Goal: Task Accomplishment & Management: Manage account settings

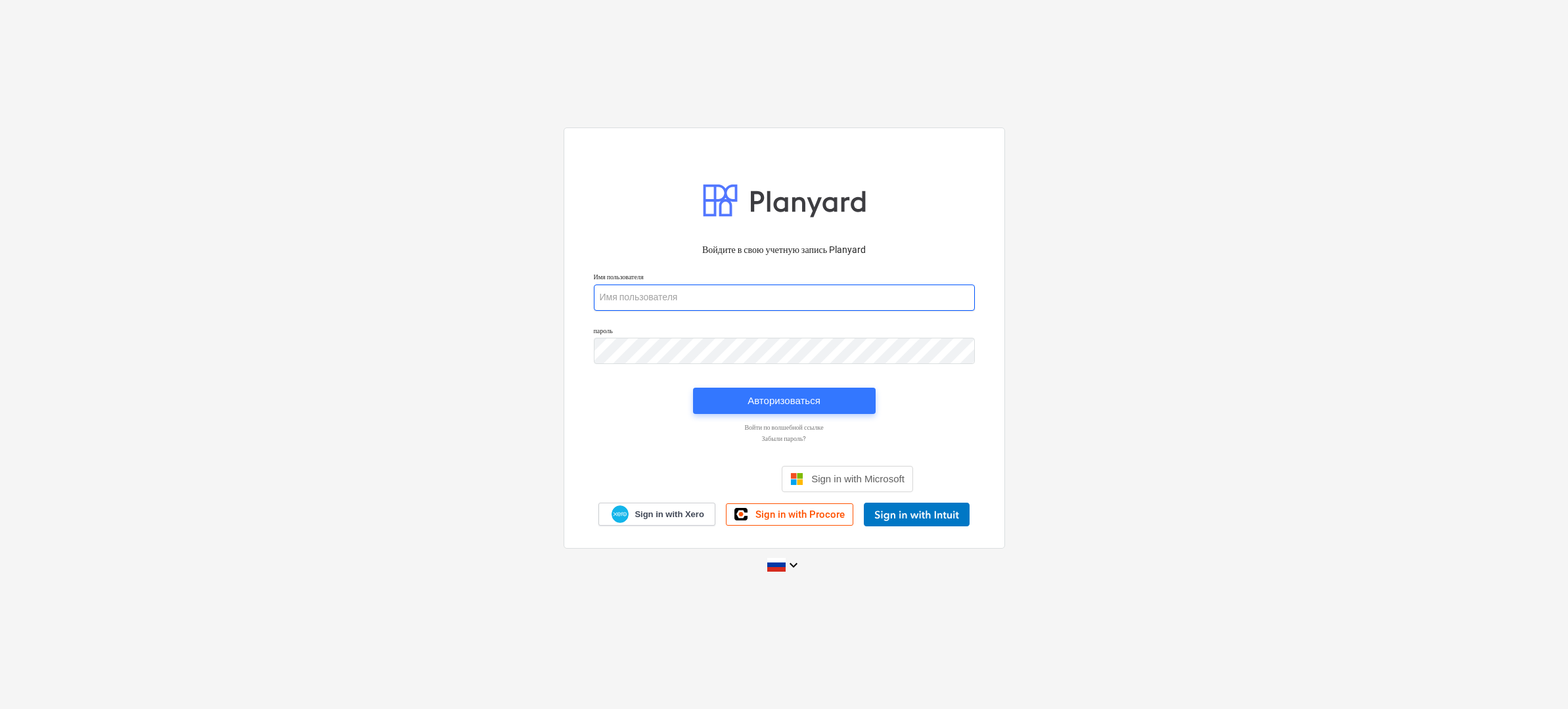
type input "stanislav@thornproperties.ee"
click at [810, 404] on div "Авторизоваться" at bounding box center [783, 400] width 73 height 17
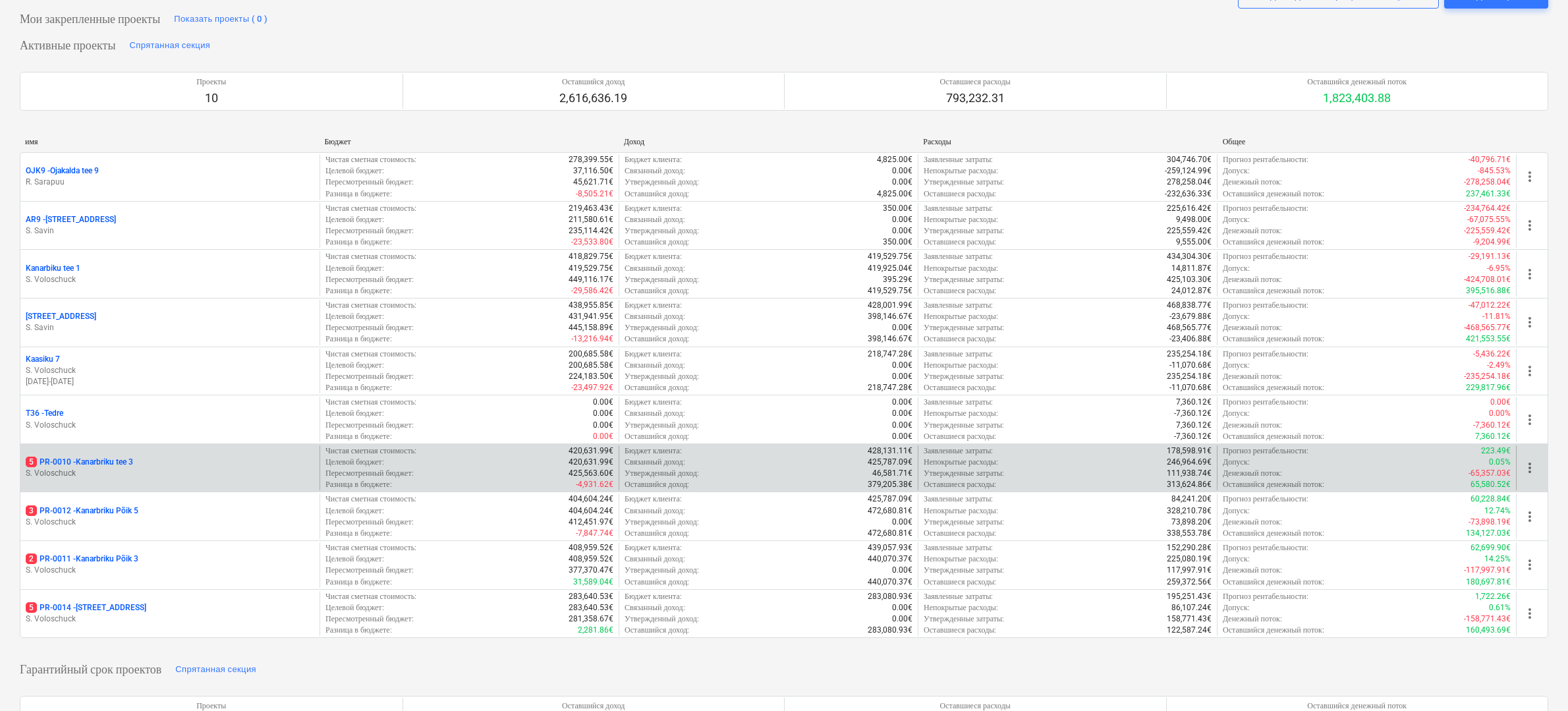
scroll to position [65, 0]
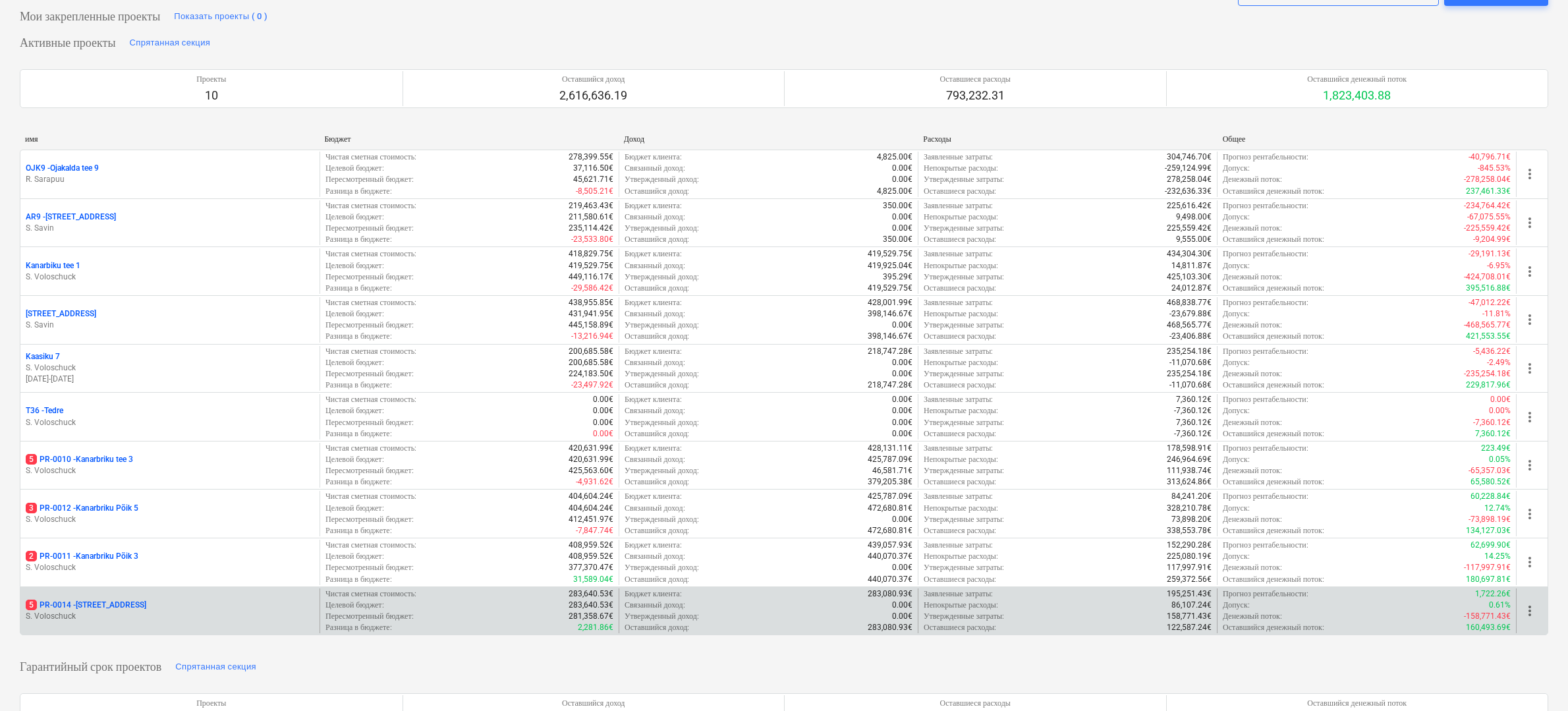
click at [188, 603] on div "5 PR-0014 - Luige tee 29" at bounding box center [170, 605] width 288 height 11
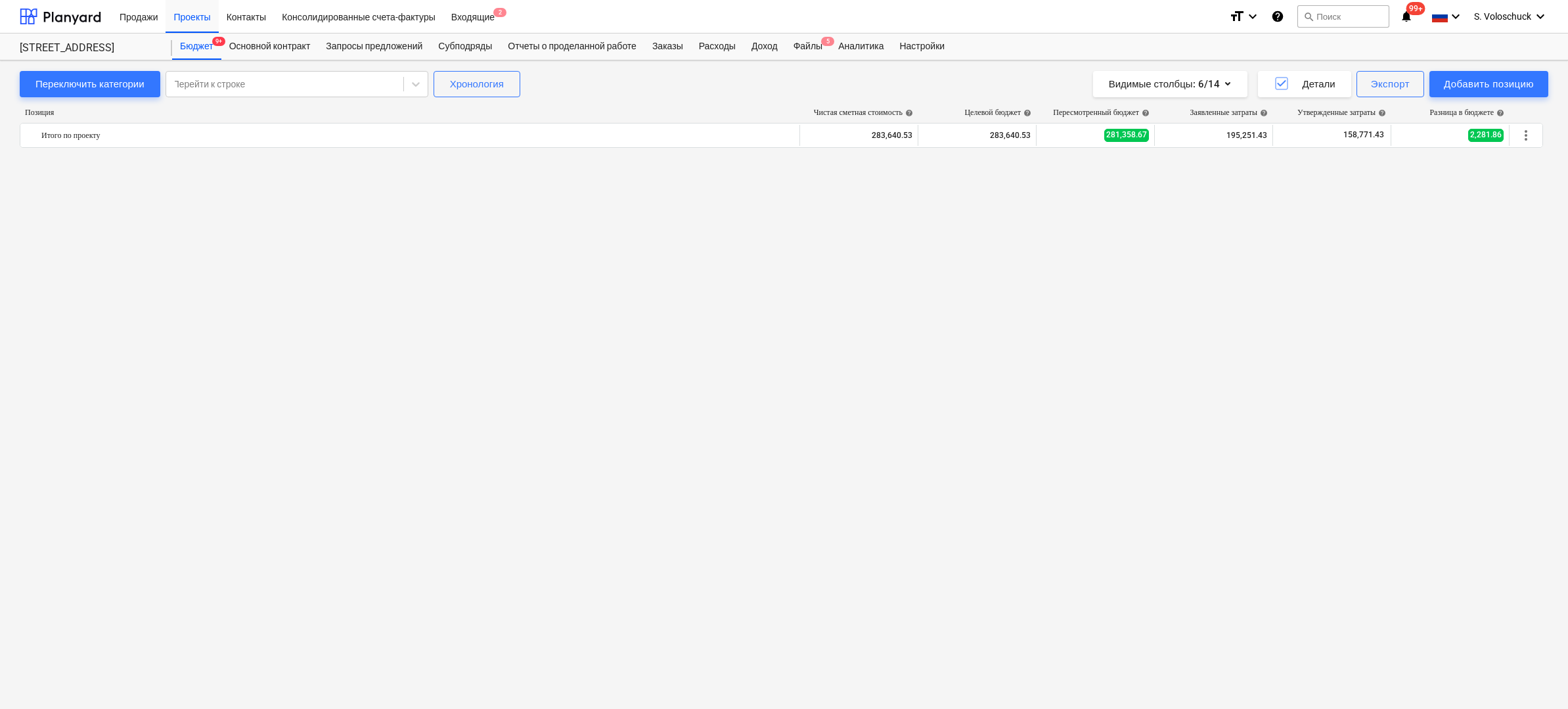
scroll to position [5315, 0]
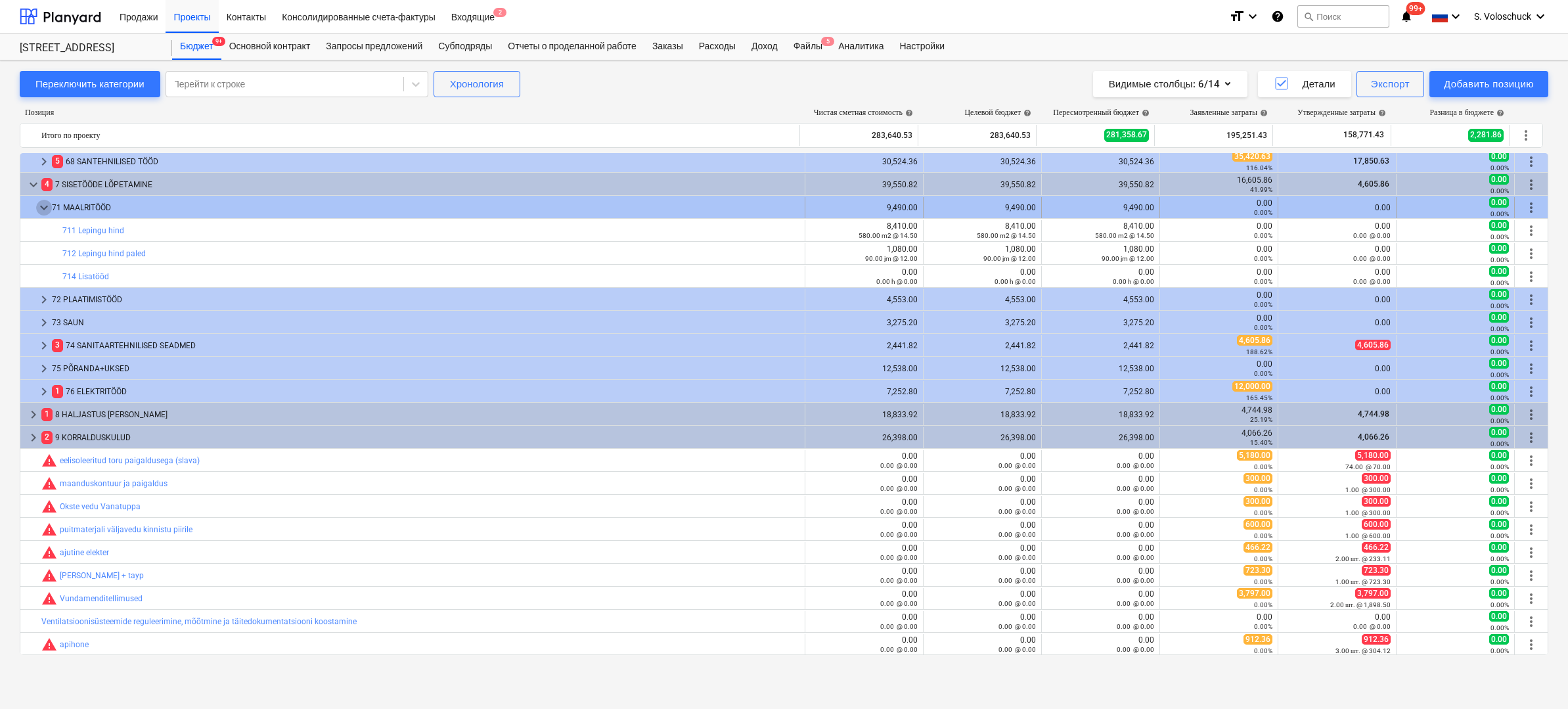
click at [45, 206] on span "keyboard_arrow_down" at bounding box center [43, 207] width 15 height 15
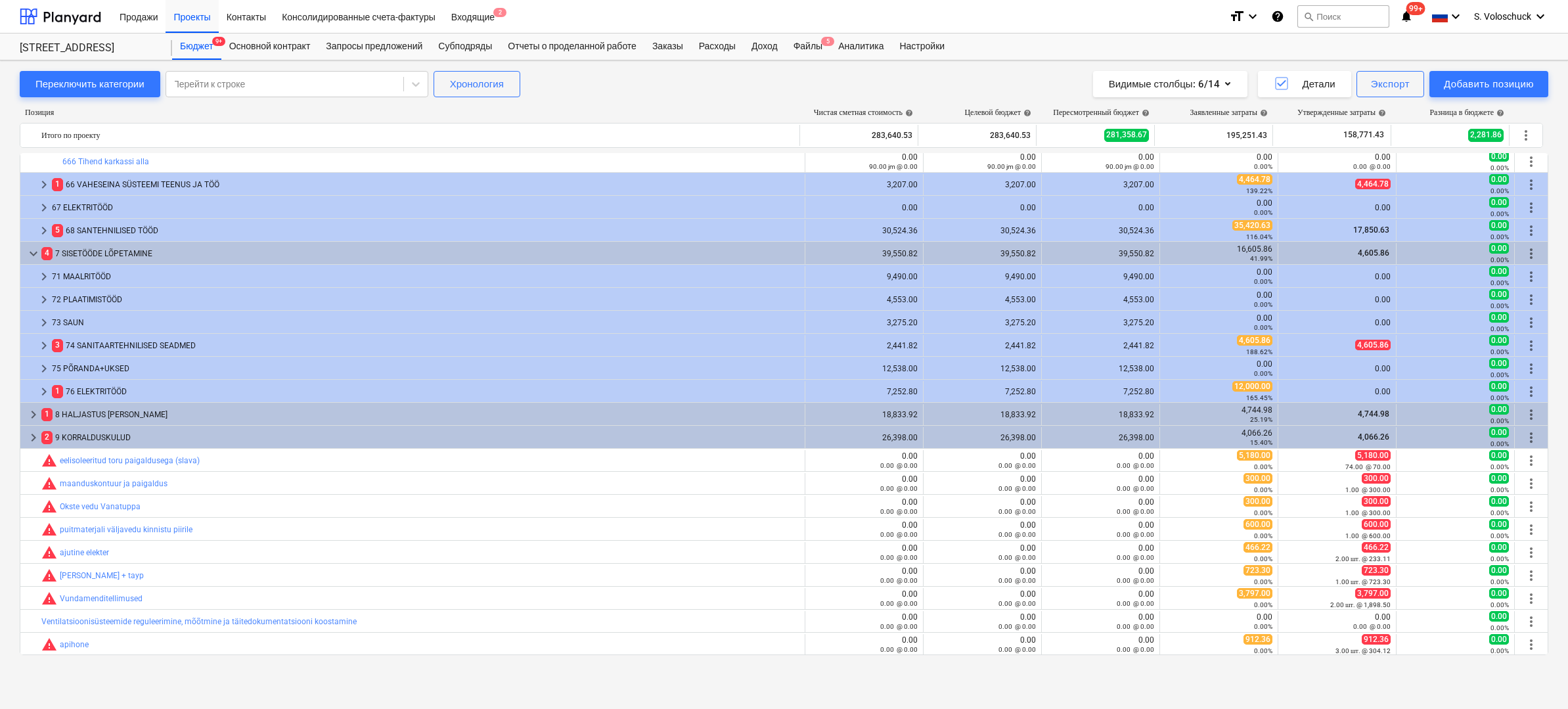
scroll to position [5246, 0]
click at [45, 206] on span "keyboard_arrow_right" at bounding box center [43, 207] width 15 height 15
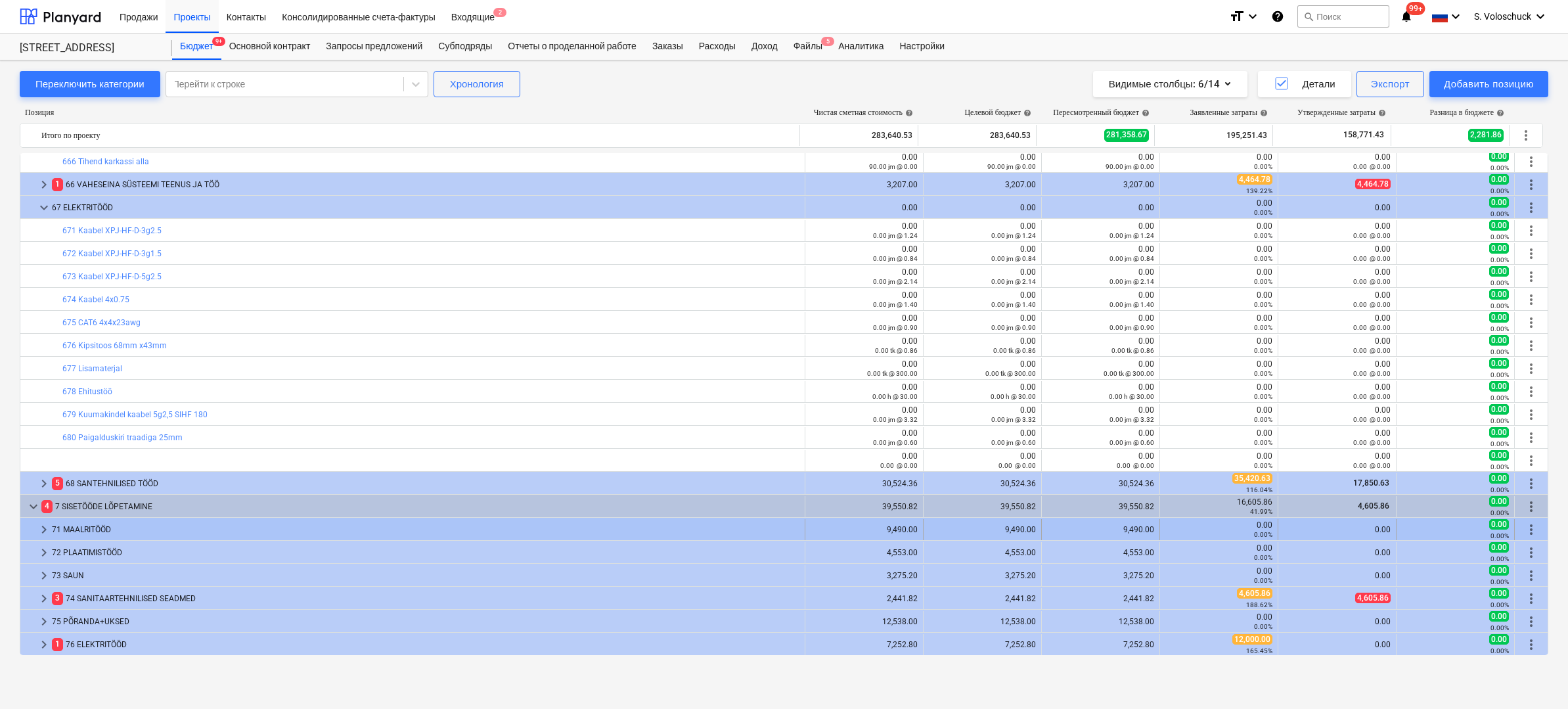
click at [53, 530] on div "71 MAALRITÖÖD" at bounding box center [426, 530] width 747 height 21
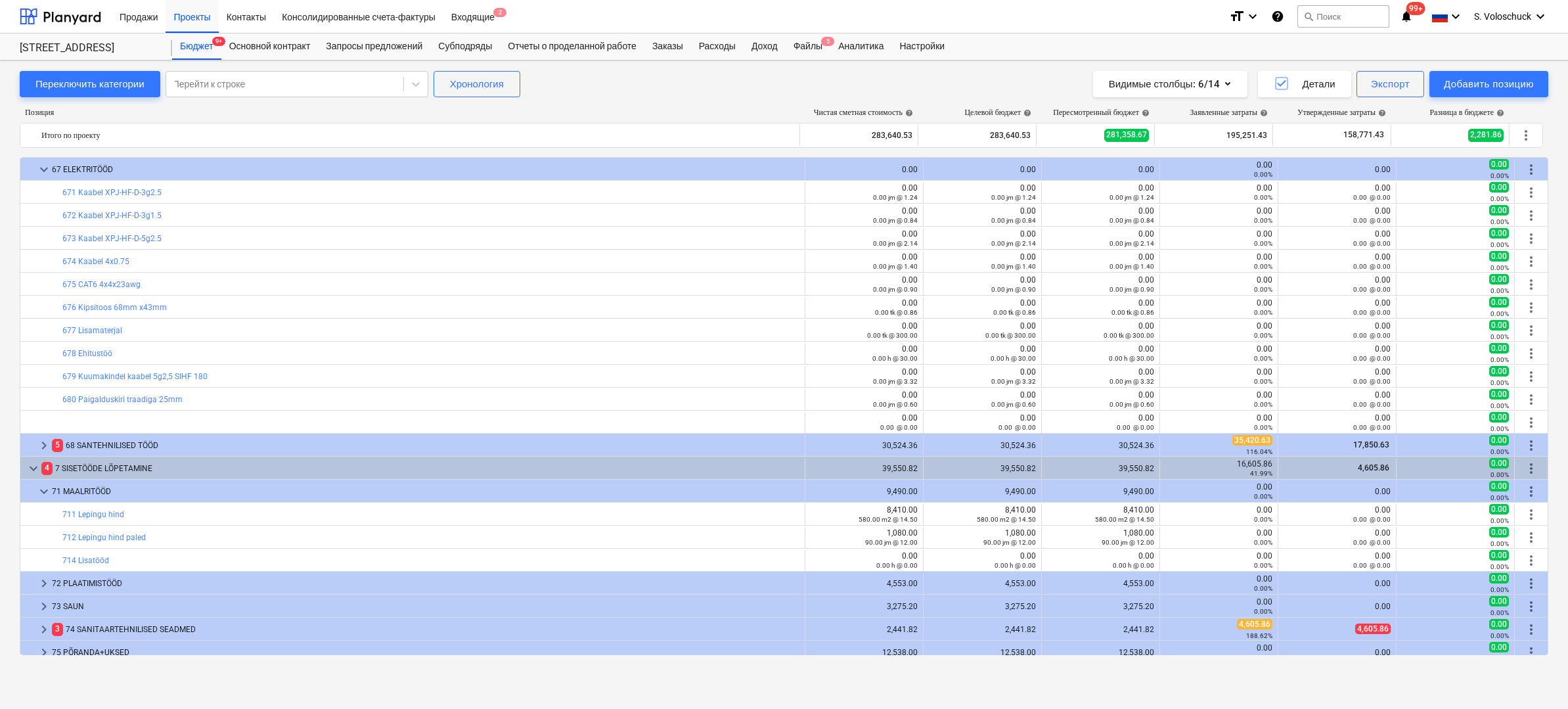
scroll to position [5369, 0]
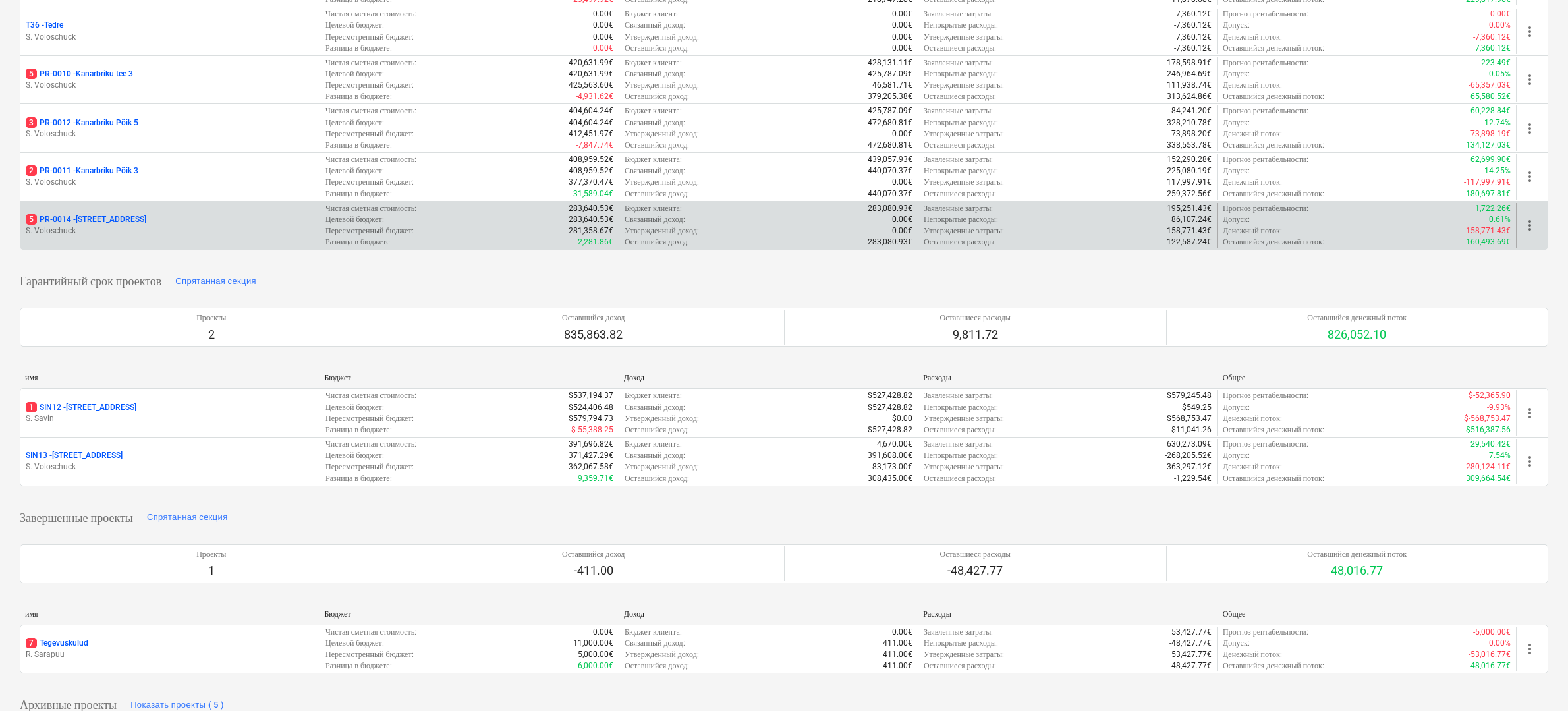
scroll to position [447, 0]
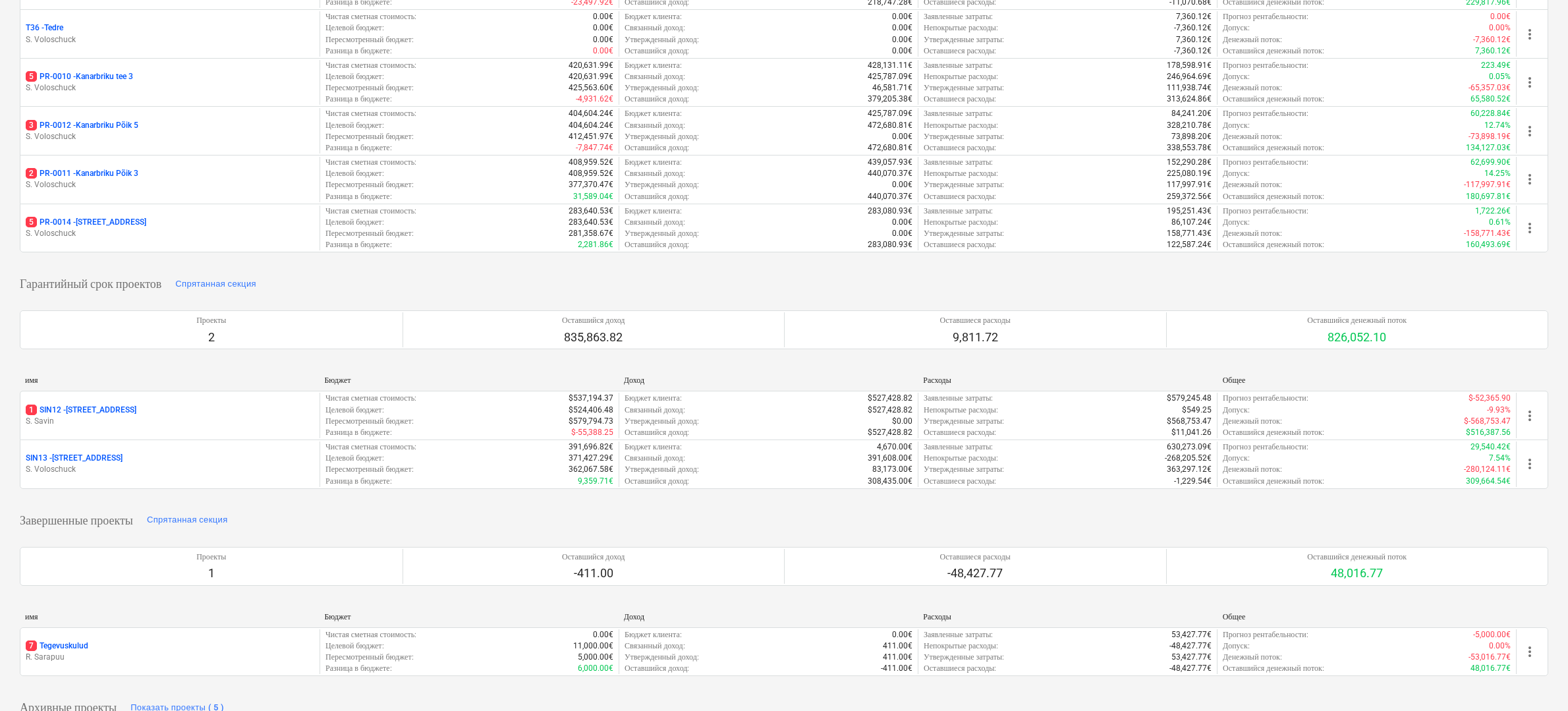
click at [156, 228] on p "S. Voloschuck" at bounding box center [170, 233] width 288 height 11
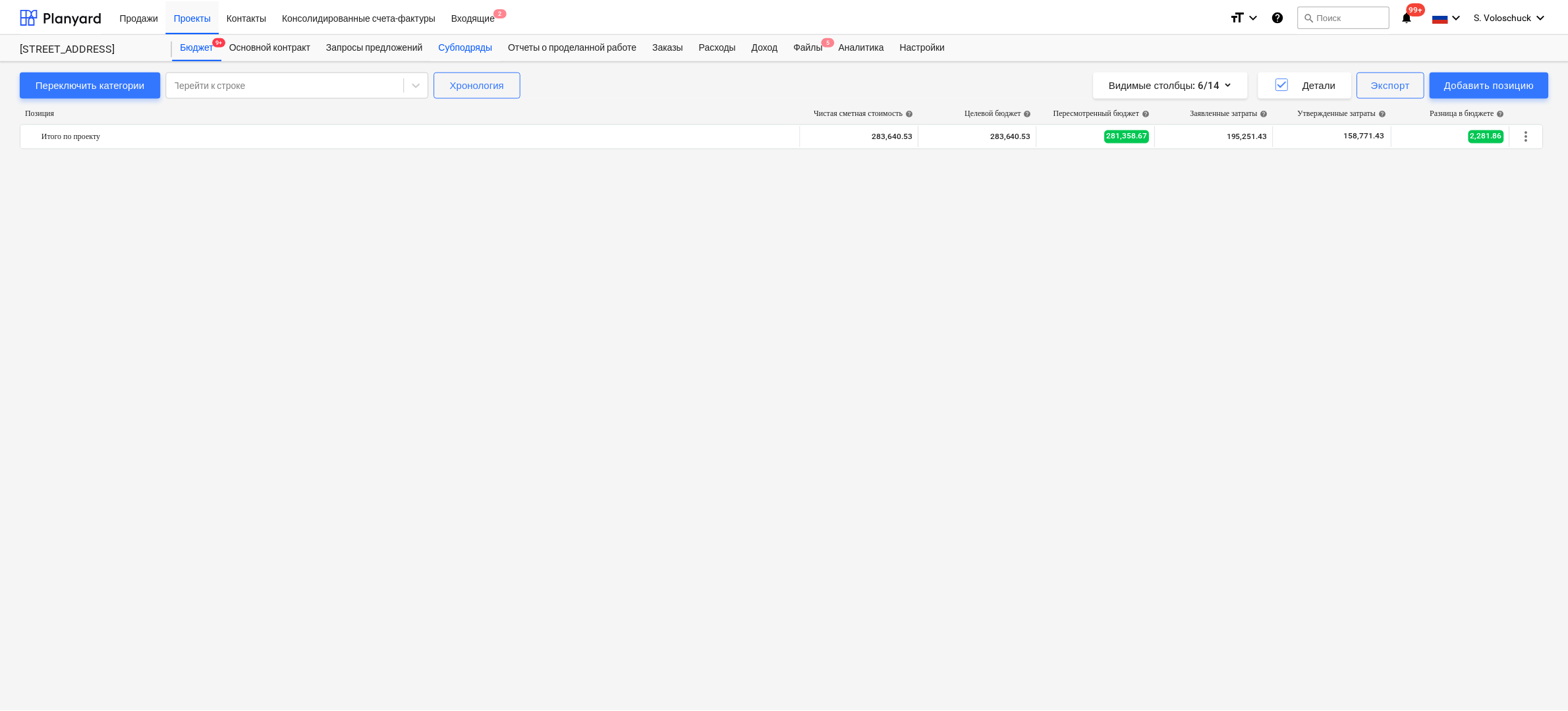
scroll to position [5384, 0]
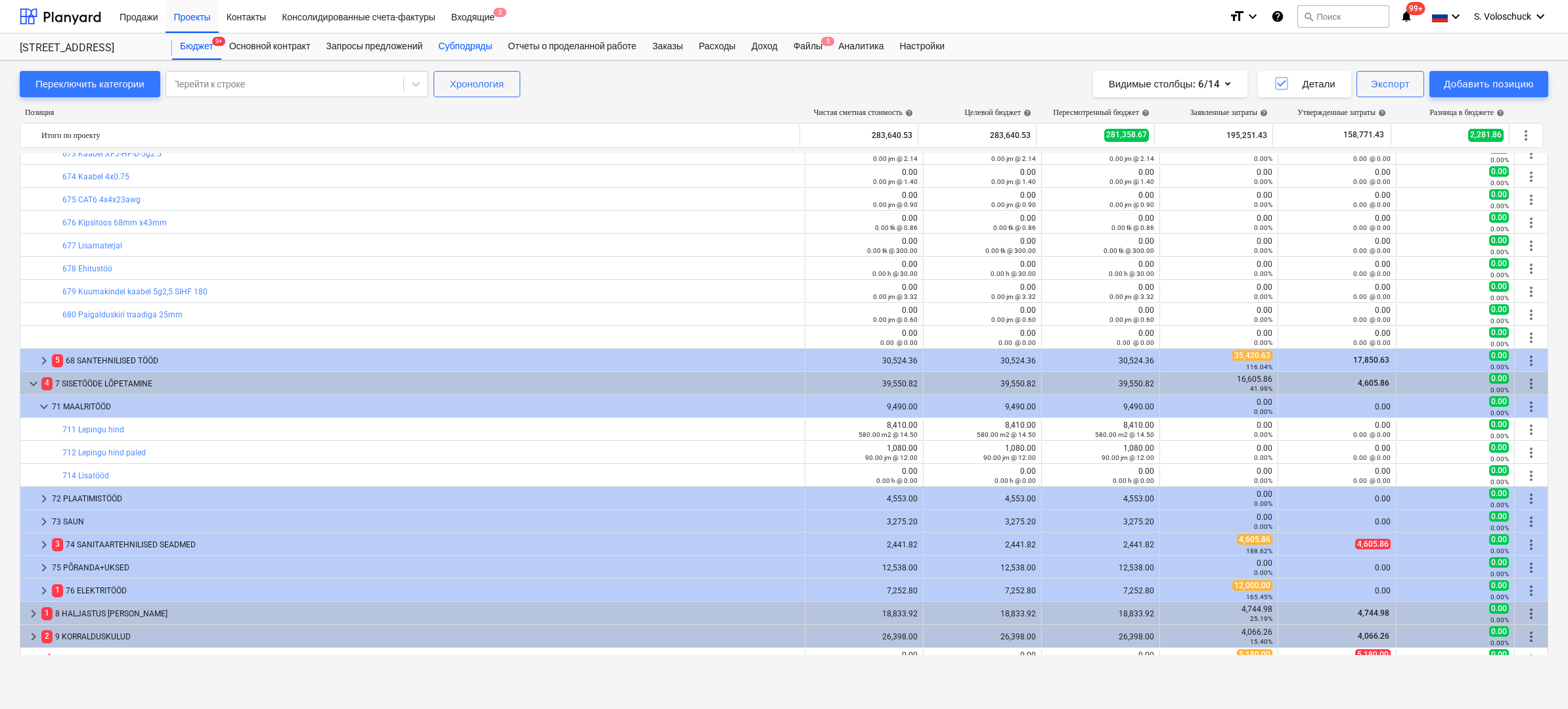
click at [471, 44] on div "Субподряды" at bounding box center [465, 47] width 70 height 26
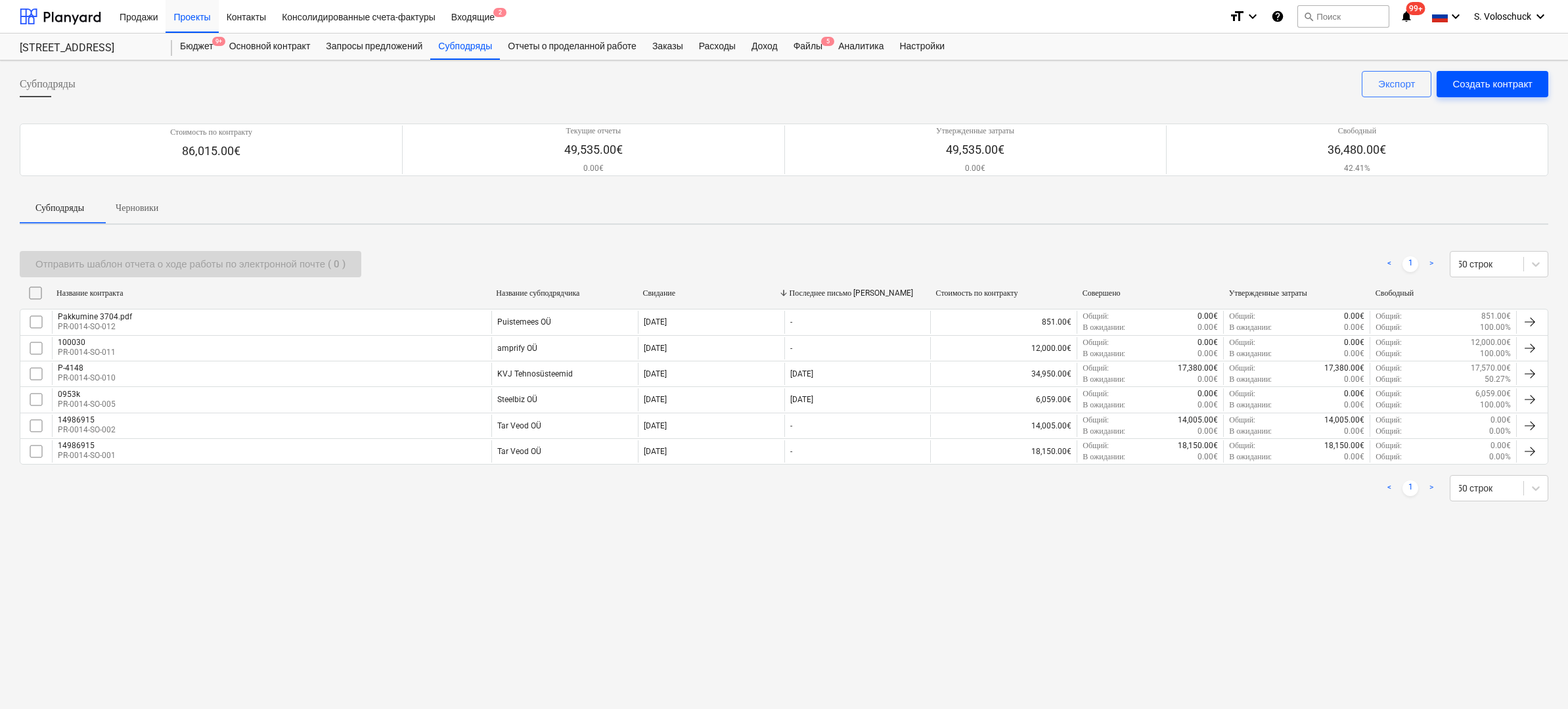
click at [1497, 79] on div "Создать контракт" at bounding box center [1492, 84] width 80 height 17
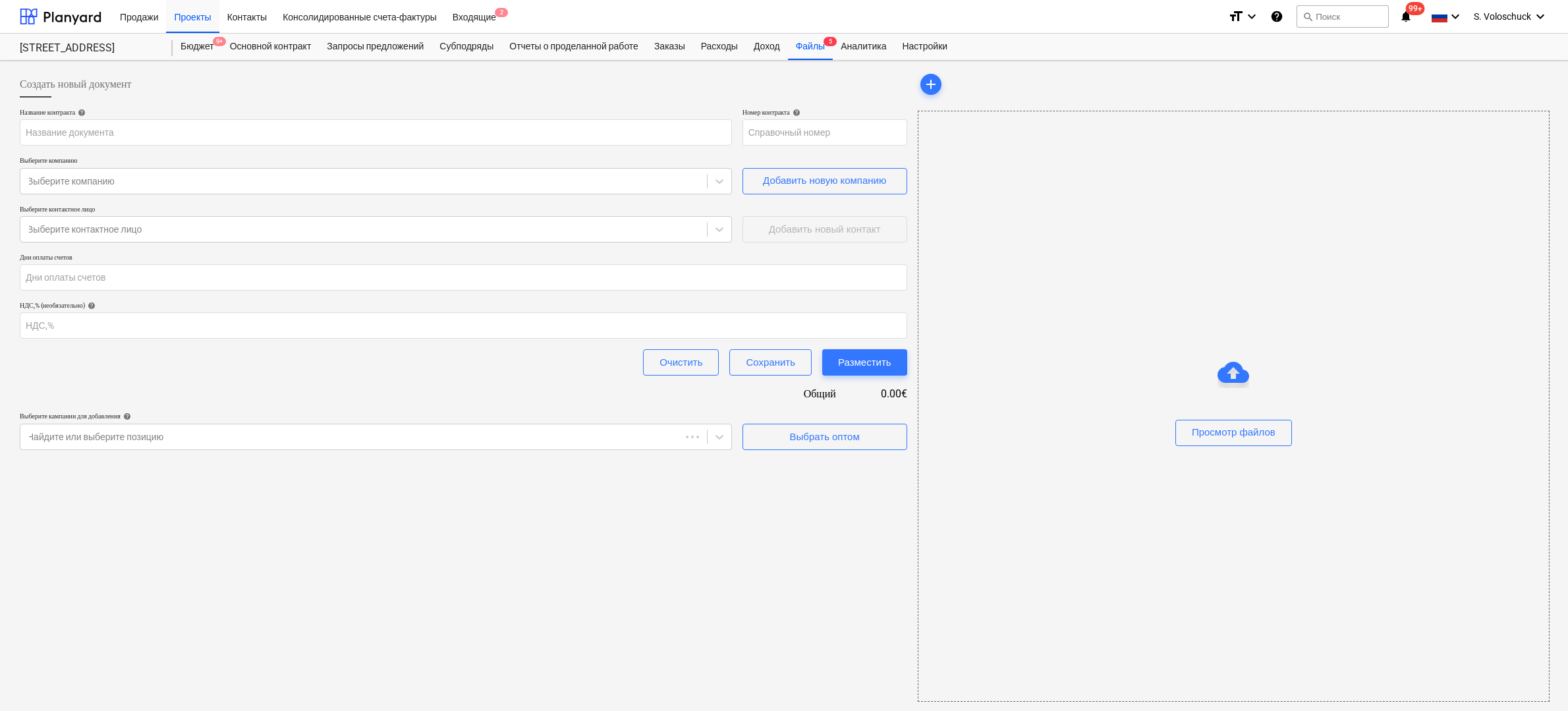
type input "PR-0014-SO-013"
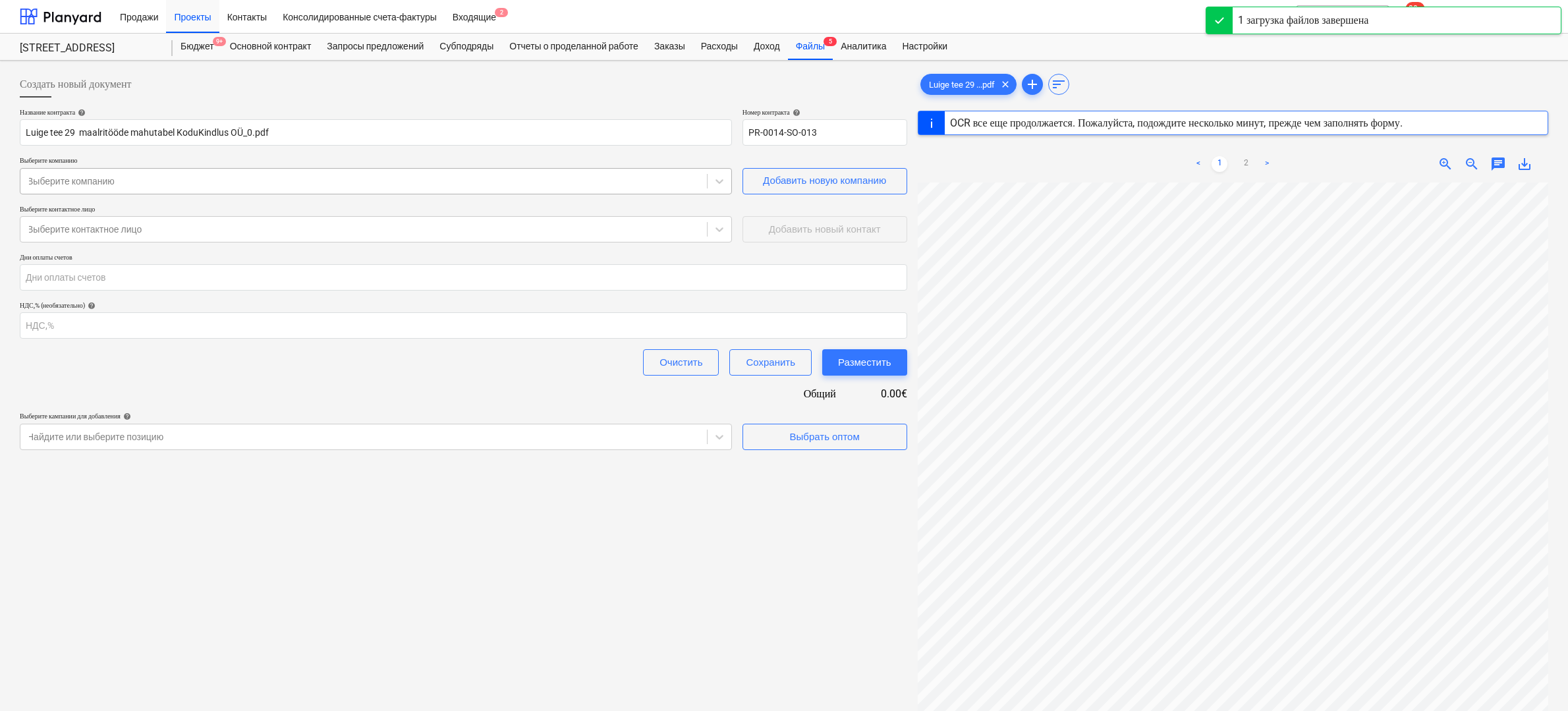
type input "29"
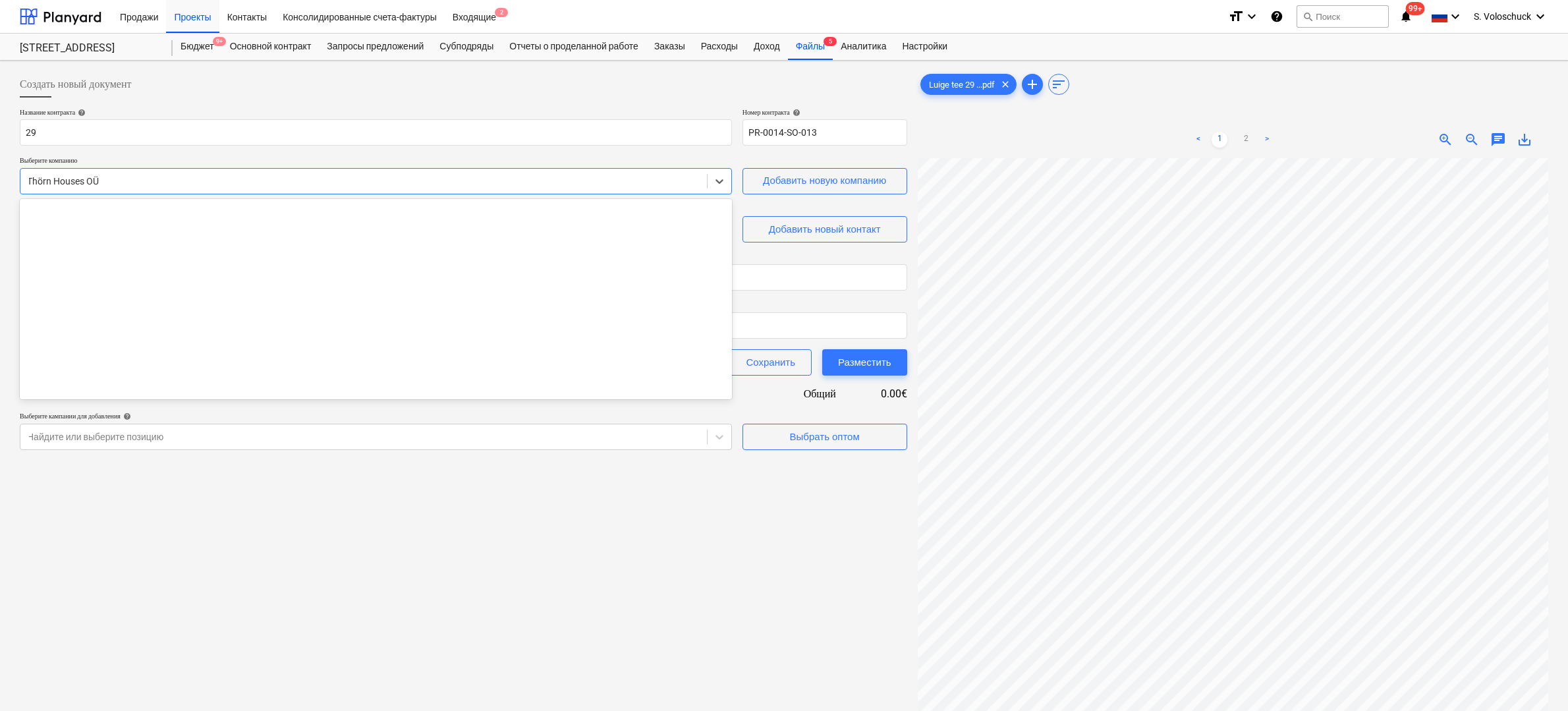
click at [632, 184] on div at bounding box center [364, 181] width 673 height 13
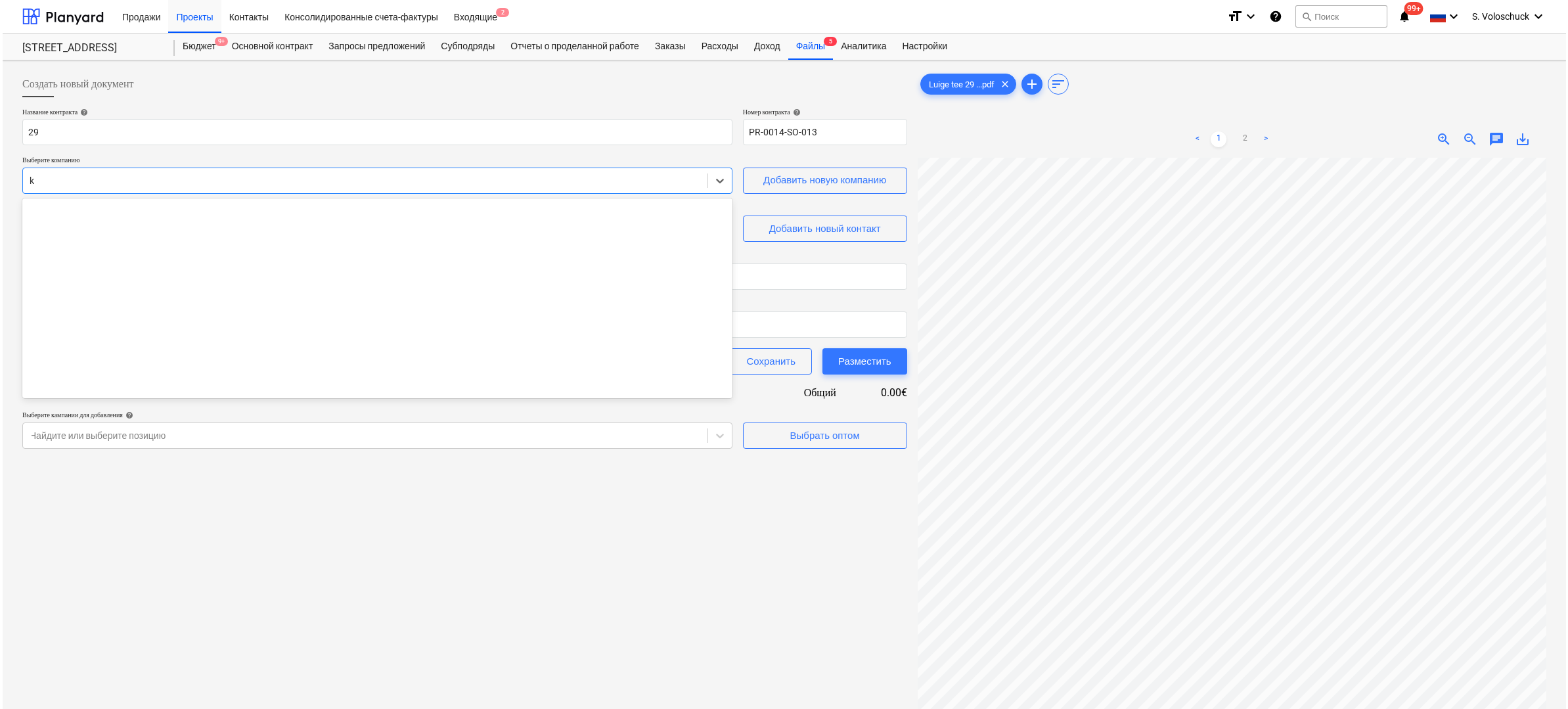
scroll to position [2378, 0]
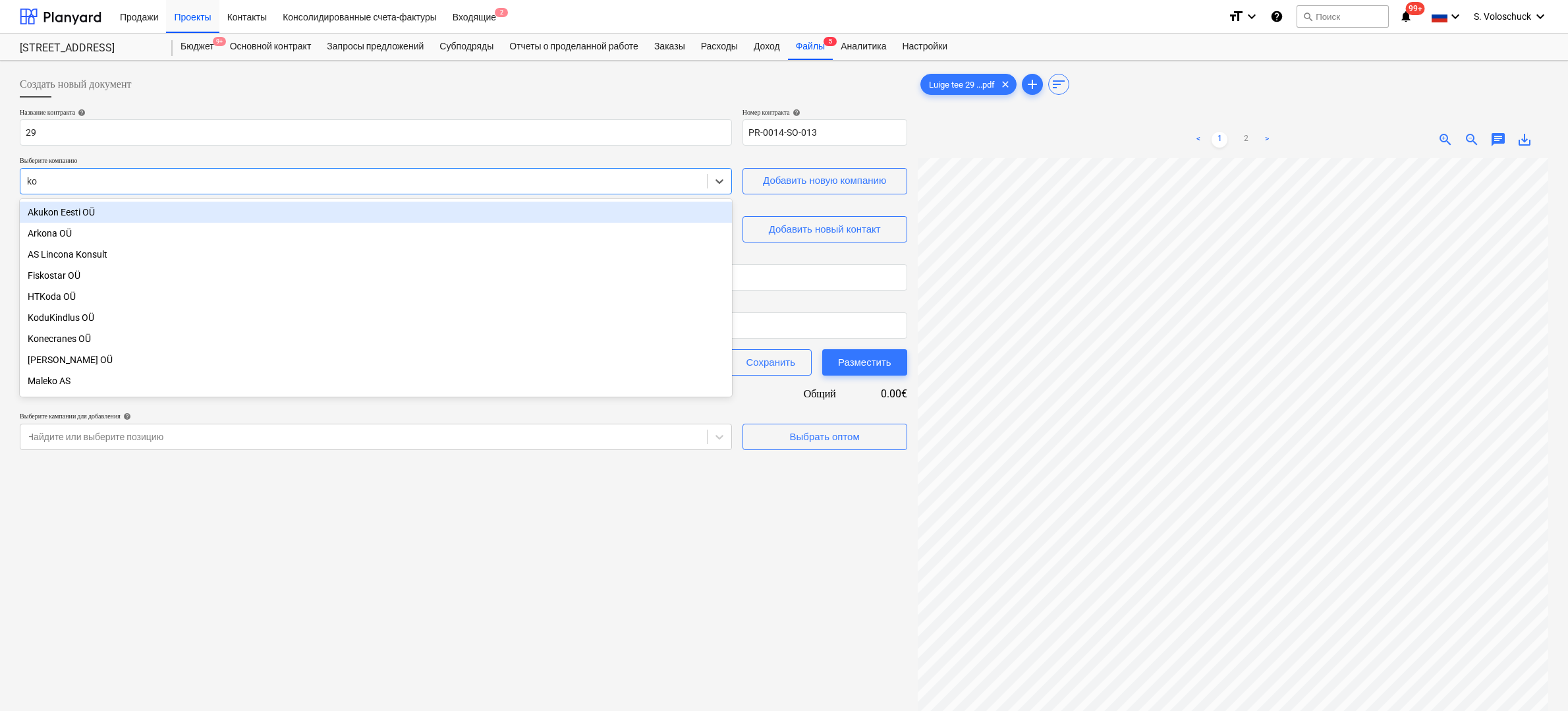
type input "kod"
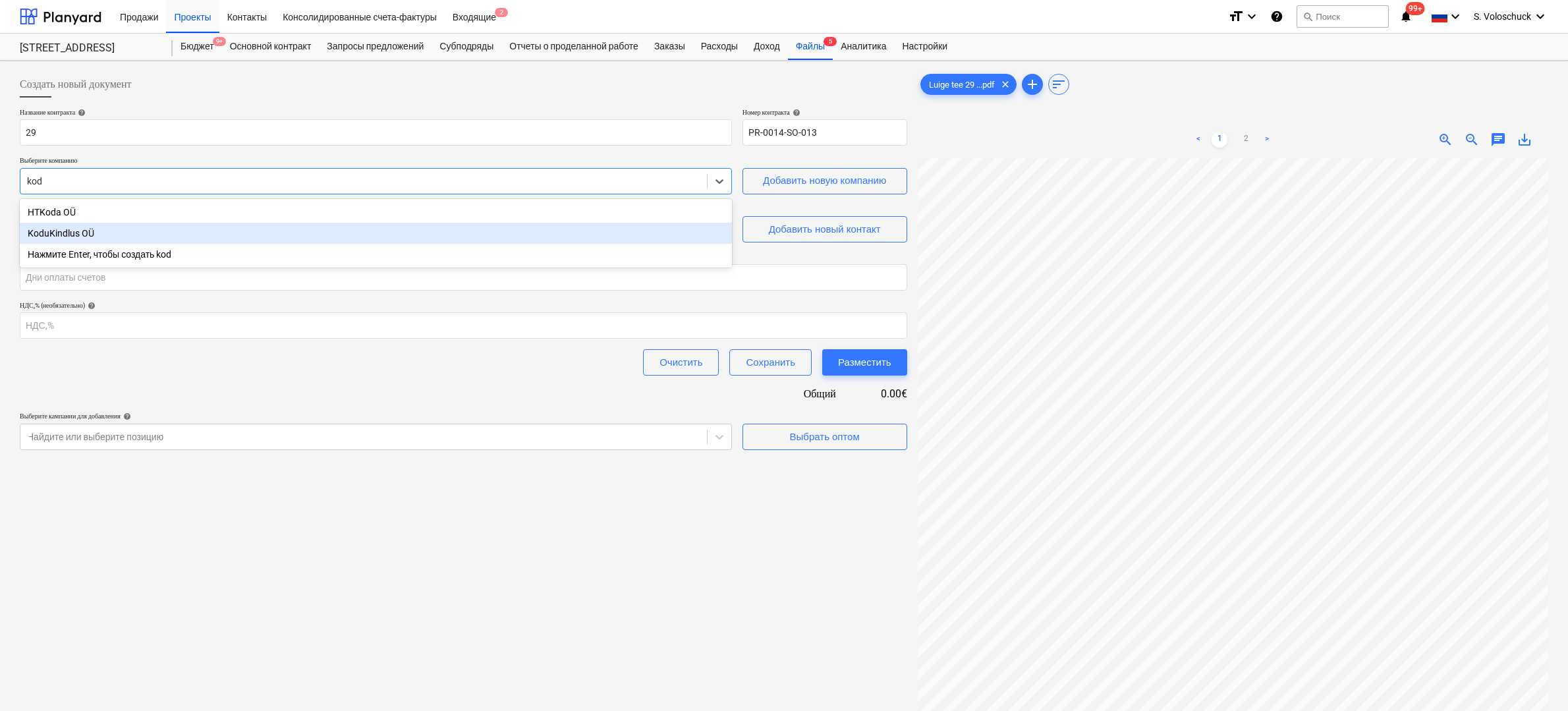
click at [181, 238] on div "KoduKindlus OÜ" at bounding box center [375, 233] width 712 height 21
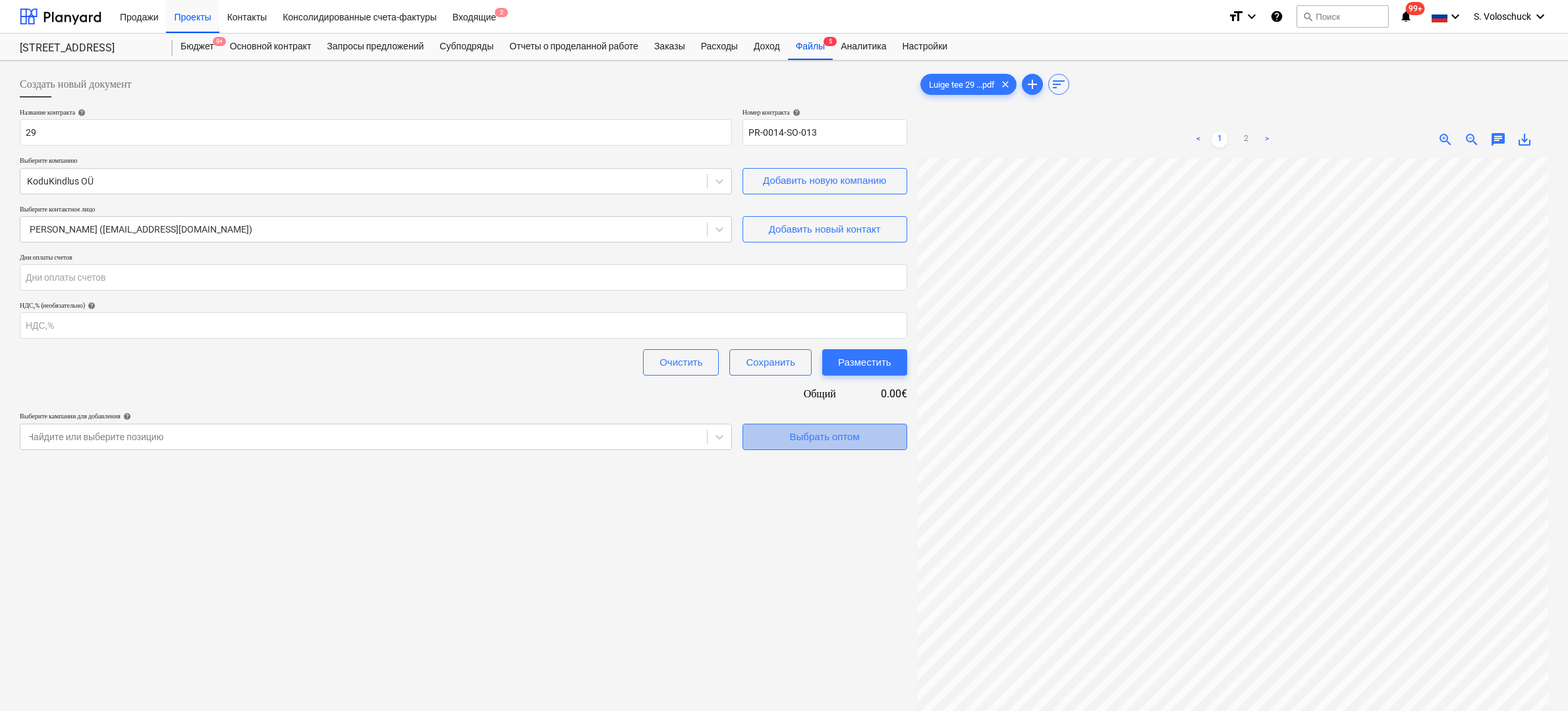
click at [859, 434] on div "Выбрать оптом" at bounding box center [825, 437] width 70 height 17
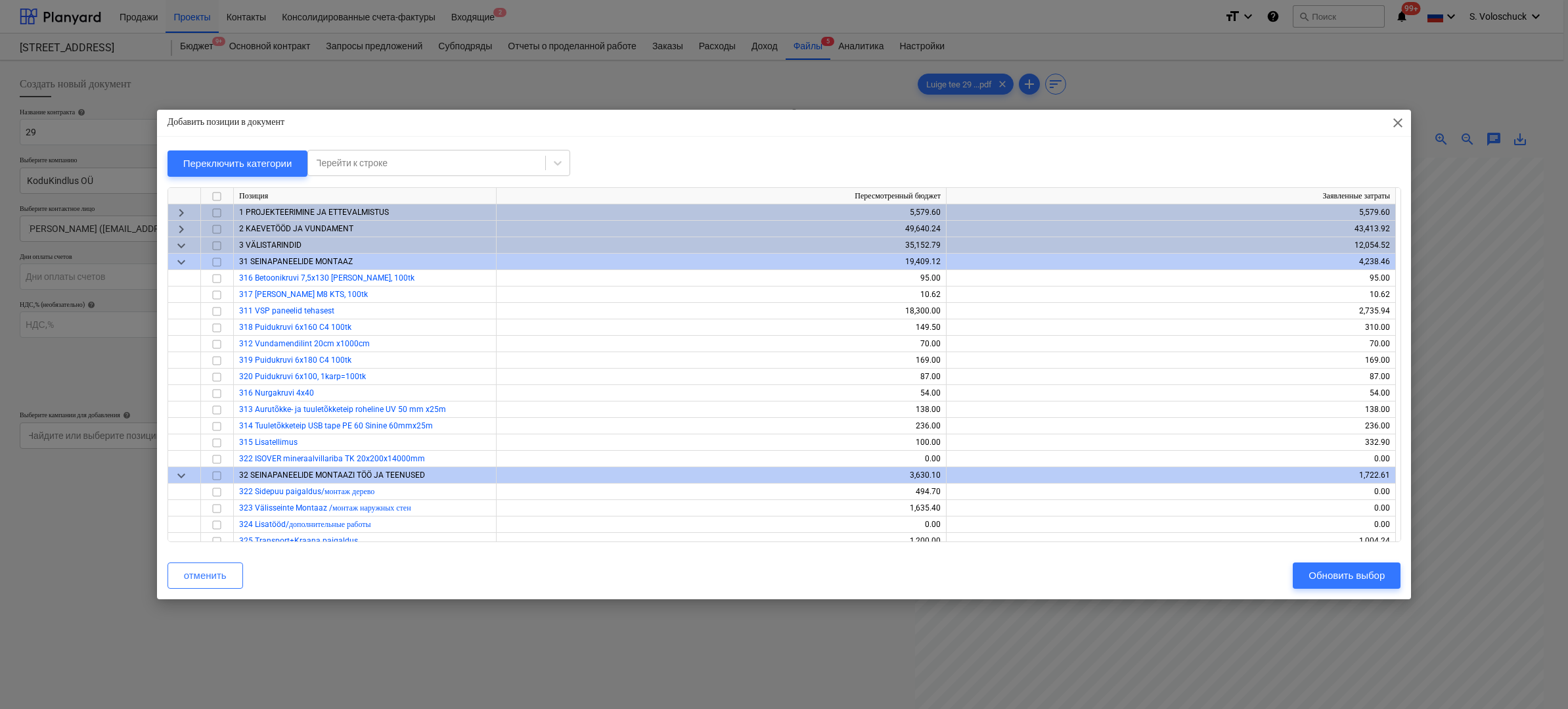
click at [182, 265] on span "keyboard_arrow_down" at bounding box center [181, 261] width 15 height 15
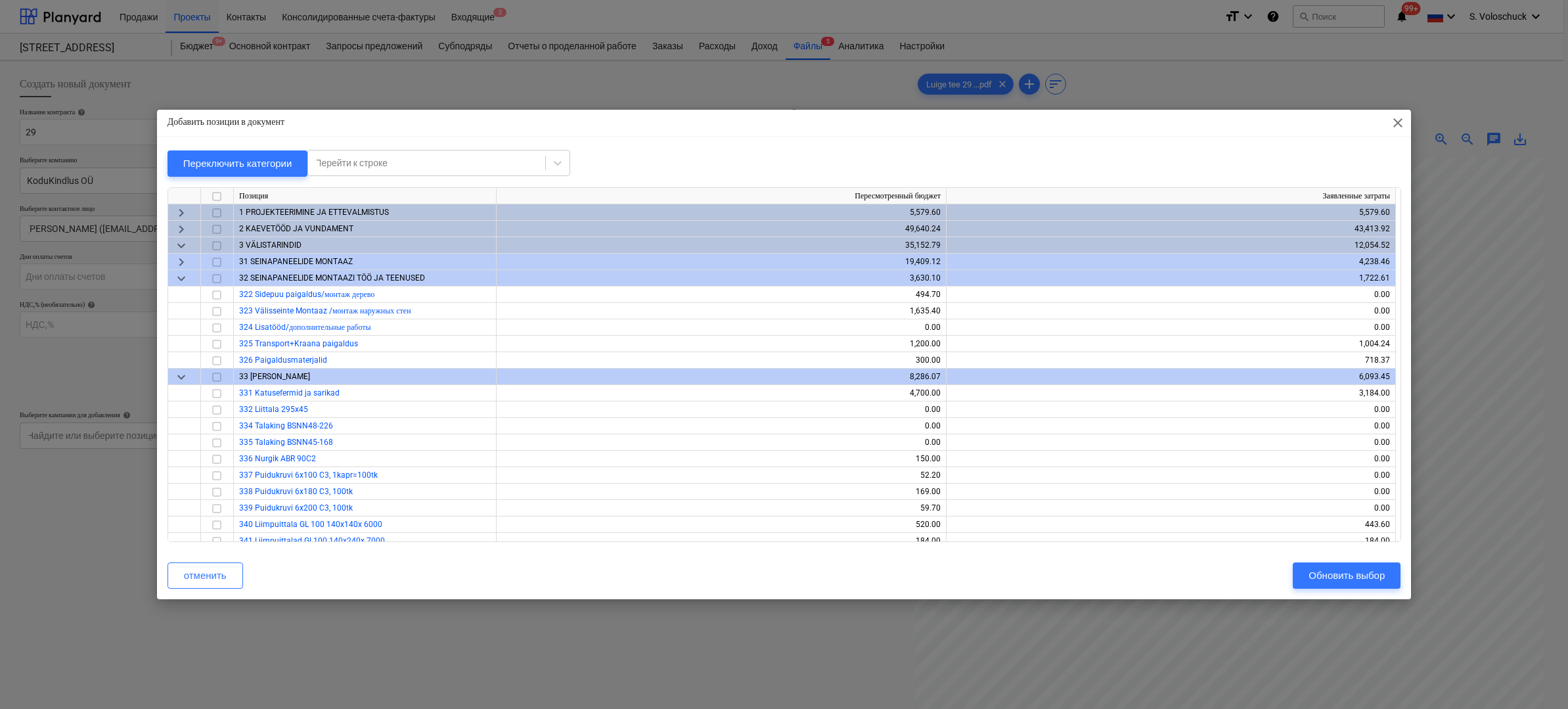
click at [182, 246] on span "keyboard_arrow_down" at bounding box center [181, 244] width 15 height 15
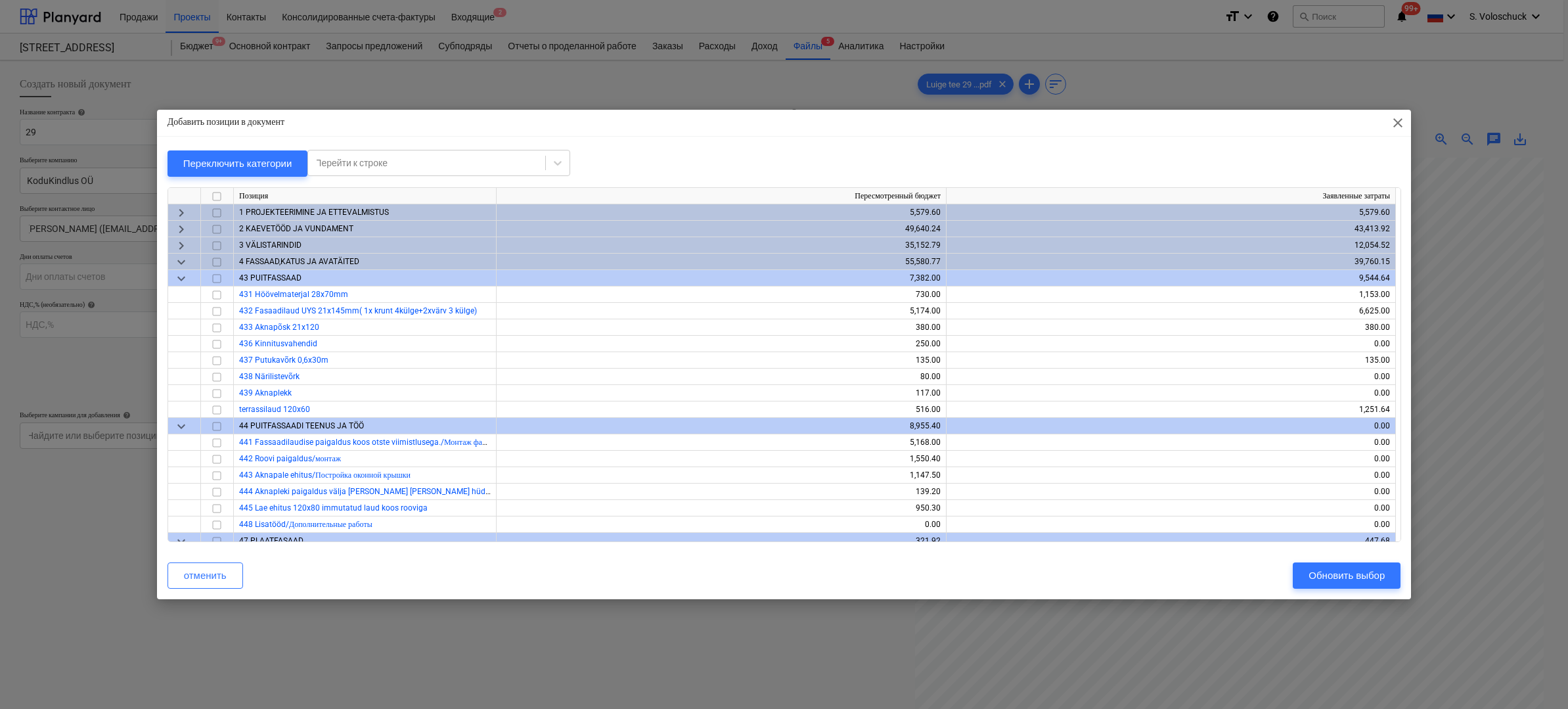
click at [179, 263] on span "keyboard_arrow_down" at bounding box center [181, 261] width 15 height 15
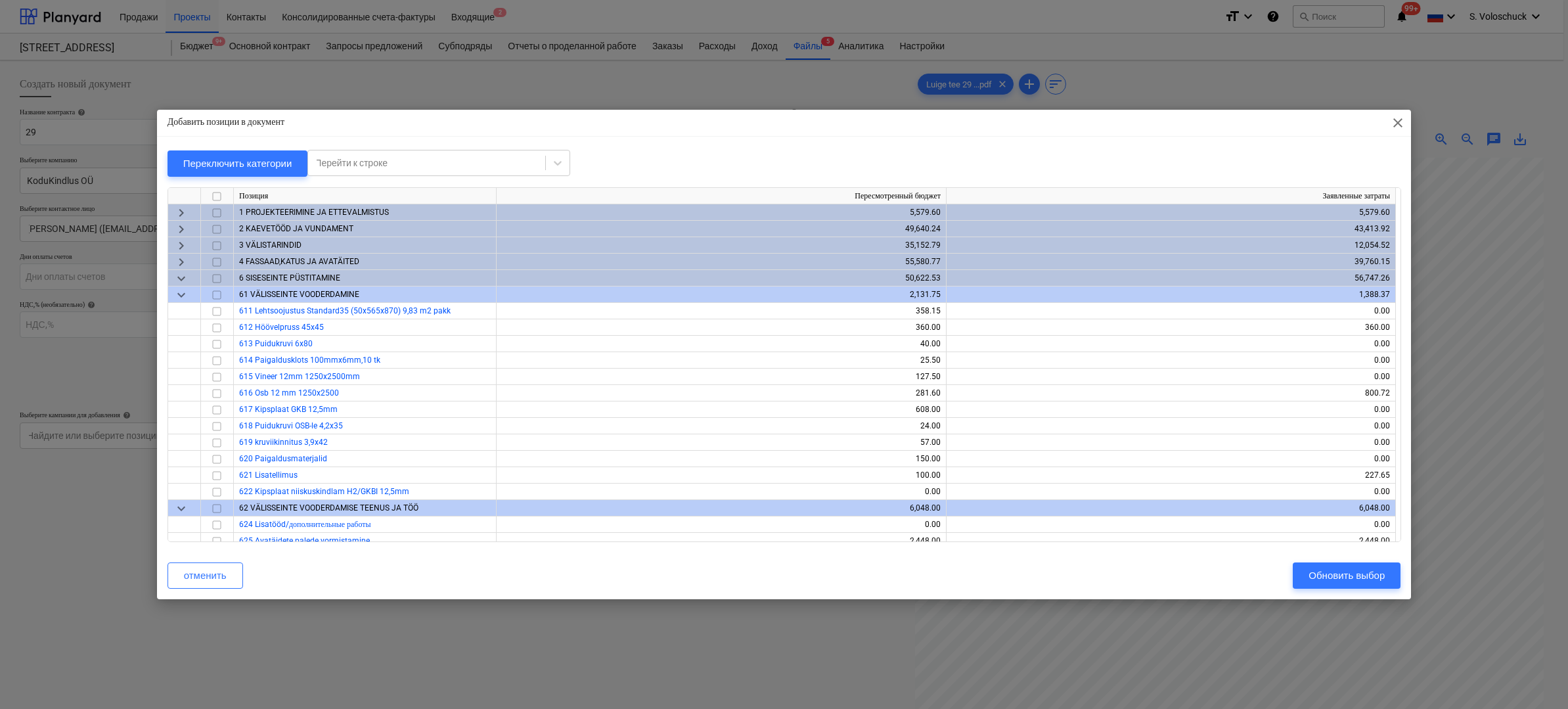
click at [181, 277] on span "keyboard_arrow_down" at bounding box center [181, 277] width 15 height 15
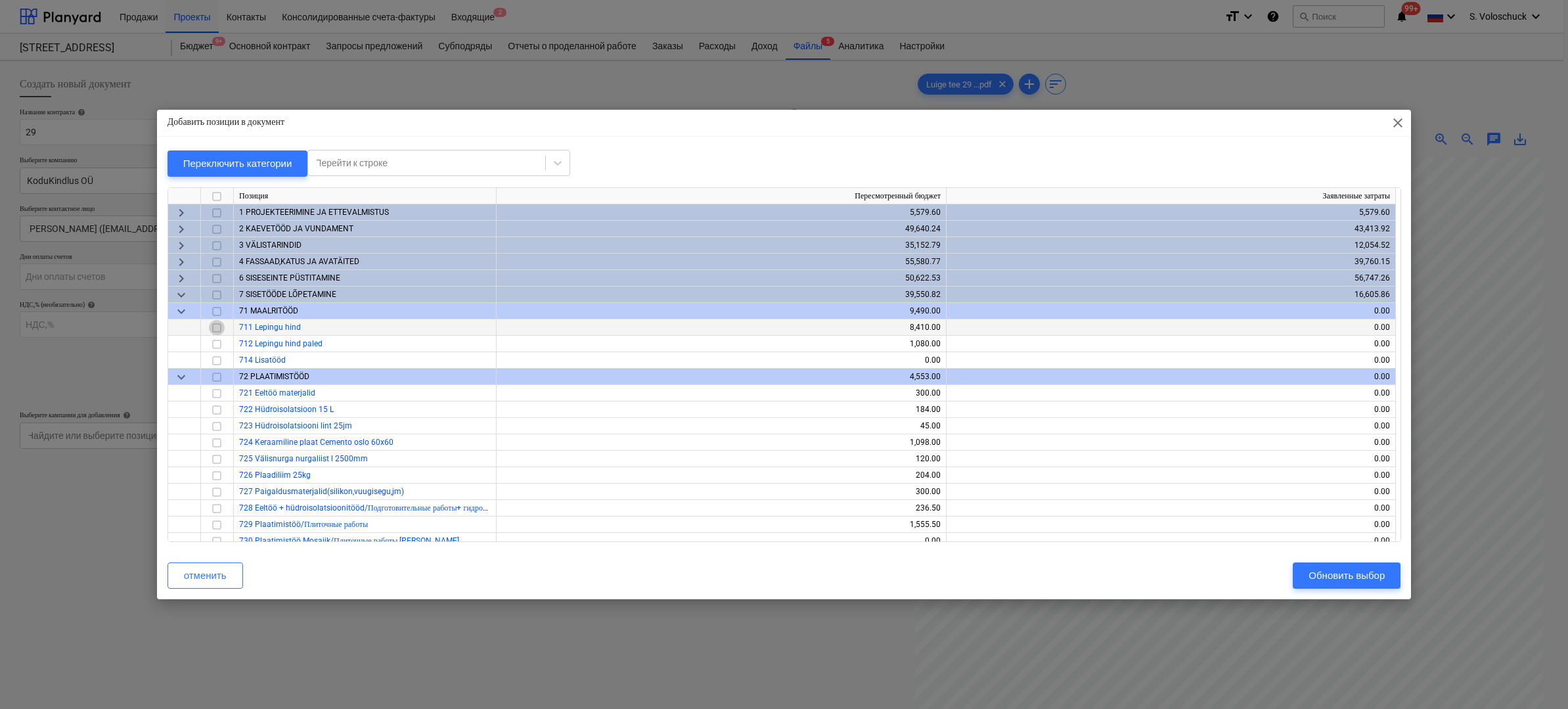
click at [218, 323] on input "checkbox" at bounding box center [216, 327] width 15 height 15
click at [221, 342] on input "checkbox" at bounding box center [216, 343] width 15 height 15
click at [1355, 575] on div "Обновить выбор" at bounding box center [1347, 575] width 76 height 17
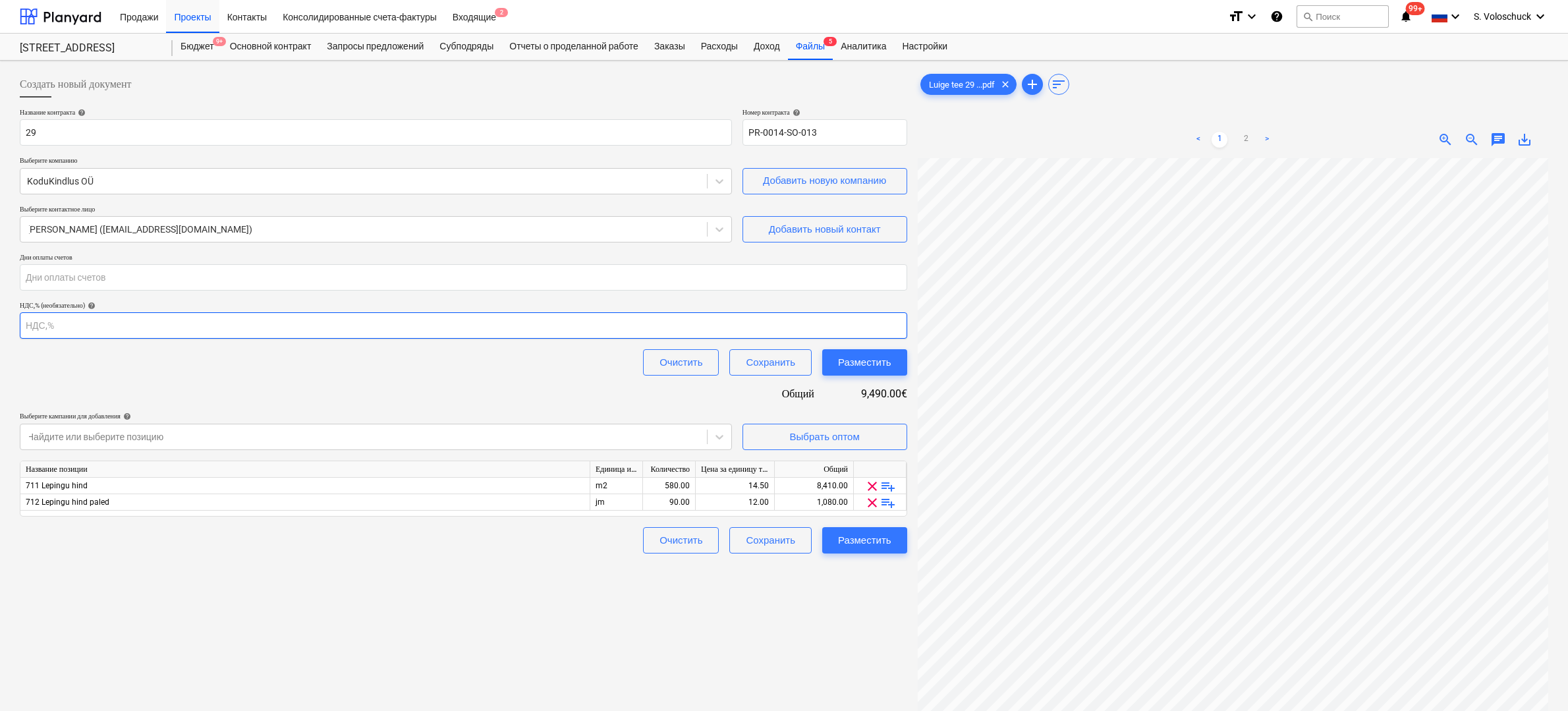
click at [144, 326] on input "number" at bounding box center [463, 325] width 887 height 27
type input "9138"
click at [280, 404] on div "Название контракта help 29 Номер контракта help PR-0014-SO-013 Выберите компани…" at bounding box center [463, 330] width 887 height 445
click at [846, 484] on div "8,410.00" at bounding box center [814, 486] width 68 height 16
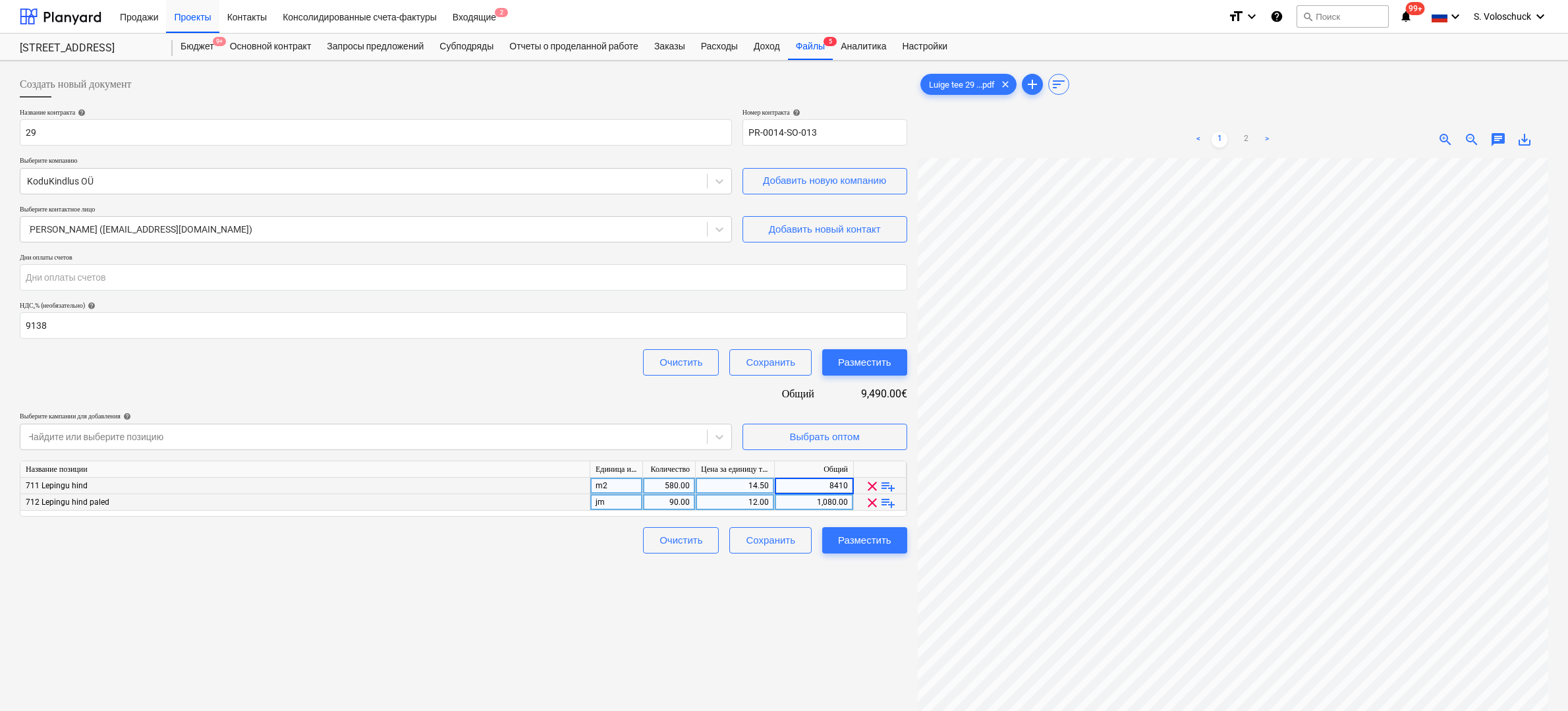
click at [848, 500] on div "1,080.00" at bounding box center [814, 502] width 79 height 16
type input "1008"
click at [699, 428] on div "Найдите или выберите позицию" at bounding box center [364, 437] width 687 height 18
click at [839, 485] on div "8,410.00" at bounding box center [814, 486] width 68 height 16
drag, startPoint x: 841, startPoint y: 485, endPoint x: 869, endPoint y: 483, distance: 28.1
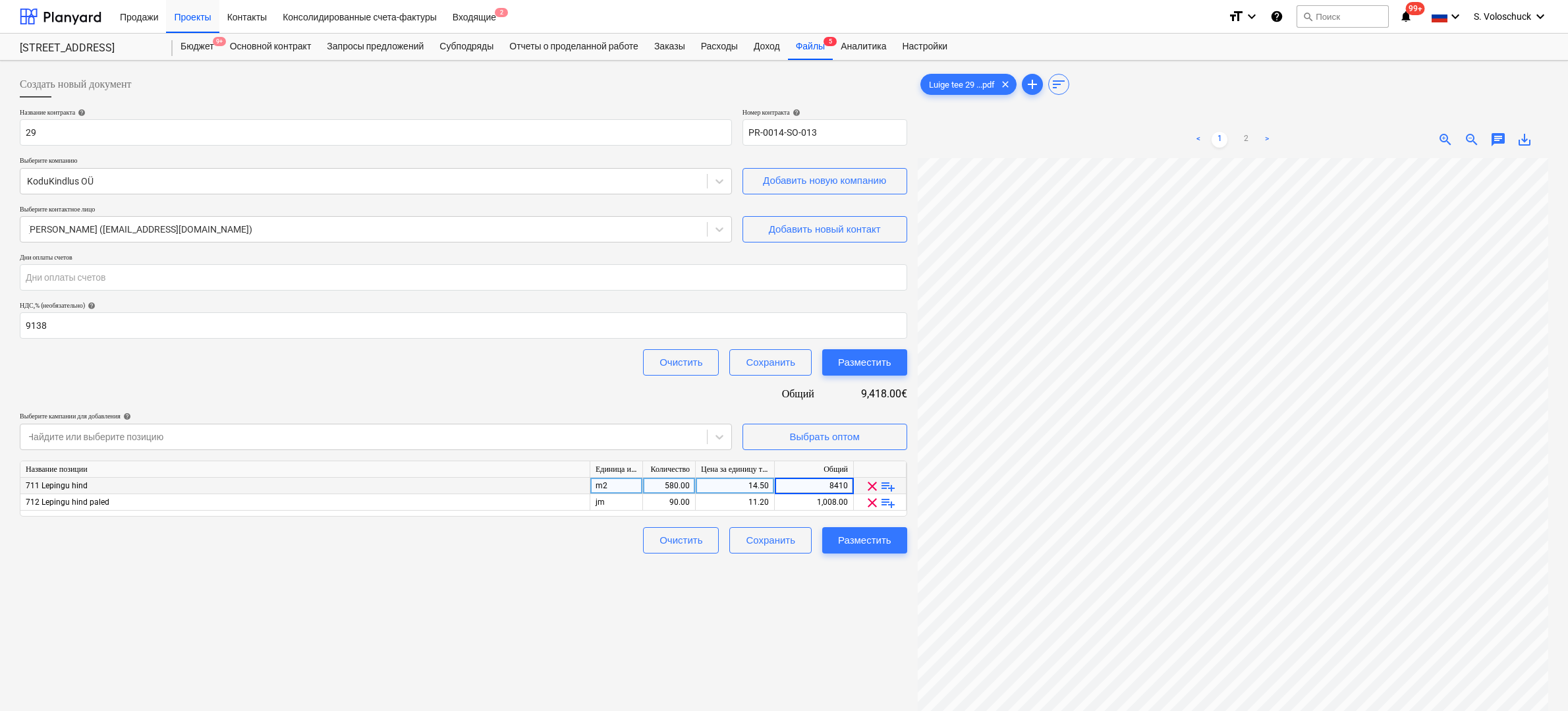
click at [842, 485] on input "8410" at bounding box center [814, 485] width 78 height 15
click at [850, 482] on input "8410" at bounding box center [814, 485] width 78 height 15
type input "8130"
click at [811, 593] on div "Создать новый документ Название контракта help 29 Номер контракта help PR-0014-…" at bounding box center [463, 451] width 898 height 771
click at [878, 543] on div "Разместить" at bounding box center [864, 540] width 53 height 17
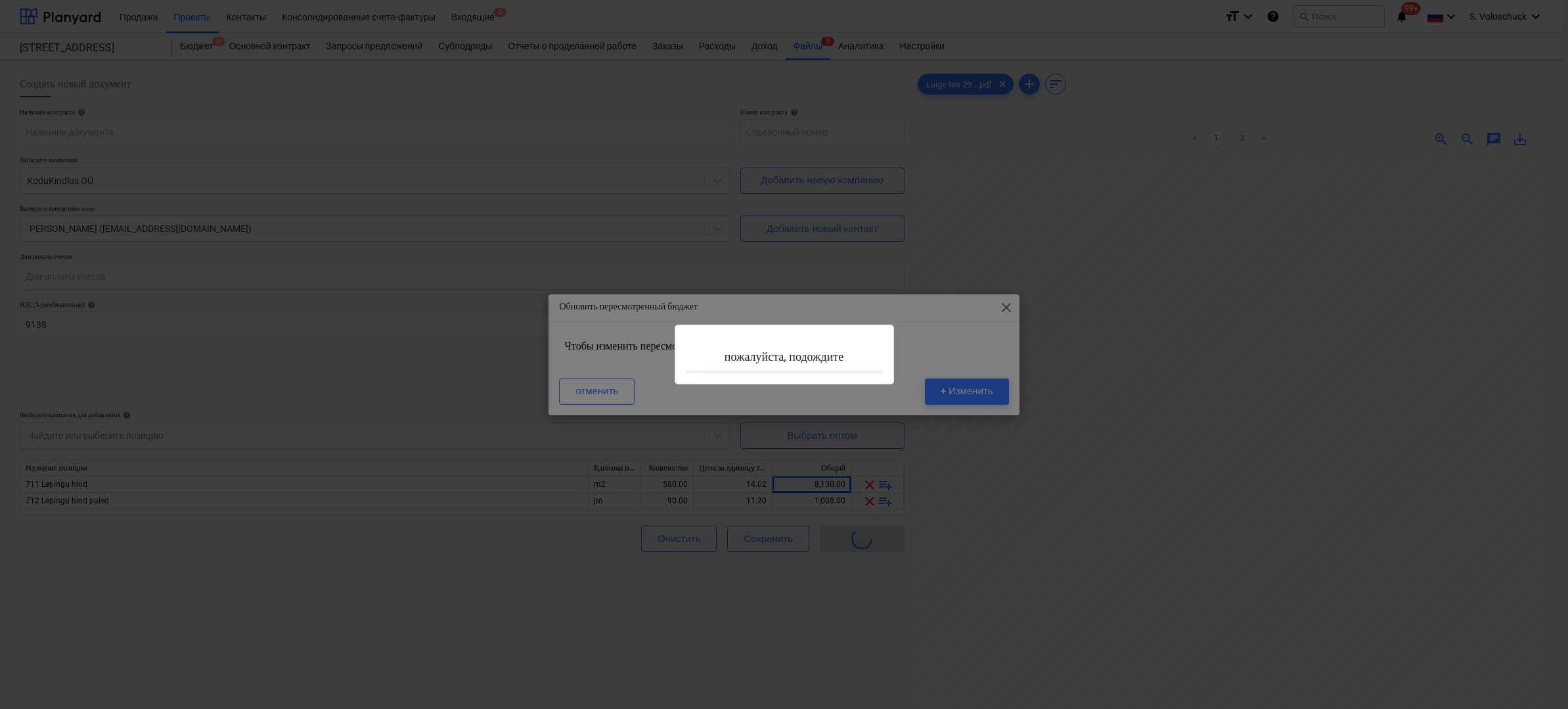
type input "PR-0014-SO-013"
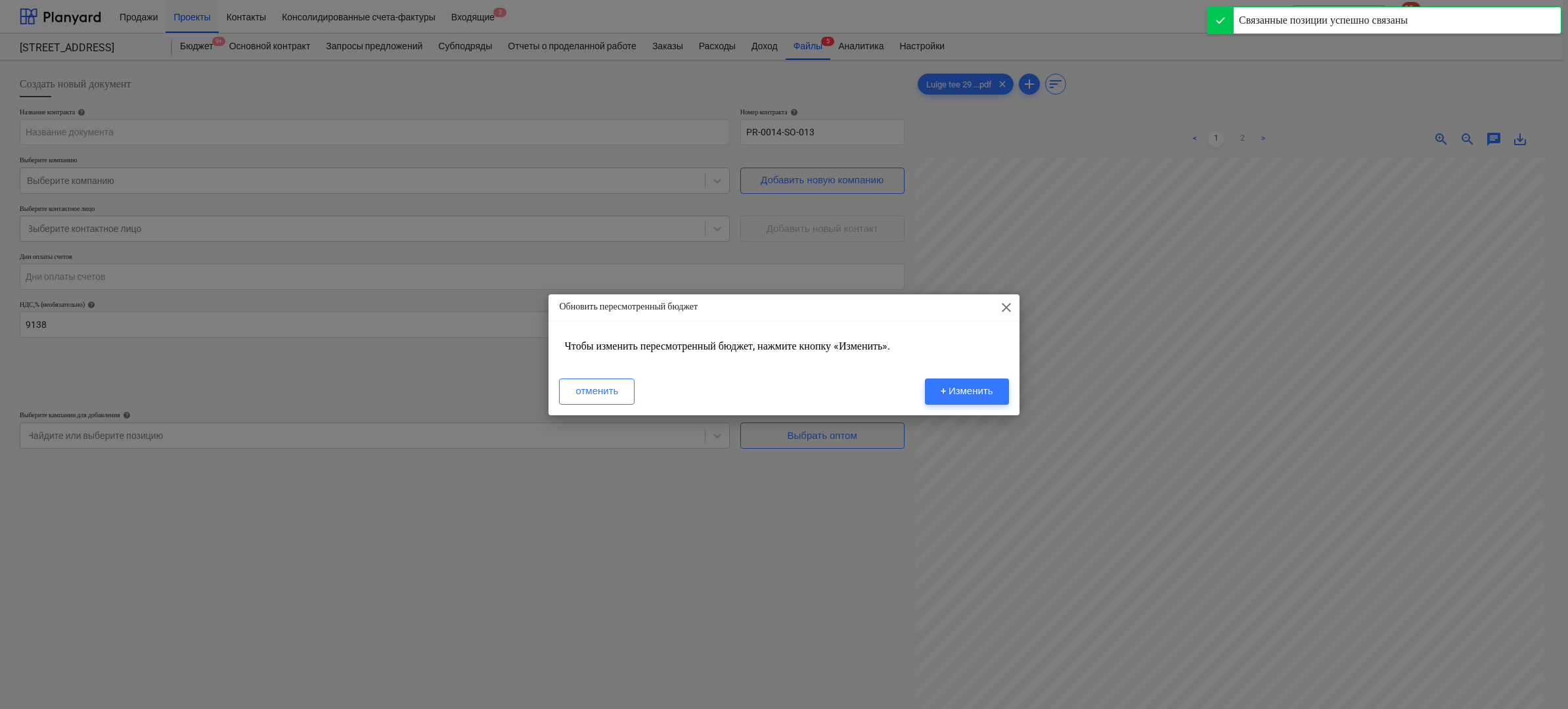
click at [1005, 307] on span "close" at bounding box center [1006, 307] width 15 height 15
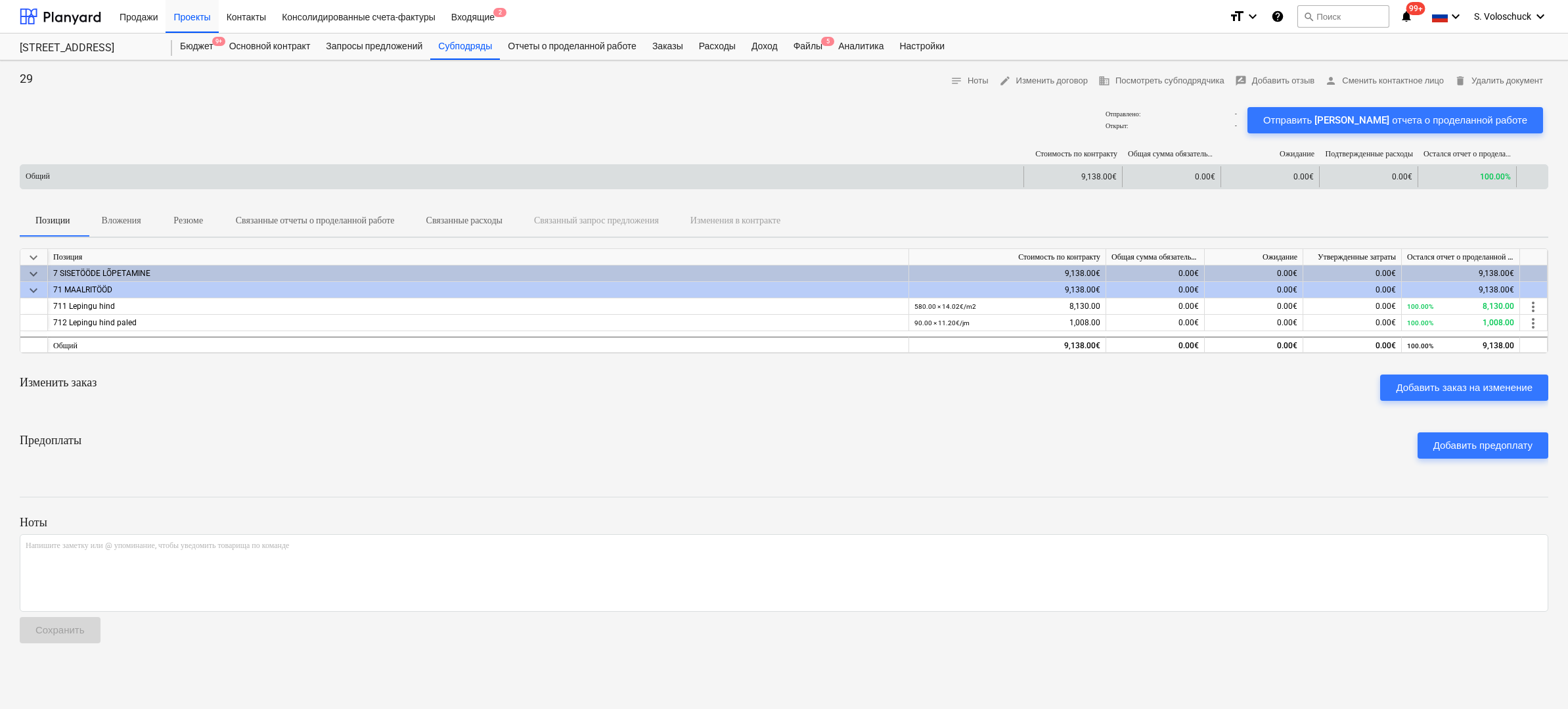
click at [1084, 177] on div "9,138.00€" at bounding box center [1072, 177] width 99 height 21
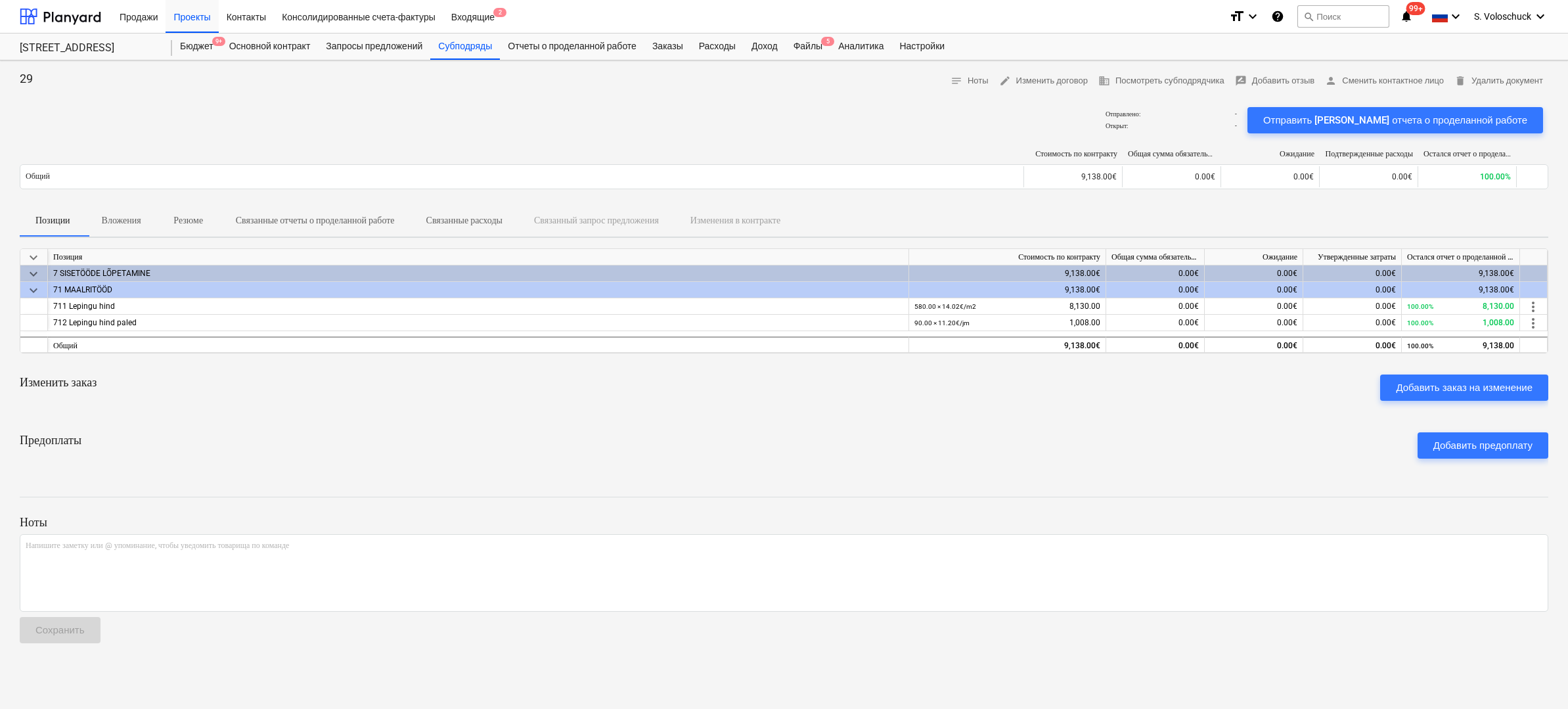
click at [134, 222] on p "Вложения" at bounding box center [121, 220] width 40 height 14
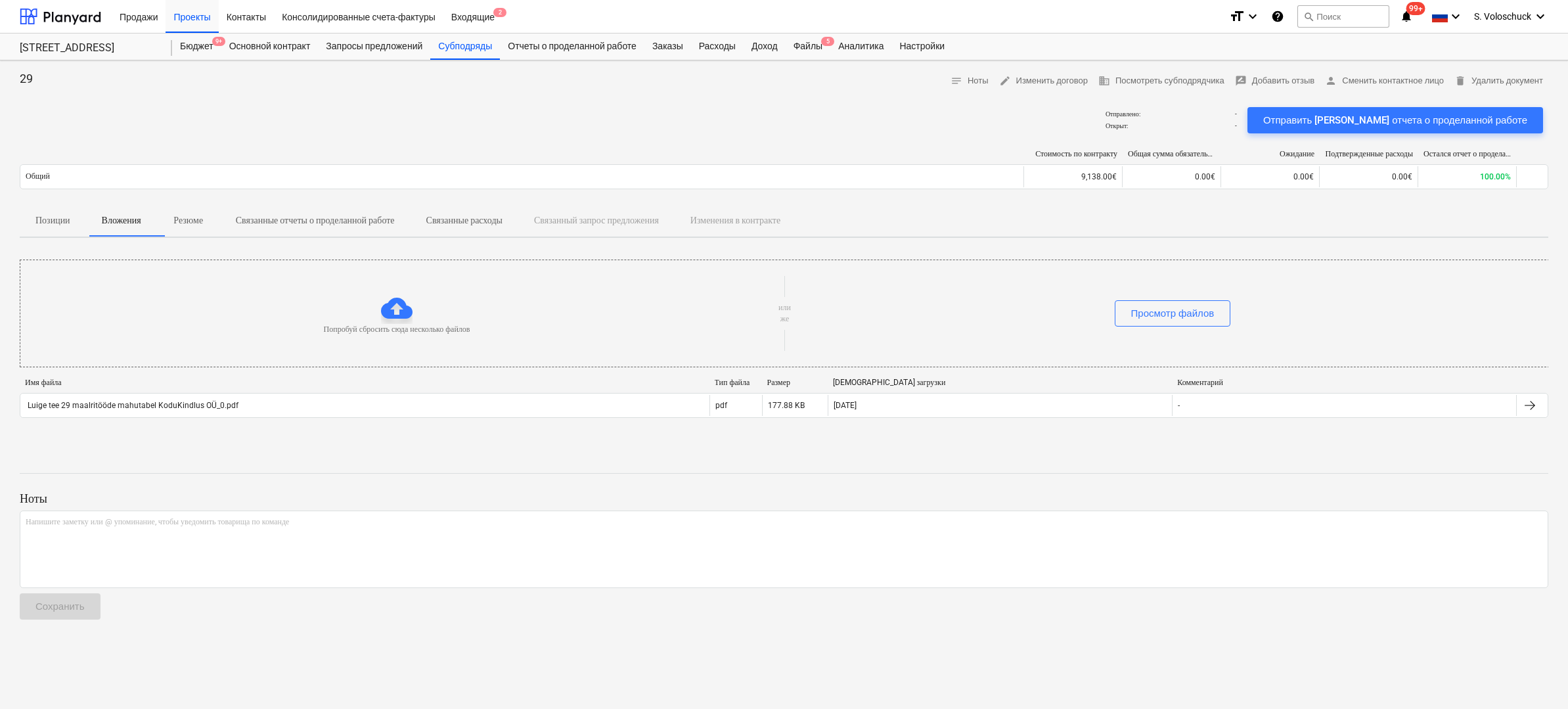
click at [199, 221] on p "Резюме" at bounding box center [188, 220] width 32 height 14
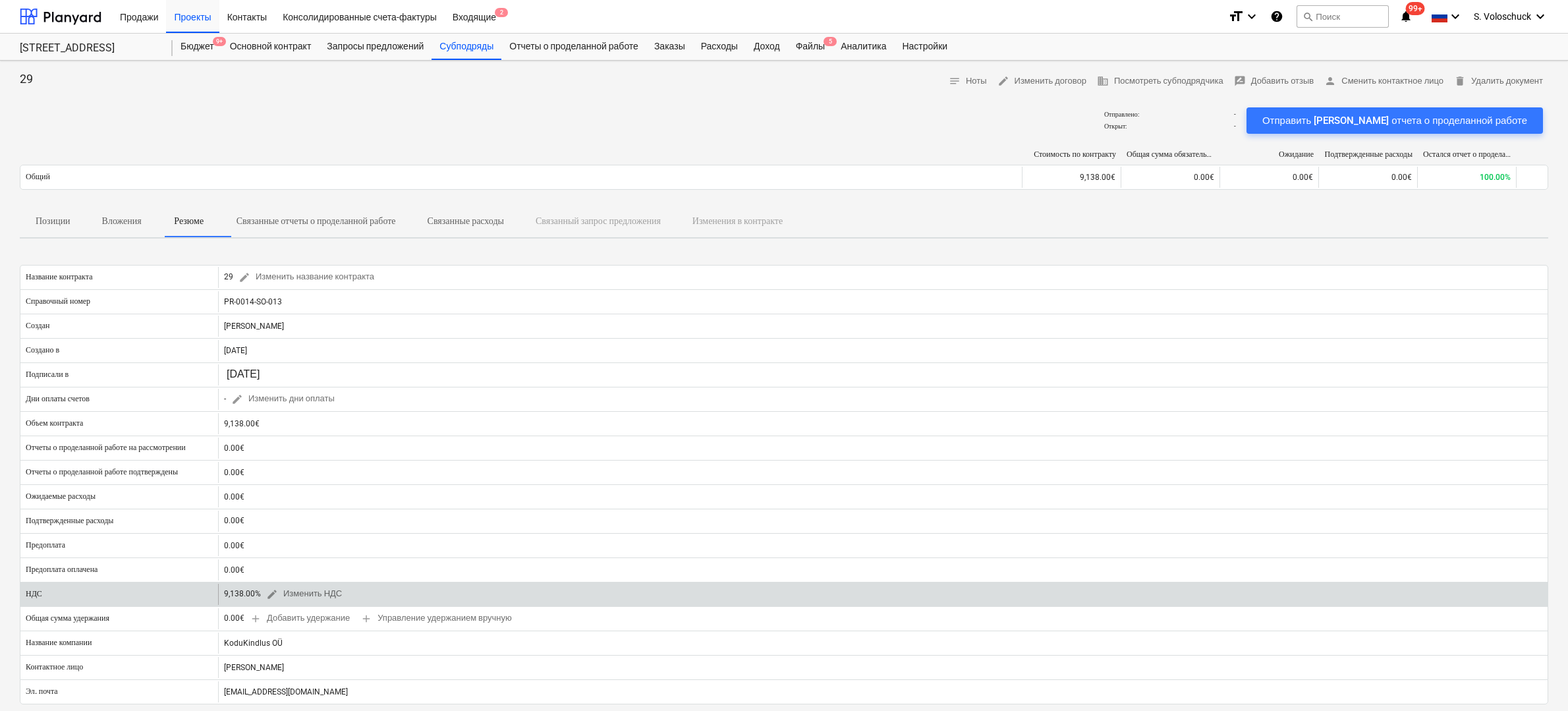
click at [253, 596] on div "9,138.00% edit Изменить НДС" at bounding box center [285, 594] width 123 height 21
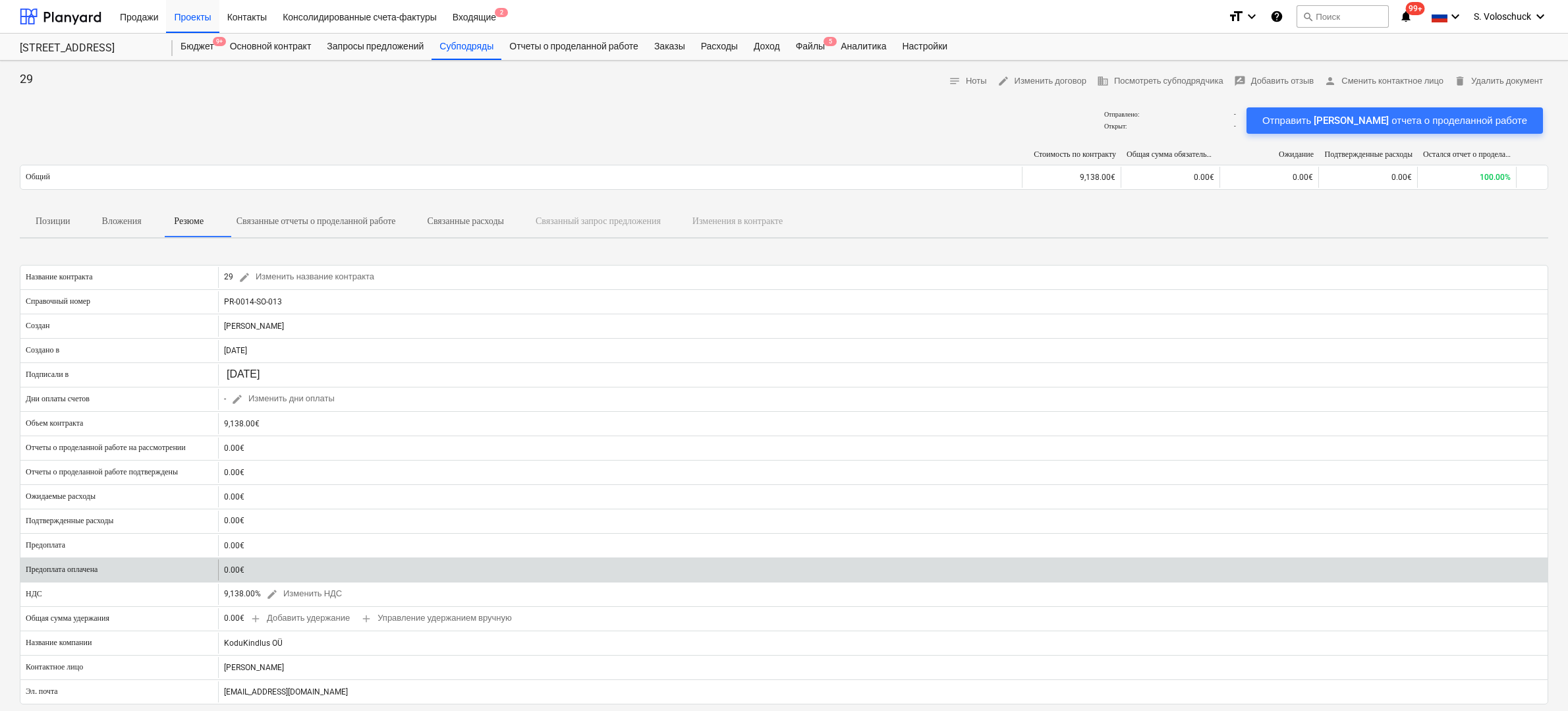
scroll to position [79, 0]
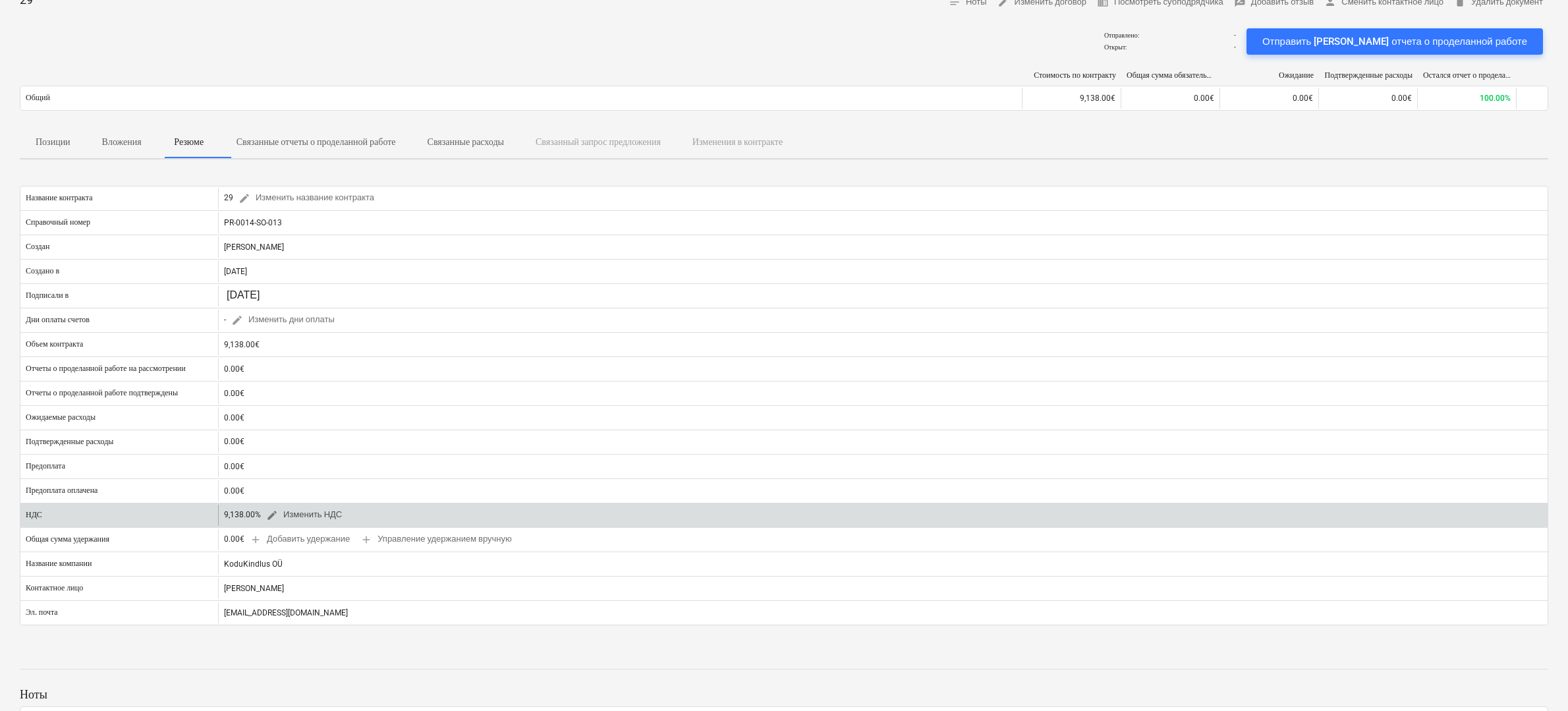
click at [300, 518] on span "edit Изменить НДС" at bounding box center [304, 515] width 76 height 15
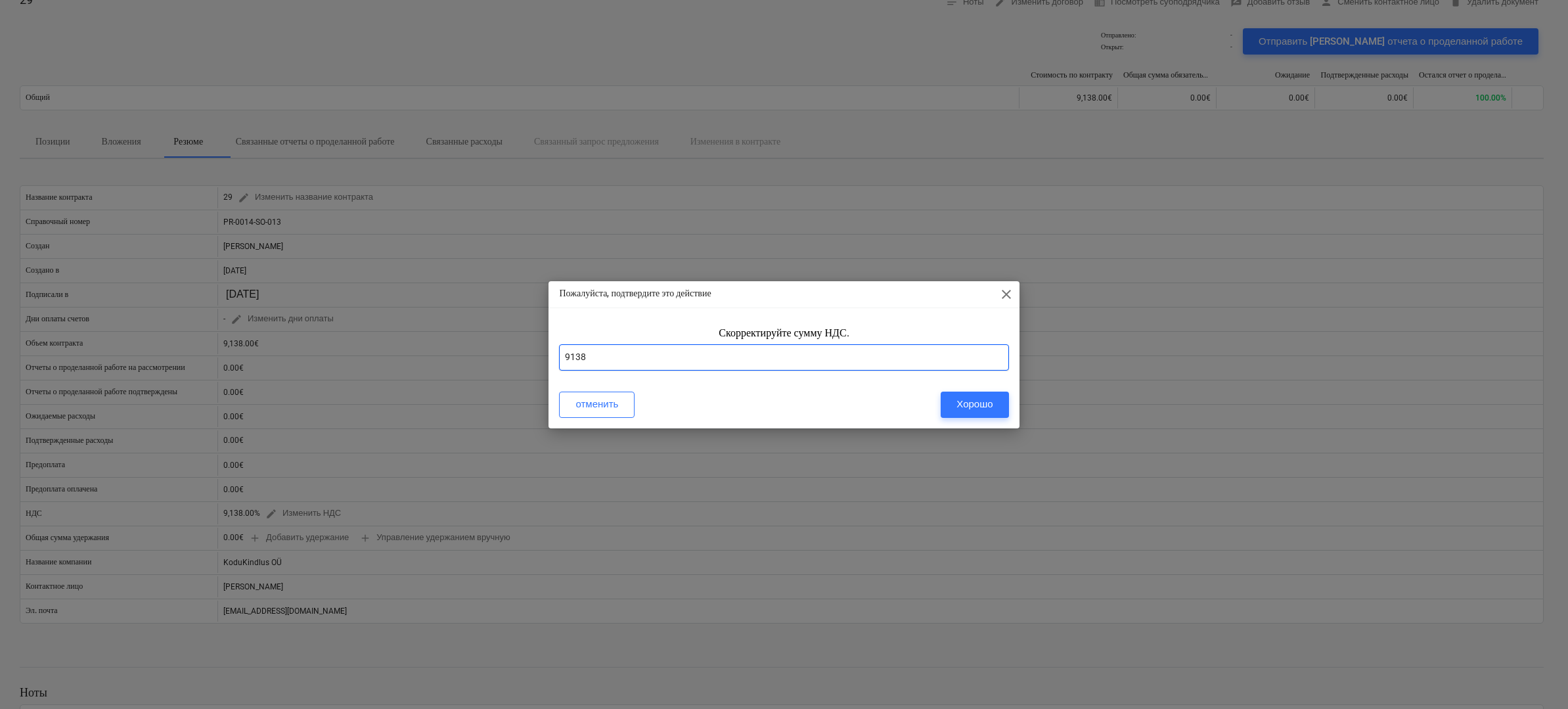
click at [617, 355] on input "9138" at bounding box center [783, 357] width 449 height 26
type input "9"
type input "24"
click at [972, 398] on div "Хорошо" at bounding box center [974, 404] width 36 height 17
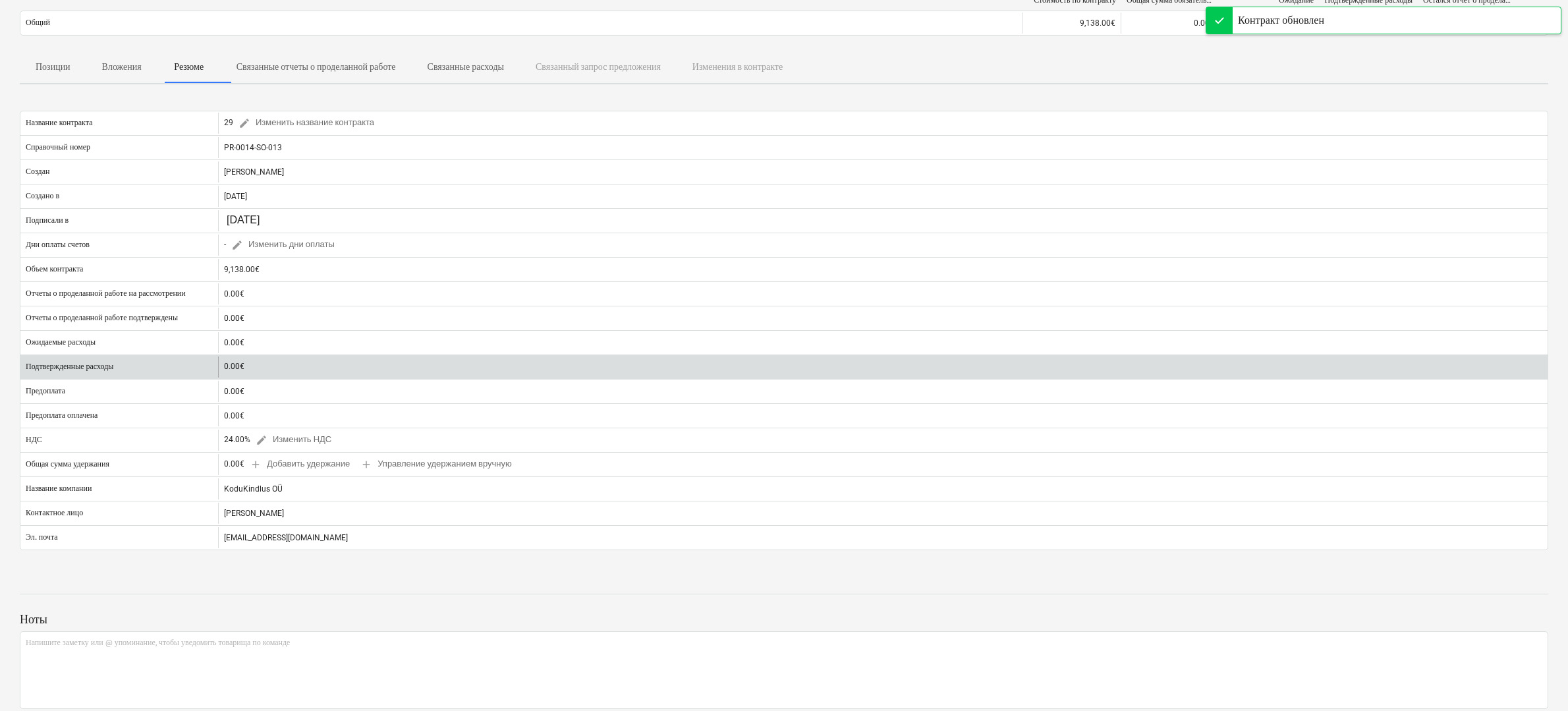
scroll to position [0, 0]
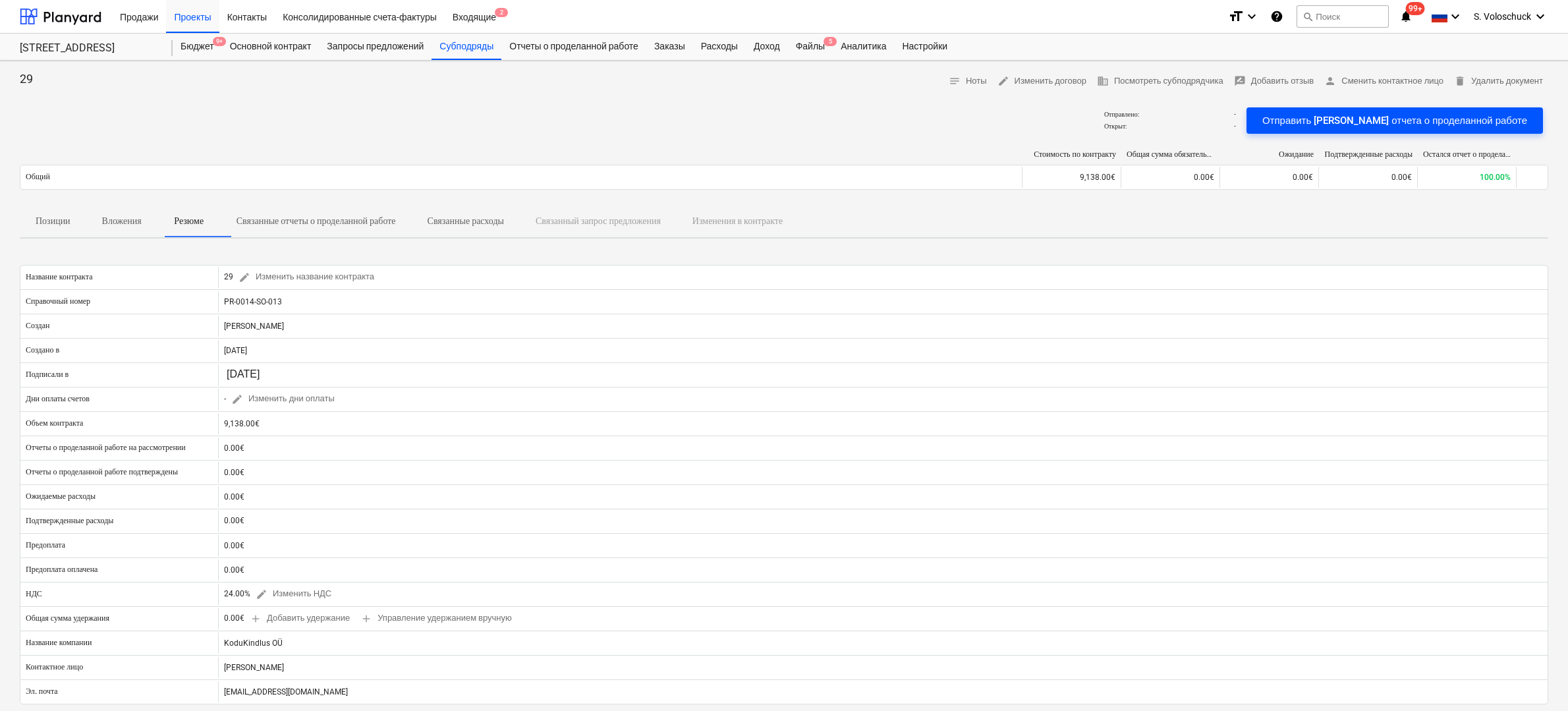
click at [1392, 123] on div "Отправить шаблон отчета о проделанной работе" at bounding box center [1394, 120] width 265 height 17
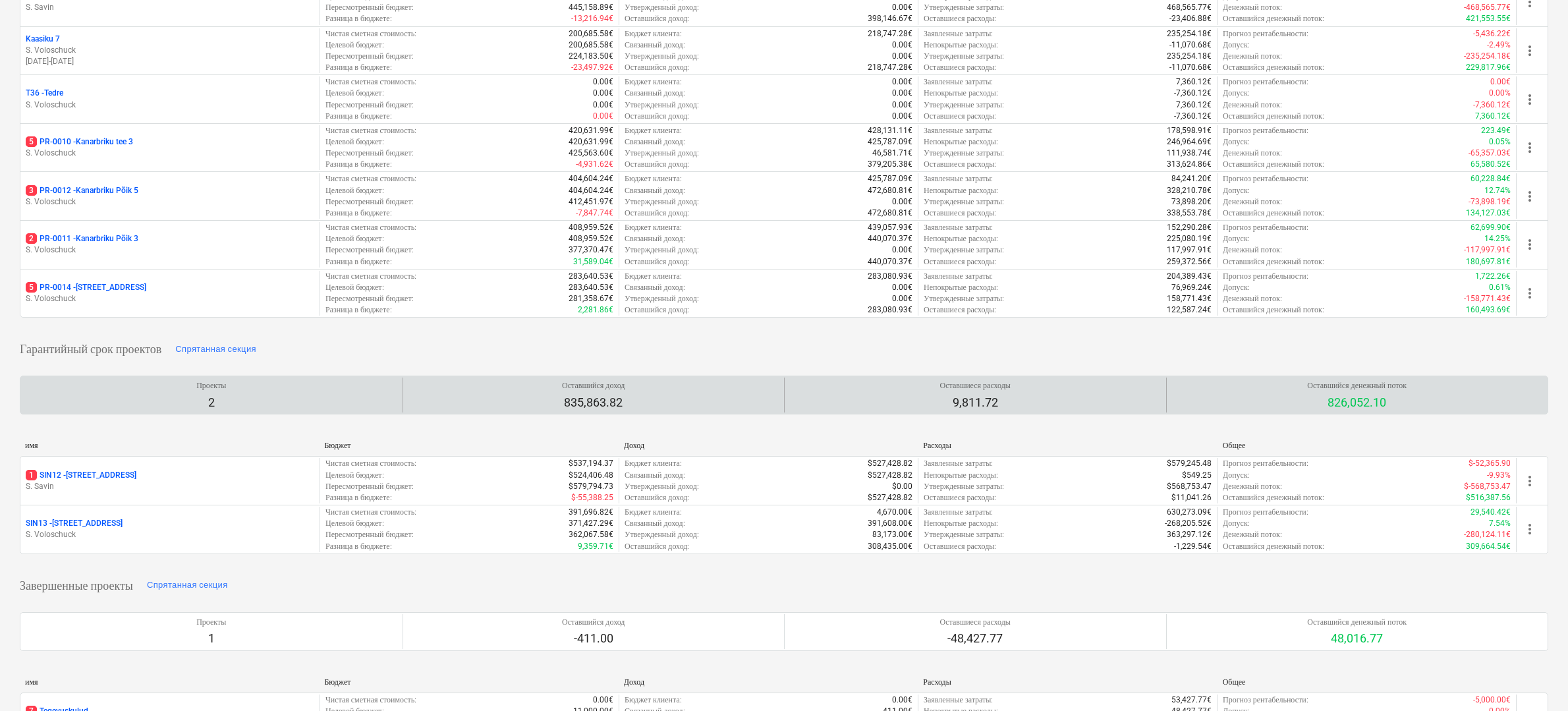
scroll to position [379, 0]
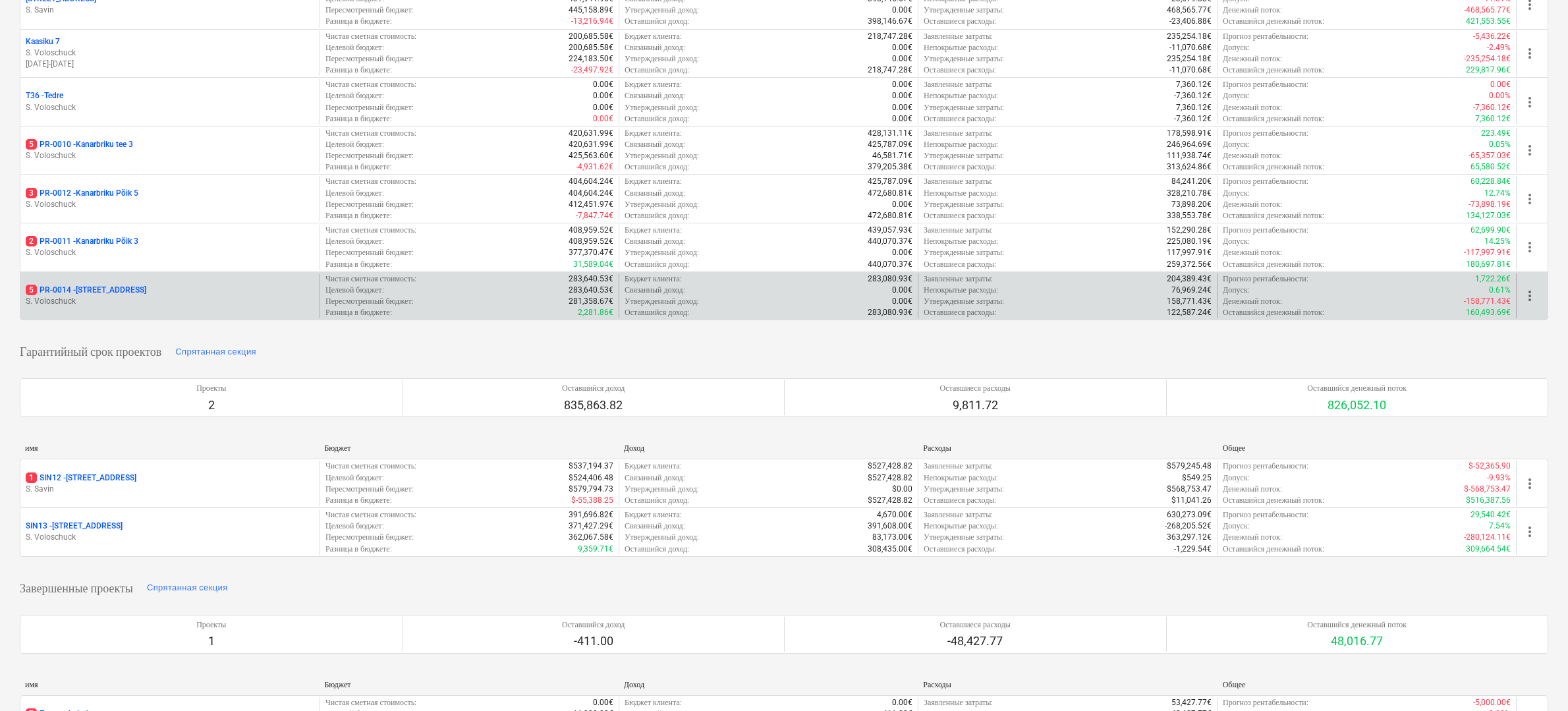
click at [170, 296] on p "S. Voloschuck" at bounding box center [170, 301] width 288 height 11
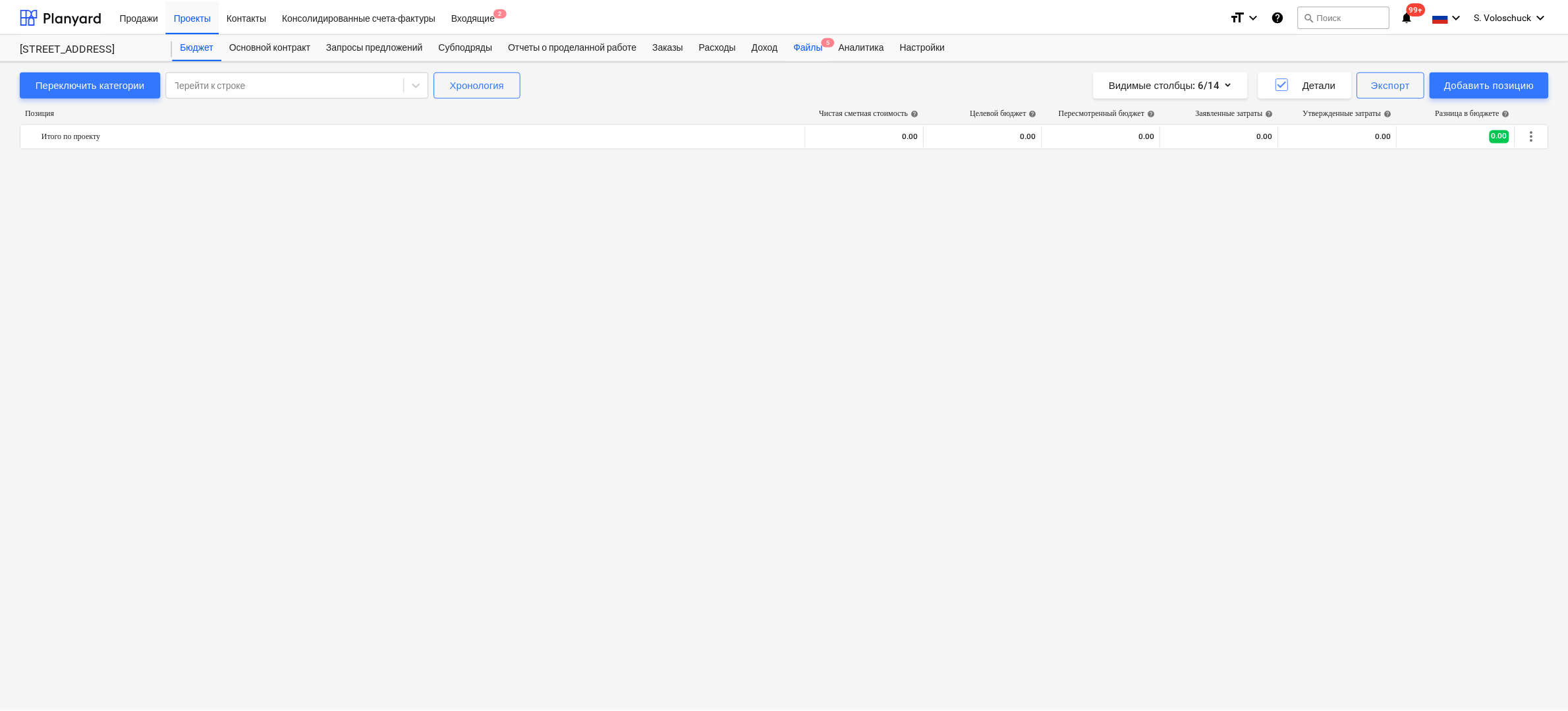
scroll to position [5384, 0]
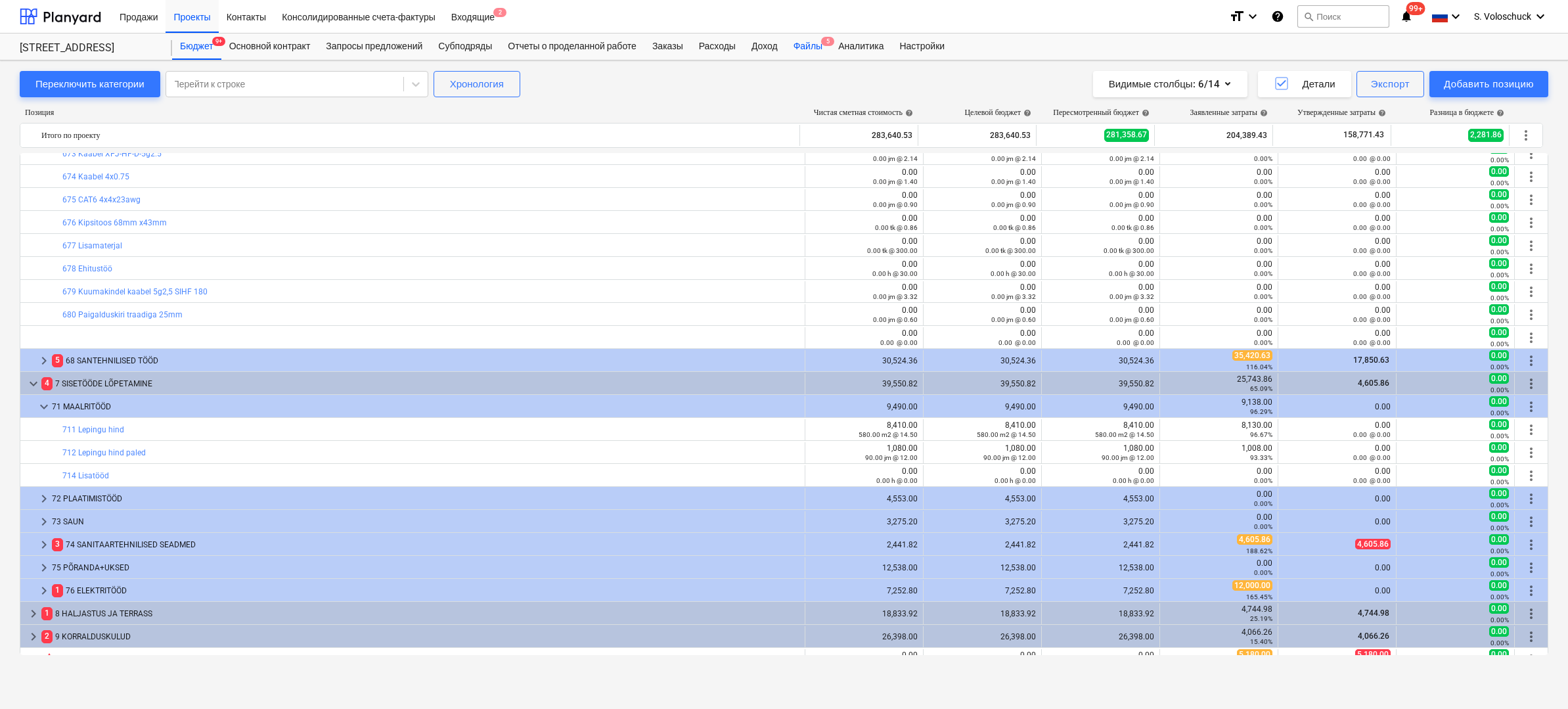
click at [830, 41] on div "Файлы 5" at bounding box center [808, 47] width 45 height 26
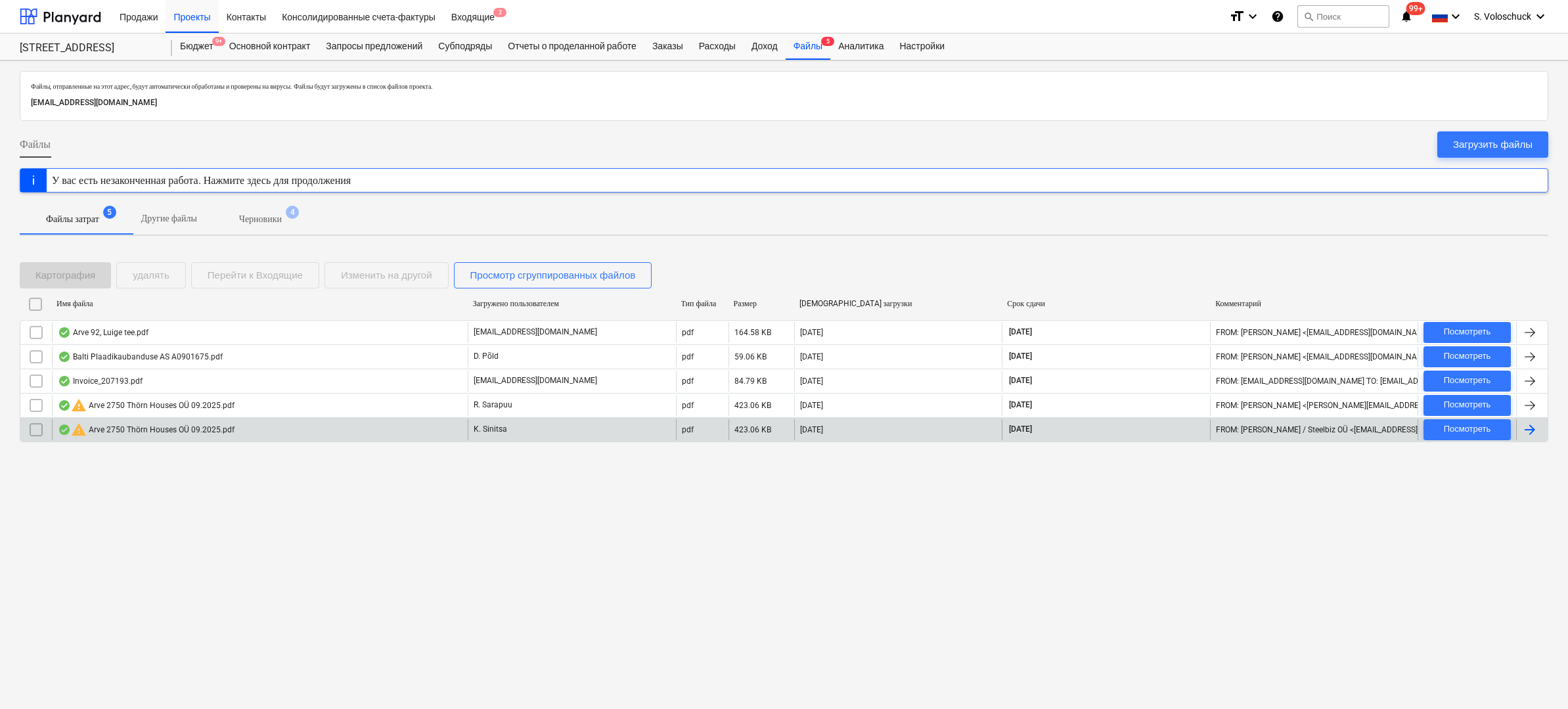
click at [155, 426] on div "warning Arve 2750 Thörn Houses OÜ 09.2025.pdf" at bounding box center [146, 429] width 177 height 15
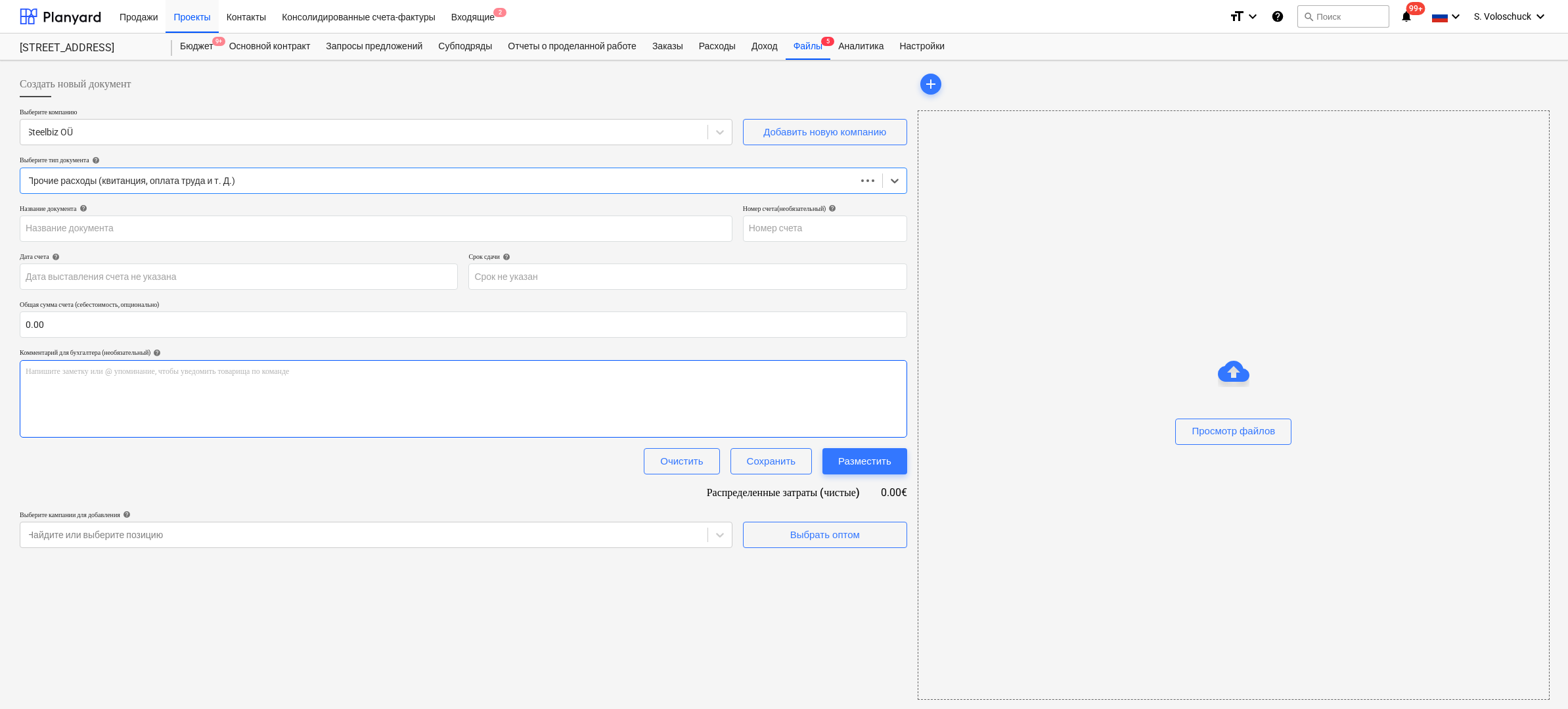
type input "2750"
type input "[DATE]"
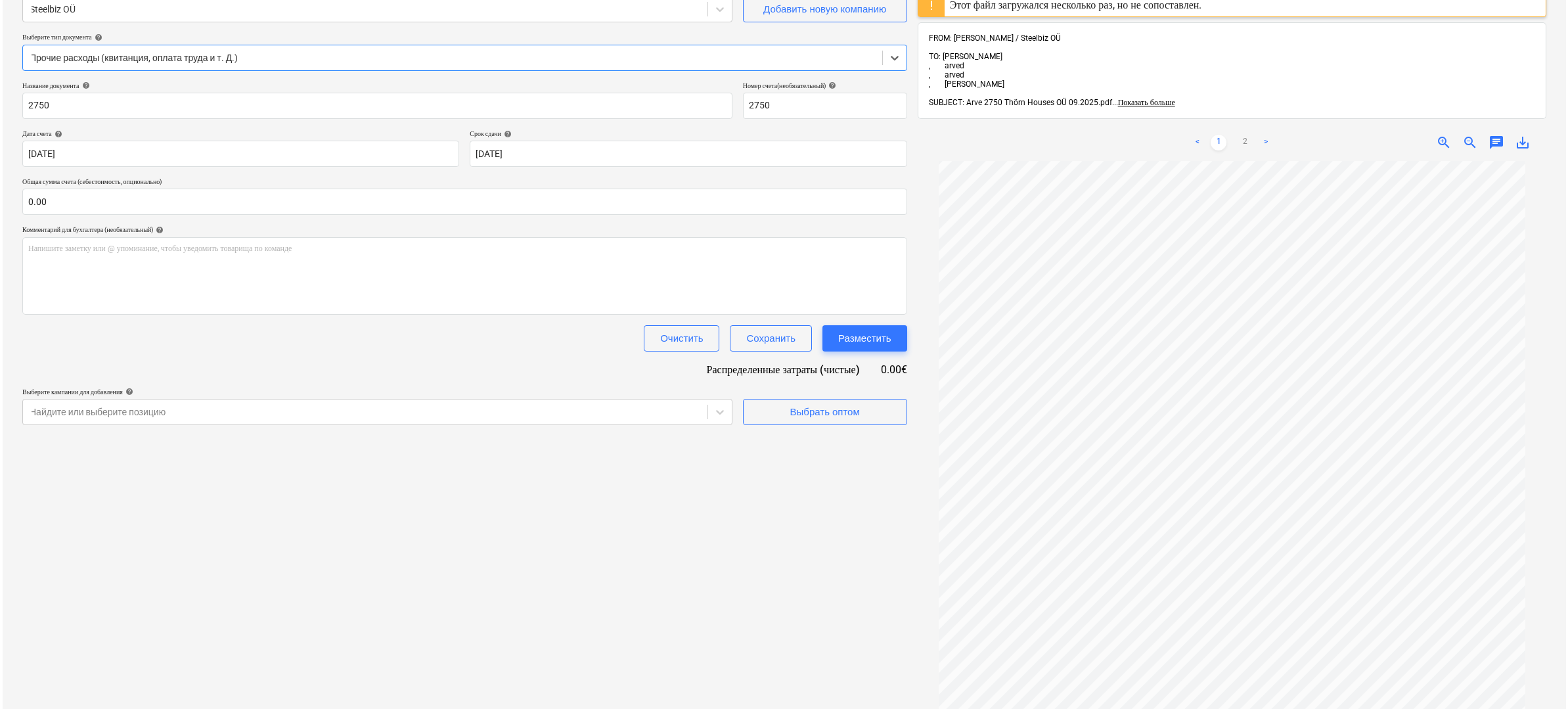
scroll to position [211, 0]
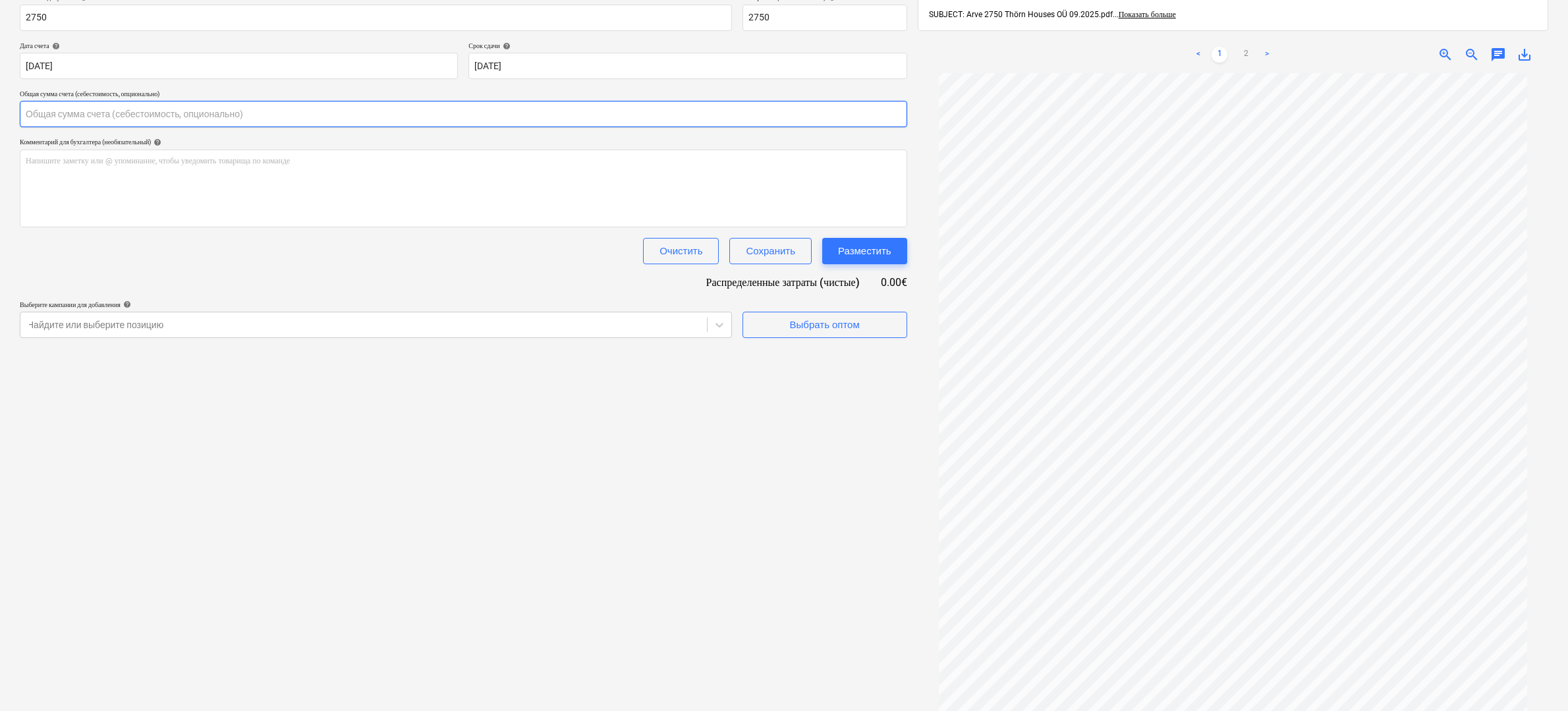
click at [111, 119] on input "text" at bounding box center [463, 114] width 887 height 27
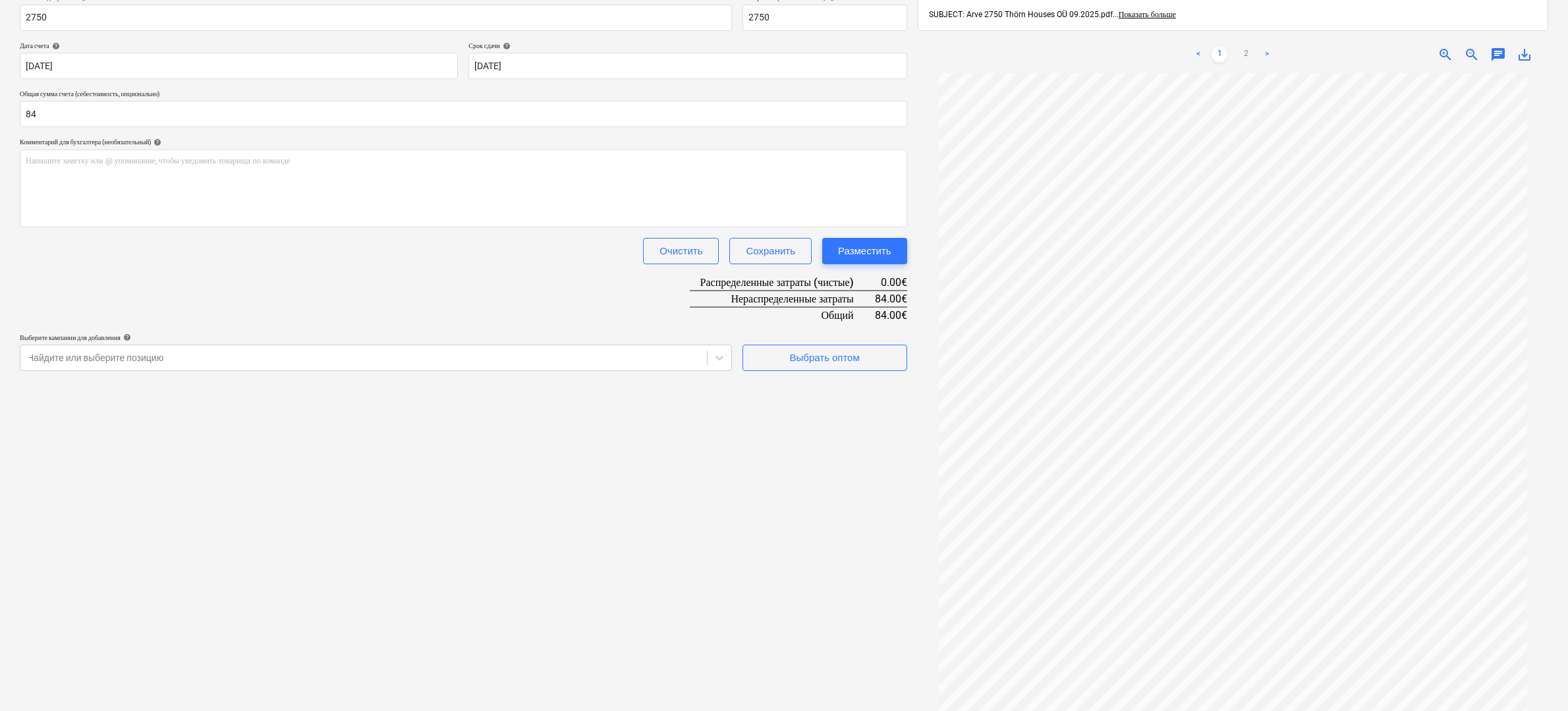
type input "84.00"
click at [567, 505] on div "Создать новый документ Выберите компанию Steelbiz OÜ Добавить новую компанию Вы…" at bounding box center [463, 303] width 898 height 898
click at [839, 356] on div "Выбрать оптом" at bounding box center [825, 357] width 70 height 17
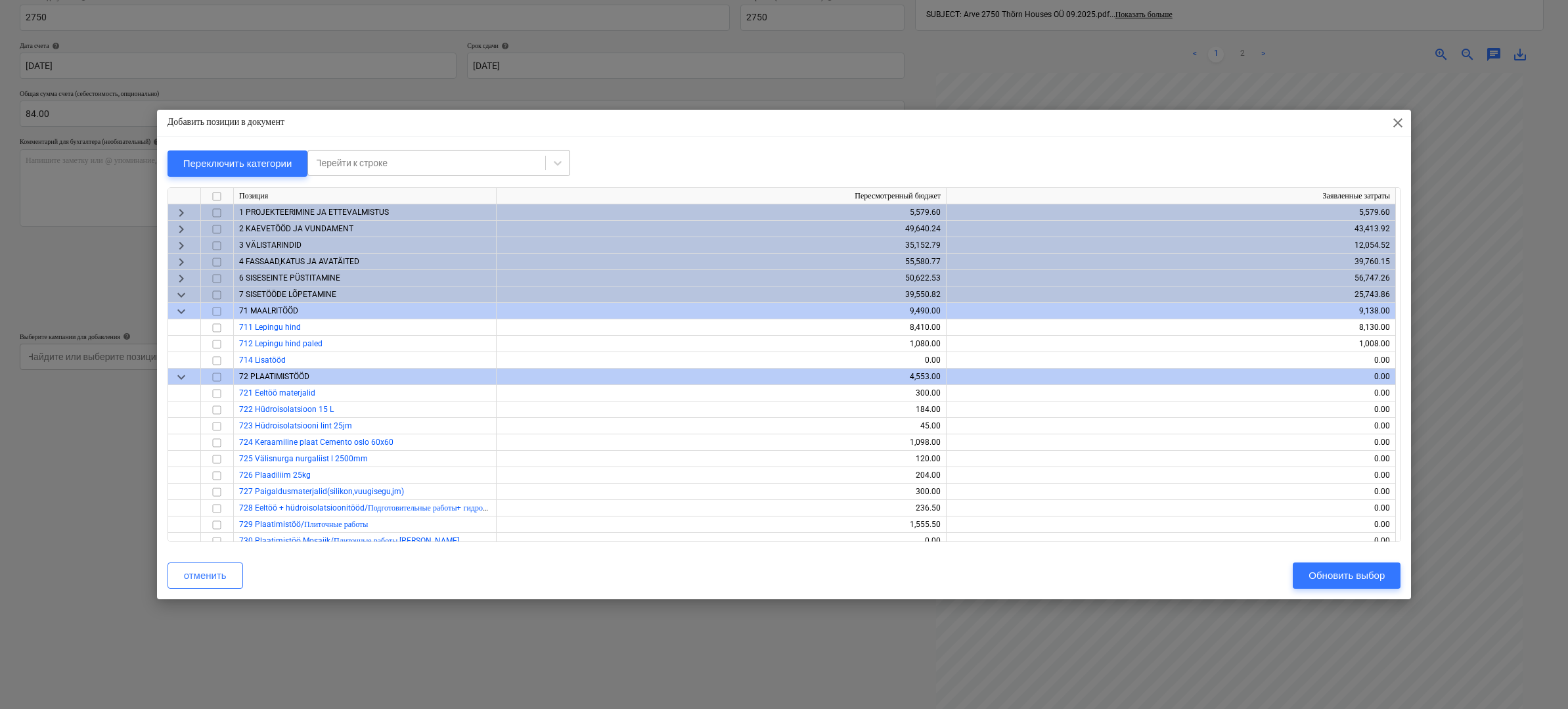
click at [363, 163] on div "Перейти к строке" at bounding box center [427, 163] width 224 height 10
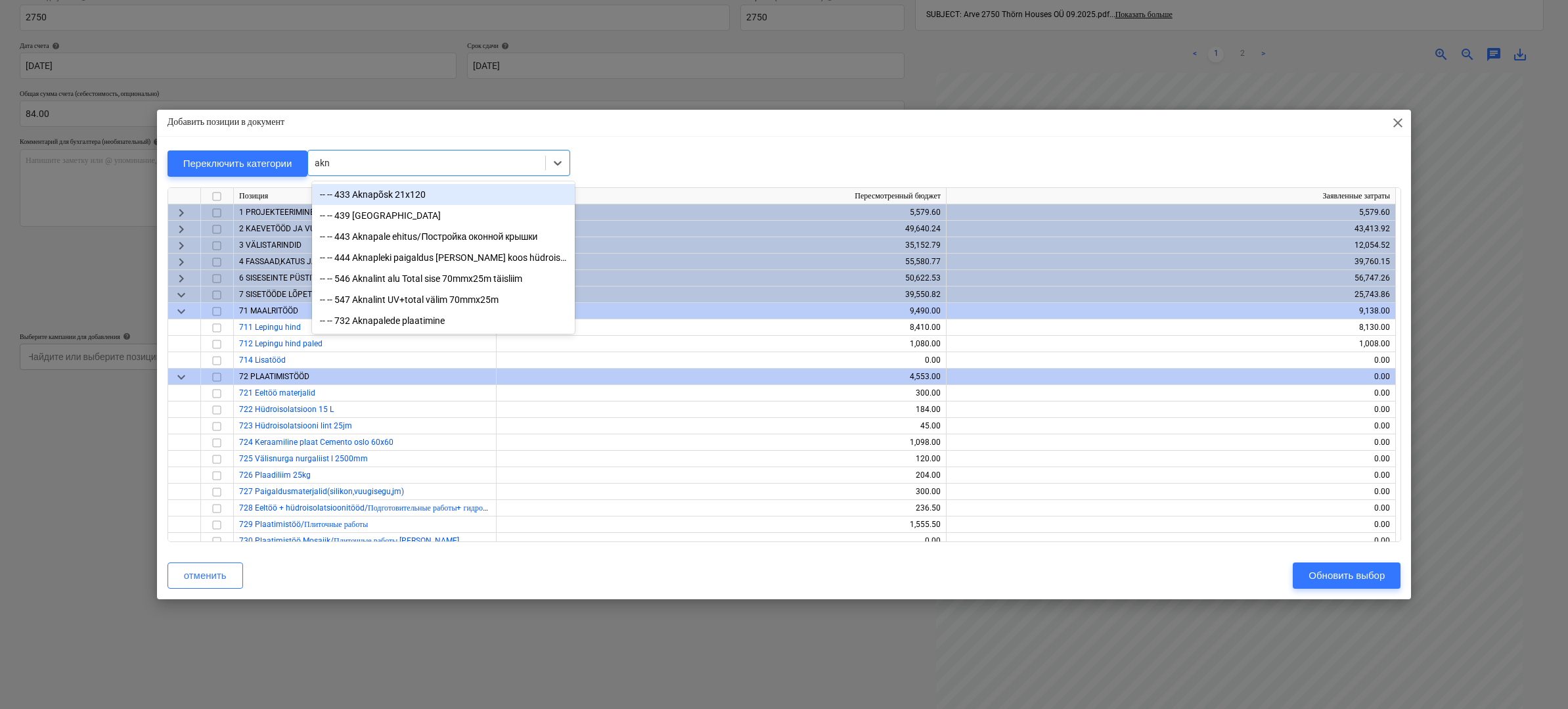
type input "akna"
click at [381, 216] on div "-- -- 439 [GEOGRAPHIC_DATA]" at bounding box center [443, 215] width 263 height 21
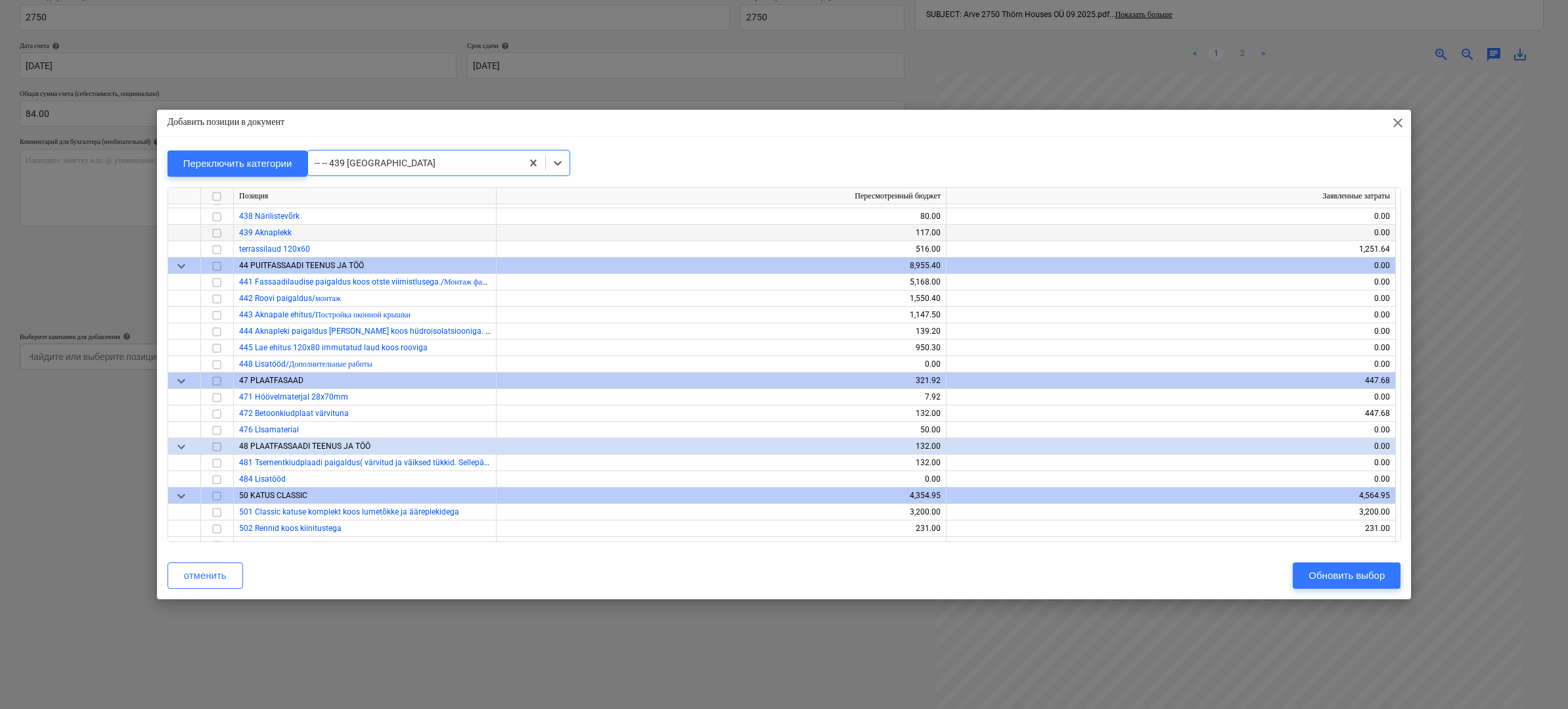
scroll to position [3120, 0]
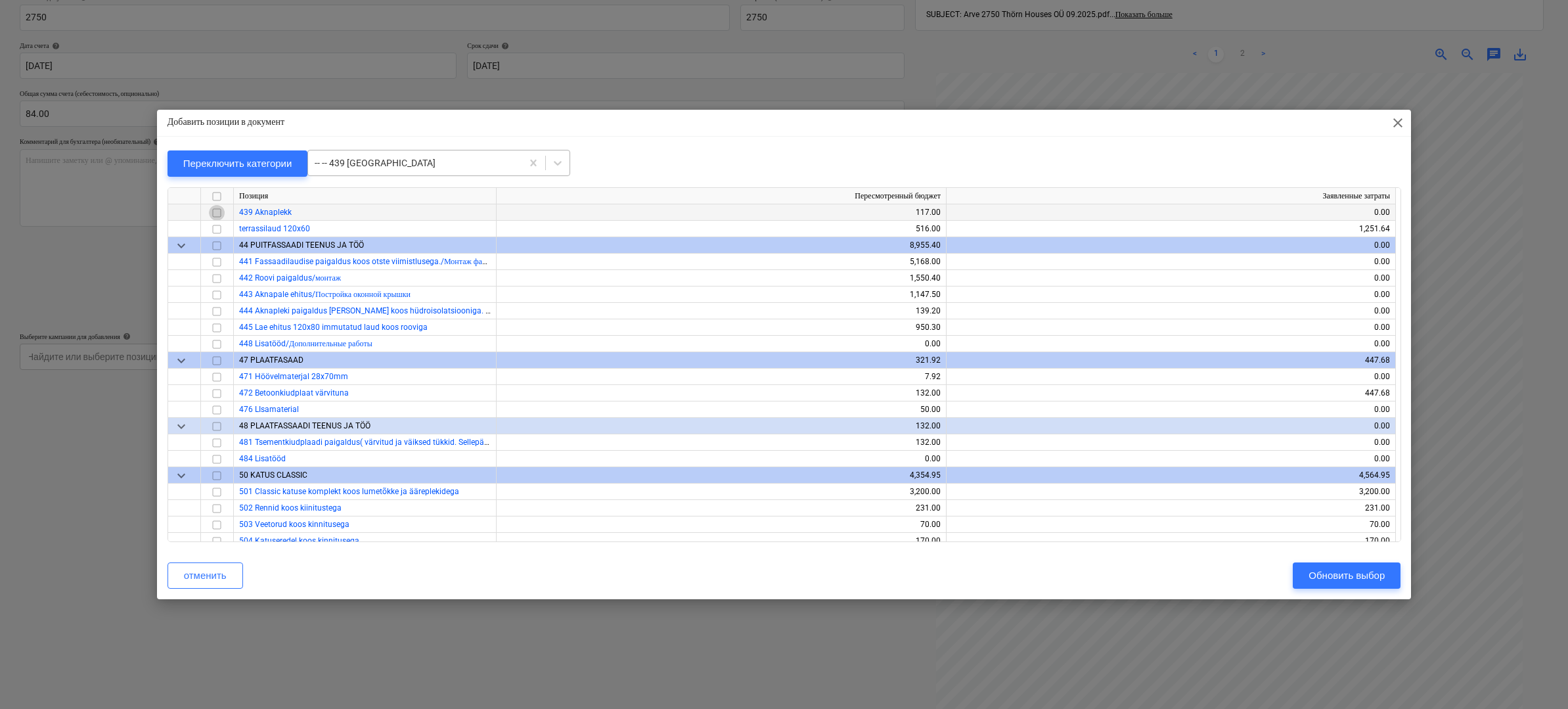
click at [216, 209] on input "checkbox" at bounding box center [216, 212] width 15 height 15
click at [1338, 571] on div "Обновить выбор" at bounding box center [1347, 575] width 76 height 17
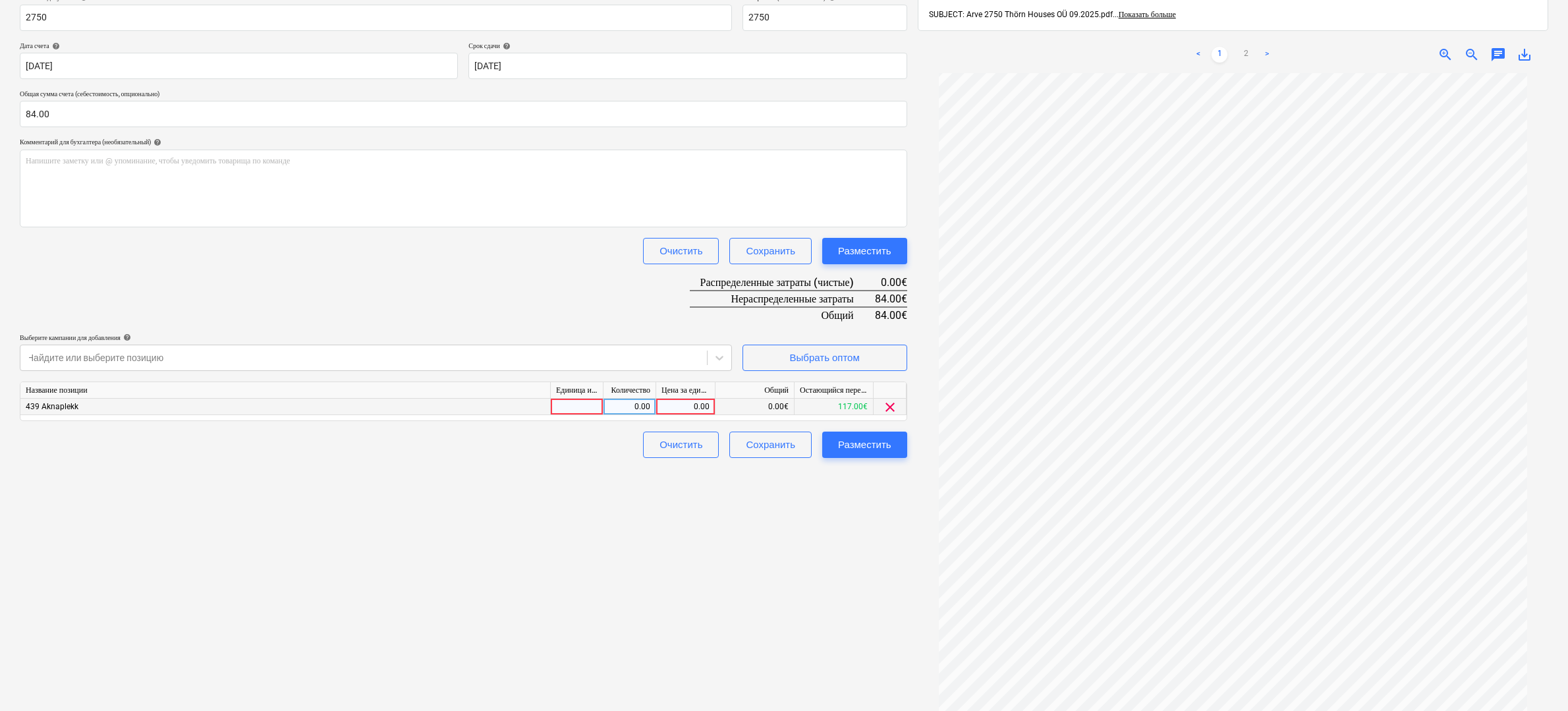
click at [684, 404] on div "0.00" at bounding box center [685, 406] width 48 height 16
type input "84"
click at [831, 576] on div "Создать новый документ Выберите компанию Steelbiz OÜ Добавить новую компанию Вы…" at bounding box center [463, 303] width 898 height 898
click at [895, 445] on button "Разместить" at bounding box center [864, 445] width 85 height 27
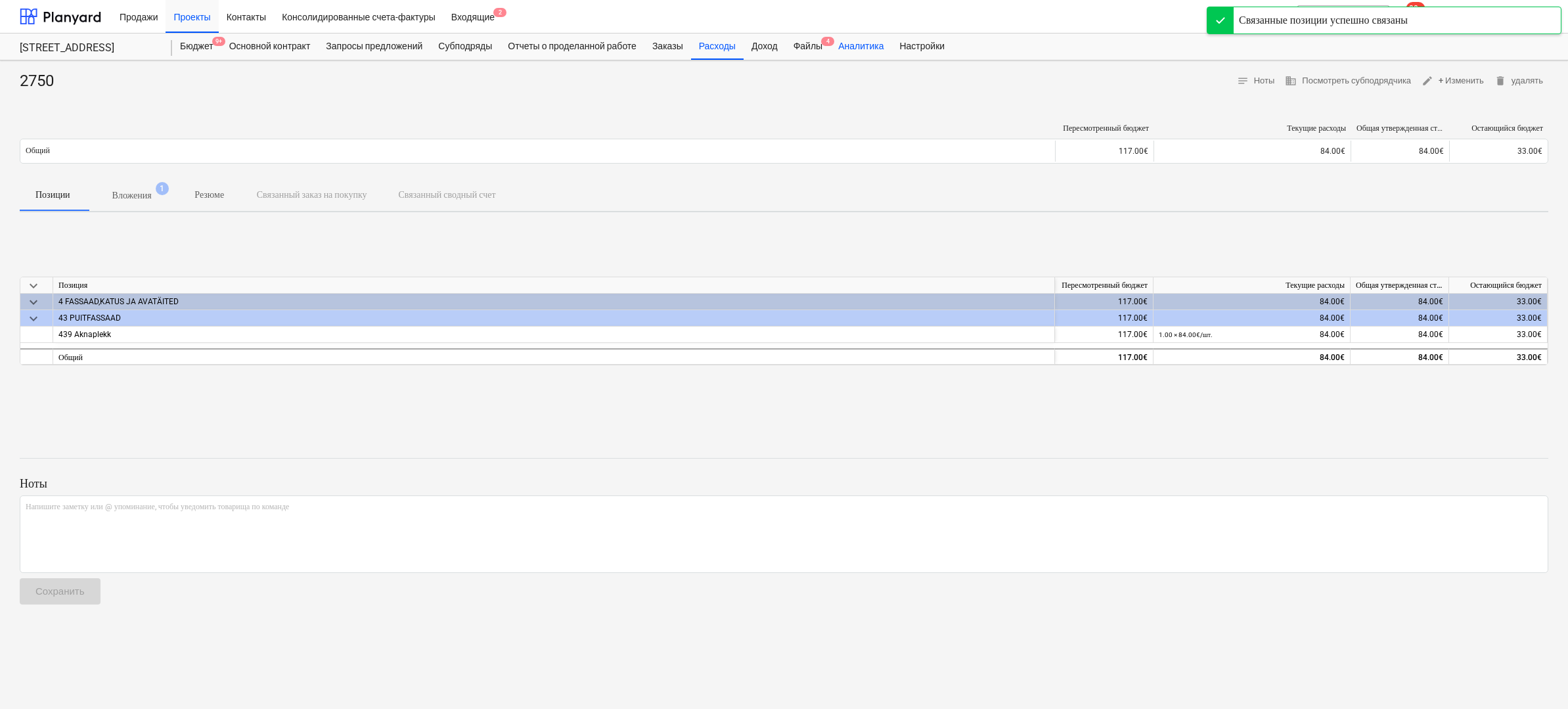
drag, startPoint x: 829, startPoint y: 44, endPoint x: 847, endPoint y: 54, distance: 20.6
click at [829, 45] on div "Файлы 4" at bounding box center [808, 47] width 45 height 26
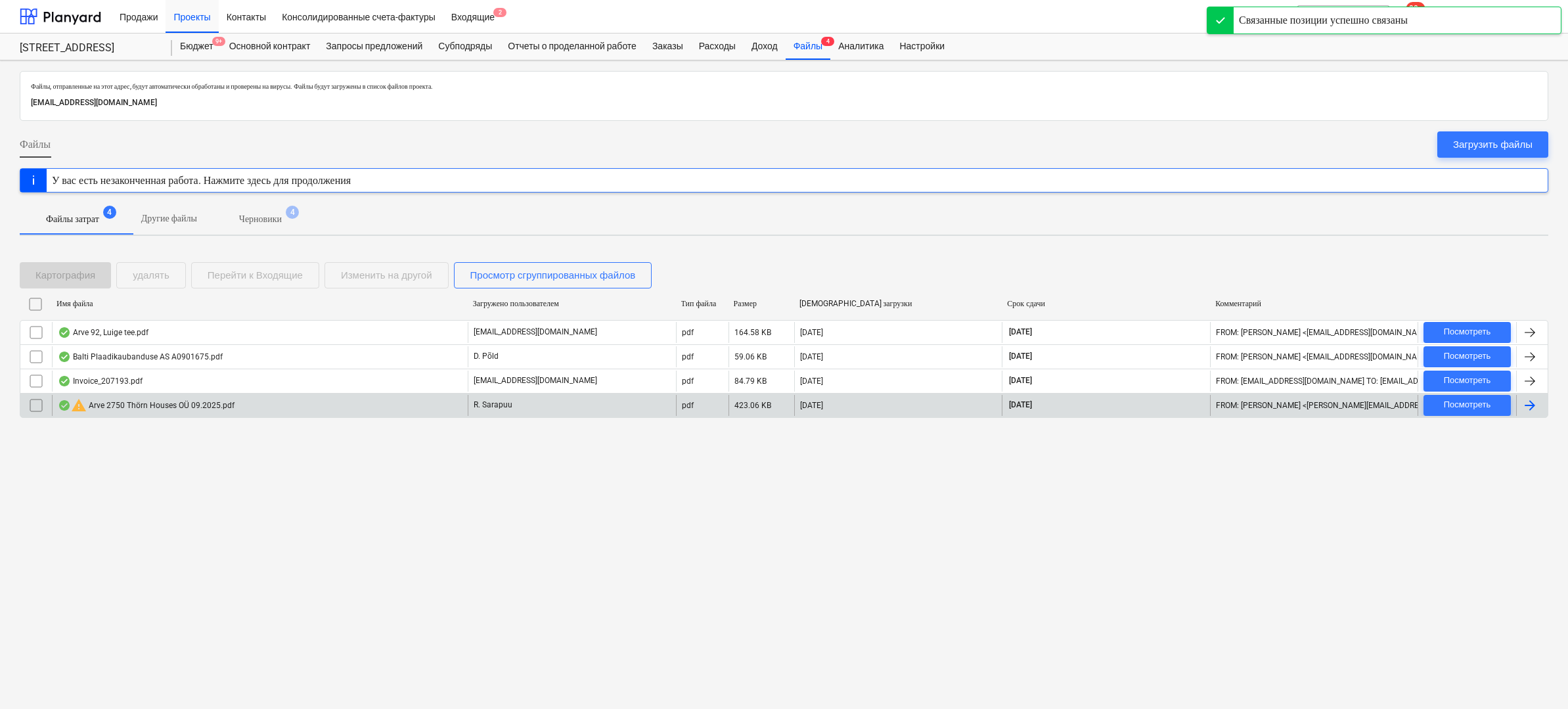
click at [172, 407] on div "warning Arve 2750 Thörn Houses OÜ 09.2025.pdf" at bounding box center [146, 405] width 177 height 15
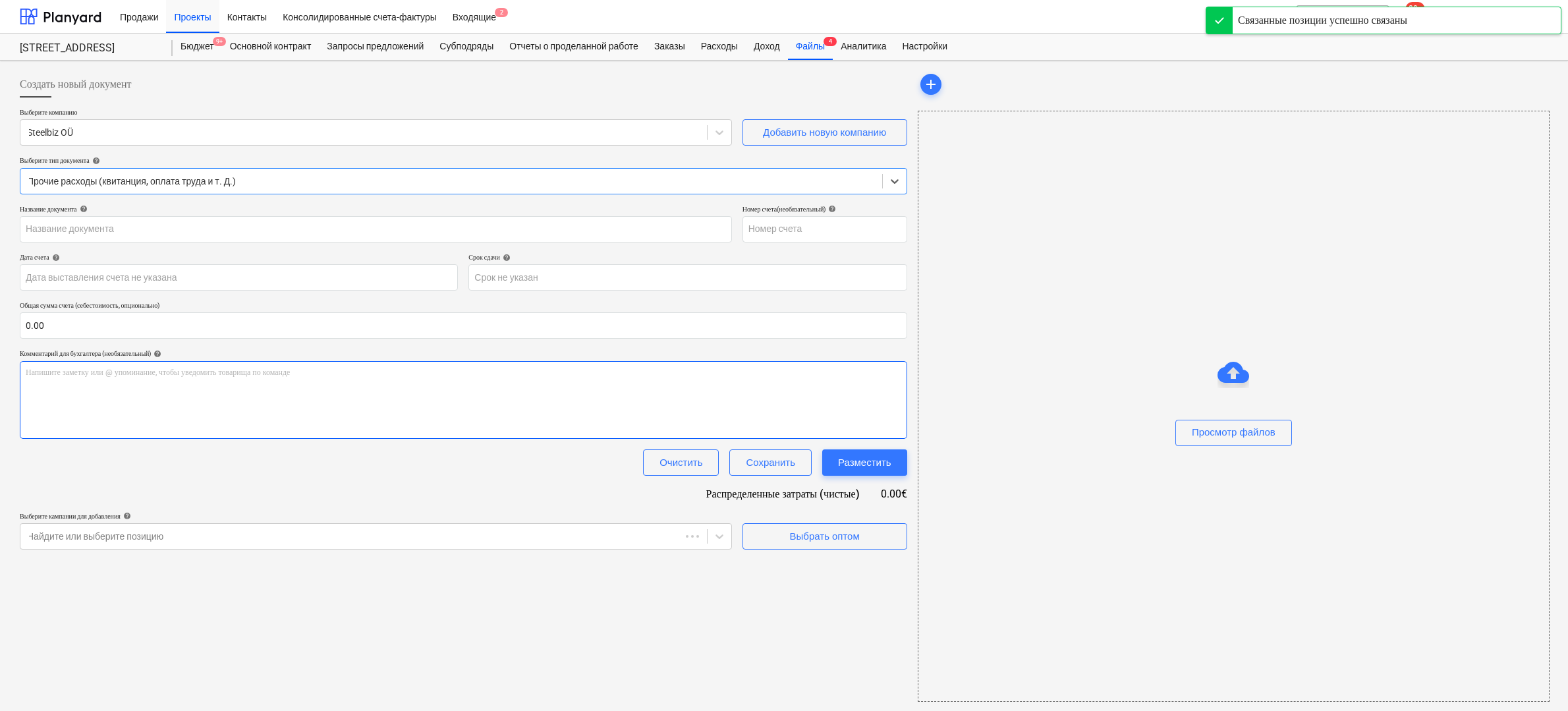
type input "2750"
type input "[DATE]"
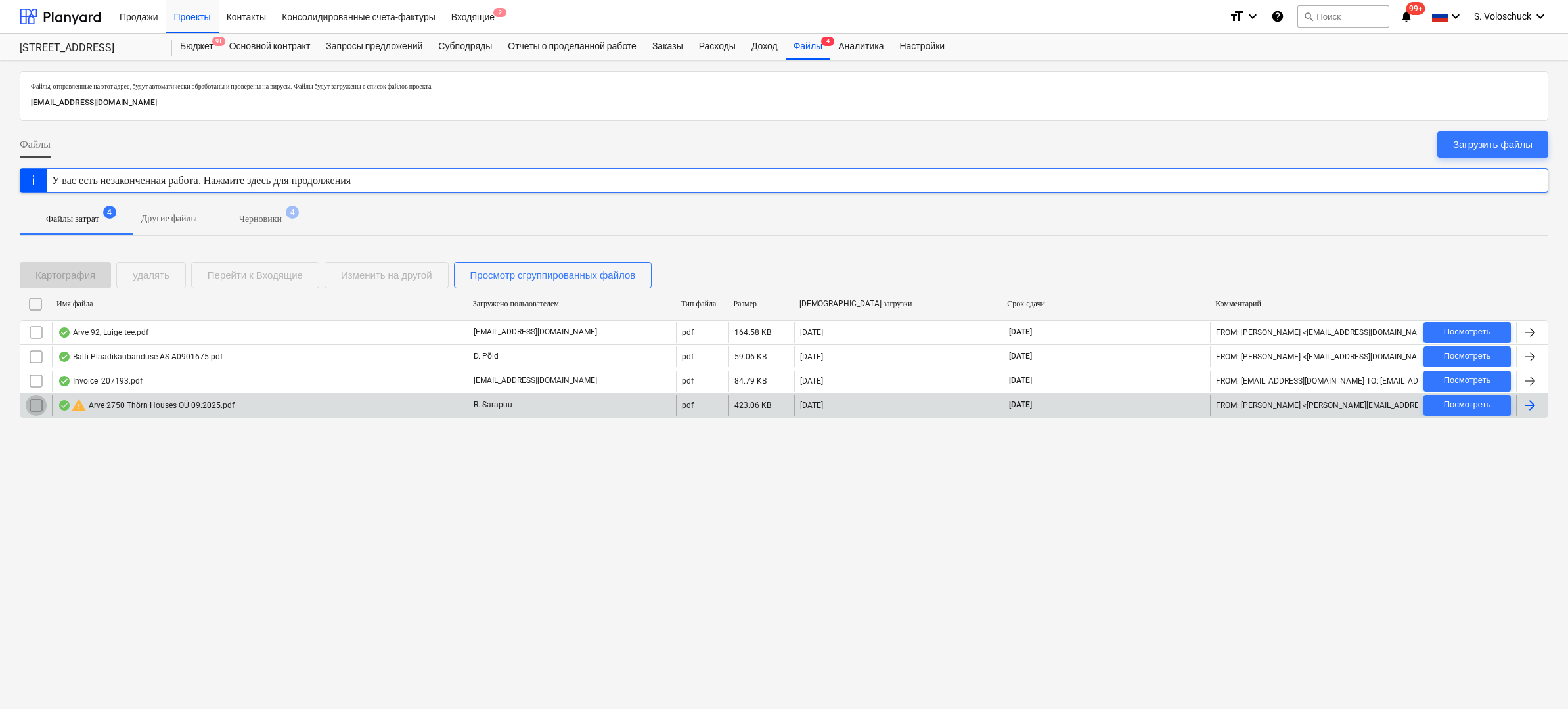
click at [40, 405] on input "checkbox" at bounding box center [36, 405] width 21 height 21
click at [157, 279] on div "удалять" at bounding box center [151, 275] width 37 height 17
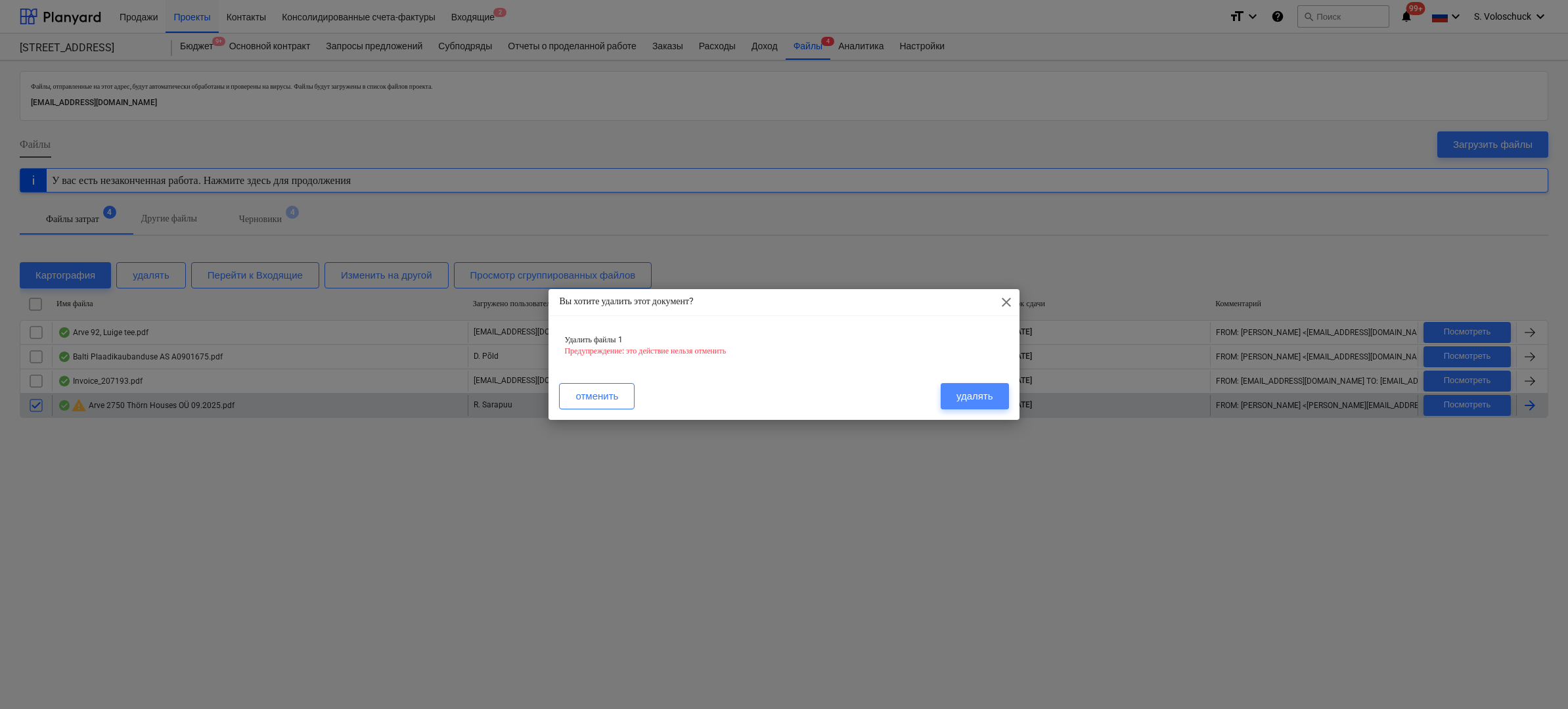
click at [965, 390] on div "удалять" at bounding box center [974, 396] width 37 height 17
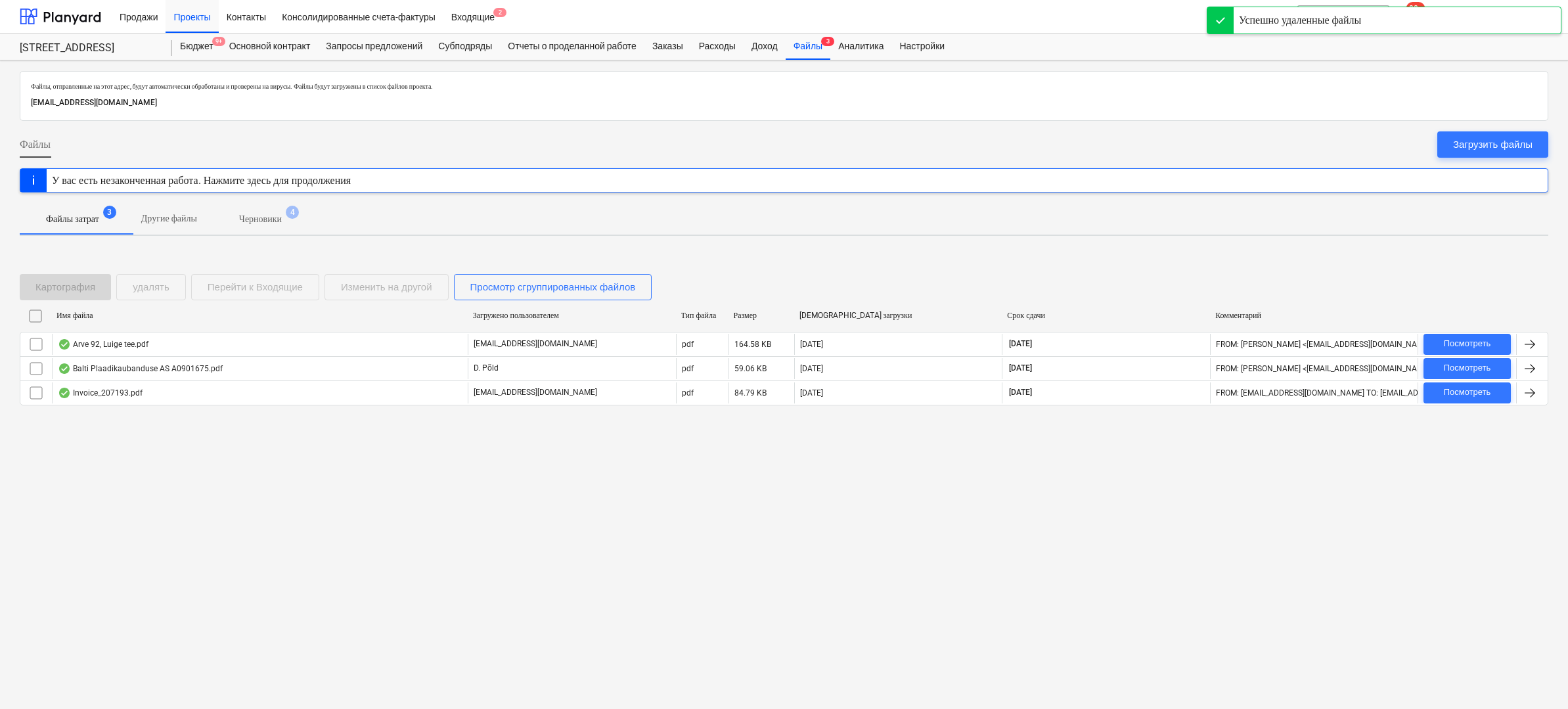
click at [279, 218] on p "Черновики" at bounding box center [260, 218] width 43 height 14
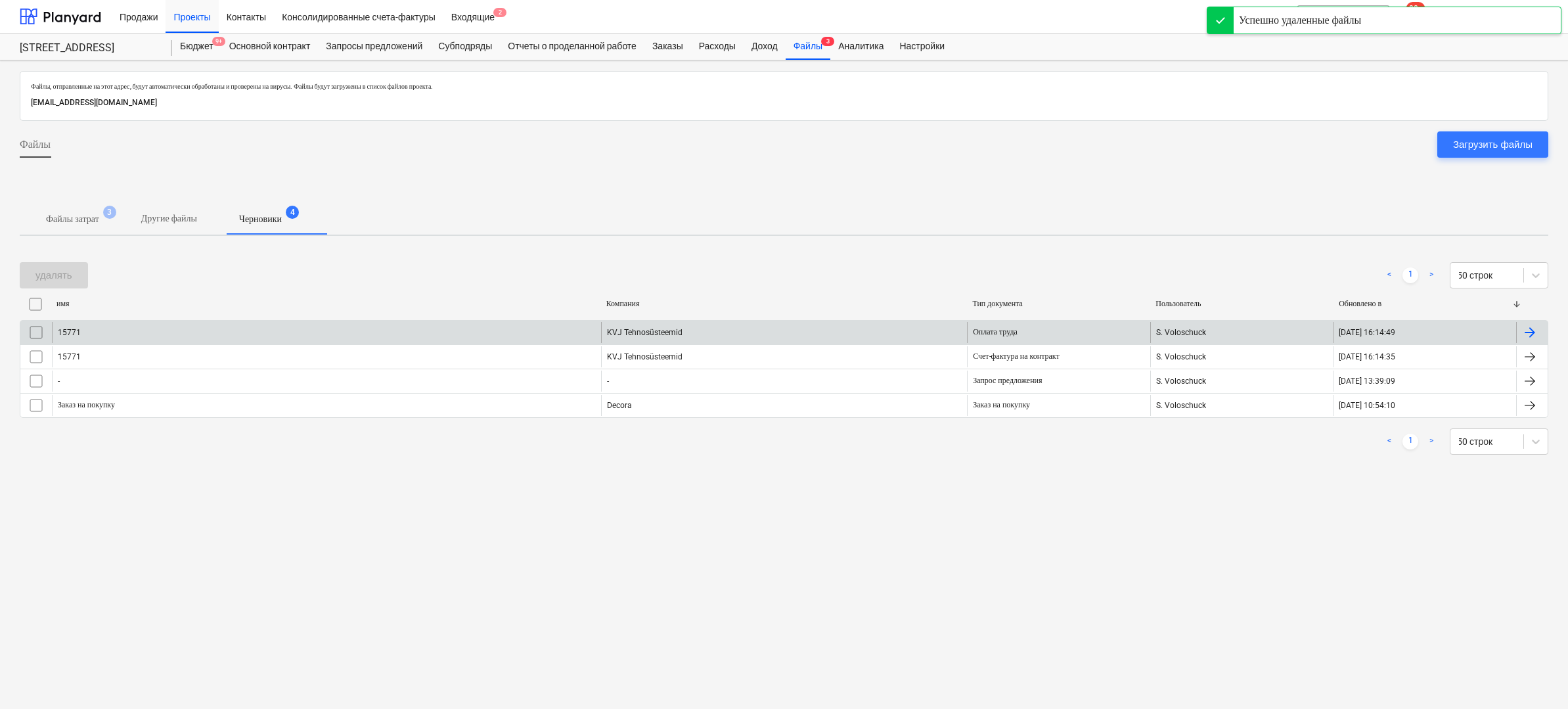
click at [38, 326] on input "checkbox" at bounding box center [36, 332] width 21 height 21
click at [40, 342] on div "15771 KVJ Tehnosüsteemid Оплата труда S. Voloschuck [DATE] 16:14:49" at bounding box center [784, 332] width 1528 height 24
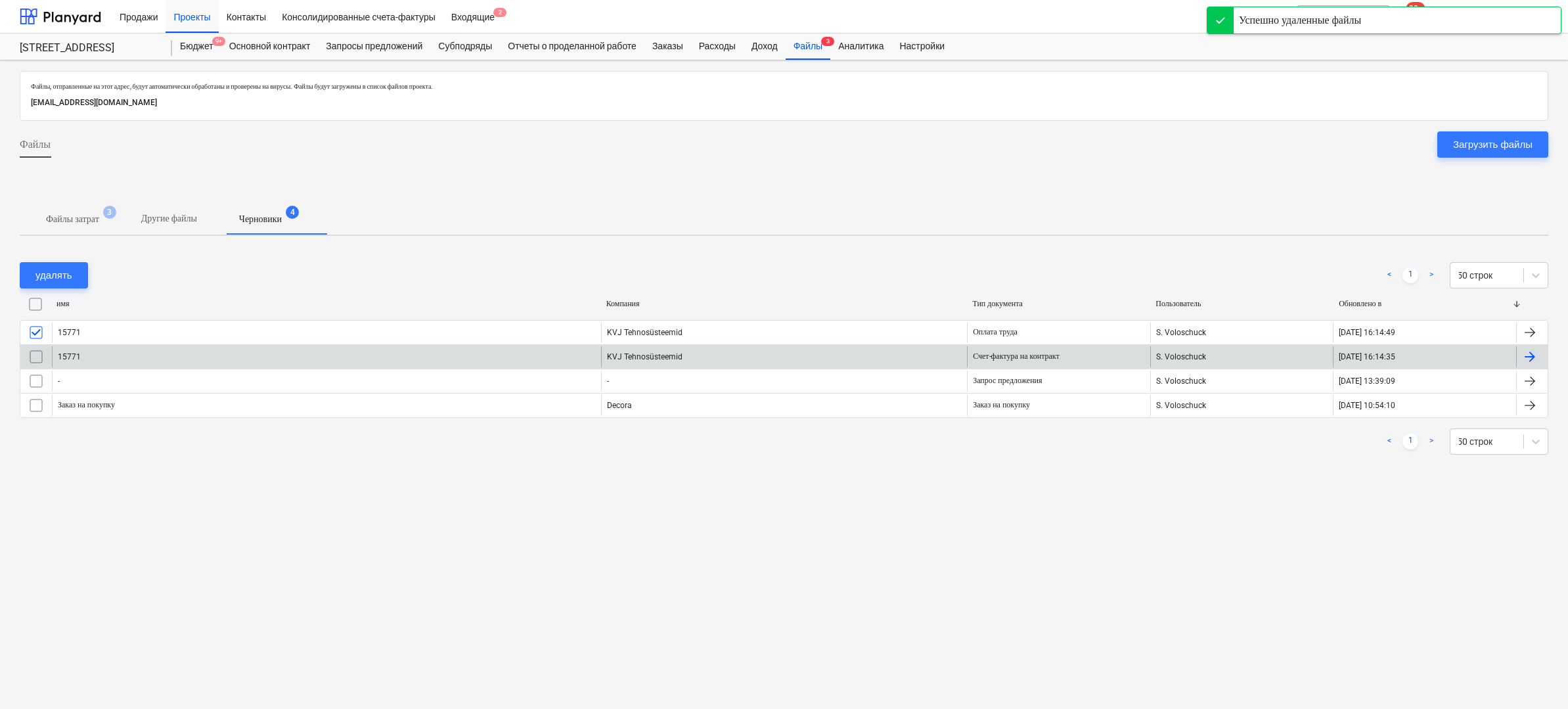
click at [38, 354] on input "checkbox" at bounding box center [36, 357] width 21 height 21
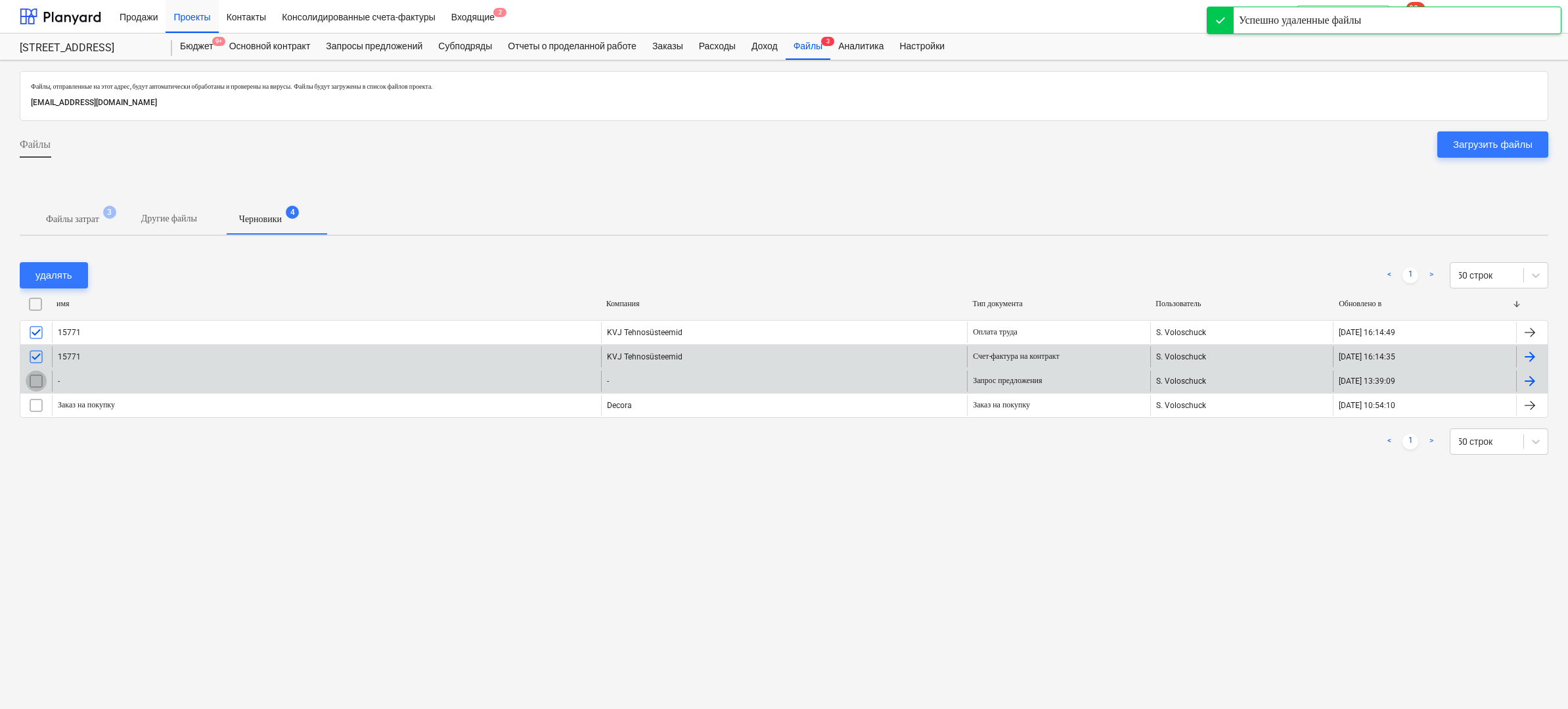
click at [35, 381] on input "checkbox" at bounding box center [36, 381] width 21 height 21
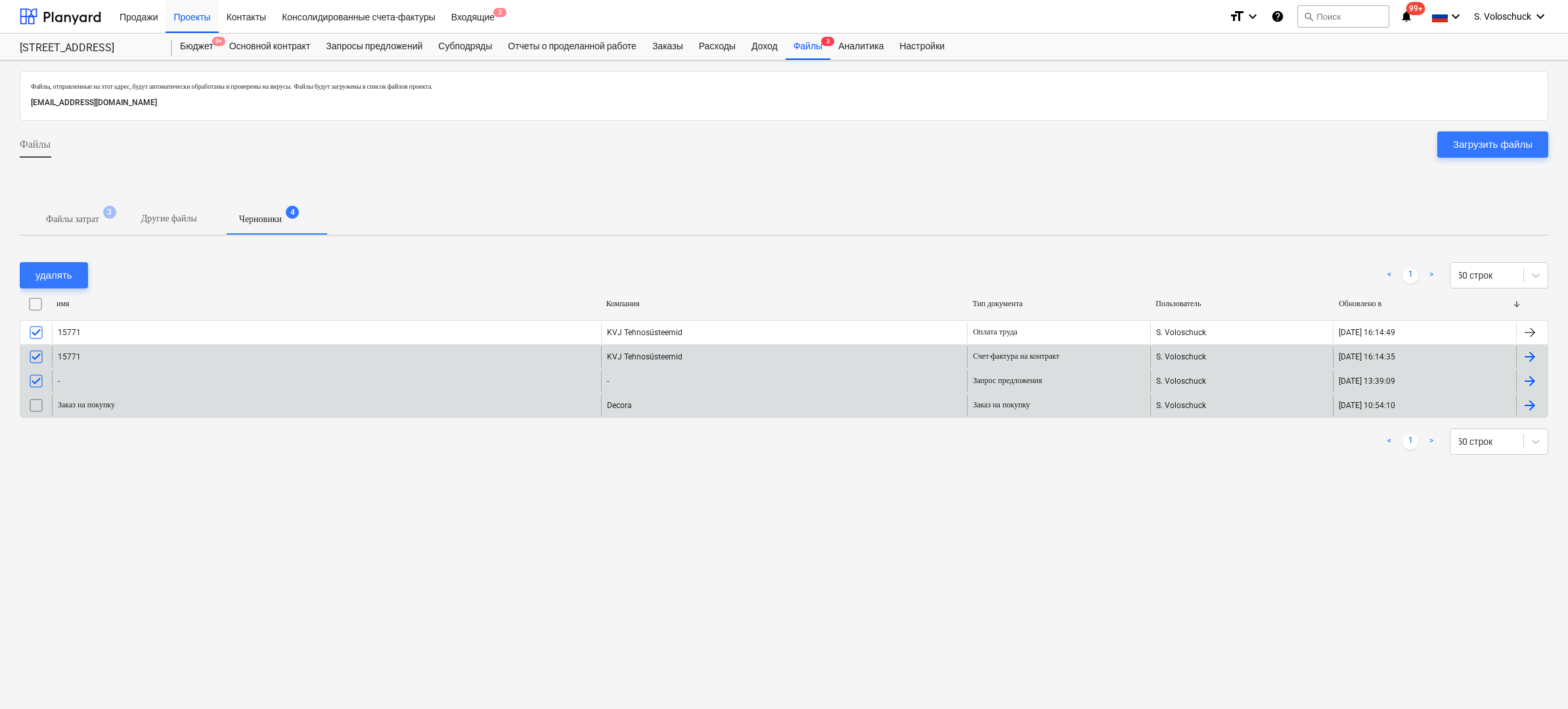
click at [40, 409] on input "checkbox" at bounding box center [36, 405] width 21 height 21
click at [74, 282] on button "удалять" at bounding box center [54, 275] width 68 height 26
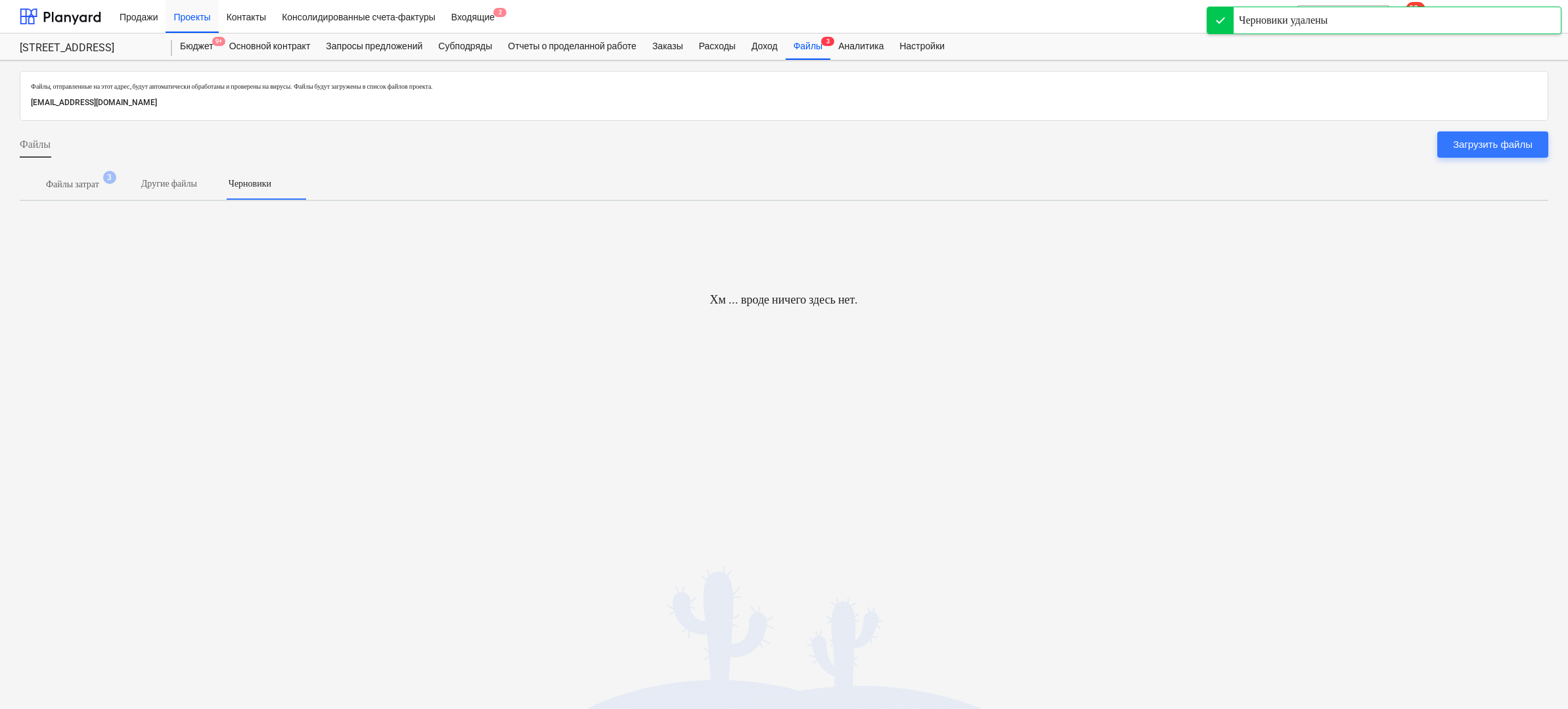
click at [88, 182] on p "Файлы затрат" at bounding box center [73, 184] width 53 height 14
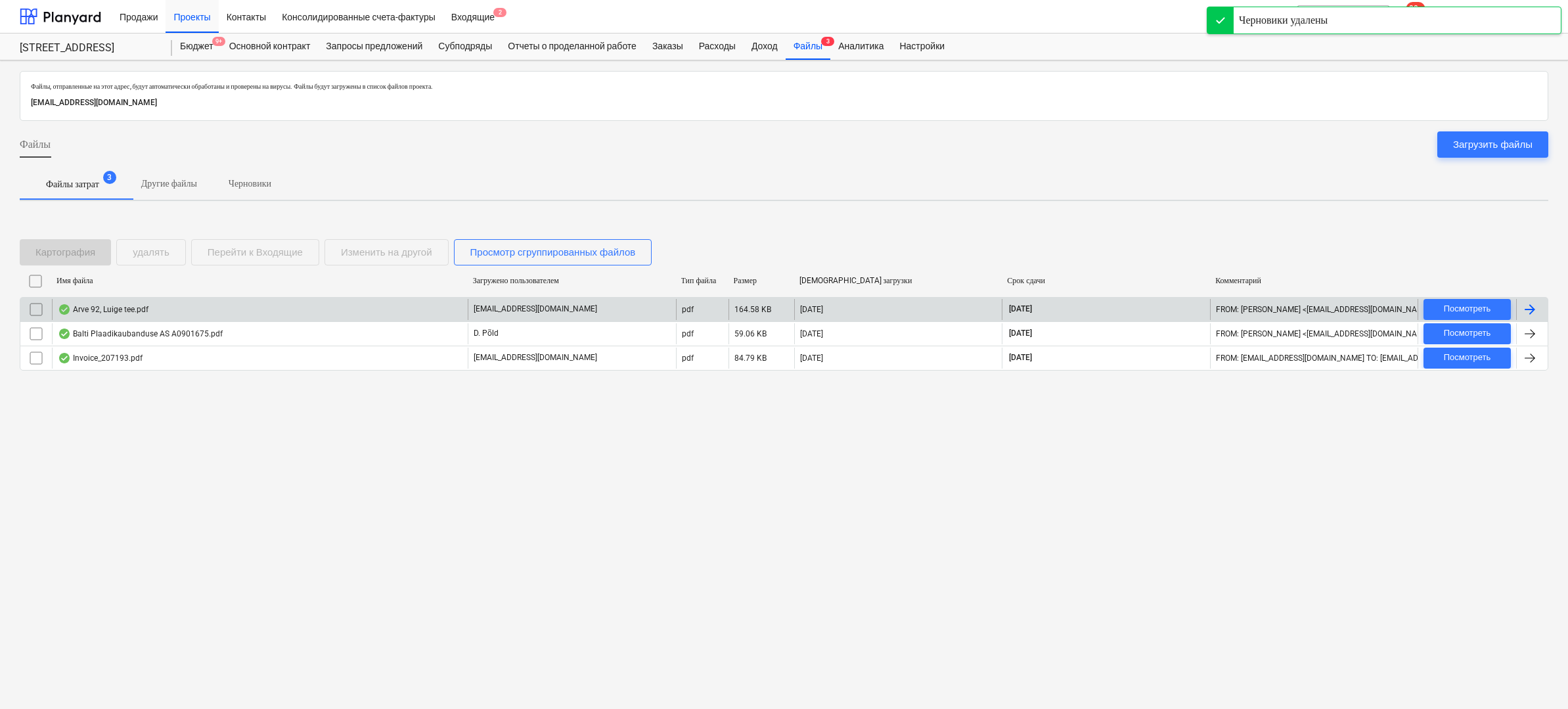
click at [148, 304] on div "Arve 92, Luige tee.pdf" at bounding box center [103, 310] width 90 height 10
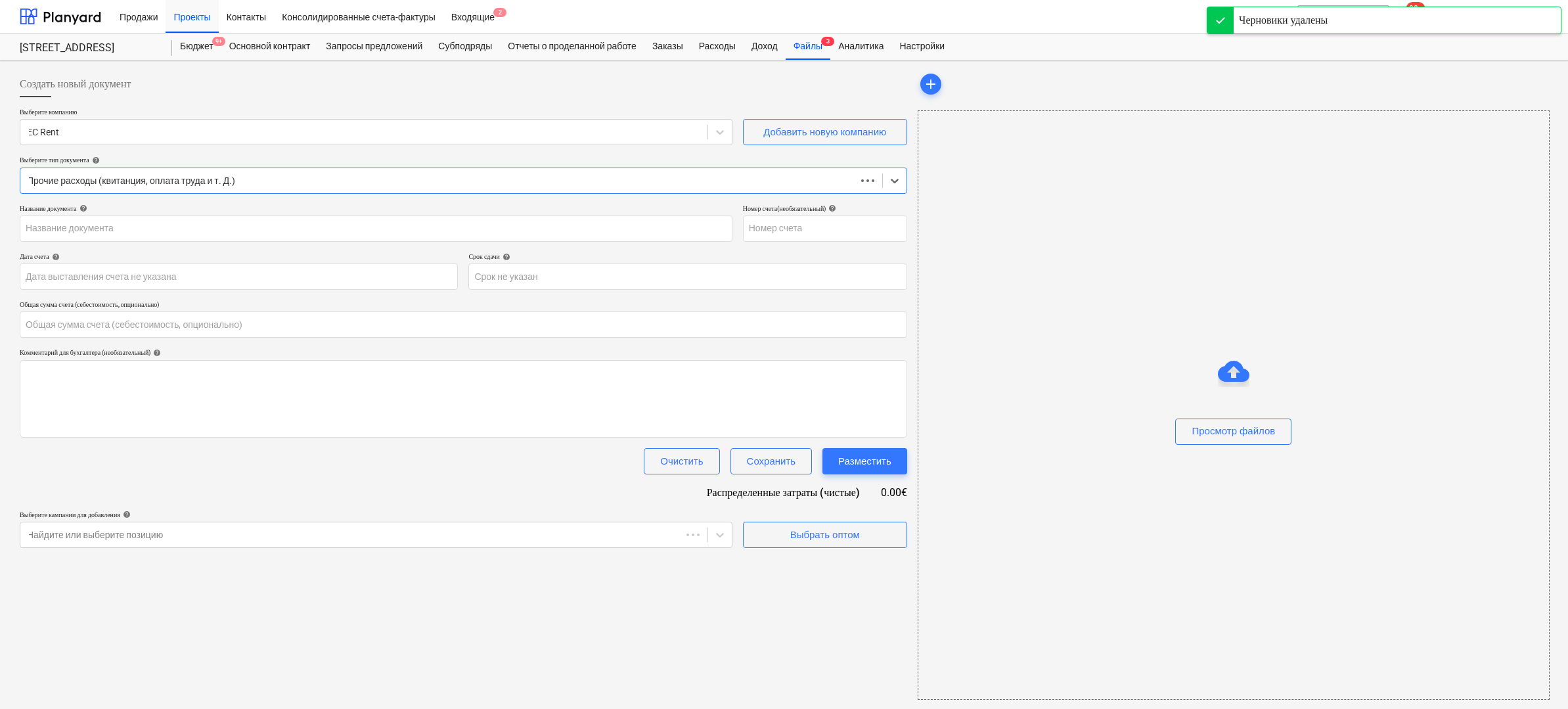
type input "0.00"
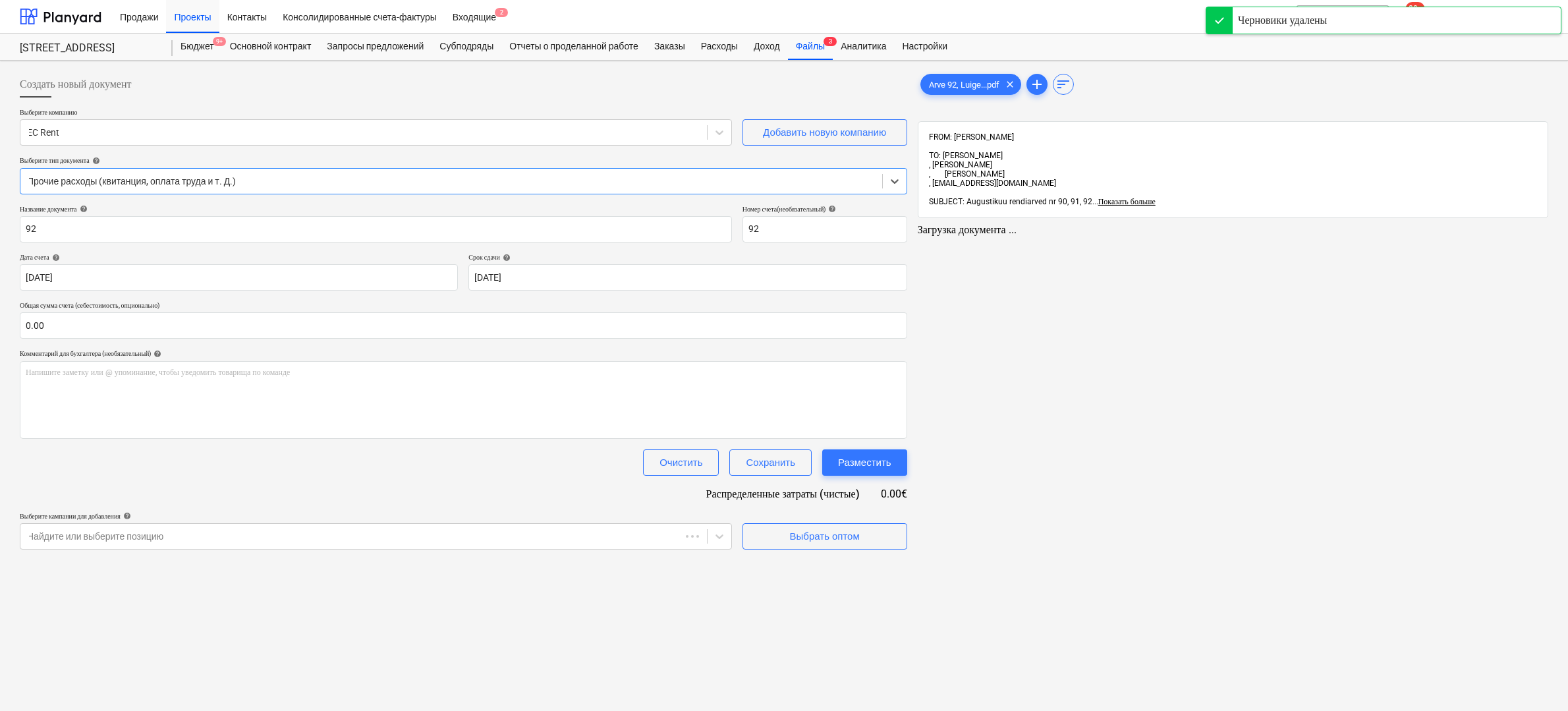
type input "92"
type input "[DATE]"
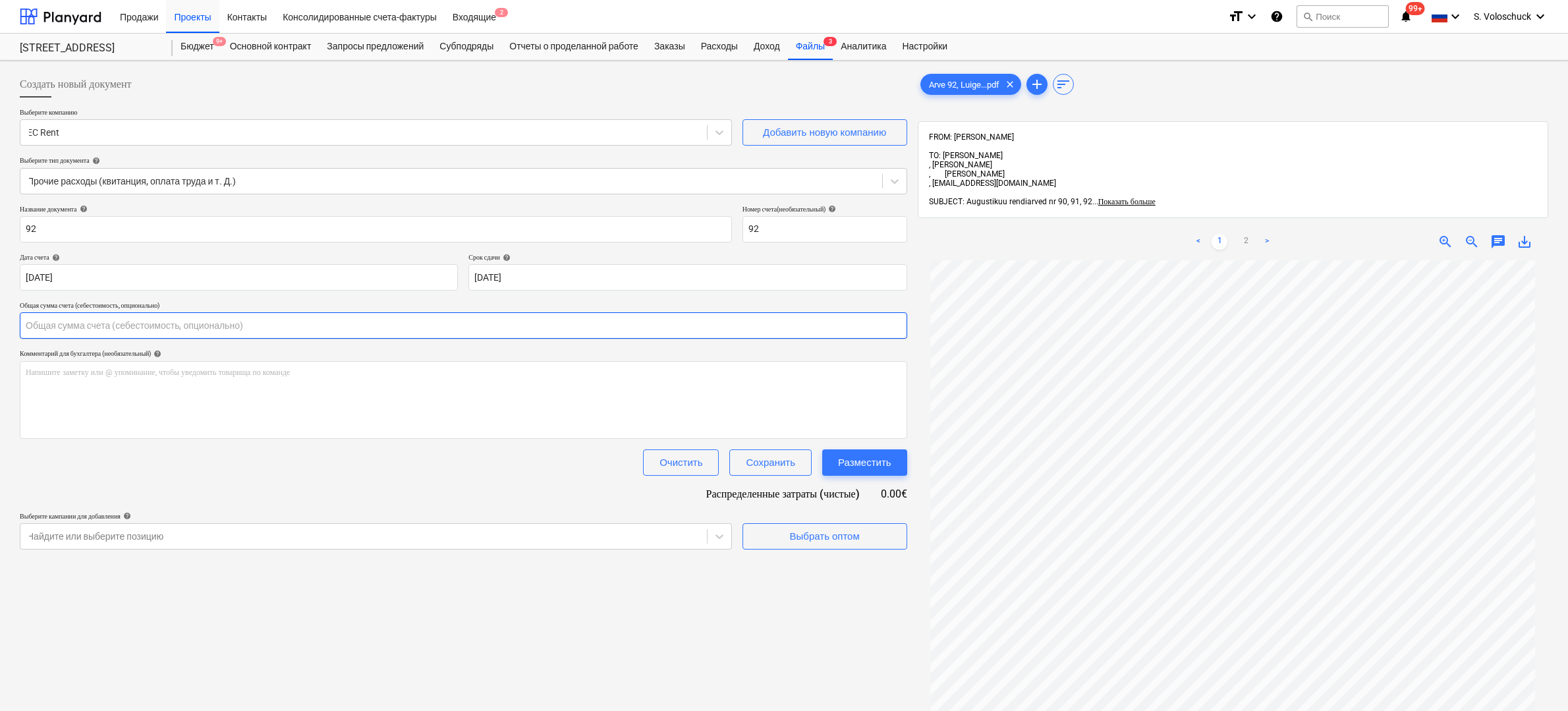
click at [196, 327] on input "text" at bounding box center [463, 325] width 887 height 27
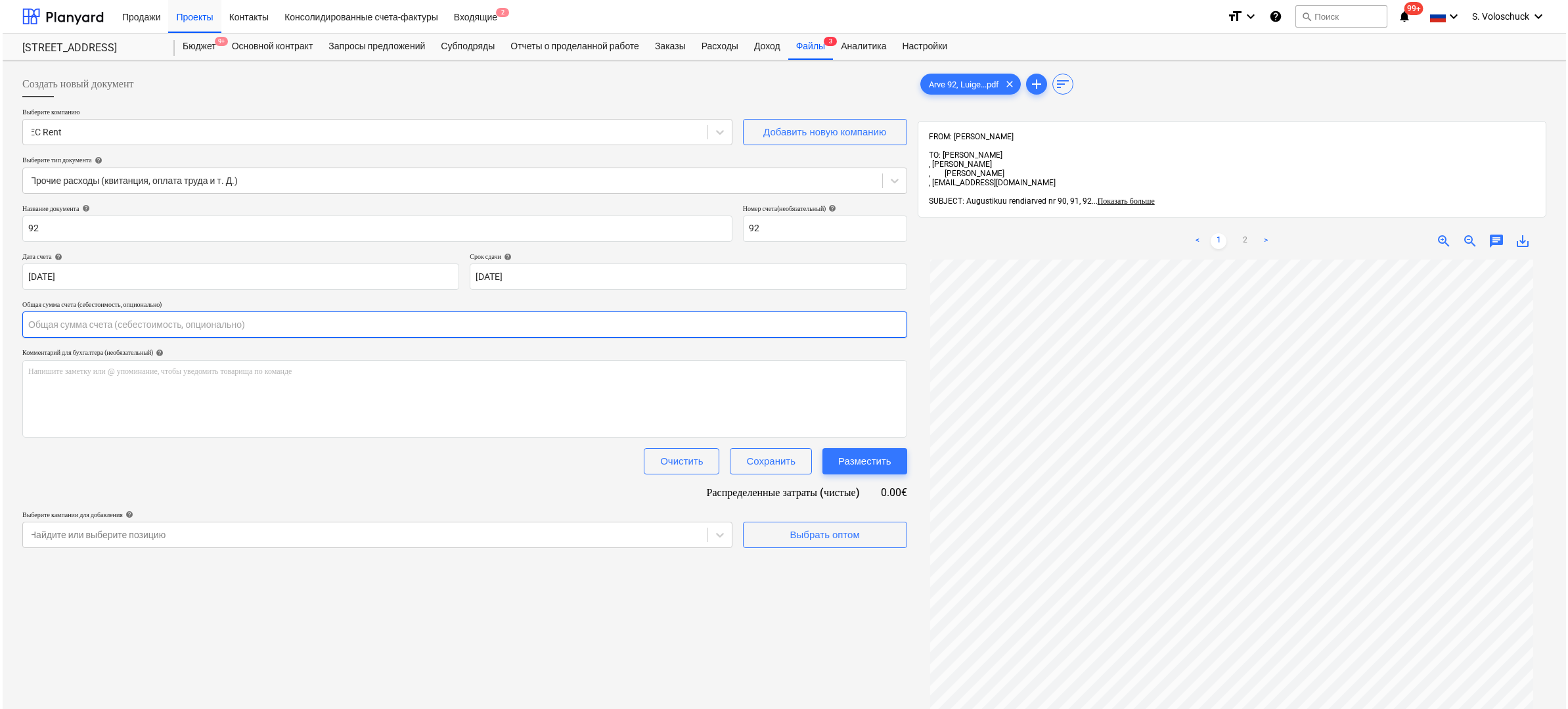
scroll to position [86, 0]
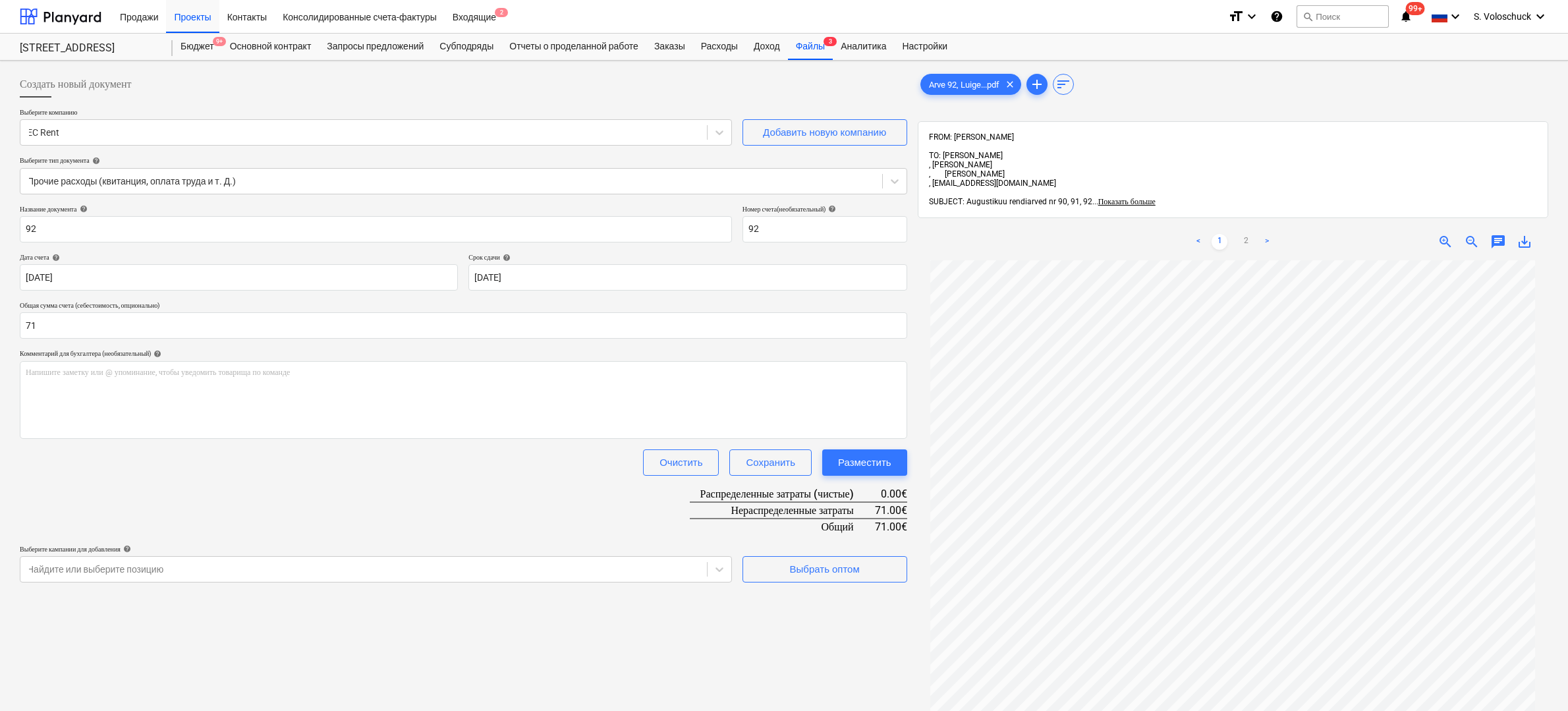
type input "71.00"
click at [233, 487] on div "Название документа help 92 Номер счета (необязательный) help 92 Дата счета help…" at bounding box center [463, 394] width 887 height 378
click at [863, 564] on span "Выбрать оптом" at bounding box center [825, 569] width 132 height 17
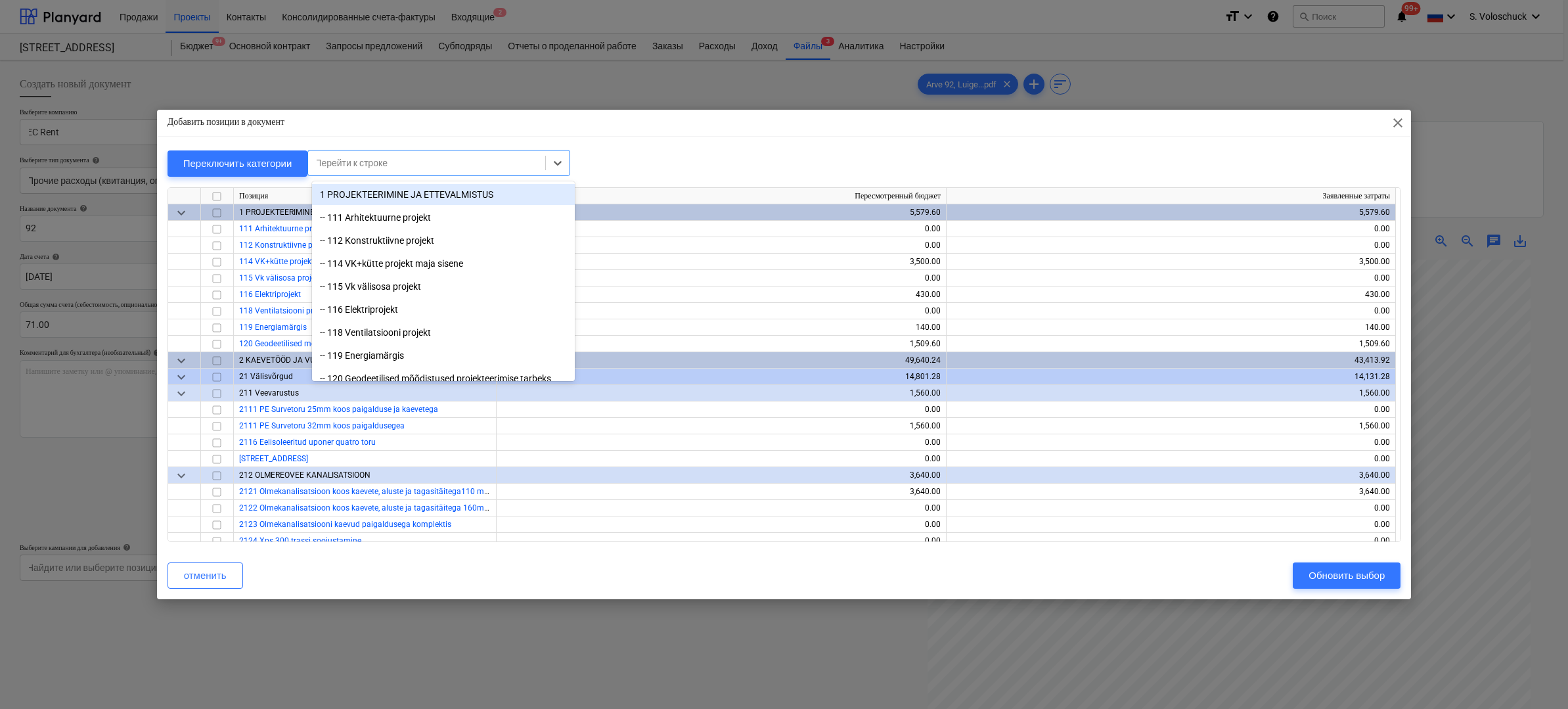
click at [452, 163] on div at bounding box center [427, 163] width 224 height 13
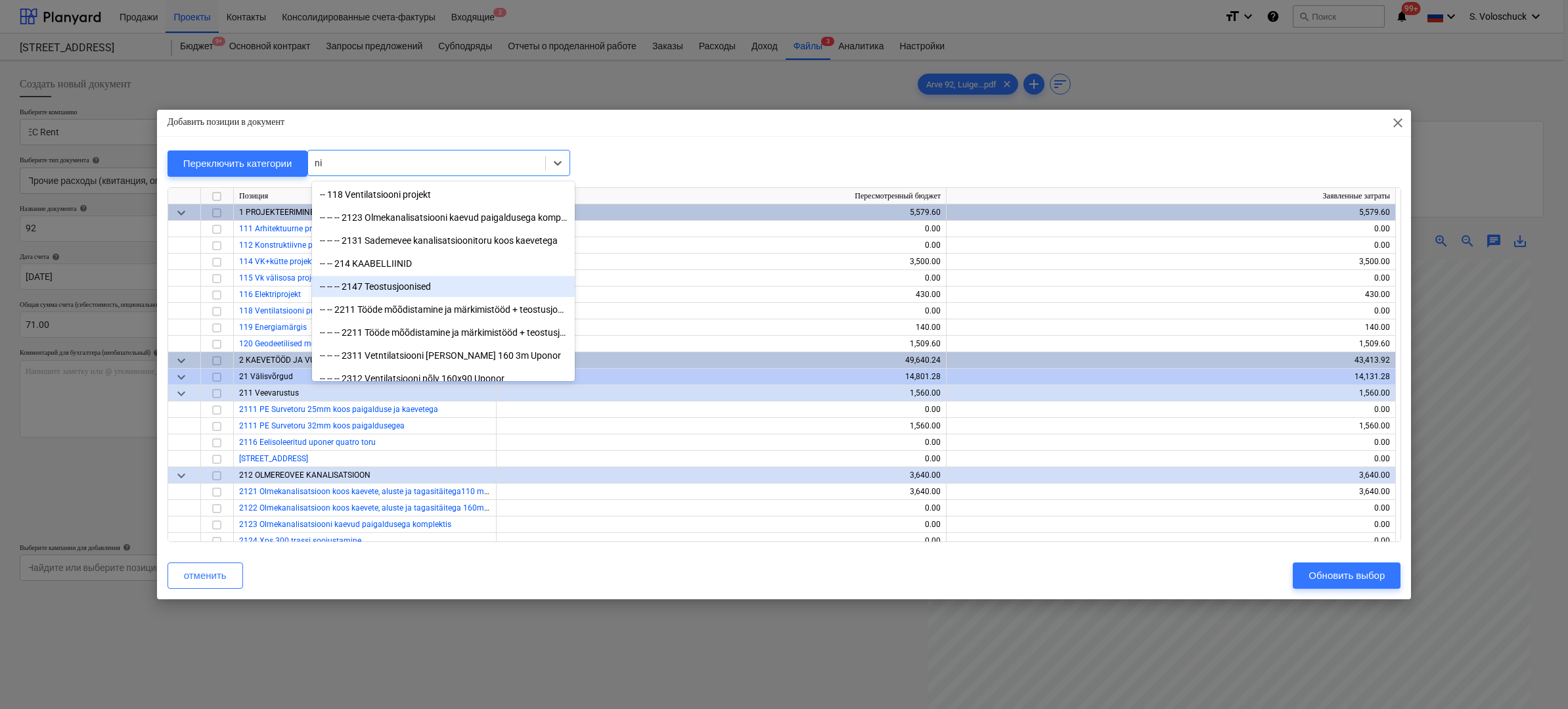
type input "n"
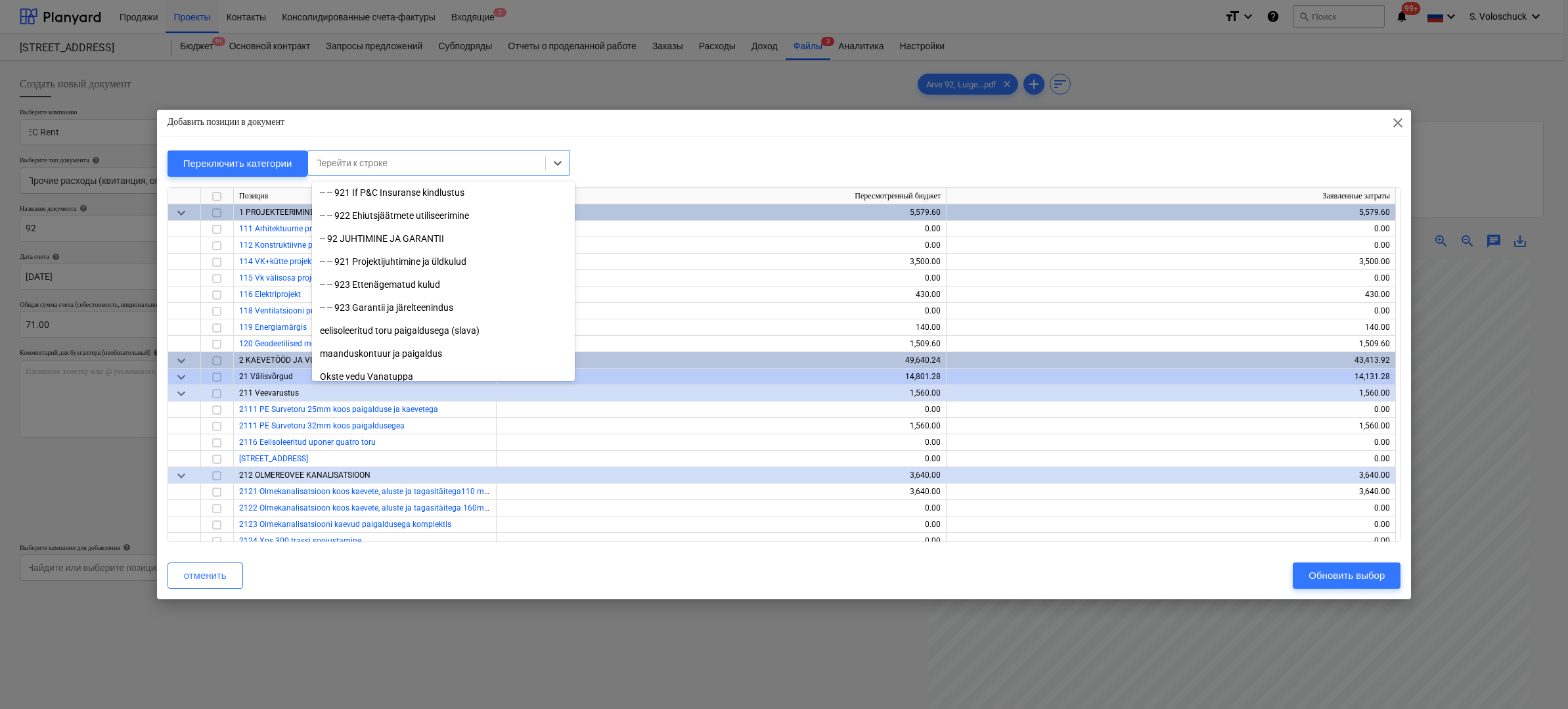
scroll to position [13873, 0]
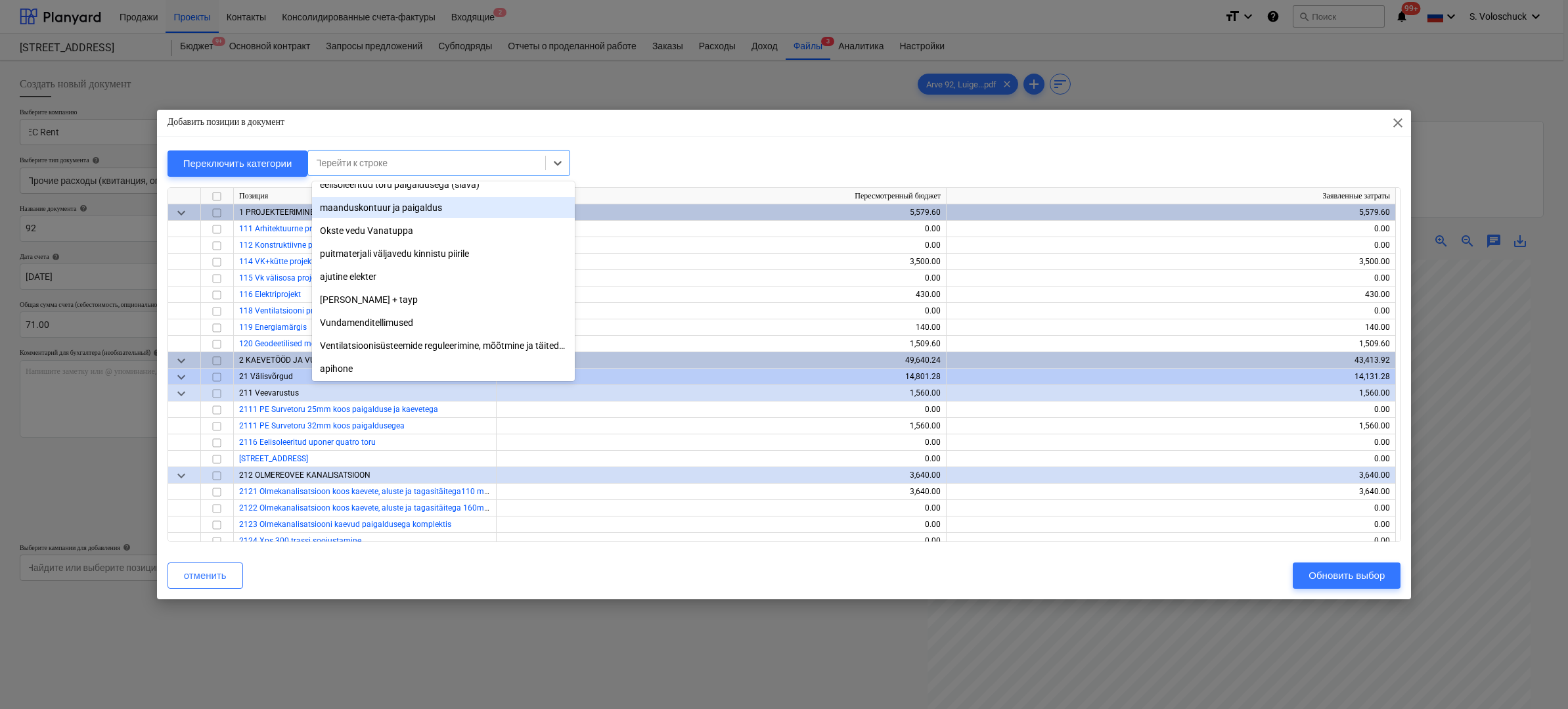
click at [605, 118] on div "Добавить позиции в документ close" at bounding box center [784, 123] width 1255 height 26
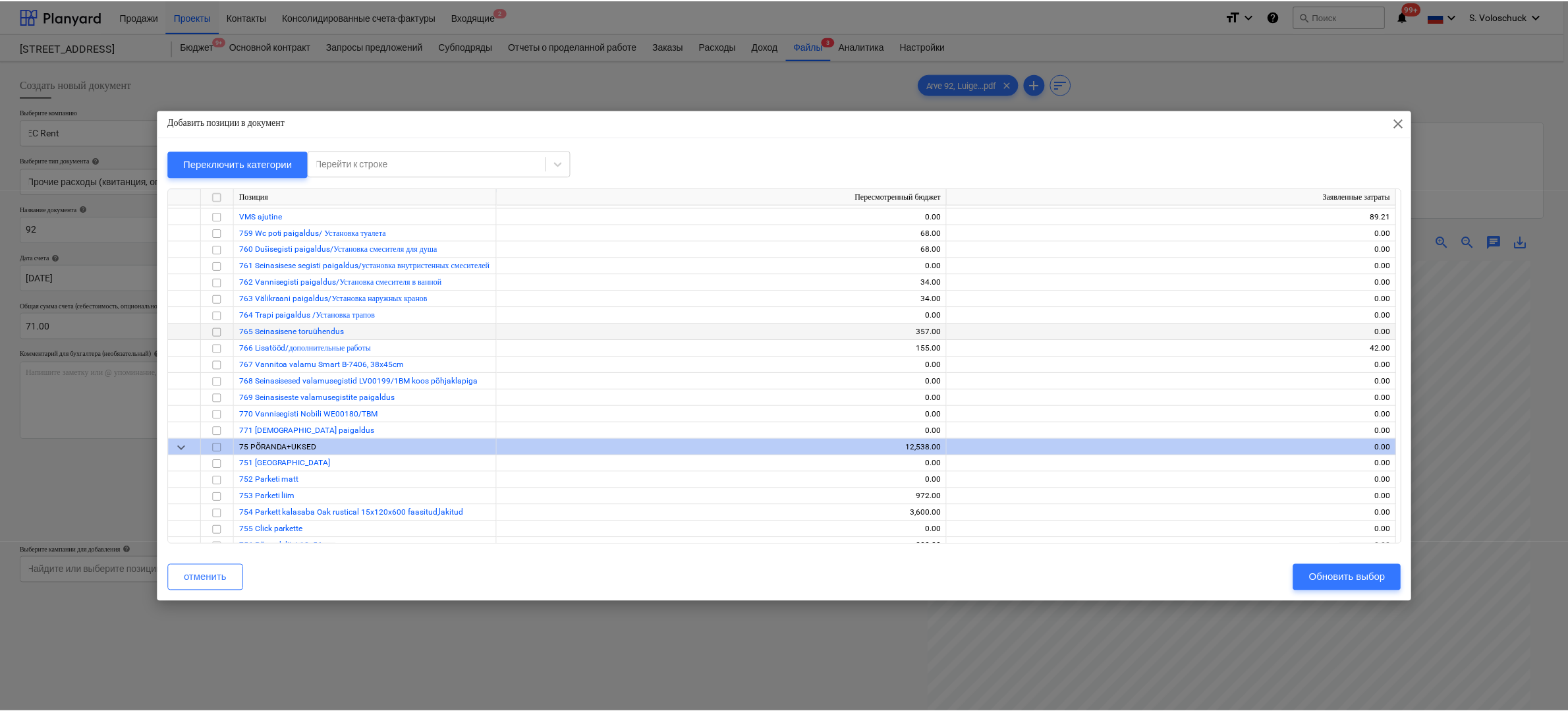
scroll to position [9741, 0]
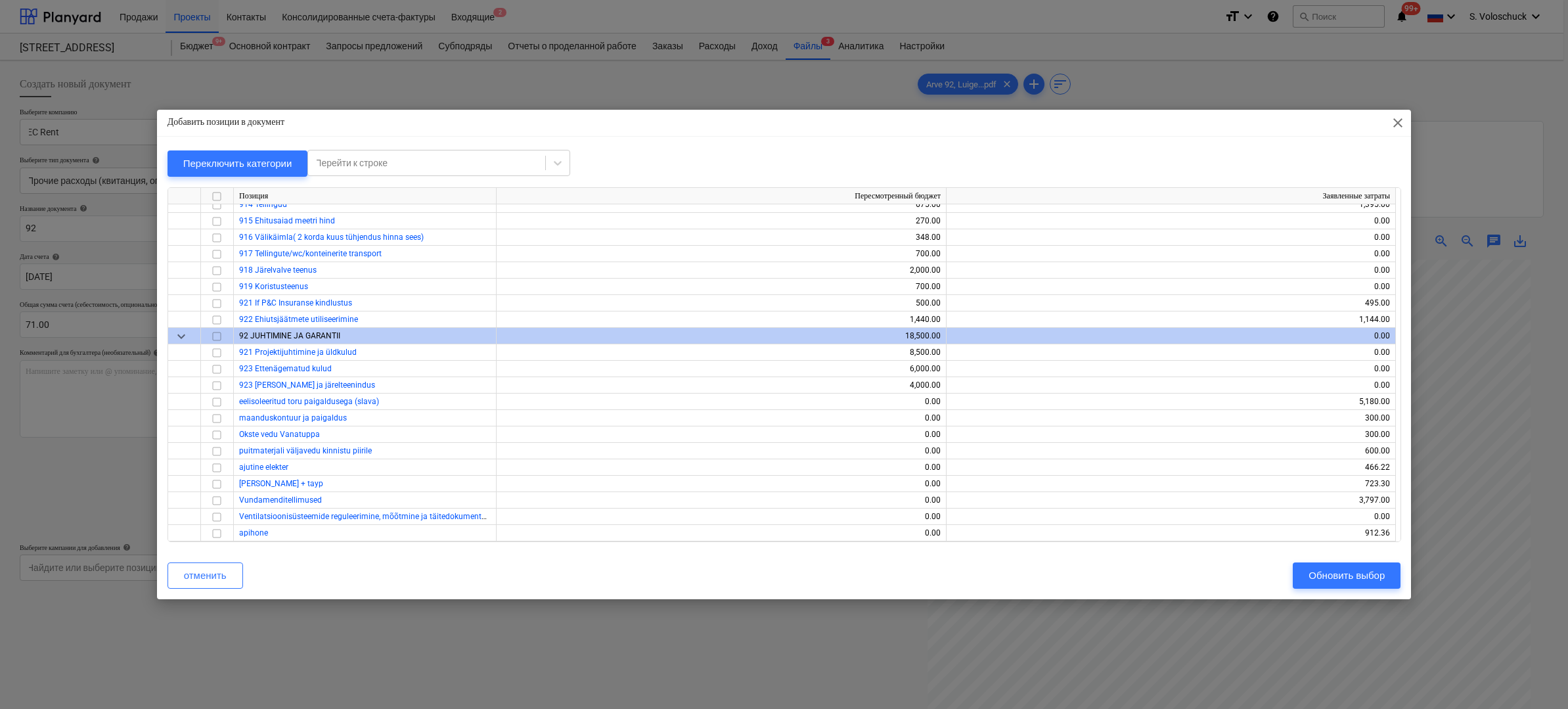
click at [1394, 122] on span "close" at bounding box center [1397, 122] width 15 height 15
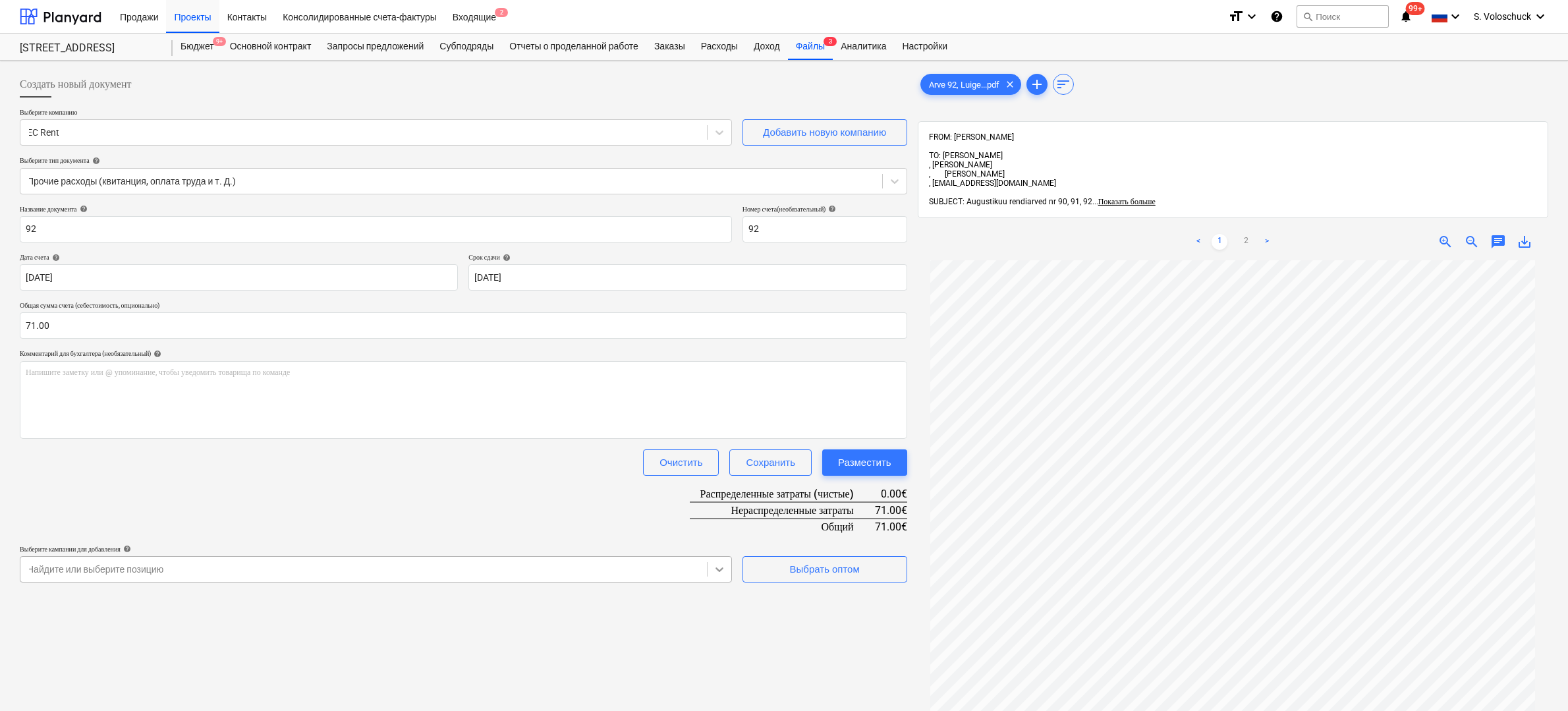
click at [721, 564] on body "Продажи Проекты Контакты Консолидированные счета-фактуры Входящие 2 format_size…" at bounding box center [784, 356] width 1568 height 711
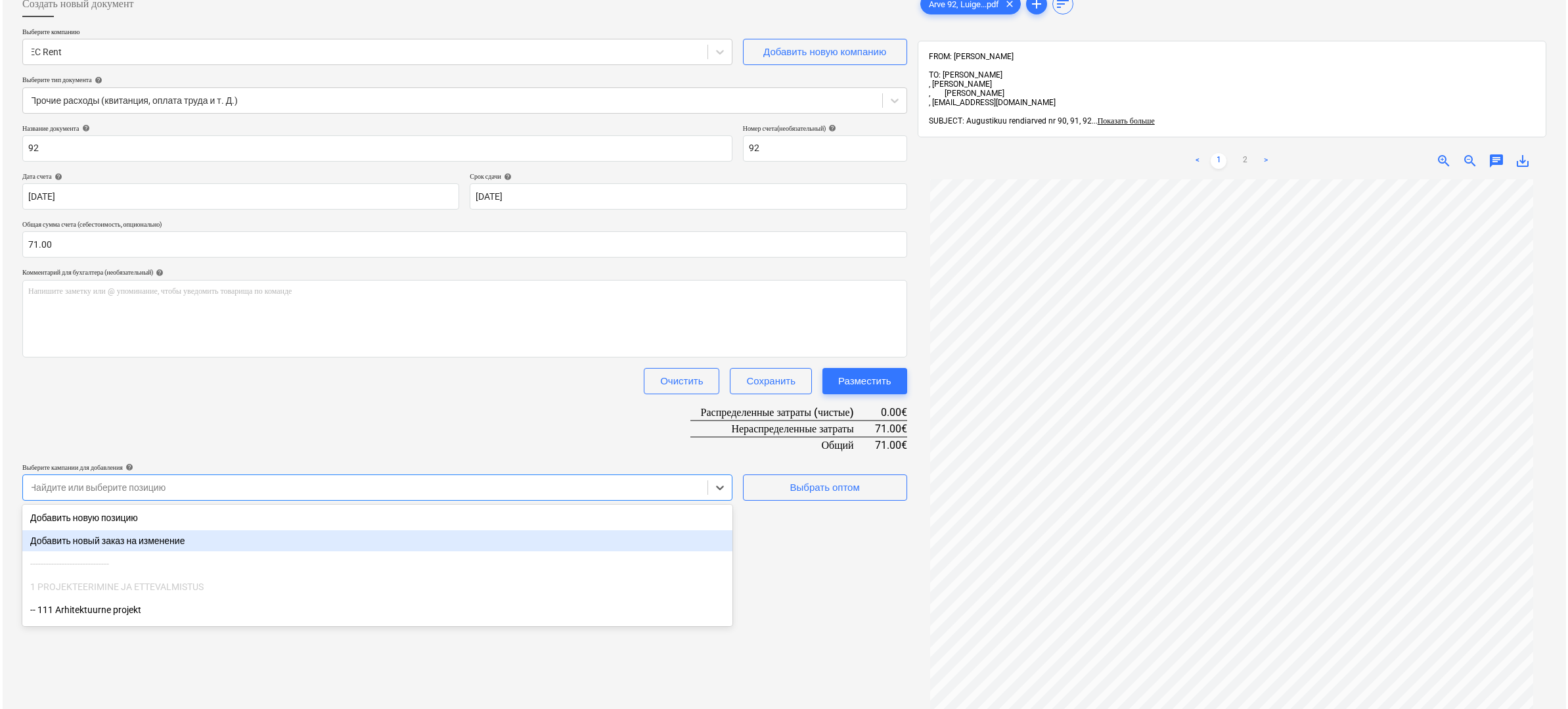
scroll to position [81, 0]
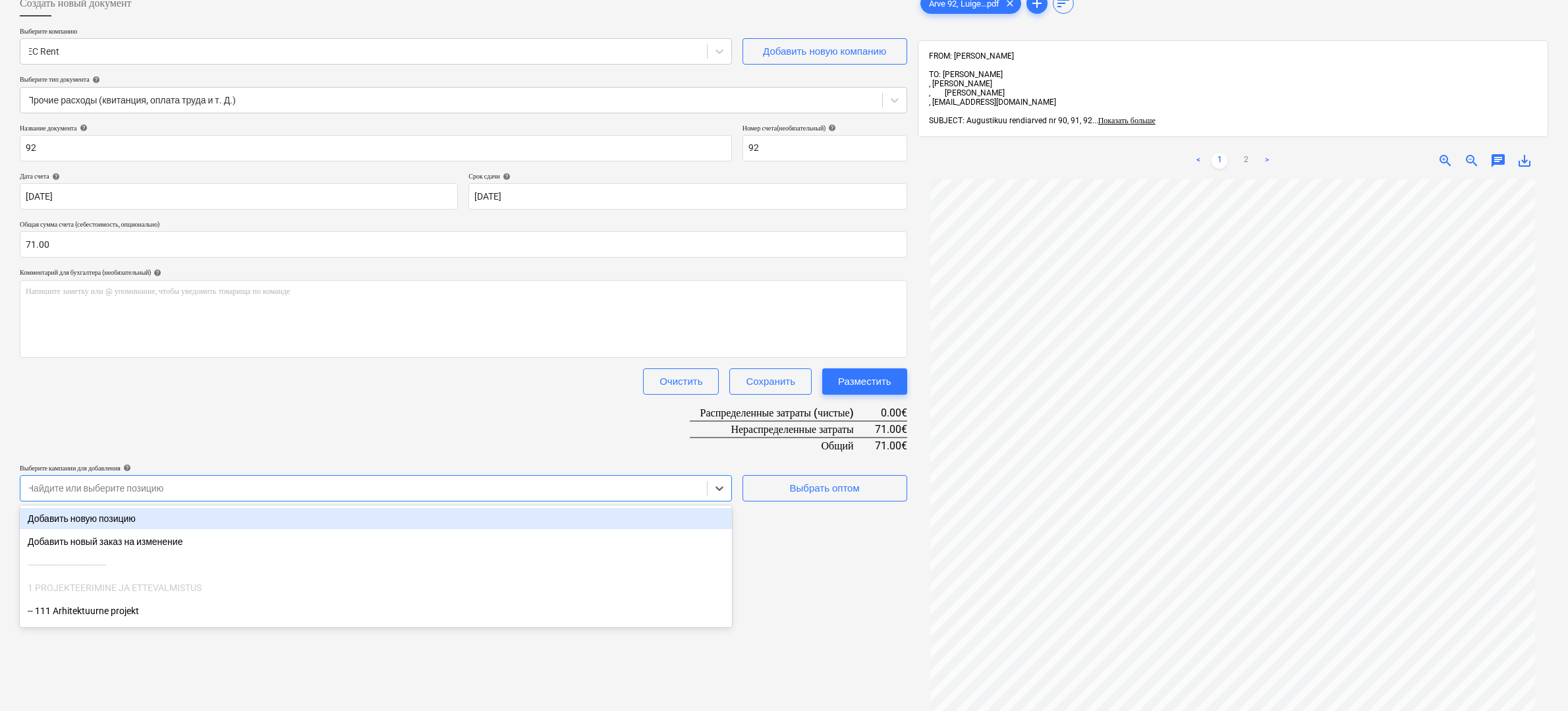
click at [159, 518] on div "Добавить новую позицию" at bounding box center [375, 518] width 712 height 21
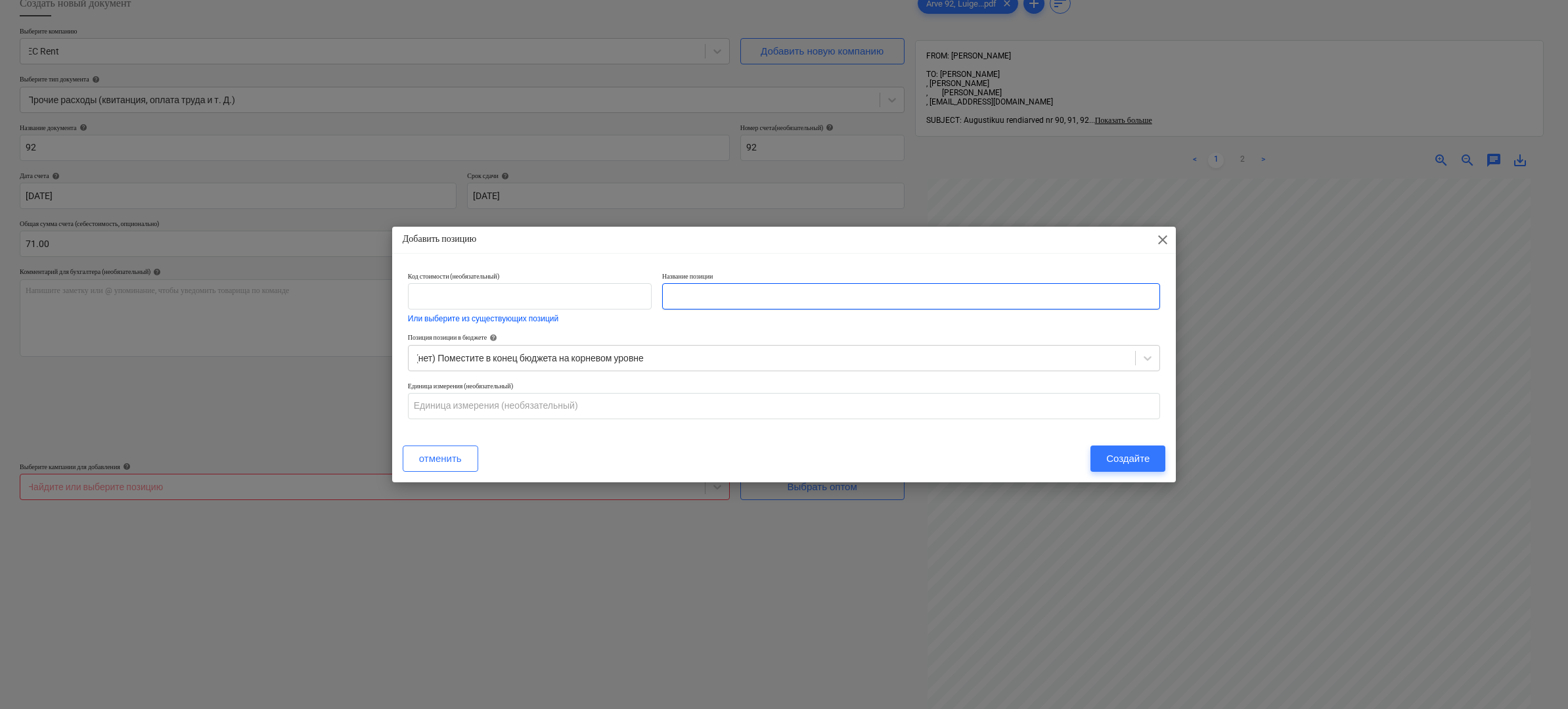
drag, startPoint x: 751, startPoint y: 300, endPoint x: 785, endPoint y: 299, distance: 34.0
type input "niskuskoguja rent"
click at [1137, 460] on div "Создайте" at bounding box center [1127, 458] width 43 height 17
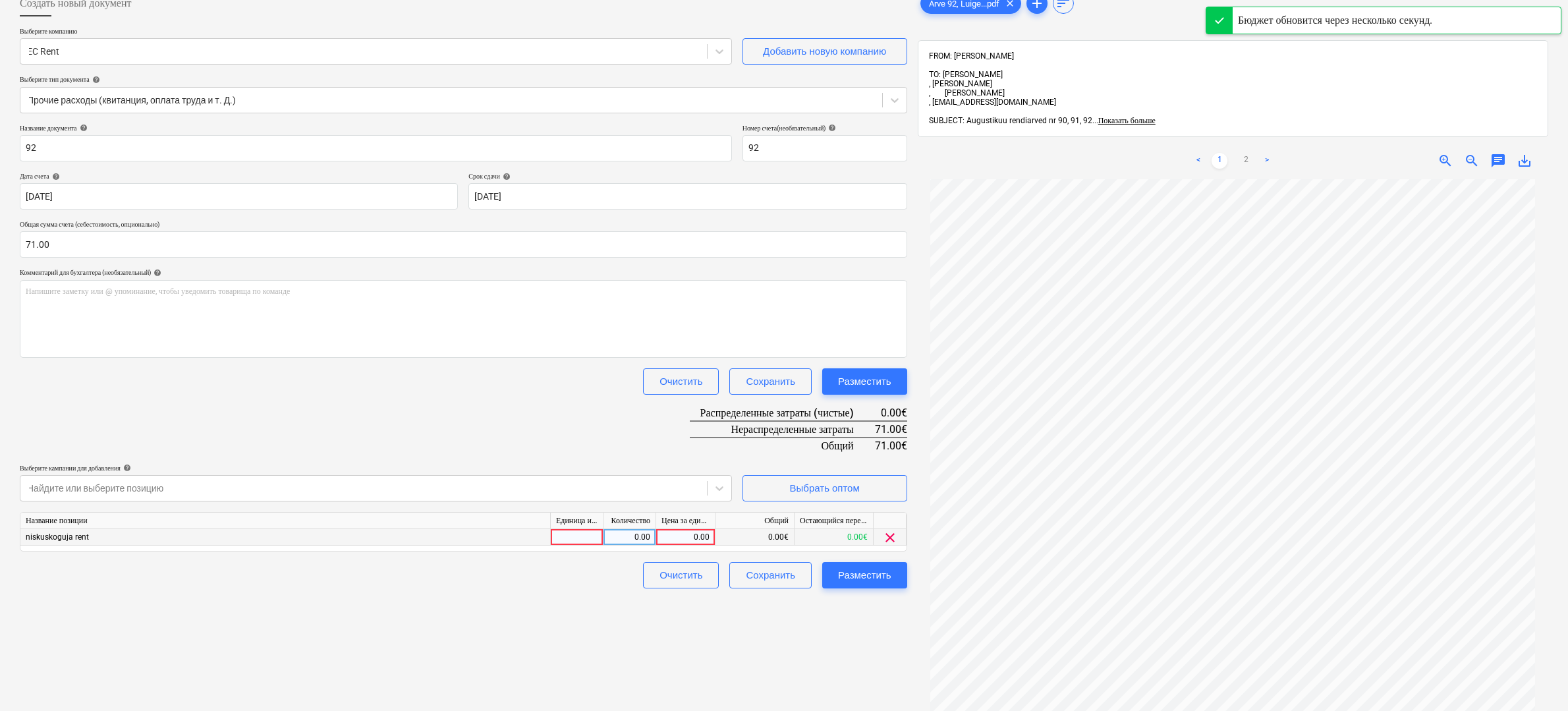
click at [687, 541] on div "0.00" at bounding box center [685, 537] width 48 height 16
type input "71"
click at [850, 569] on div "Разместить" at bounding box center [864, 575] width 53 height 17
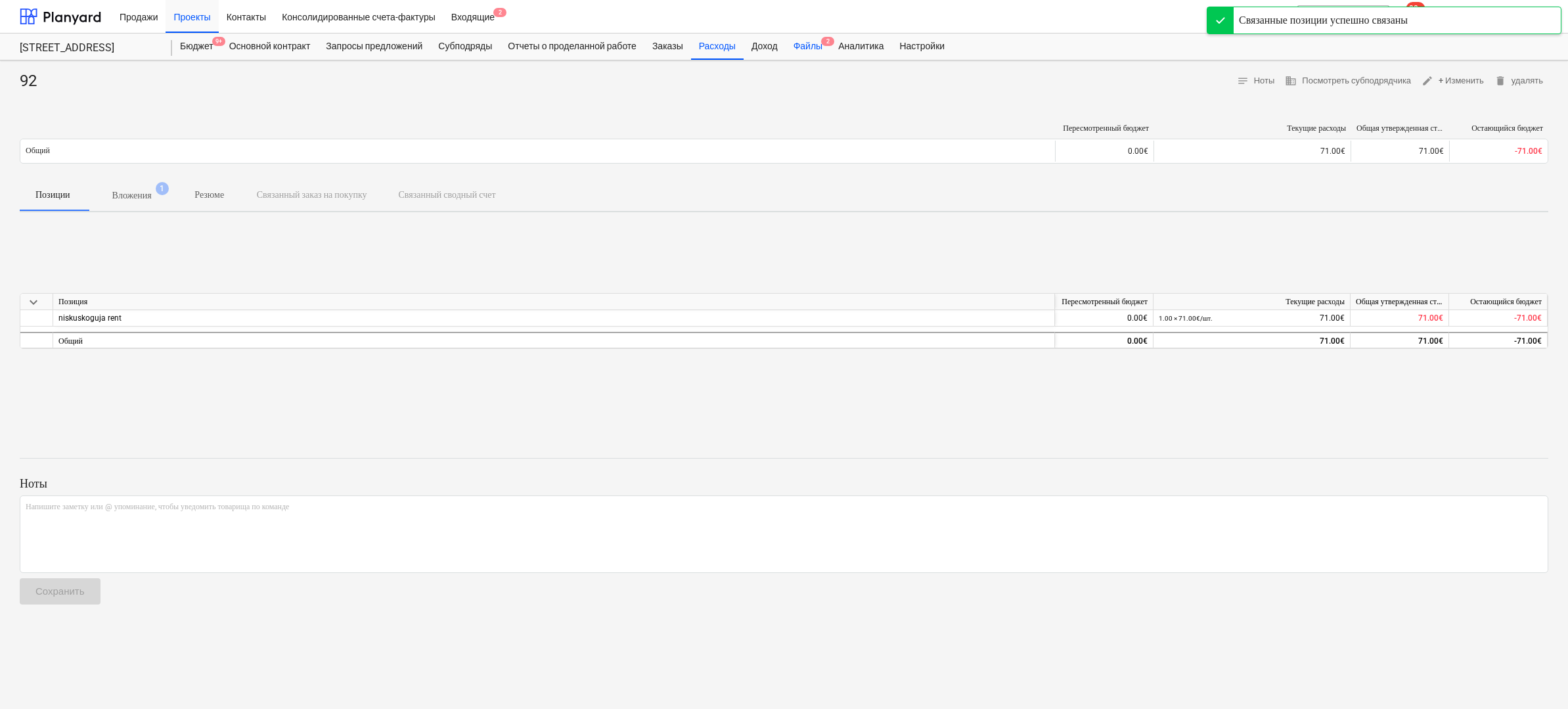
click at [822, 54] on div "Файлы 2" at bounding box center [808, 47] width 45 height 26
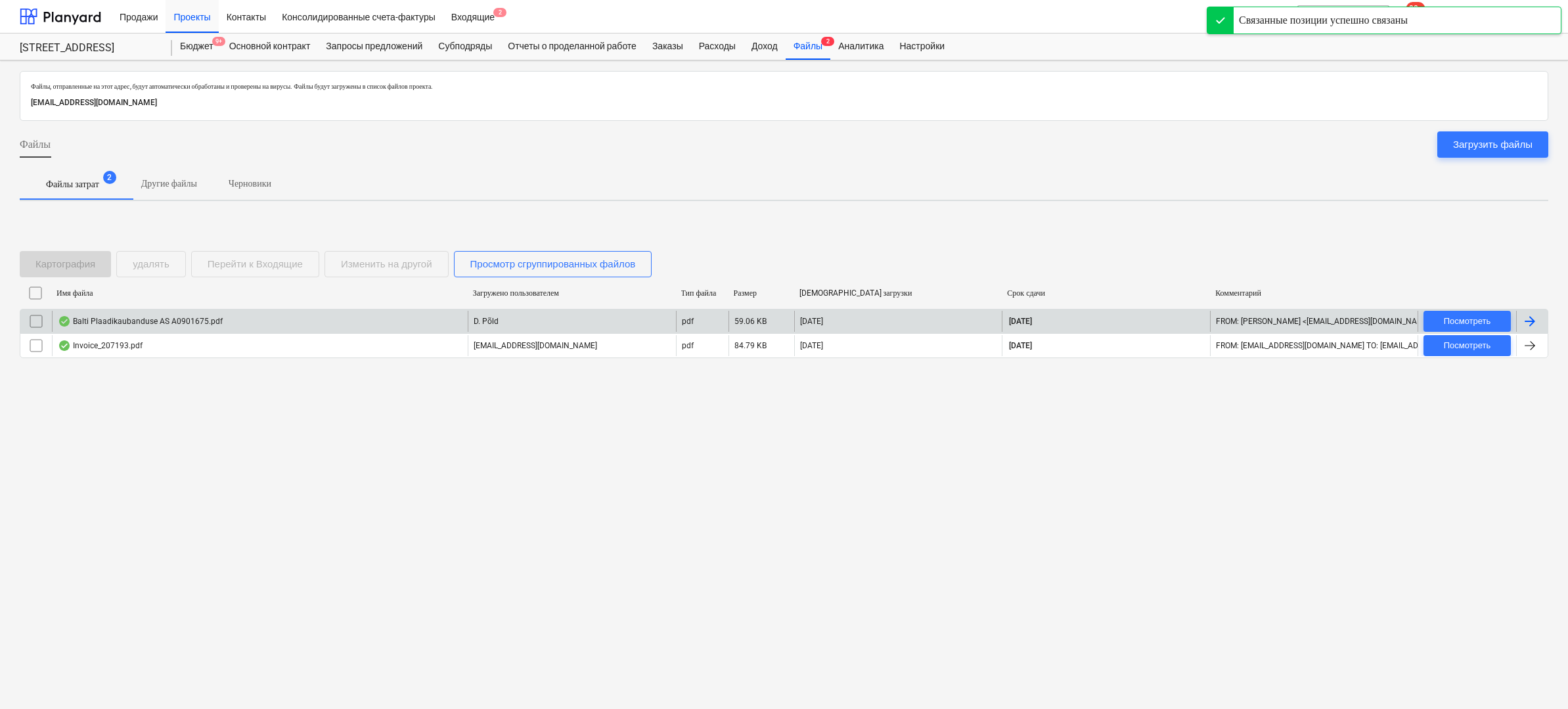
click at [346, 327] on div "Balti Plaadikaubanduse AS A0901675.pdf" at bounding box center [260, 321] width 416 height 21
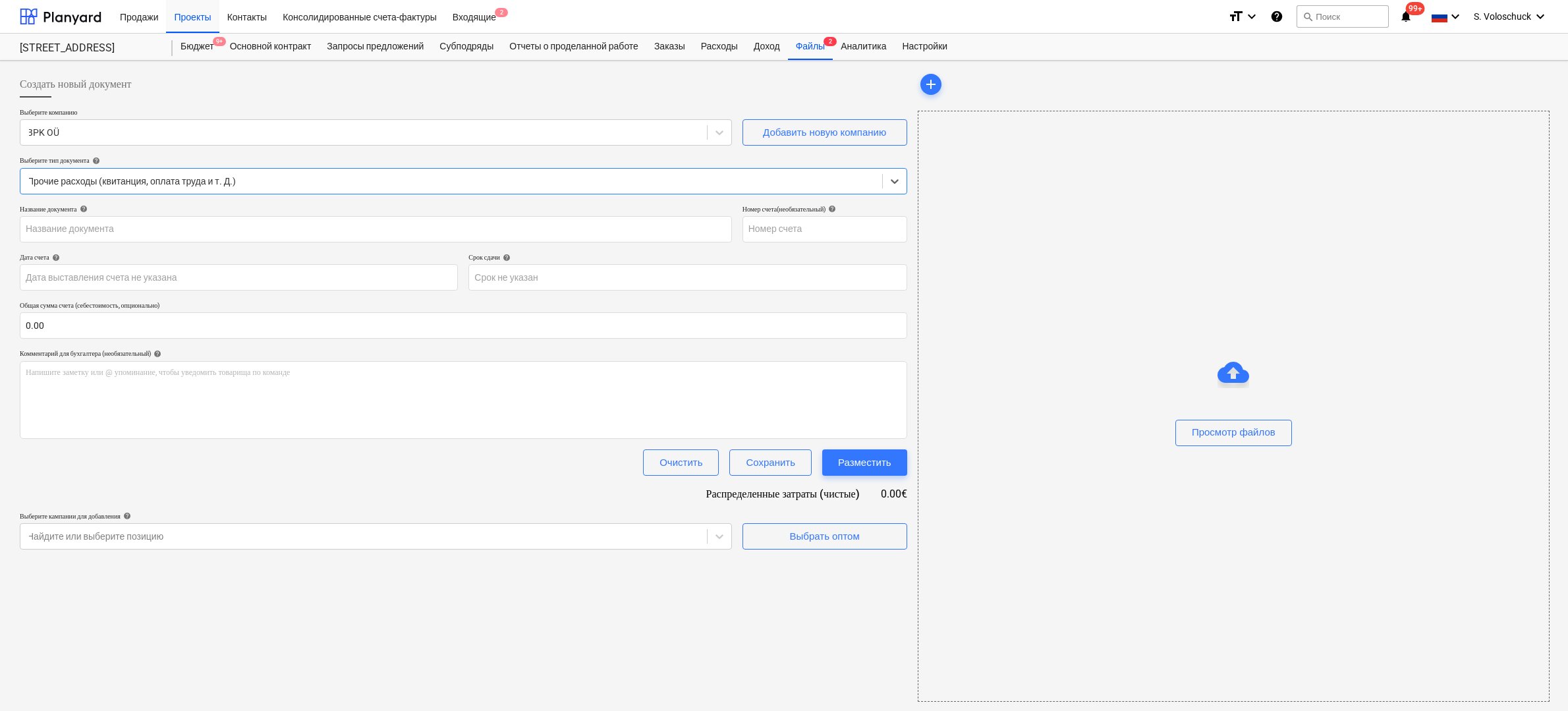
type input "A0901675"
type input "[DATE]"
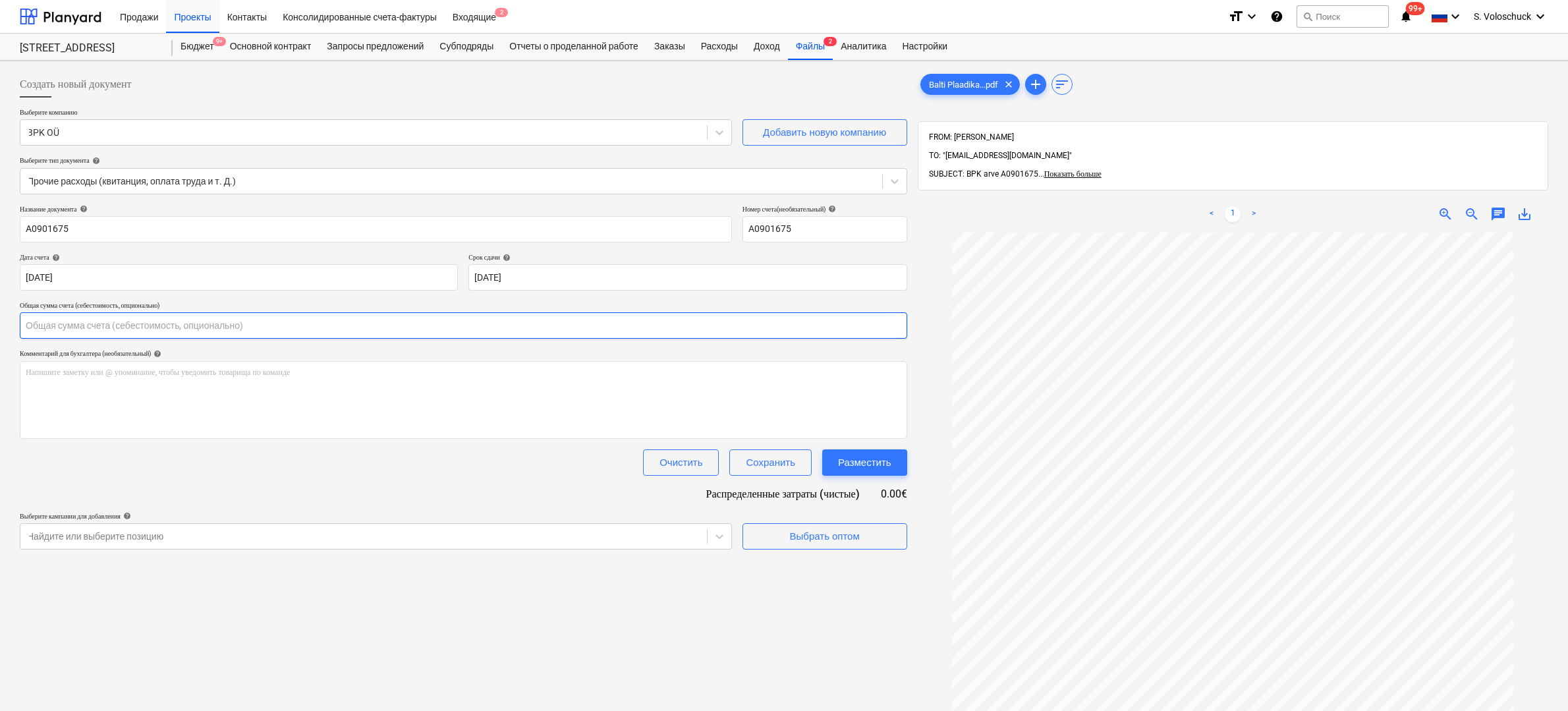
click at [263, 327] on input "text" at bounding box center [463, 325] width 887 height 27
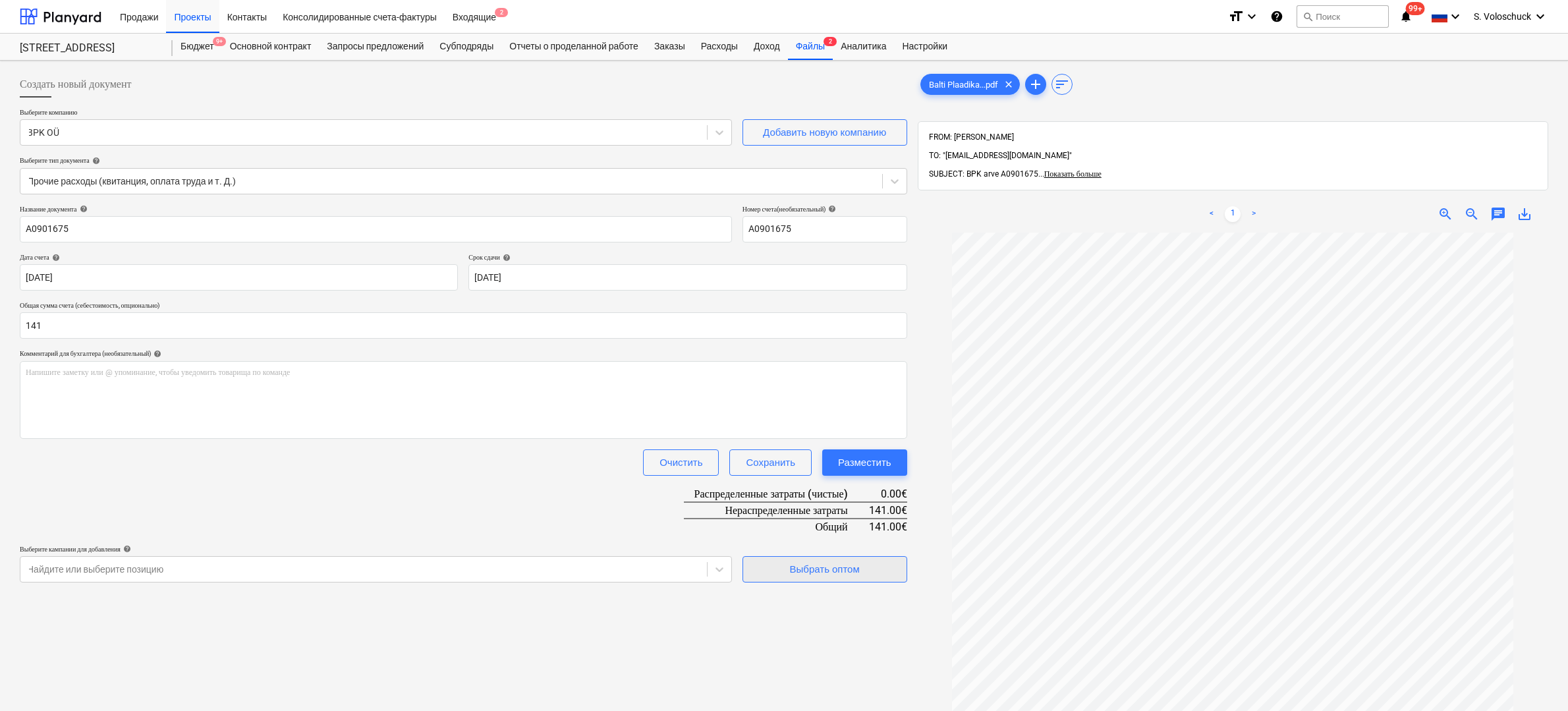
type input "141.00"
click at [822, 566] on div "Выбрать оптом" at bounding box center [825, 569] width 70 height 17
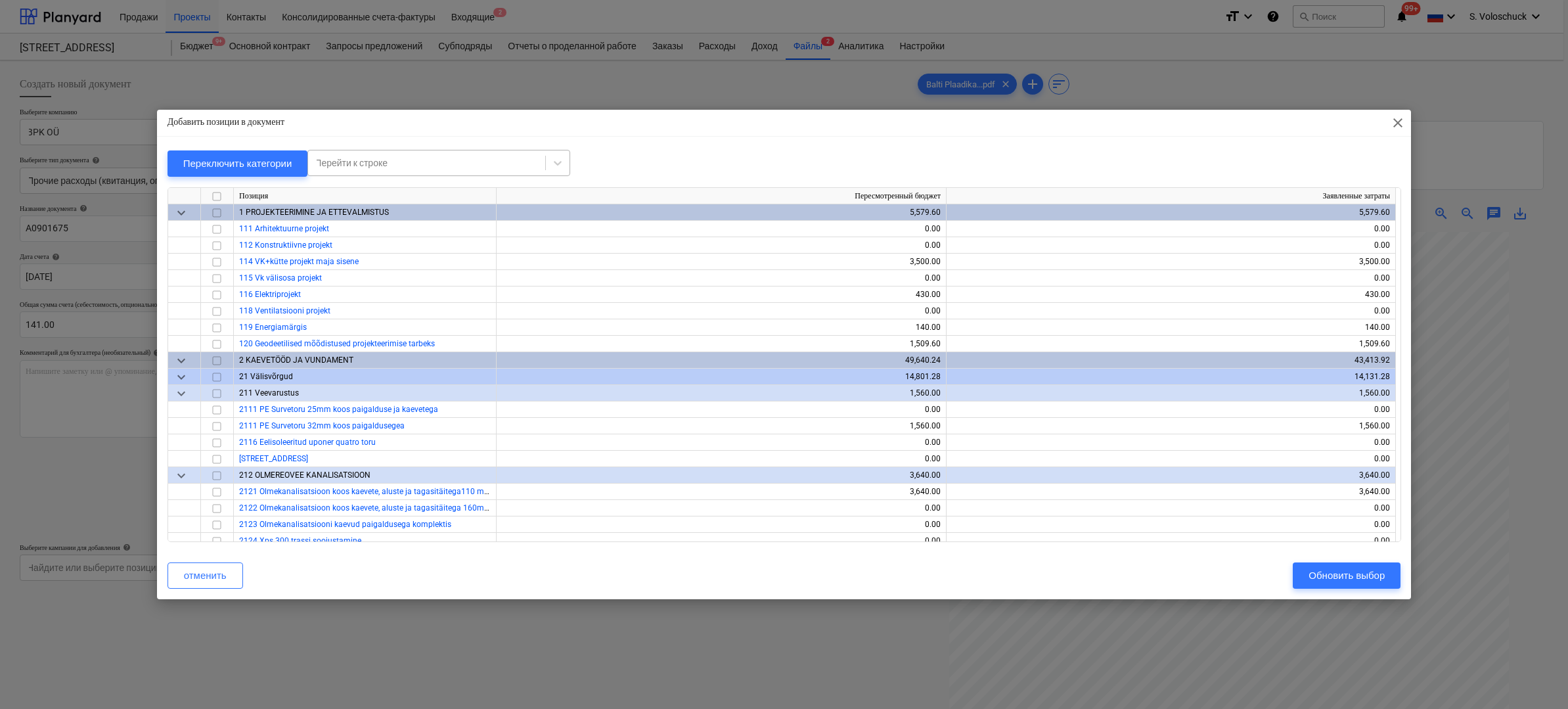
click at [503, 162] on div at bounding box center [427, 163] width 224 height 13
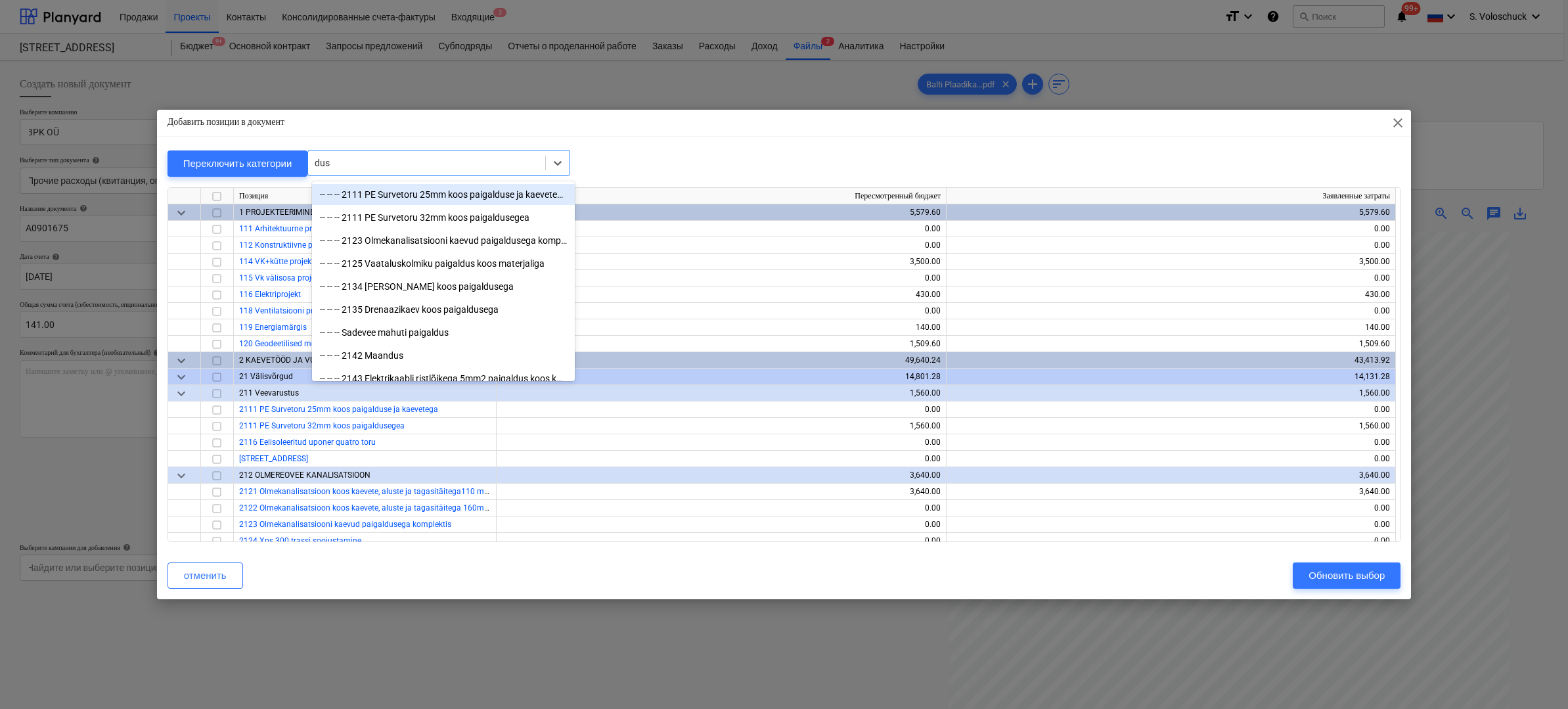
type input "dush"
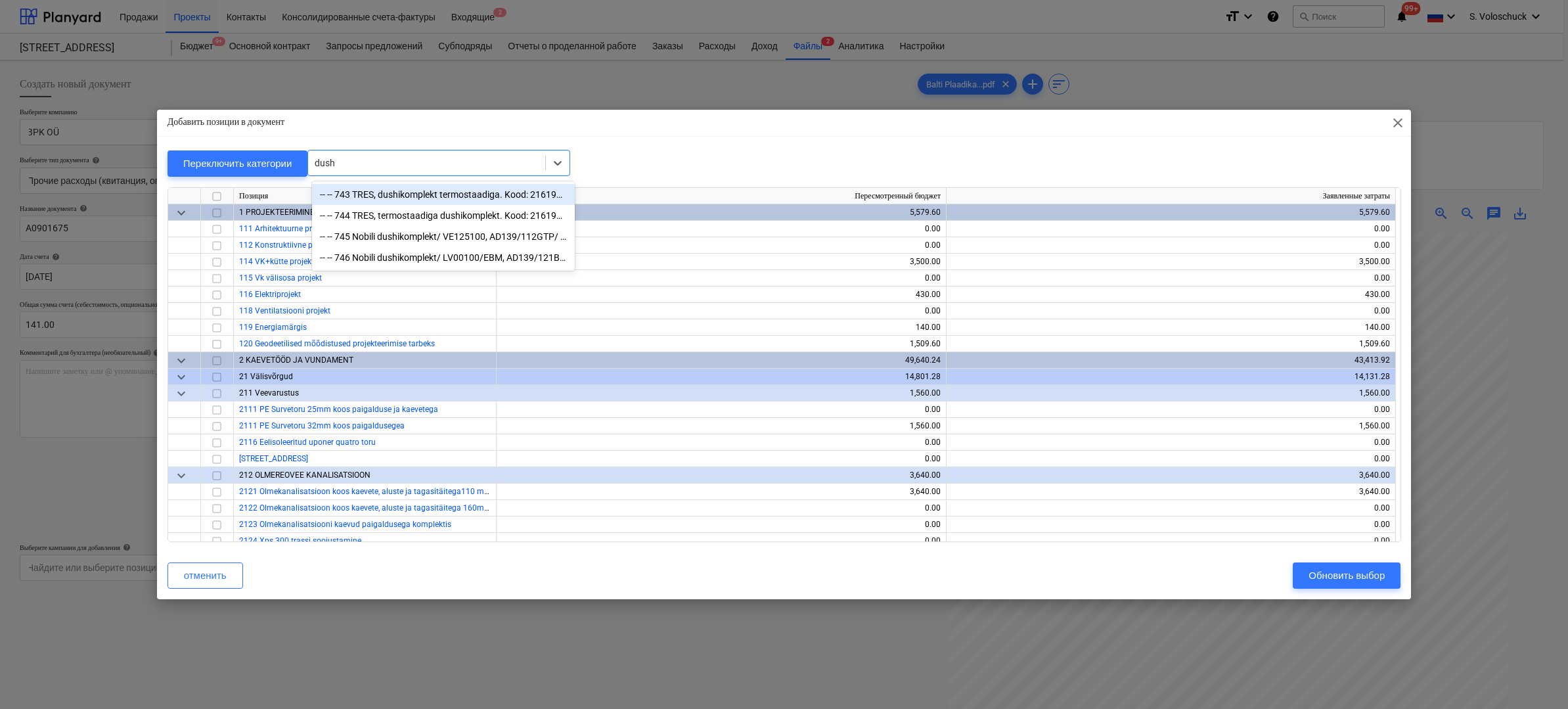
click at [418, 196] on div "-- -- 743 TRES, dushikomplekt termostaadiga. Kood: 21619601VIIMISTLUS:kroom" at bounding box center [443, 194] width 263 height 21
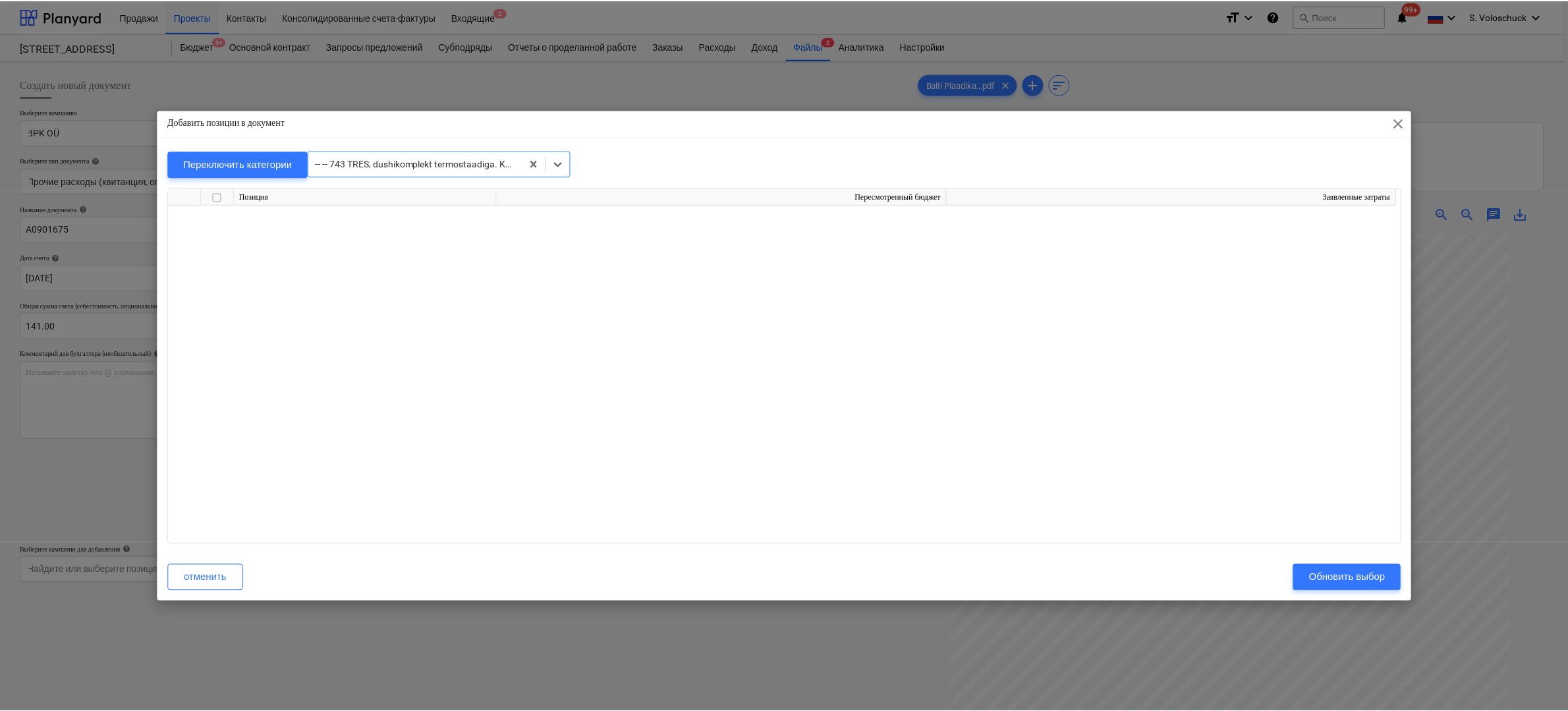
scroll to position [7839, 0]
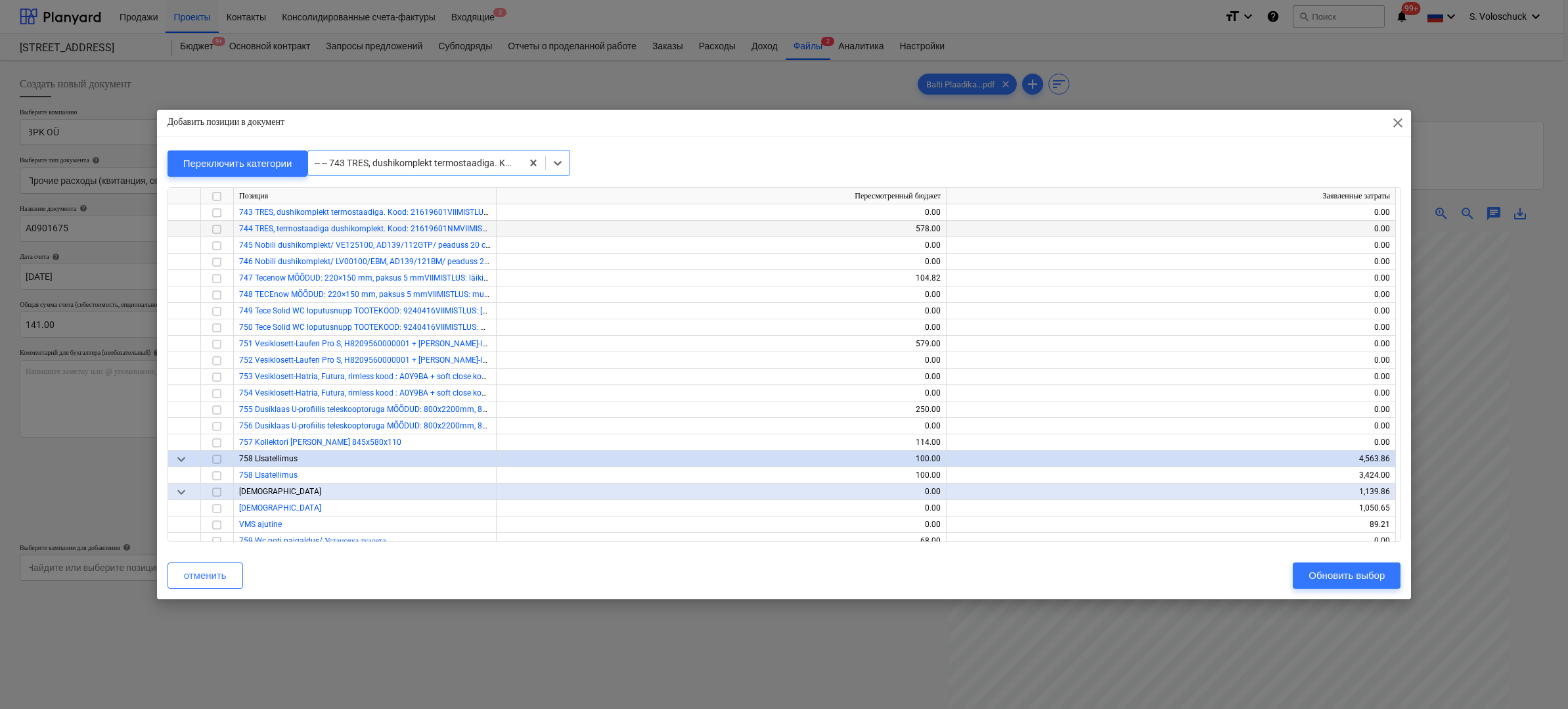
click at [218, 228] on input "checkbox" at bounding box center [216, 228] width 15 height 15
click at [1329, 582] on div "Обновить выбор" at bounding box center [1347, 575] width 76 height 17
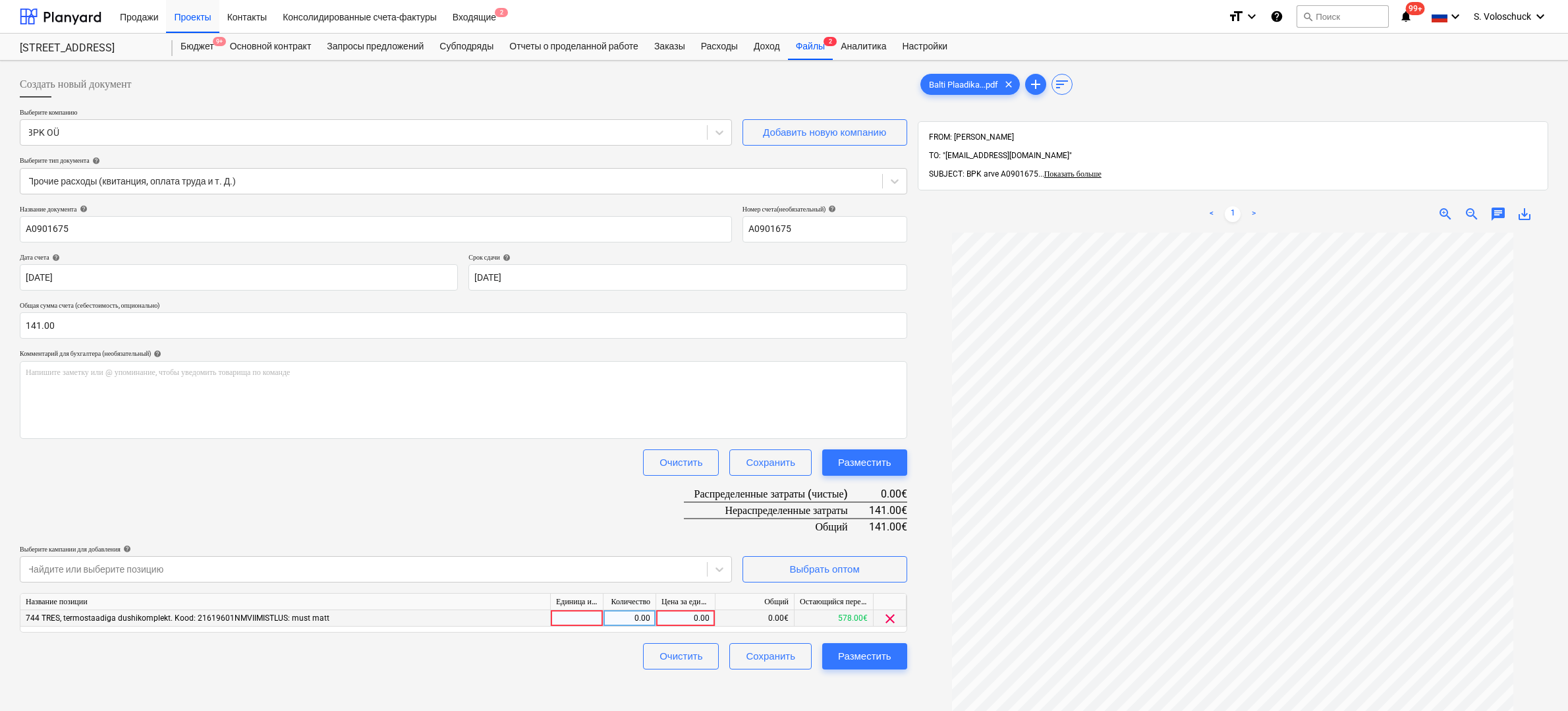
click at [690, 616] on div "0.00" at bounding box center [685, 618] width 48 height 16
type input "141"
click at [886, 661] on div "Разместить" at bounding box center [864, 656] width 53 height 17
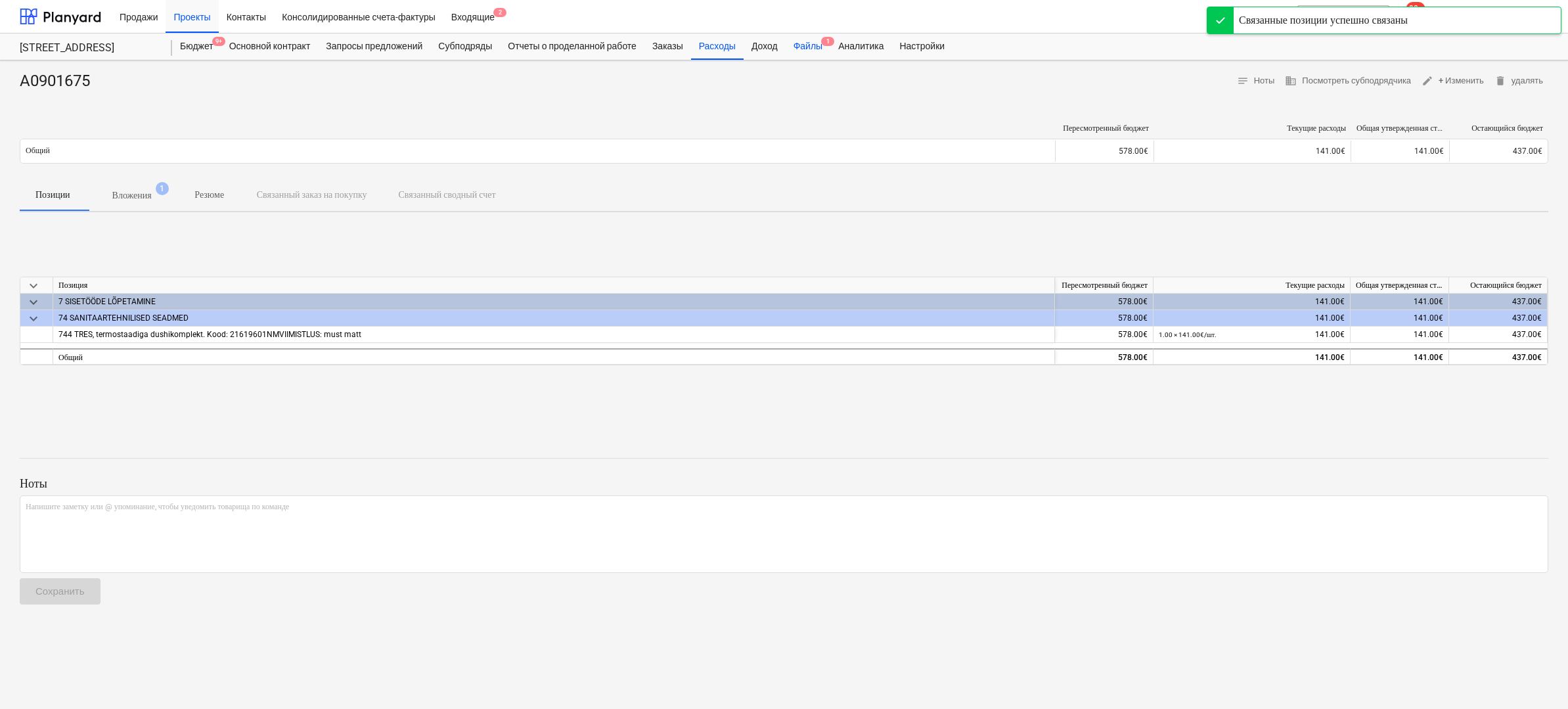
click at [830, 46] on div "Файлы 1" at bounding box center [808, 47] width 45 height 26
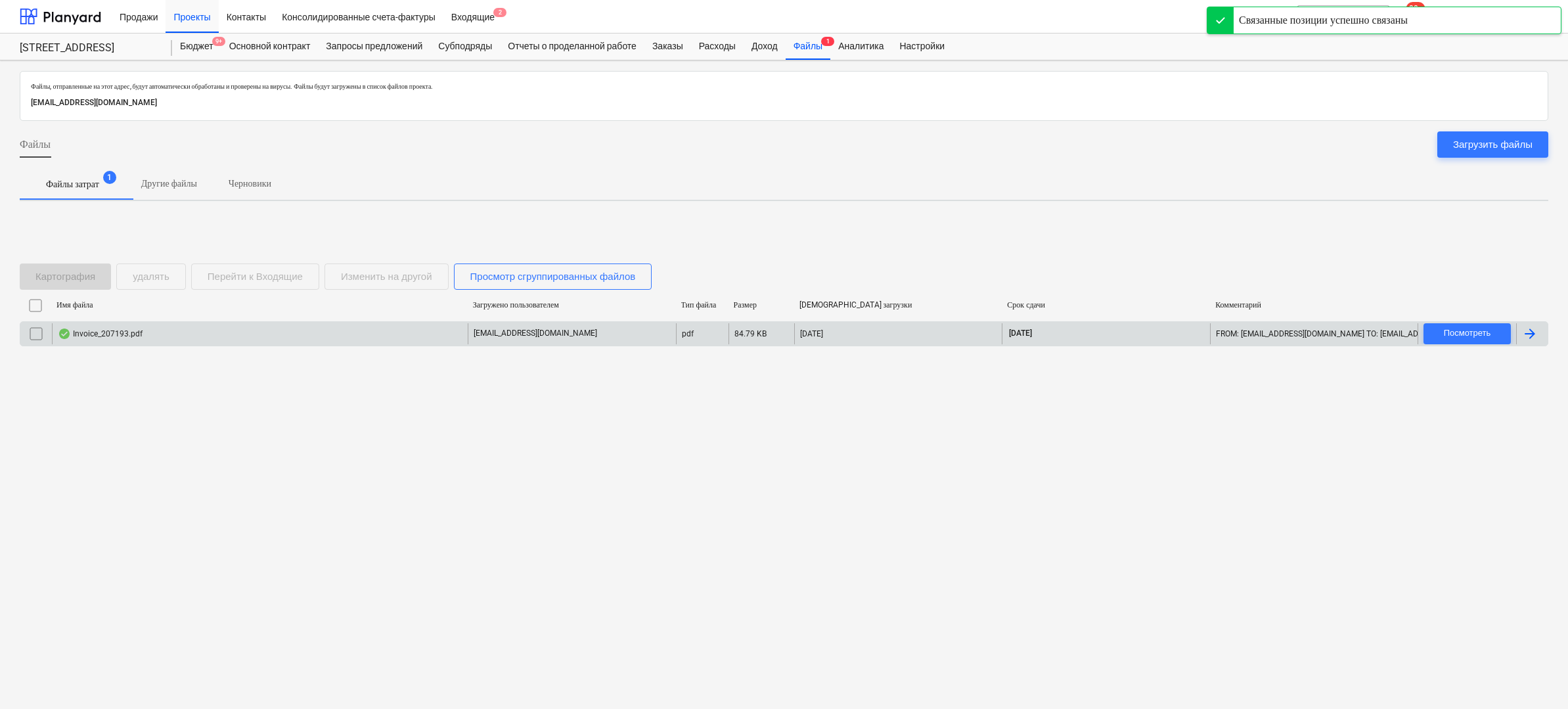
click at [201, 335] on div "Invoice_207193.pdf" at bounding box center [260, 333] width 416 height 21
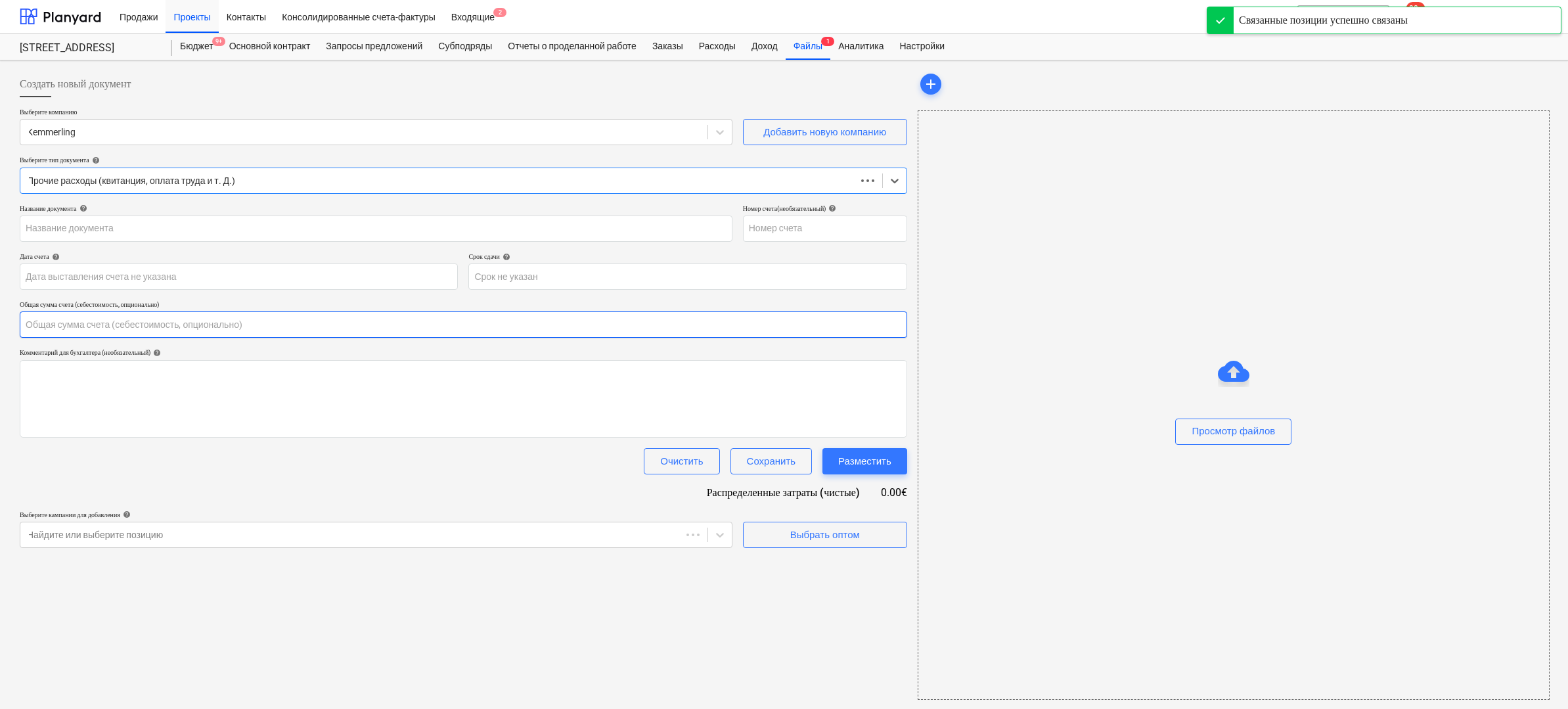
type input "0.00"
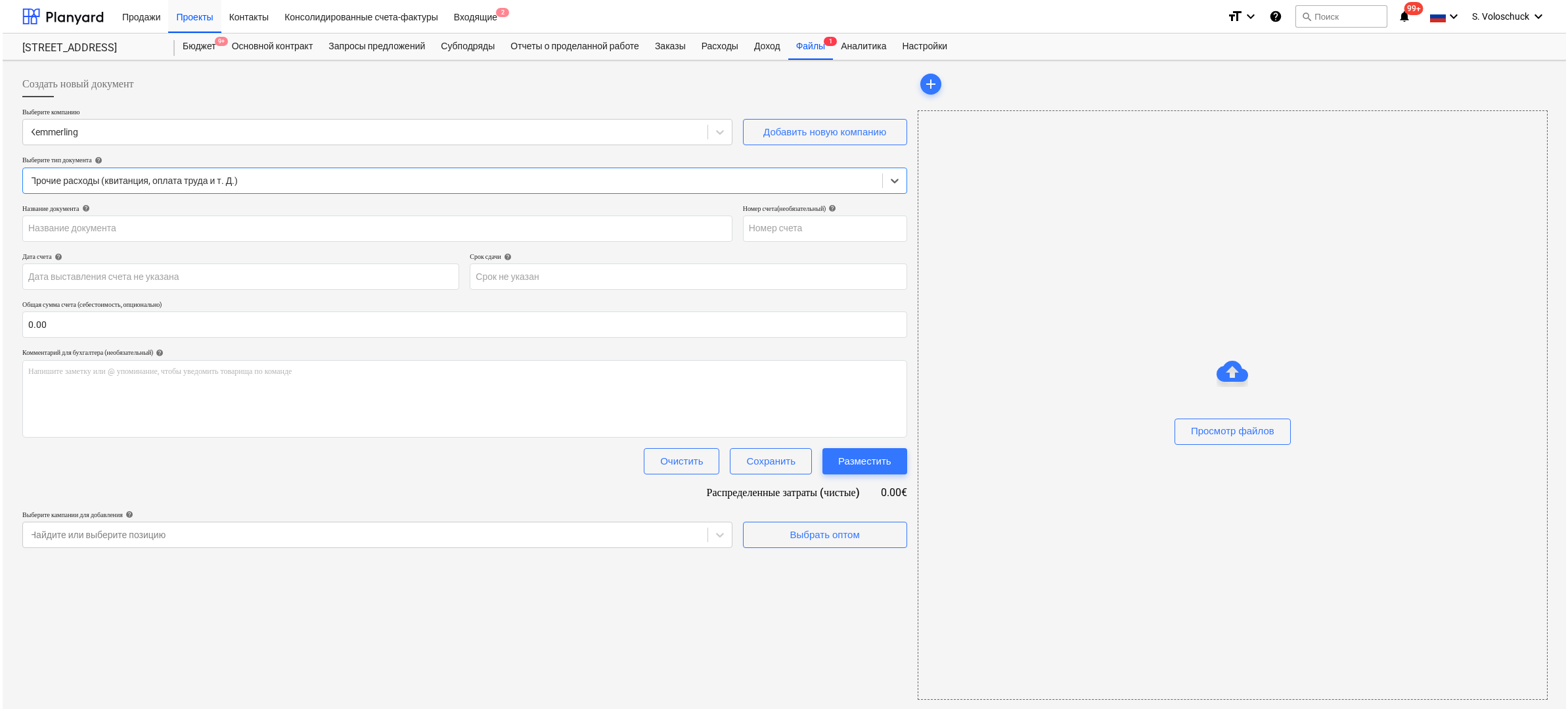
type input "207193"
type input "[DATE]"
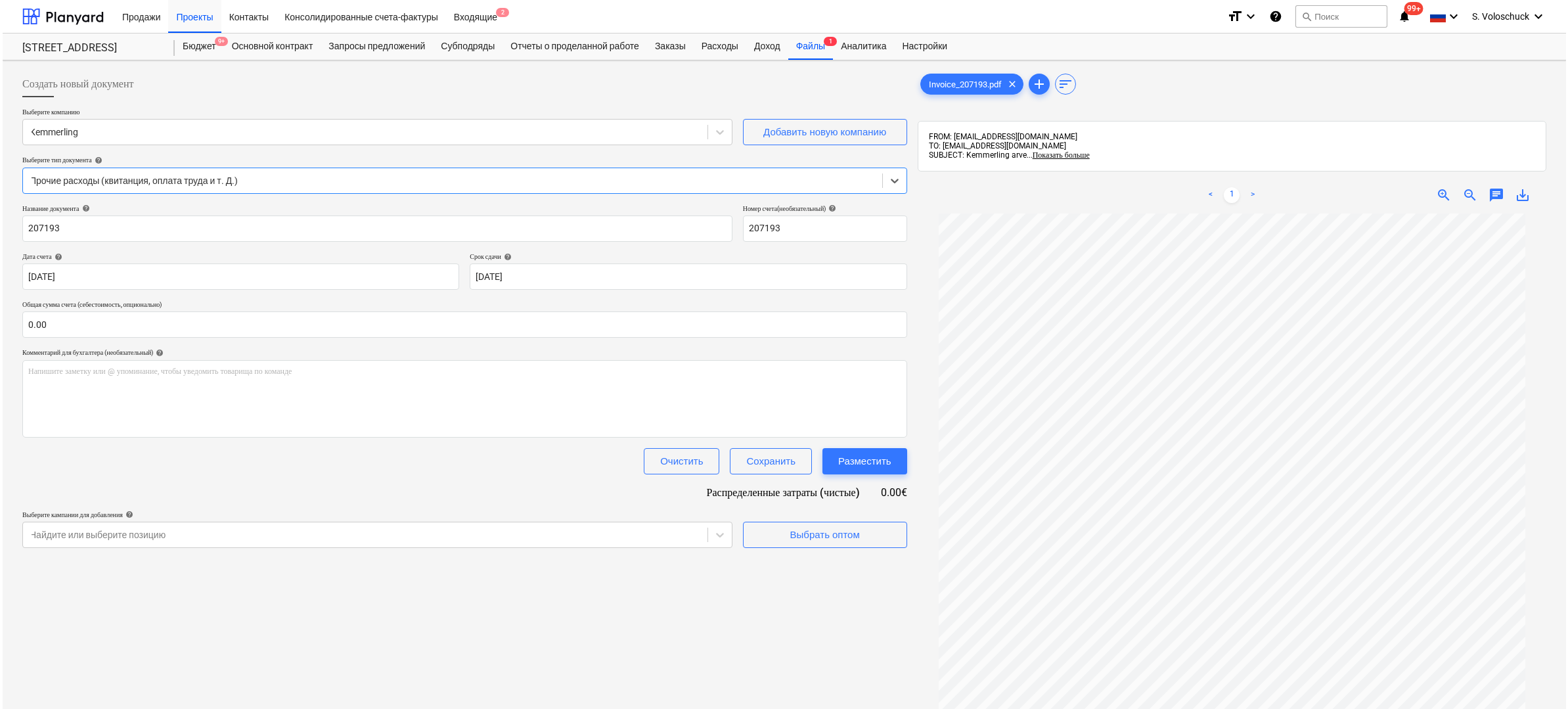
scroll to position [149, 0]
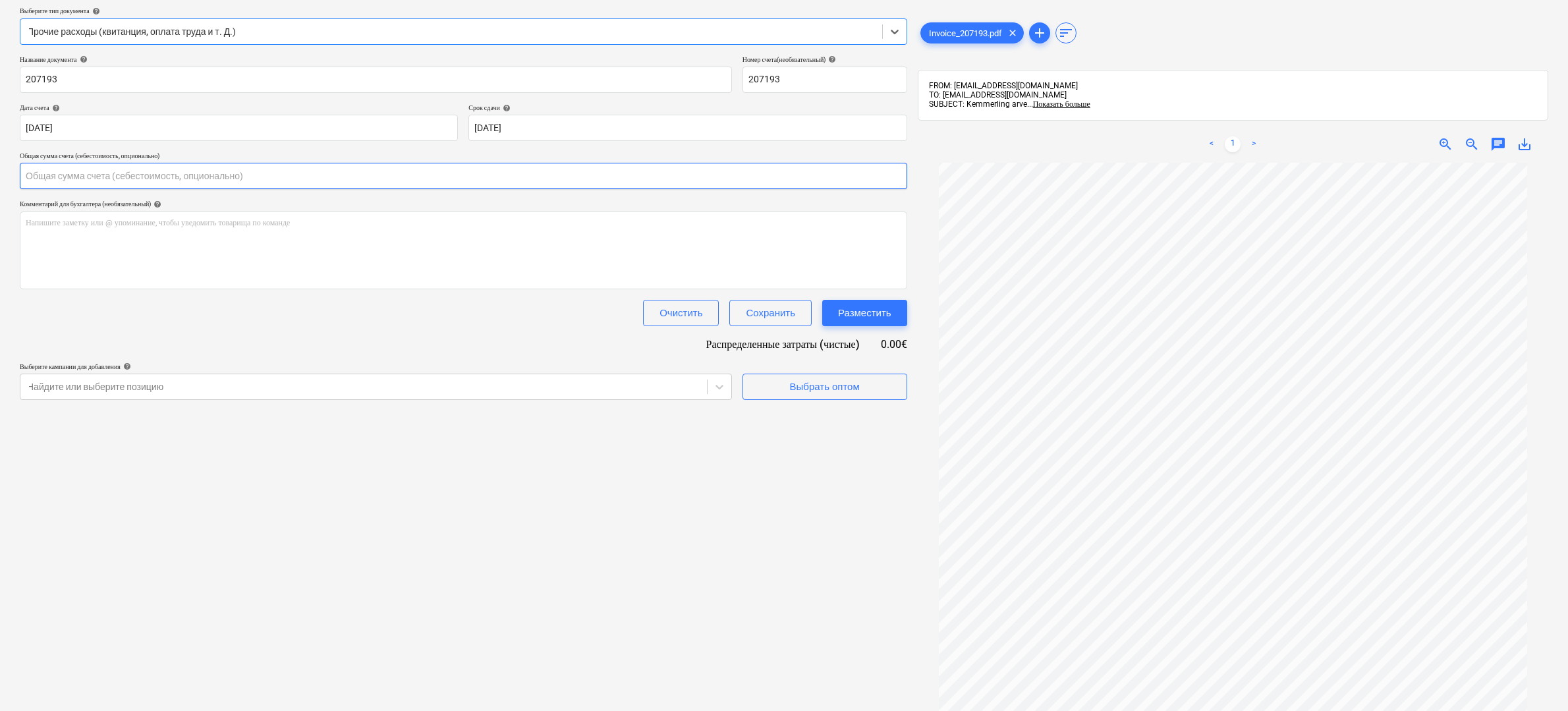
click at [86, 170] on input "text" at bounding box center [463, 176] width 887 height 27
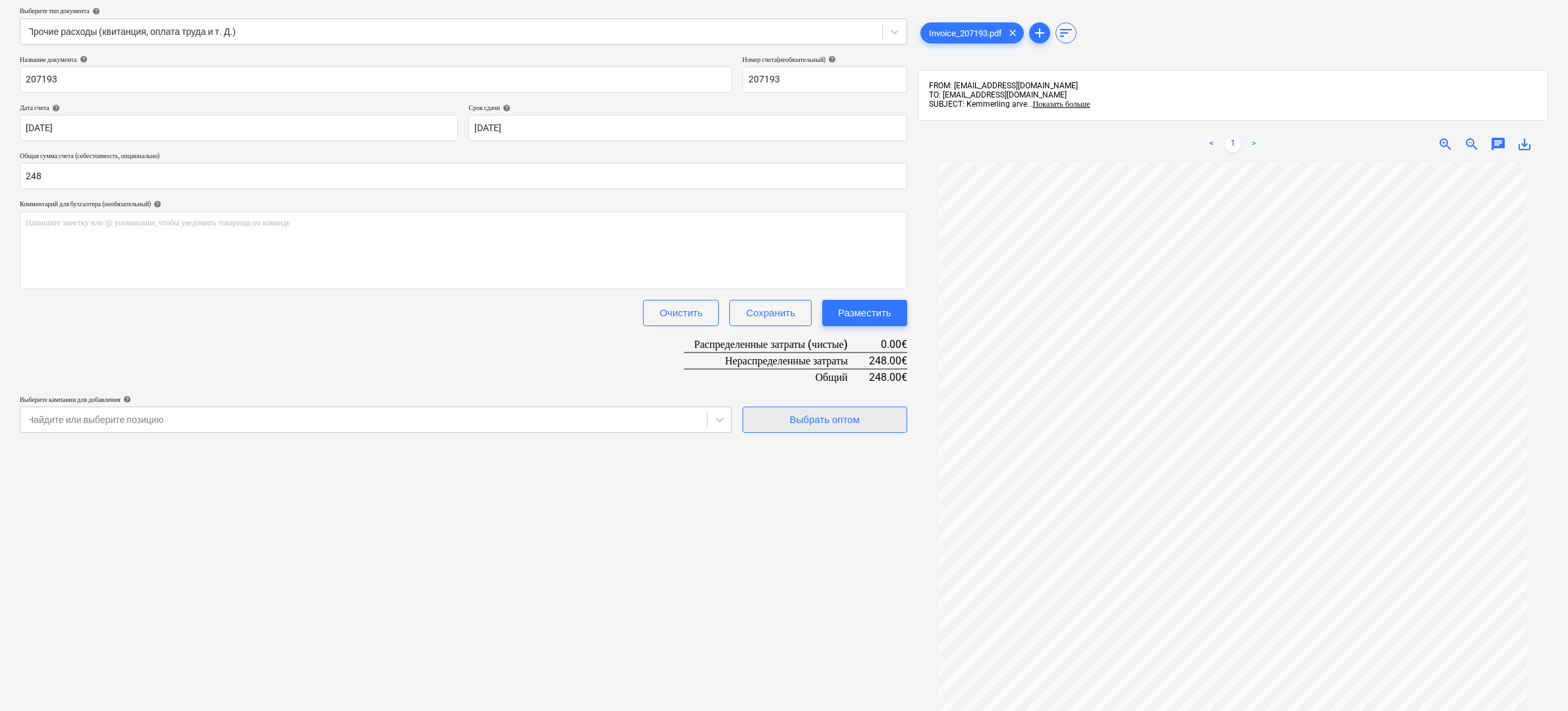
type input "248.00"
click at [797, 417] on div "Выбрать оптом" at bounding box center [825, 419] width 70 height 17
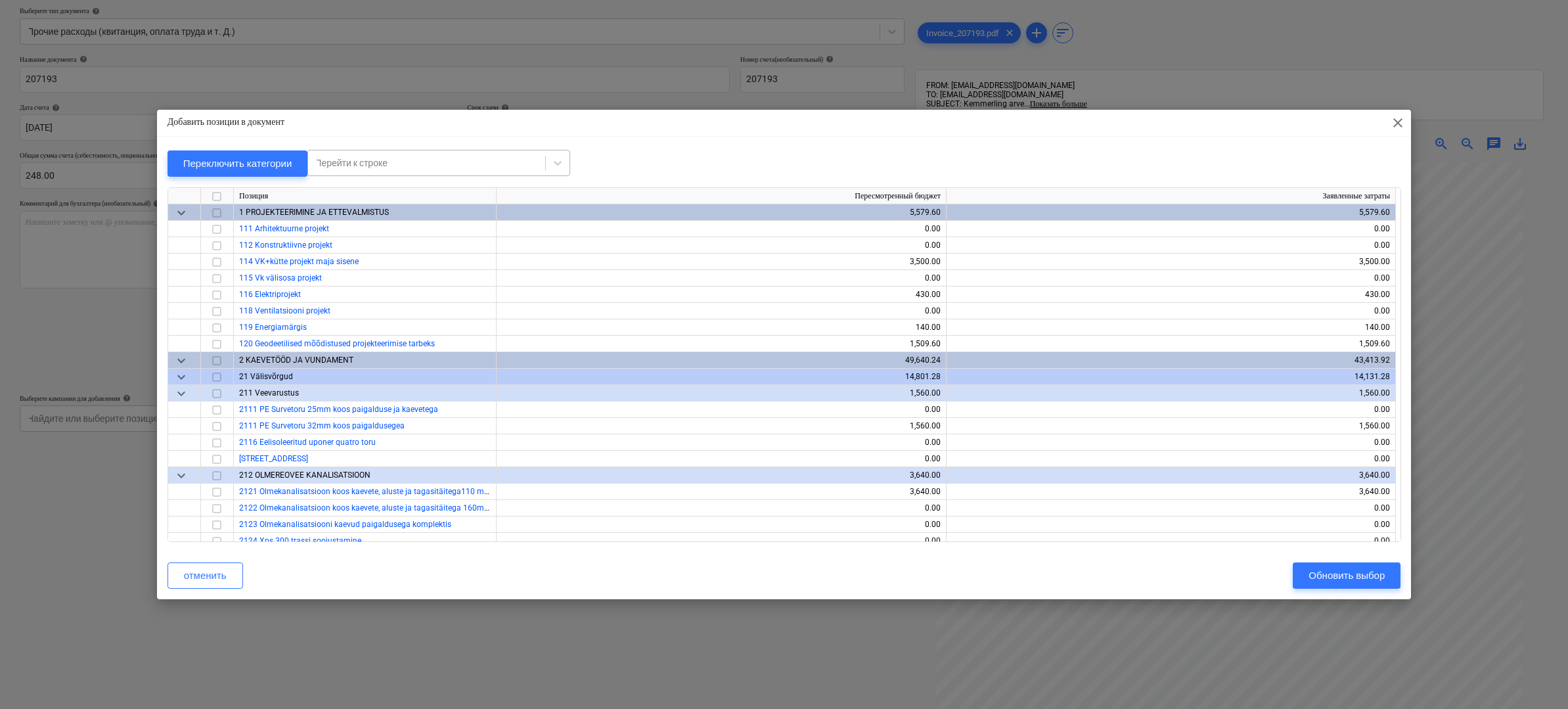
click at [459, 160] on div at bounding box center [427, 163] width 224 height 13
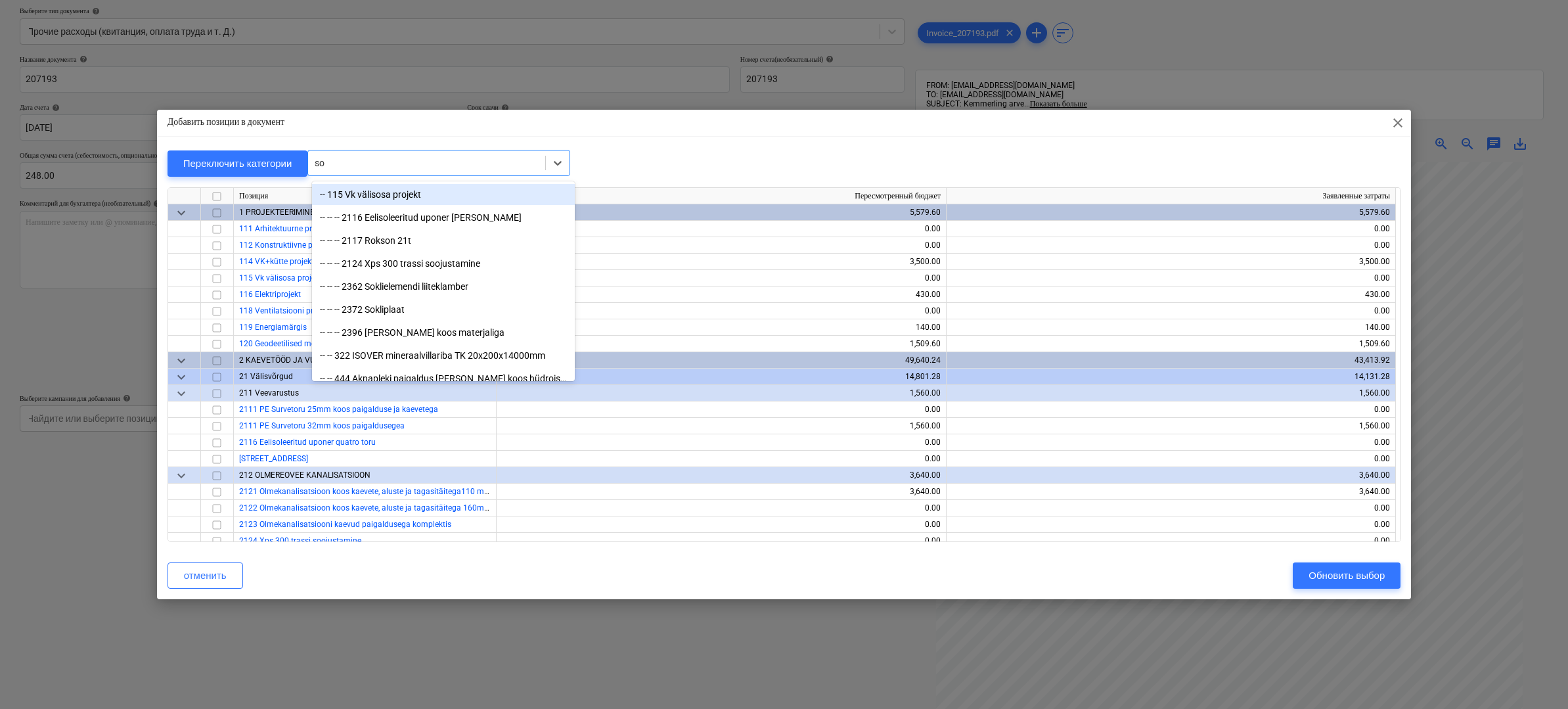
type input "s"
type input "kon"
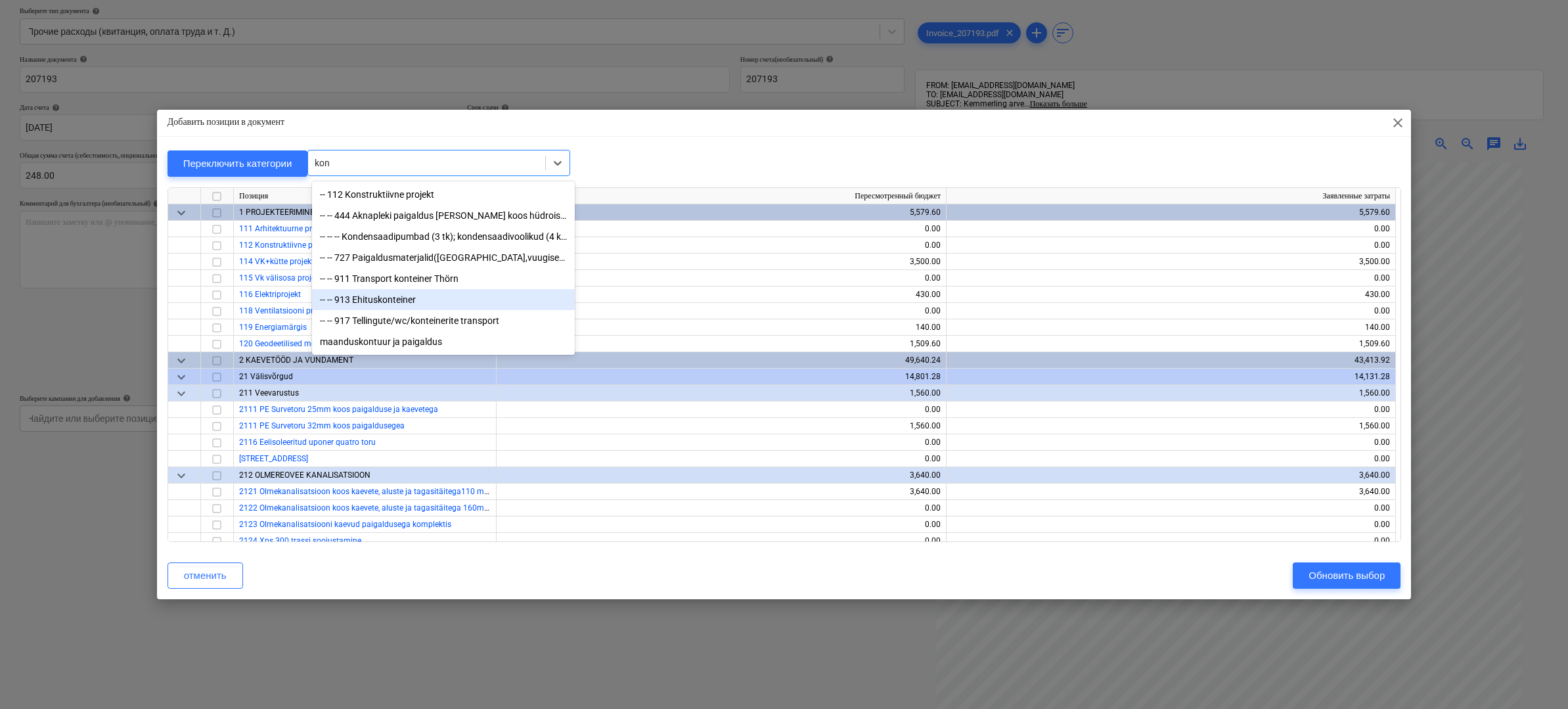
click at [409, 299] on div "-- -- 913 Ehituskonteiner" at bounding box center [443, 299] width 263 height 21
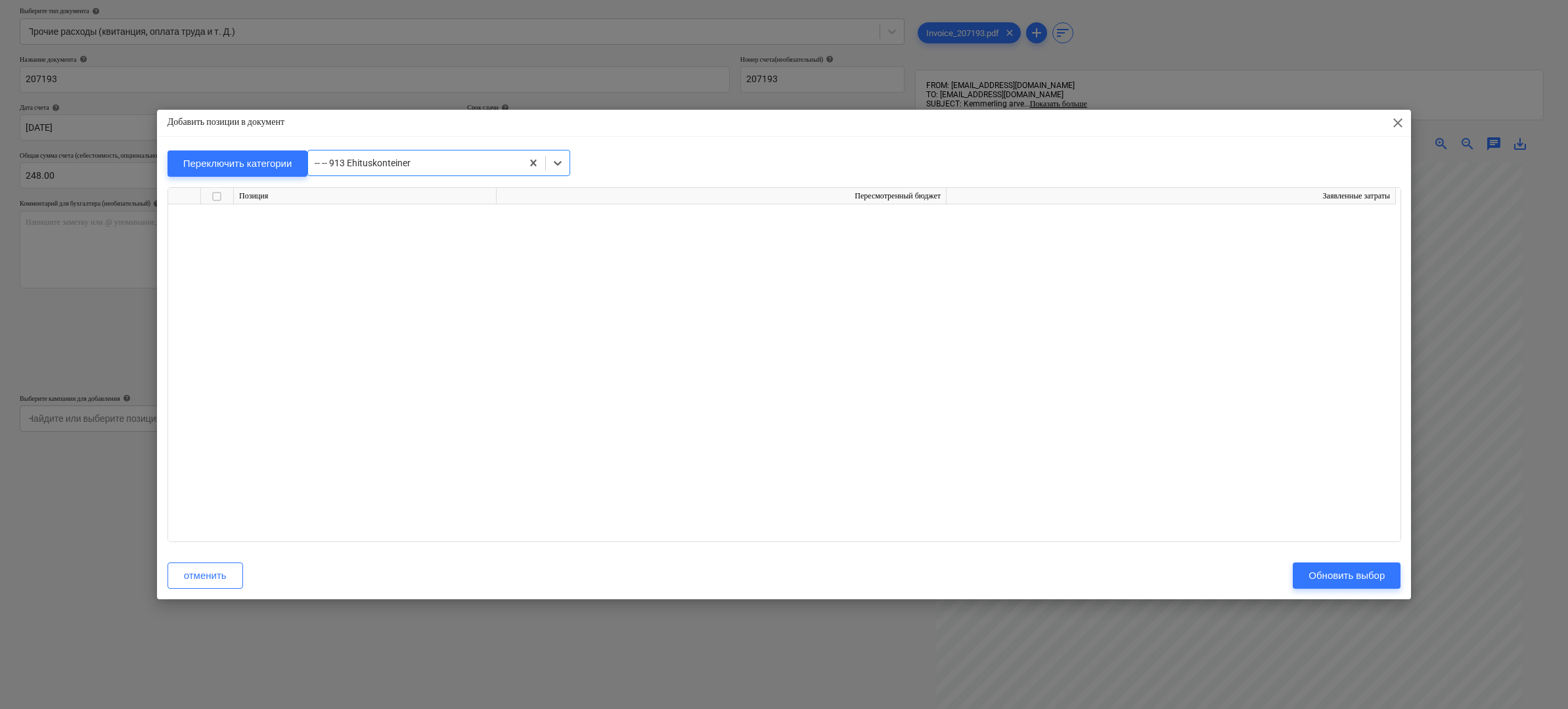
scroll to position [9689, 0]
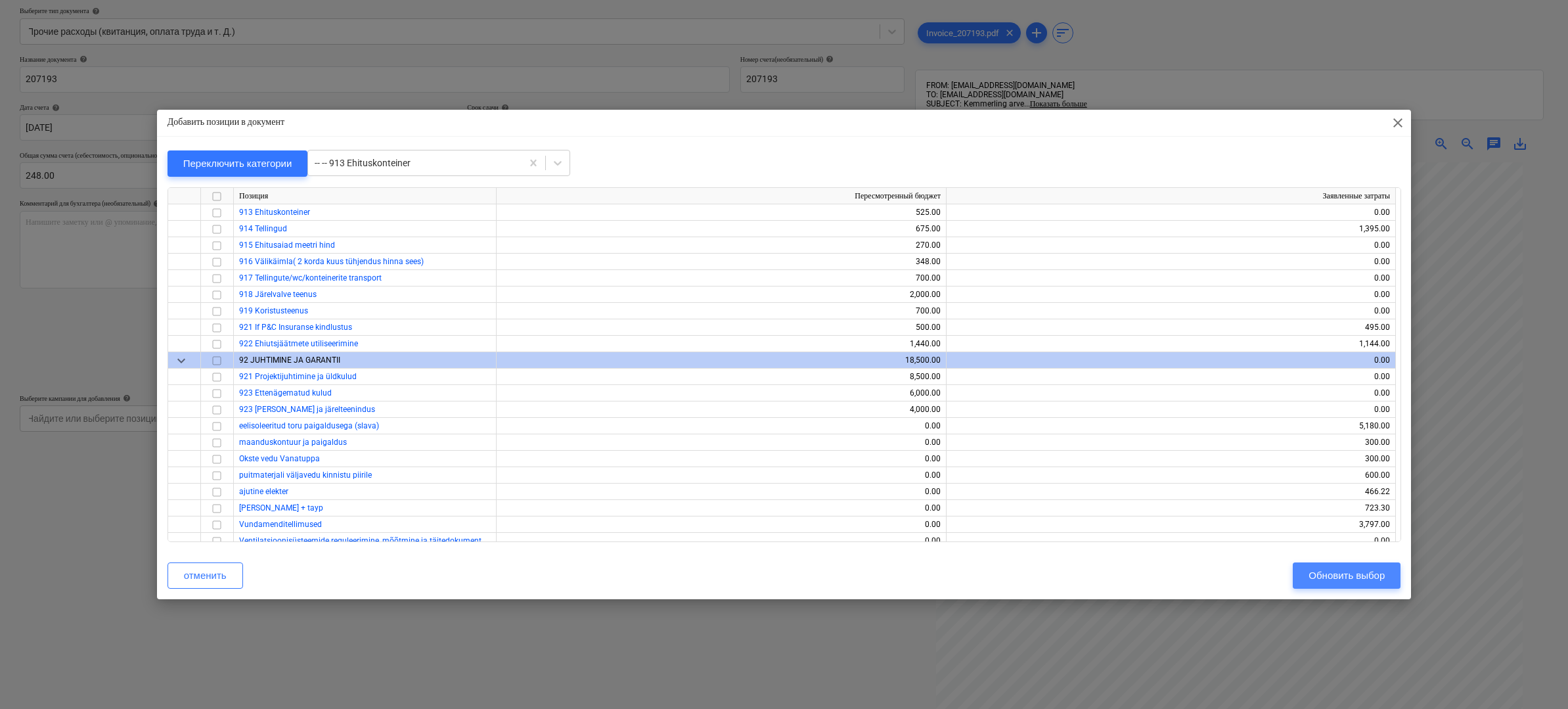
click at [1339, 571] on div "Обновить выбор" at bounding box center [1347, 575] width 76 height 17
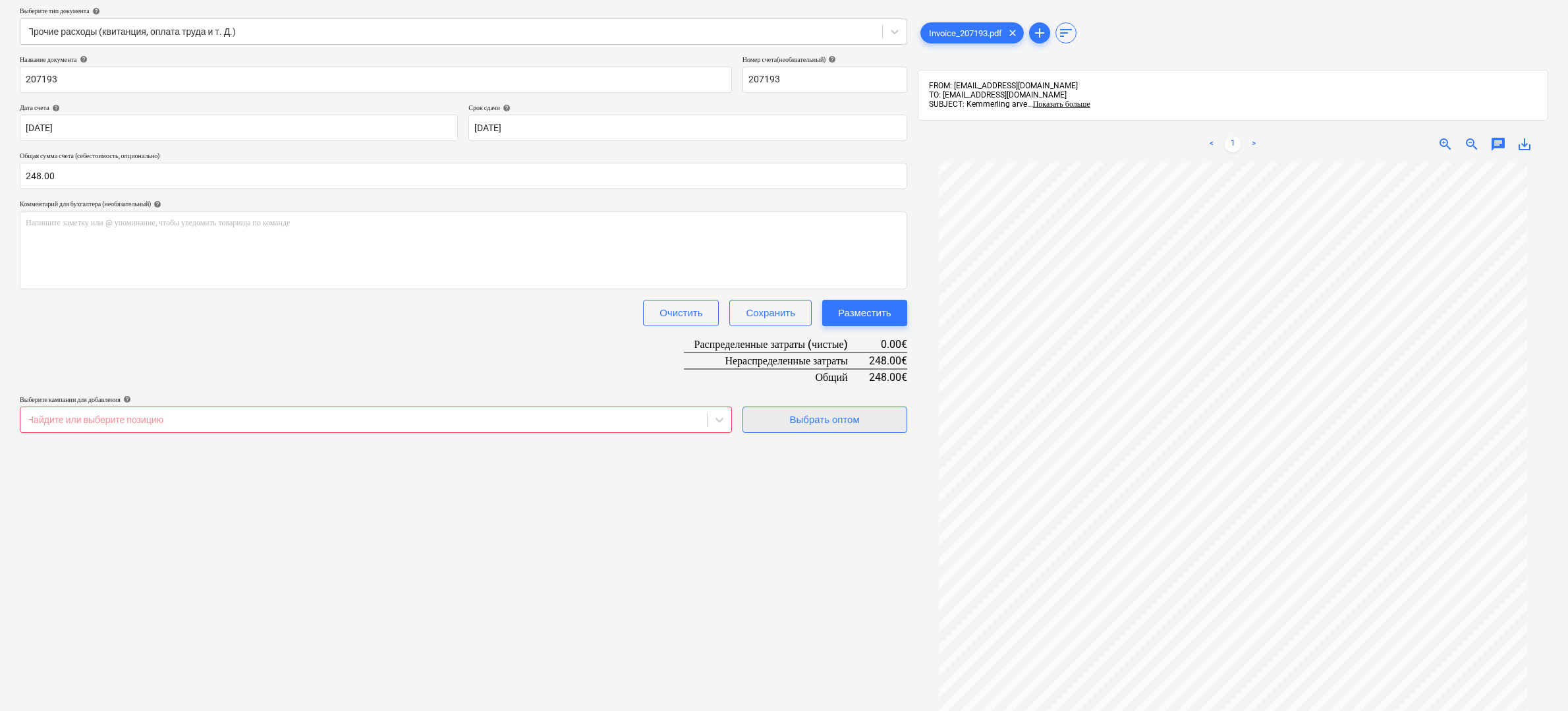
click at [805, 418] on div "Выбрать оптом" at bounding box center [825, 419] width 70 height 17
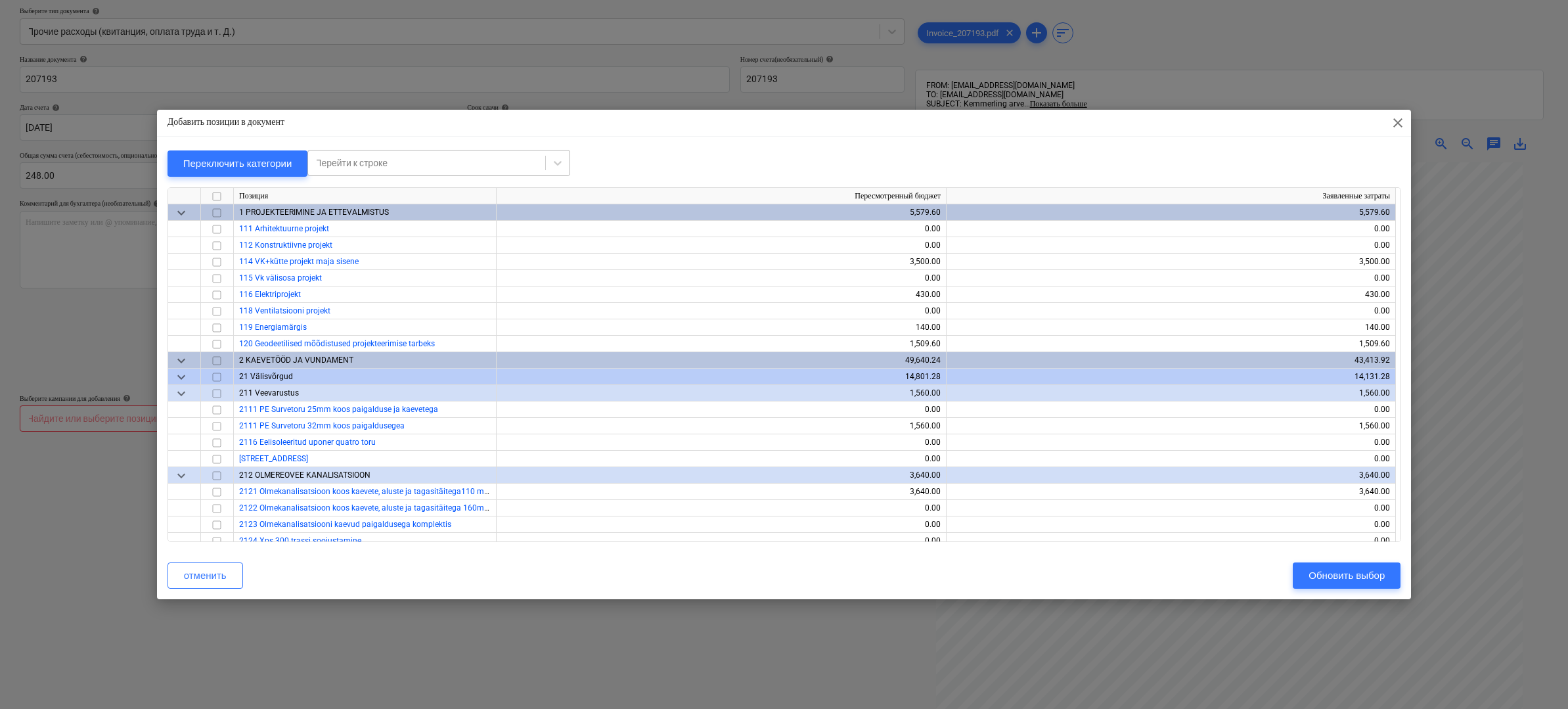
click at [478, 165] on div at bounding box center [427, 163] width 224 height 13
type input "ehitusko"
click at [443, 199] on div "-- -- 913 Ehituskonteiner" at bounding box center [443, 194] width 263 height 21
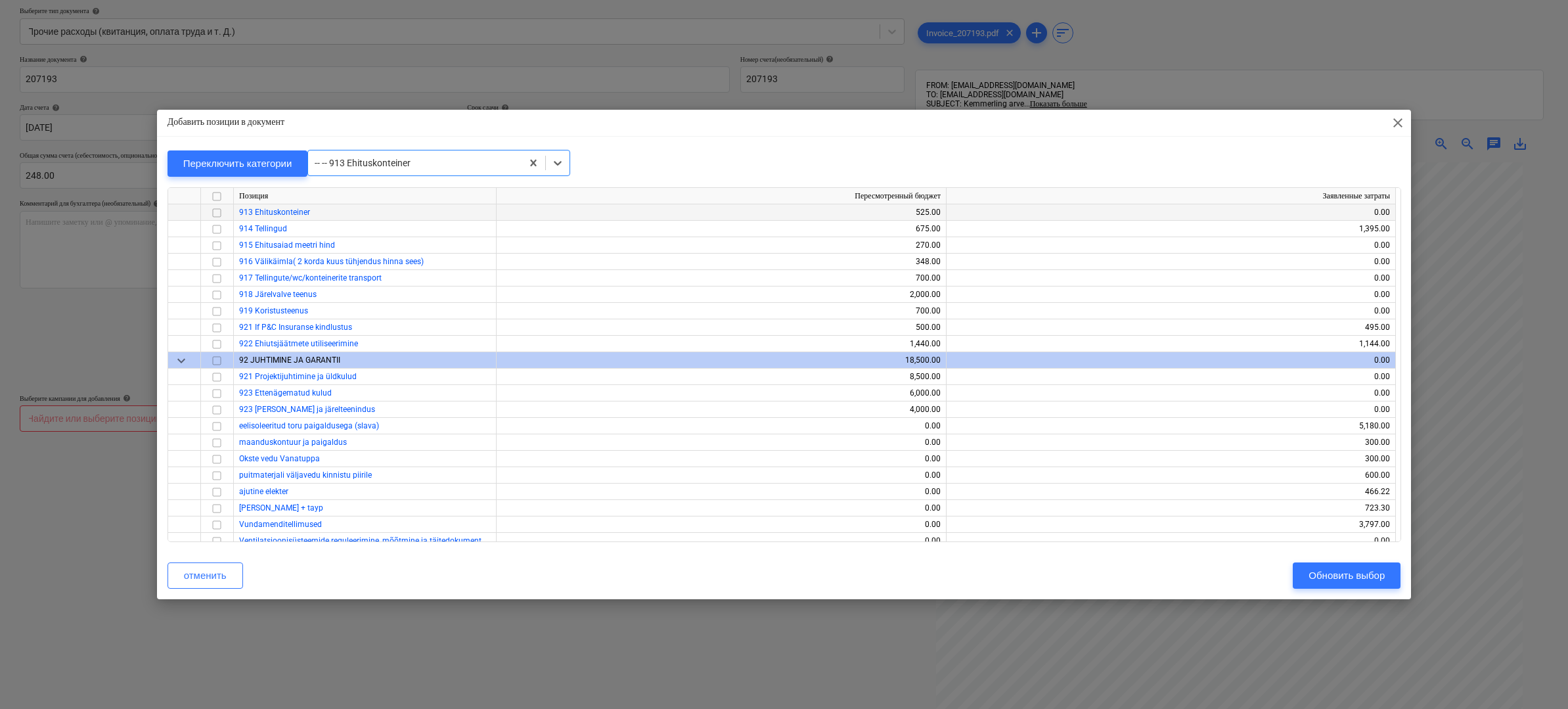
click at [218, 210] on input "checkbox" at bounding box center [216, 212] width 15 height 15
click at [1344, 580] on div "Обновить выбор" at bounding box center [1347, 575] width 76 height 17
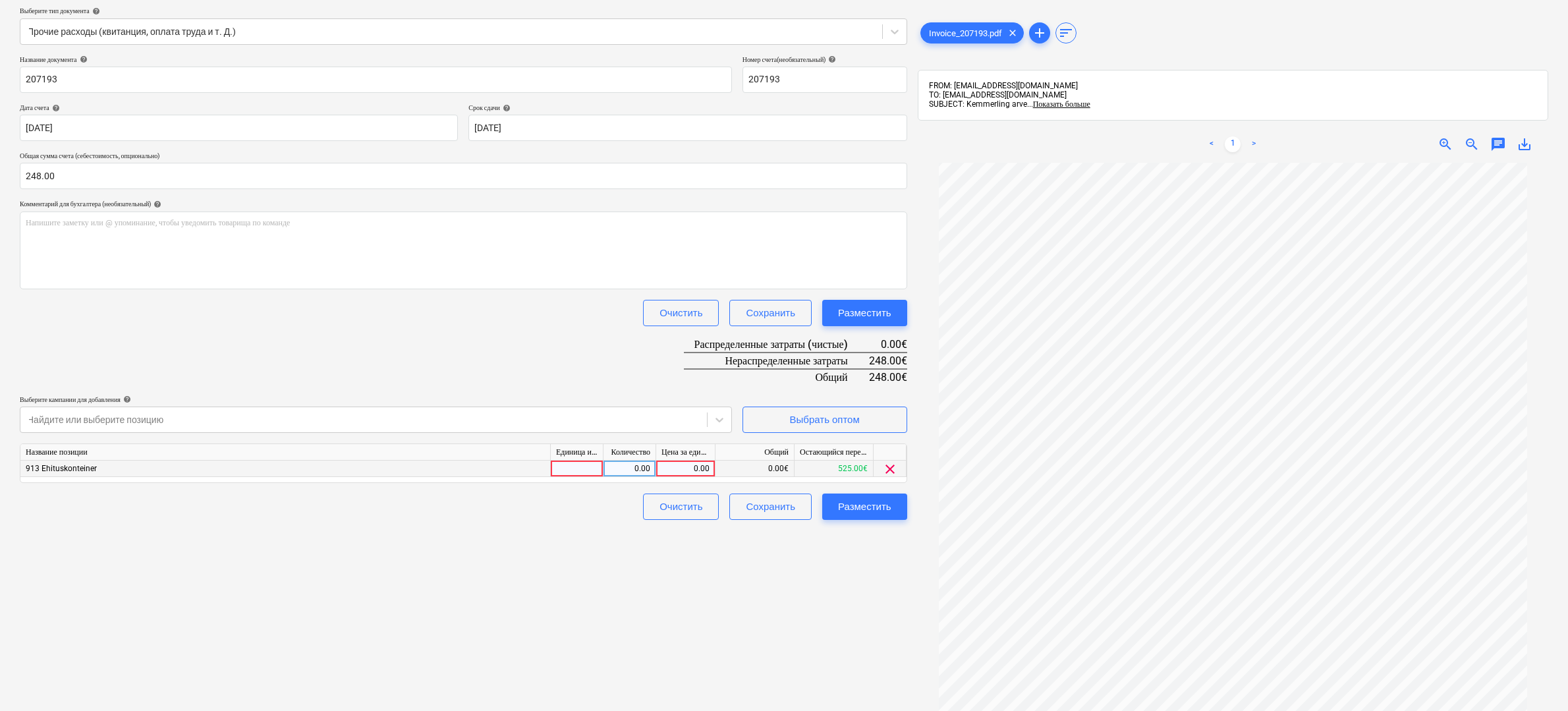
click at [697, 469] on div "0.00" at bounding box center [685, 468] width 48 height 16
type input "248"
click at [839, 623] on div "Создать новый документ Выберите компанию Kemmerling Добавить новую компанию Выб…" at bounding box center [463, 330] width 898 height 827
click at [704, 465] on div "248.00" at bounding box center [685, 468] width 48 height 16
click at [712, 468] on input "248" at bounding box center [685, 468] width 58 height 15
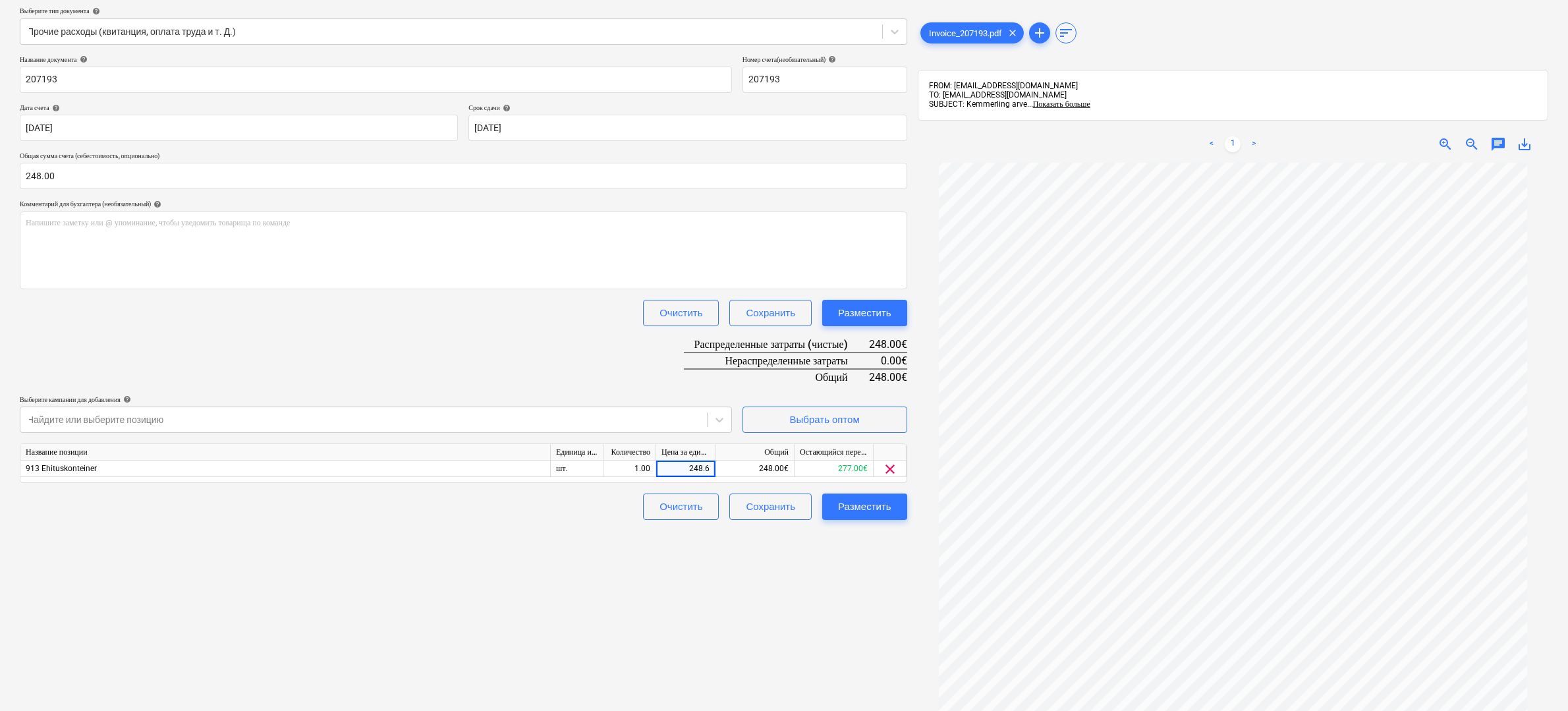
type input "248.62"
click at [109, 173] on input "248.00" at bounding box center [463, 176] width 887 height 27
click at [76, 177] on input "248" at bounding box center [463, 176] width 887 height 27
type input "248.62"
click at [322, 594] on div "Создать новый документ Выберите компанию Kemmerling Добавить новую компанию Выб…" at bounding box center [463, 330] width 898 height 827
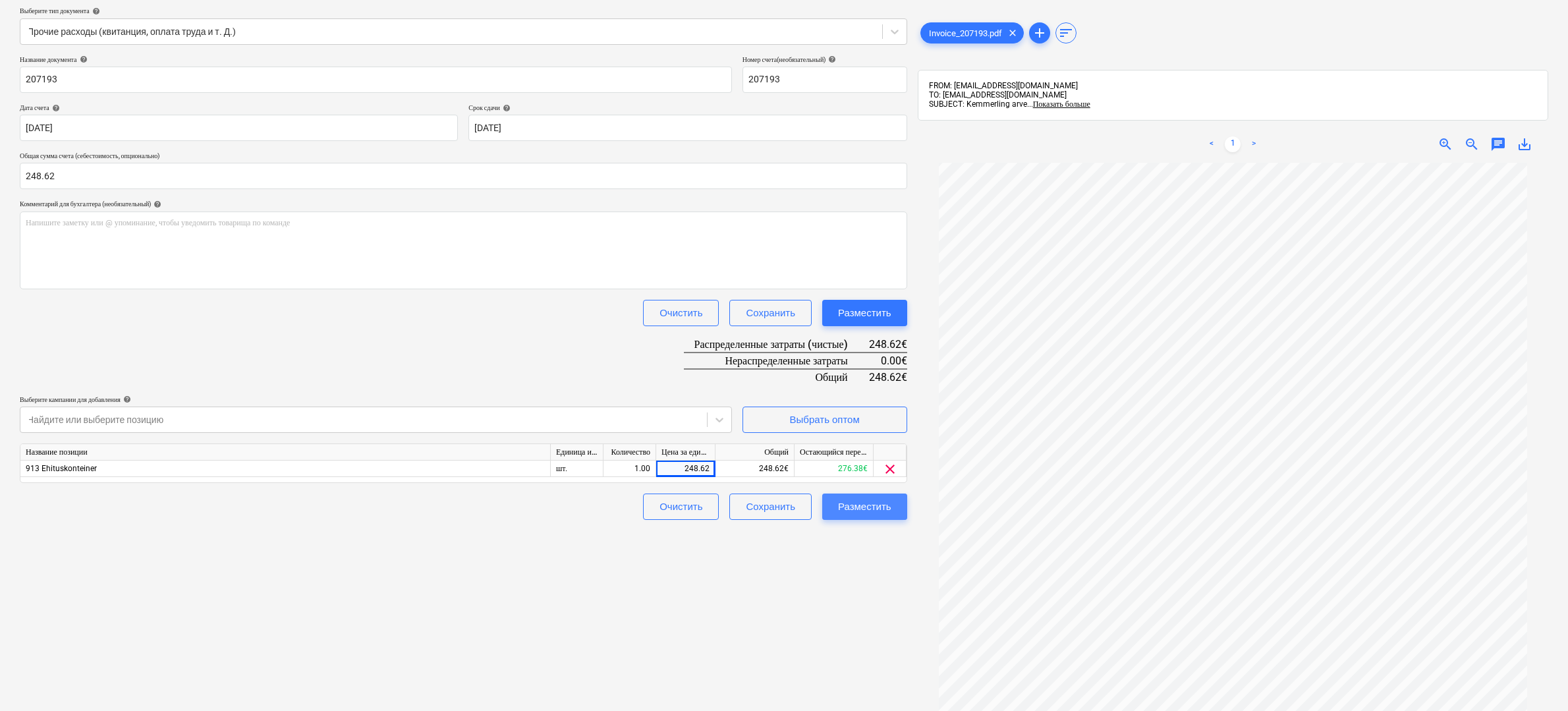
click at [878, 512] on div "Разместить" at bounding box center [864, 506] width 53 height 17
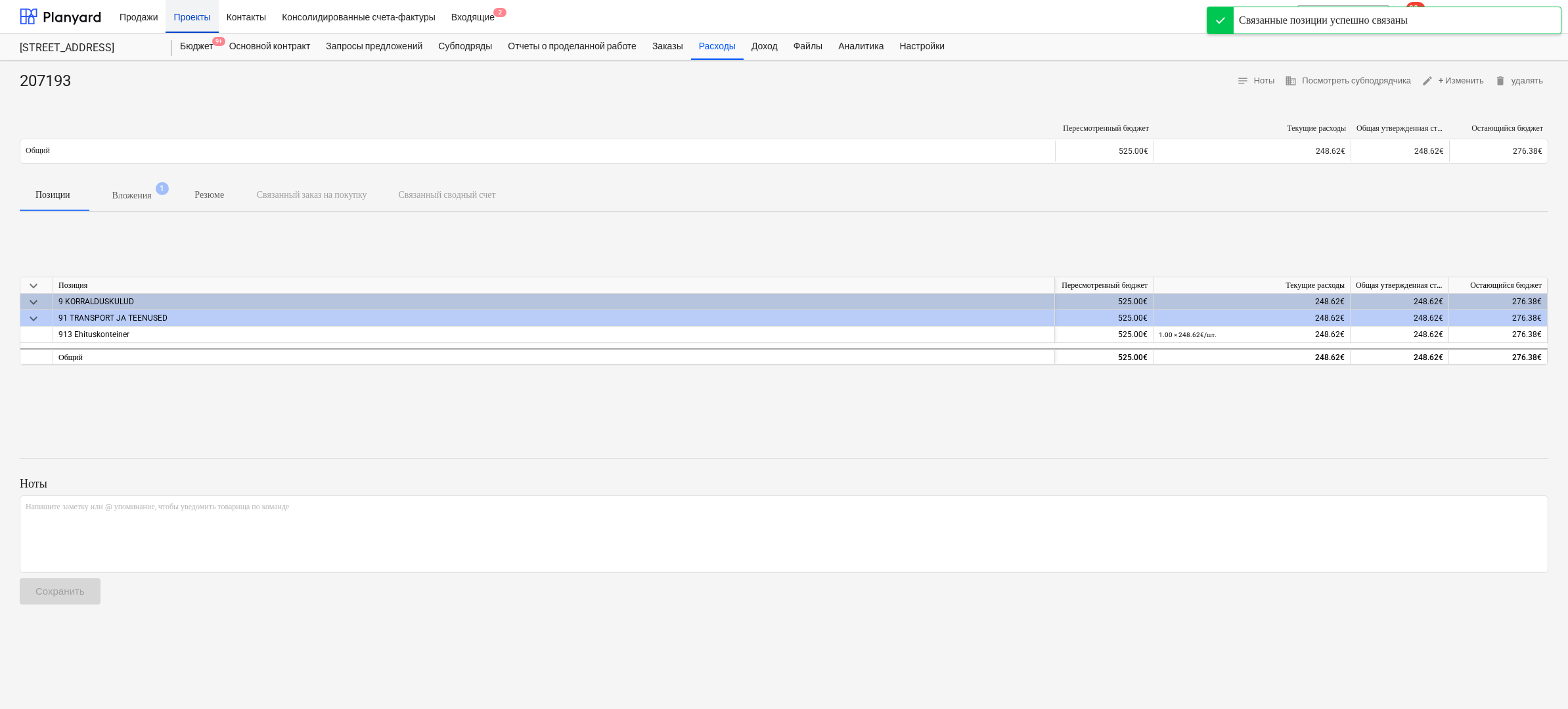
click at [199, 15] on div "Проекты" at bounding box center [191, 16] width 52 height 34
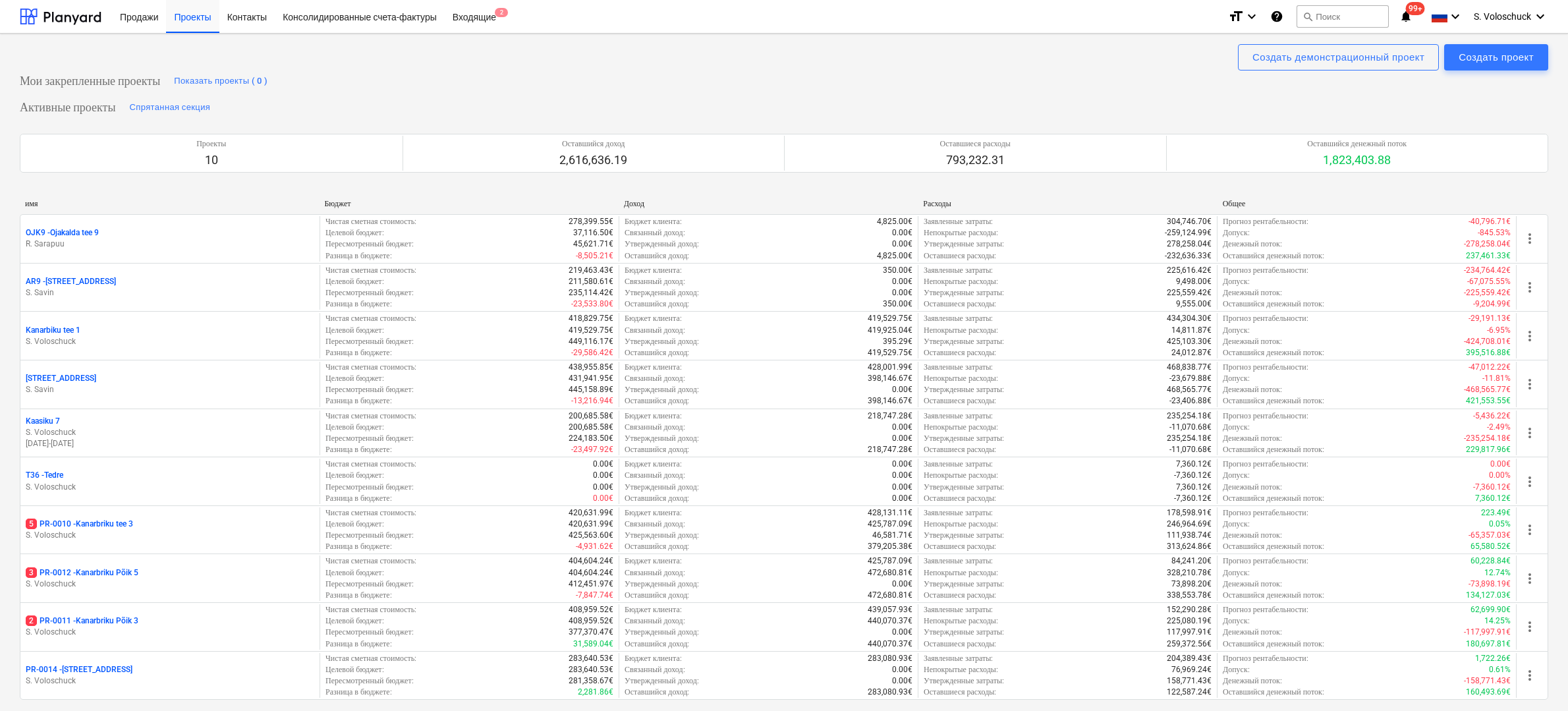
click at [189, 533] on p "S. Voloschuck" at bounding box center [170, 535] width 288 height 11
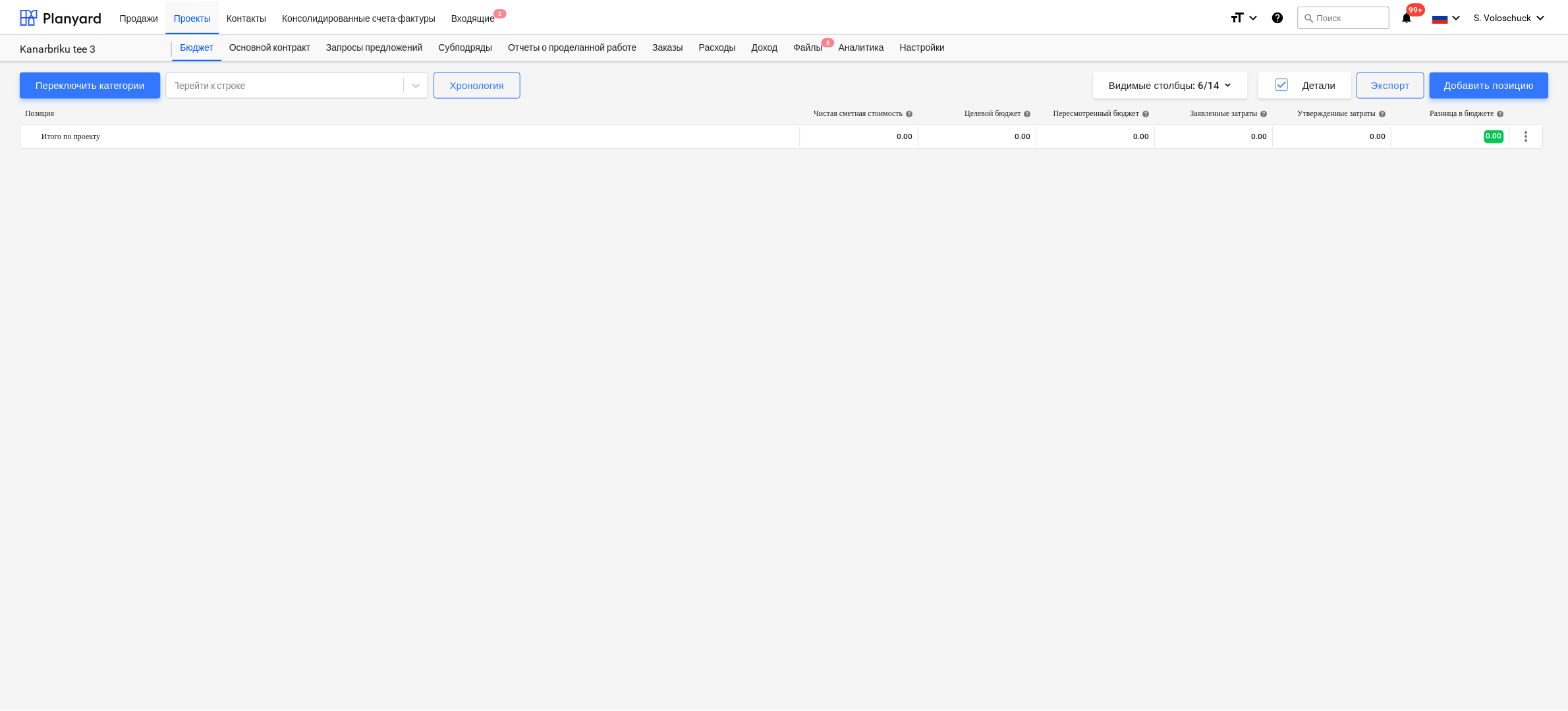
scroll to position [1980, 0]
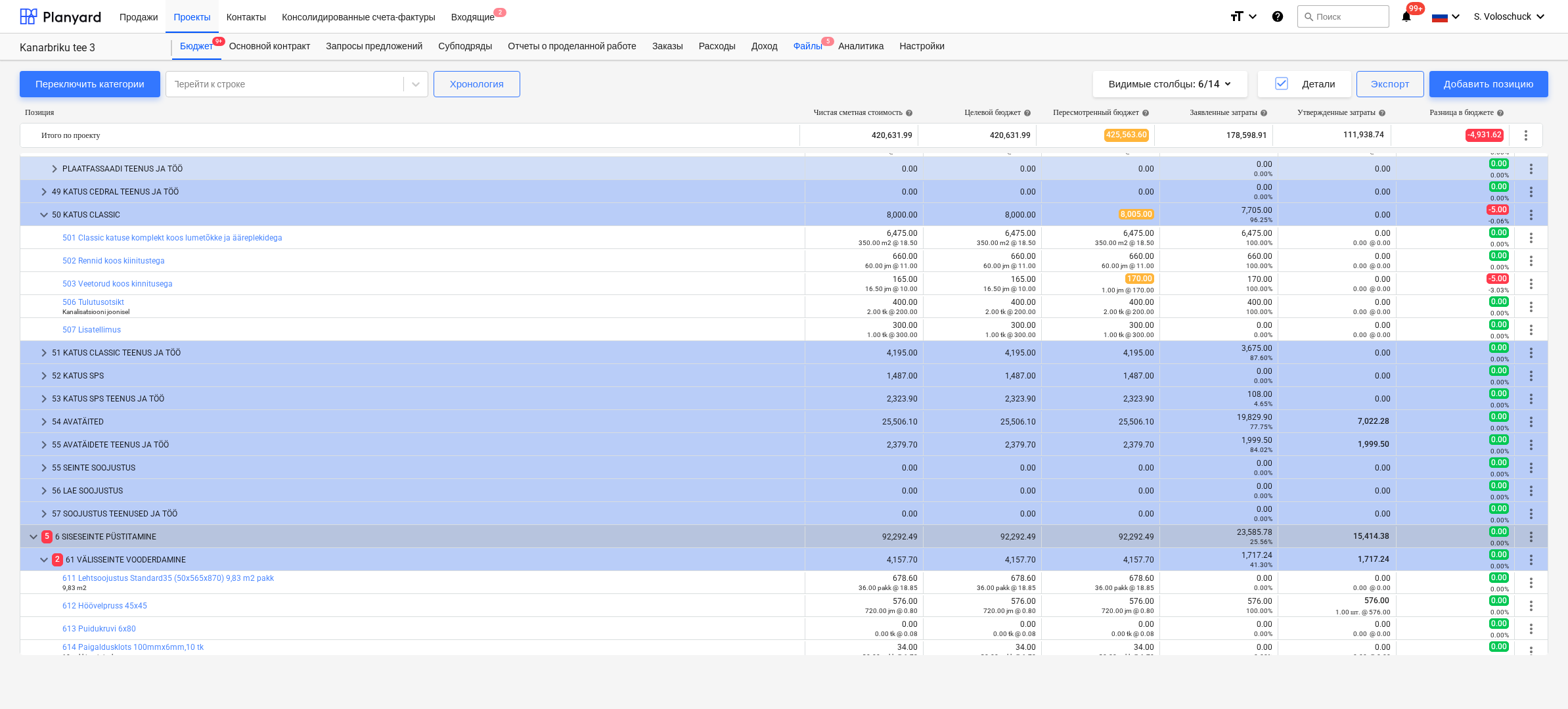
click at [824, 46] on div "Файлы 5" at bounding box center [808, 47] width 45 height 26
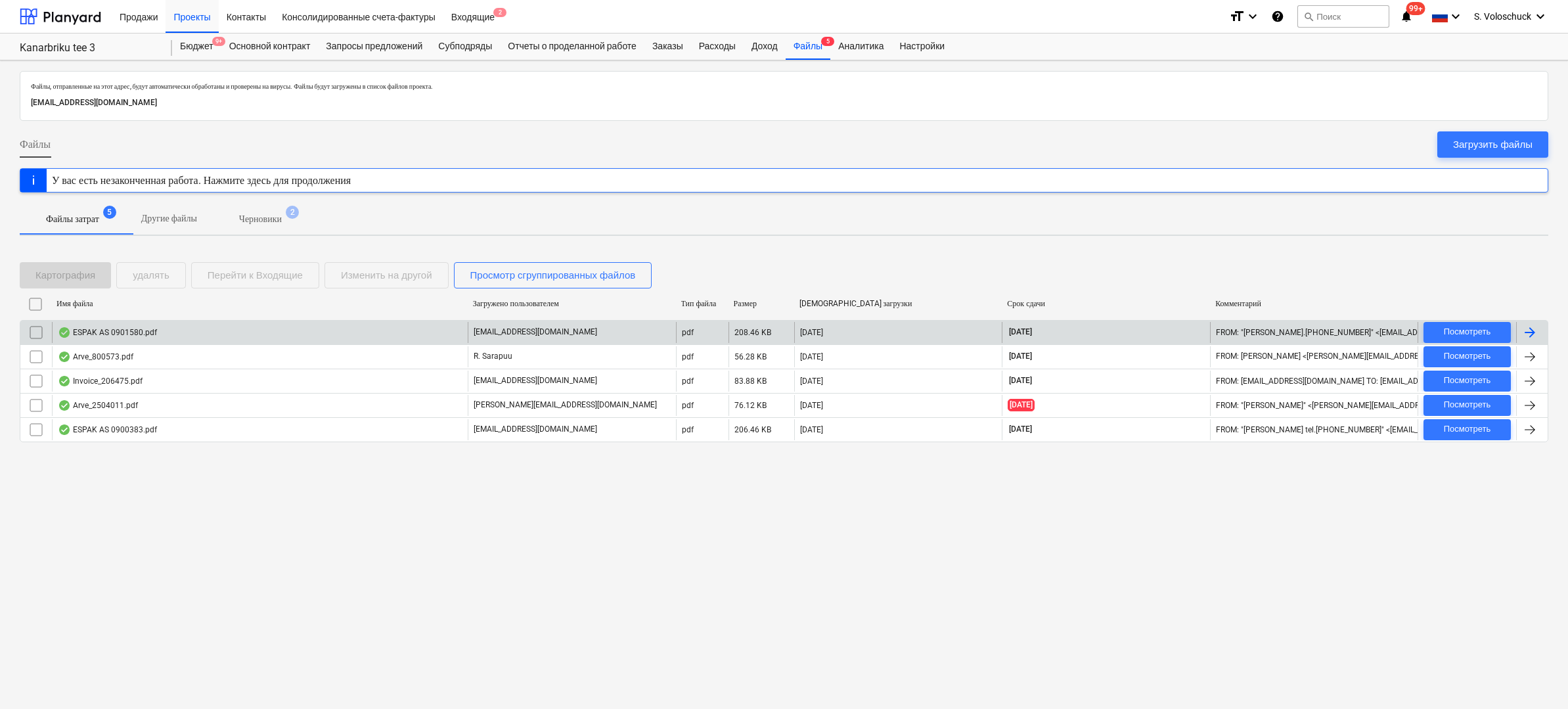
click at [266, 334] on div "ESPAK AS 0901580.pdf" at bounding box center [260, 332] width 416 height 21
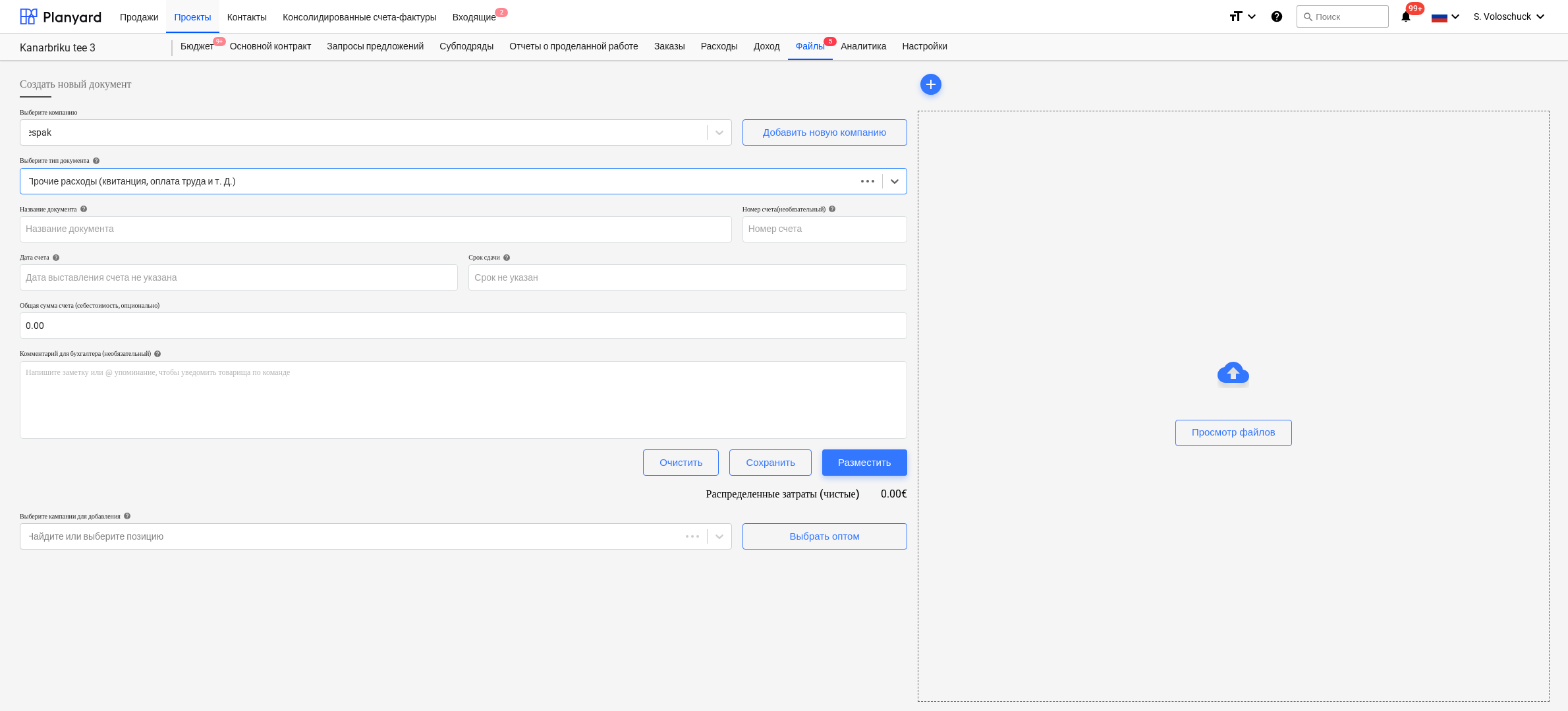
type input "0901580"
type input "[DATE]"
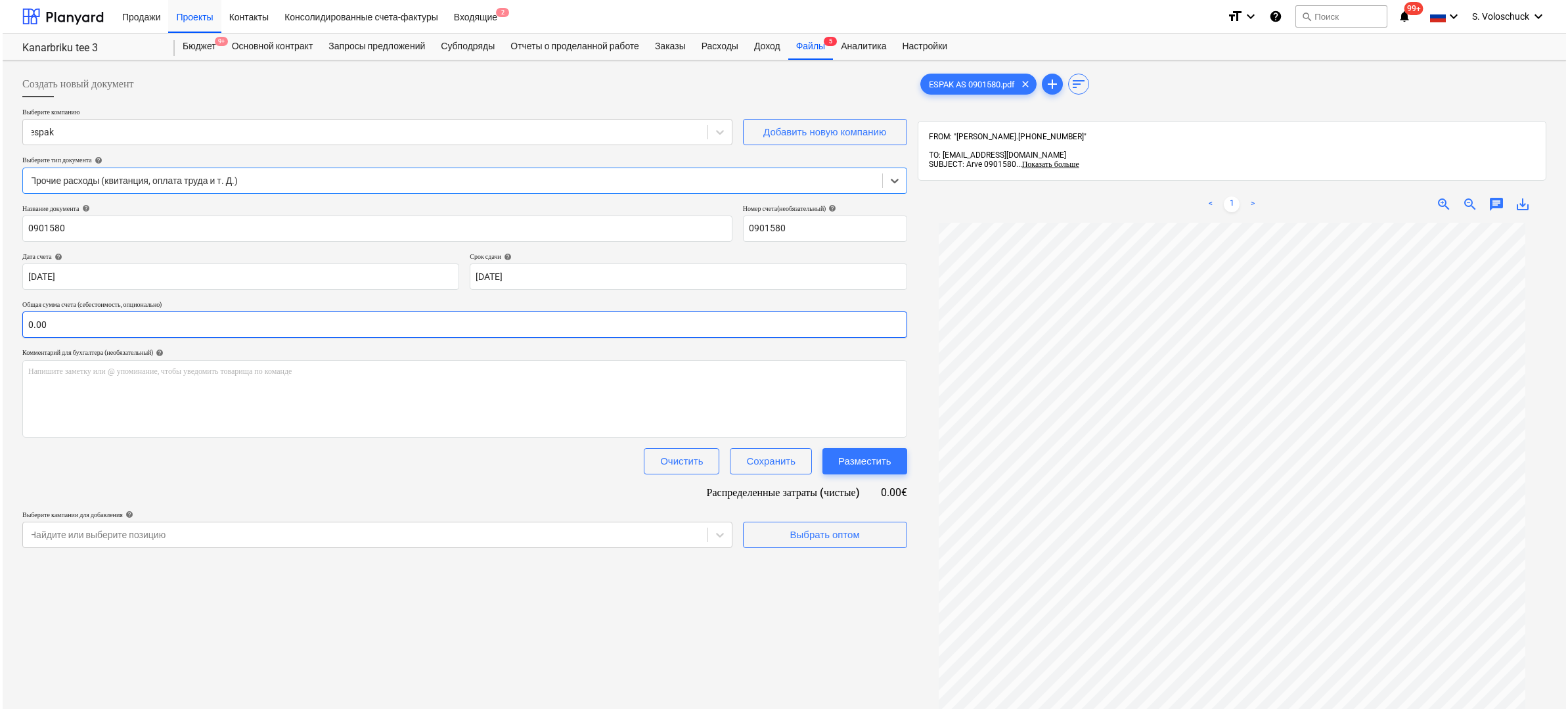
scroll to position [3, 0]
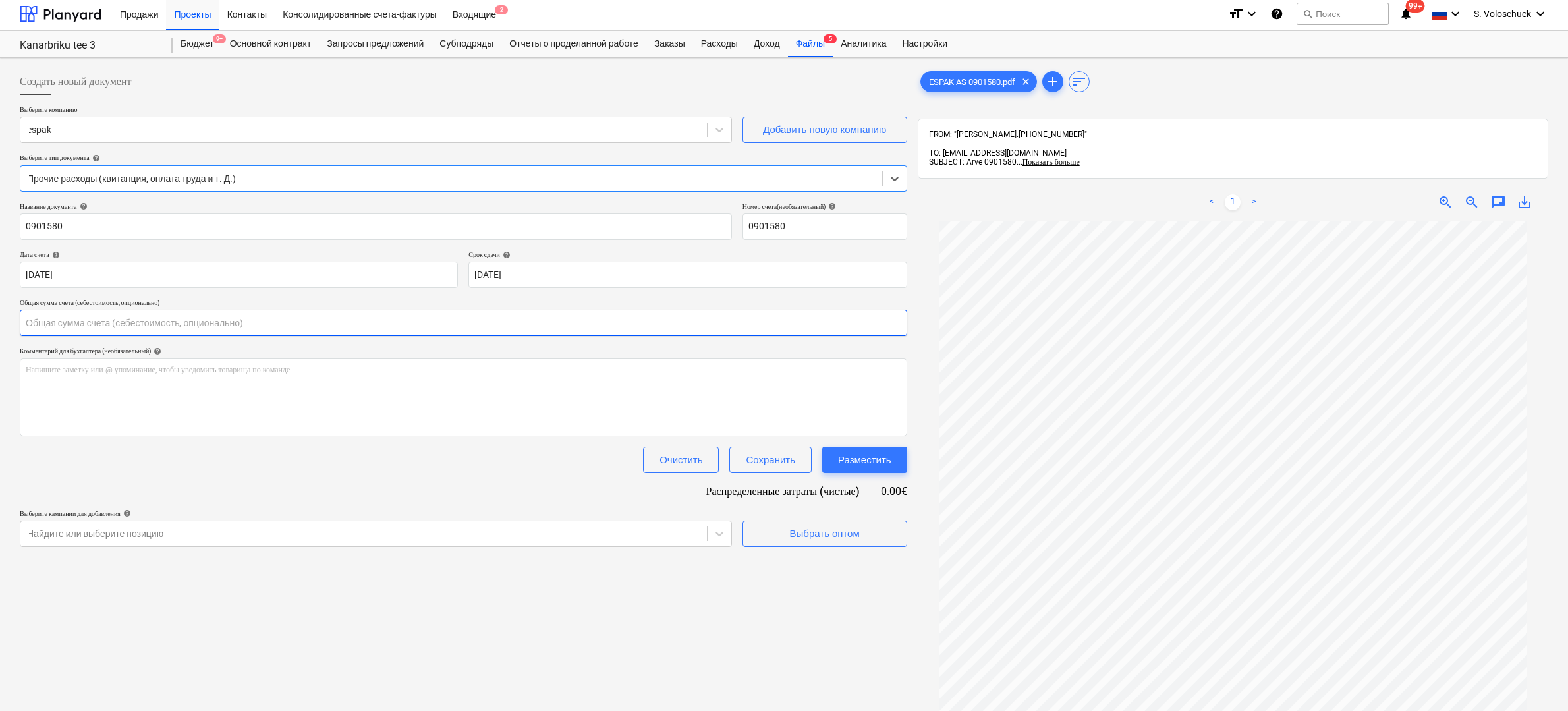
click at [200, 331] on input "text" at bounding box center [463, 323] width 887 height 27
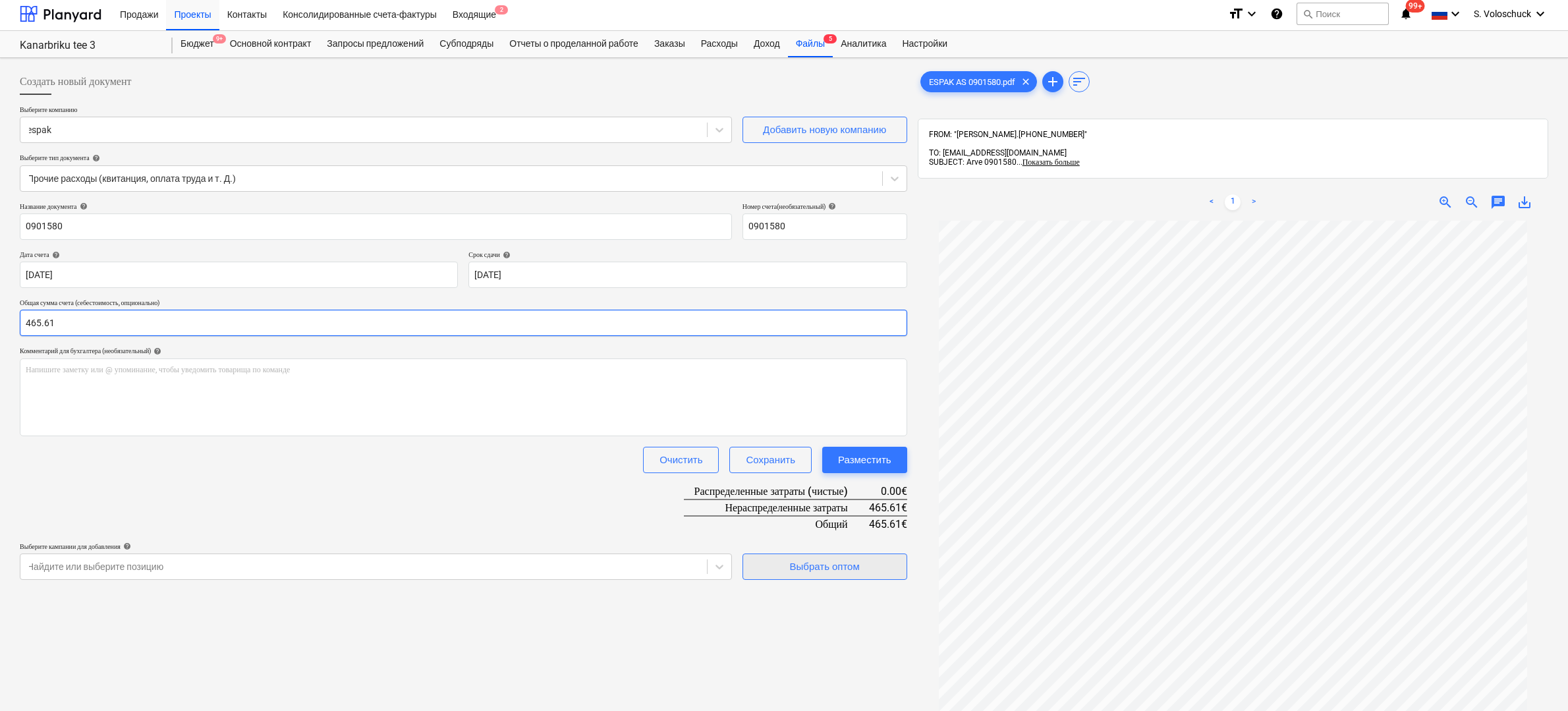
type input "465.61"
click at [804, 559] on div "Выбрать оптом" at bounding box center [825, 566] width 70 height 17
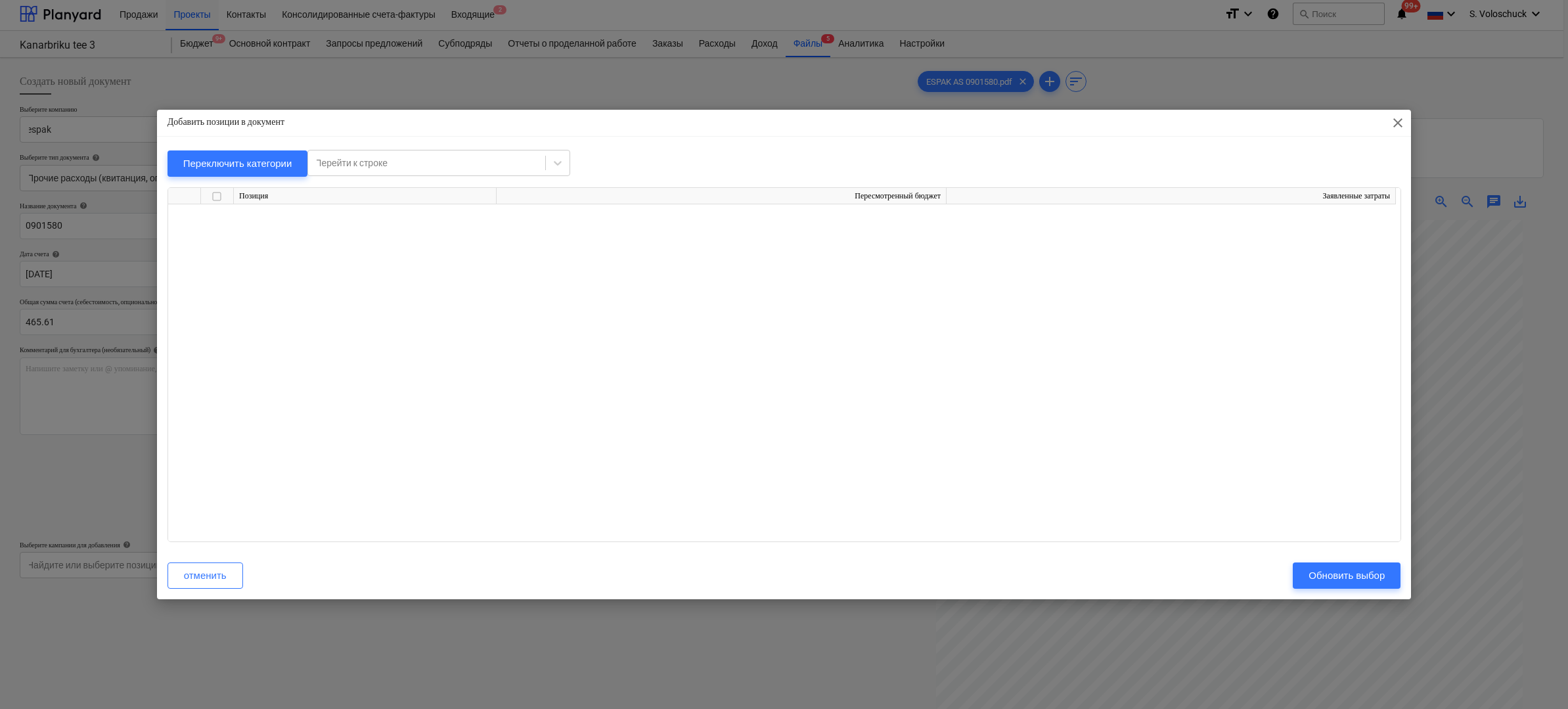
scroll to position [1911, 0]
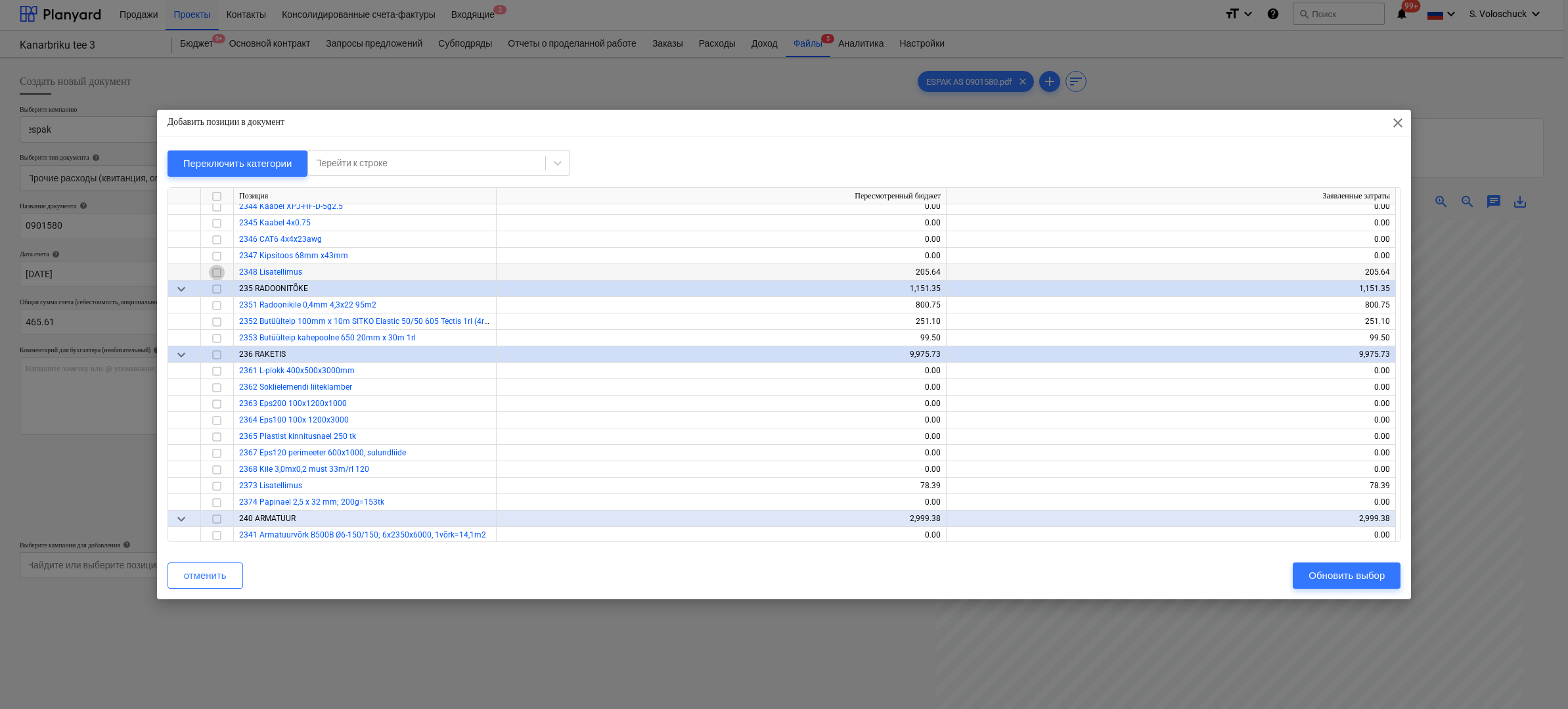
click at [218, 274] on input "checkbox" at bounding box center [216, 271] width 15 height 15
click at [1347, 575] on div "Обновить выбор" at bounding box center [1347, 575] width 76 height 17
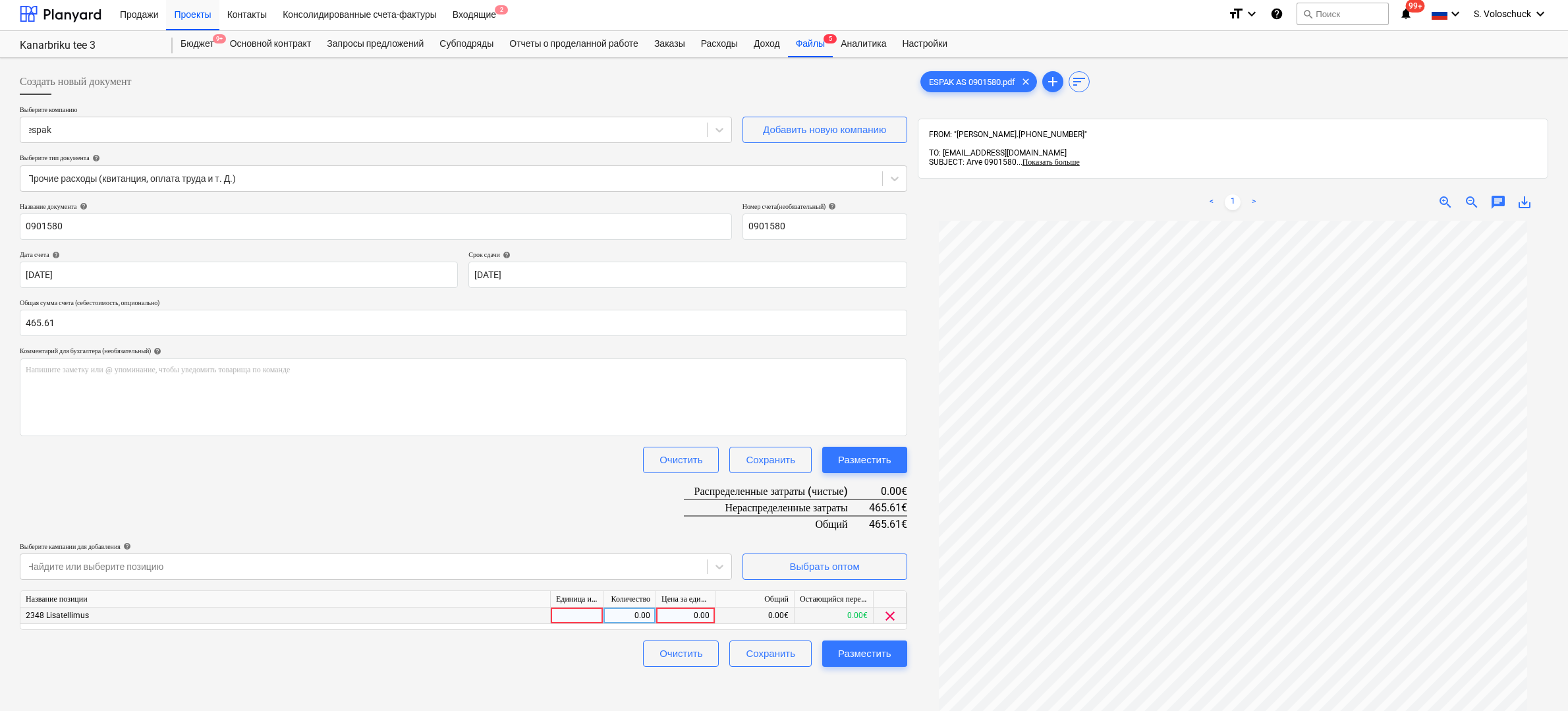
click at [687, 614] on div "0.00" at bounding box center [685, 615] width 48 height 16
type input "465.61"
click at [857, 653] on div "Разместить" at bounding box center [864, 653] width 53 height 17
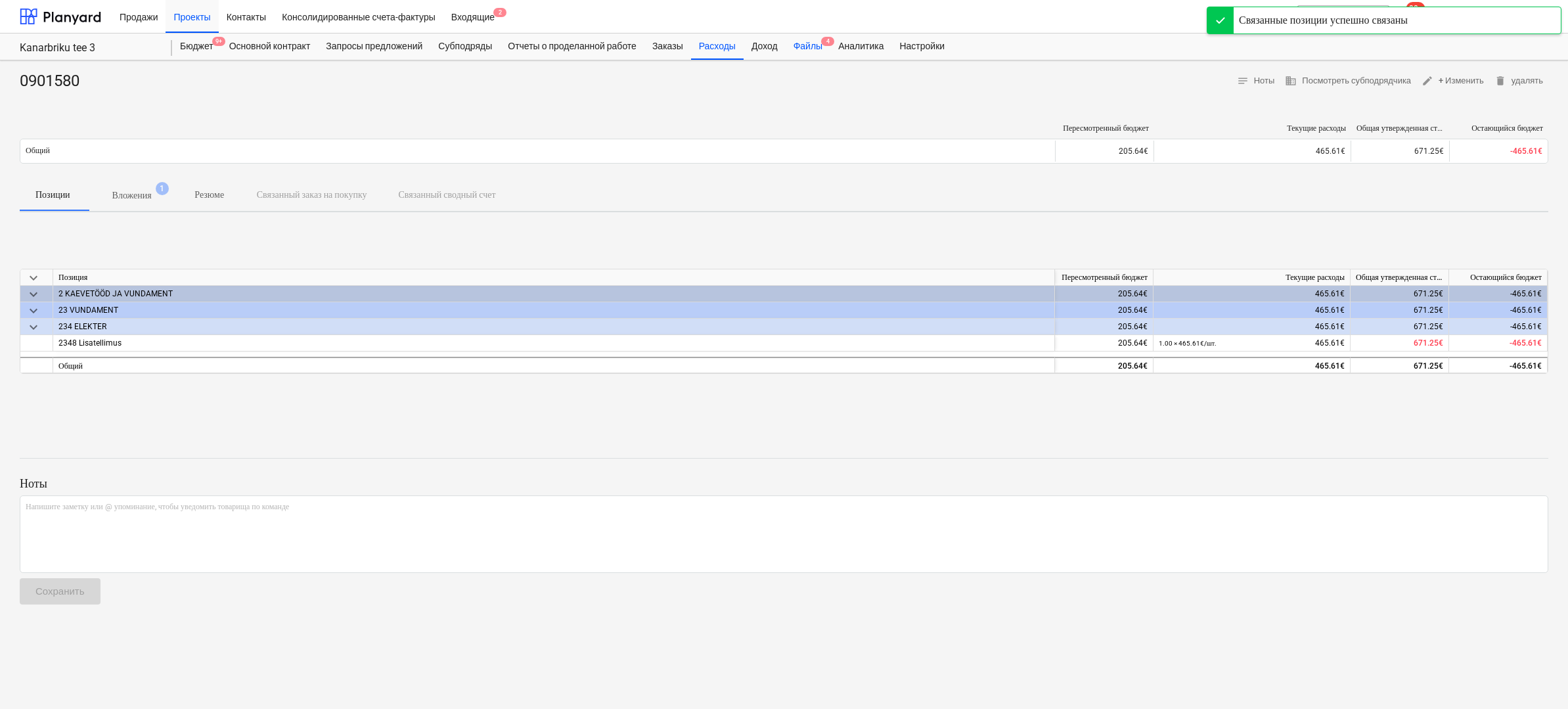
click at [830, 43] on div "Файлы 4" at bounding box center [808, 47] width 45 height 26
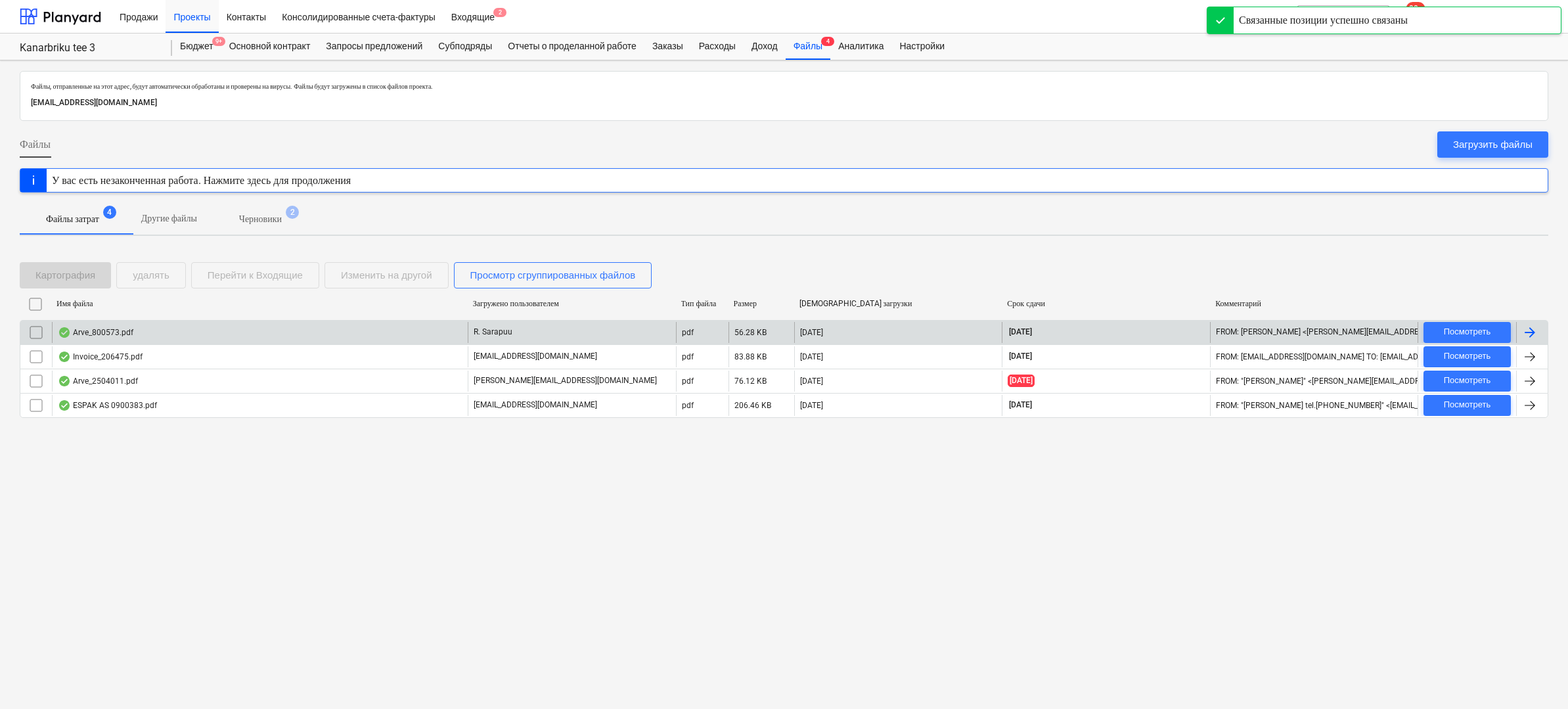
click at [386, 332] on div "Arve_800573.pdf" at bounding box center [260, 332] width 416 height 21
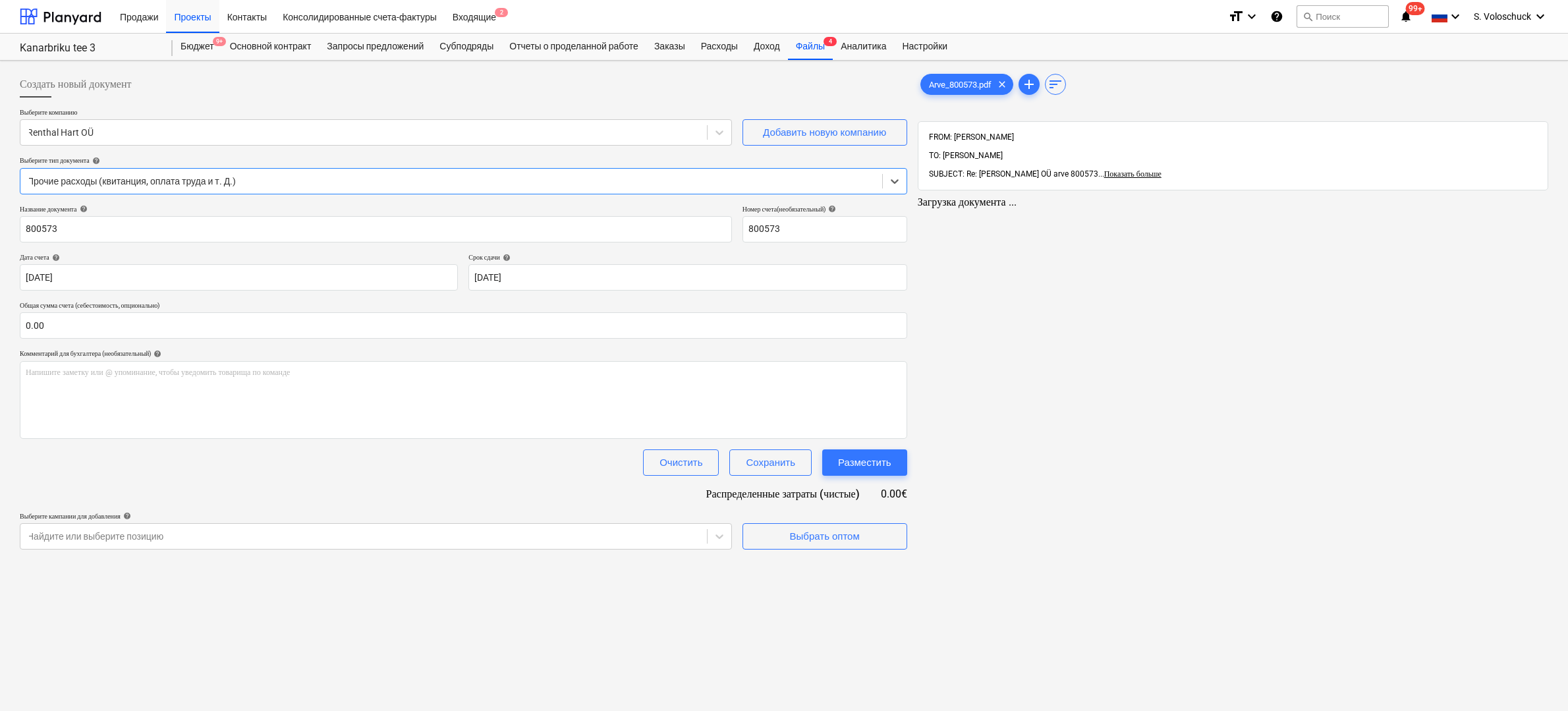
type input "800573"
type input "[DATE]"
click at [290, 333] on input "text" at bounding box center [463, 325] width 887 height 27
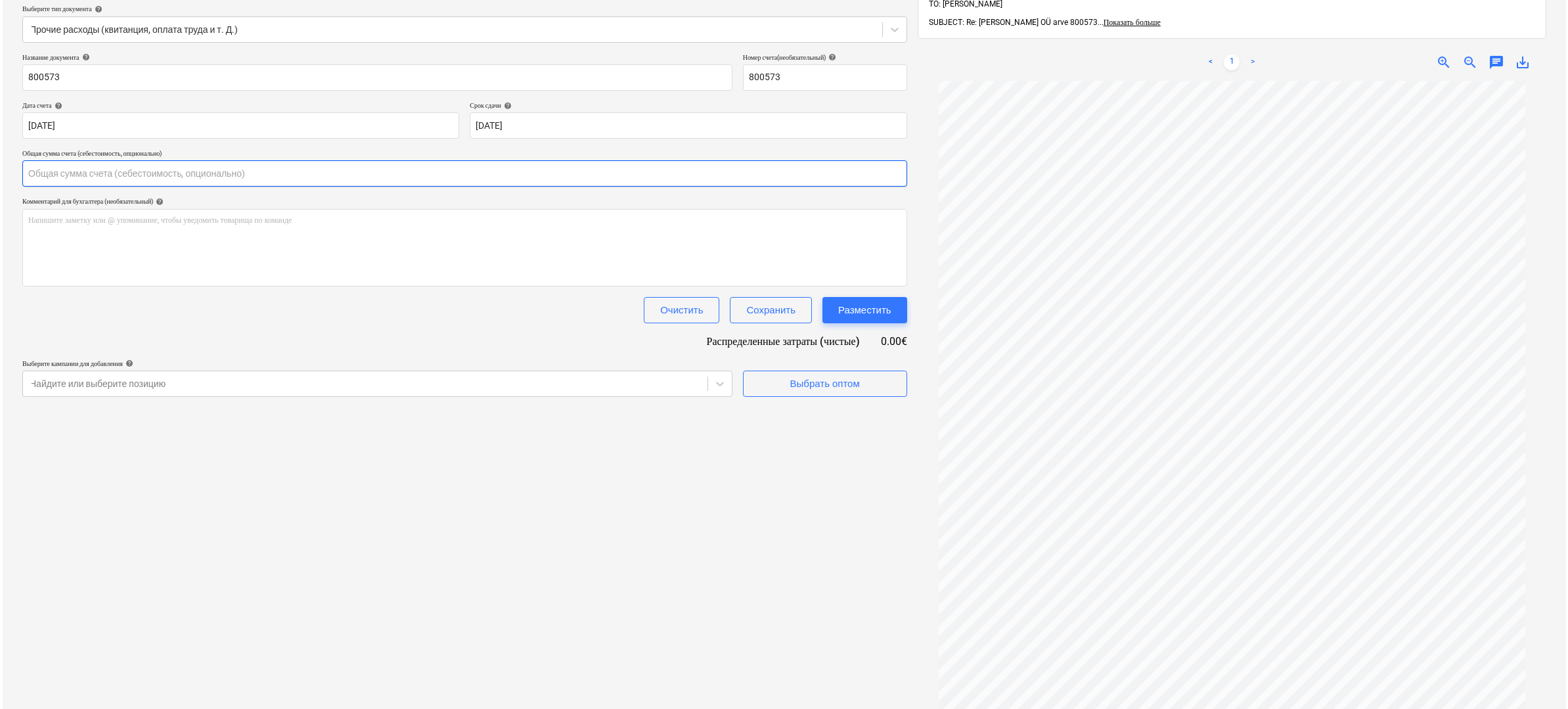
scroll to position [154, 0]
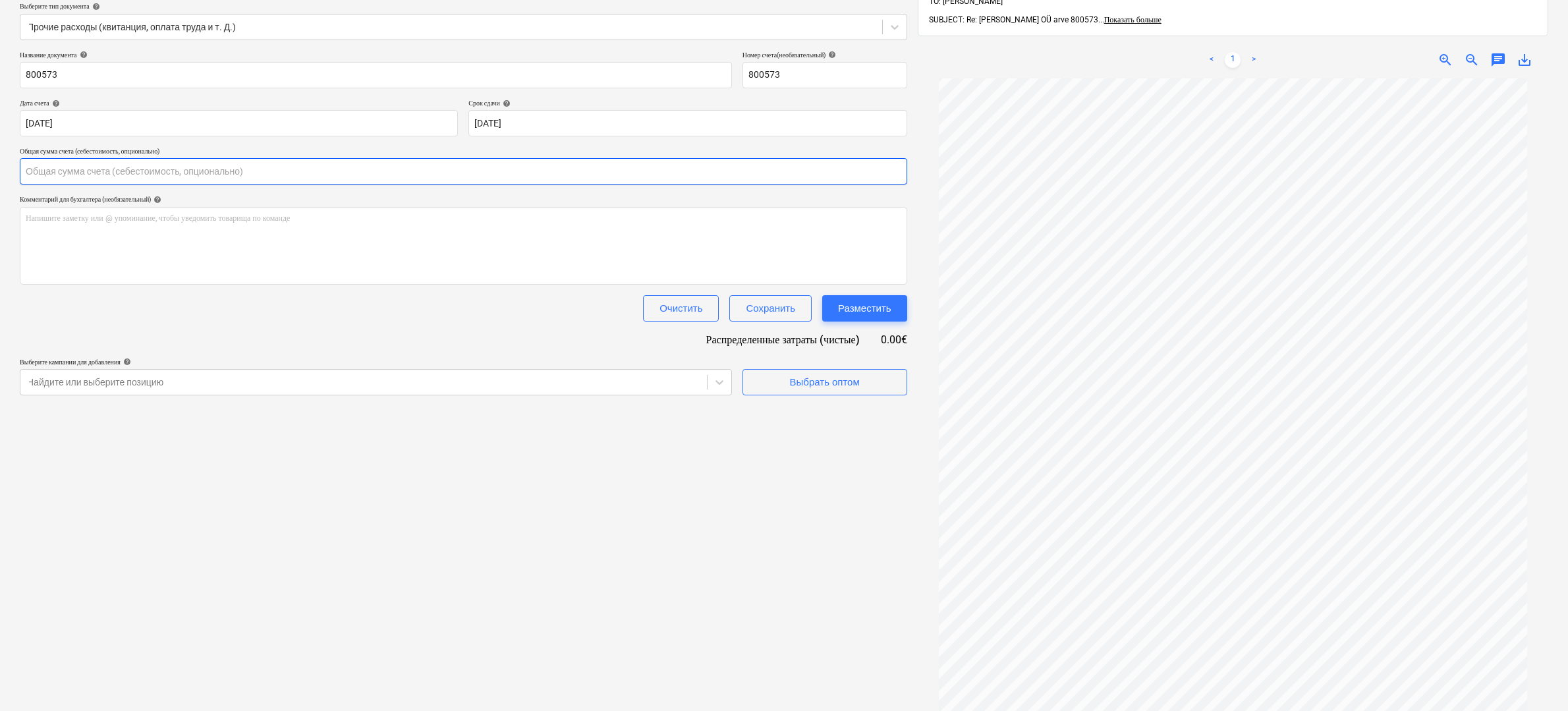
click at [166, 167] on input "text" at bounding box center [463, 171] width 887 height 27
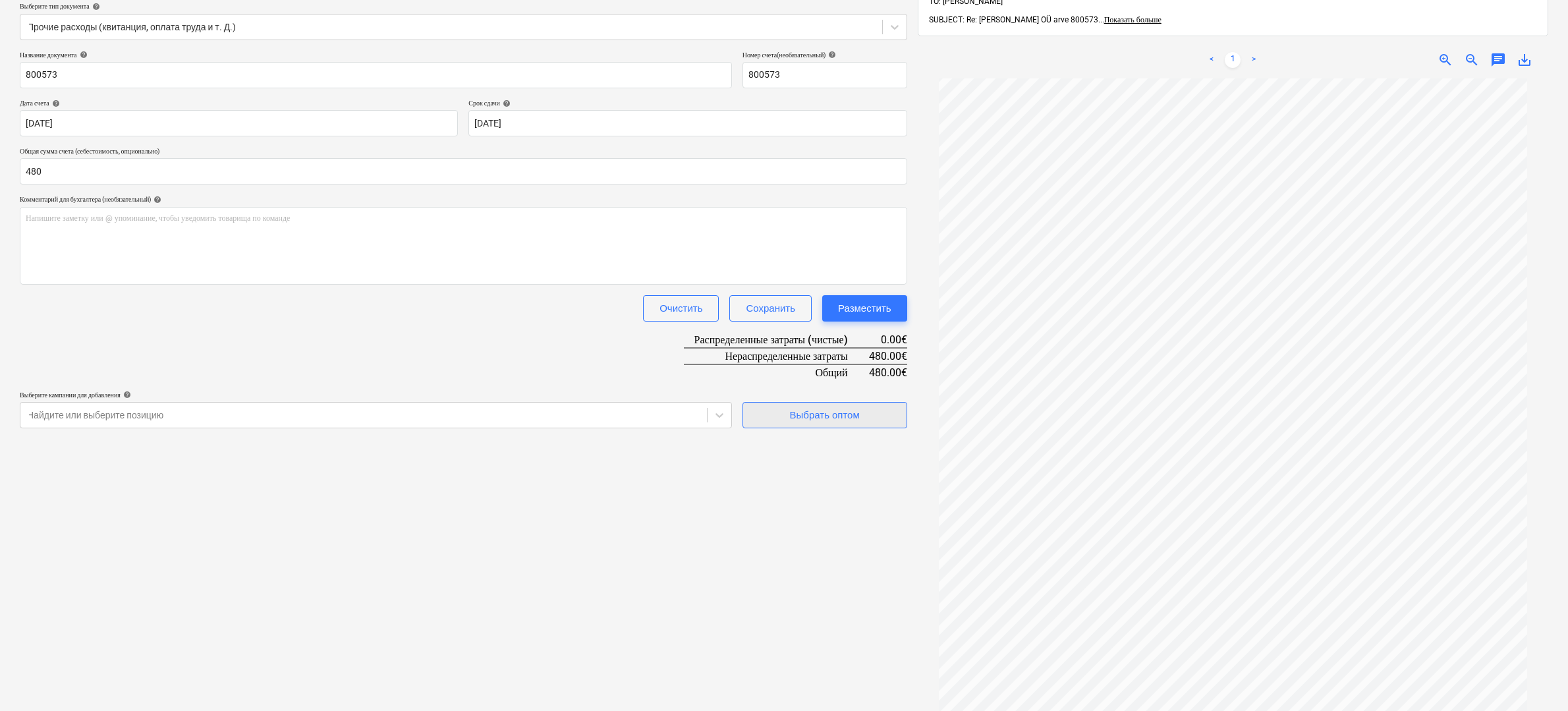
type input "480.00"
click at [809, 413] on div "Выбрать оптом" at bounding box center [825, 415] width 70 height 17
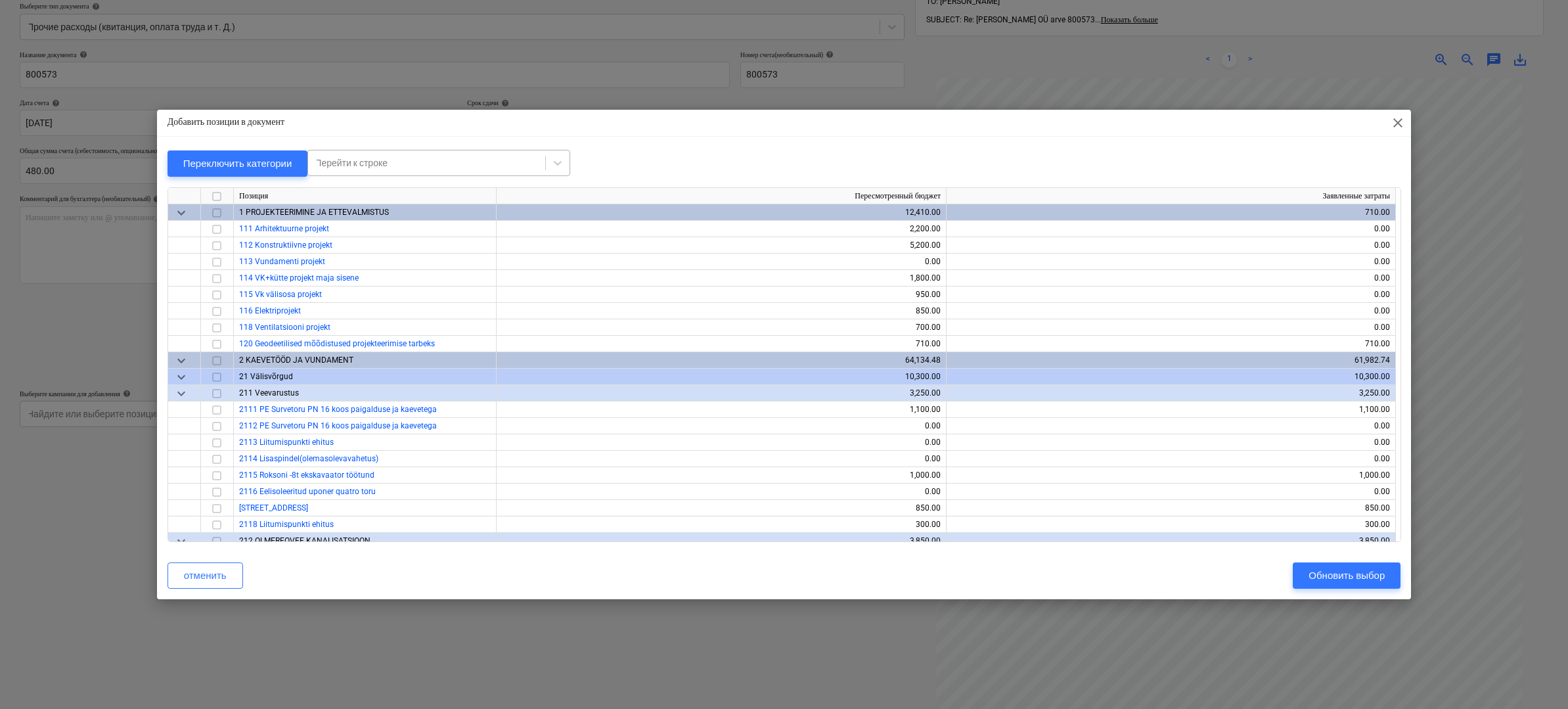
click at [391, 167] on div "Перейти к строке" at bounding box center [427, 163] width 224 height 10
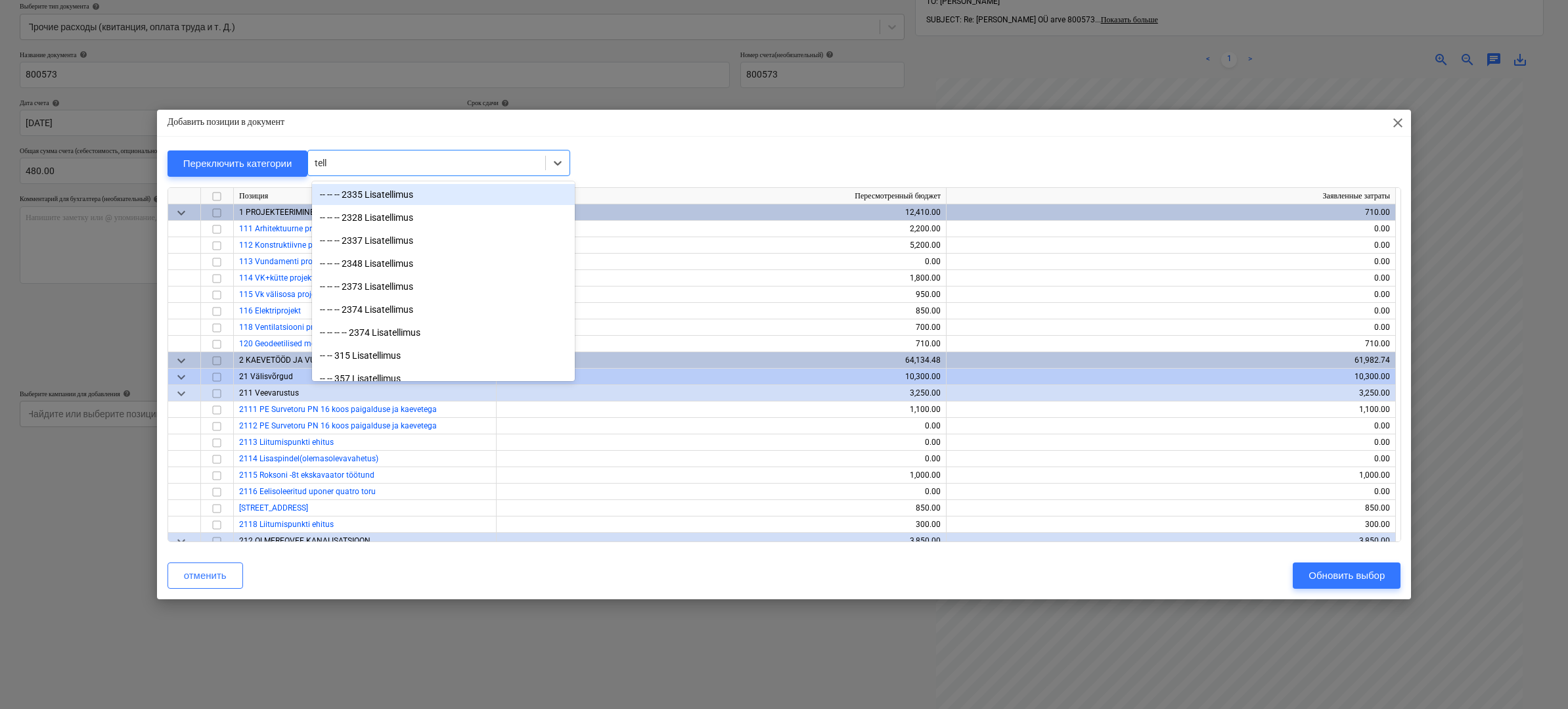
type input "telli"
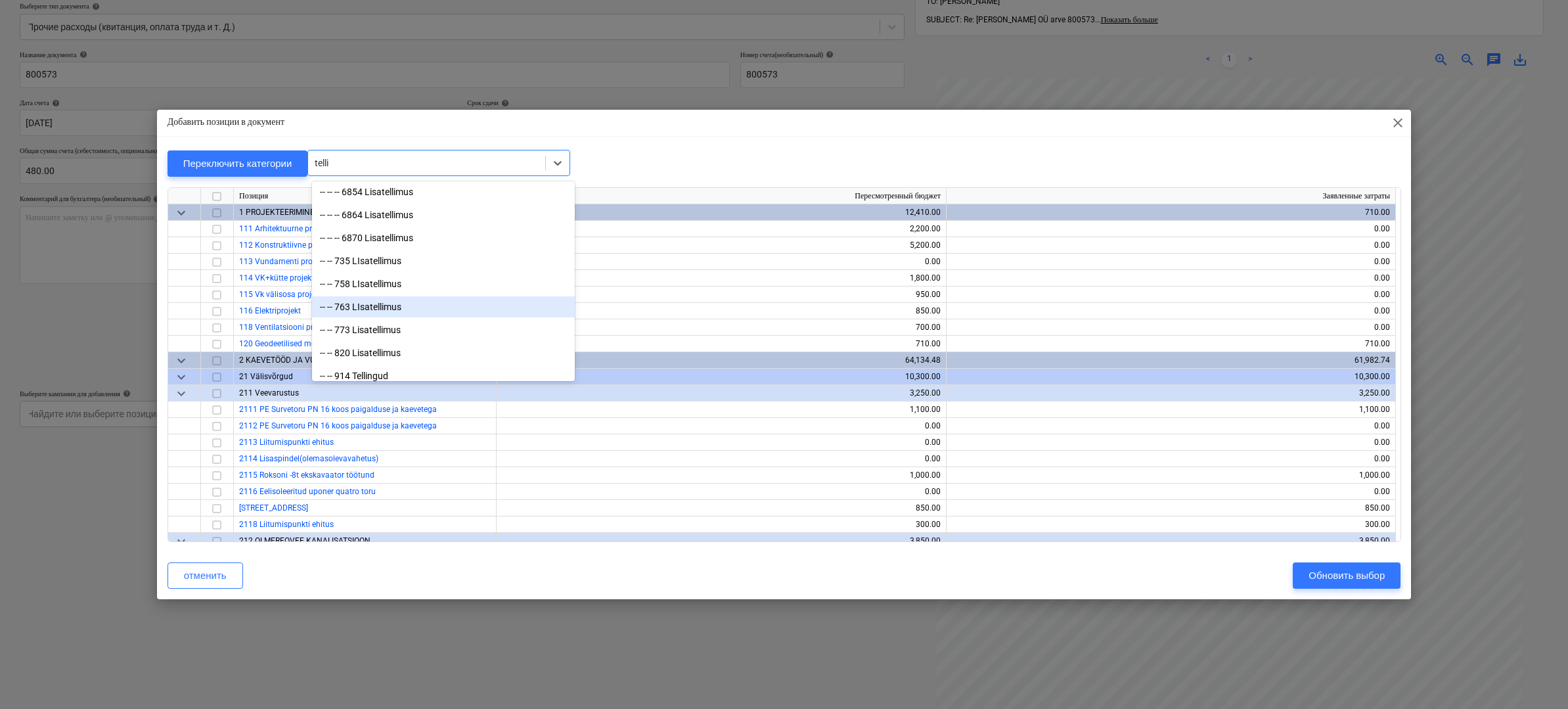
scroll to position [465, 0]
click at [396, 378] on div "-- -- 914 Tellingud" at bounding box center [443, 373] width 263 height 21
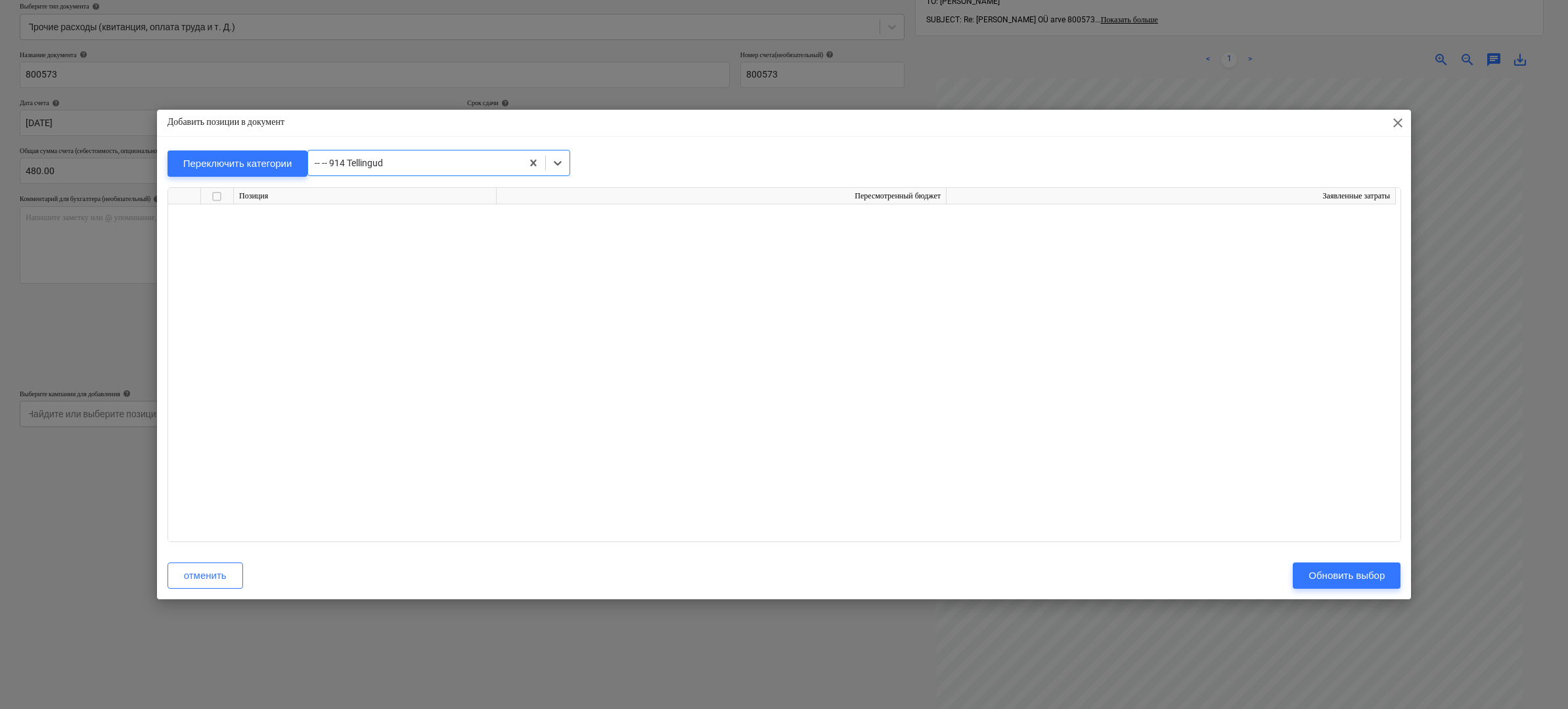
scroll to position [11134, 0]
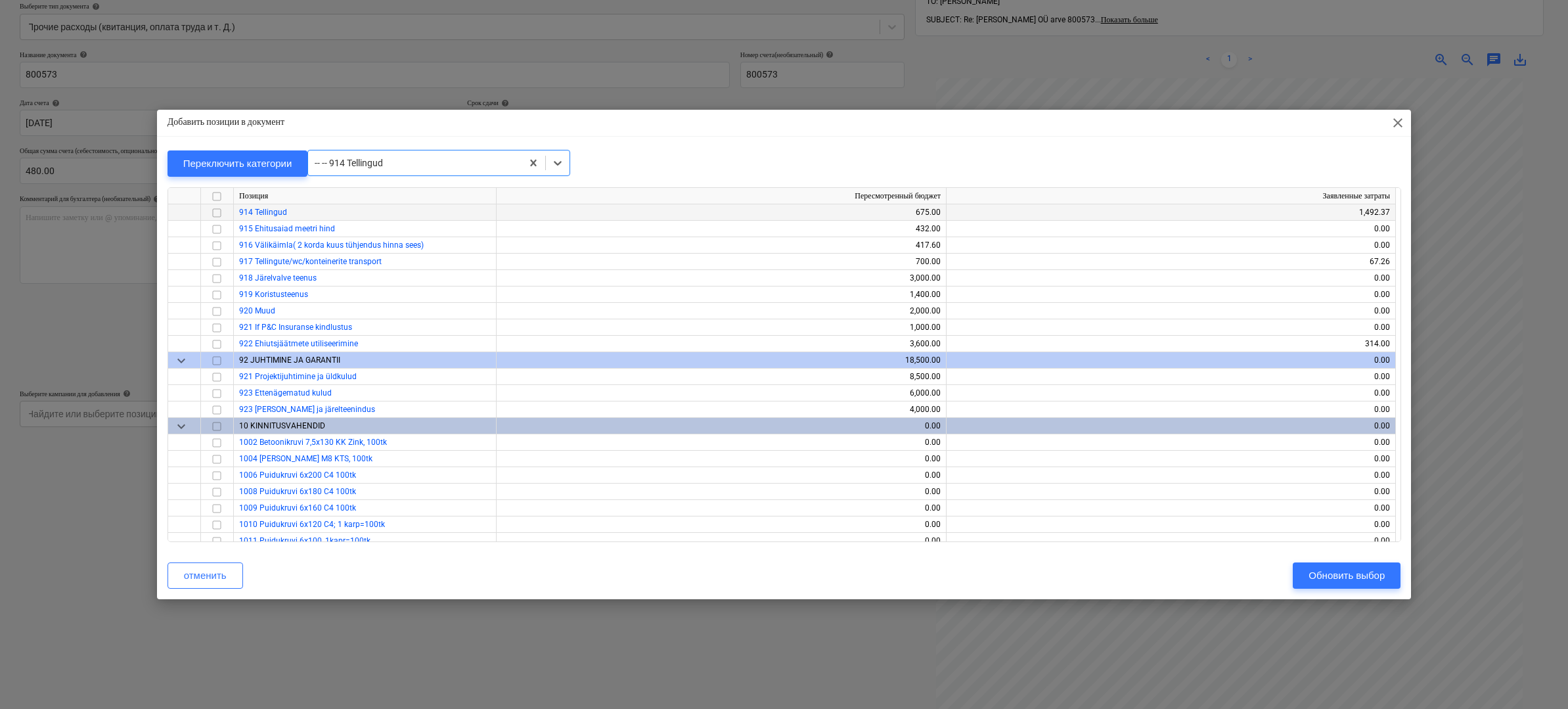
click at [221, 209] on input "checkbox" at bounding box center [216, 212] width 15 height 15
click at [1368, 573] on div "Обновить выбор" at bounding box center [1347, 575] width 76 height 17
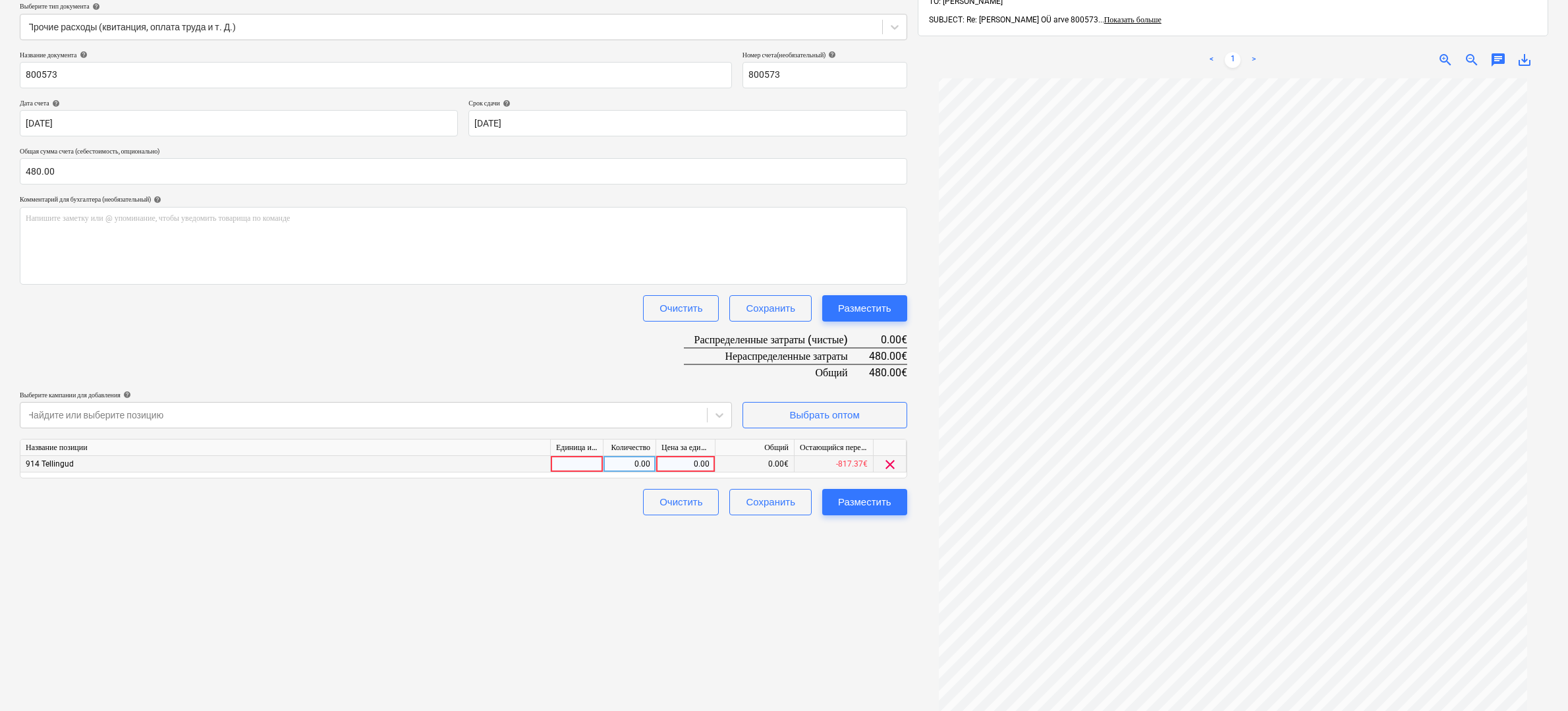
click at [684, 465] on div "0.00" at bounding box center [685, 464] width 48 height 16
type input "480"
click at [891, 501] on div "Разместить" at bounding box center [864, 502] width 53 height 17
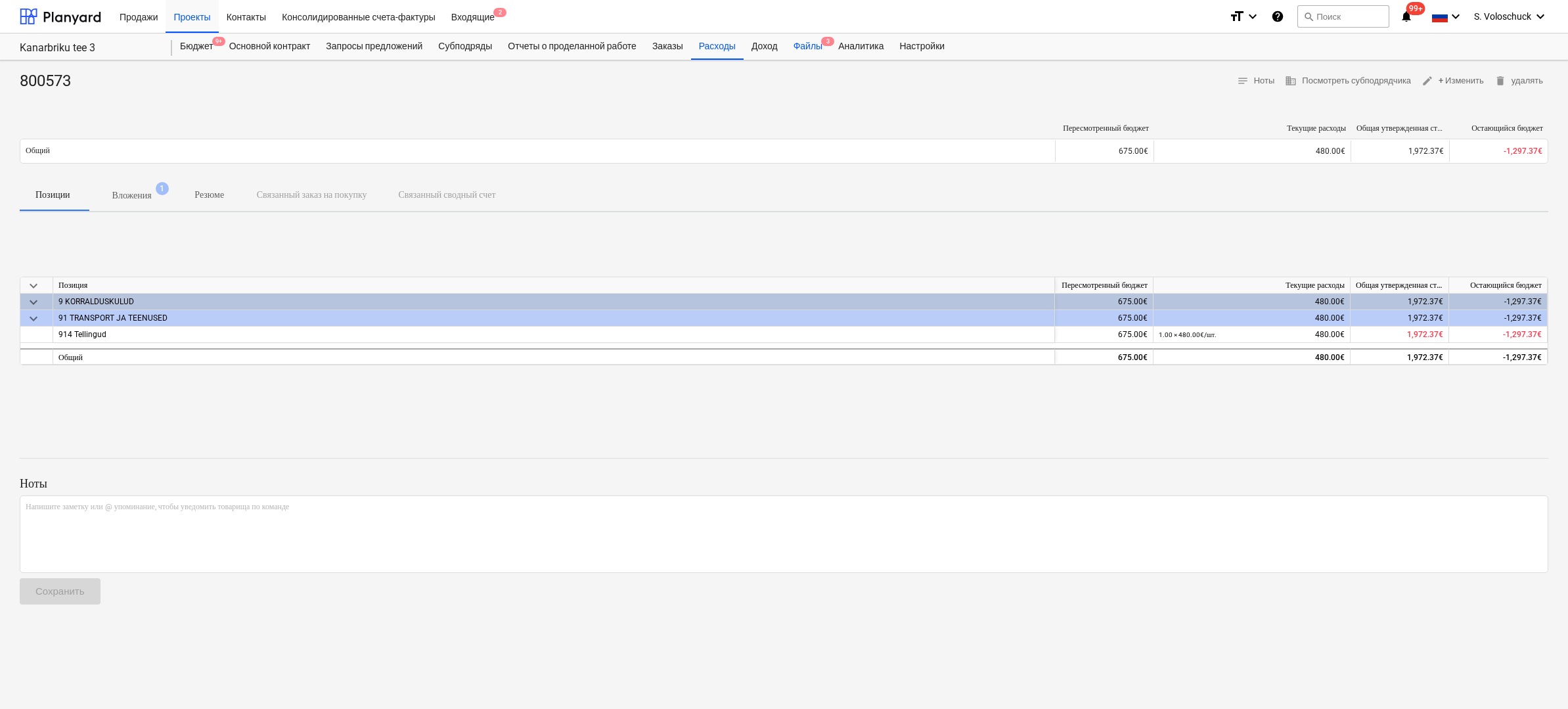
click at [827, 49] on div "Файлы 3" at bounding box center [808, 47] width 45 height 26
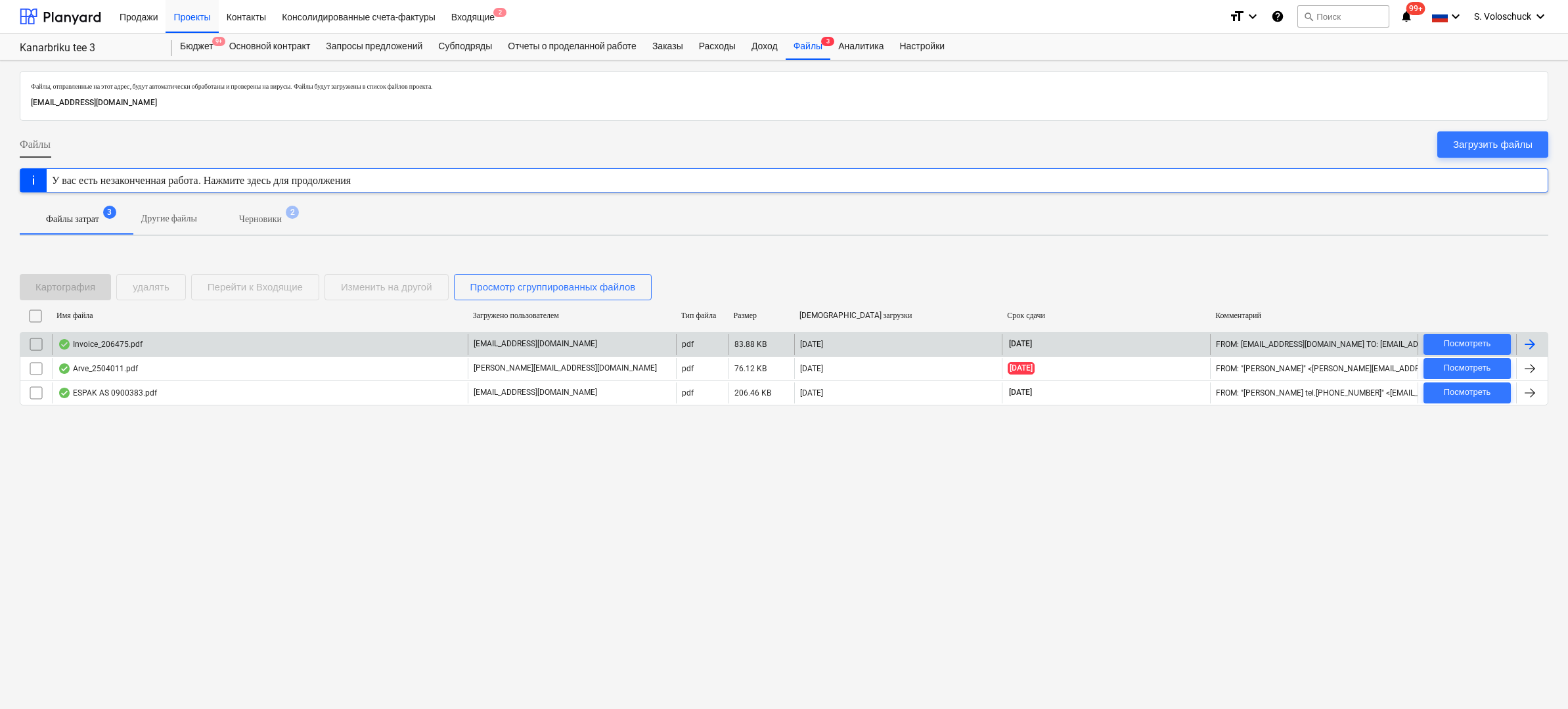
click at [295, 337] on div "Invoice_206475.pdf" at bounding box center [260, 344] width 416 height 21
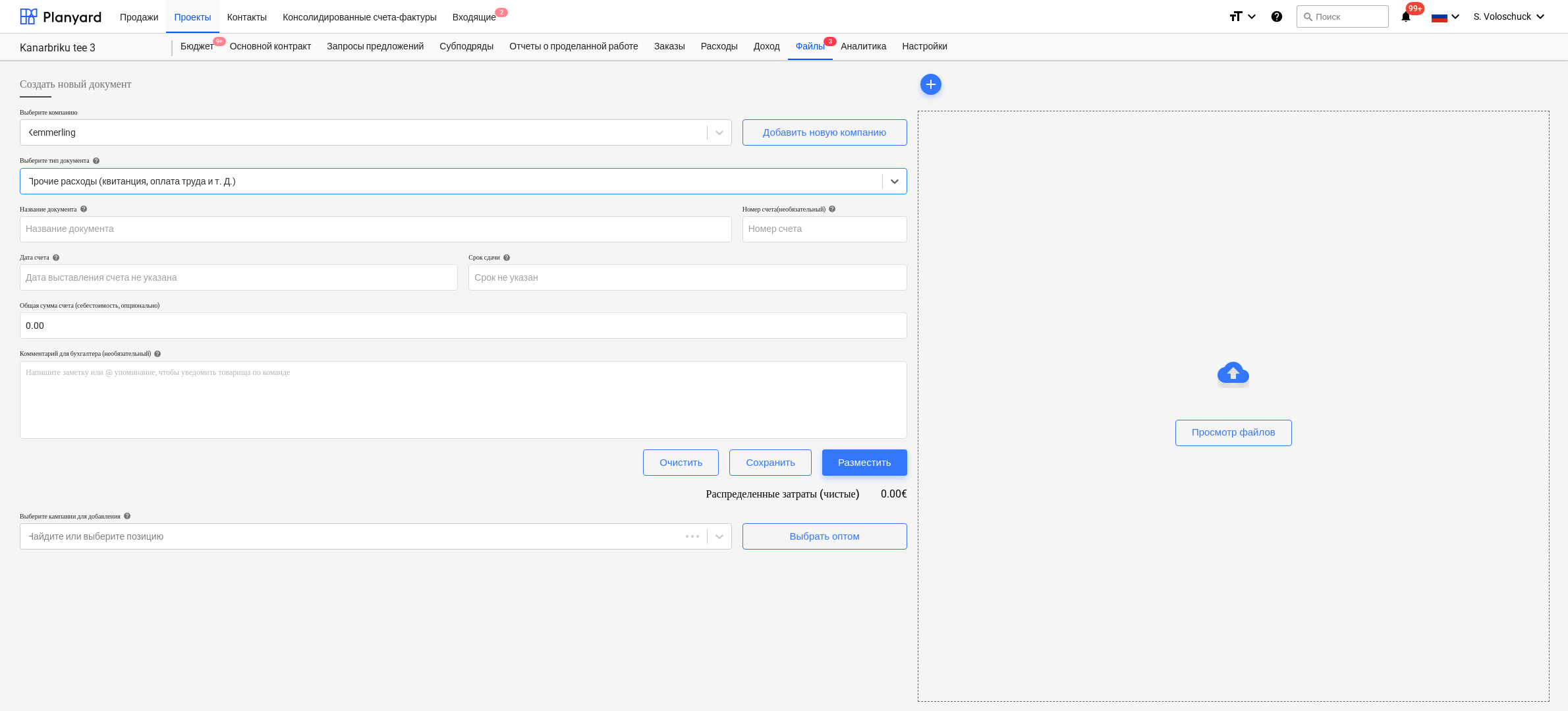
type input "206475"
type input "[DATE]"
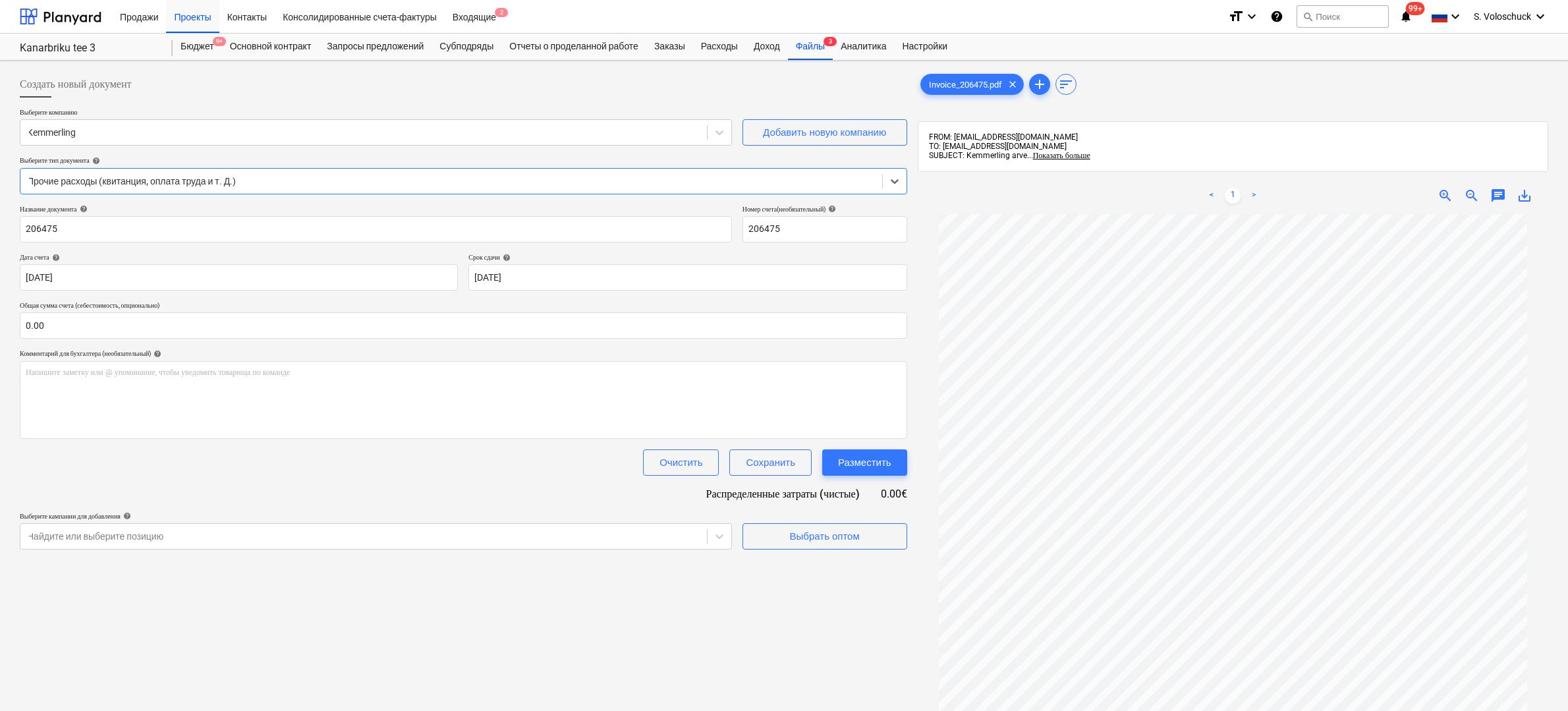
scroll to position [161, 0]
click at [129, 326] on input "text" at bounding box center [463, 325] width 887 height 27
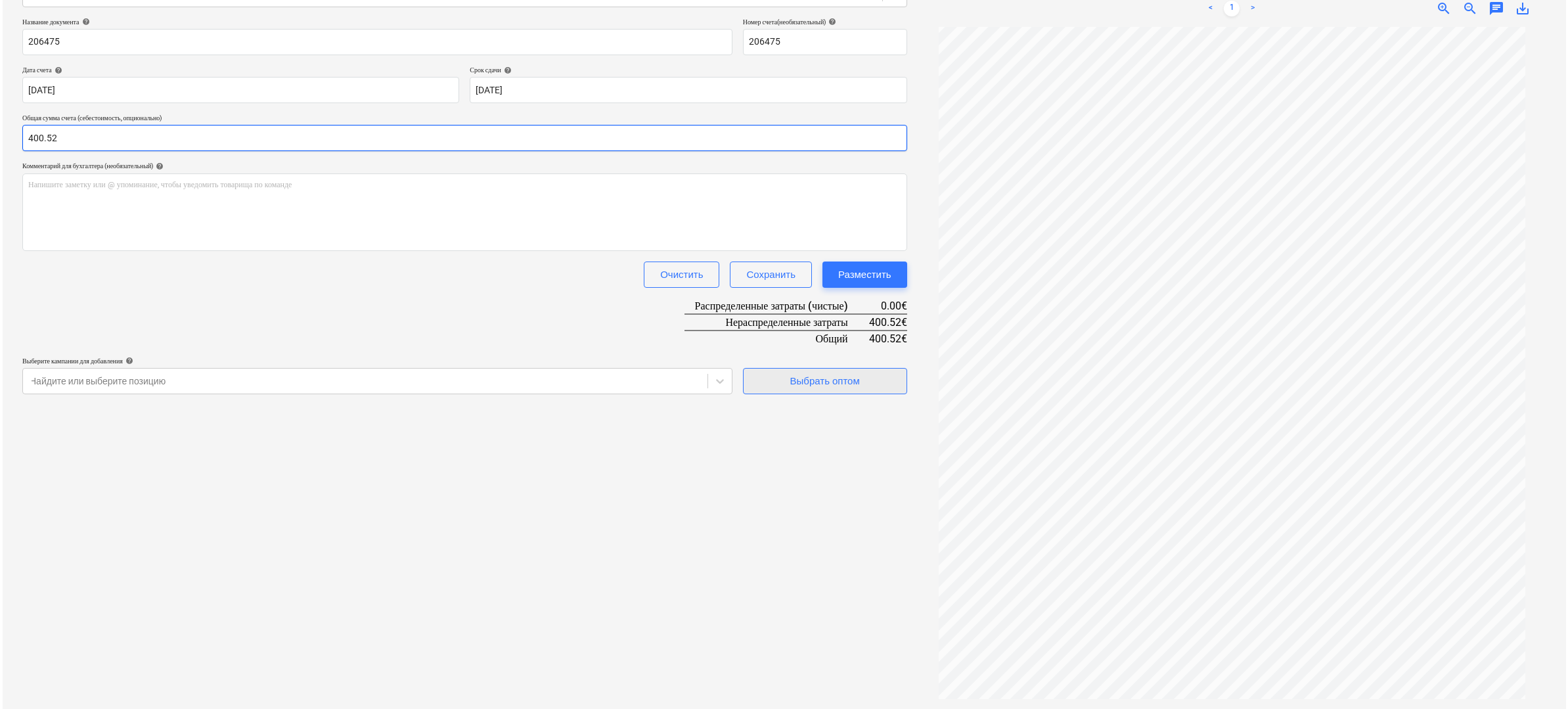
scroll to position [118, 0]
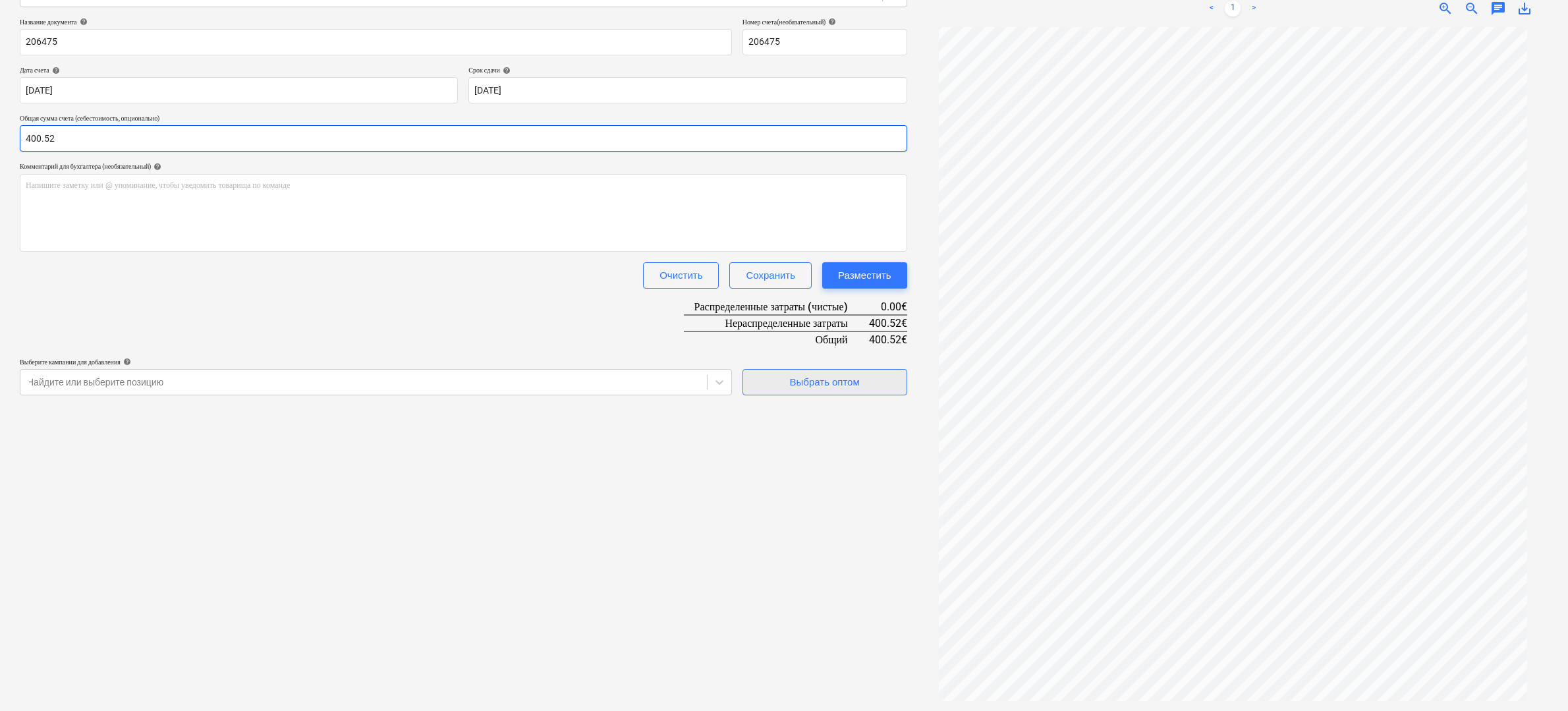
type input "400.52"
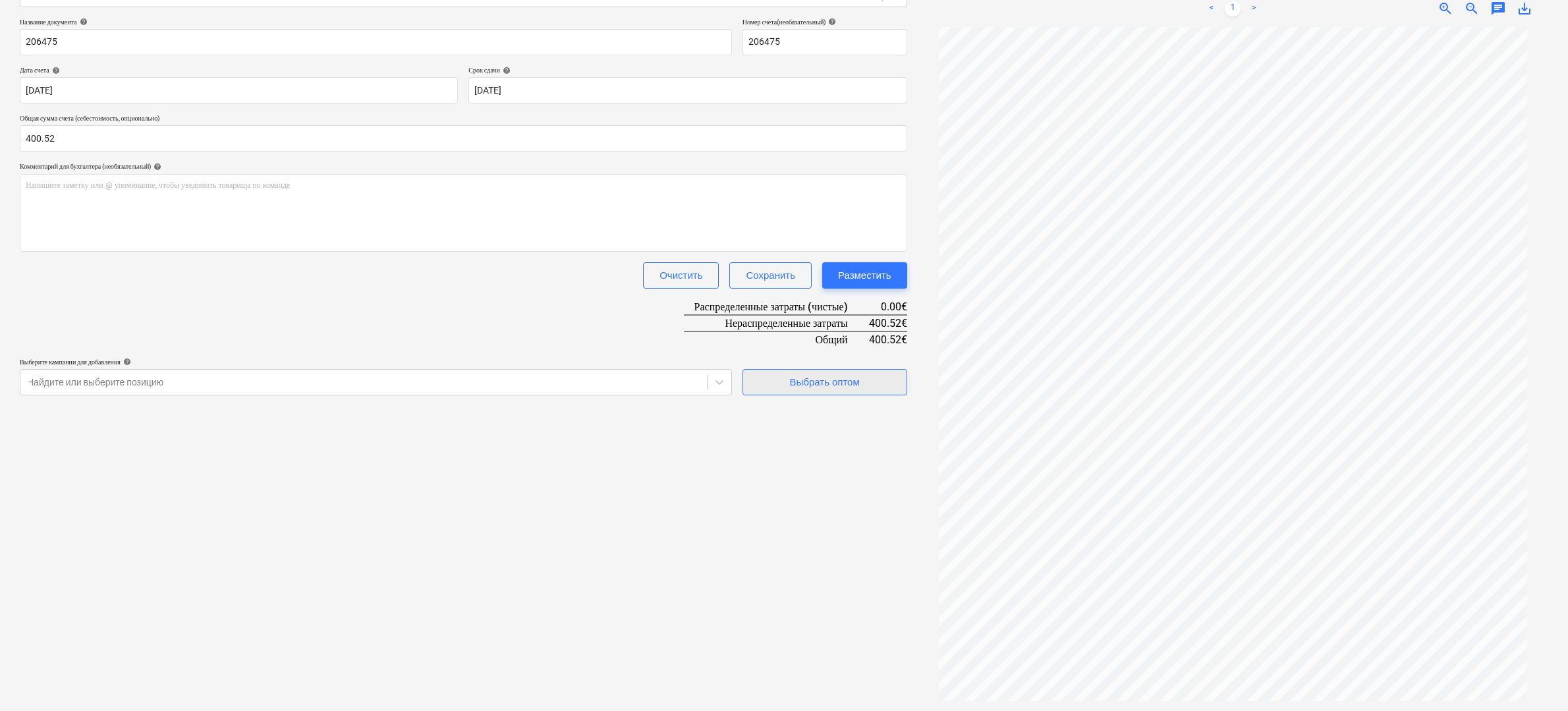
click at [841, 386] on button "Выбрать оптом" at bounding box center [825, 382] width 164 height 27
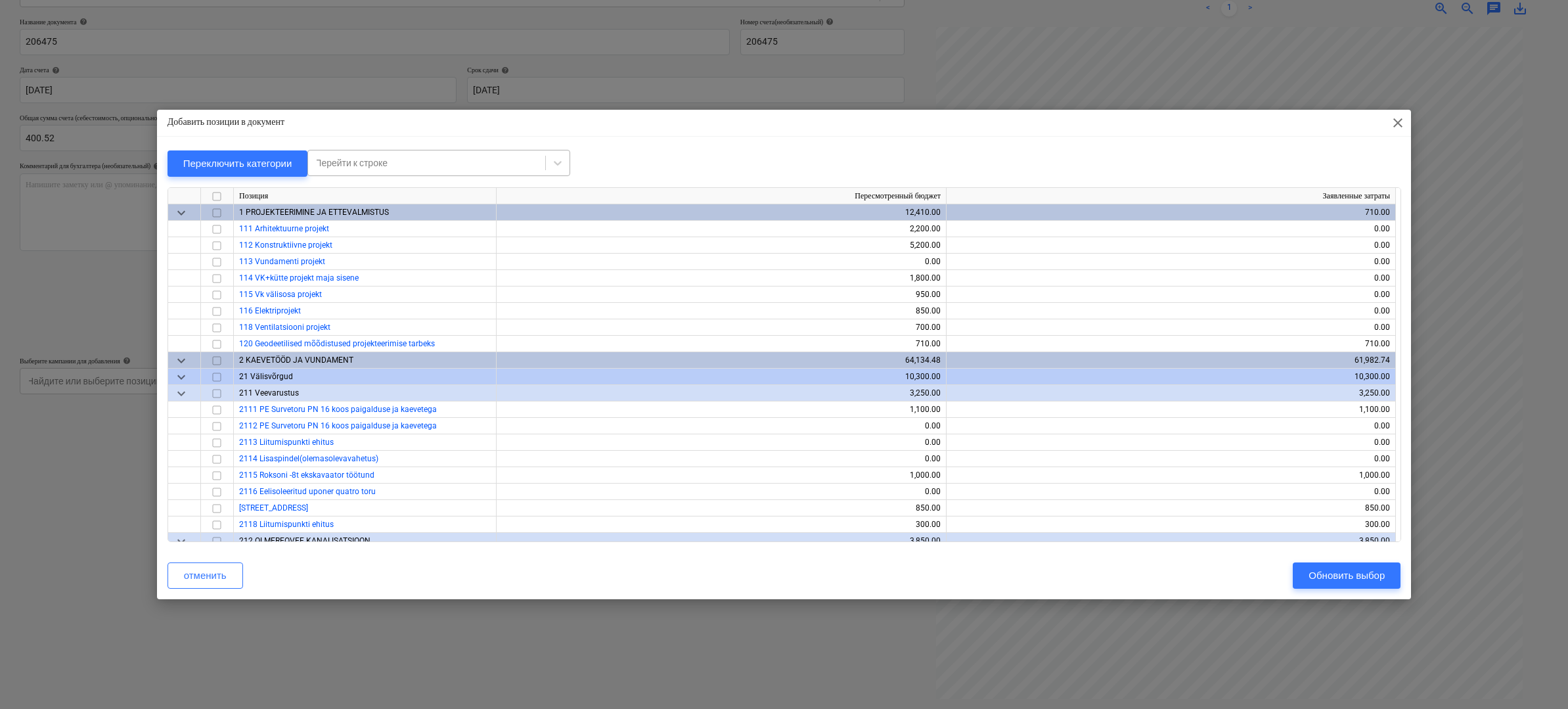
click at [413, 165] on div at bounding box center [427, 163] width 224 height 13
type input "ehitusko"
click at [387, 196] on div "-- -- 913 Ehituskonteiner" at bounding box center [443, 194] width 263 height 21
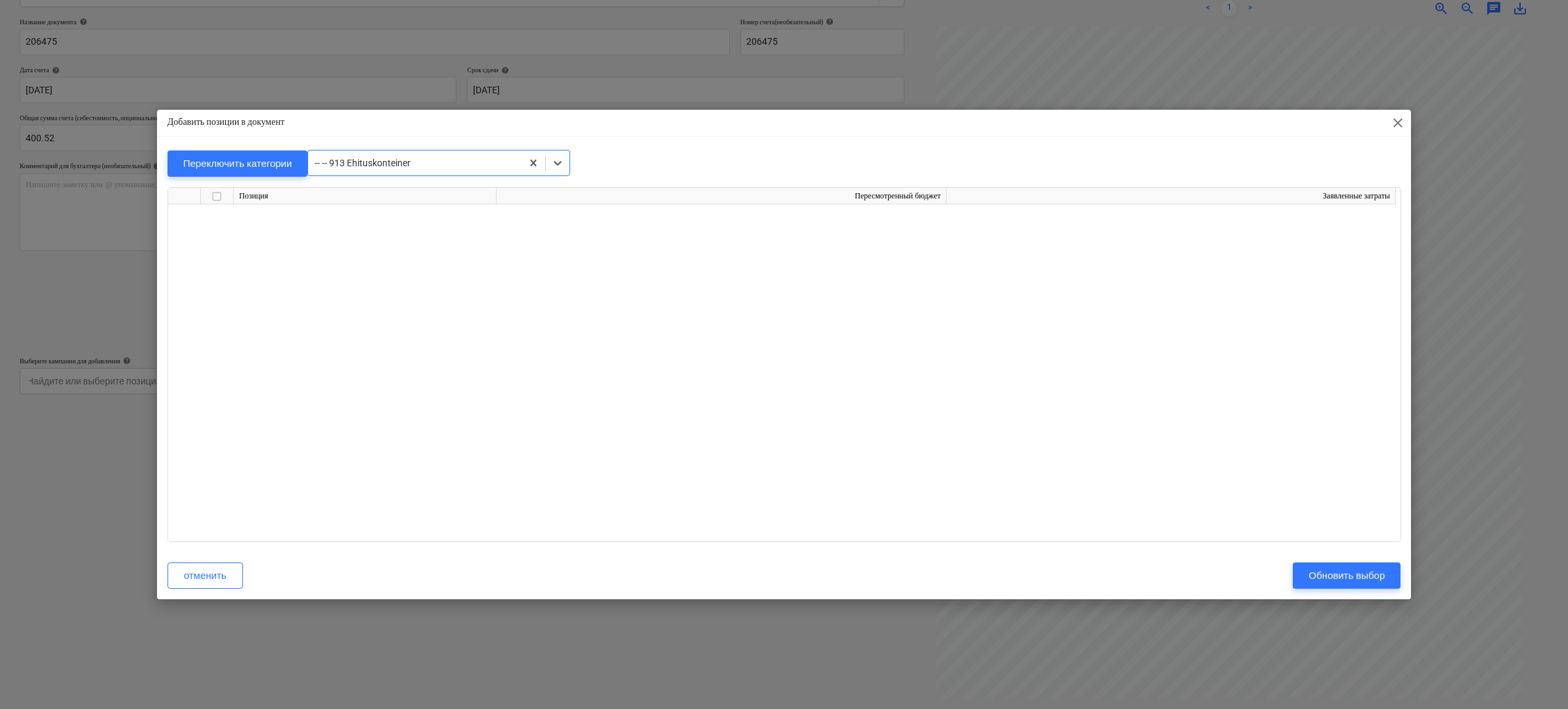
scroll to position [11117, 0]
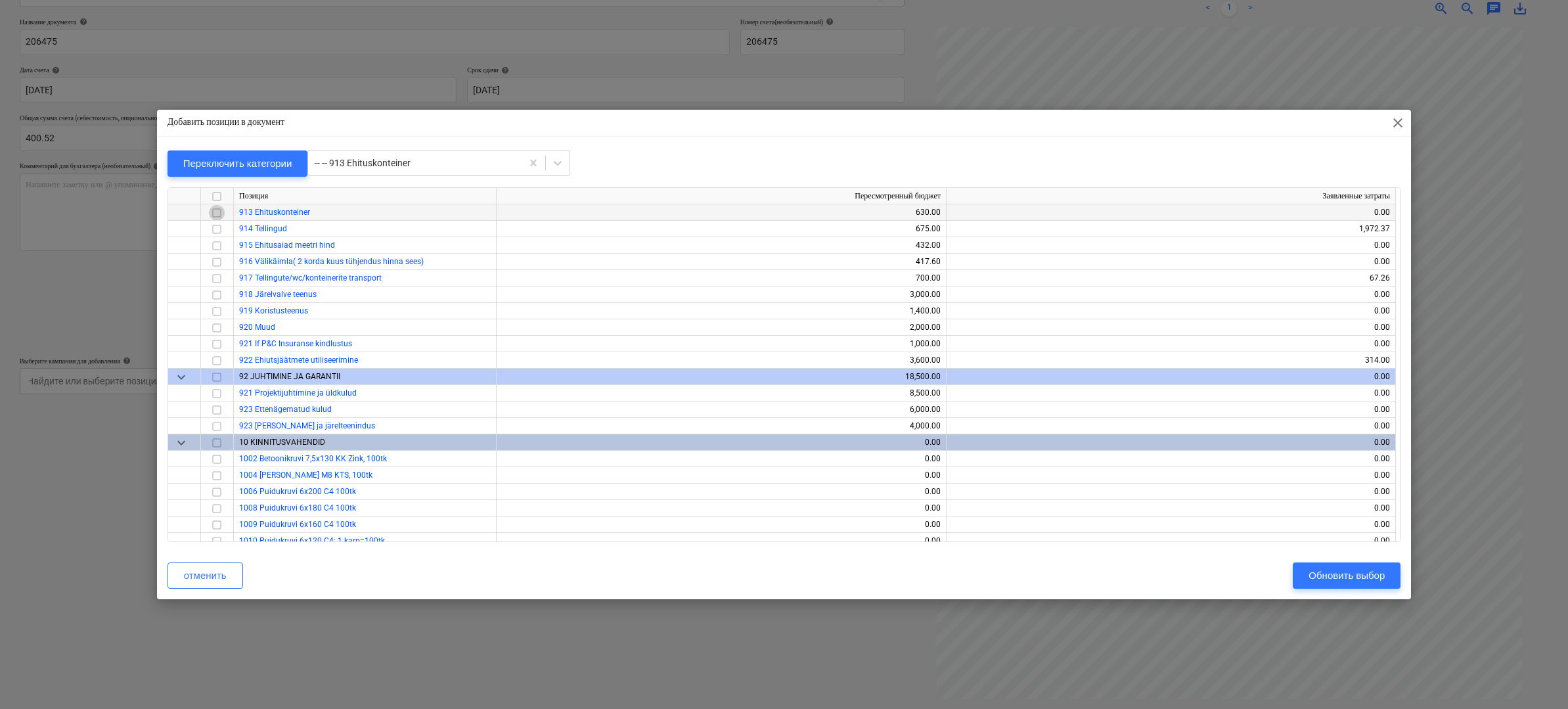
click at [218, 211] on input "checkbox" at bounding box center [216, 212] width 15 height 15
click at [1380, 582] on div "Обновить выбор" at bounding box center [1347, 575] width 76 height 17
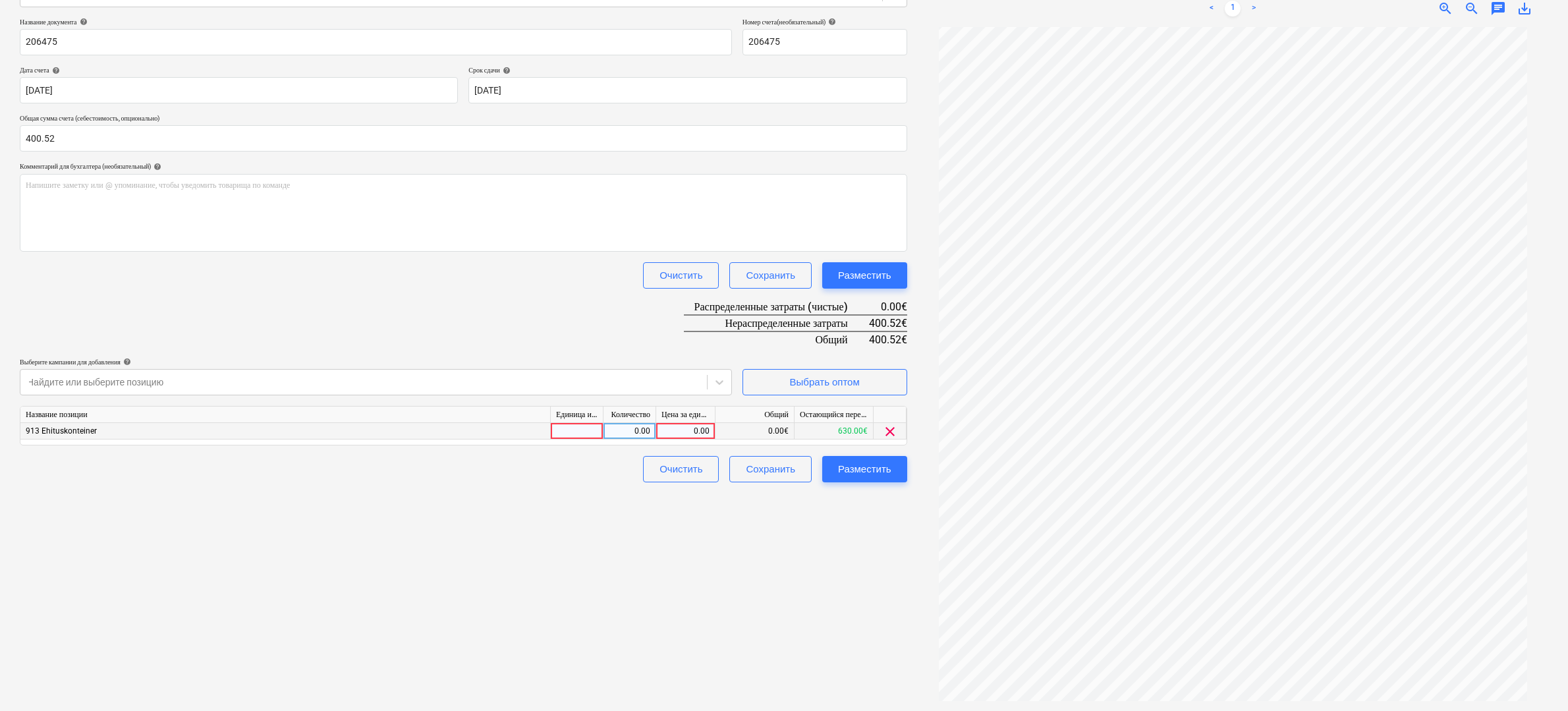
click at [690, 430] on div "0.00" at bounding box center [685, 431] width 48 height 16
type input "400.52"
click at [877, 466] on div "Разместить" at bounding box center [864, 468] width 53 height 17
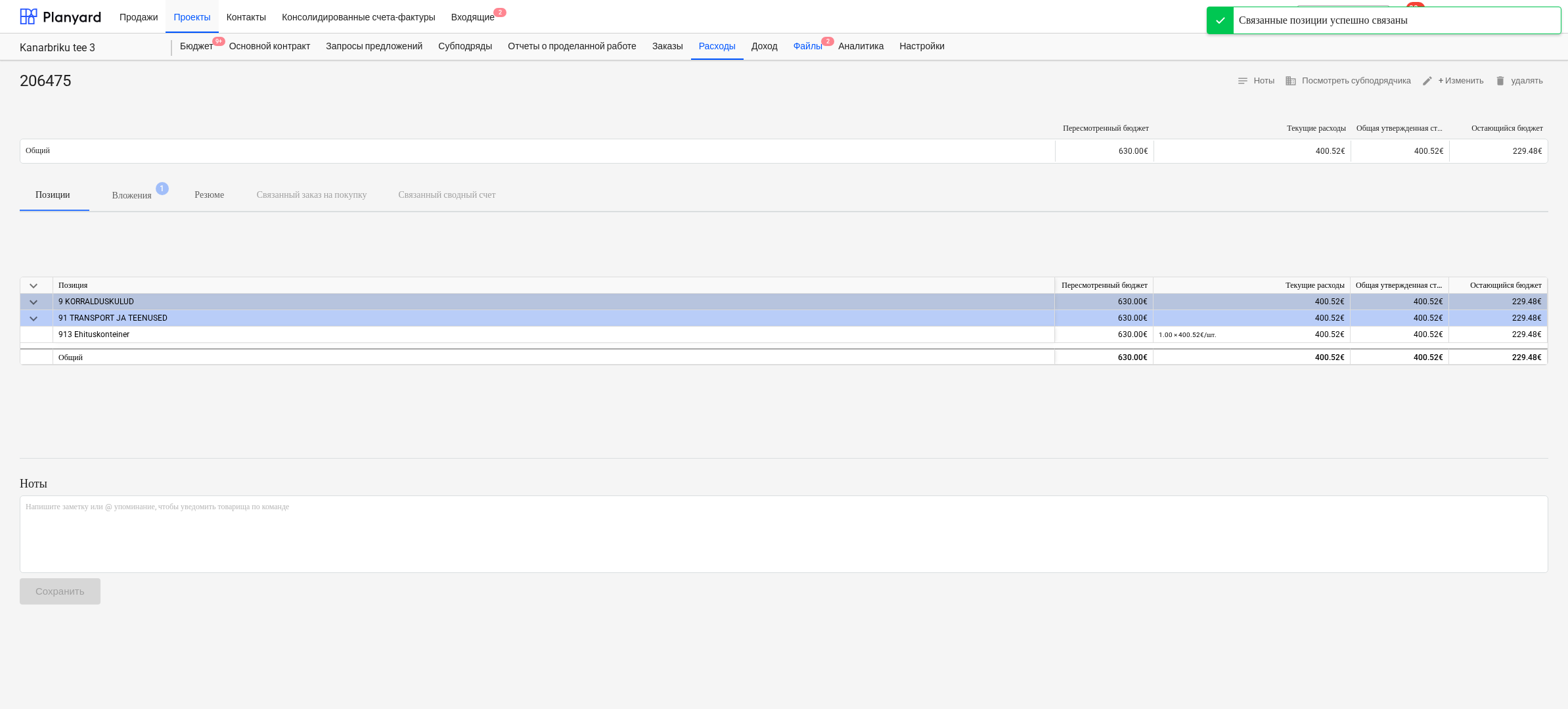
click at [825, 46] on div "Файлы 2" at bounding box center [808, 47] width 45 height 26
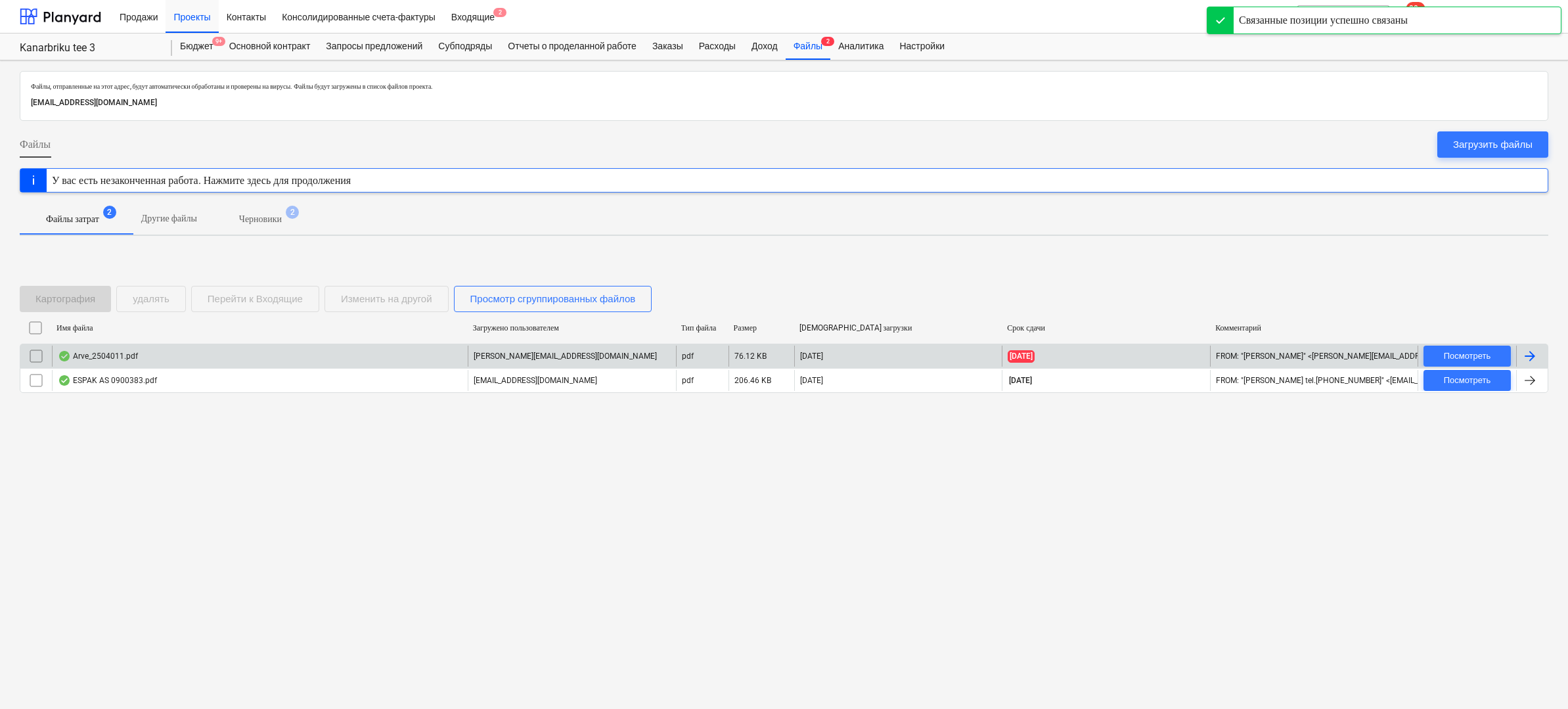
click at [268, 360] on div "Arve_2504011.pdf" at bounding box center [260, 356] width 416 height 21
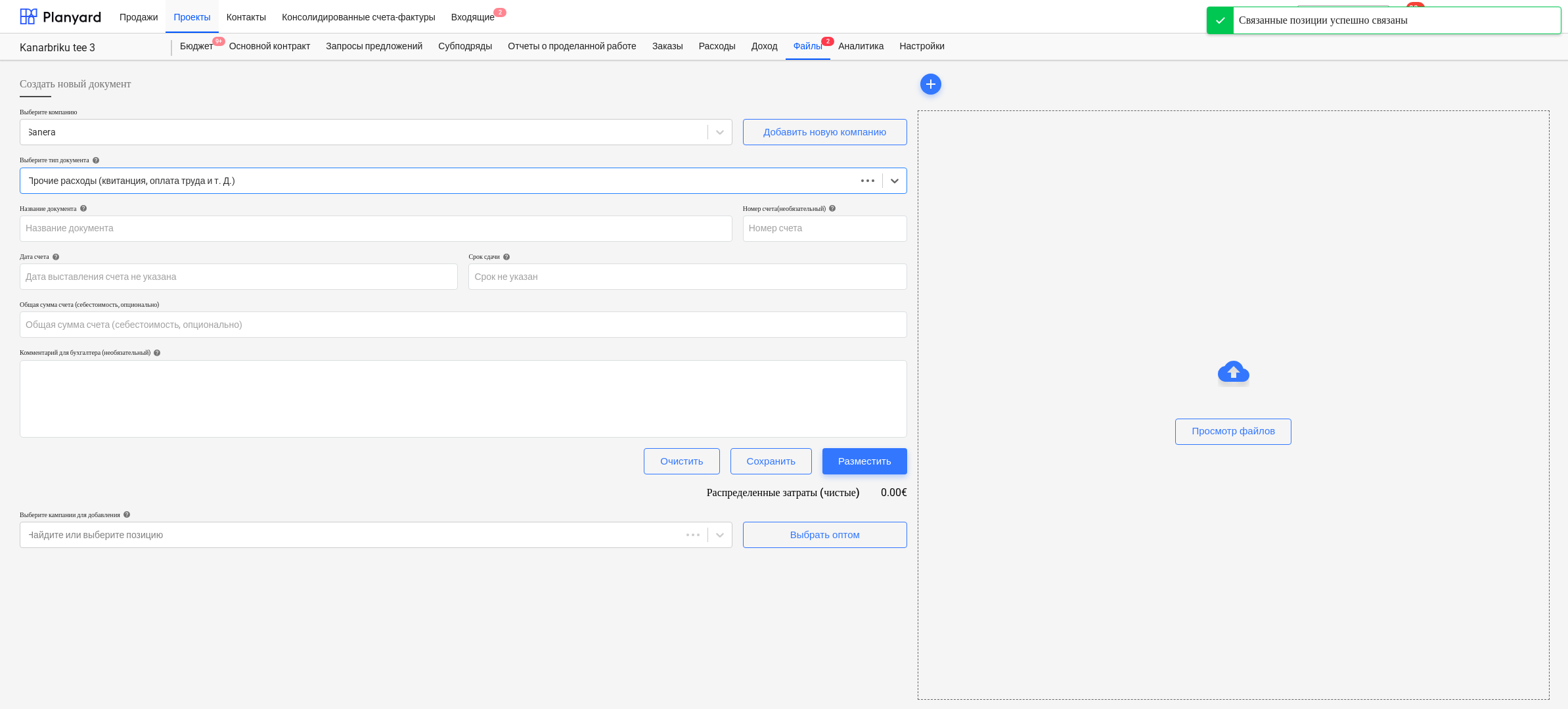
type input "0.00"
type input "2504011"
type input "[DATE]"
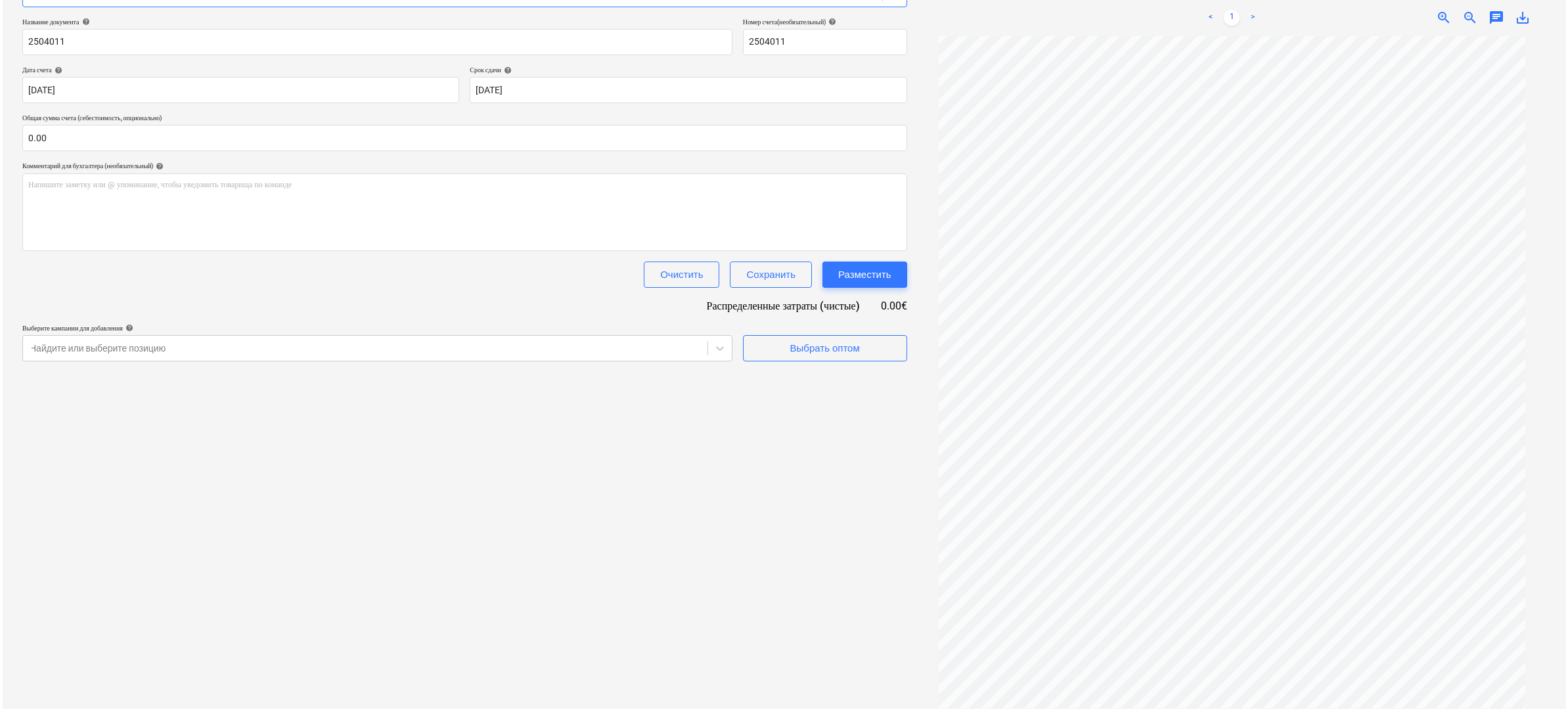
scroll to position [98, 0]
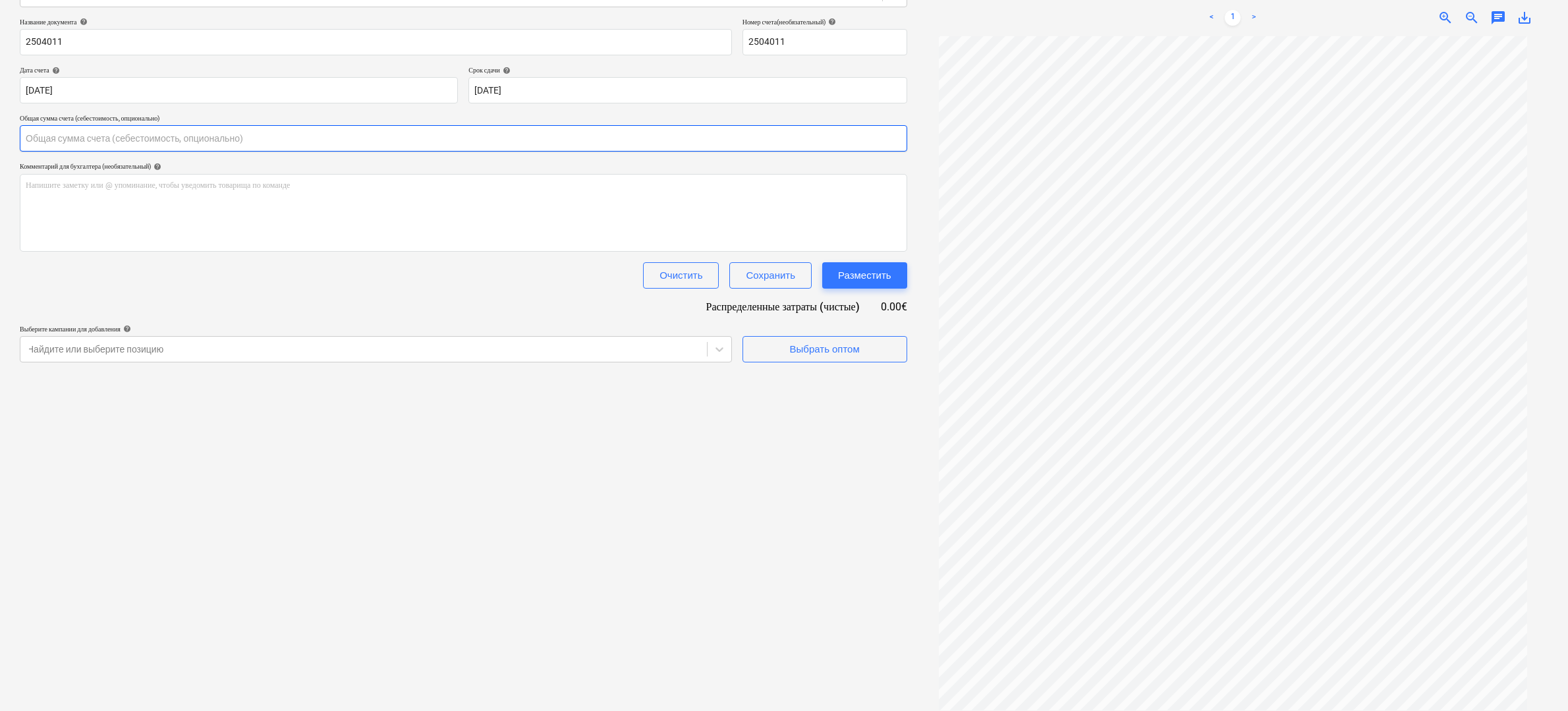
click at [124, 139] on input "text" at bounding box center [463, 139] width 887 height 27
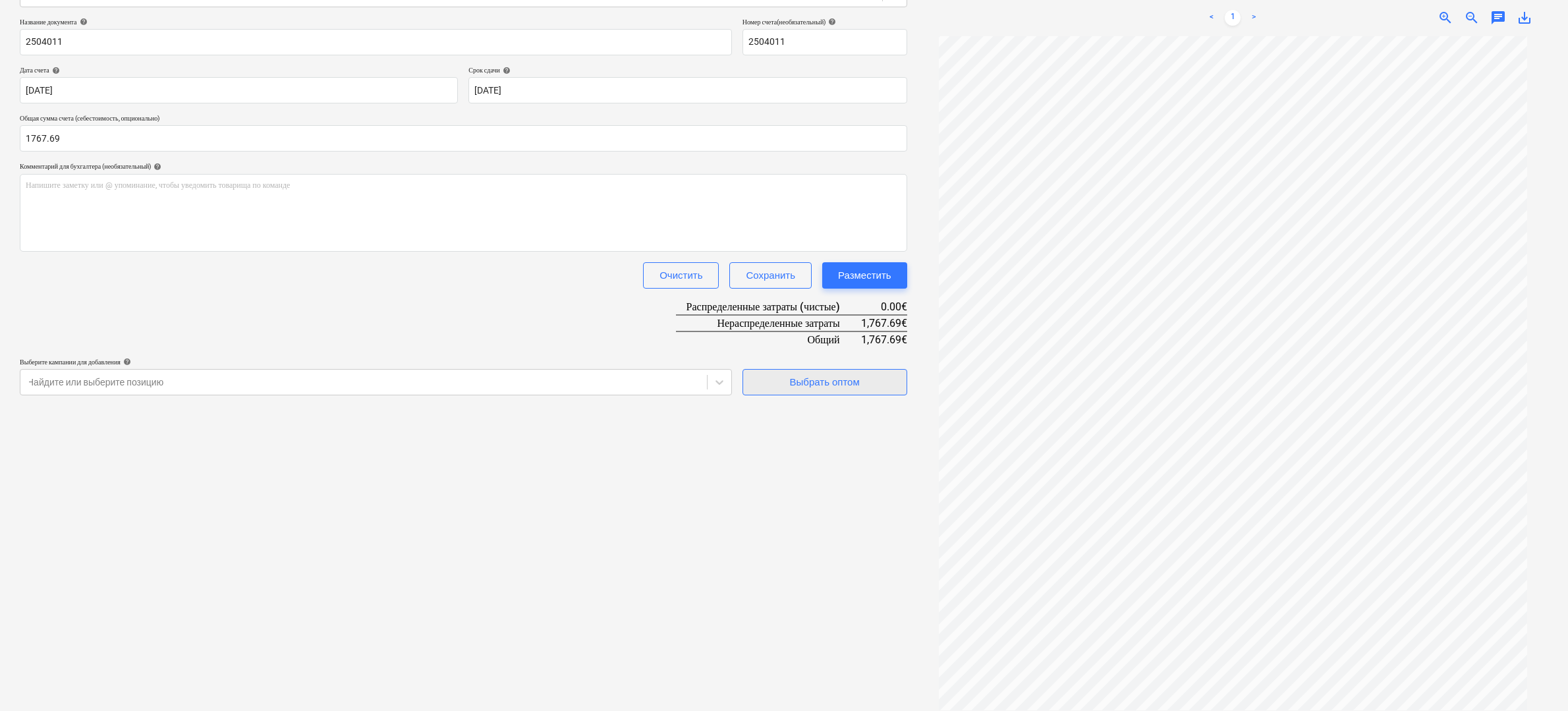
type input "1,767.69"
click at [828, 378] on div "Выбрать оптом" at bounding box center [825, 381] width 70 height 17
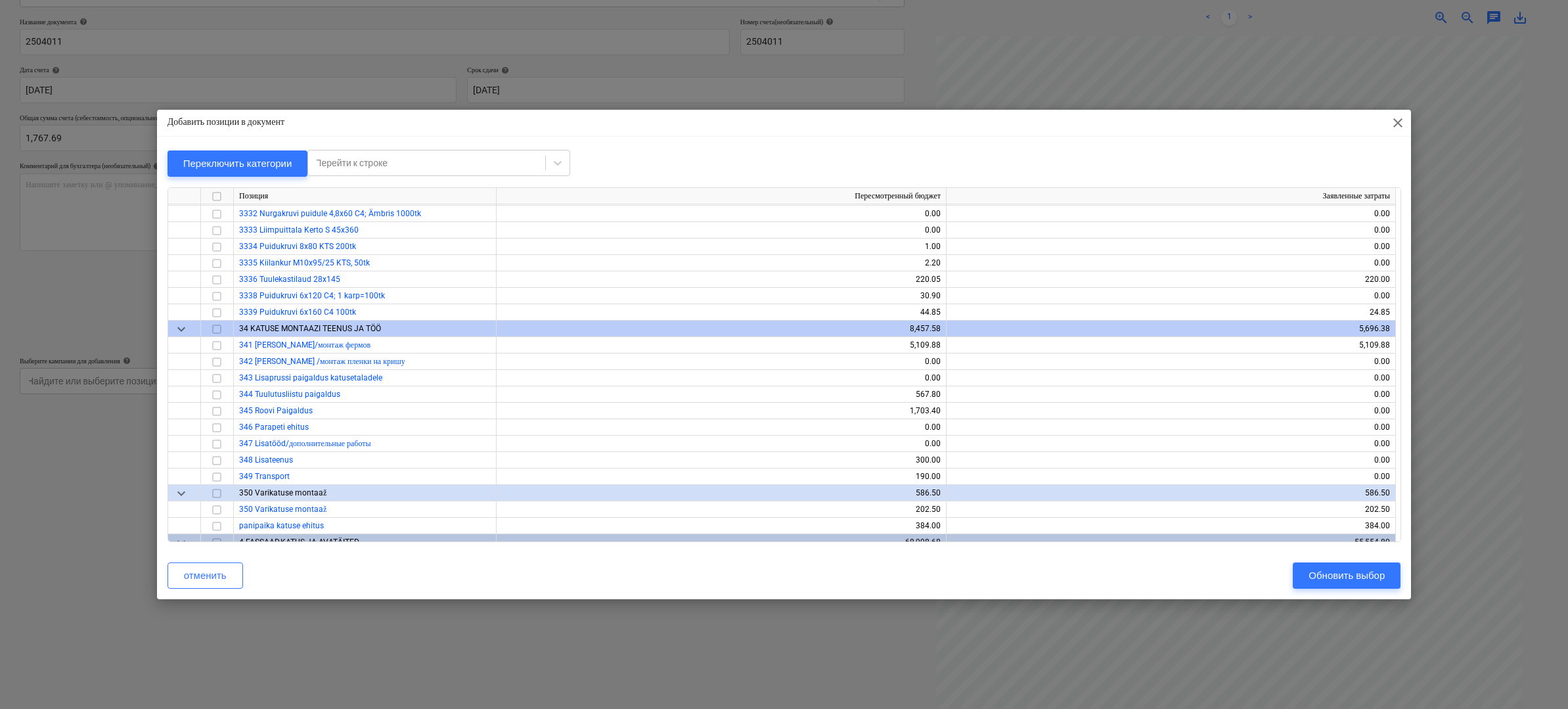
scroll to position [3795, 0]
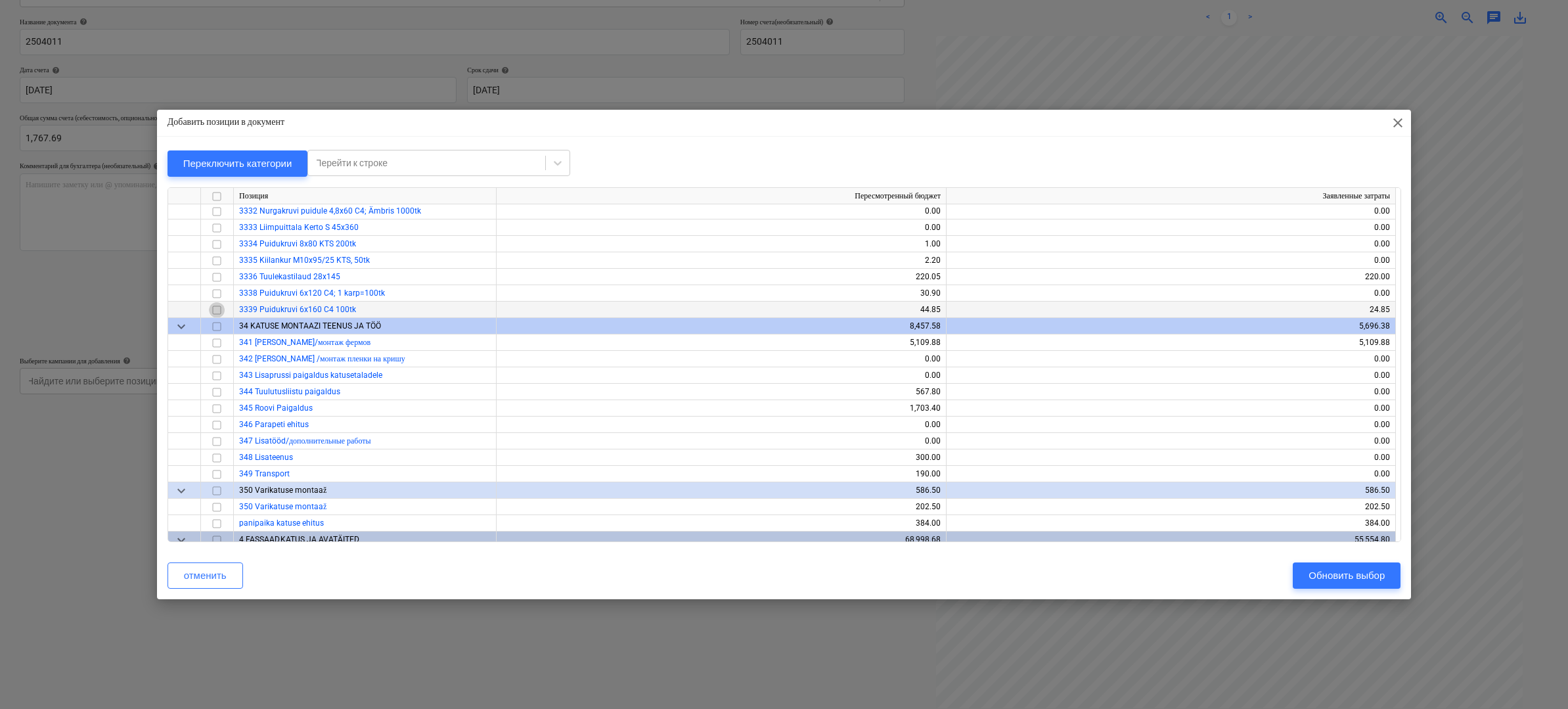
click at [219, 309] on input "checkbox" at bounding box center [216, 309] width 15 height 15
click at [1326, 570] on div "Обновить выбор" at bounding box center [1347, 575] width 76 height 17
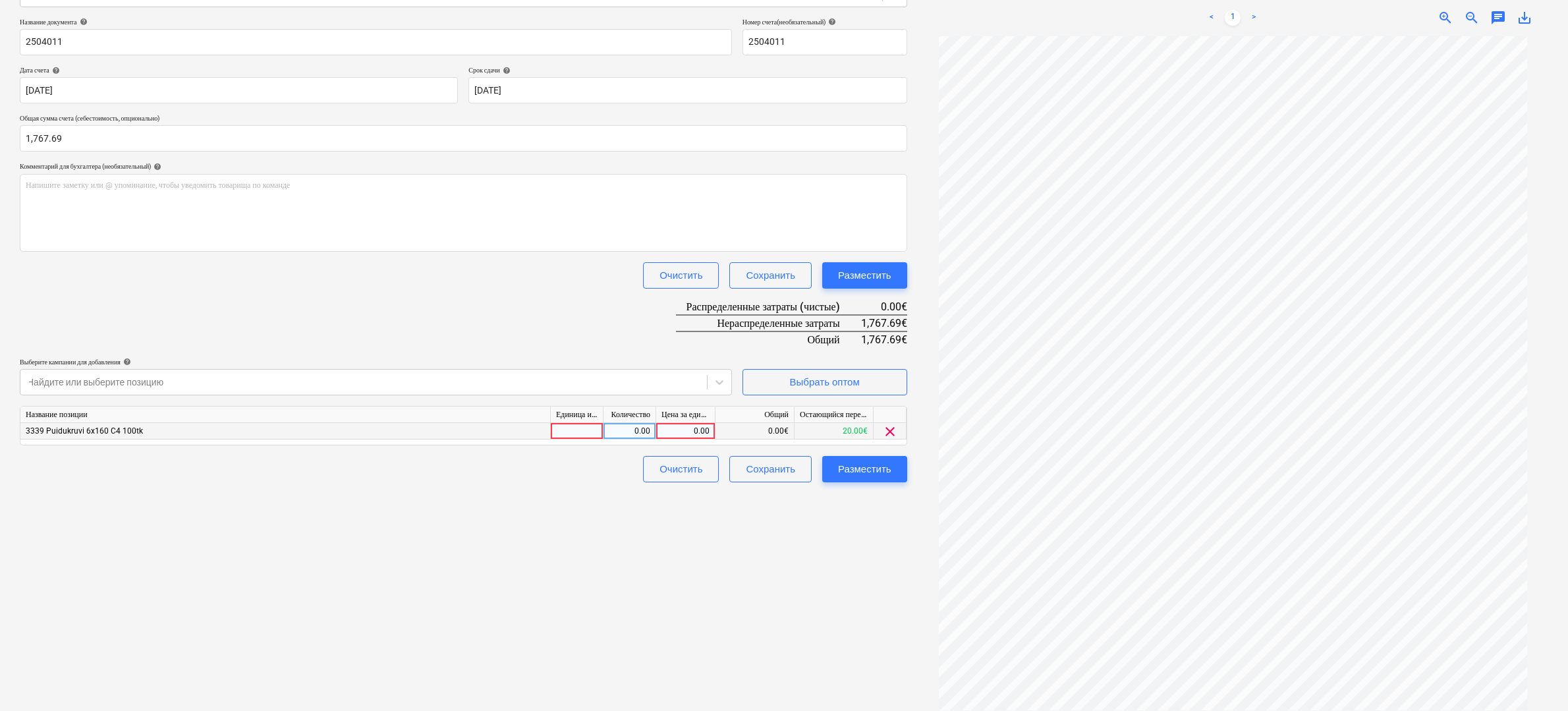
click at [687, 425] on div "0.00" at bounding box center [685, 431] width 48 height 16
type input "1767.69"
click at [814, 594] on div "Создать новый документ Выберите компанию Sanera Добавить новую компанию Выберит…" at bounding box center [463, 297] width 898 height 836
click at [852, 468] on div "Разместить" at bounding box center [864, 468] width 53 height 17
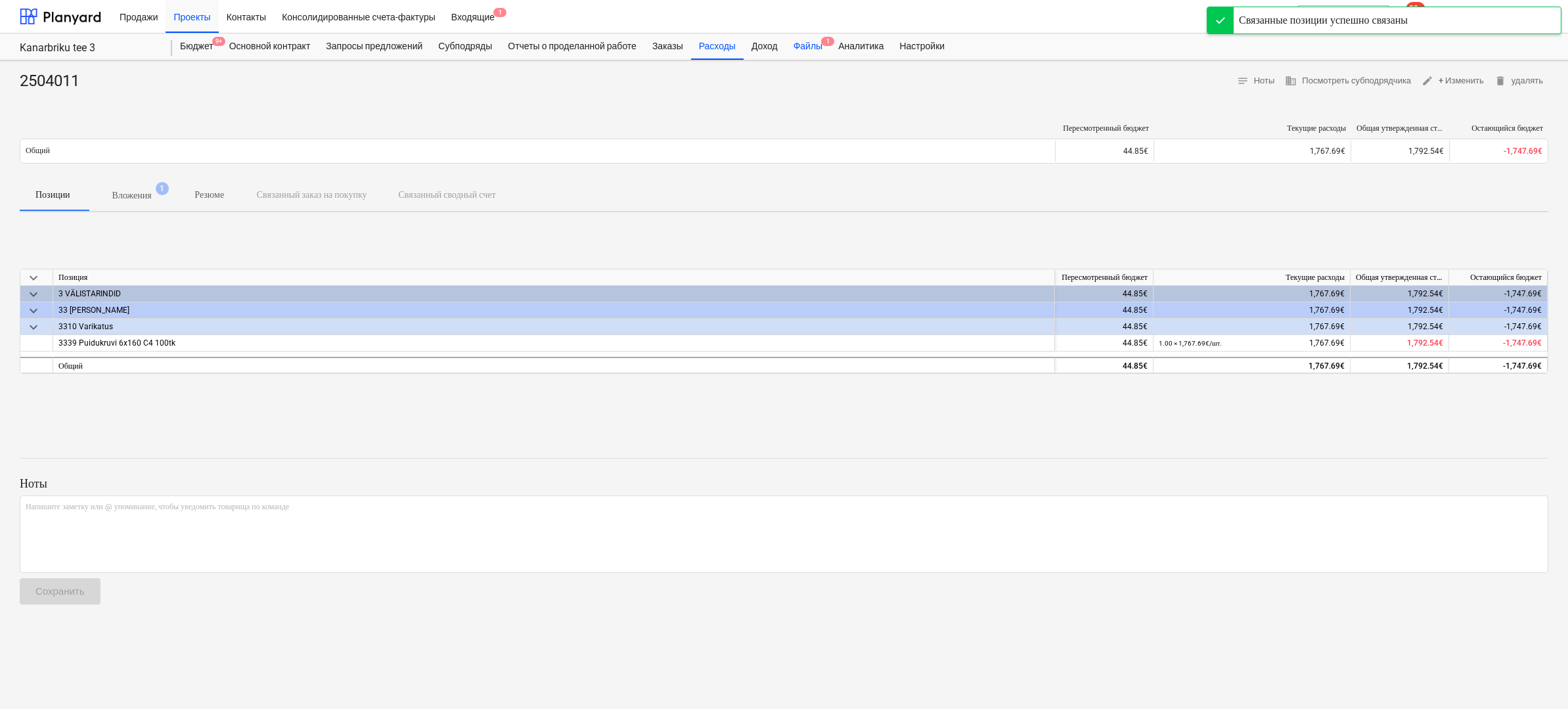
click at [816, 45] on div "Файлы 1" at bounding box center [808, 47] width 45 height 26
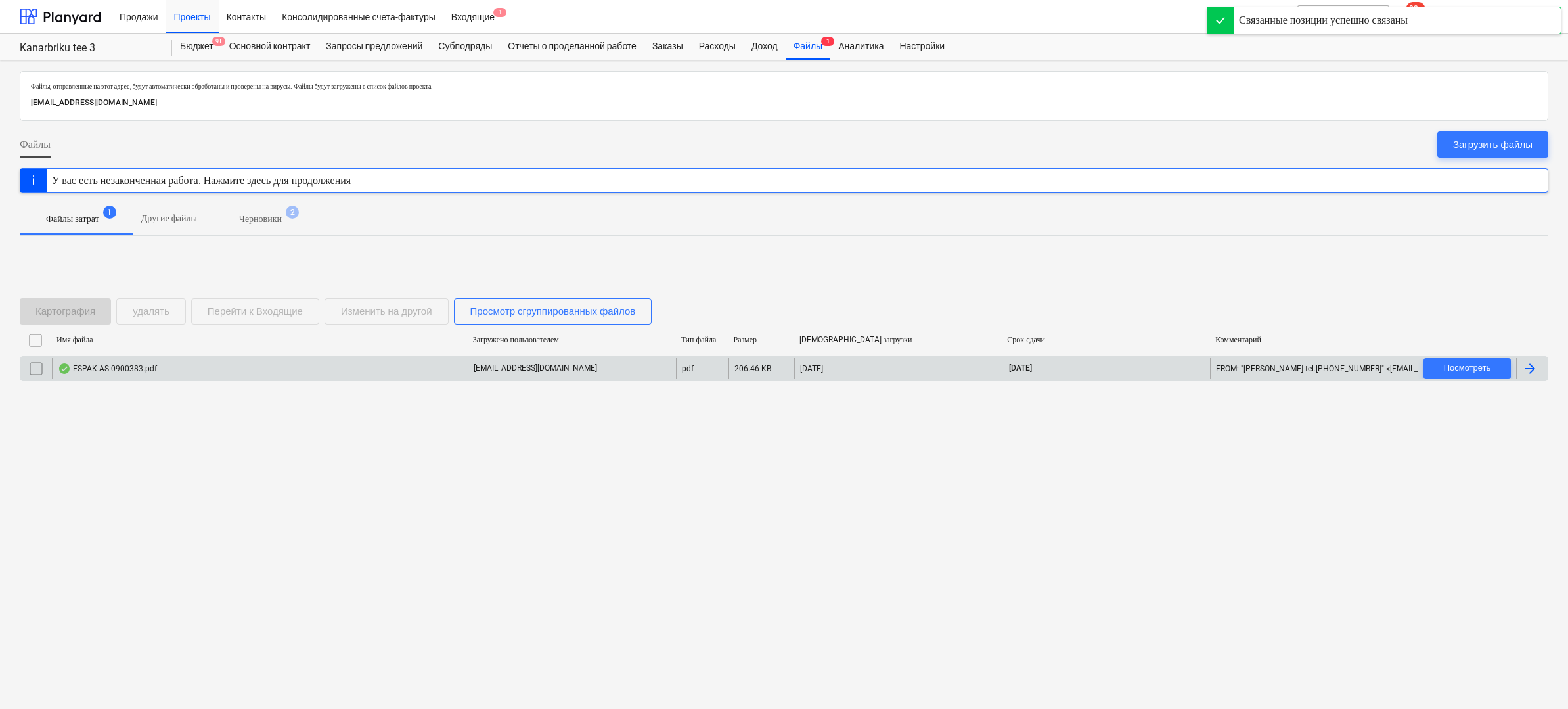
click at [533, 368] on p "[EMAIL_ADDRESS][DOMAIN_NAME]" at bounding box center [535, 368] width 124 height 11
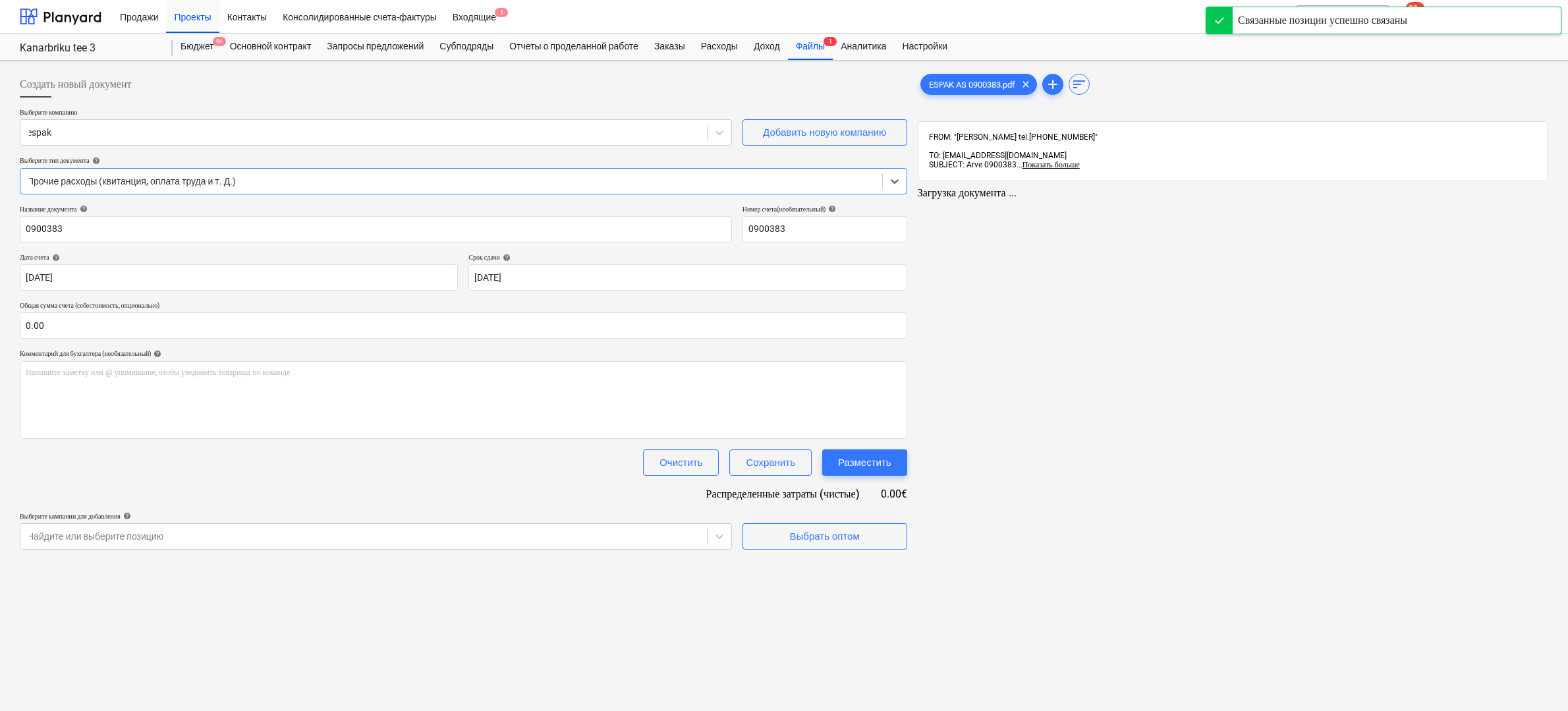
type input "0900383"
type input "[DATE]"
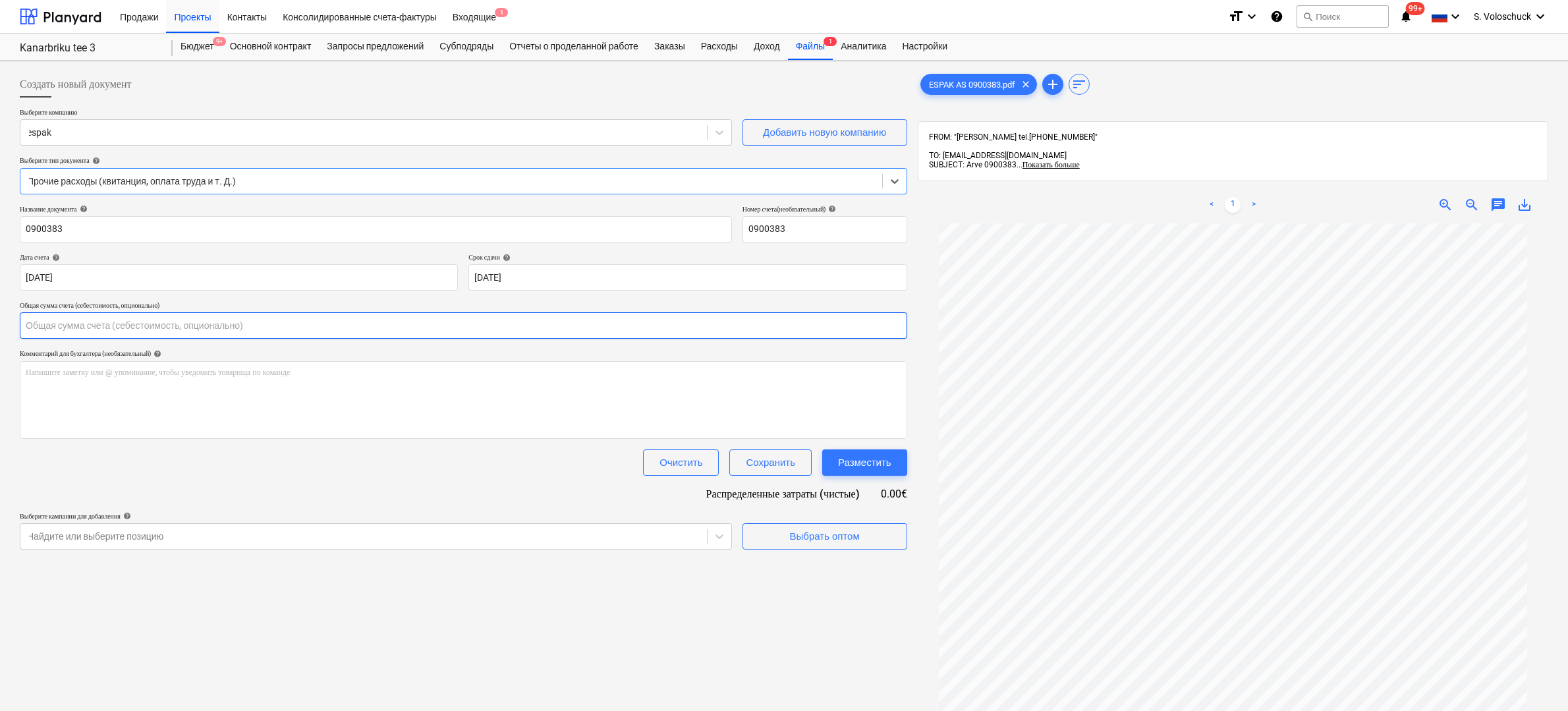
click at [71, 322] on input "text" at bounding box center [463, 325] width 887 height 27
type input "398.76"
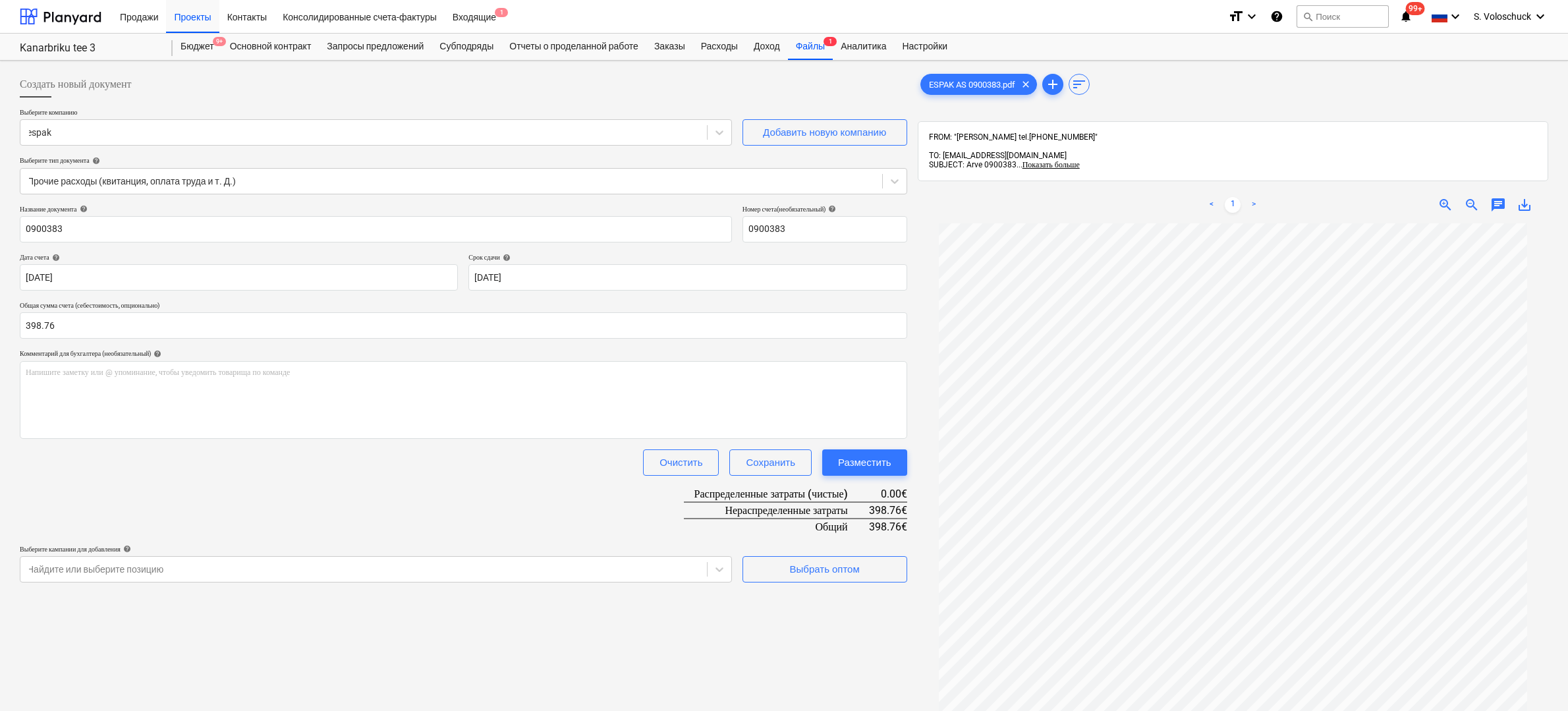
click at [597, 637] on div "Создать новый документ Выберите компанию espak Добавить новую компанию Выберите…" at bounding box center [463, 484] width 898 height 836
click at [893, 561] on button "Выбрать оптом" at bounding box center [825, 569] width 164 height 27
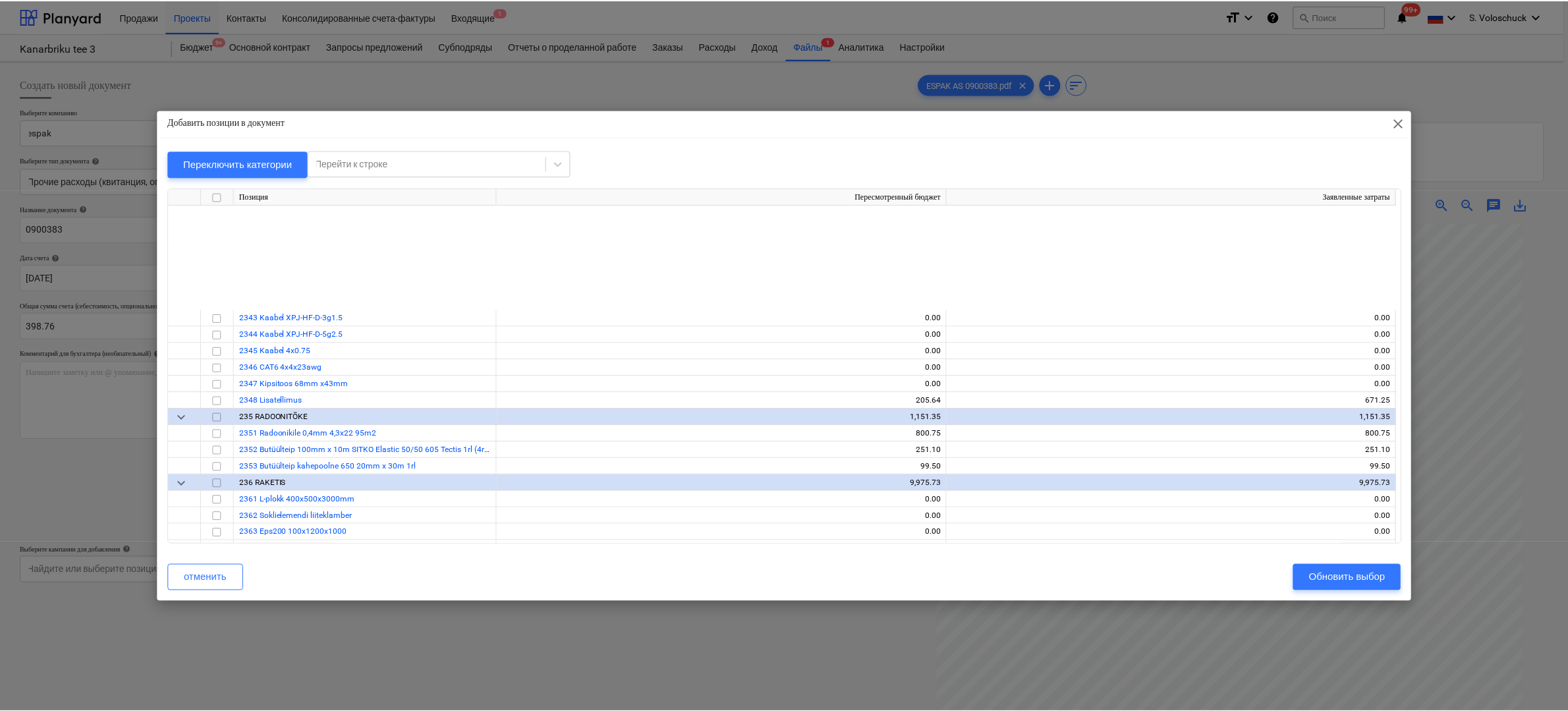
scroll to position [1962, 0]
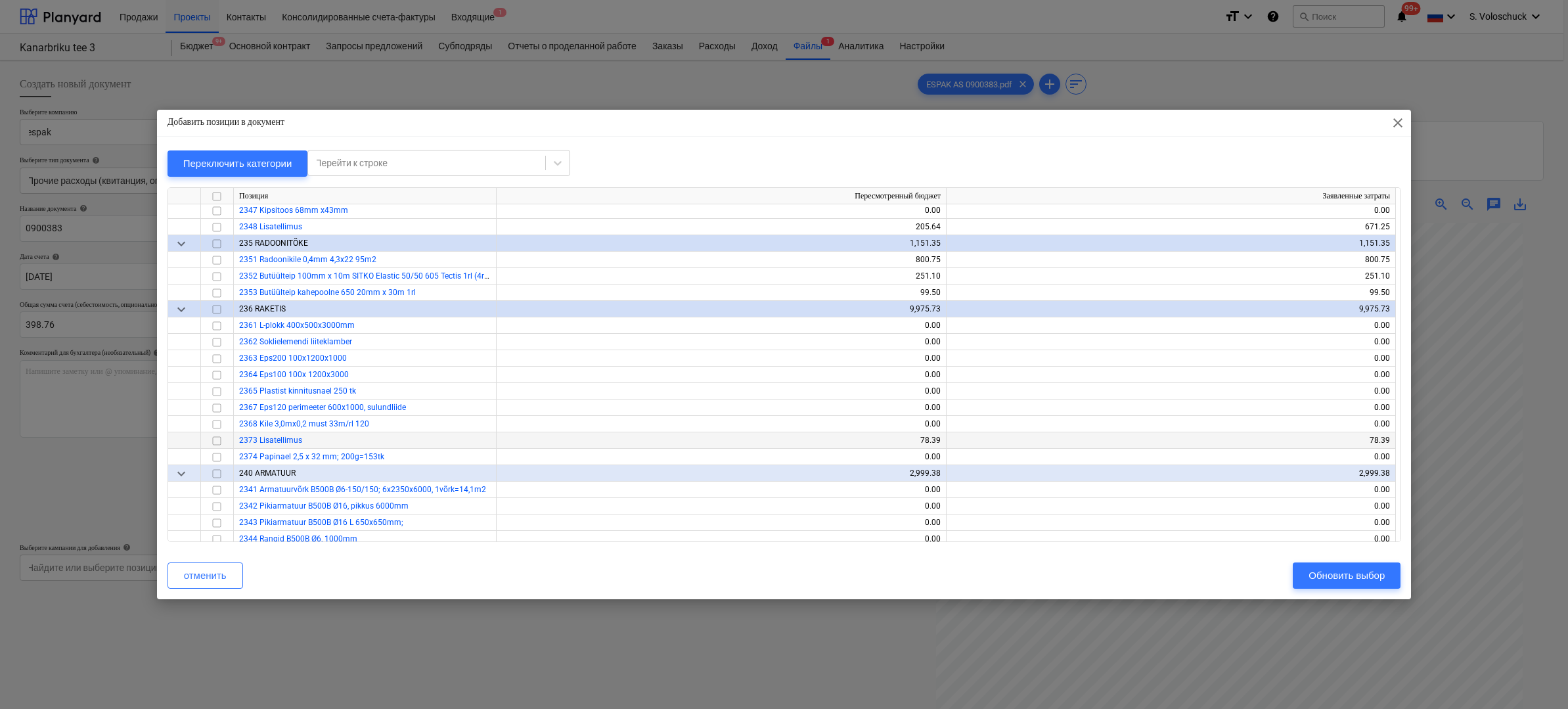
click at [219, 436] on input "checkbox" at bounding box center [216, 440] width 15 height 15
click at [1361, 580] on div "Обновить выбор" at bounding box center [1347, 575] width 76 height 17
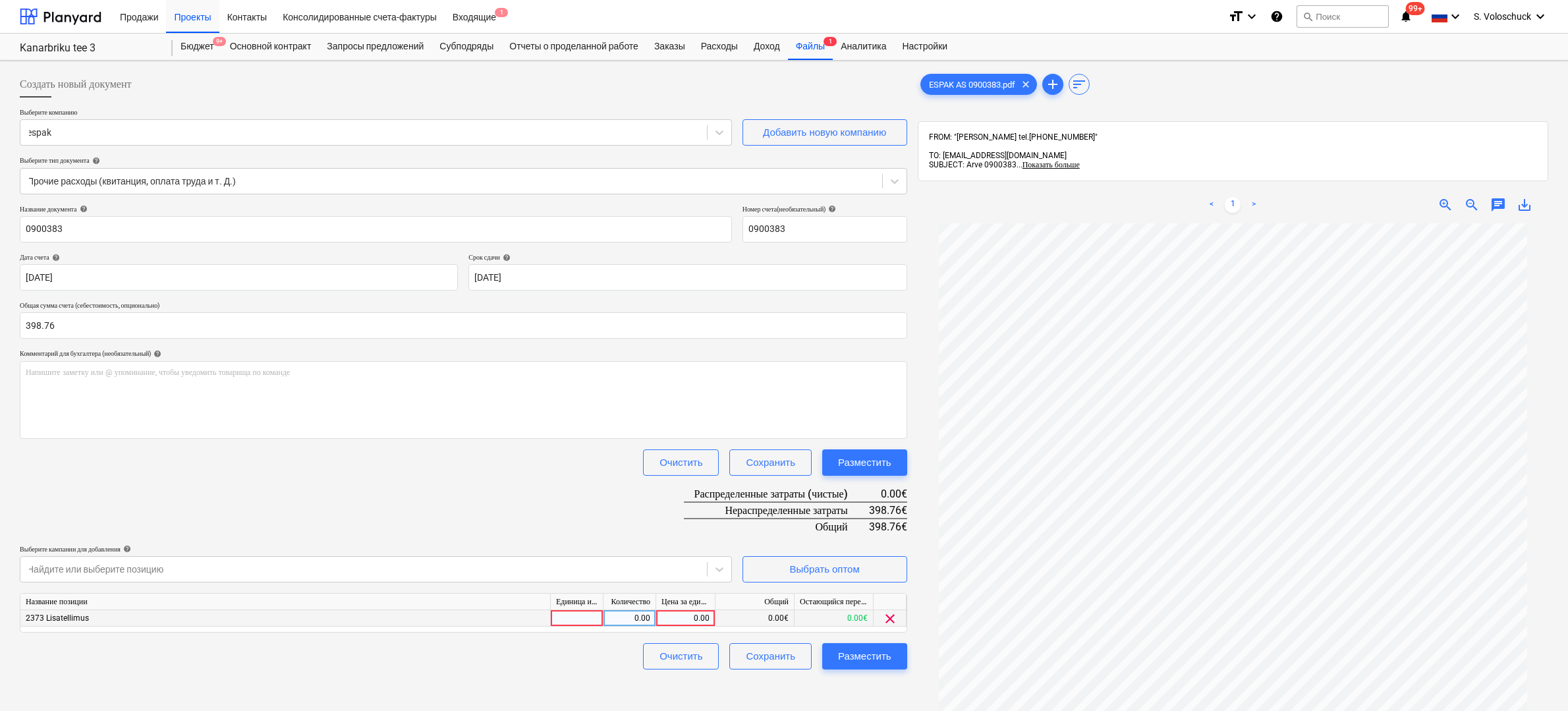
click at [689, 617] on div "0.00" at bounding box center [685, 618] width 48 height 16
type input "398.76"
click at [863, 656] on div "Разместить" at bounding box center [864, 656] width 53 height 17
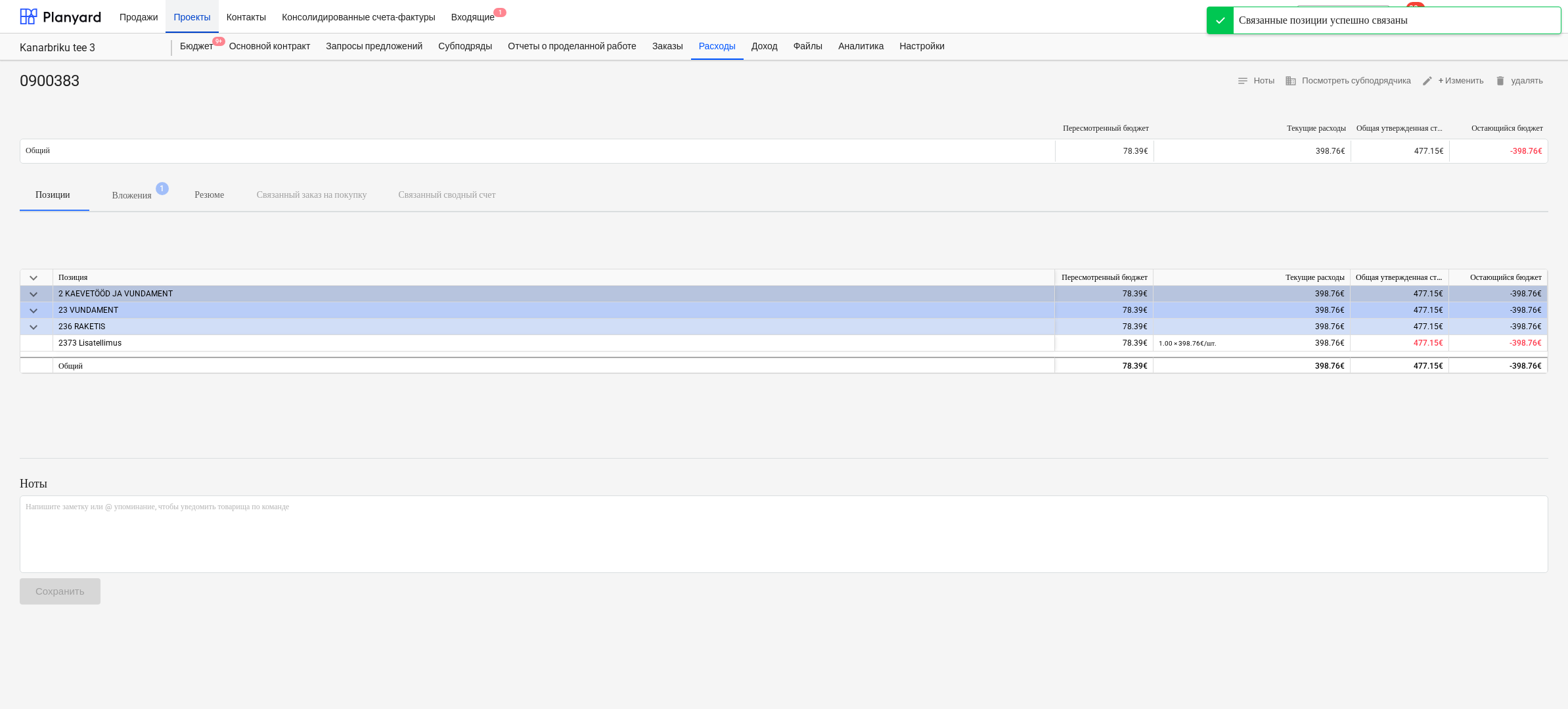
click at [202, 21] on div "Проекты" at bounding box center [191, 16] width 52 height 34
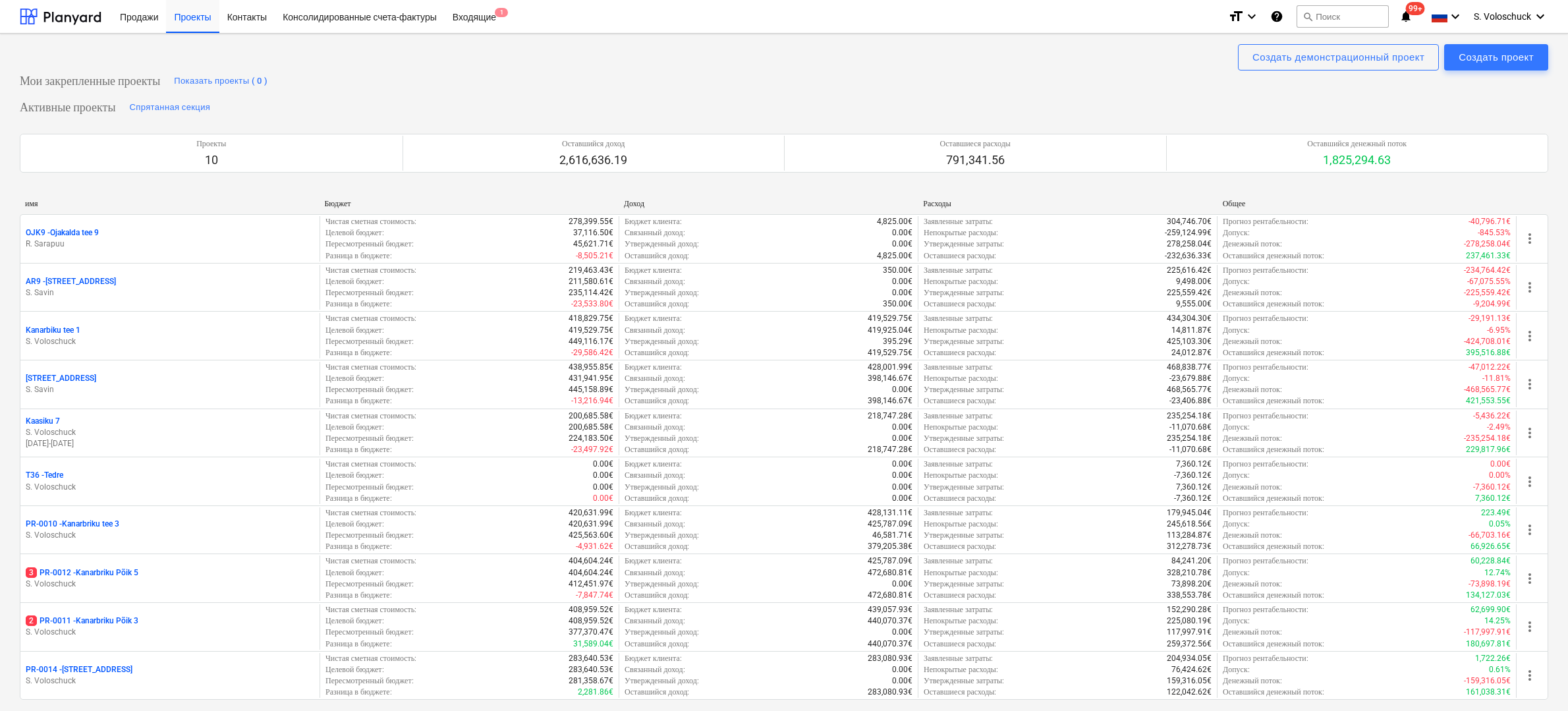
click at [182, 573] on div "3 PR-0012 - Kanarbriku Põik 5" at bounding box center [170, 572] width 288 height 11
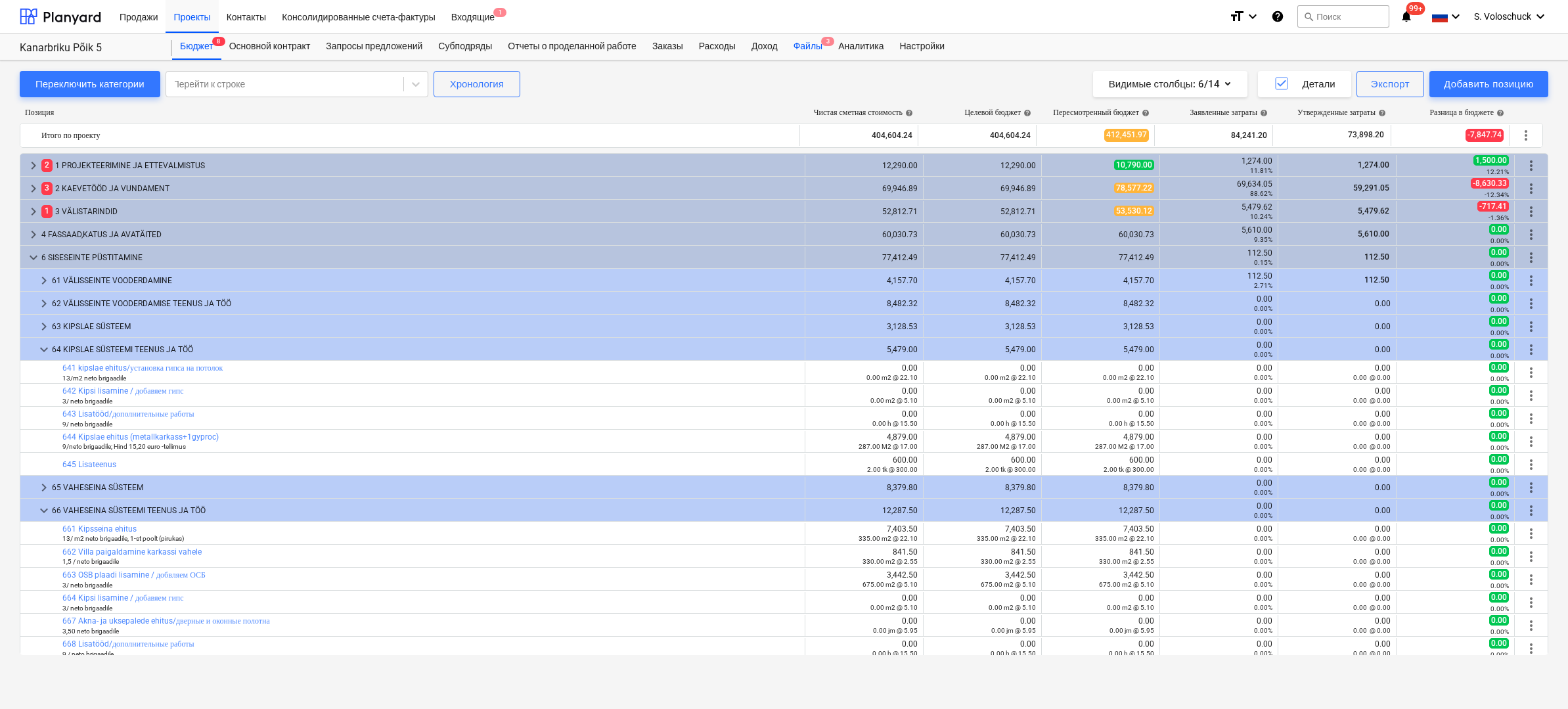
click at [823, 46] on div "Файлы 3" at bounding box center [808, 47] width 45 height 26
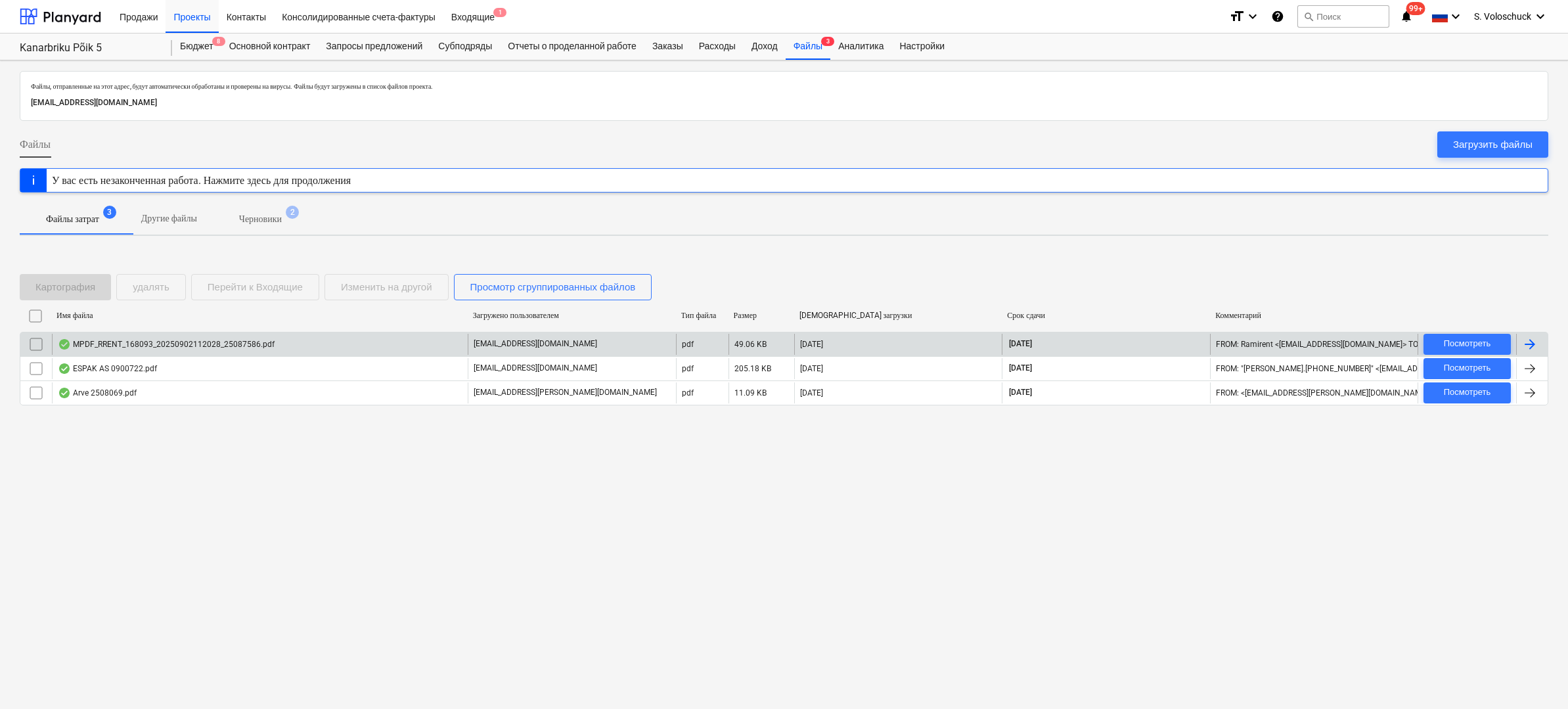
click at [159, 341] on div "MPDF_RRENT_168093_20250902112028_25087586.pdf" at bounding box center [166, 344] width 217 height 10
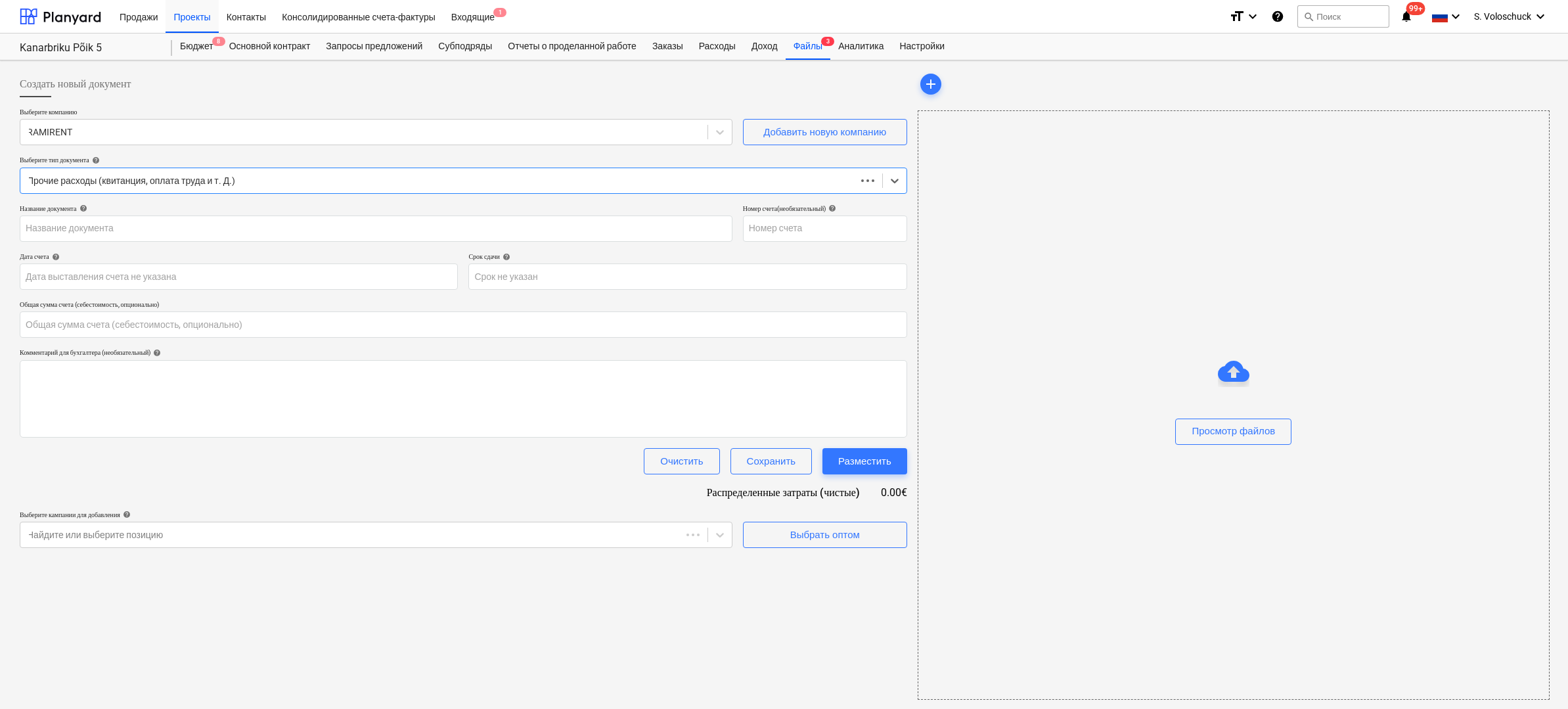
type input "0.00"
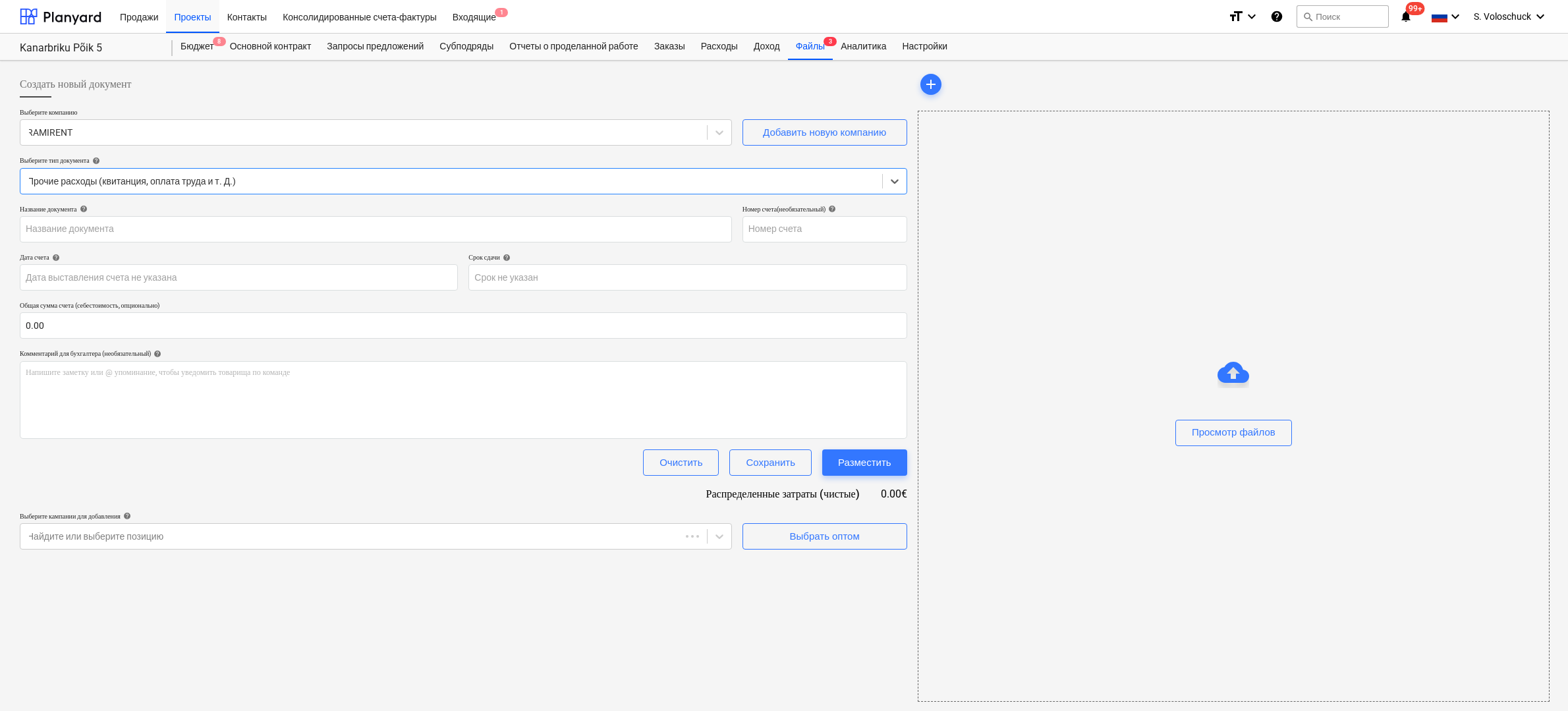
type input "25087586"
type input "[DATE]"
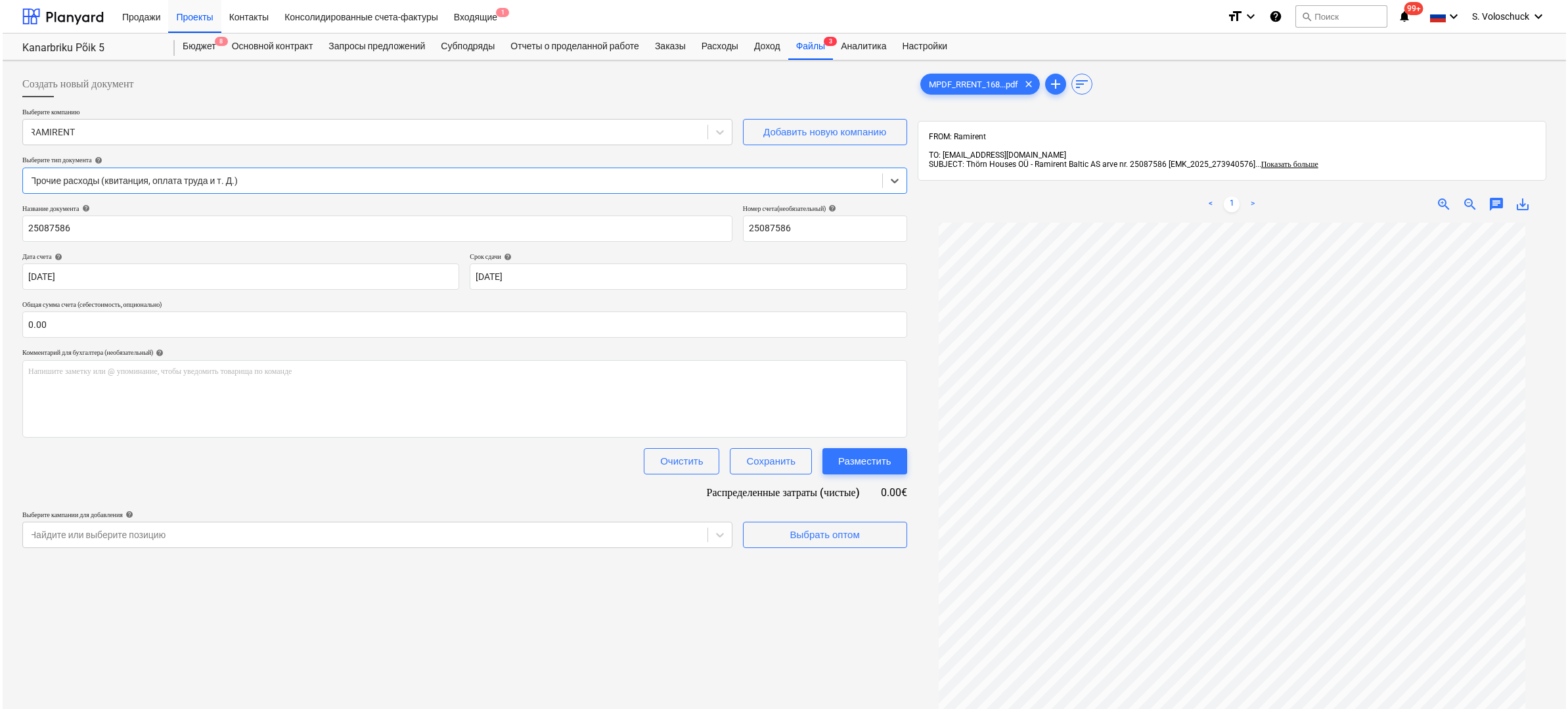
scroll to position [3, 0]
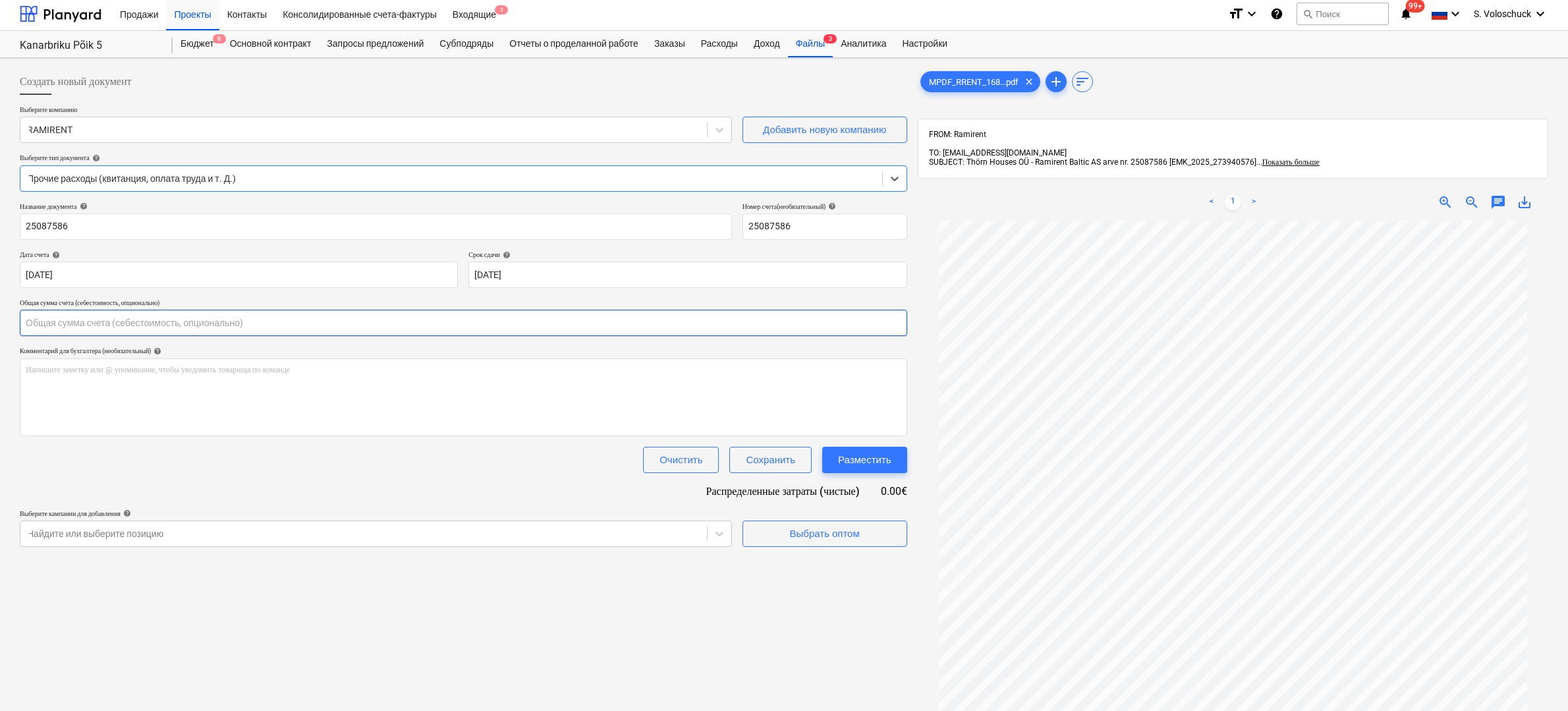
click at [139, 324] on input "text" at bounding box center [463, 323] width 887 height 27
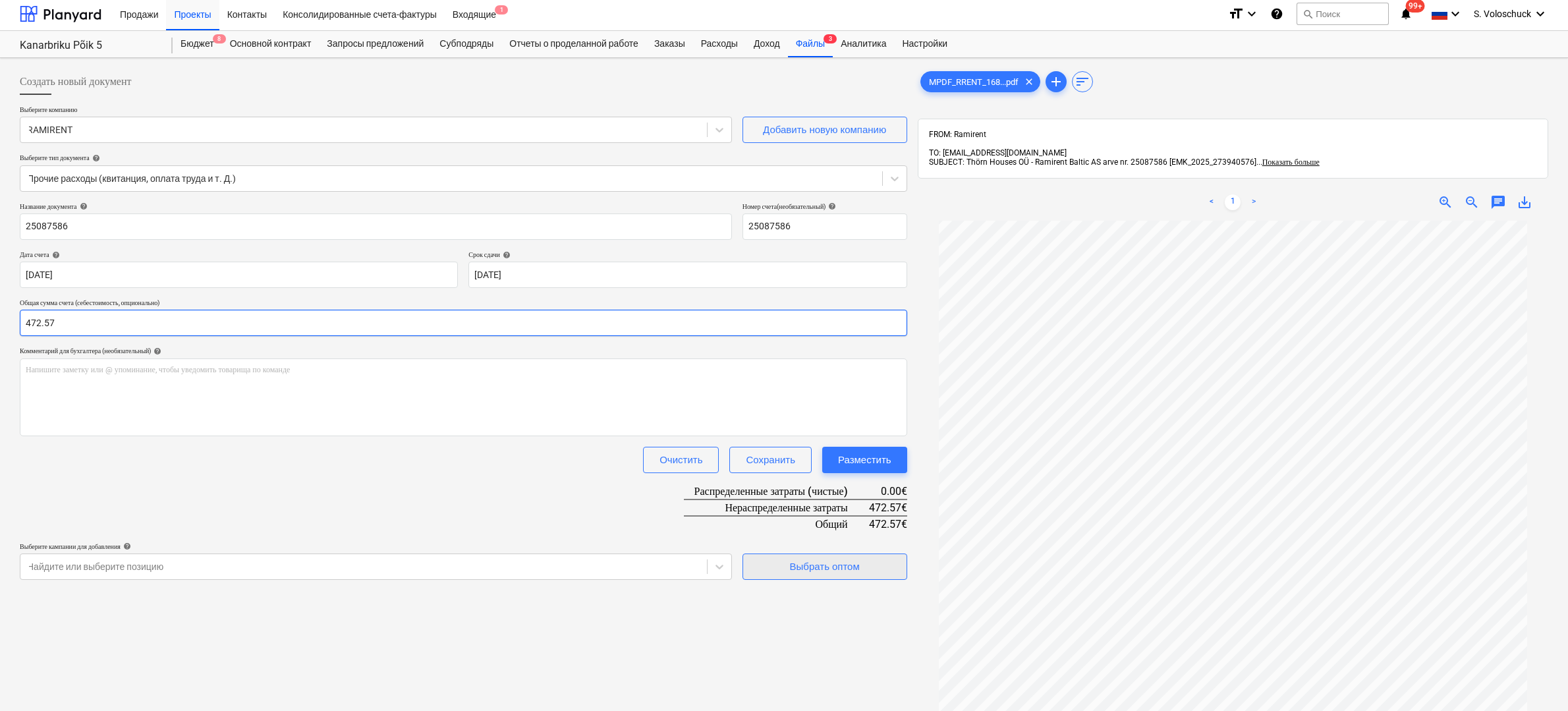
type input "472.57"
click at [859, 563] on div "Выбрать оптом" at bounding box center [825, 566] width 70 height 17
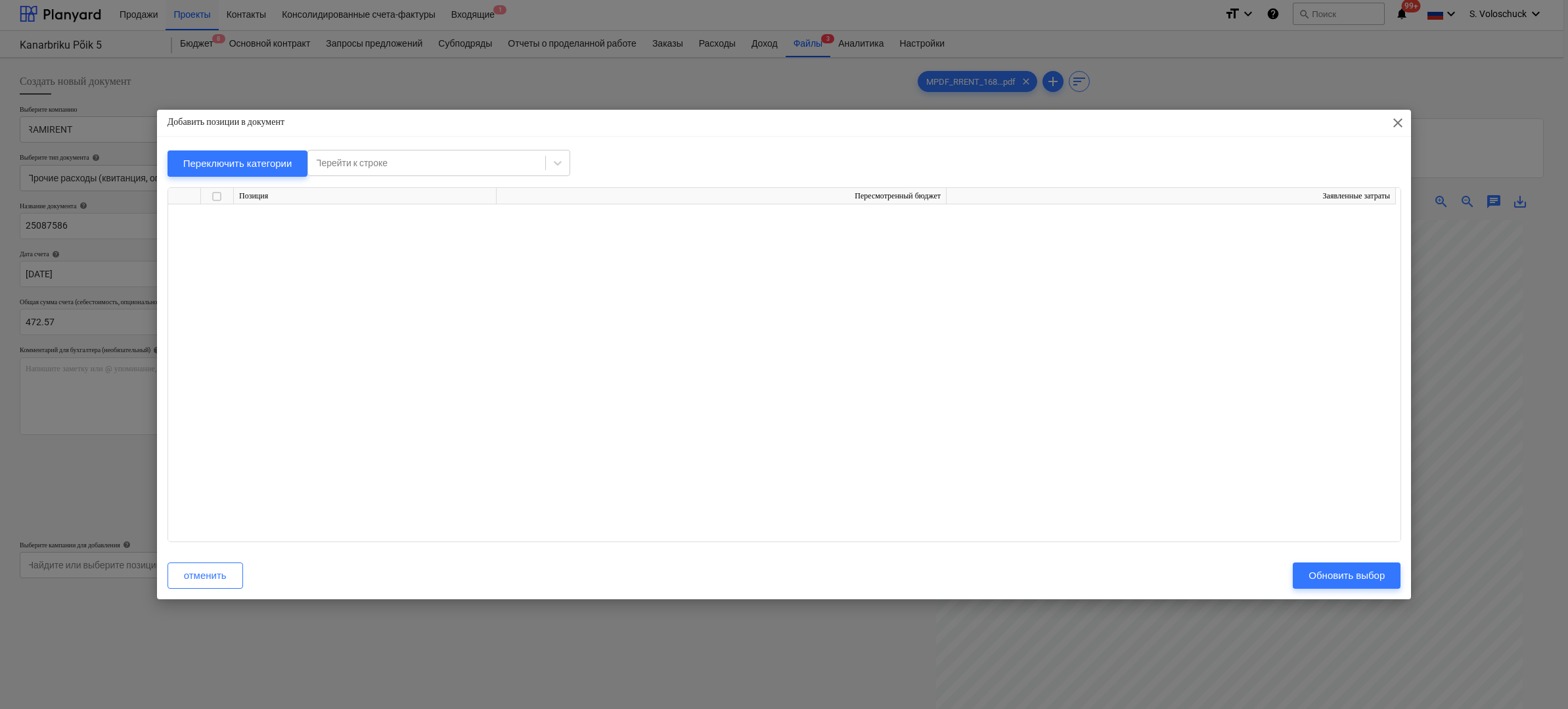
scroll to position [0, 0]
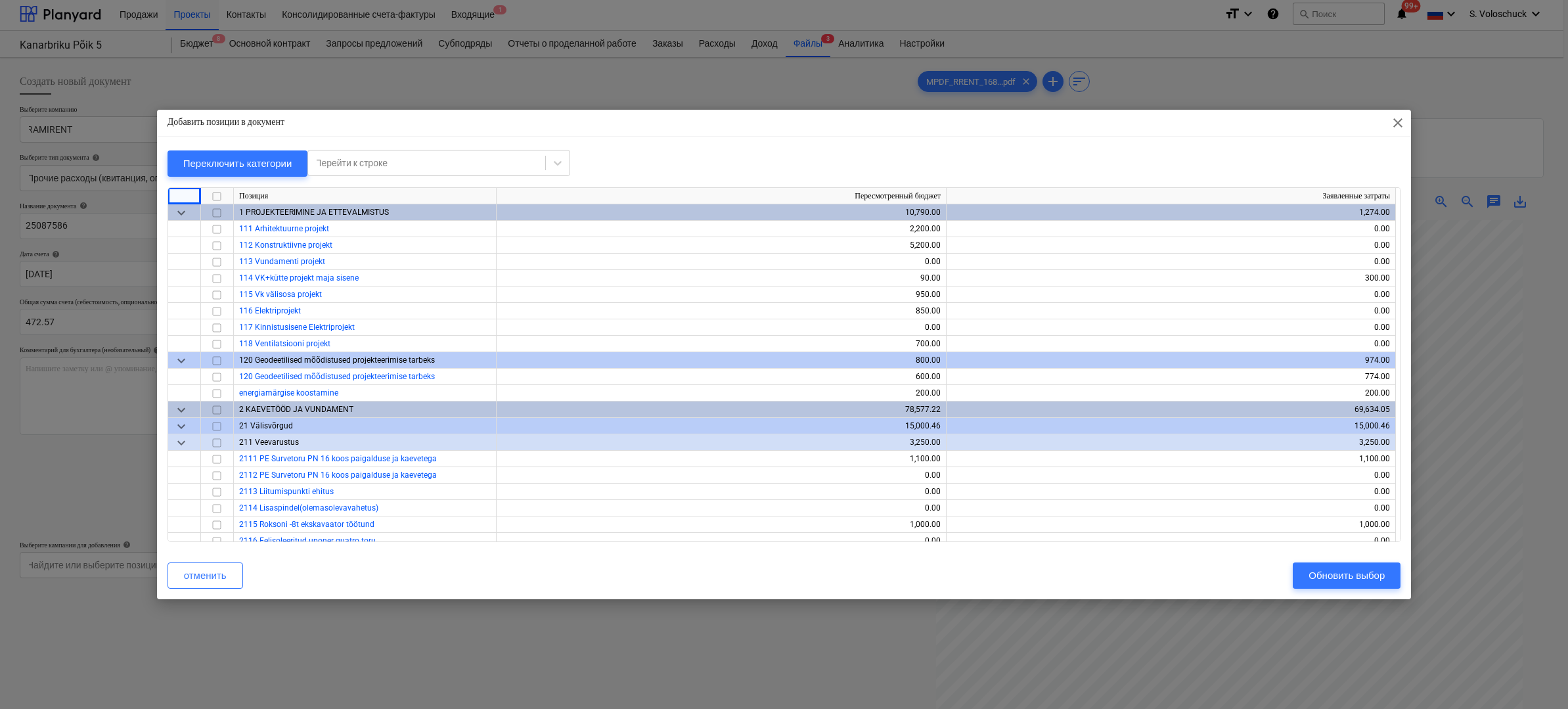
click at [181, 204] on div at bounding box center [185, 196] width 33 height 16
click at [182, 210] on span "keyboard_arrow_down" at bounding box center [181, 212] width 15 height 15
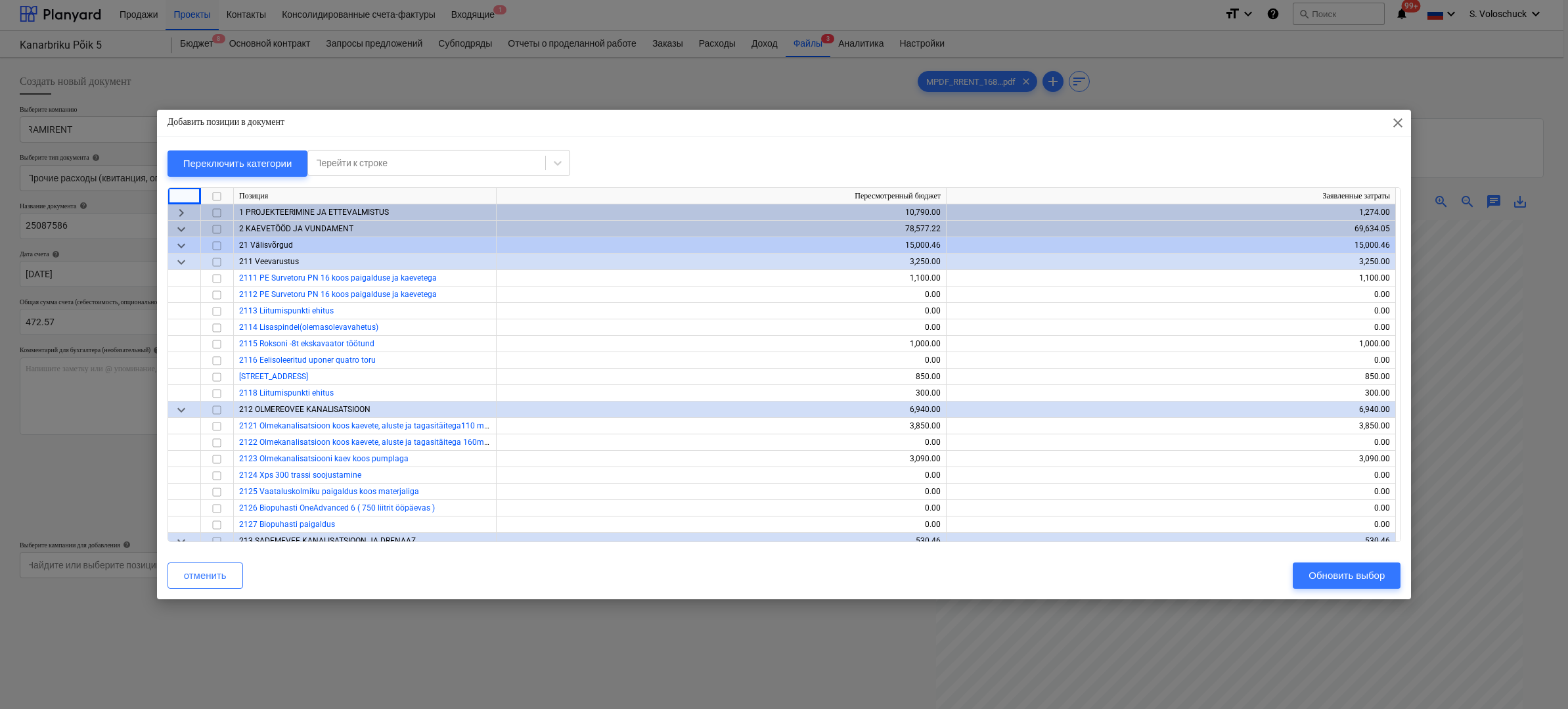
click at [182, 229] on span "keyboard_arrow_down" at bounding box center [181, 228] width 15 height 15
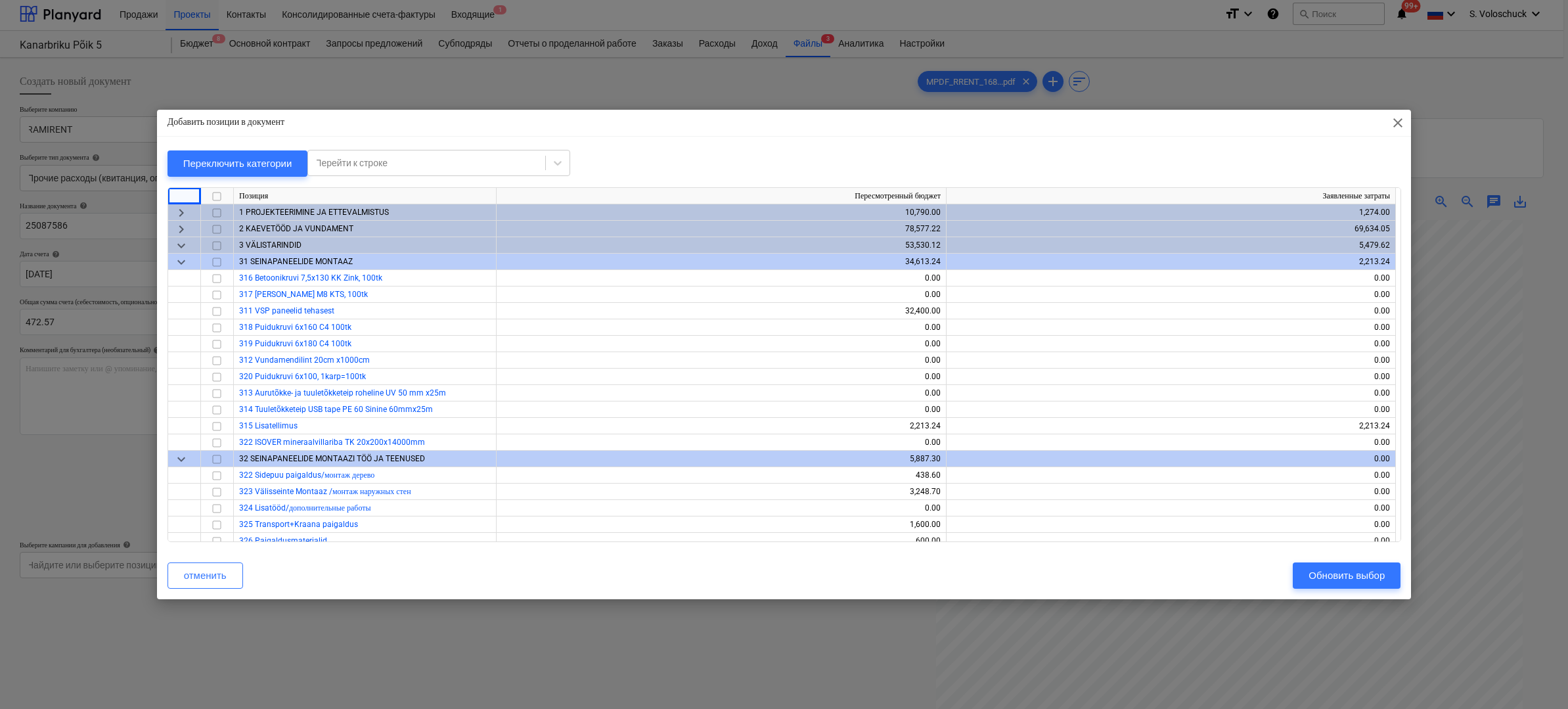
click at [179, 245] on span "keyboard_arrow_down" at bounding box center [181, 244] width 15 height 15
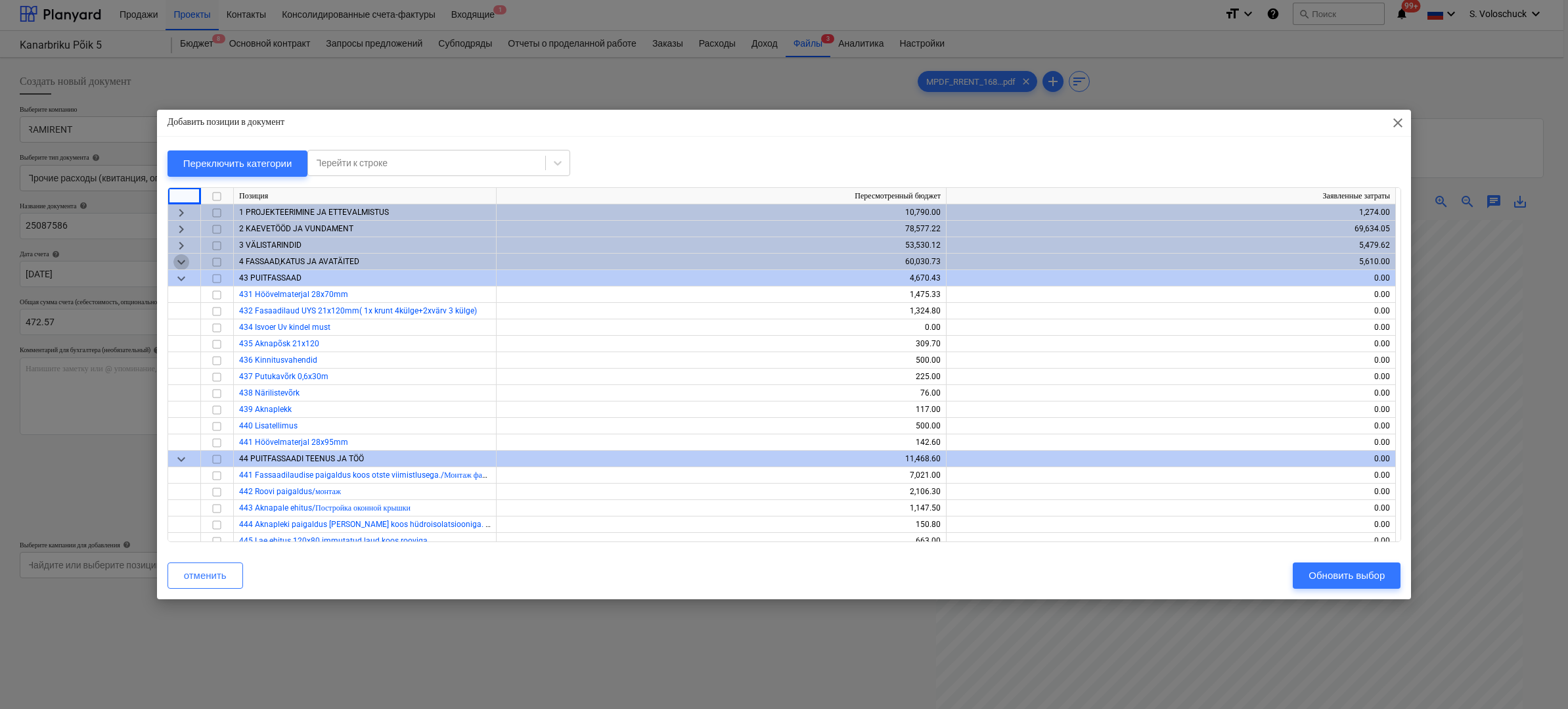
click at [182, 265] on span "keyboard_arrow_down" at bounding box center [181, 261] width 15 height 15
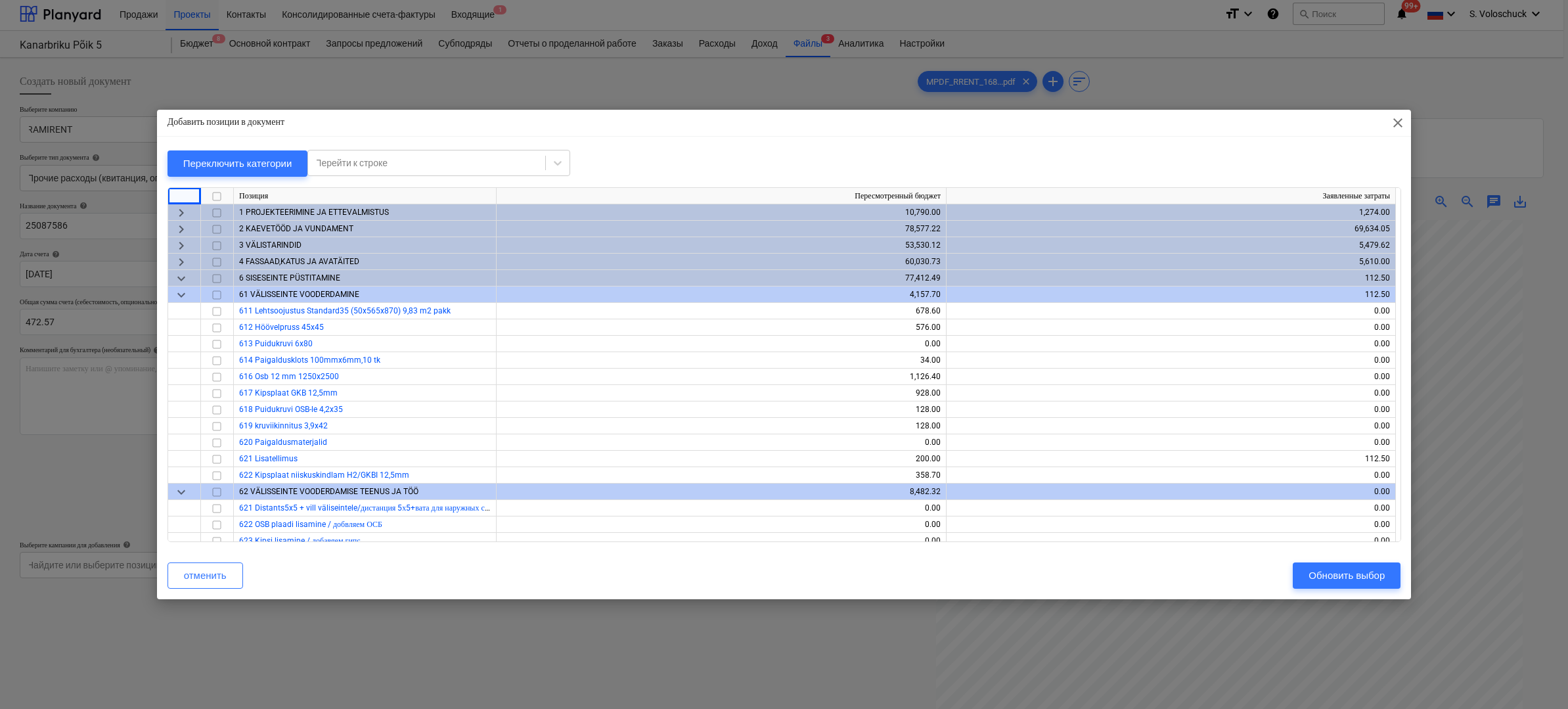
click at [181, 276] on span "keyboard_arrow_down" at bounding box center [181, 277] width 15 height 15
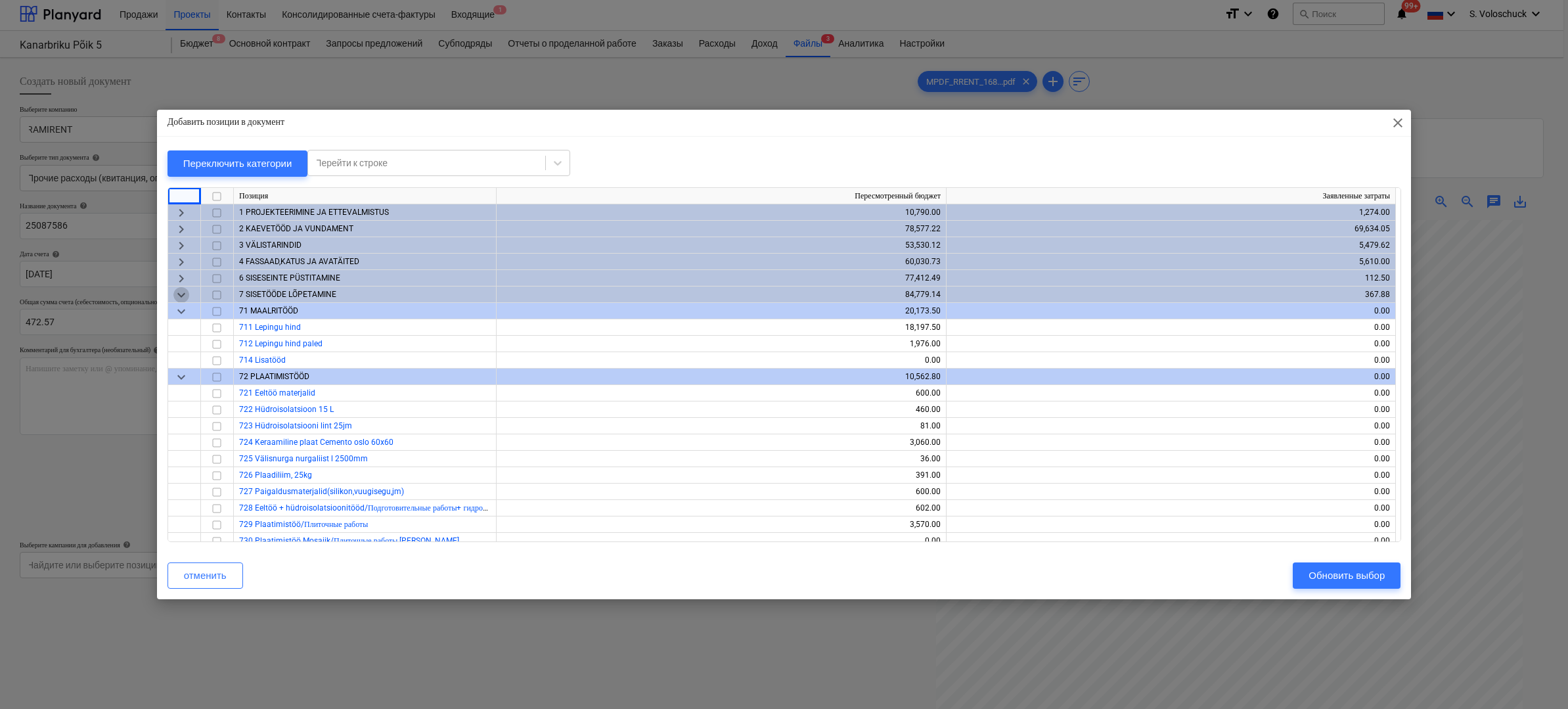
click at [185, 291] on span "keyboard_arrow_down" at bounding box center [181, 293] width 15 height 15
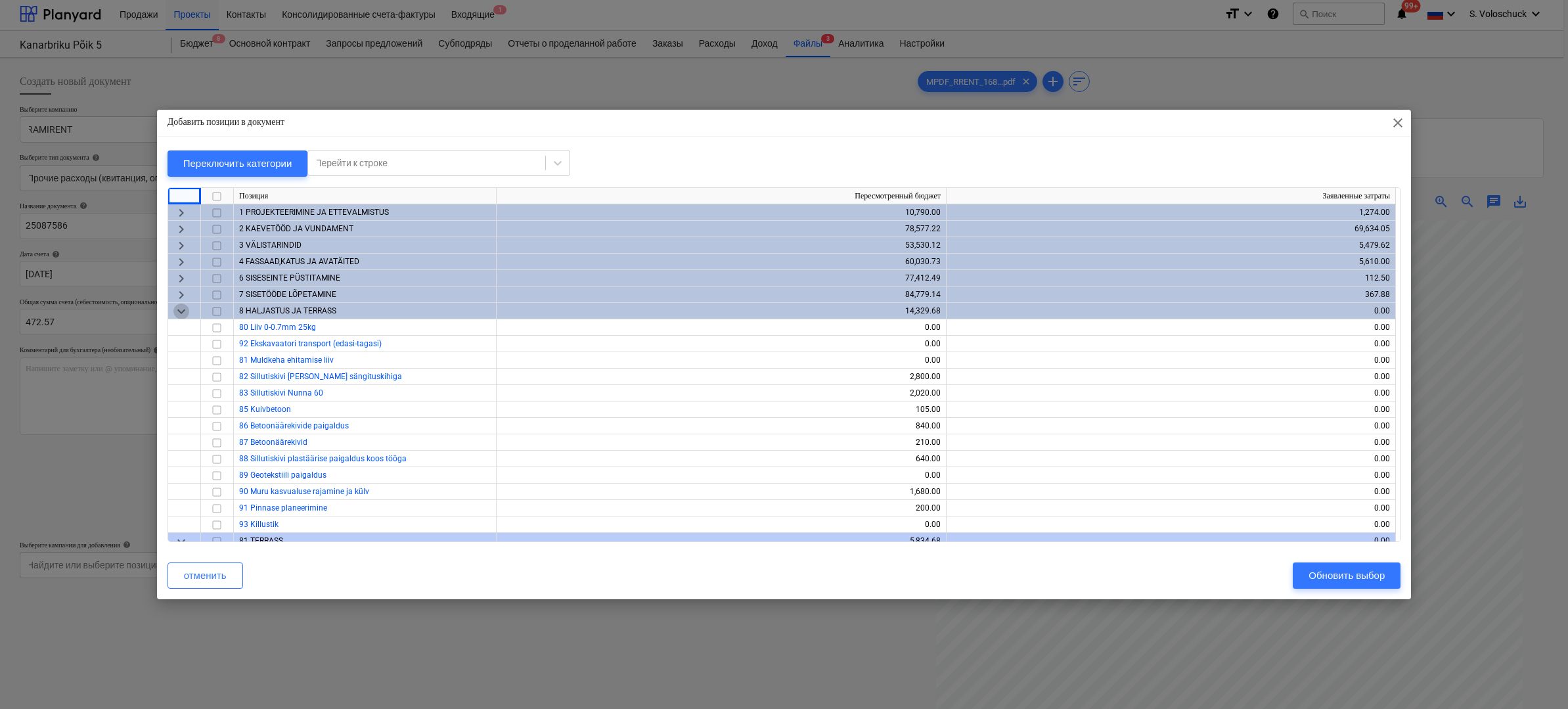
click at [182, 313] on span "keyboard_arrow_down" at bounding box center [181, 310] width 15 height 15
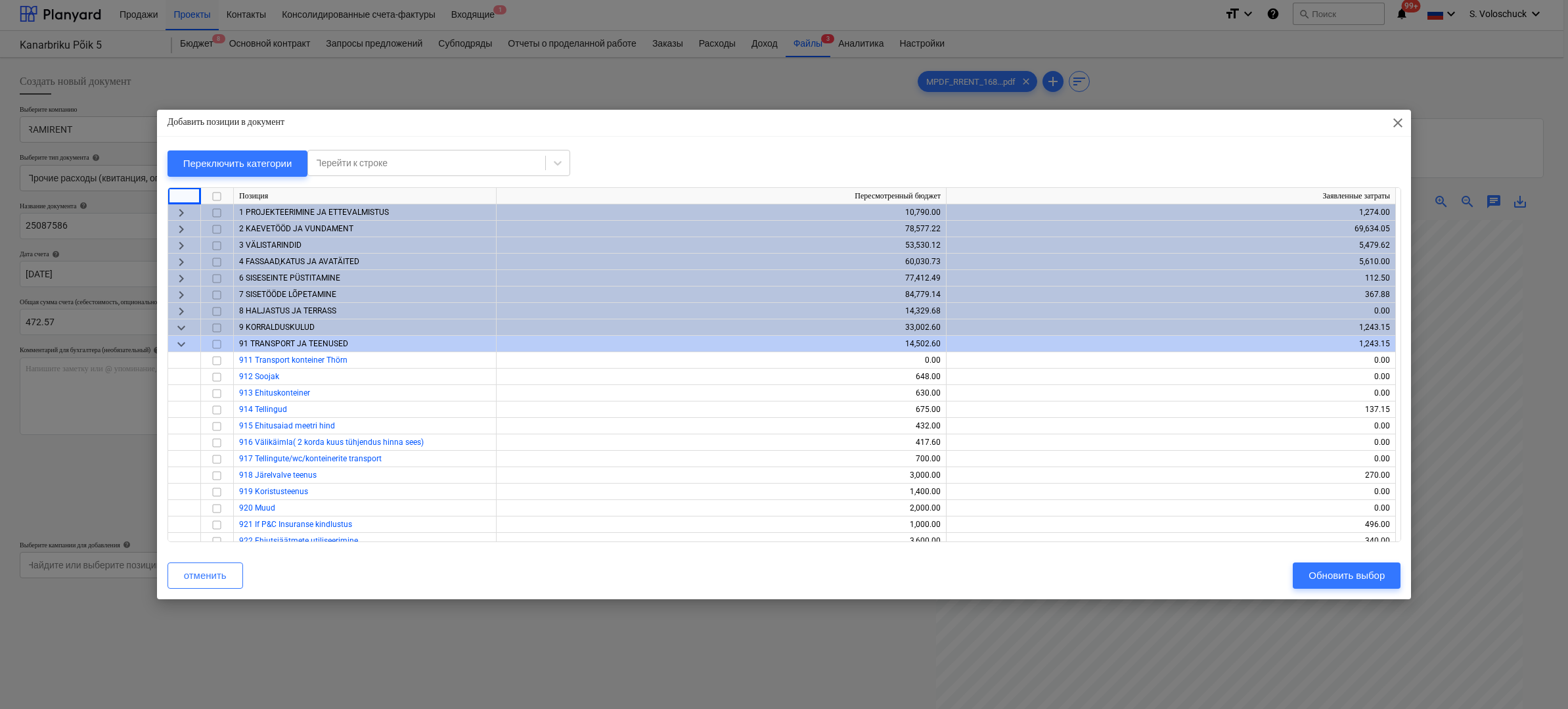
click at [179, 326] on span "keyboard_arrow_down" at bounding box center [181, 327] width 15 height 15
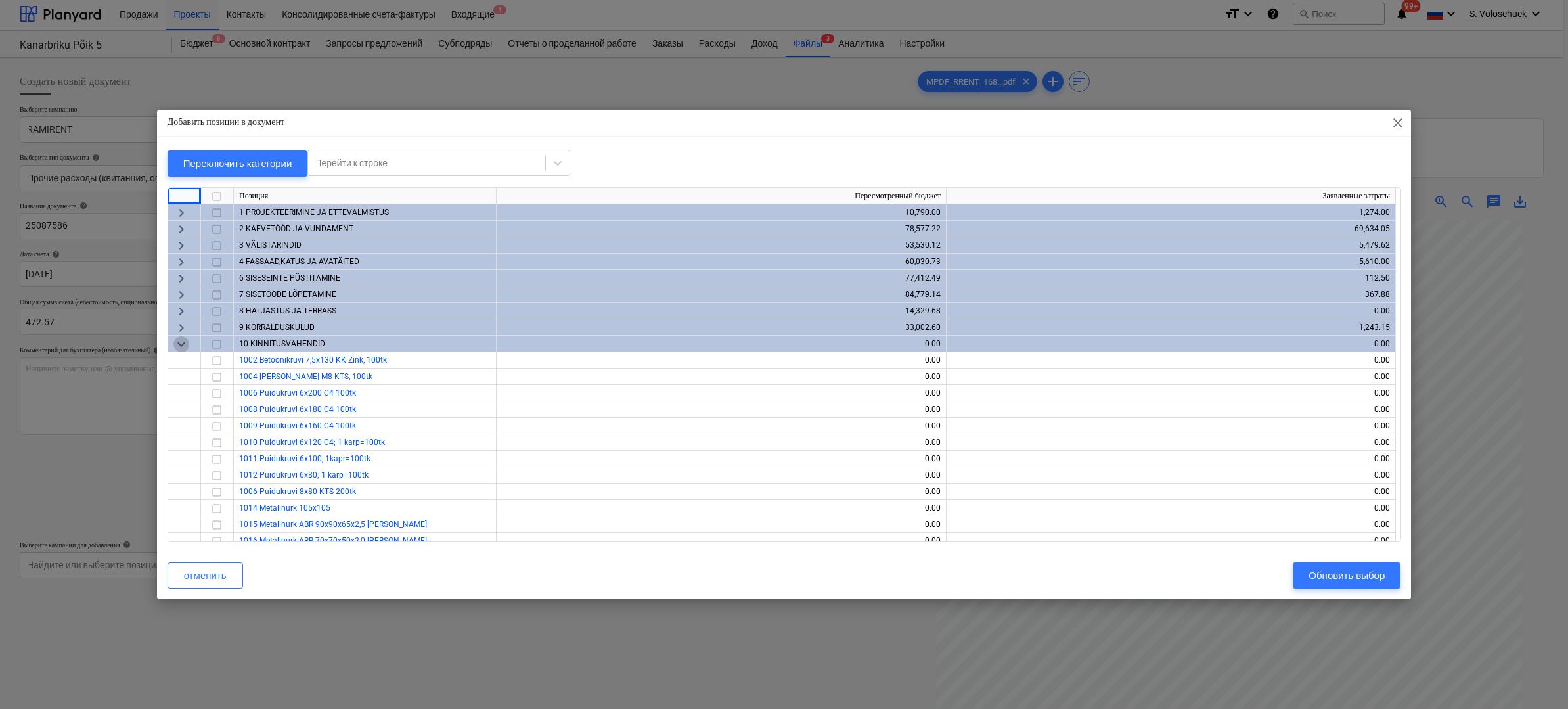
click at [182, 339] on span "keyboard_arrow_down" at bounding box center [181, 343] width 15 height 15
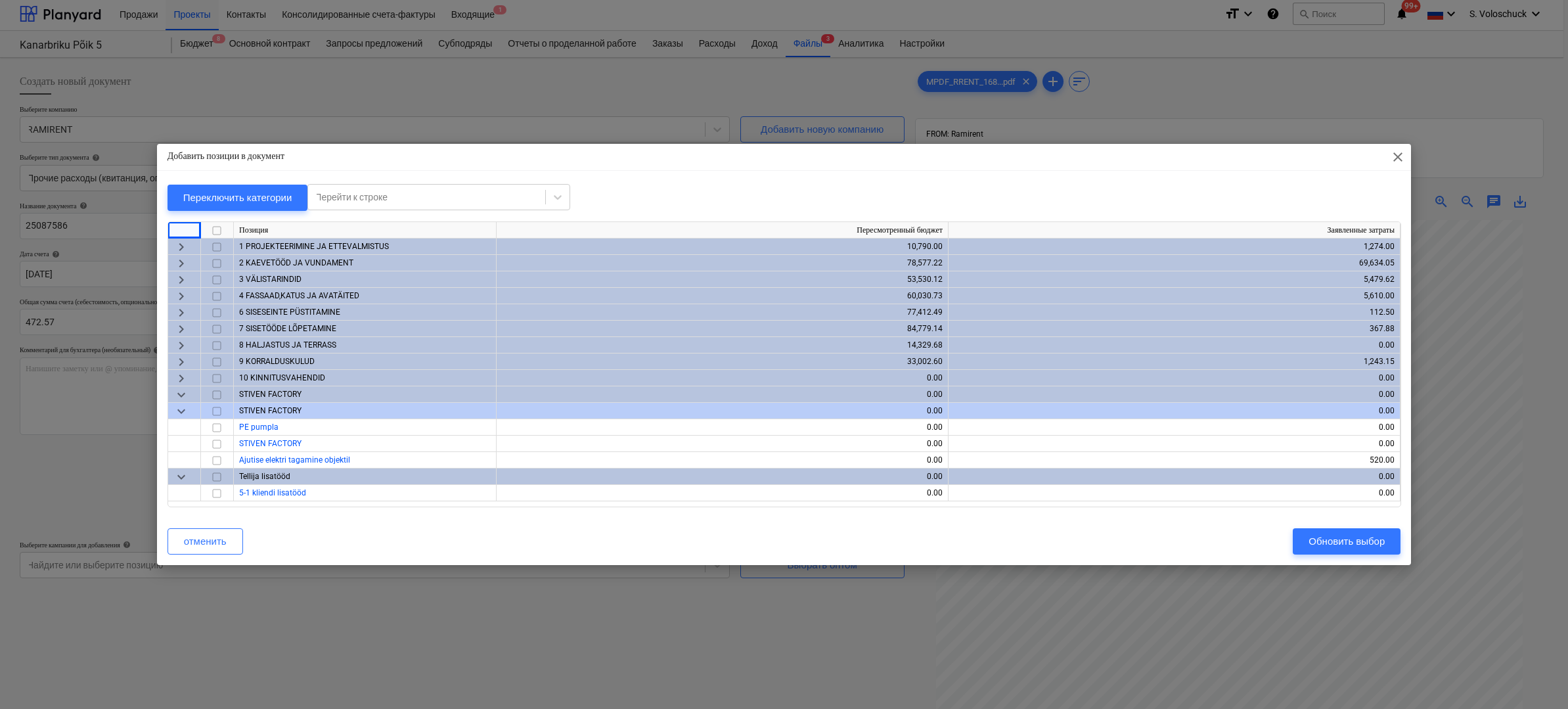
click at [182, 260] on span "keyboard_arrow_right" at bounding box center [181, 263] width 15 height 15
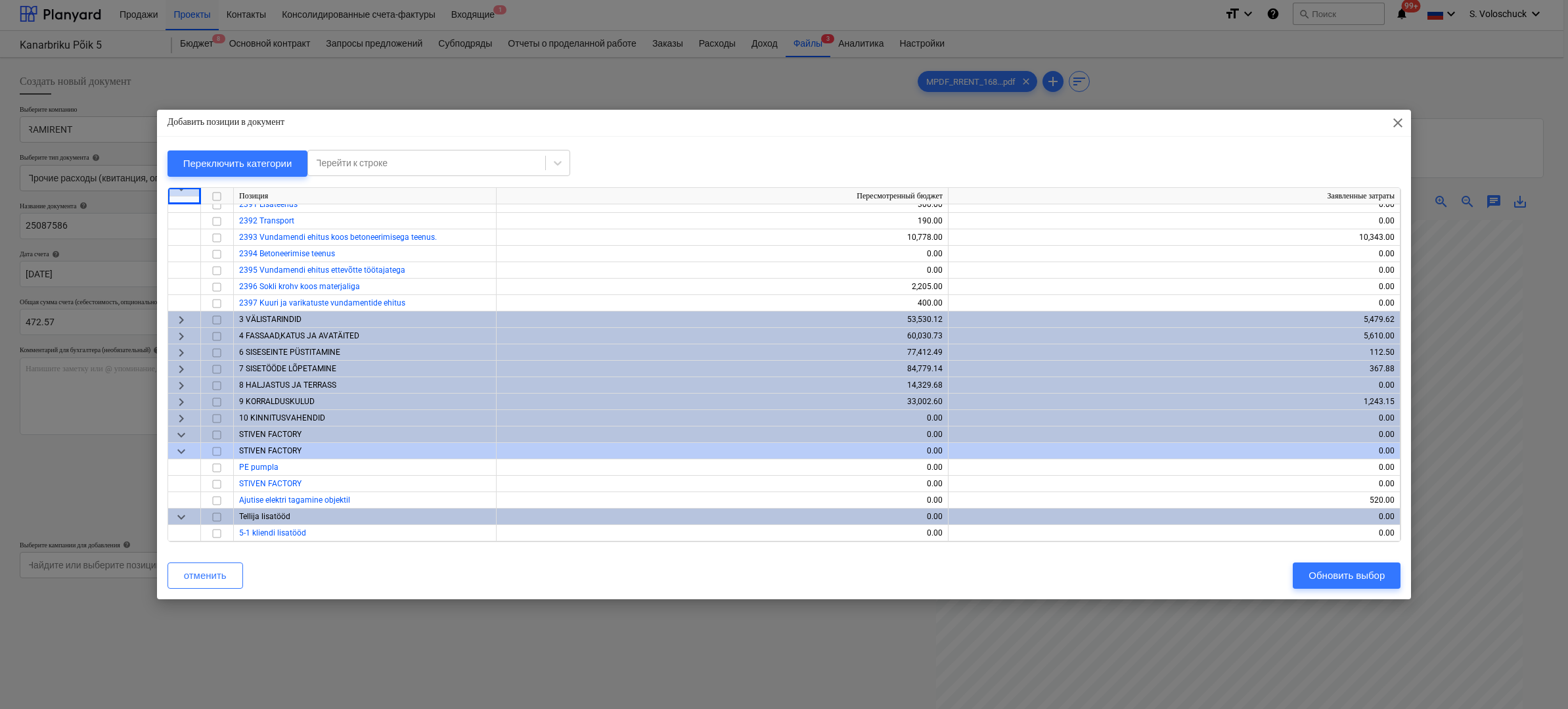
scroll to position [2290, 0]
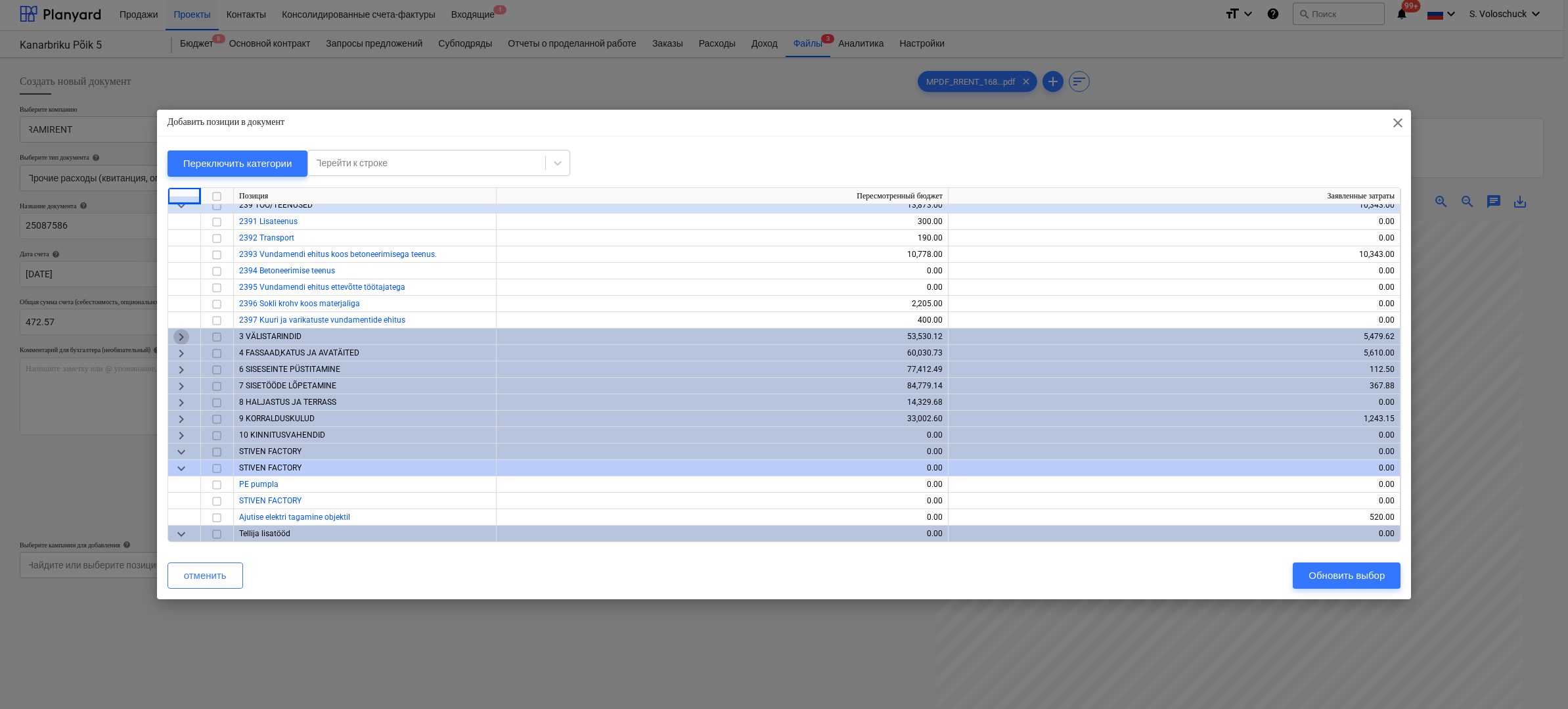
click at [182, 336] on span "keyboard_arrow_right" at bounding box center [181, 336] width 15 height 15
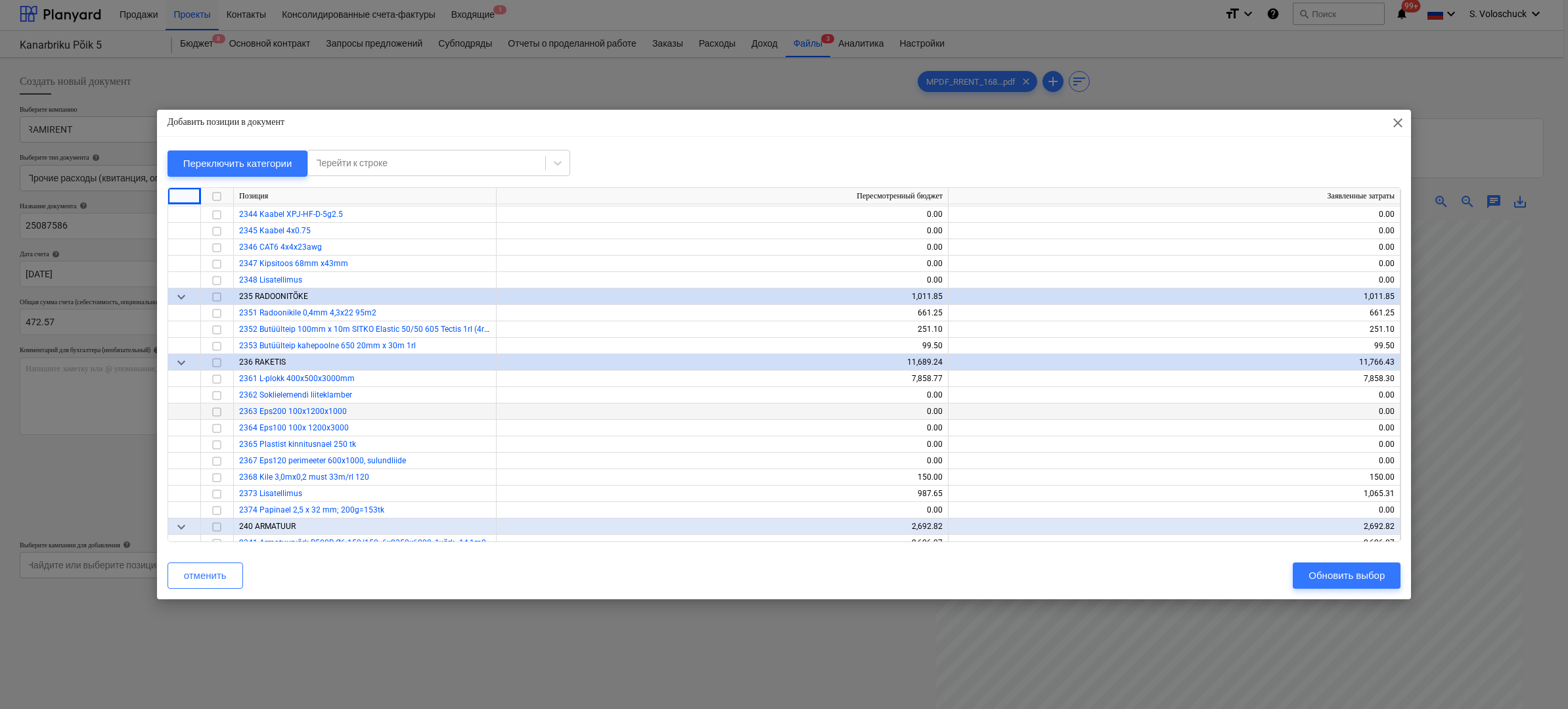
scroll to position [1792, 0]
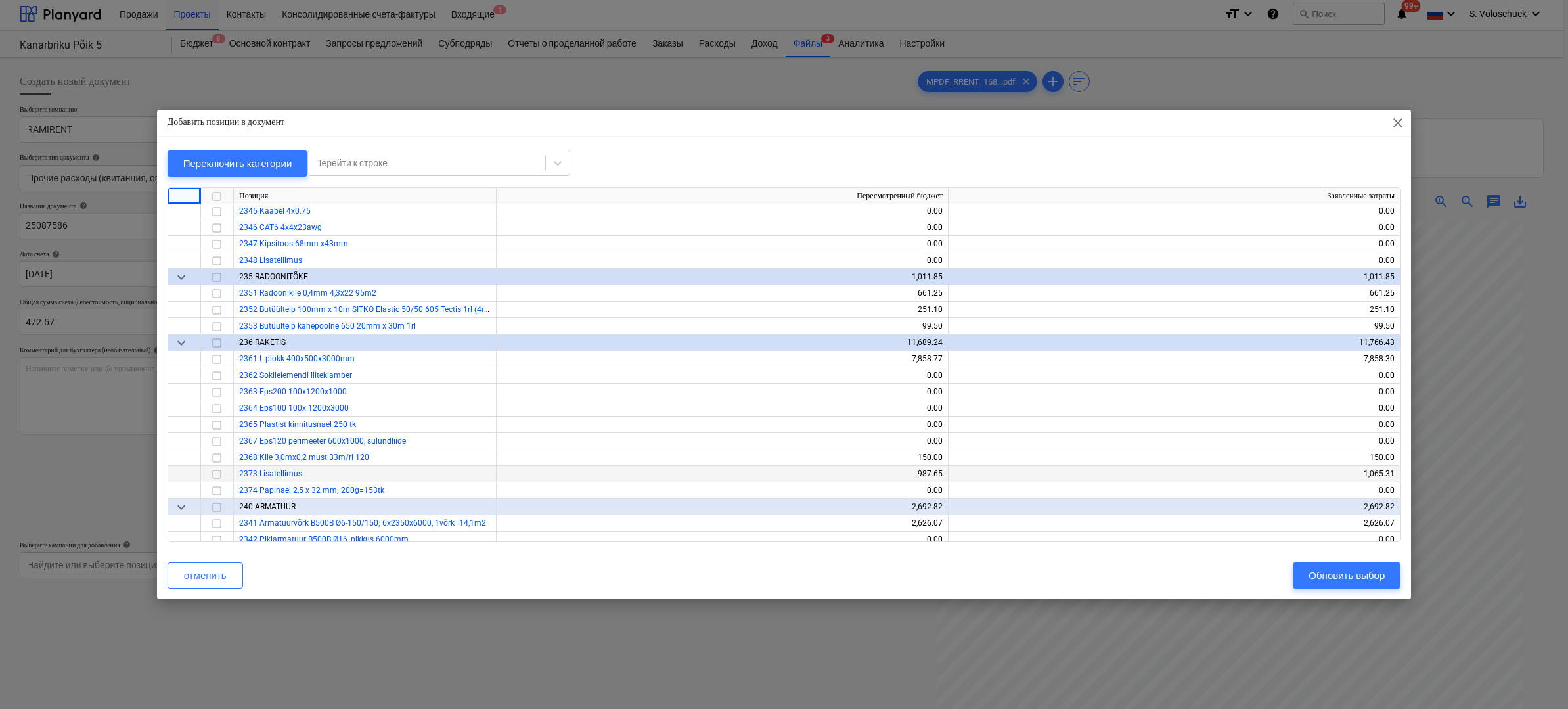
click at [221, 470] on input "checkbox" at bounding box center [216, 473] width 15 height 15
click at [1336, 574] on div "Обновить выбор" at bounding box center [1347, 575] width 76 height 17
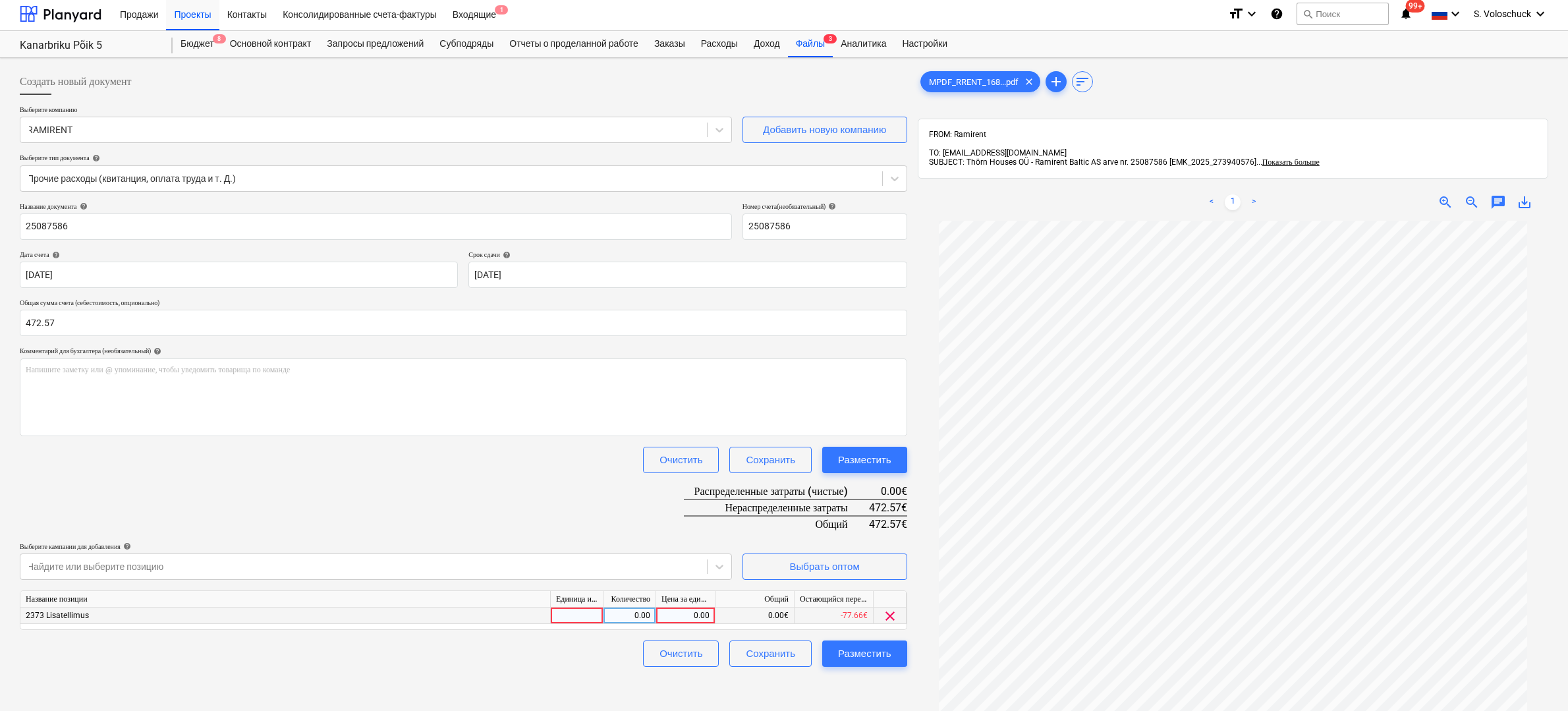
click at [687, 614] on div "0.00" at bounding box center [685, 615] width 48 height 16
type input "472.57"
click at [891, 655] on button "Разместить" at bounding box center [864, 653] width 85 height 27
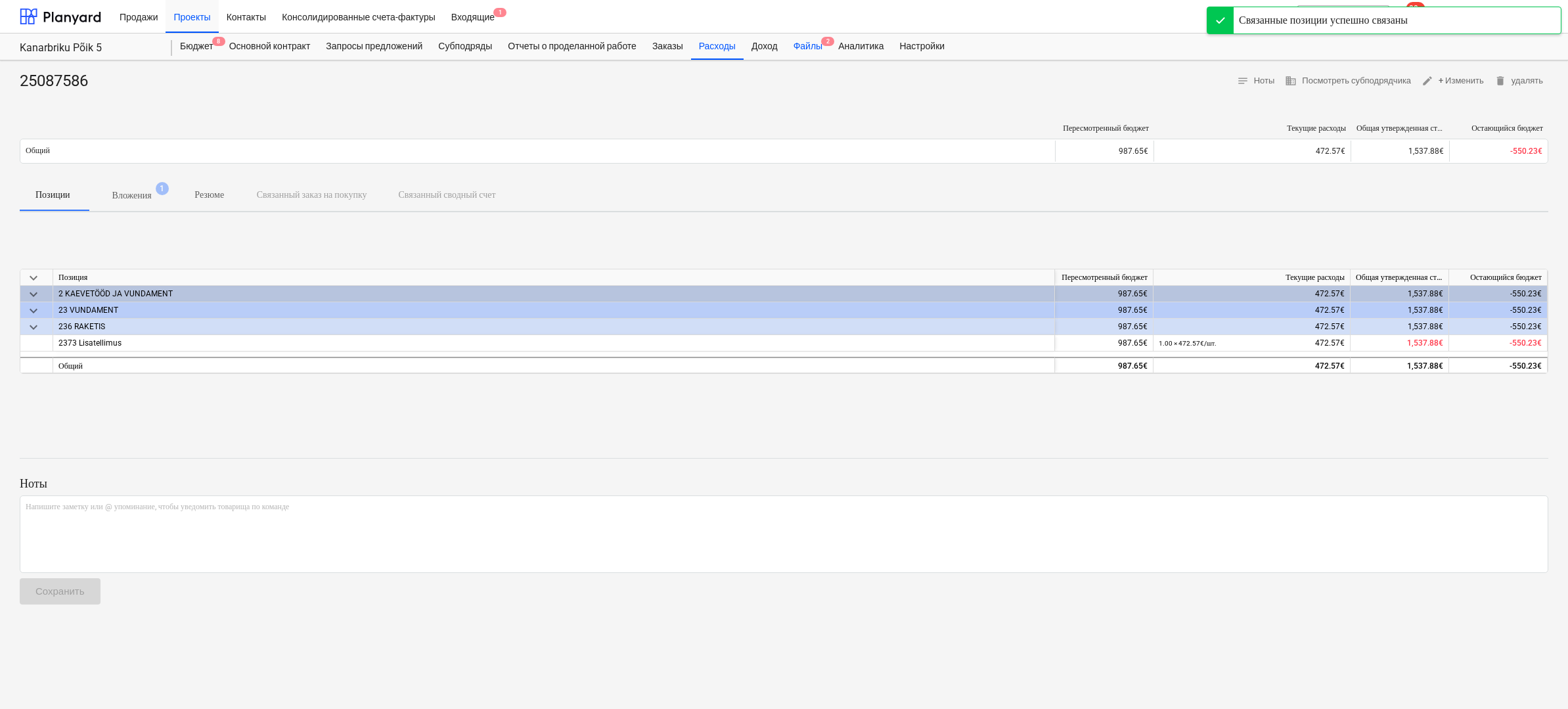
click at [822, 47] on div "Файлы 2" at bounding box center [808, 47] width 45 height 26
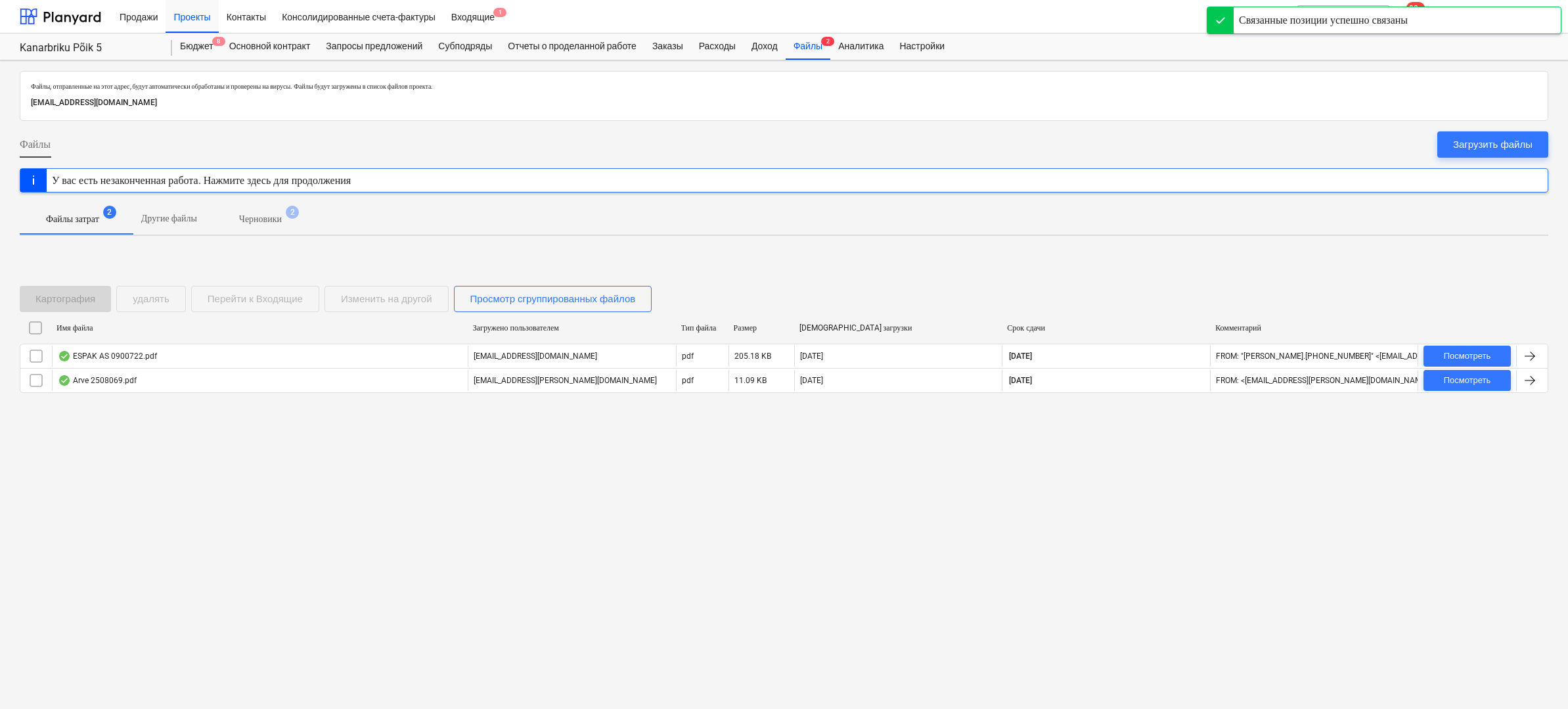
click at [282, 218] on p "Черновики" at bounding box center [260, 218] width 43 height 14
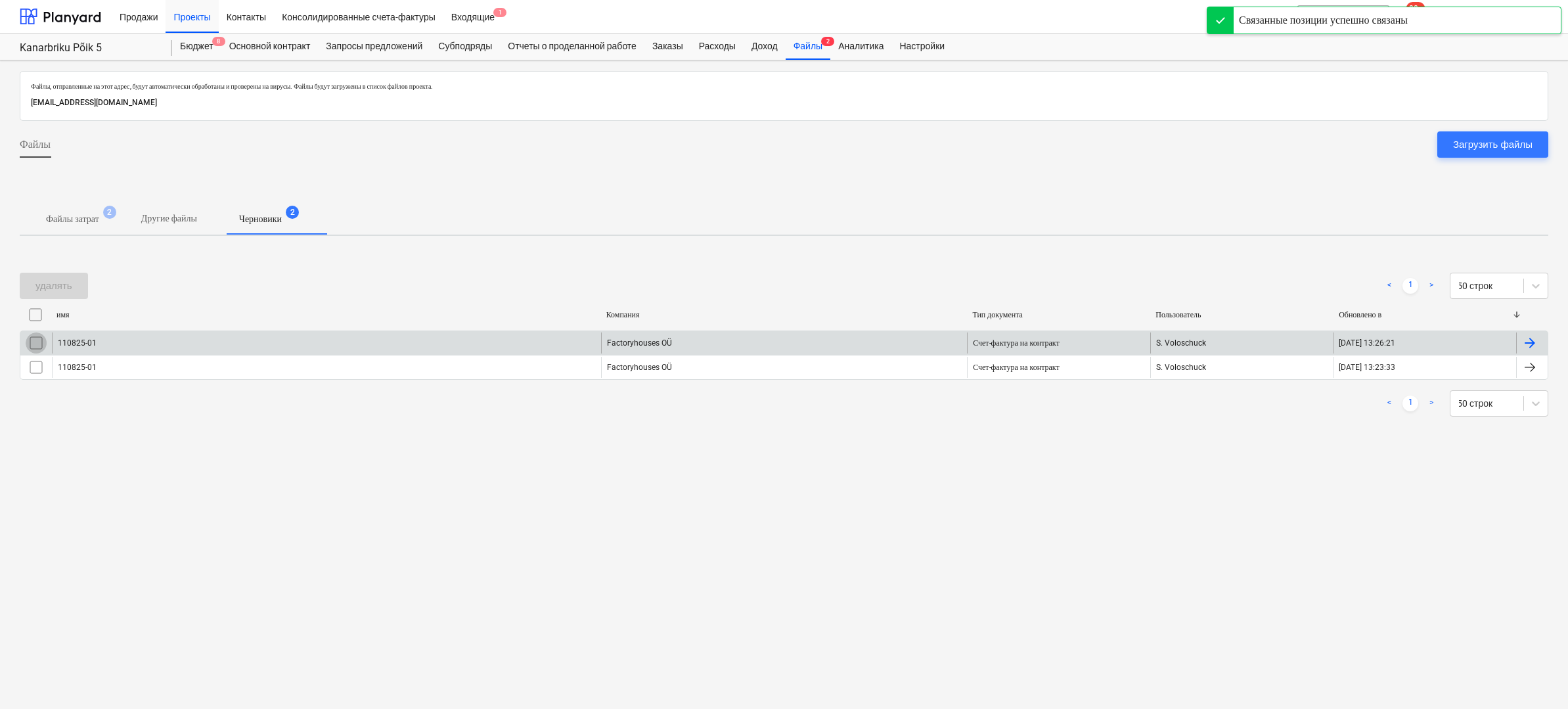
click at [38, 341] on input "checkbox" at bounding box center [36, 343] width 21 height 21
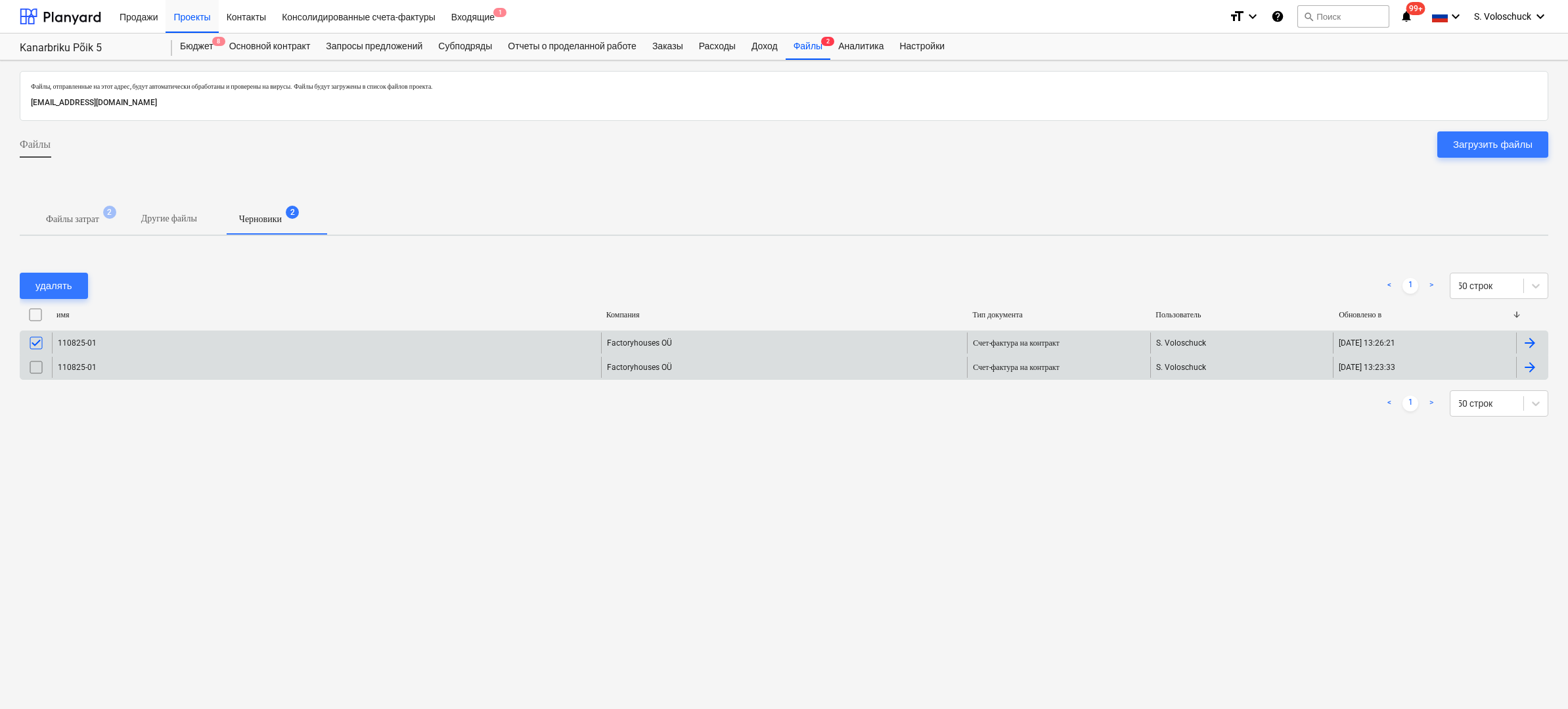
click at [38, 366] on input "checkbox" at bounding box center [36, 367] width 21 height 21
click at [63, 287] on div "удалять" at bounding box center [54, 285] width 37 height 17
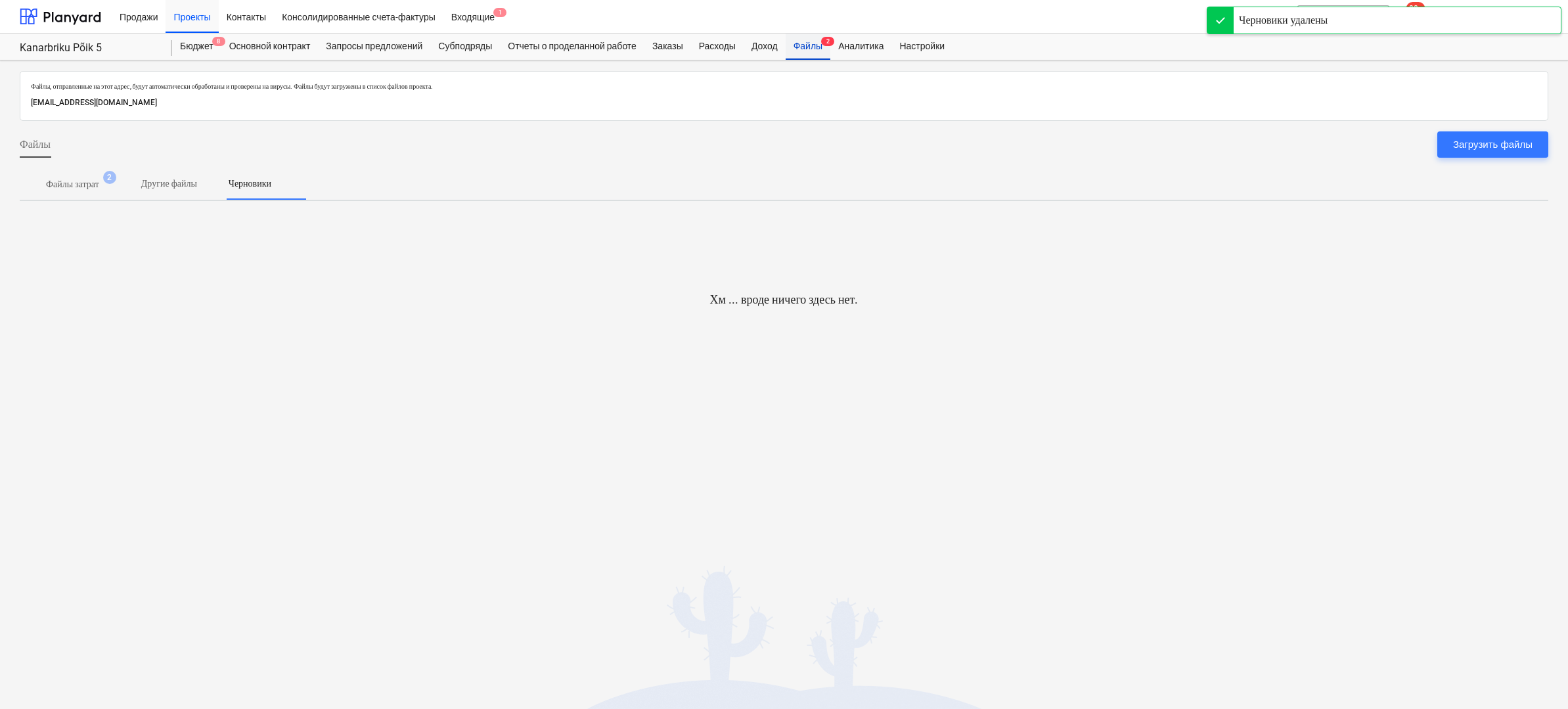
click at [830, 51] on div "Файлы 2" at bounding box center [808, 47] width 45 height 26
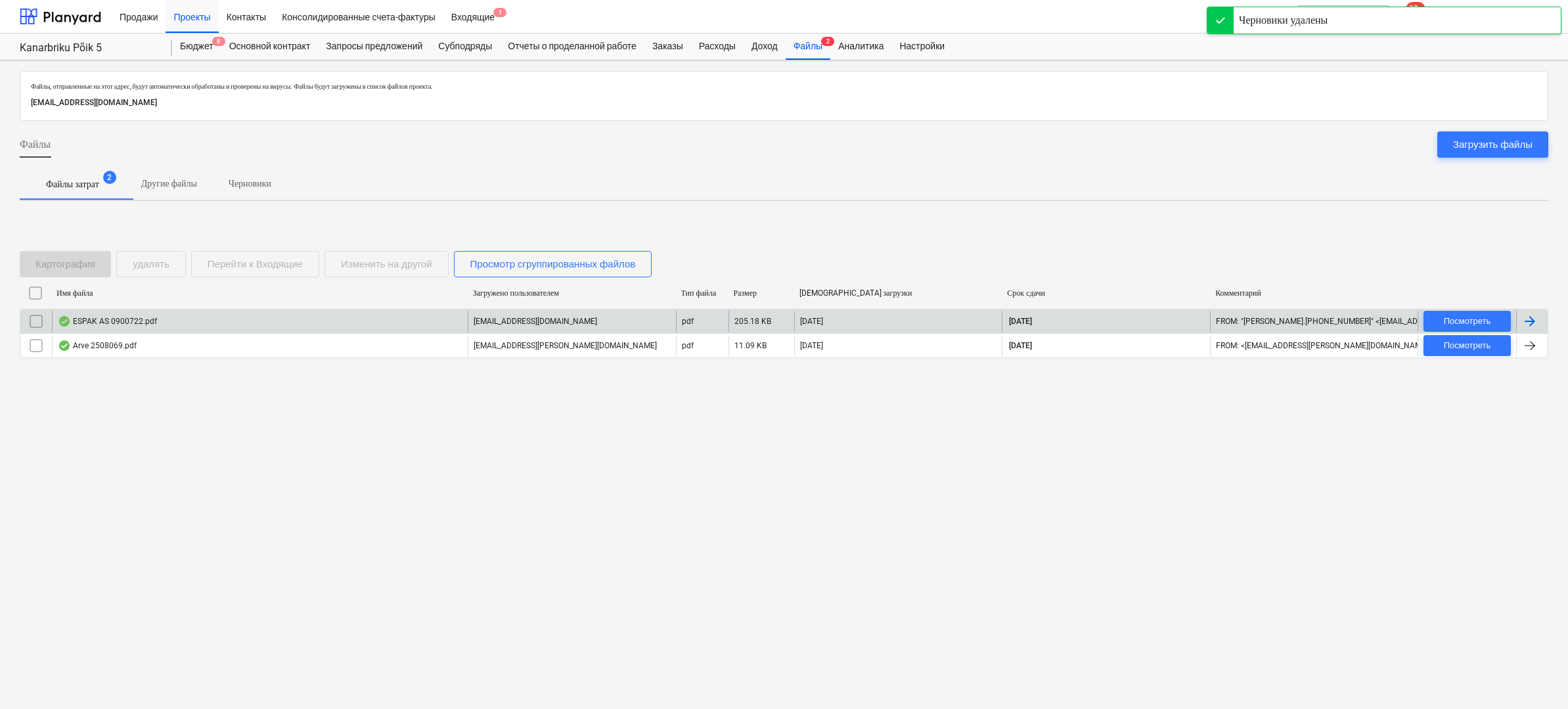
click at [110, 322] on div "ESPAK AS 0900722.pdf" at bounding box center [107, 321] width 99 height 10
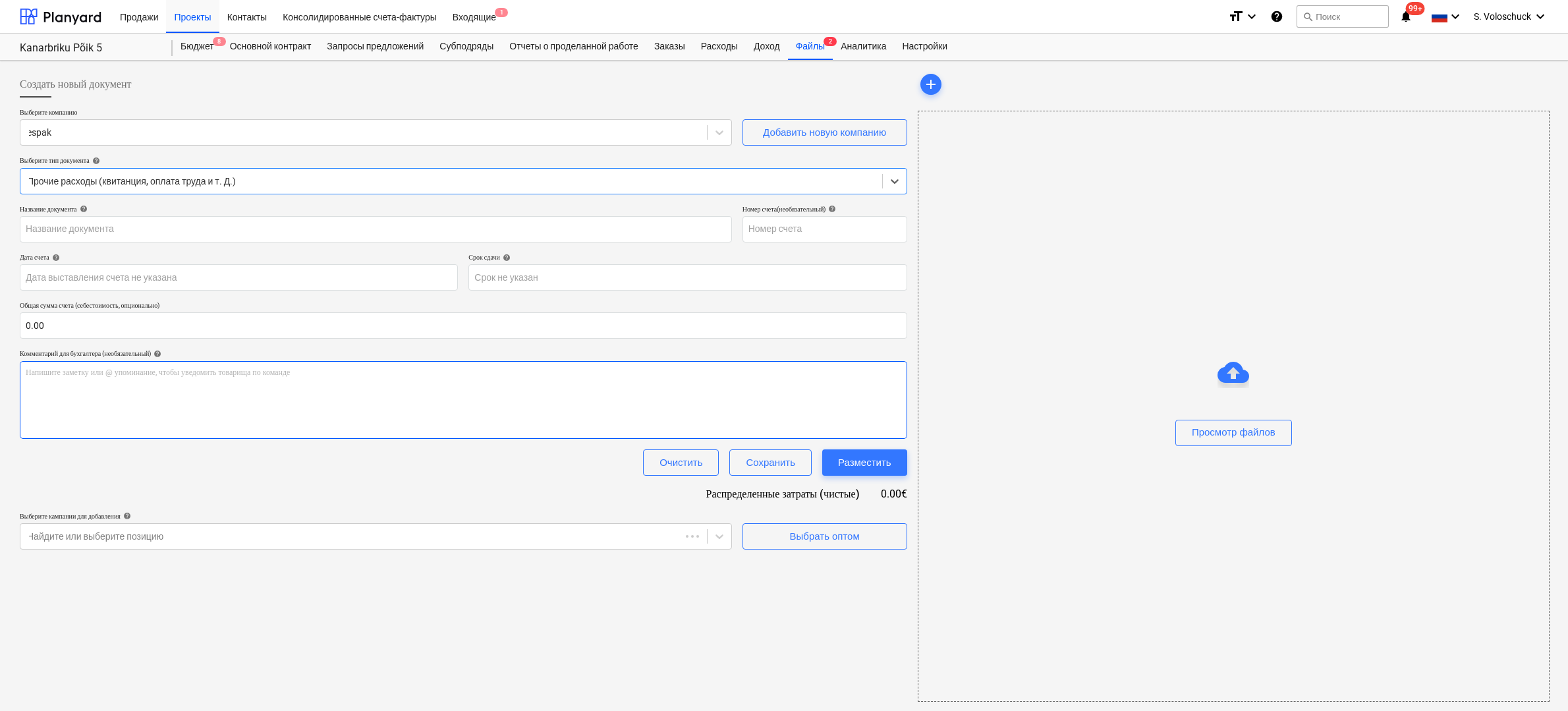
type input "0900722"
type input "[DATE]"
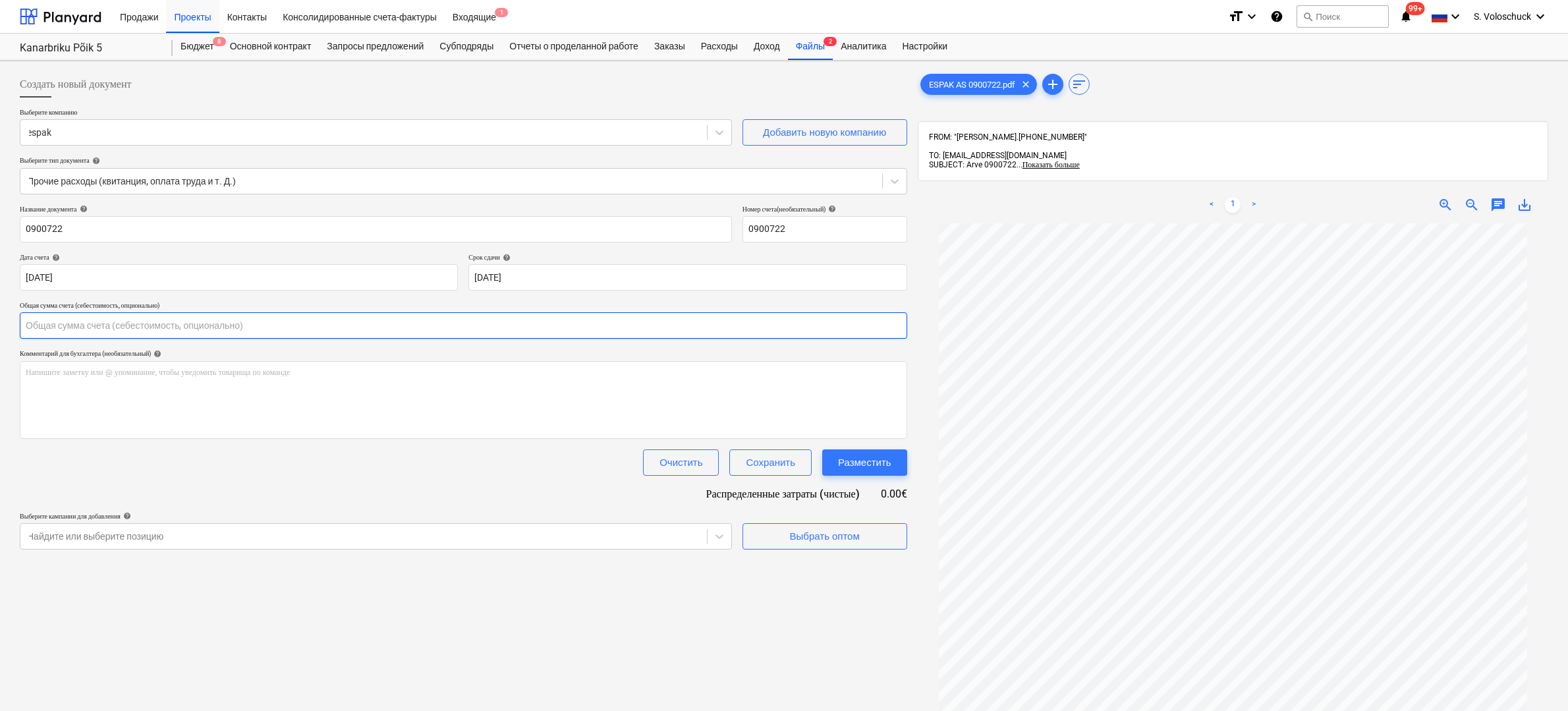
click at [115, 330] on input "text" at bounding box center [463, 325] width 887 height 27
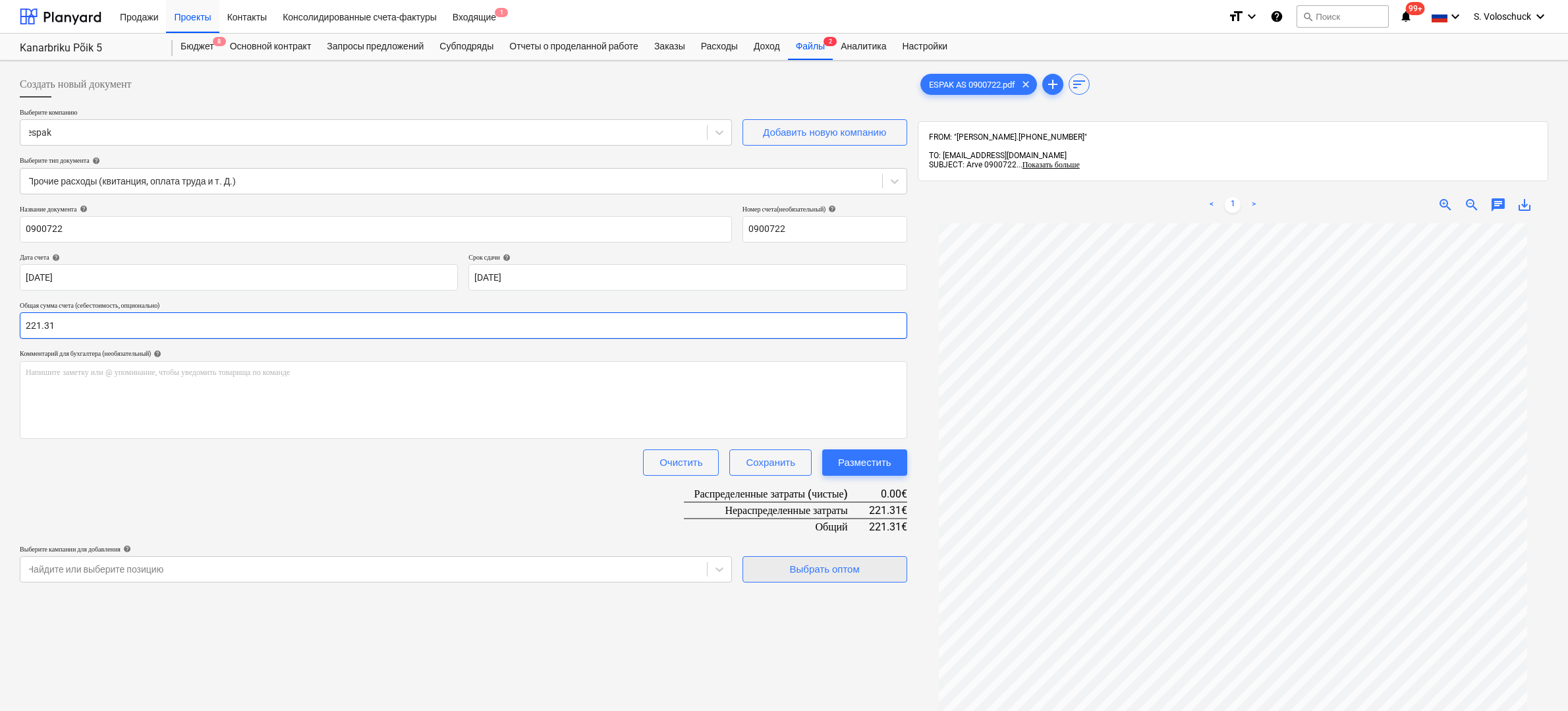
type input "221.31"
click at [853, 569] on div "Выбрать оптом" at bounding box center [825, 569] width 70 height 17
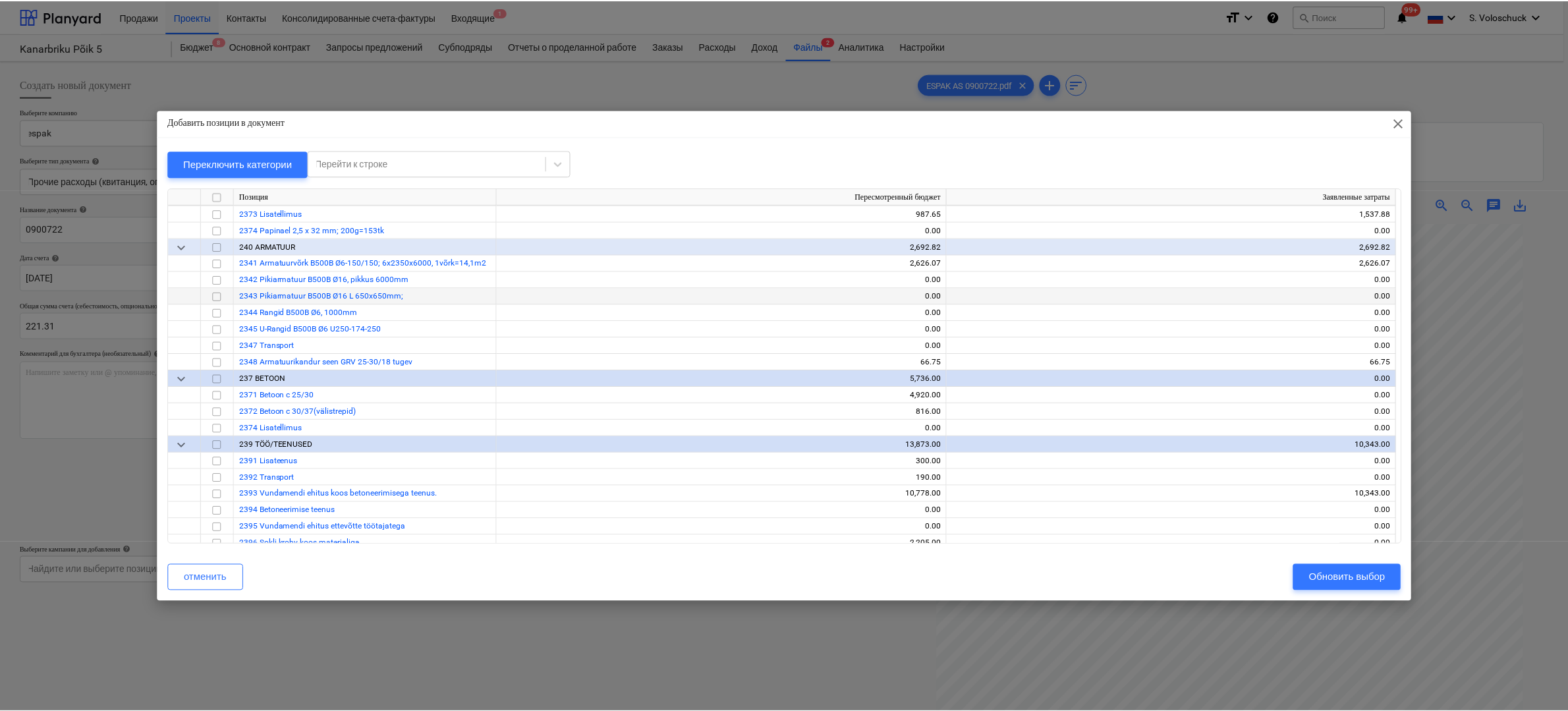
scroll to position [2036, 0]
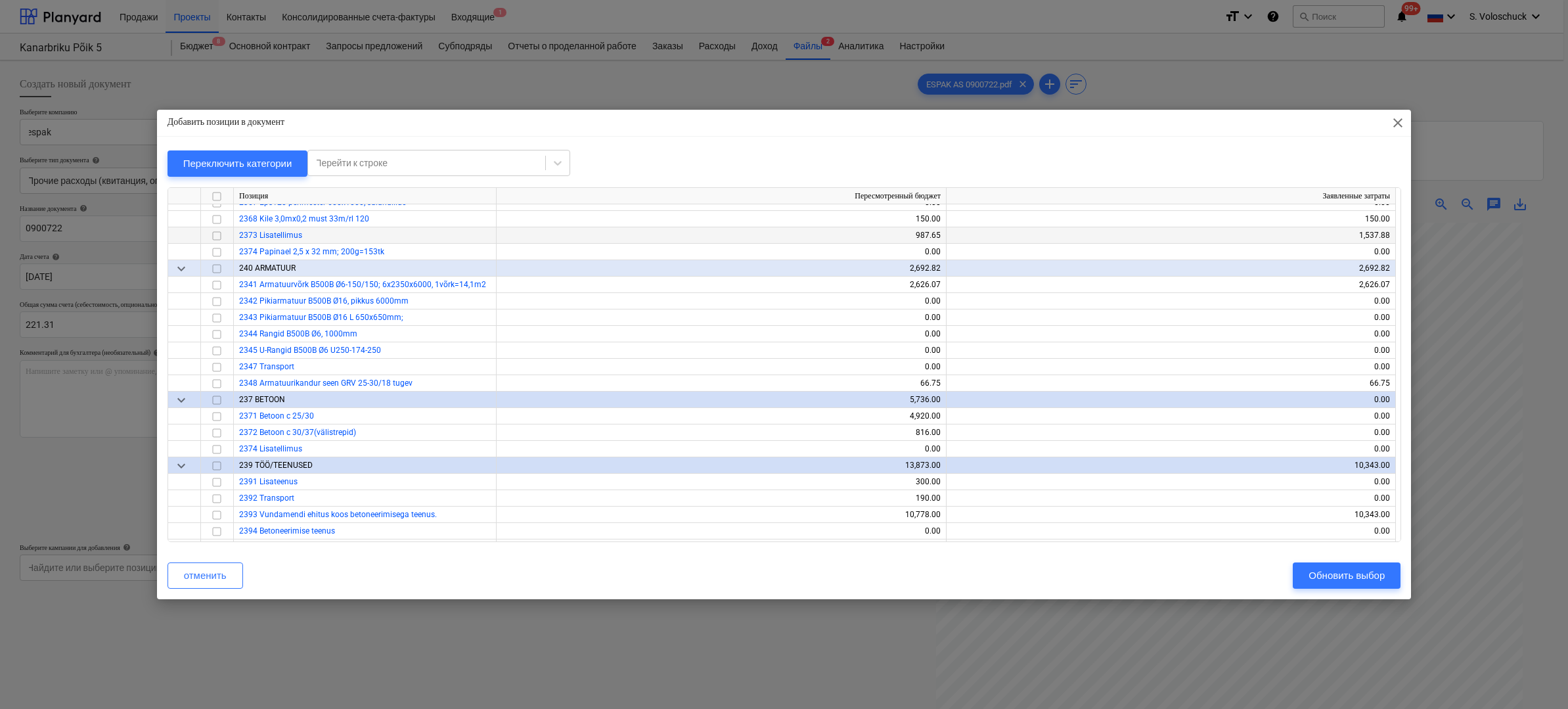
click at [220, 235] on input "checkbox" at bounding box center [216, 235] width 15 height 15
click at [1334, 574] on div "Обновить выбор" at bounding box center [1347, 575] width 76 height 17
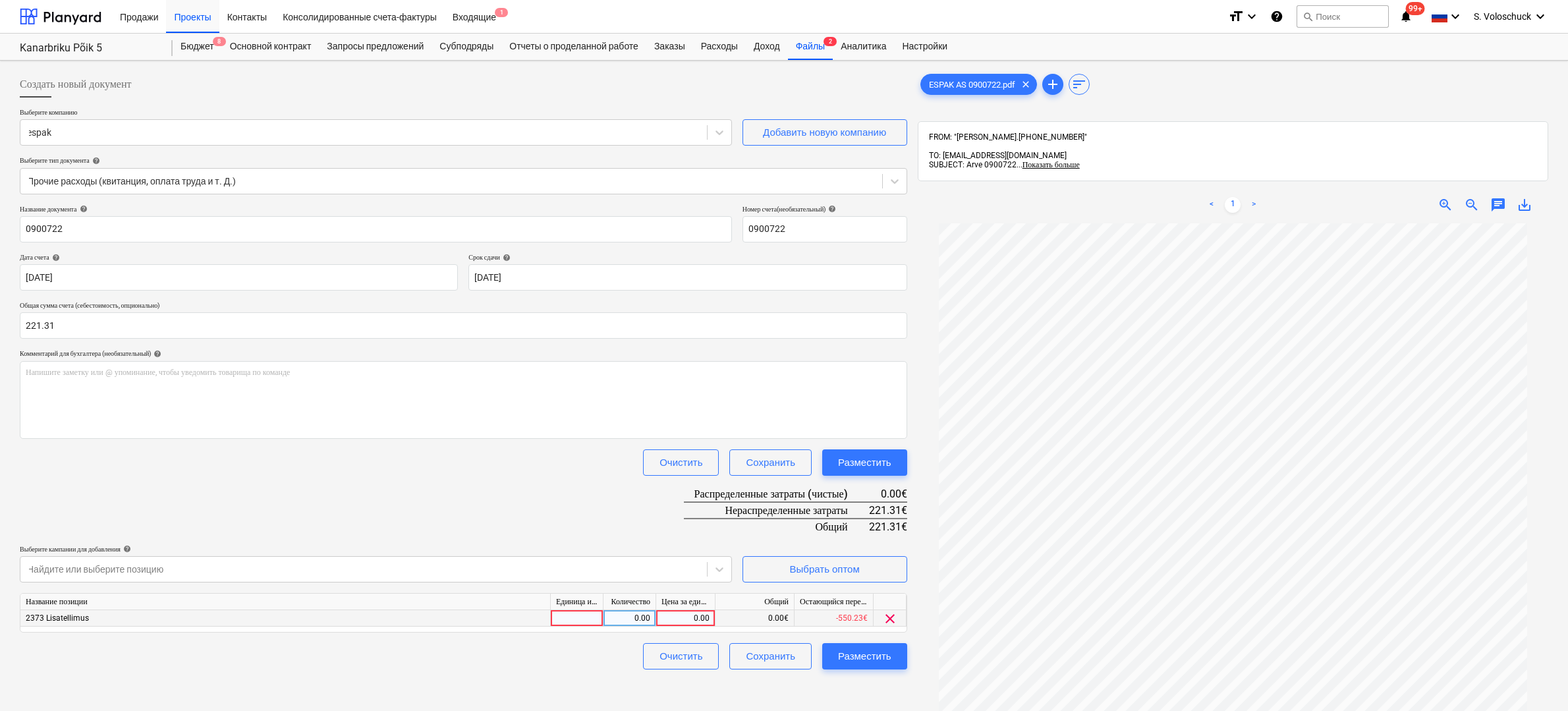
click at [684, 614] on div "0.00" at bounding box center [685, 618] width 48 height 16
type input "221.31"
click at [860, 651] on div "Разместить" at bounding box center [864, 656] width 53 height 17
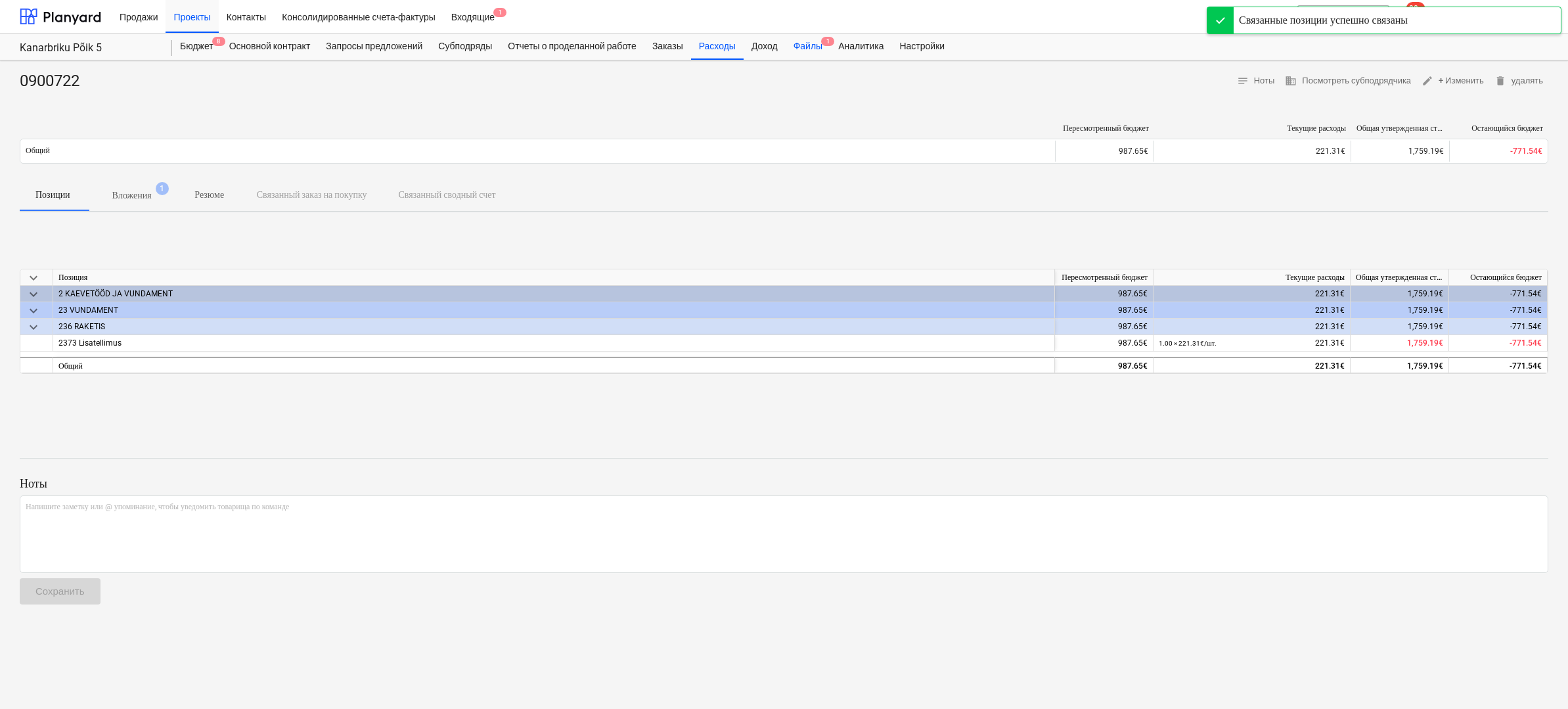
click at [824, 52] on div "Файлы 1" at bounding box center [808, 47] width 45 height 26
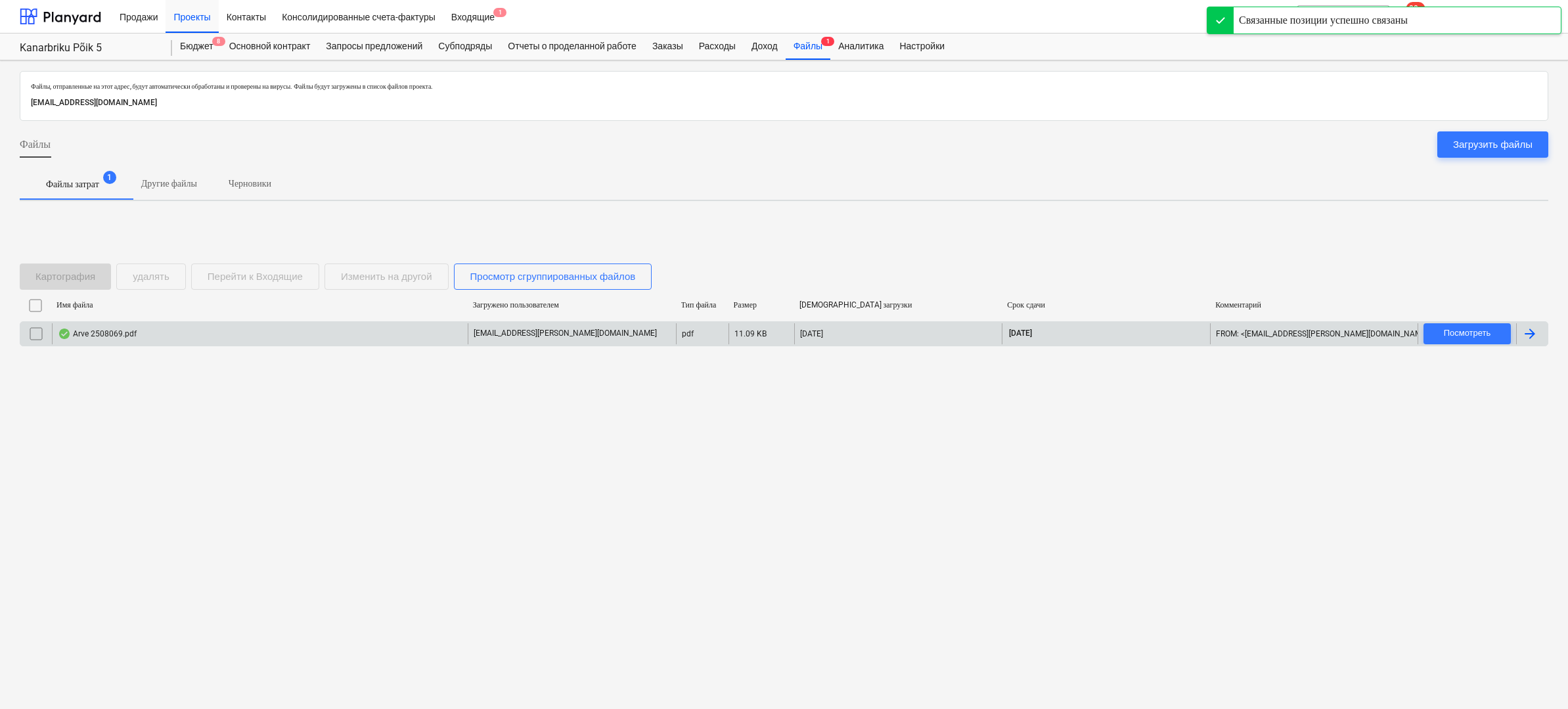
click at [335, 342] on div "Arve 2508069.pdf" at bounding box center [260, 333] width 416 height 21
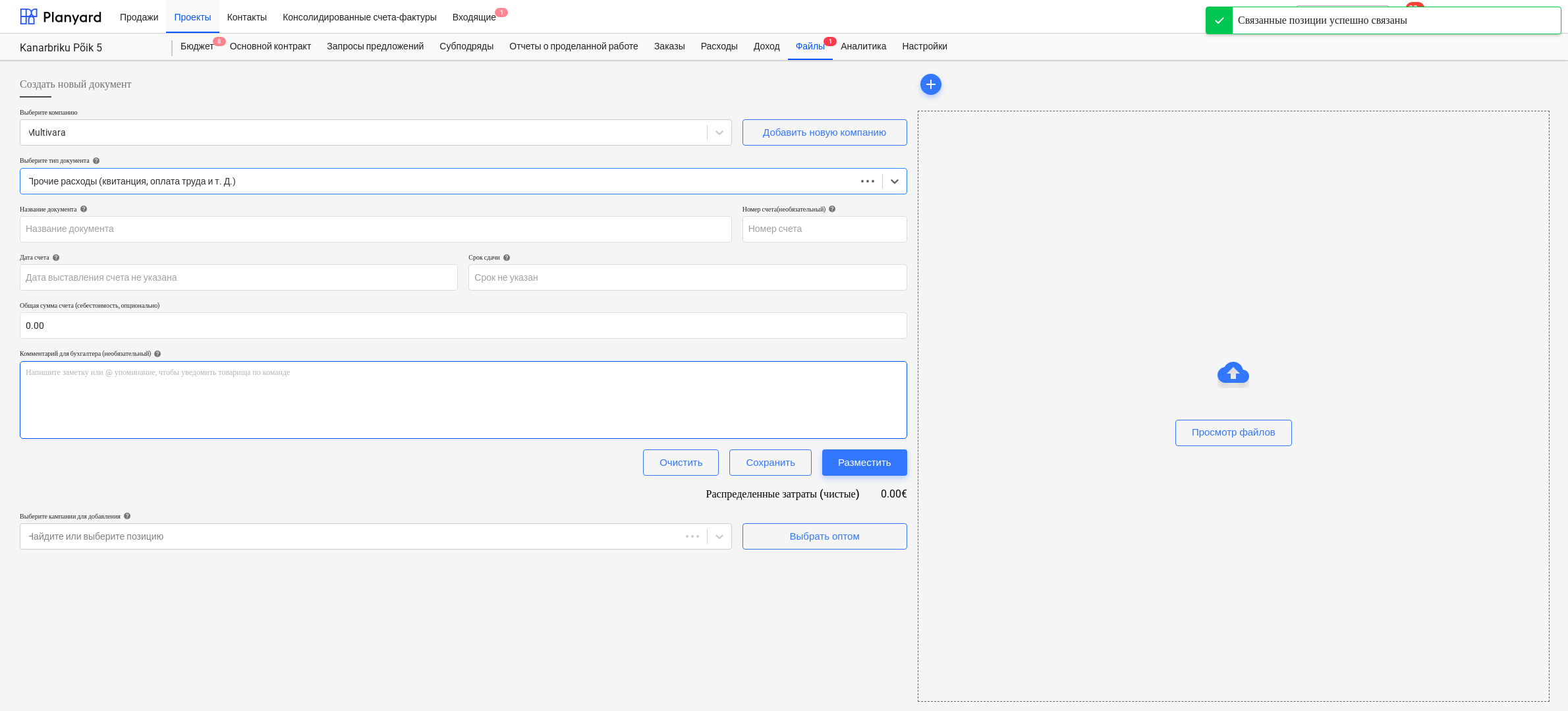
type input "2508069"
type input "[DATE]"
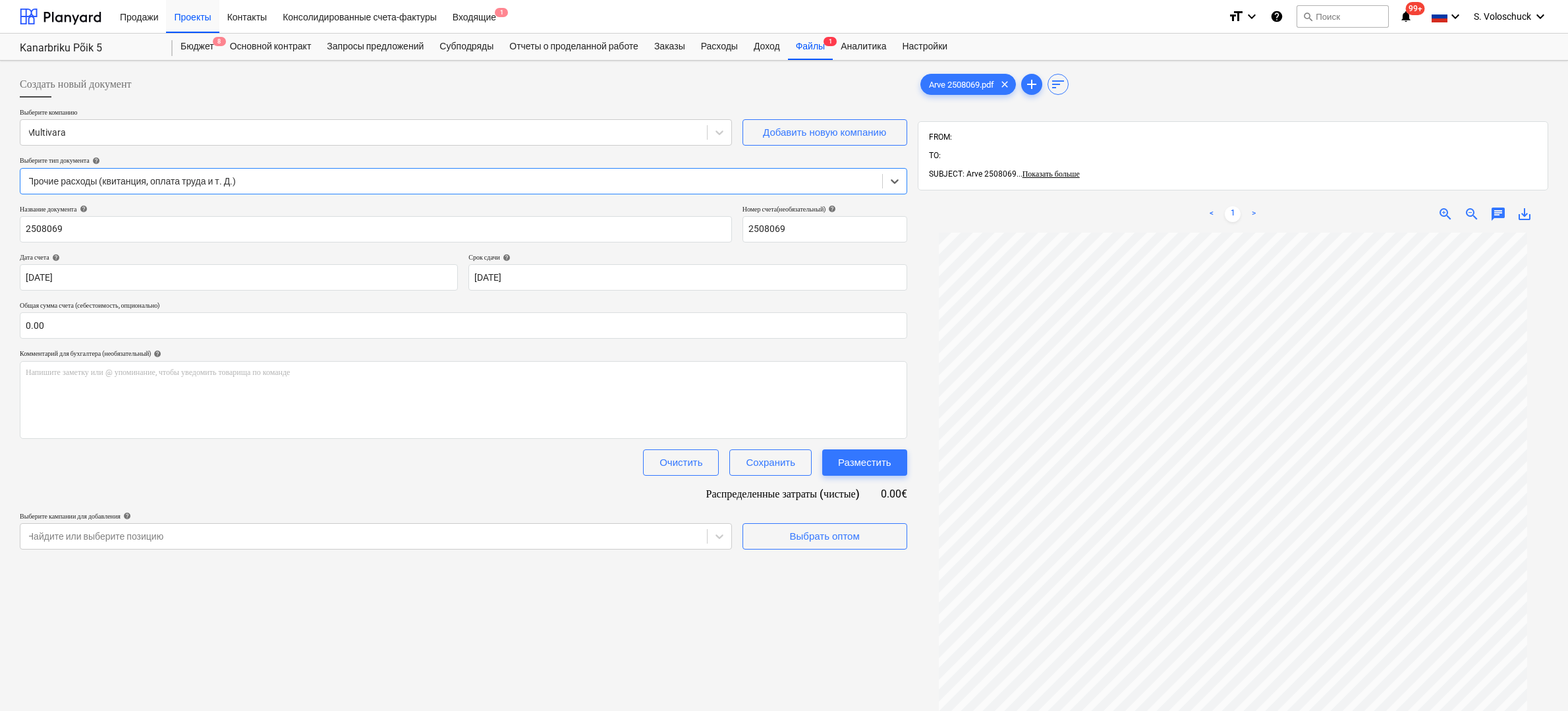
click at [713, 529] on body "Продажи Проекты Контакты Консолидированные счета-фактуры Входящие 1 format_size…" at bounding box center [784, 356] width 1568 height 711
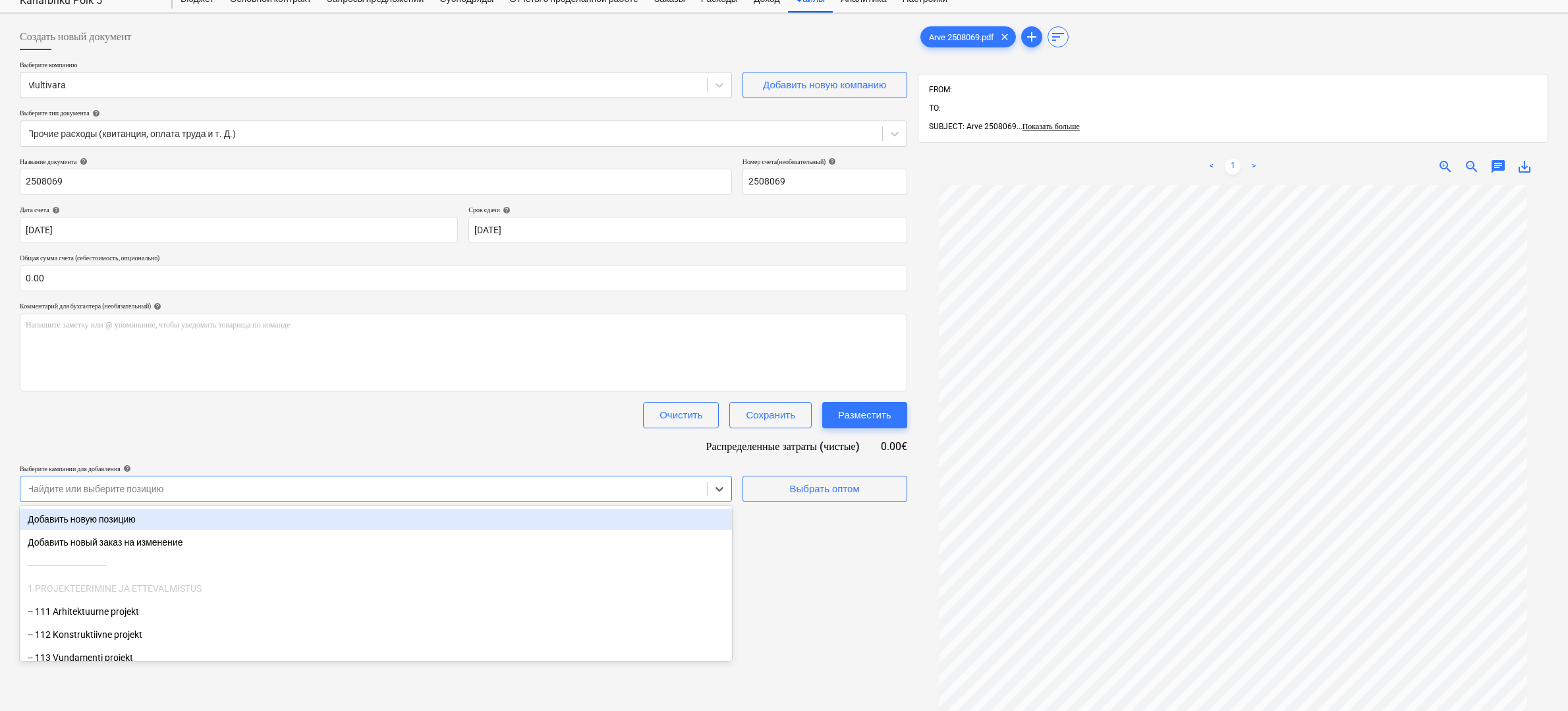
scroll to position [48, 0]
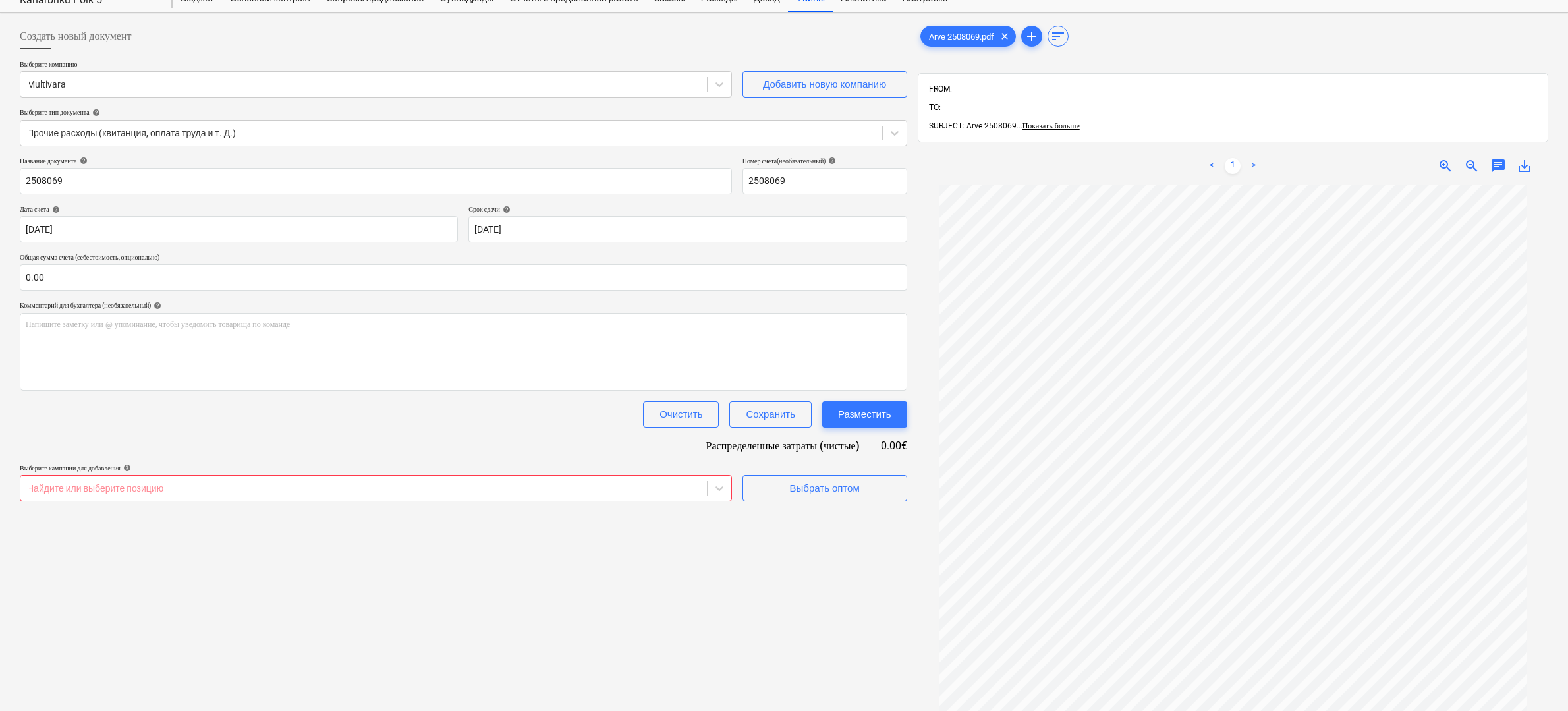
click at [594, 68] on p "Выберите компанию" at bounding box center [375, 65] width 712 height 11
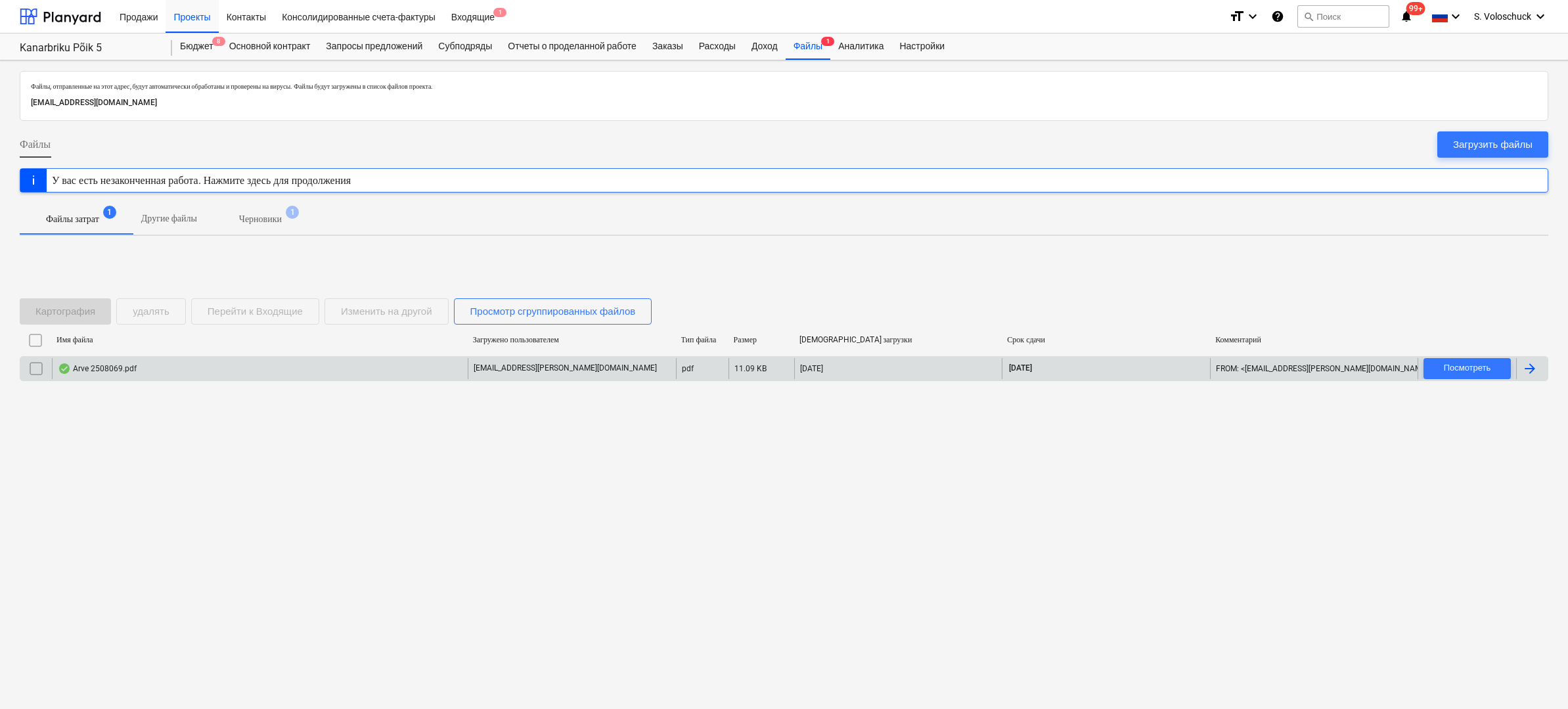
click at [31, 369] on input "checkbox" at bounding box center [36, 368] width 21 height 21
click at [280, 309] on div "Перейти к Входящие" at bounding box center [255, 311] width 96 height 17
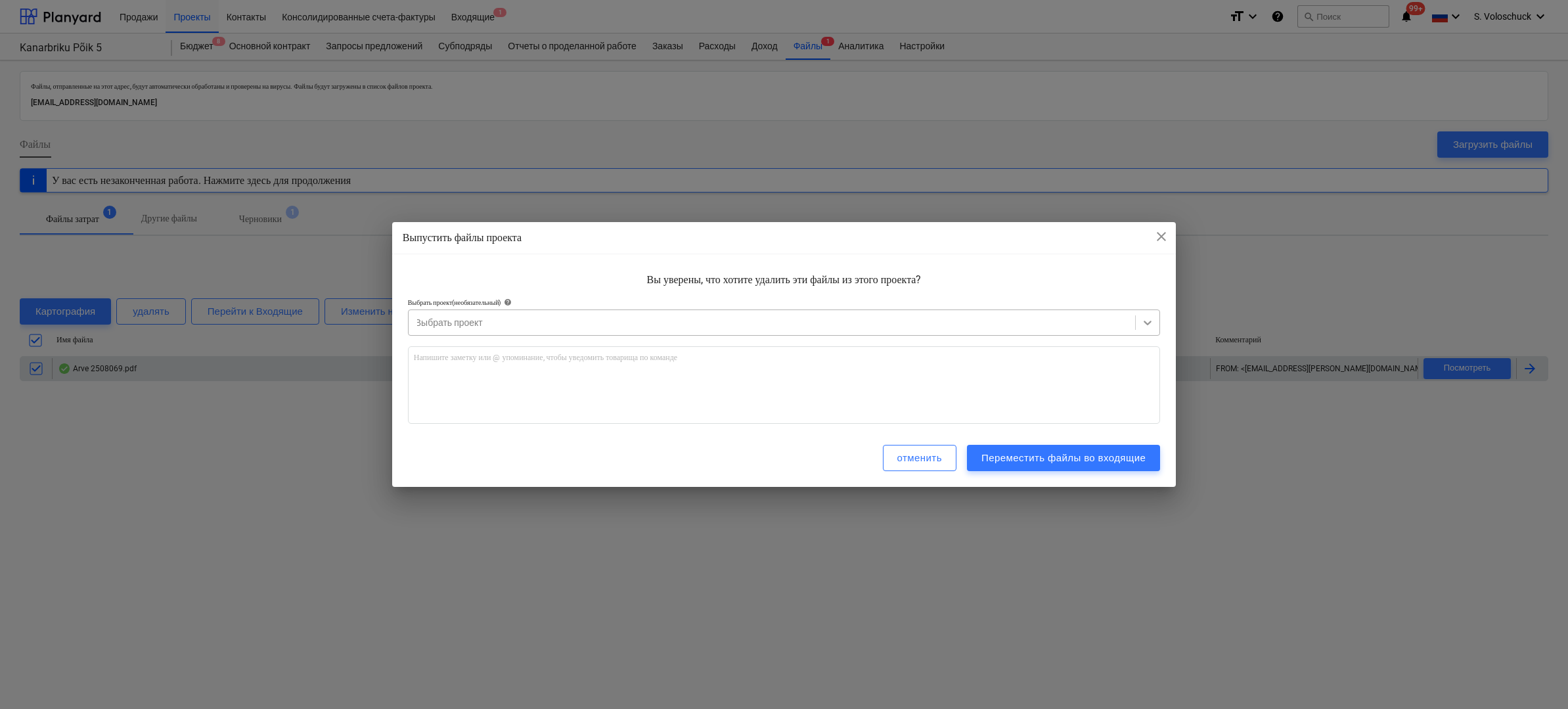
click at [1151, 323] on icon at bounding box center [1147, 323] width 13 height 13
click at [728, 323] on div at bounding box center [771, 323] width 714 height 13
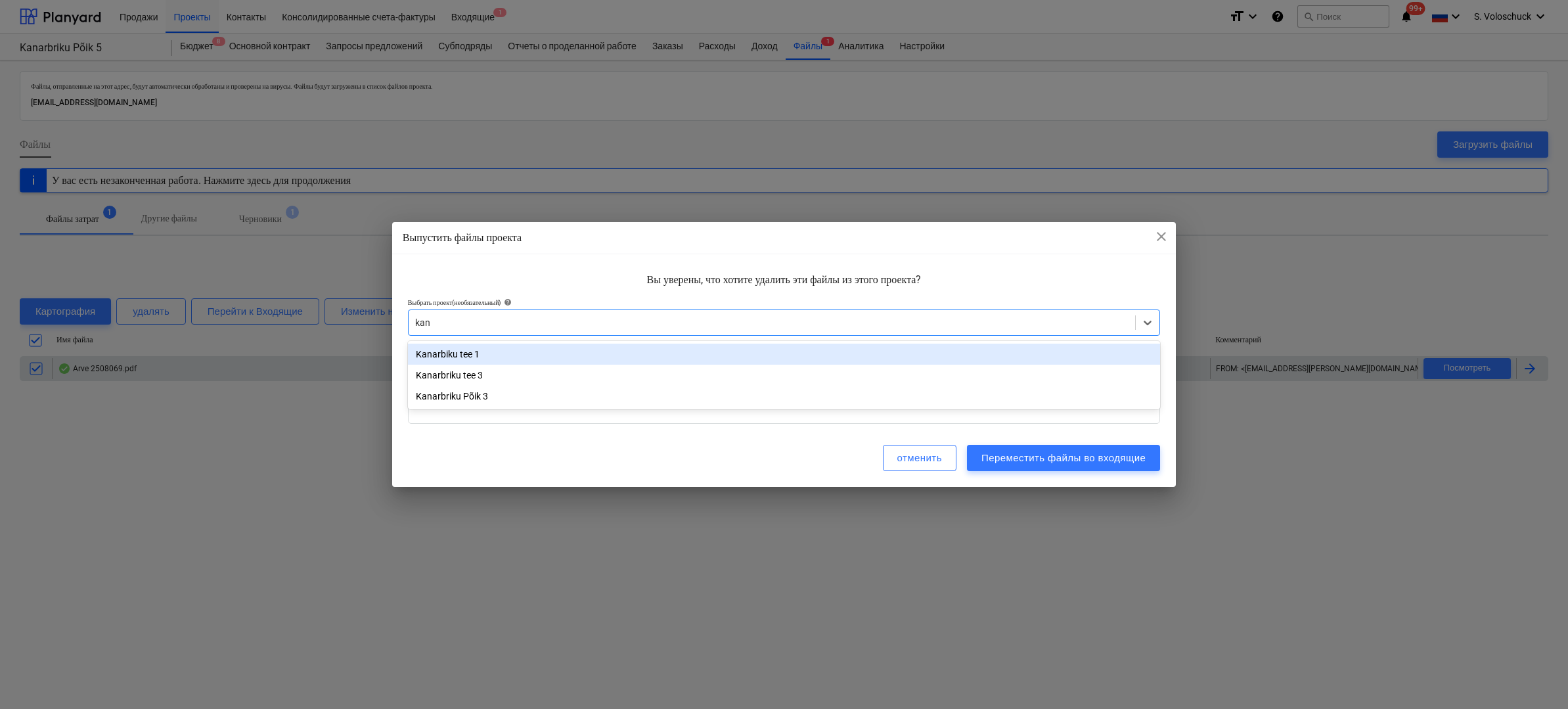
type input "kana"
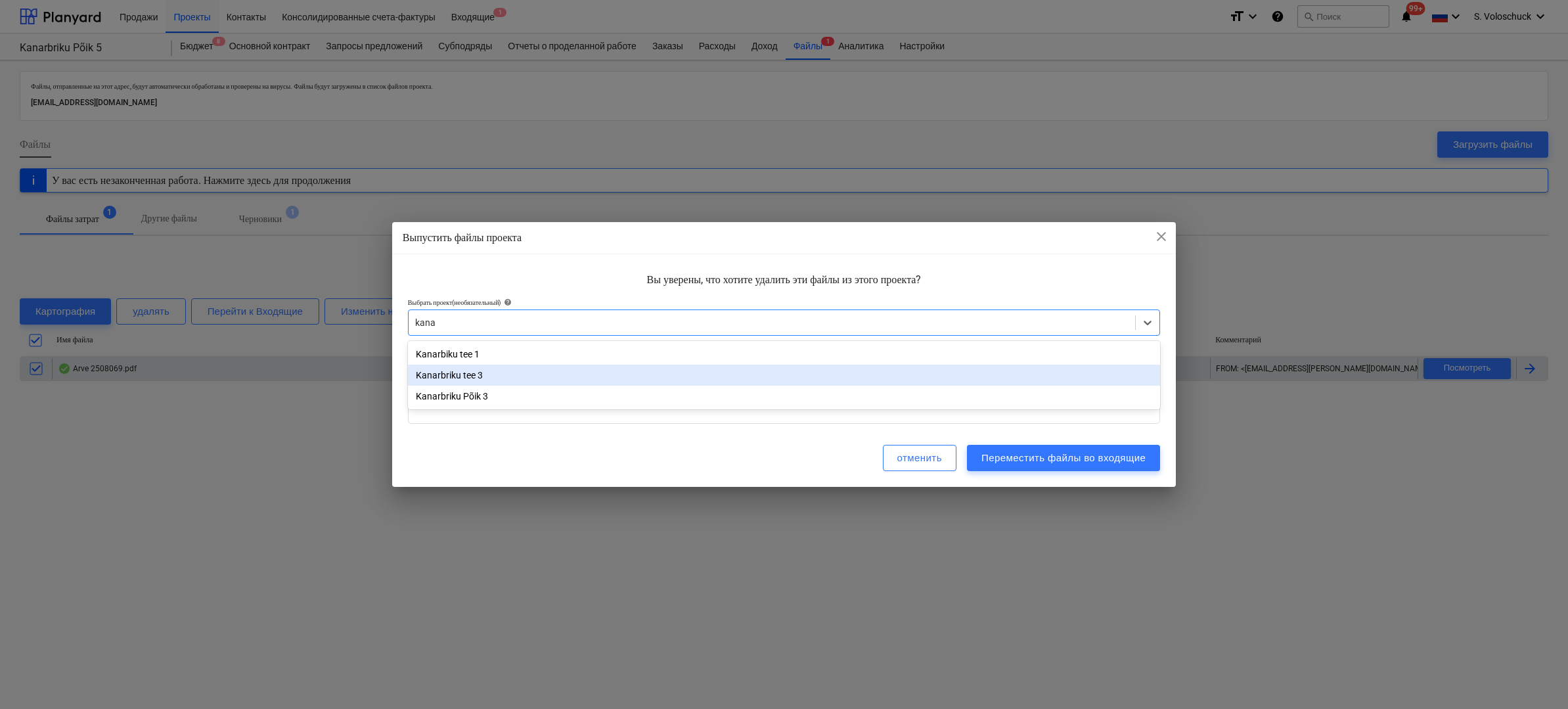
click at [650, 373] on div "Kanarbriku tee 3" at bounding box center [785, 375] width 753 height 21
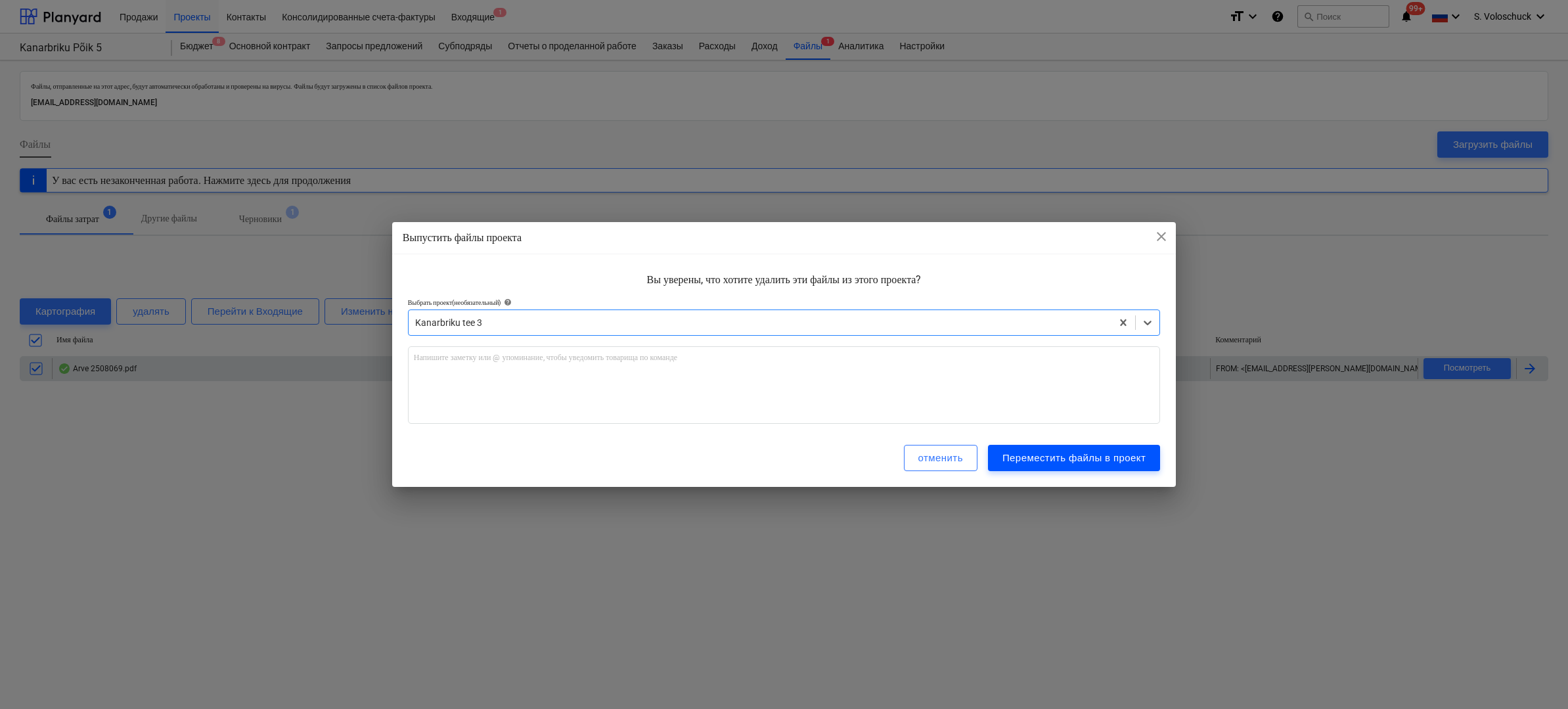
click at [1102, 455] on div "Переместить файлы в проект" at bounding box center [1074, 457] width 143 height 17
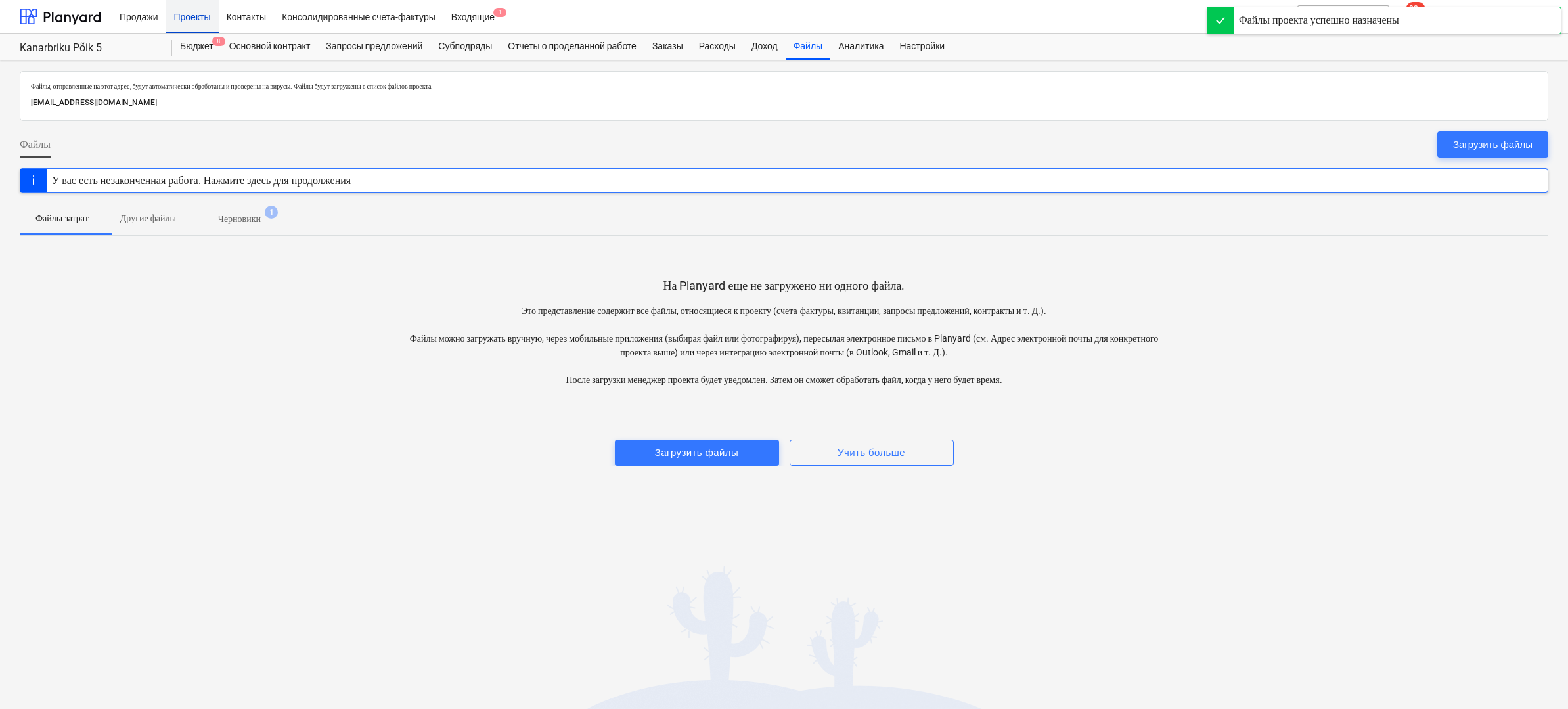
click at [188, 19] on div "Проекты" at bounding box center [191, 16] width 52 height 34
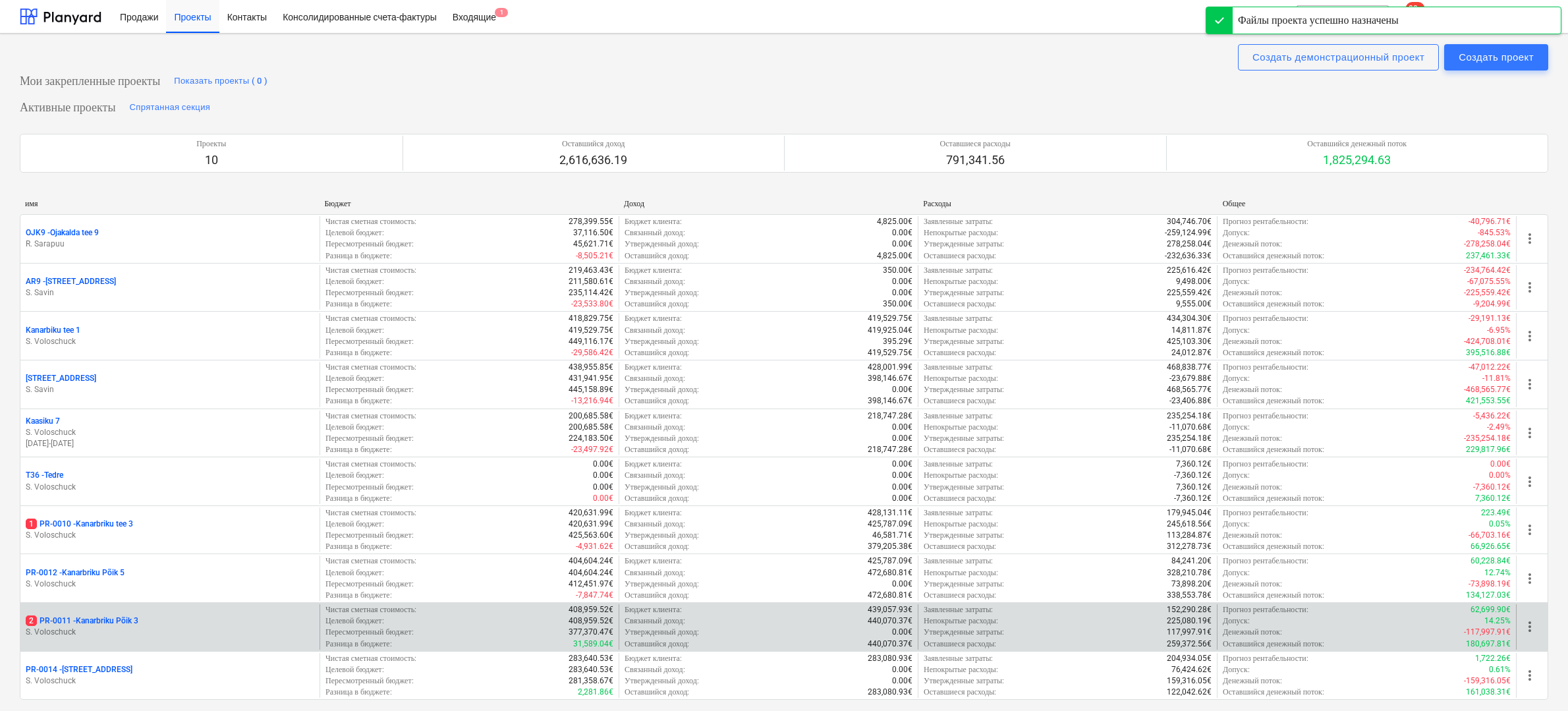
click at [202, 620] on div "2 PR-0011 - Kanarbriku Põik 3" at bounding box center [170, 620] width 288 height 11
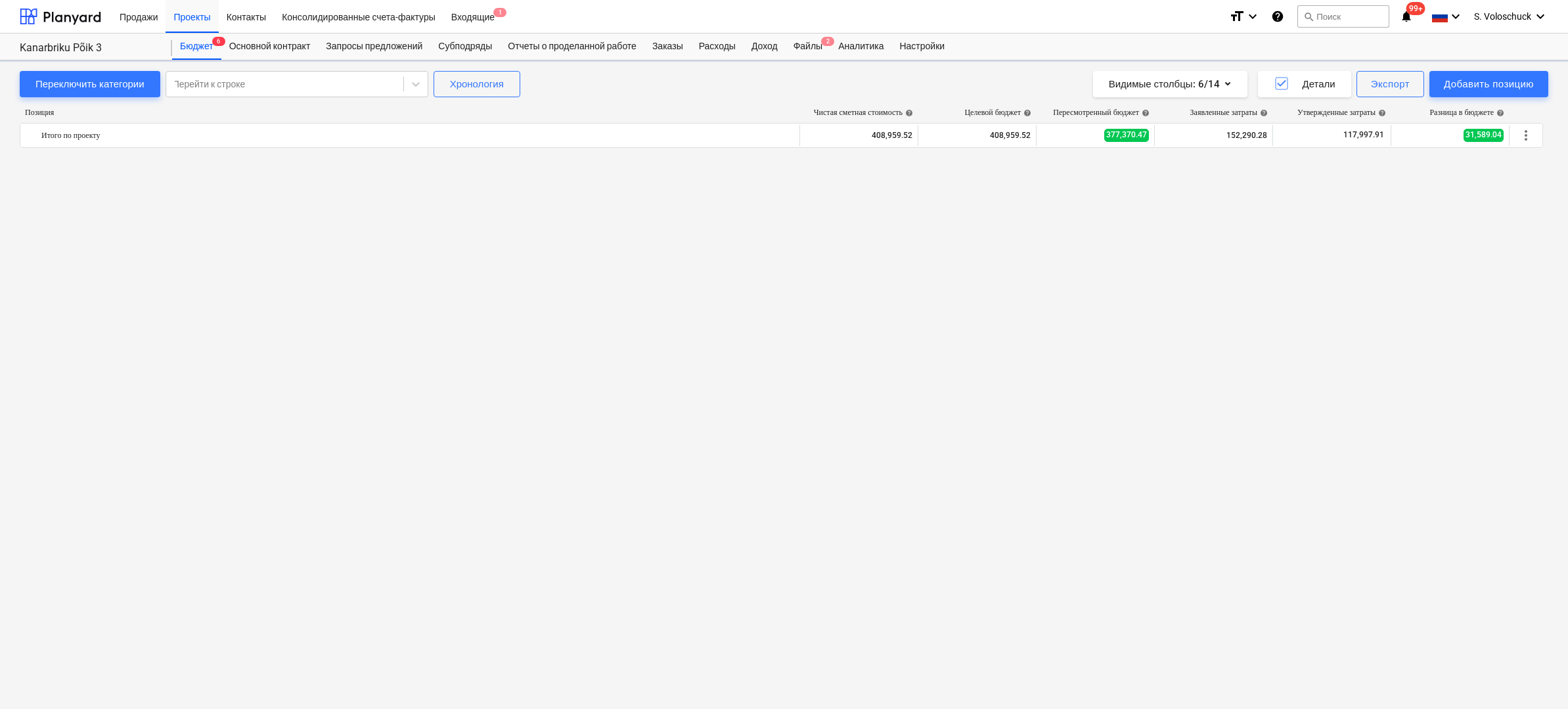
scroll to position [1100, 0]
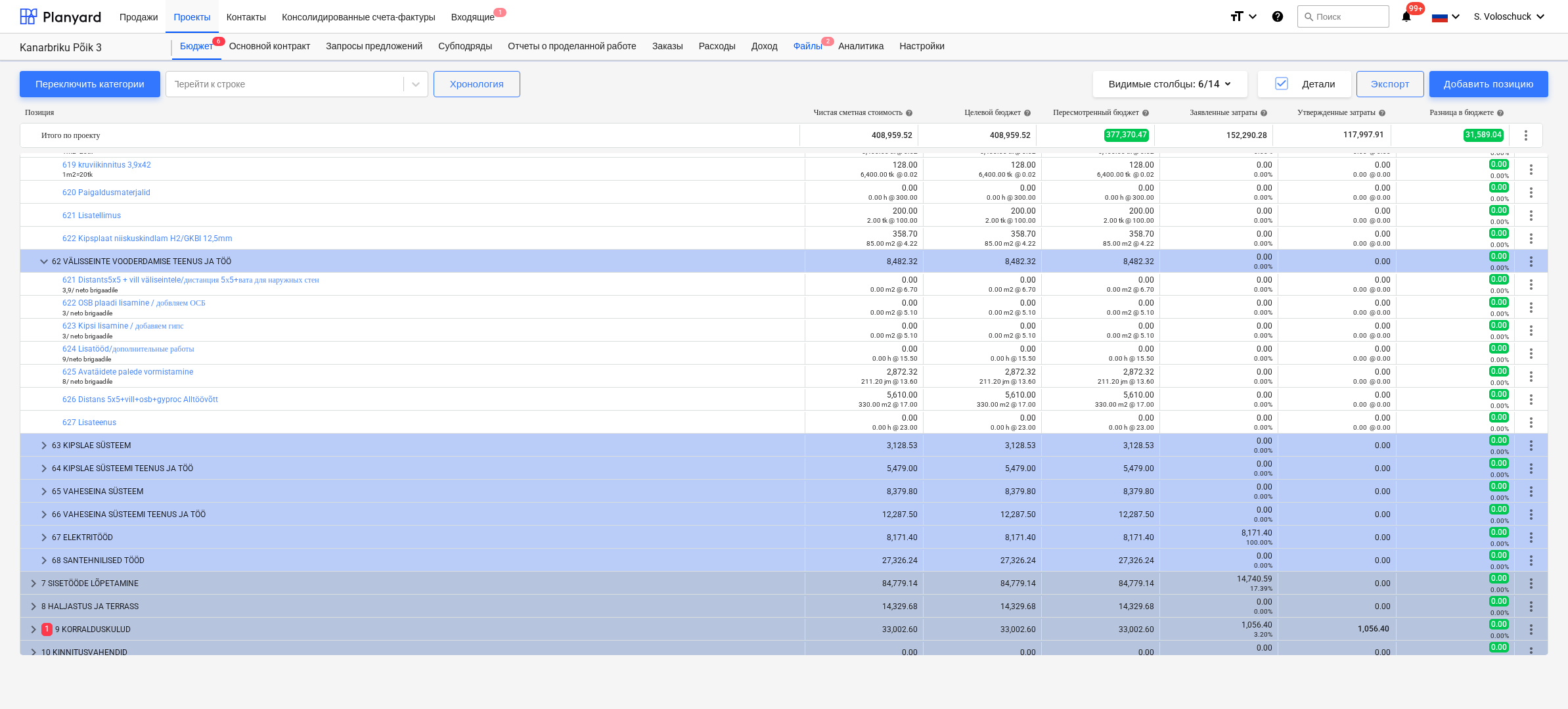
click at [821, 49] on div "Файлы 2" at bounding box center [808, 47] width 45 height 26
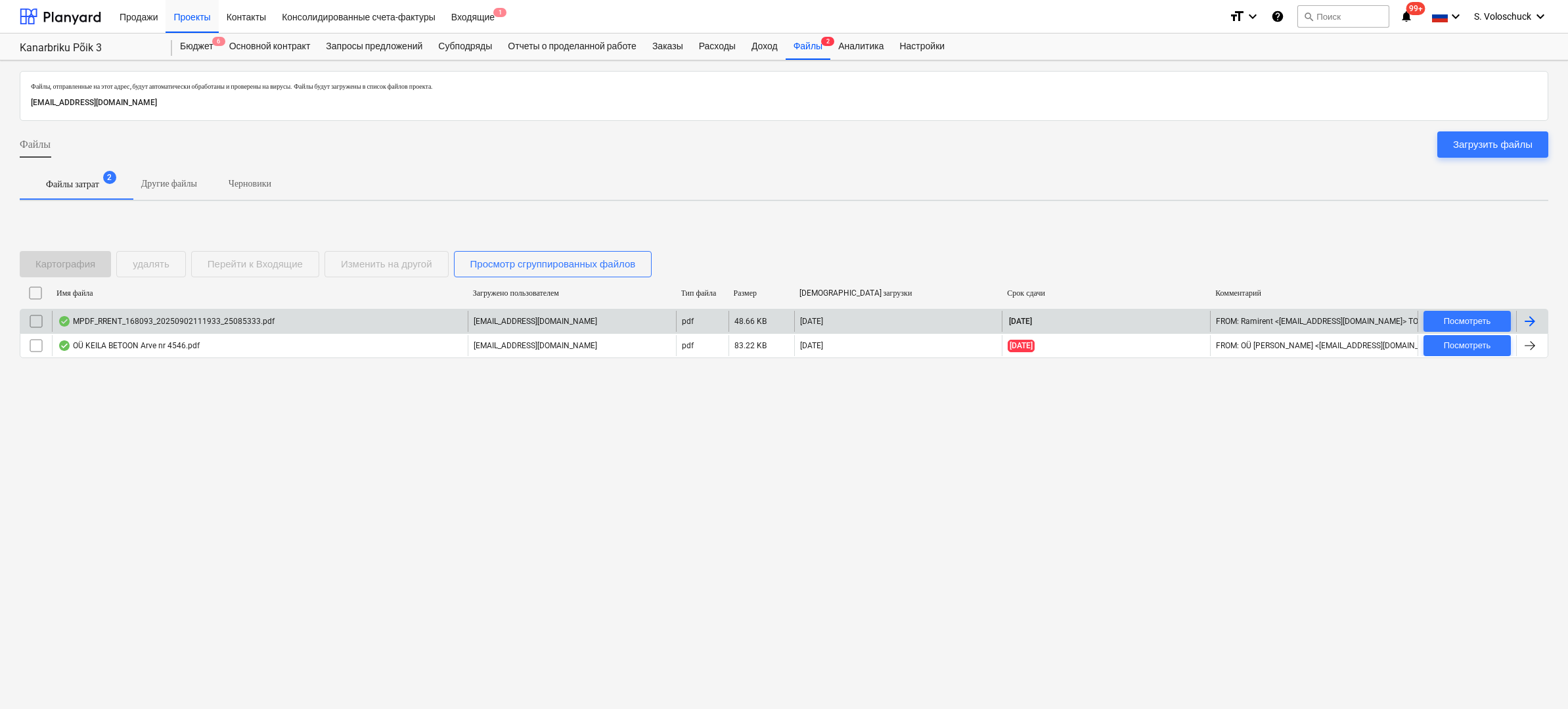
click at [163, 324] on div "MPDF_RRENT_168093_20250902111933_25085333.pdf" at bounding box center [166, 321] width 217 height 10
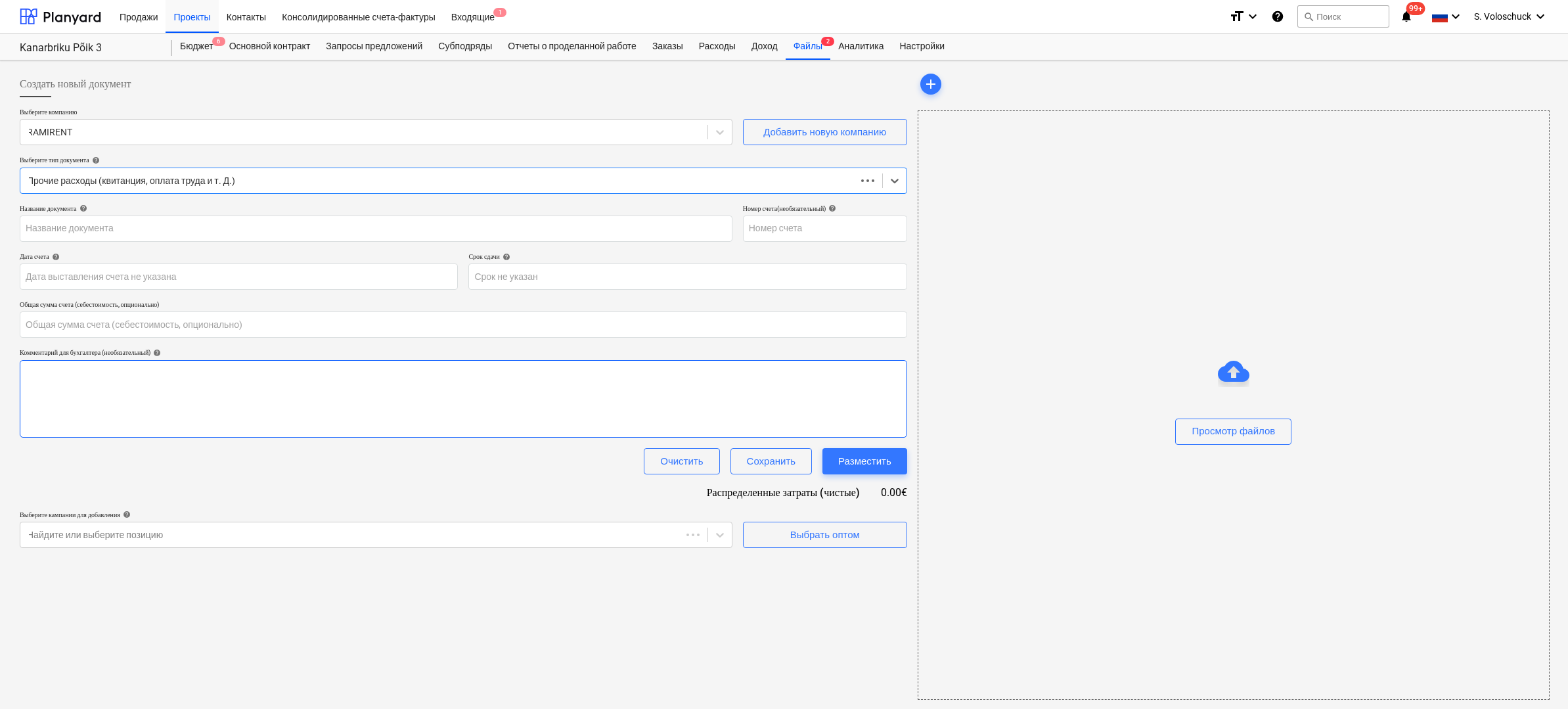
type input "0.00"
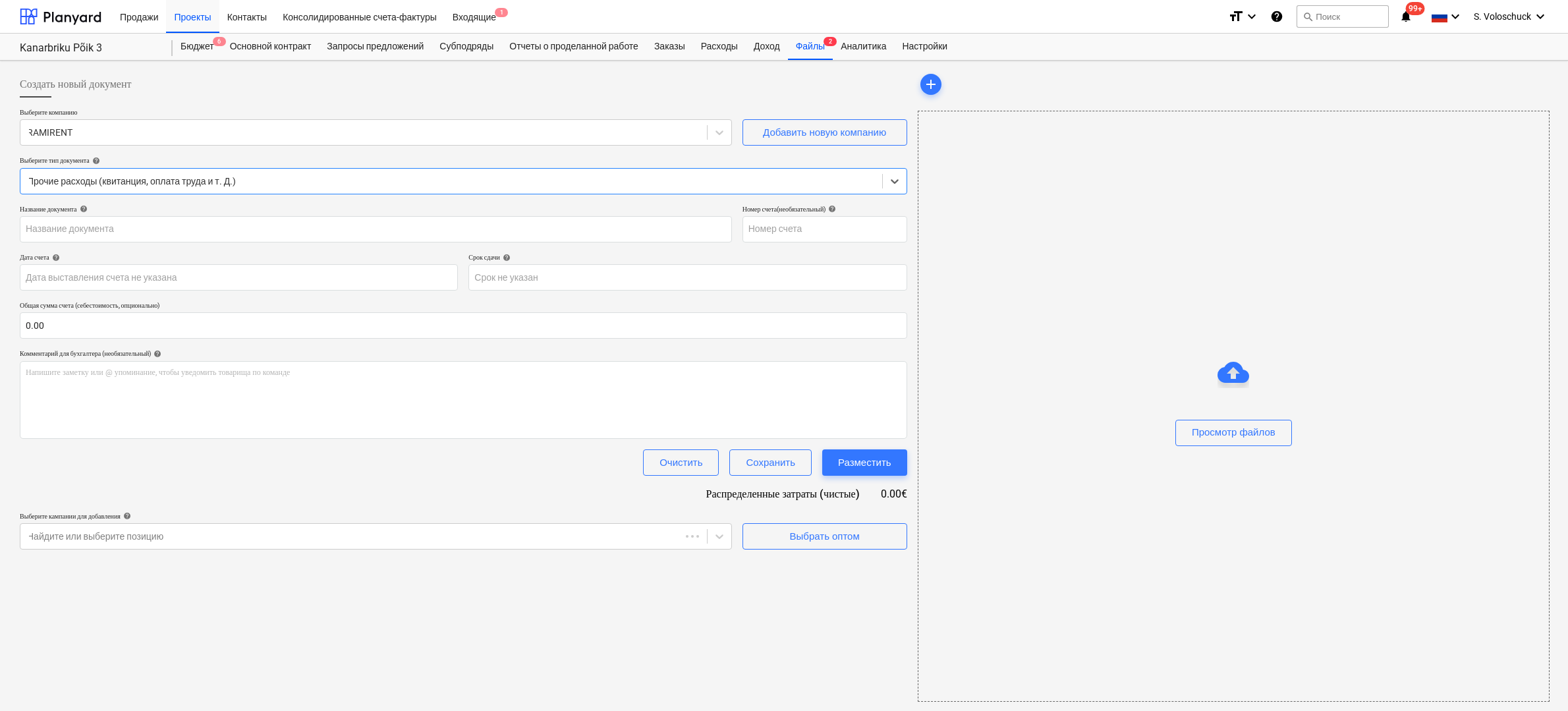
type input "25085333"
type input "[DATE]"
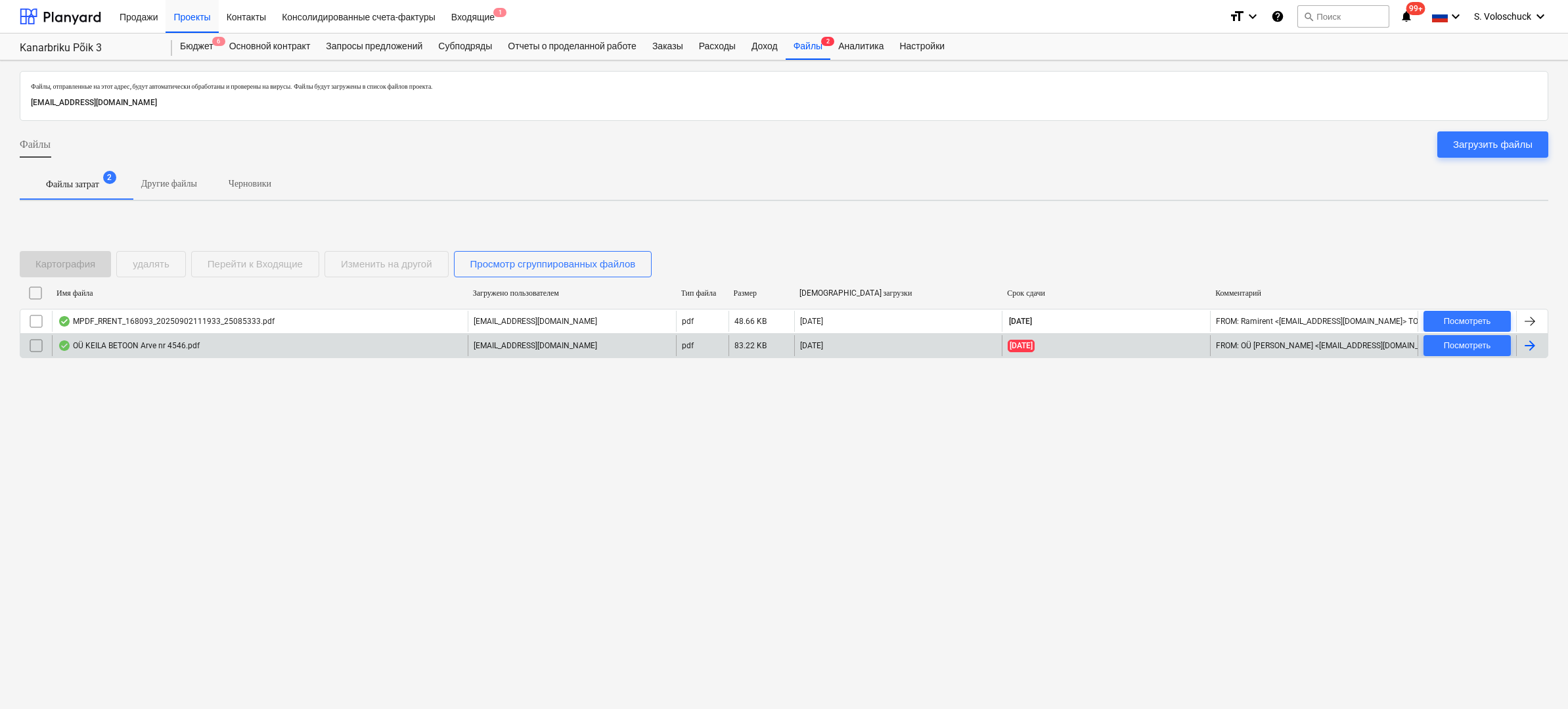
click at [211, 346] on div "OÜ KEILA BETOON Arve nr 4546.pdf" at bounding box center [260, 345] width 416 height 21
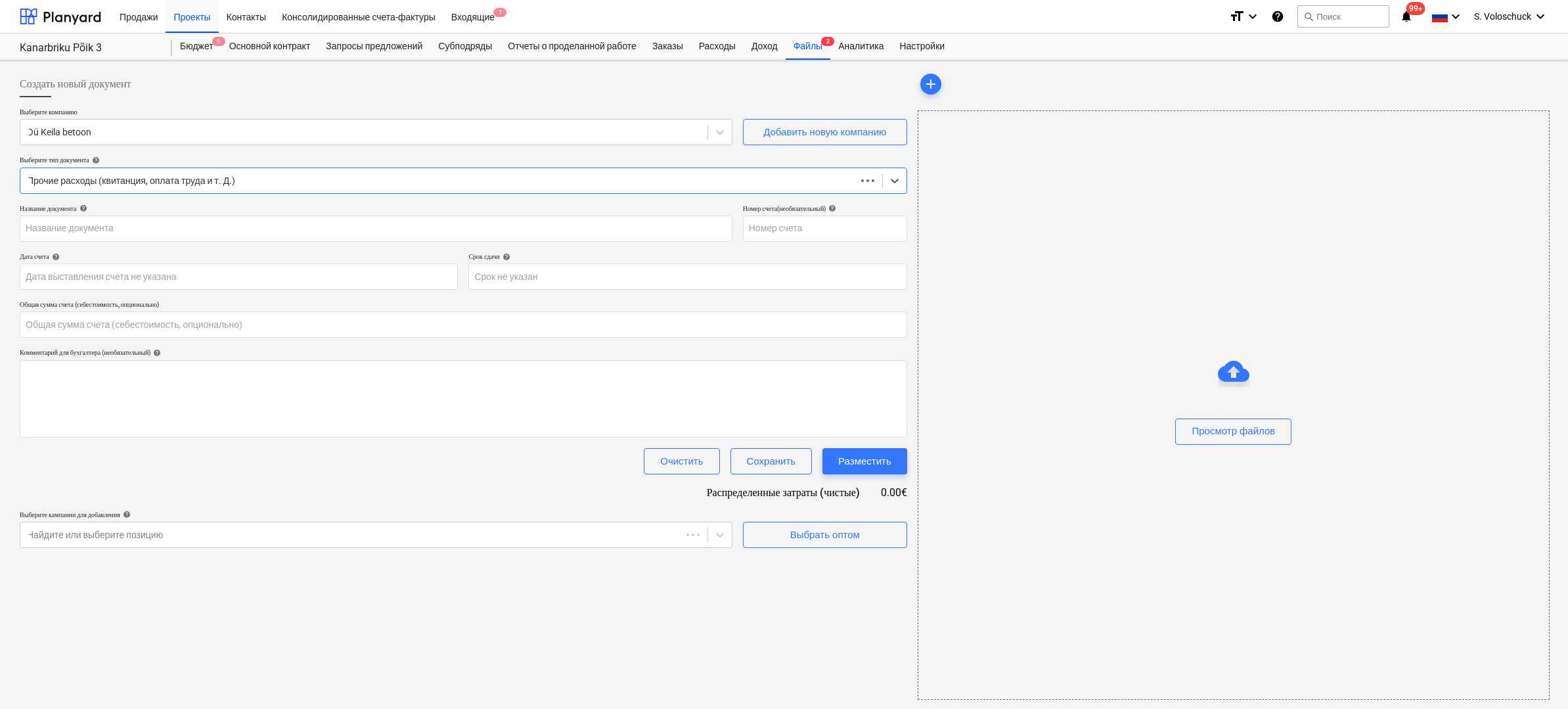
type input "0.00"
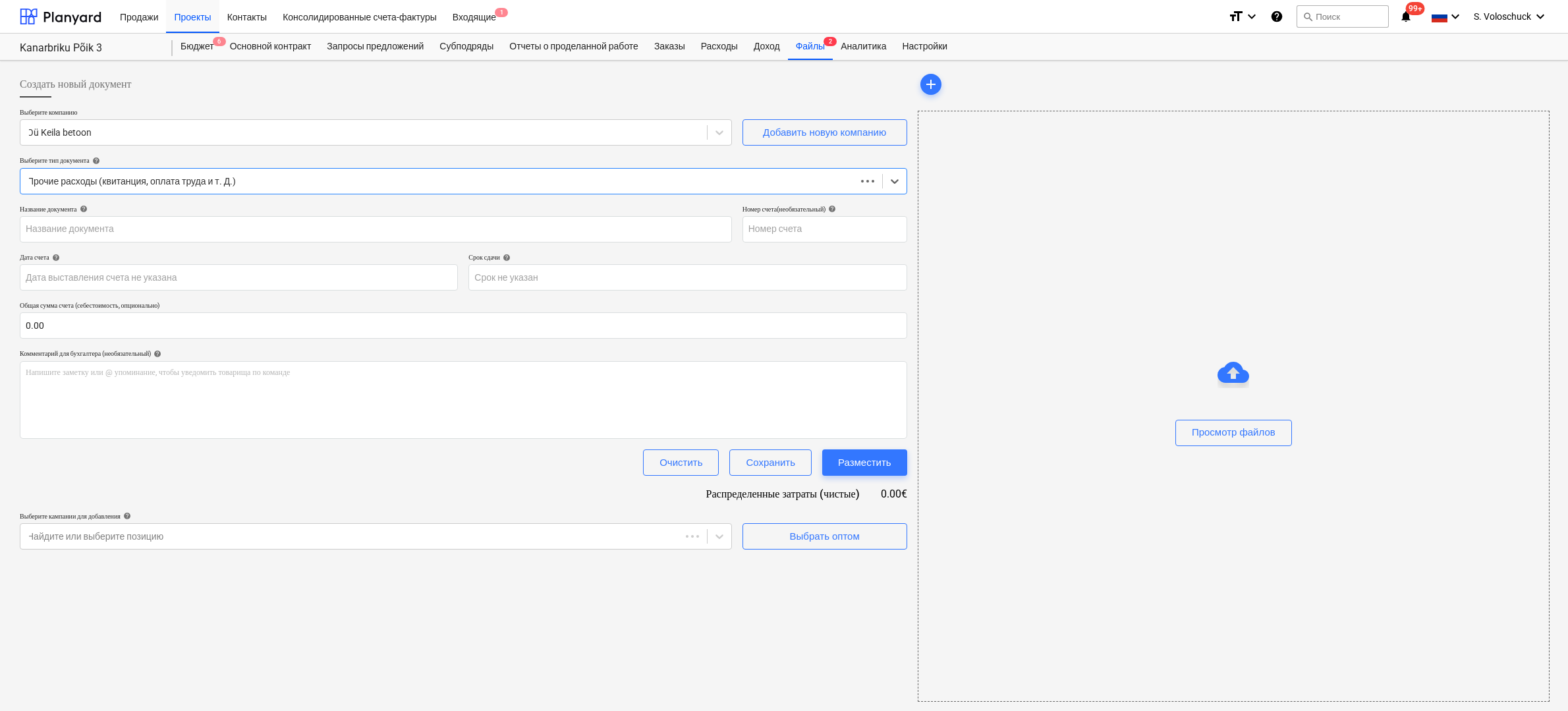
type input "4546"
type input "[DATE]"
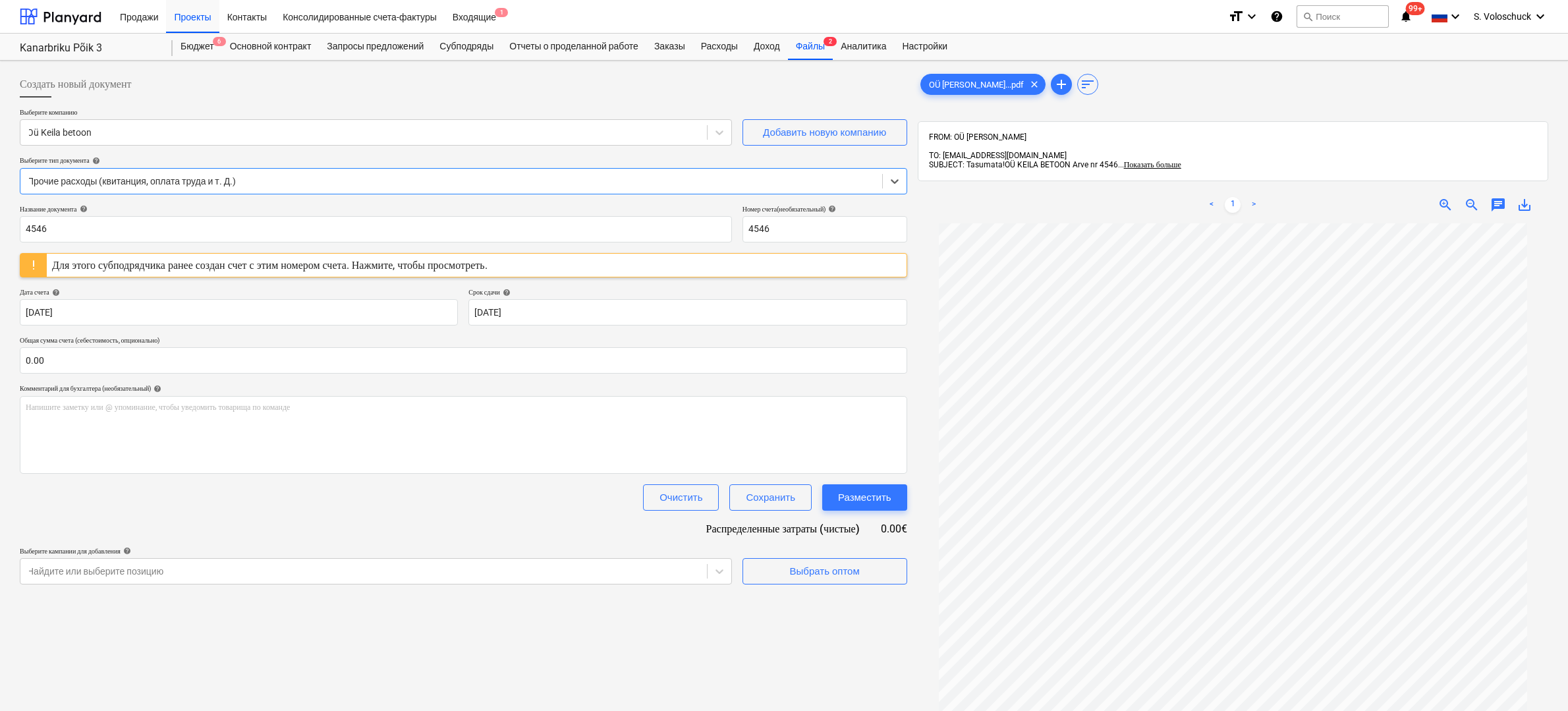
click at [385, 268] on div "Для этого субподрядчика ранее создан счет с этим номером счета. Нажмите, чтобы …" at bounding box center [270, 265] width 435 height 13
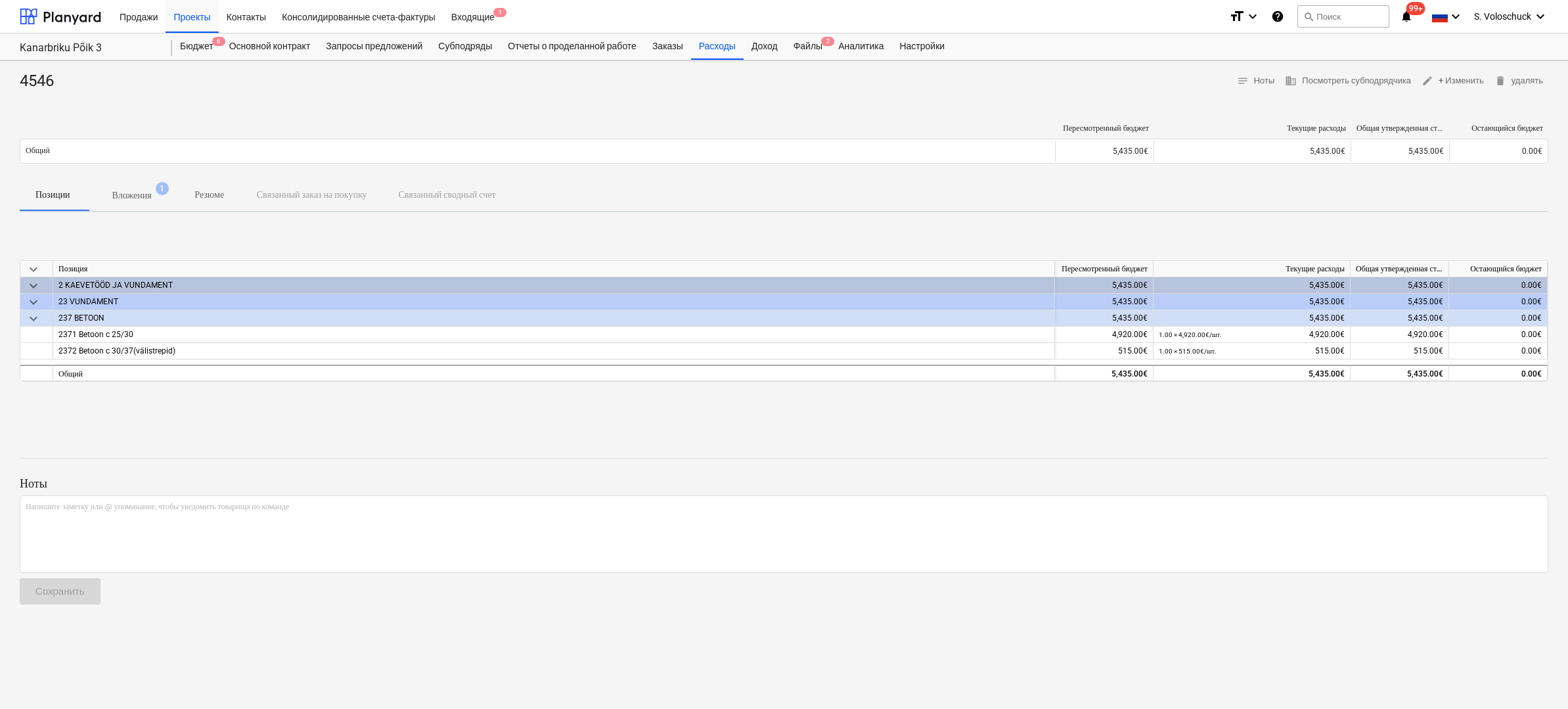
click at [132, 186] on span "Вложения 1" at bounding box center [132, 195] width 92 height 24
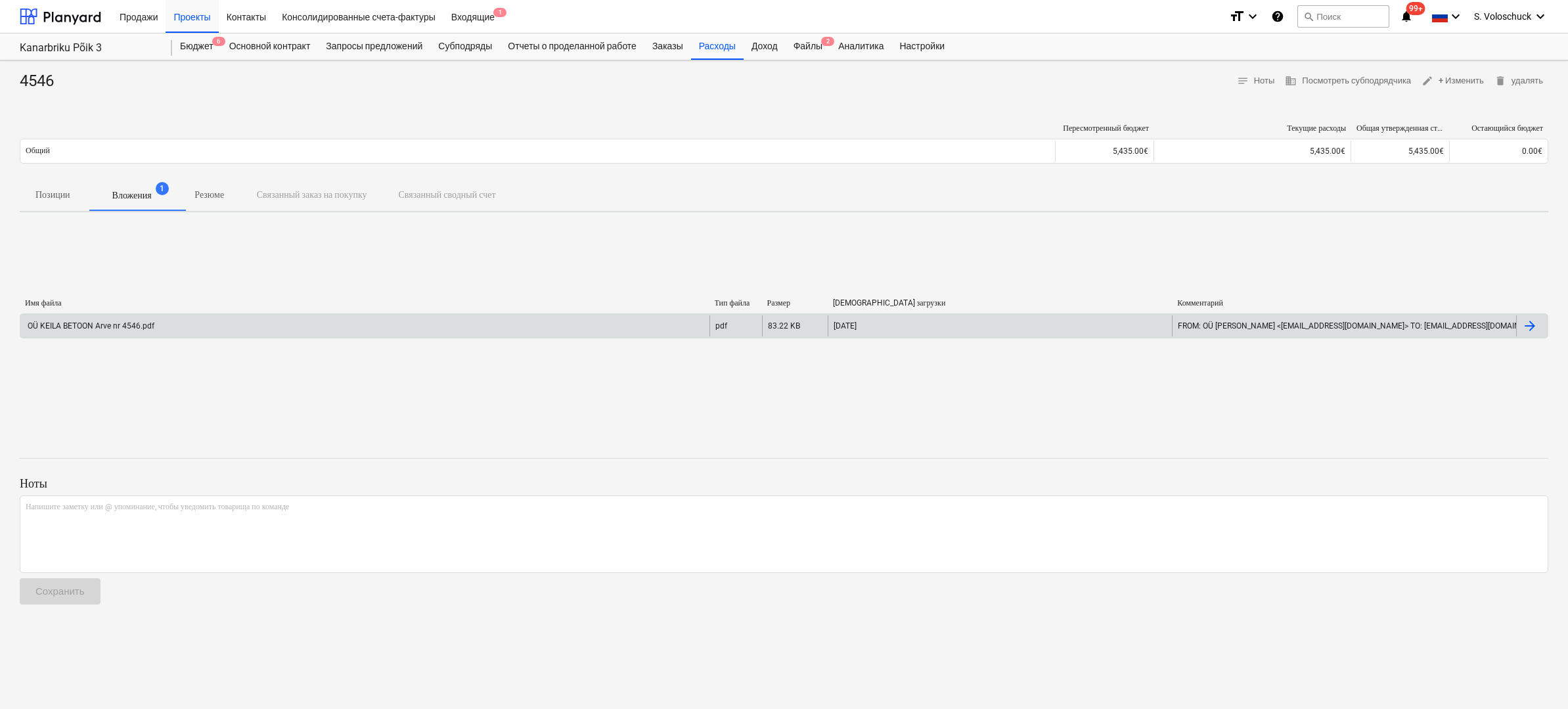
click at [404, 323] on div "OÜ KEILA BETOON Arve nr 4546.pdf" at bounding box center [365, 326] width 689 height 21
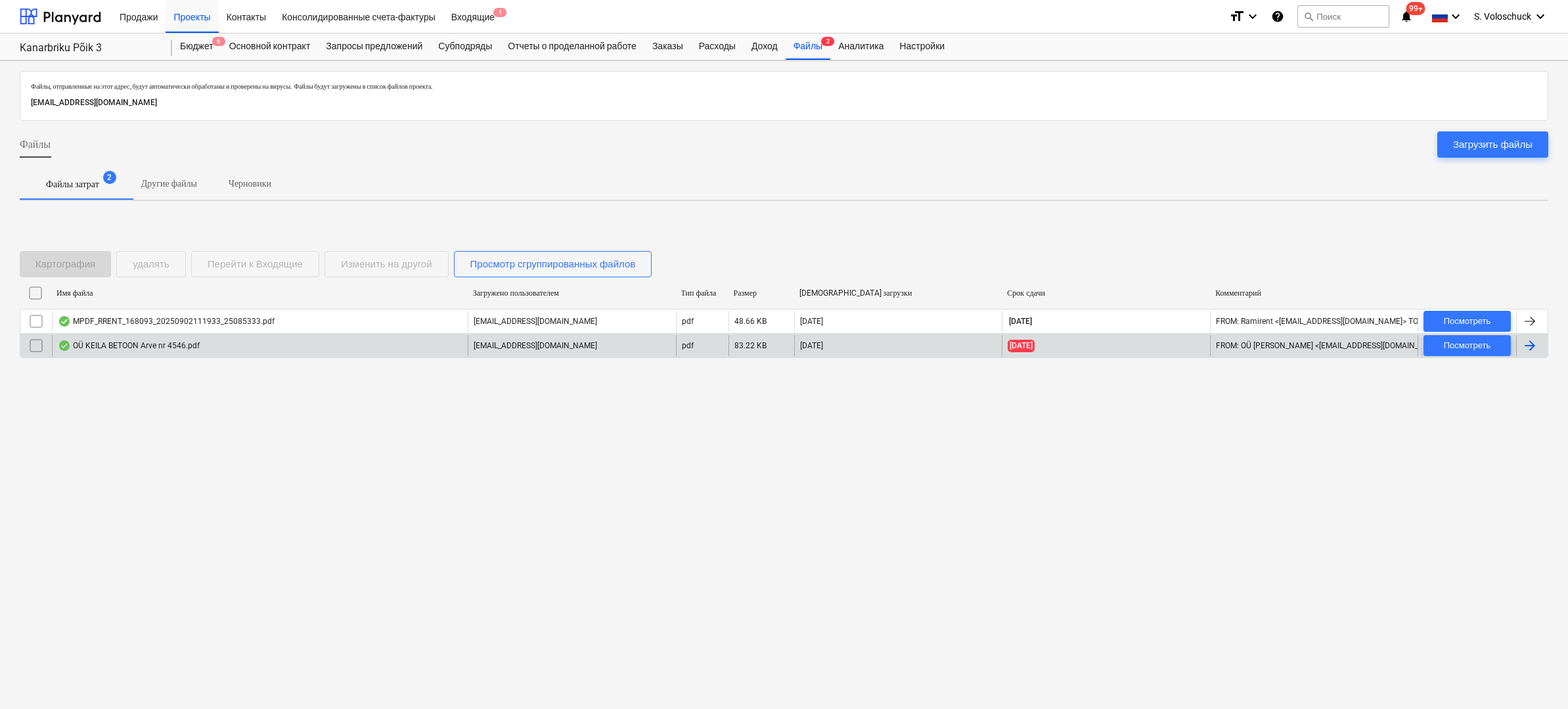
click at [40, 347] on input "checkbox" at bounding box center [36, 345] width 21 height 21
click at [169, 263] on div "удалять" at bounding box center [151, 263] width 37 height 17
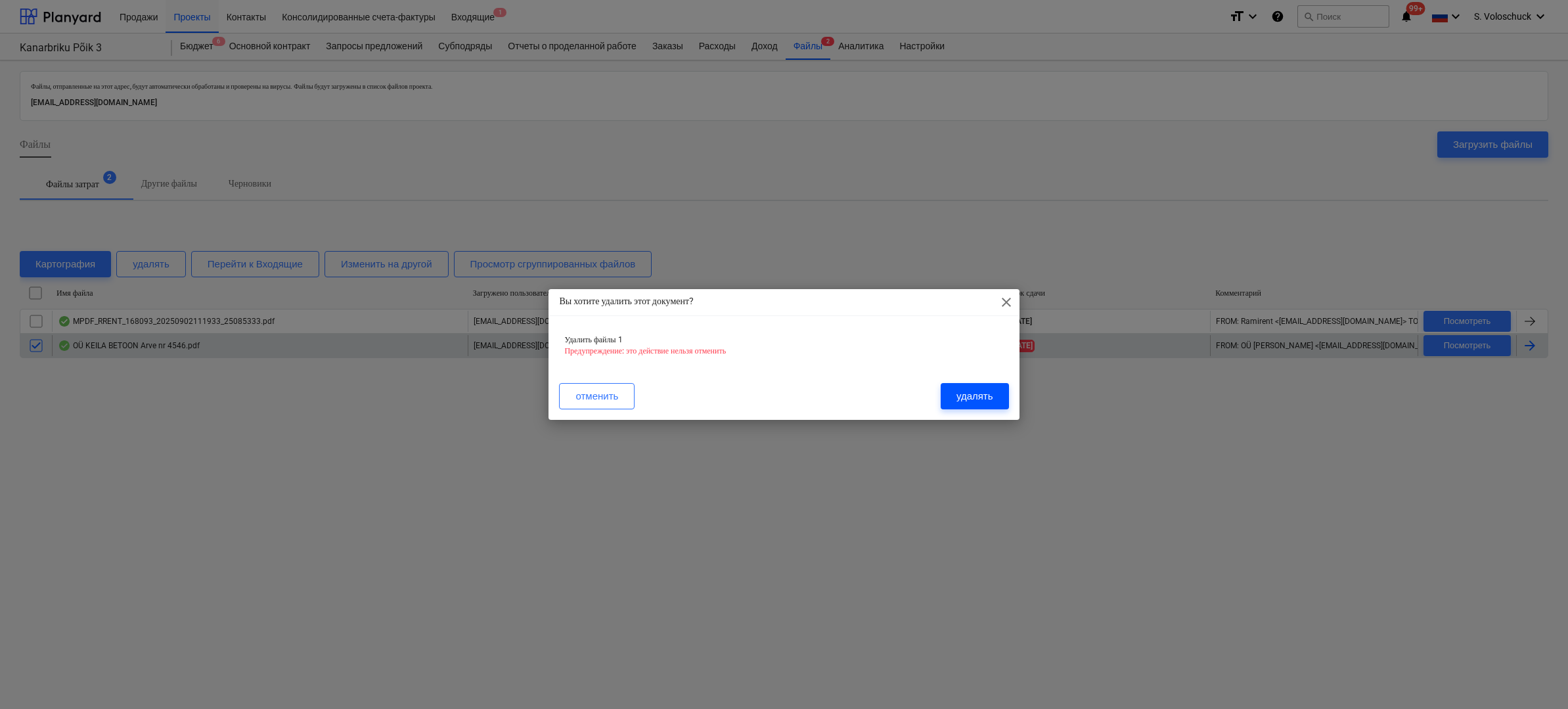
click at [997, 399] on button "удалять" at bounding box center [974, 396] width 68 height 26
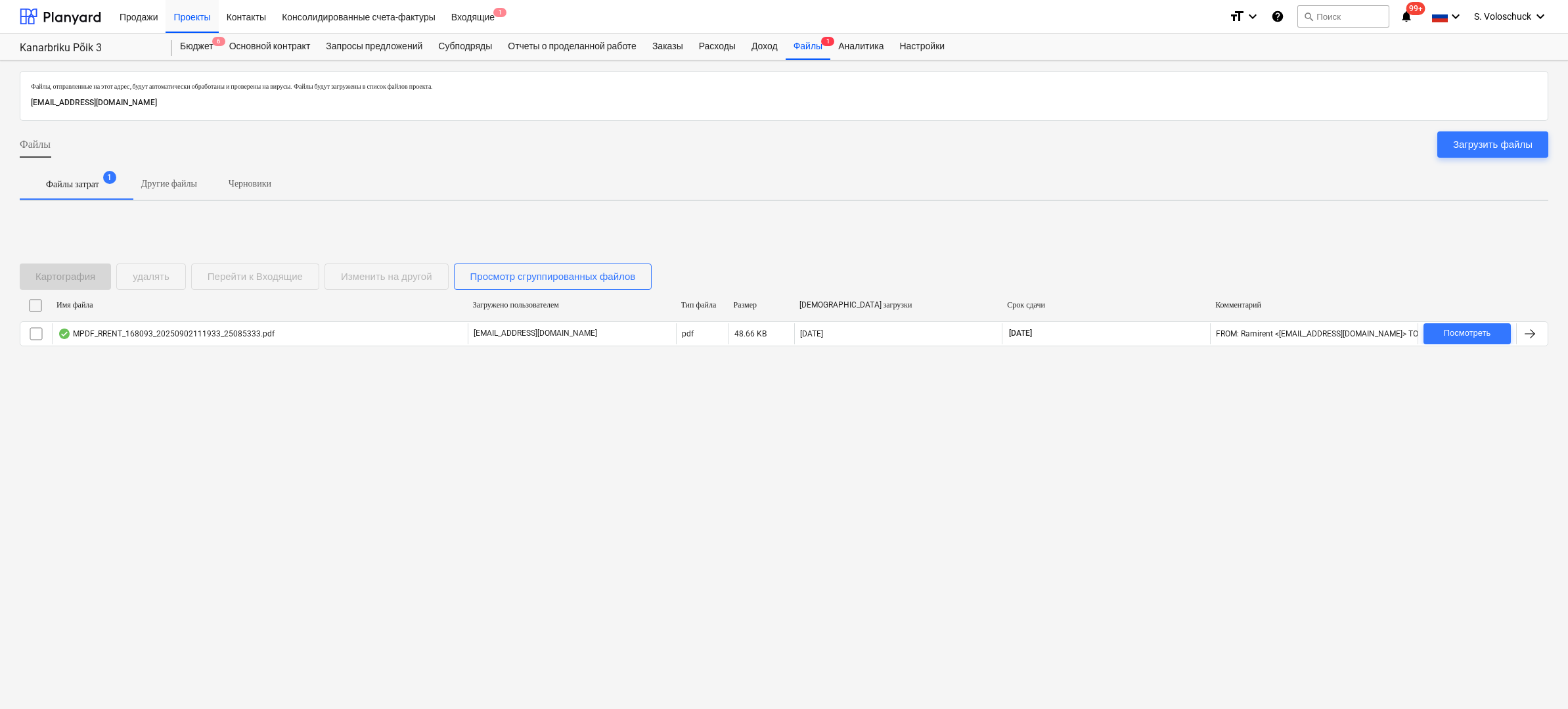
click at [288, 277] on div "Картография удалять Перейти к Входящие Изменить на другой Просмотр сгруппирован…" at bounding box center [338, 277] width 637 height 26
click at [274, 274] on div "Картография удалять Перейти к Входящие Изменить на другой Просмотр сгруппирован…" at bounding box center [338, 277] width 637 height 26
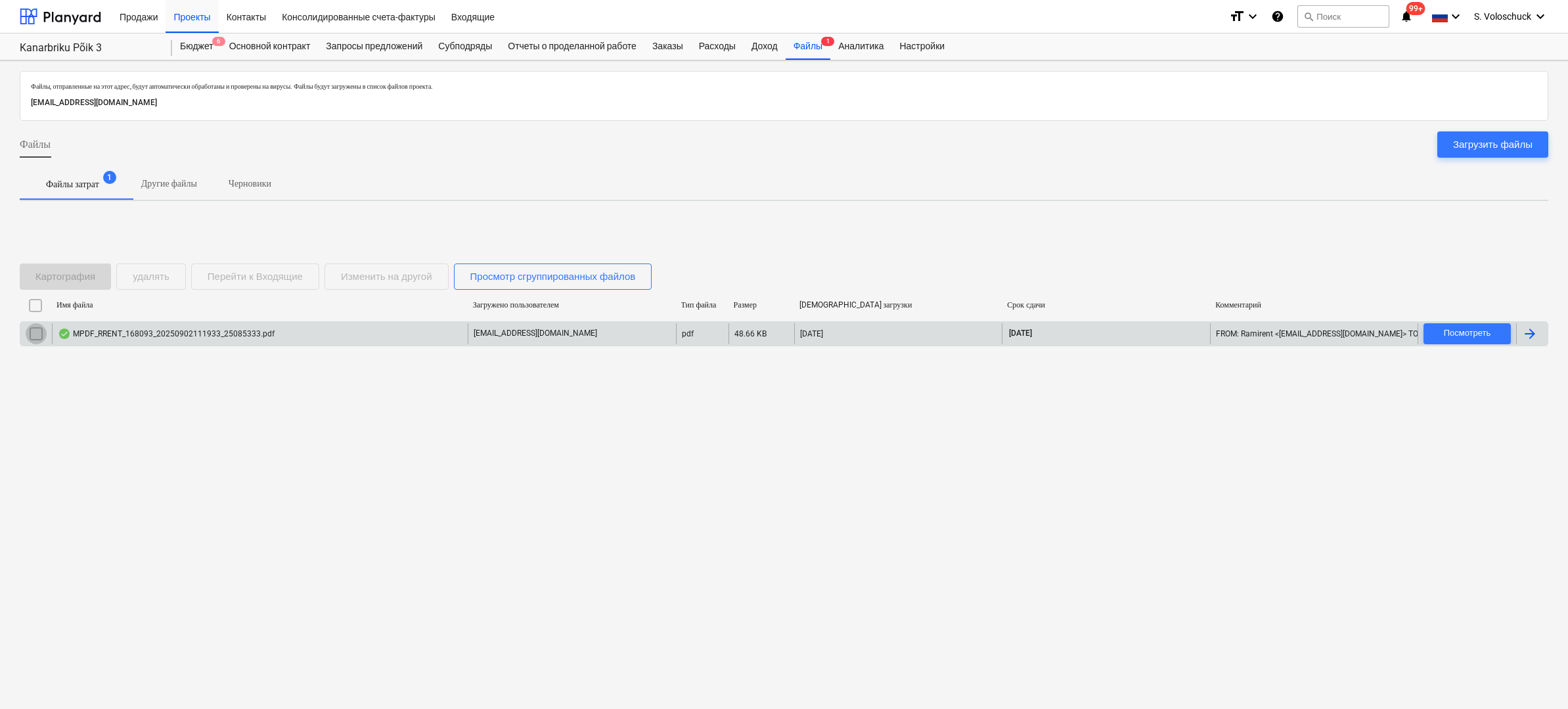
click at [33, 329] on input "checkbox" at bounding box center [36, 333] width 21 height 21
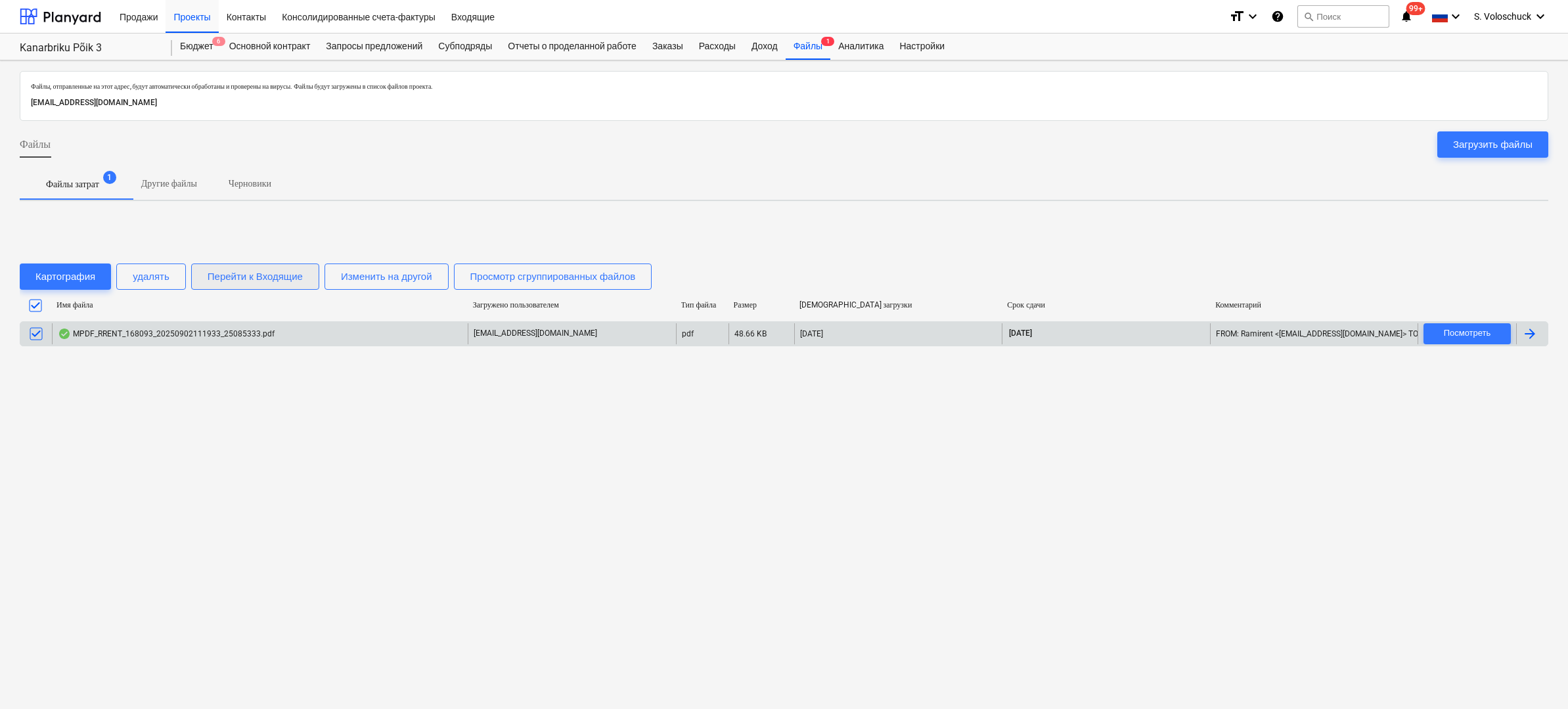
click at [284, 276] on div "Перейти к Входящие" at bounding box center [255, 276] width 96 height 17
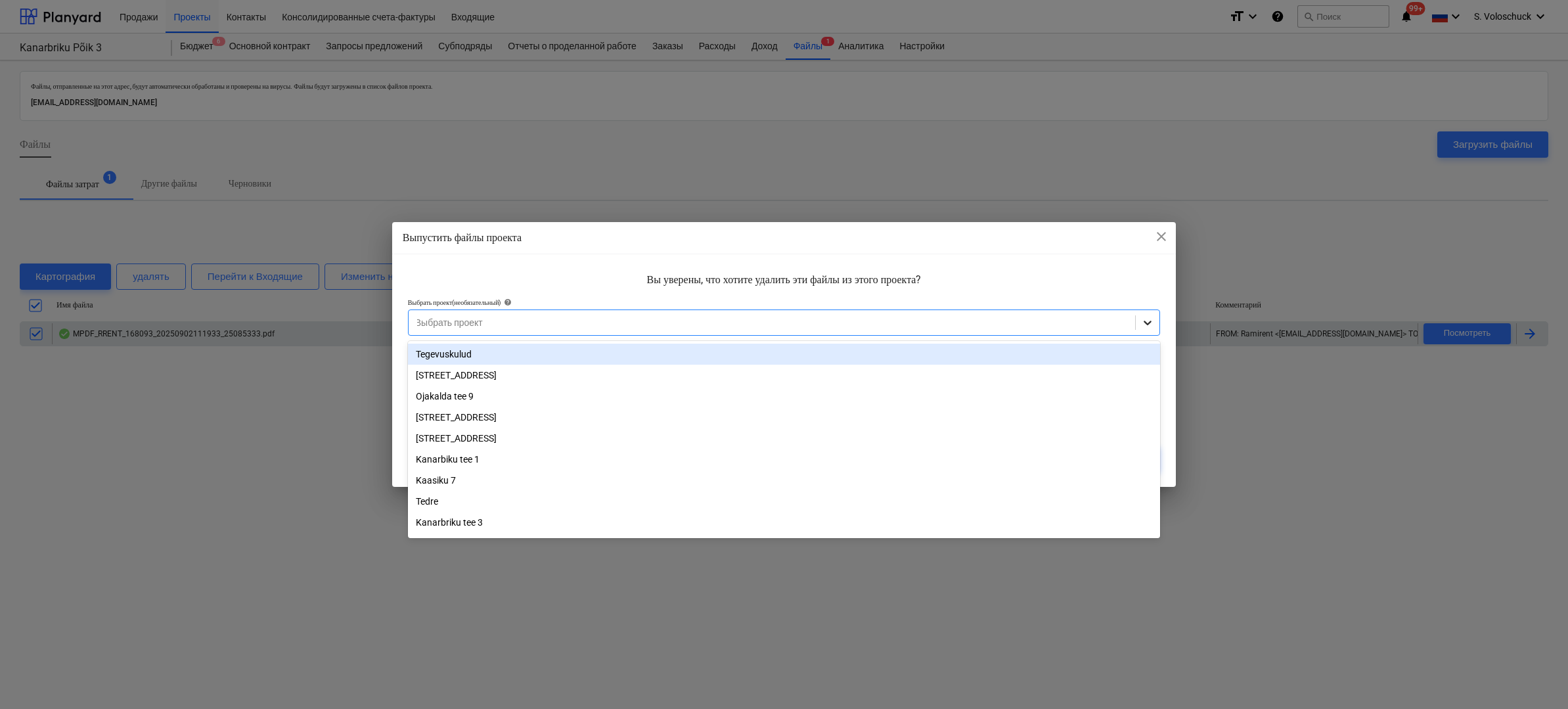
click at [1150, 326] on icon at bounding box center [1147, 323] width 13 height 13
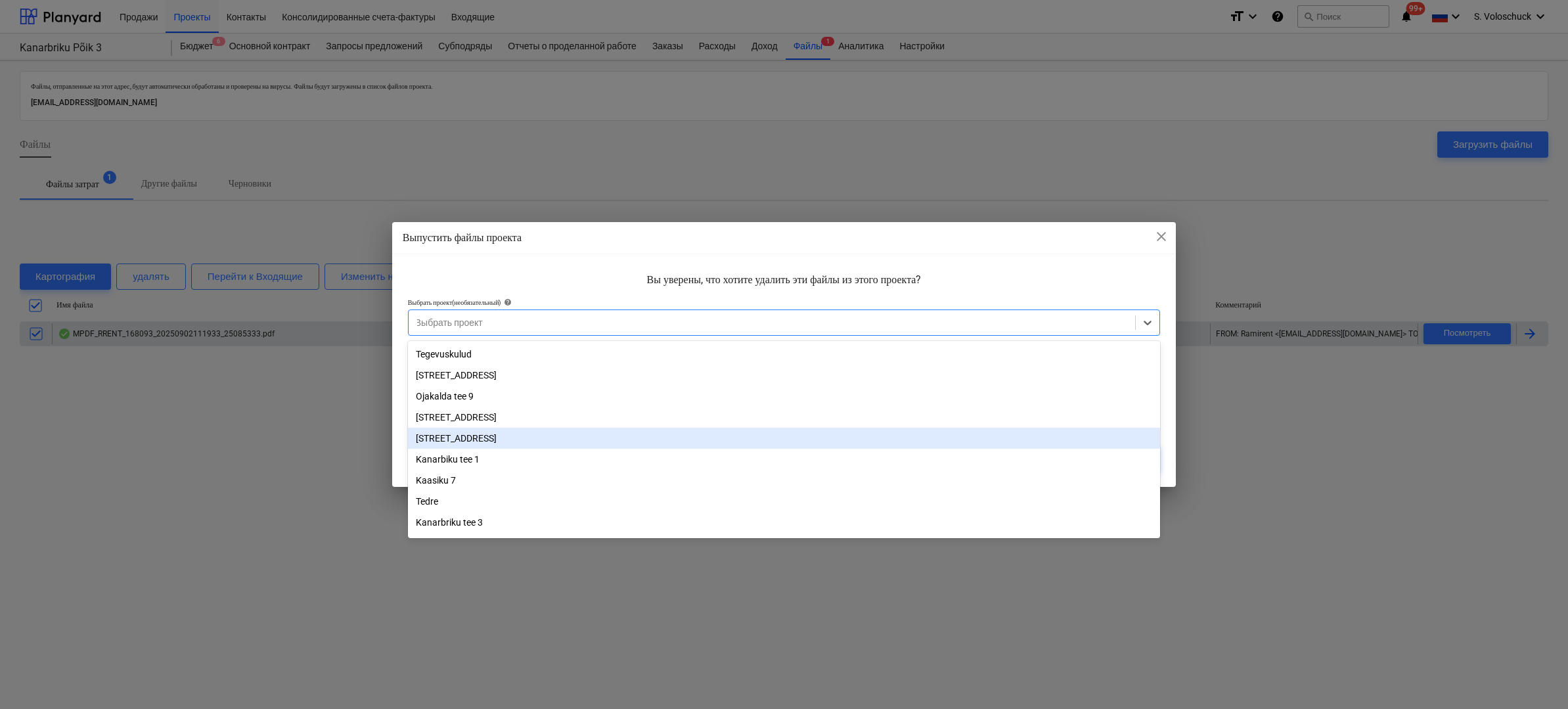
scroll to position [40, 0]
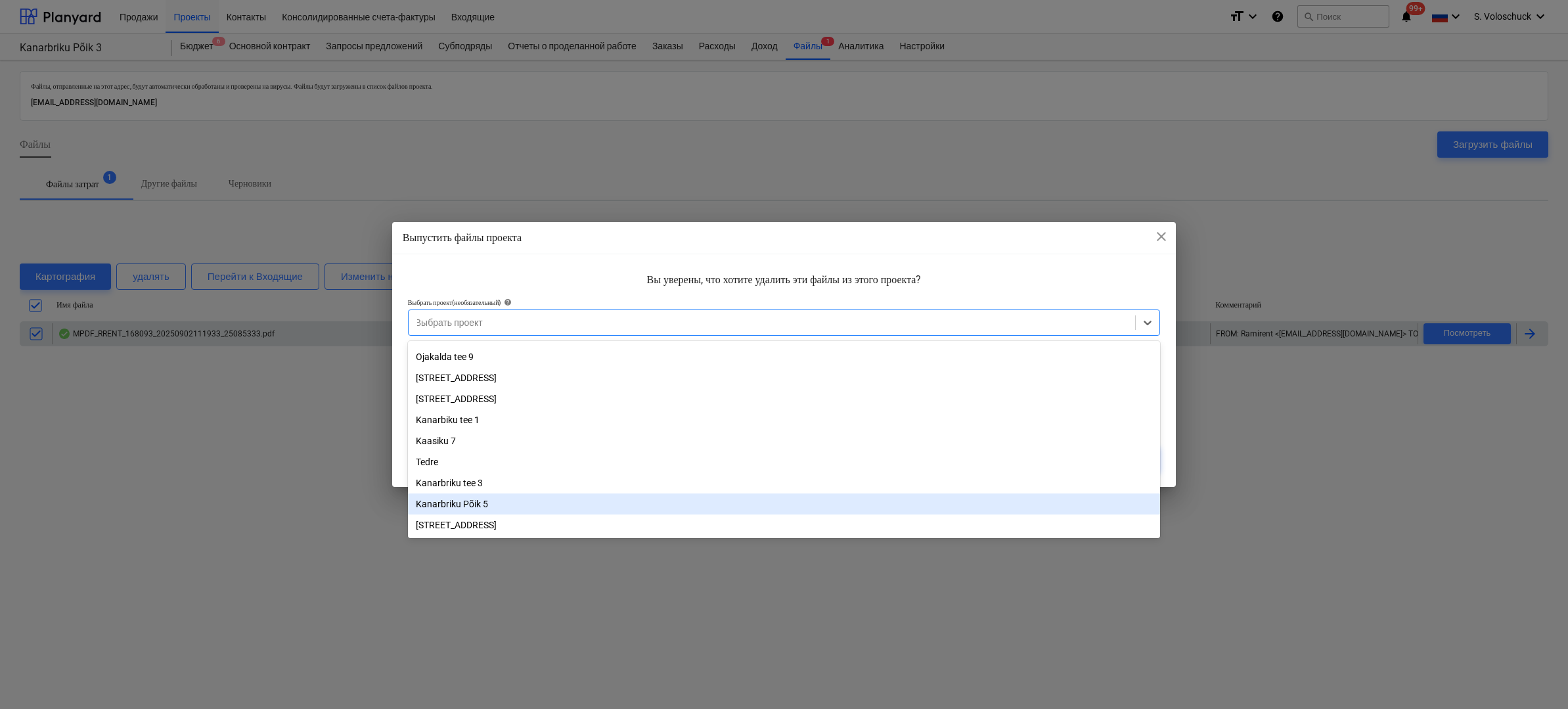
click at [474, 502] on div "Kanarbriku Põik 5" at bounding box center [785, 504] width 753 height 21
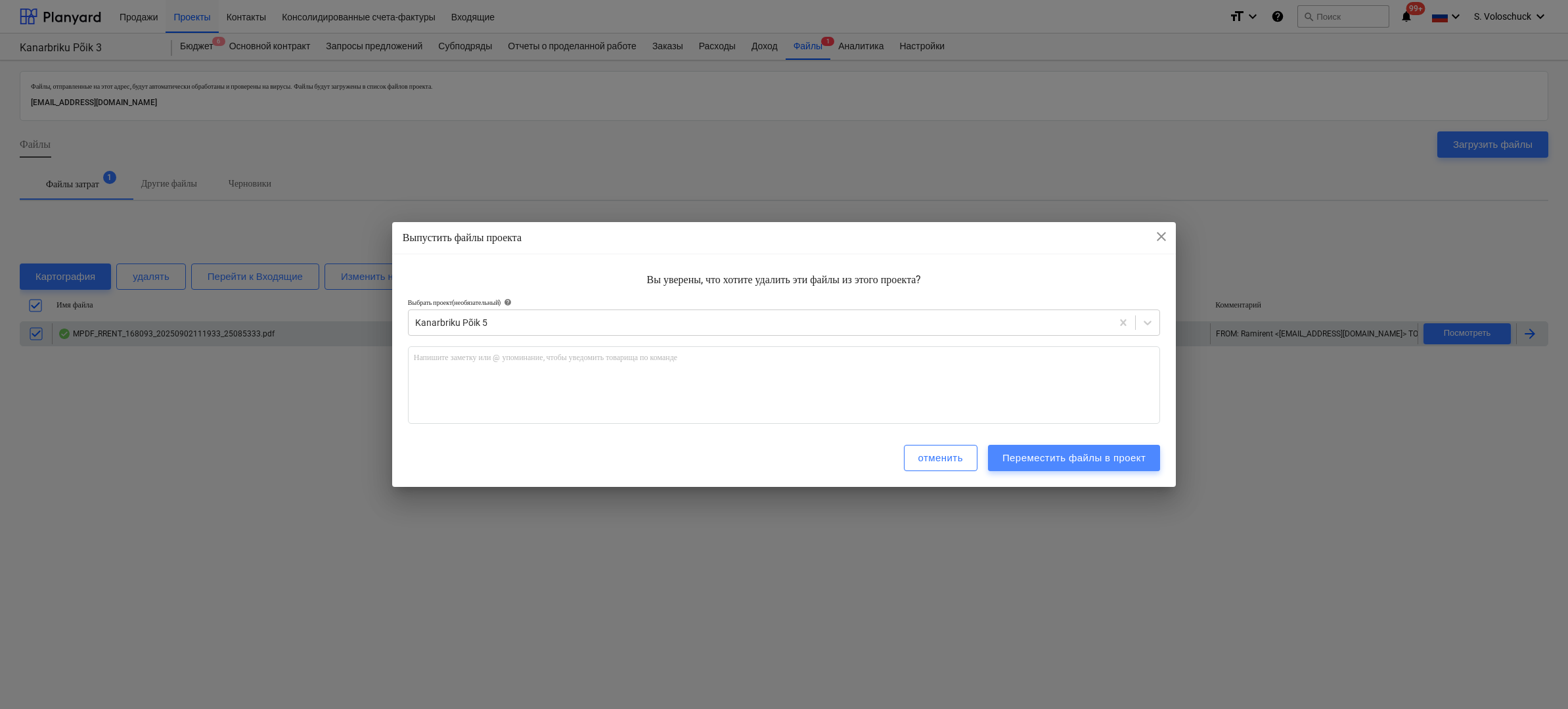
click at [1105, 457] on div "Переместить файлы в проект" at bounding box center [1074, 457] width 143 height 17
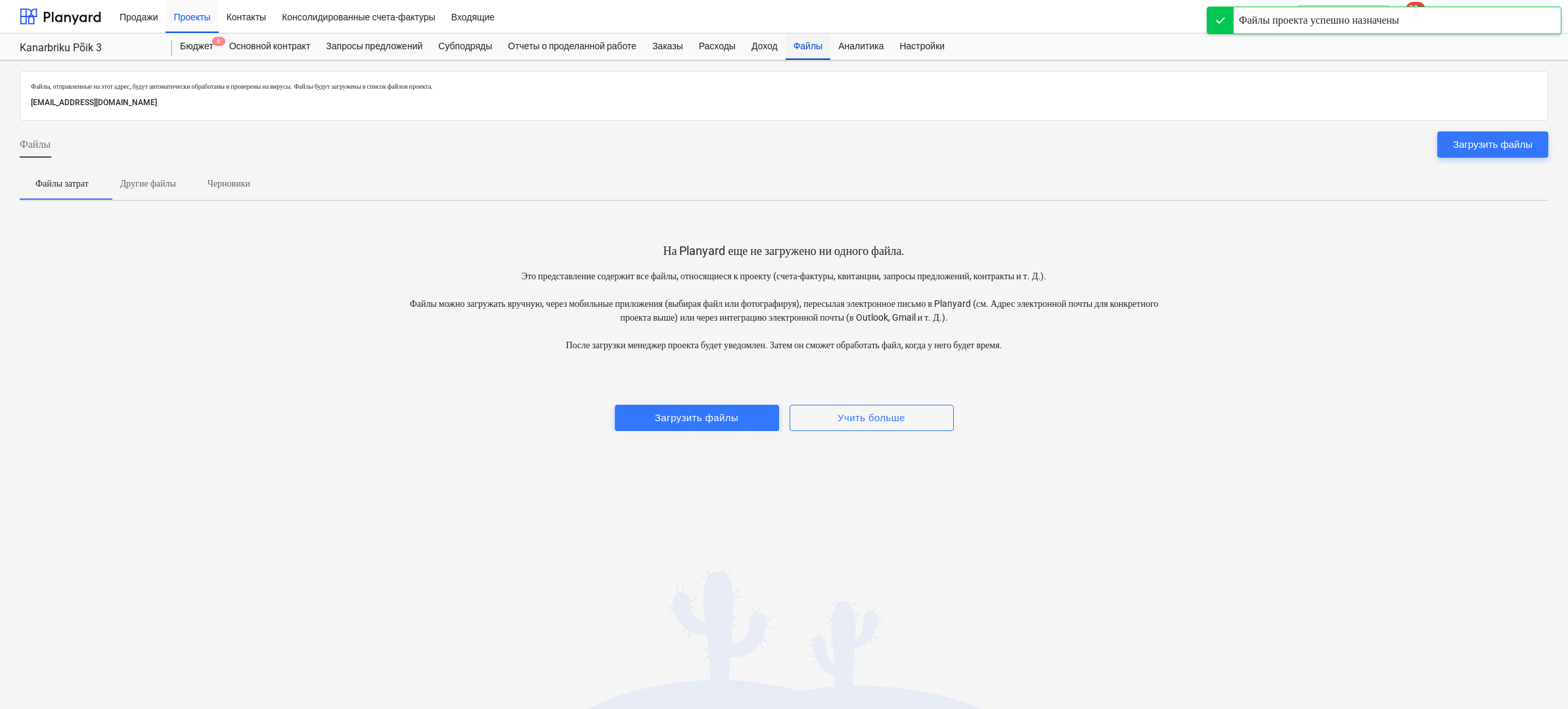
click at [816, 51] on div "Файлы" at bounding box center [808, 47] width 45 height 26
click at [187, 15] on div "Проекты" at bounding box center [191, 16] width 52 height 34
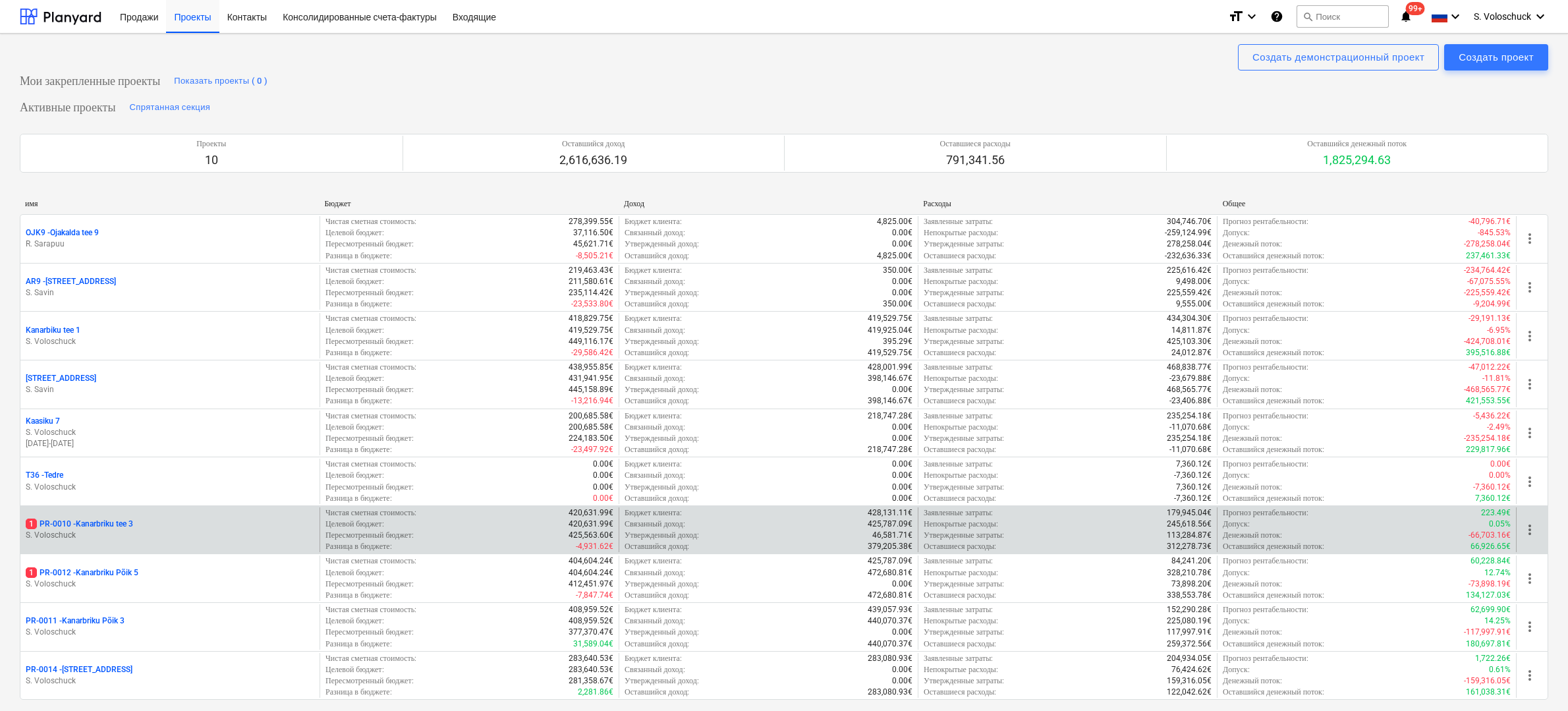
click at [159, 530] on p "S. Voloschuck" at bounding box center [170, 535] width 288 height 11
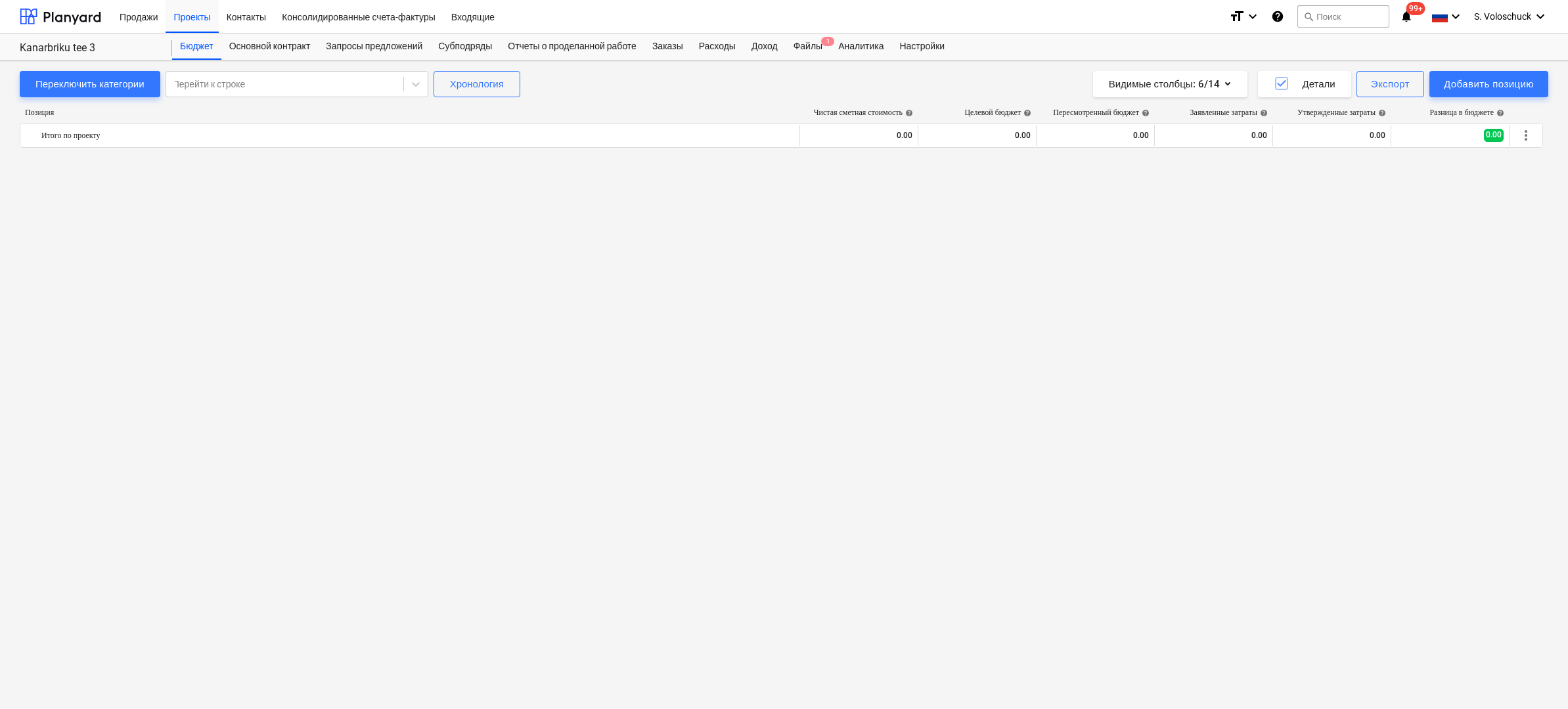
scroll to position [1974, 0]
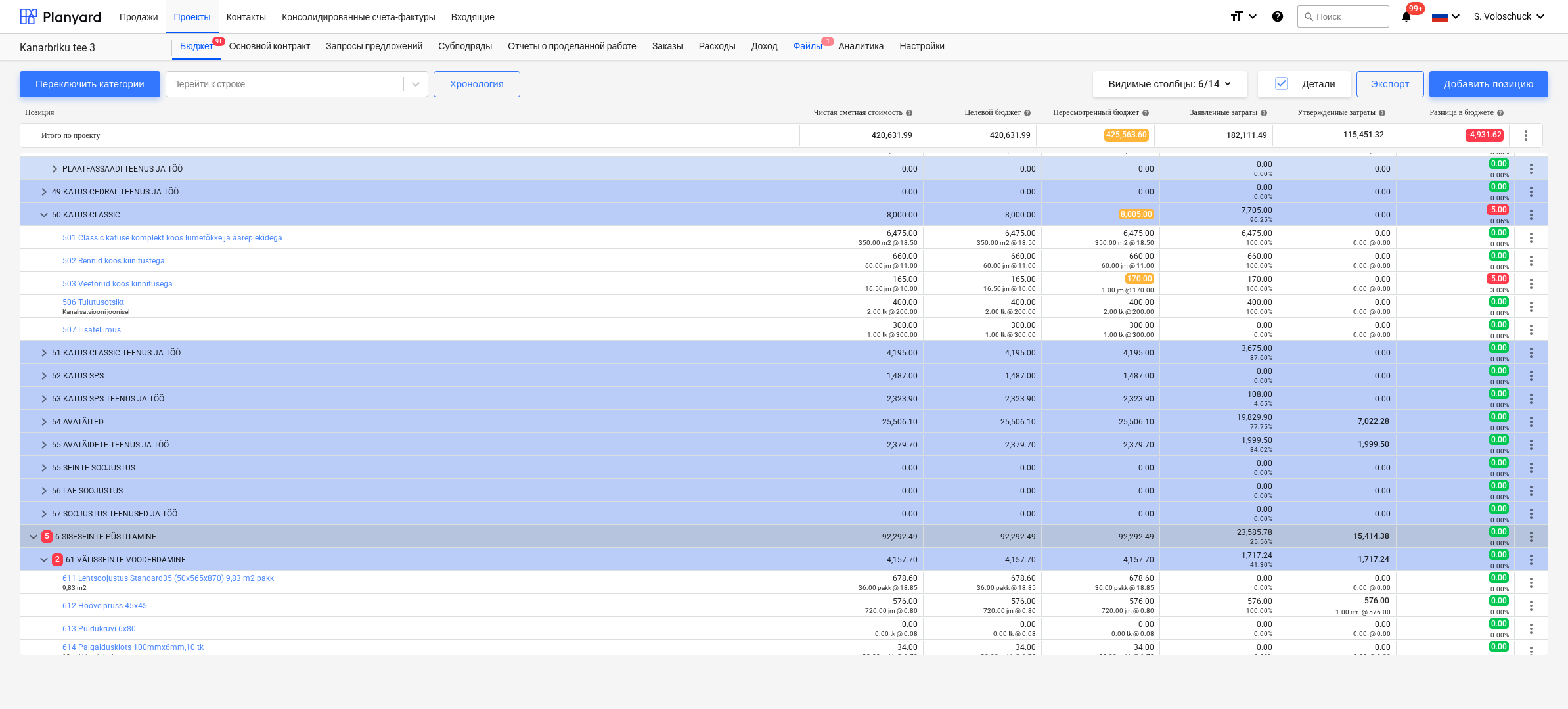
click at [830, 46] on div "Файлы 1" at bounding box center [808, 47] width 45 height 26
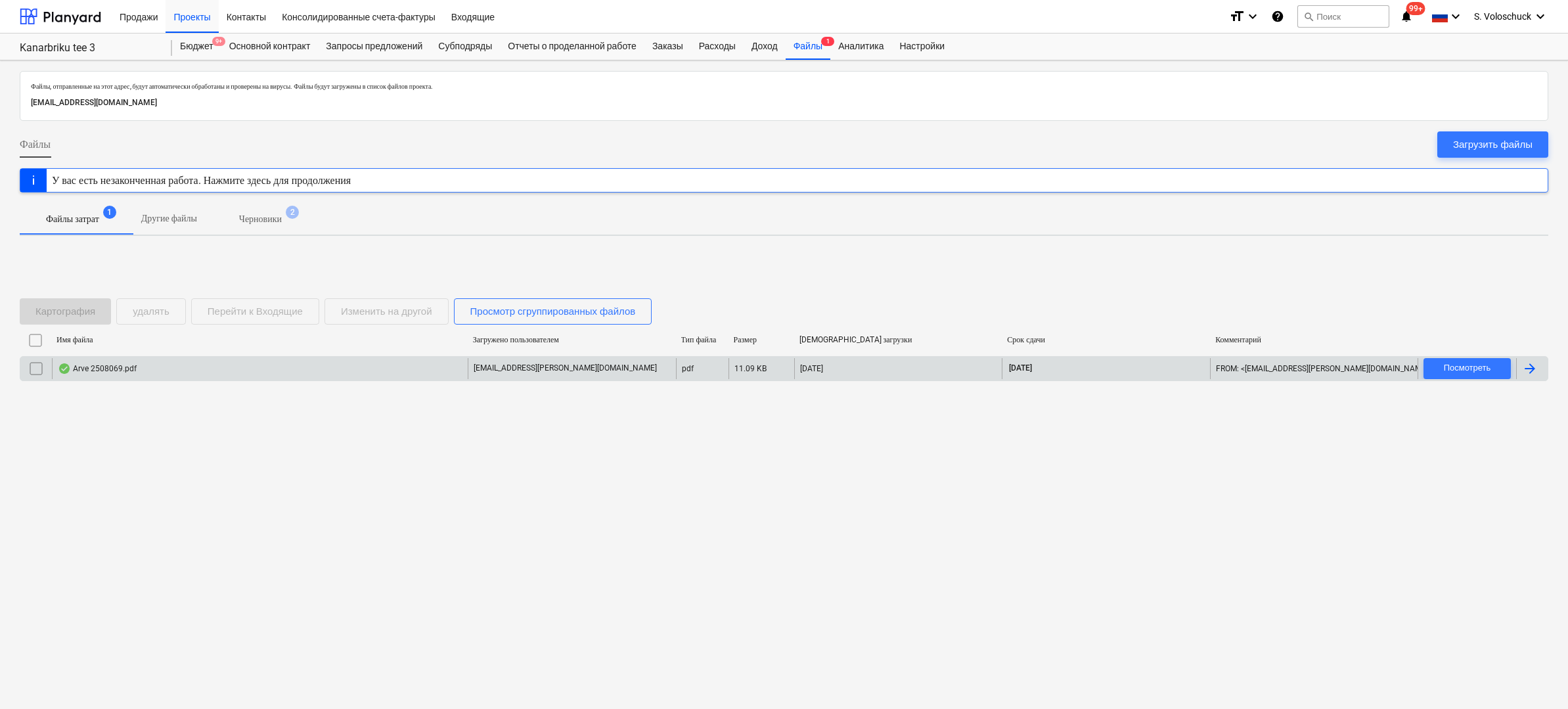
click at [364, 368] on div "Arve 2508069.pdf" at bounding box center [260, 368] width 416 height 21
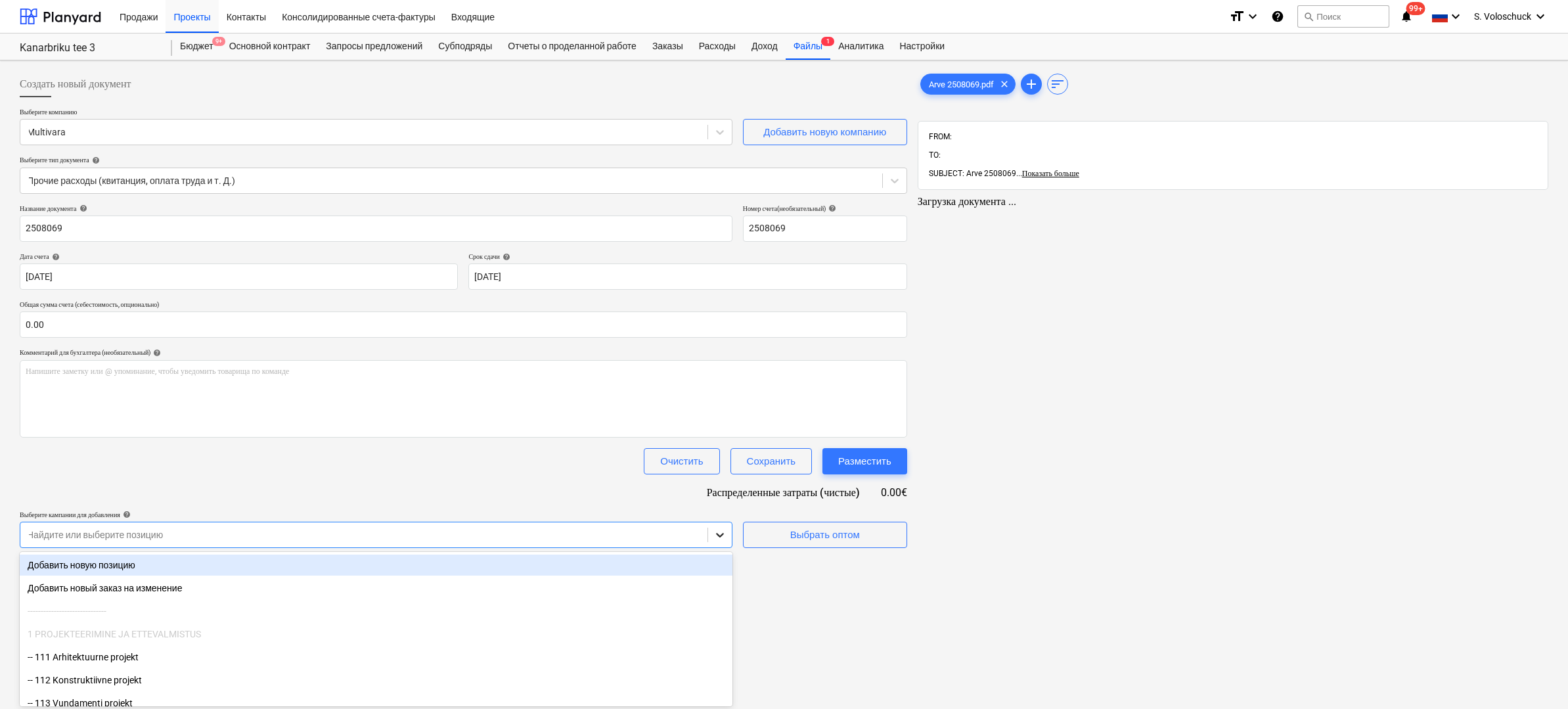
click at [728, 536] on div at bounding box center [720, 535] width 24 height 24
click at [380, 555] on div "Добавить новую позицию" at bounding box center [376, 565] width 713 height 21
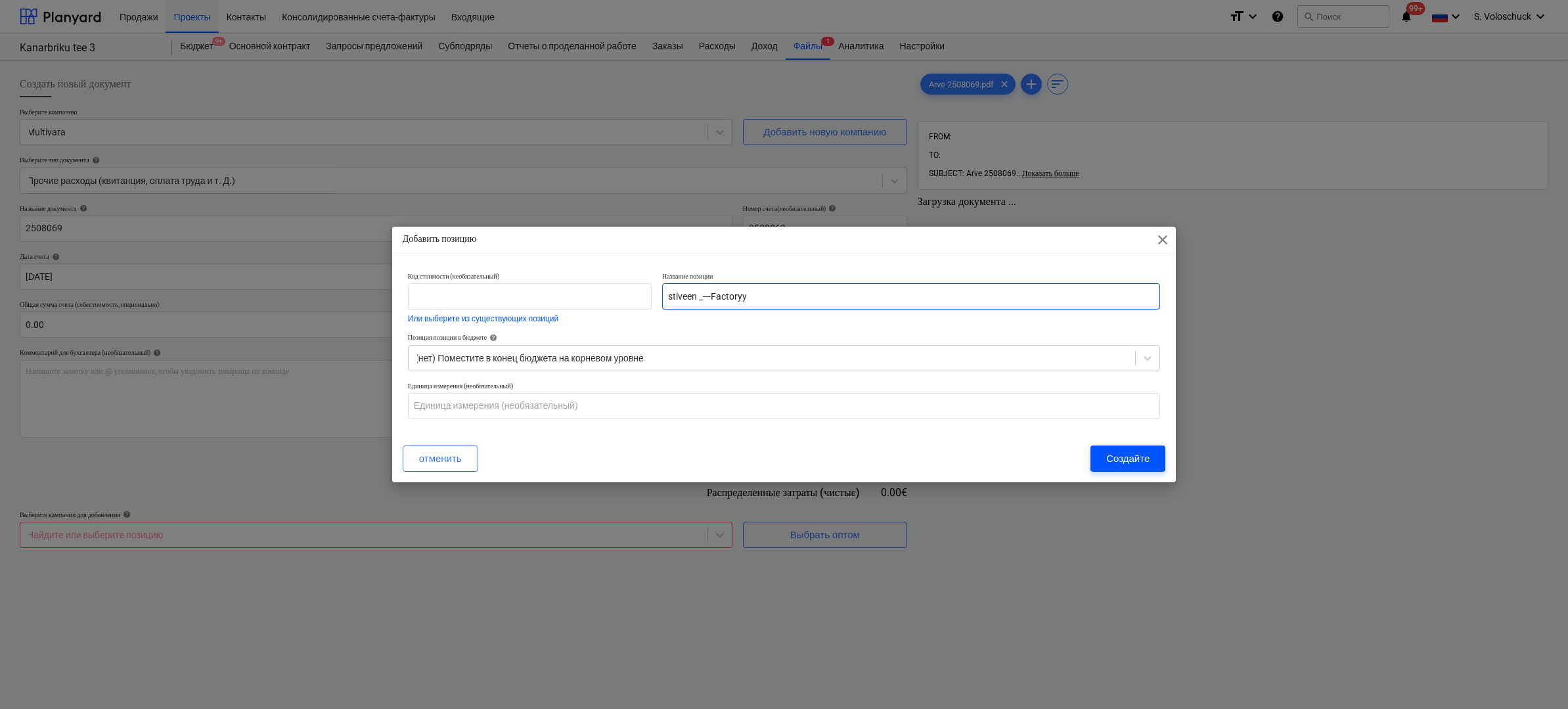
type input "stiveen _---Factoryy"
click at [1150, 462] on button "Создайте" at bounding box center [1128, 459] width 75 height 26
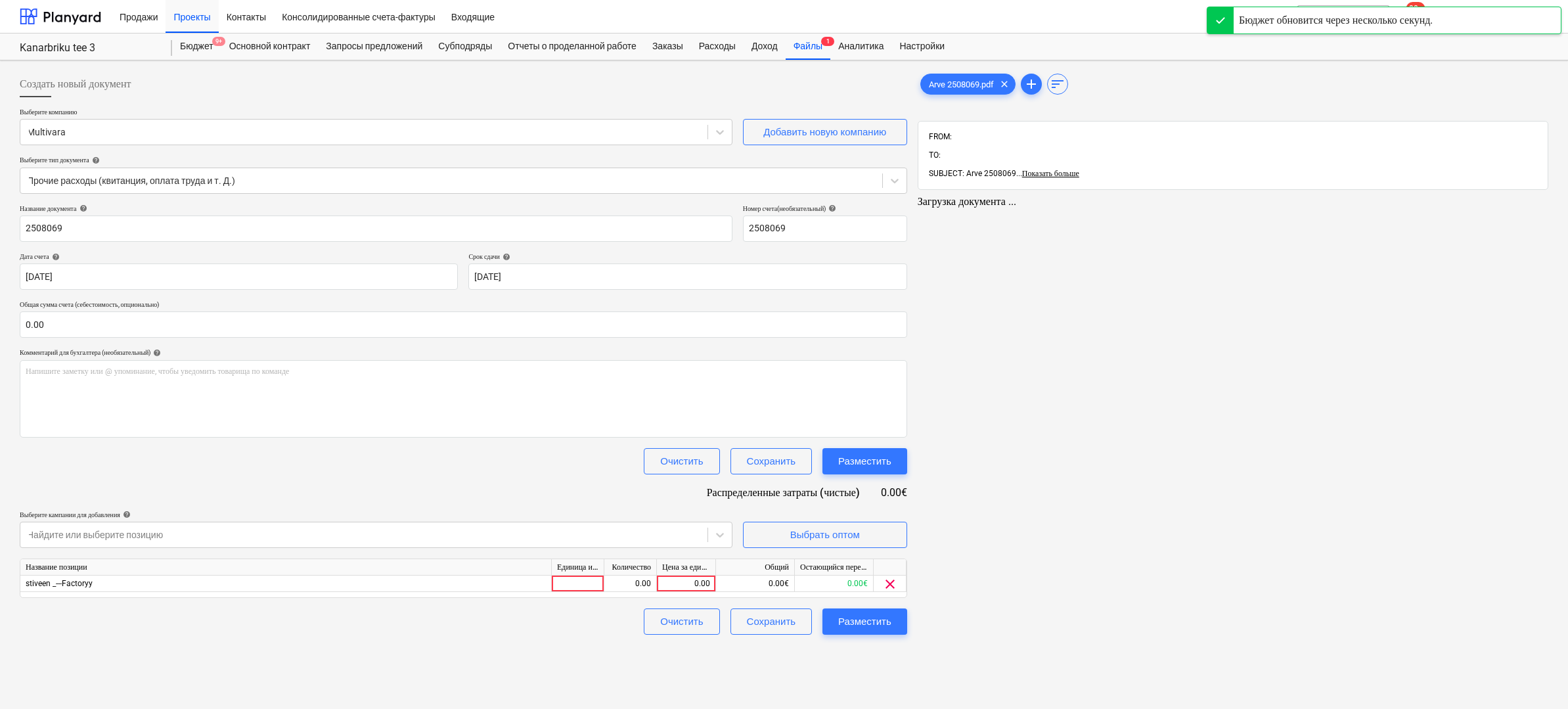
click at [1269, 416] on div "Arve 2508069.pdf clear add sort FROM: TO: SUBJECT: Arve 2508069 ... Показать бо…" at bounding box center [1233, 352] width 641 height 574
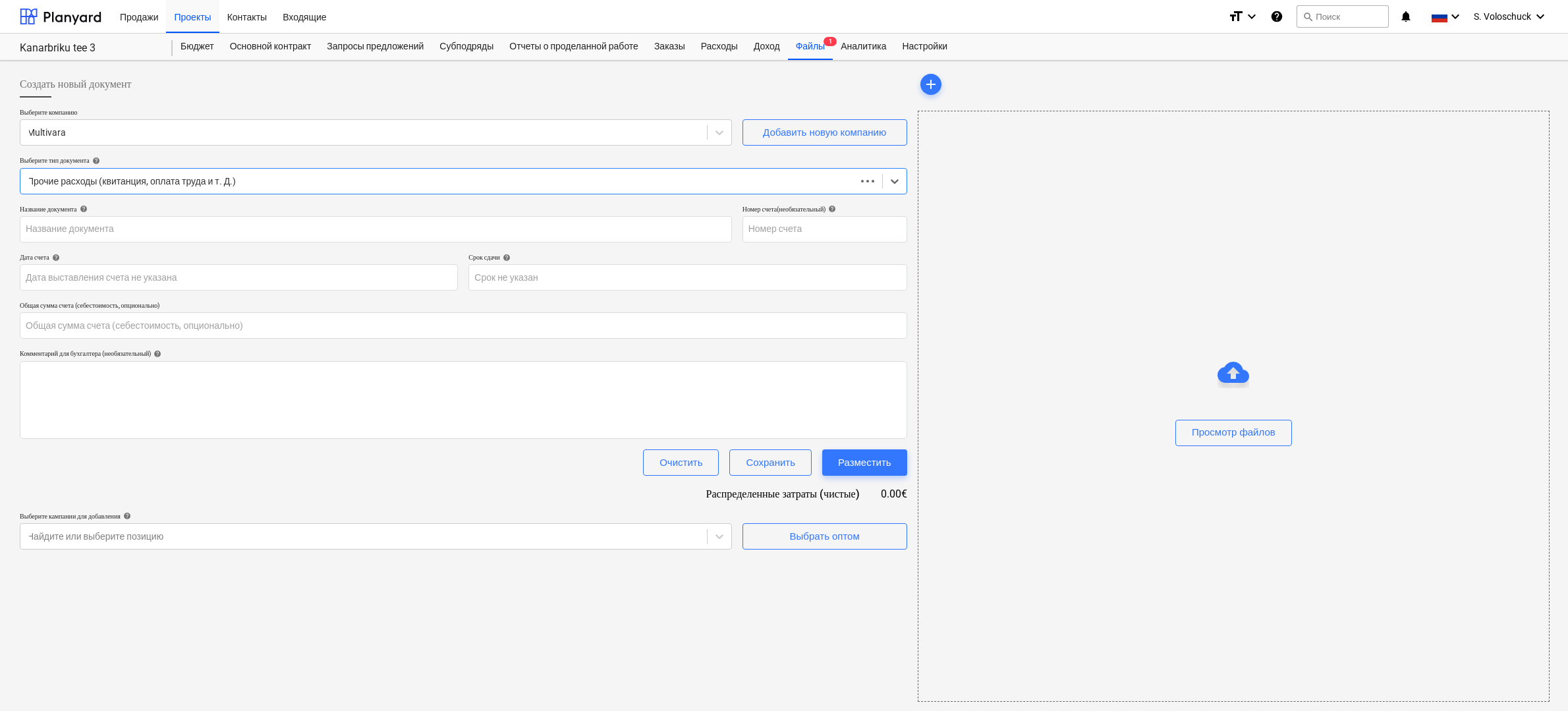
type input "0.00"
type input "2508069"
type input "[DATE]"
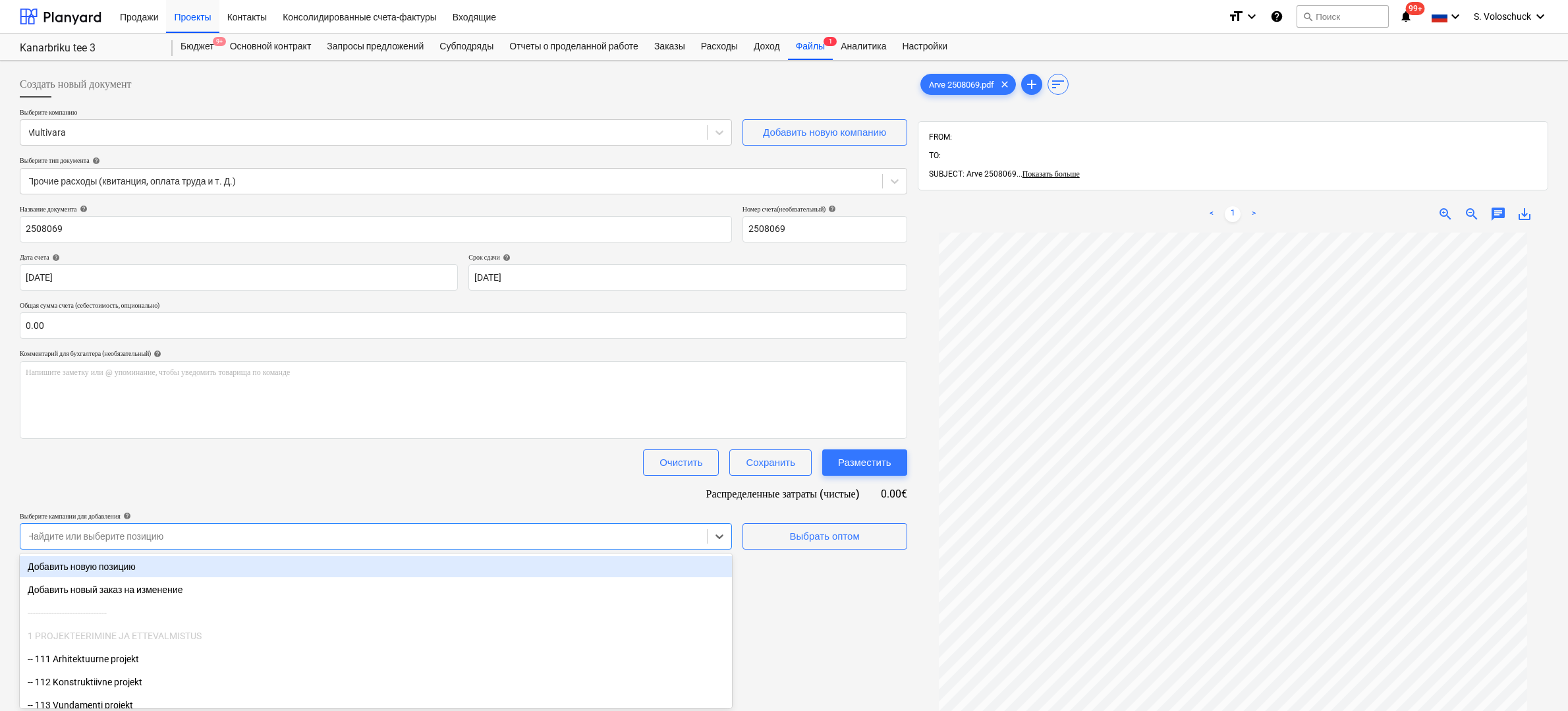
click at [718, 536] on body "Продажи Проекты Контакты Консолидированные счета-фактуры Входящие format_size k…" at bounding box center [784, 356] width 1568 height 711
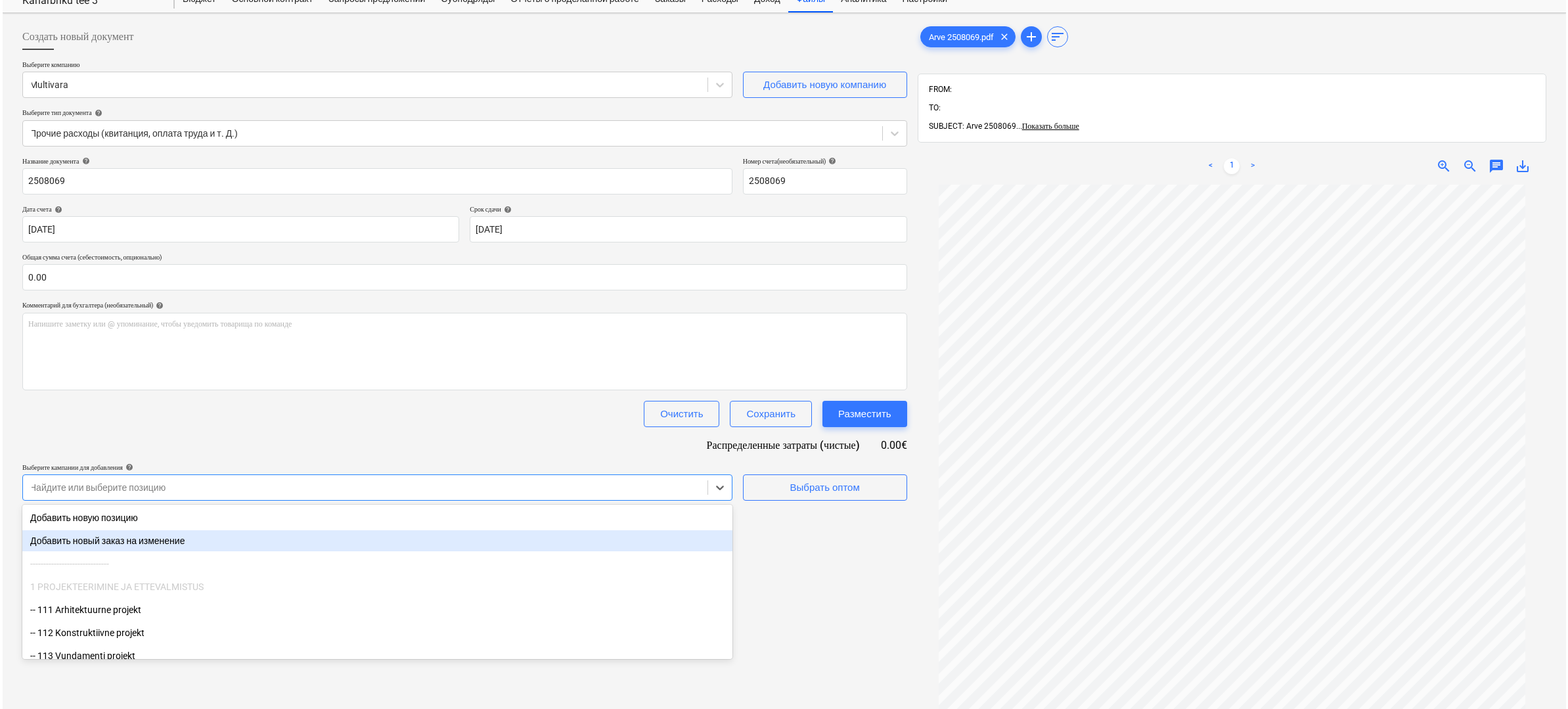
scroll to position [48, 0]
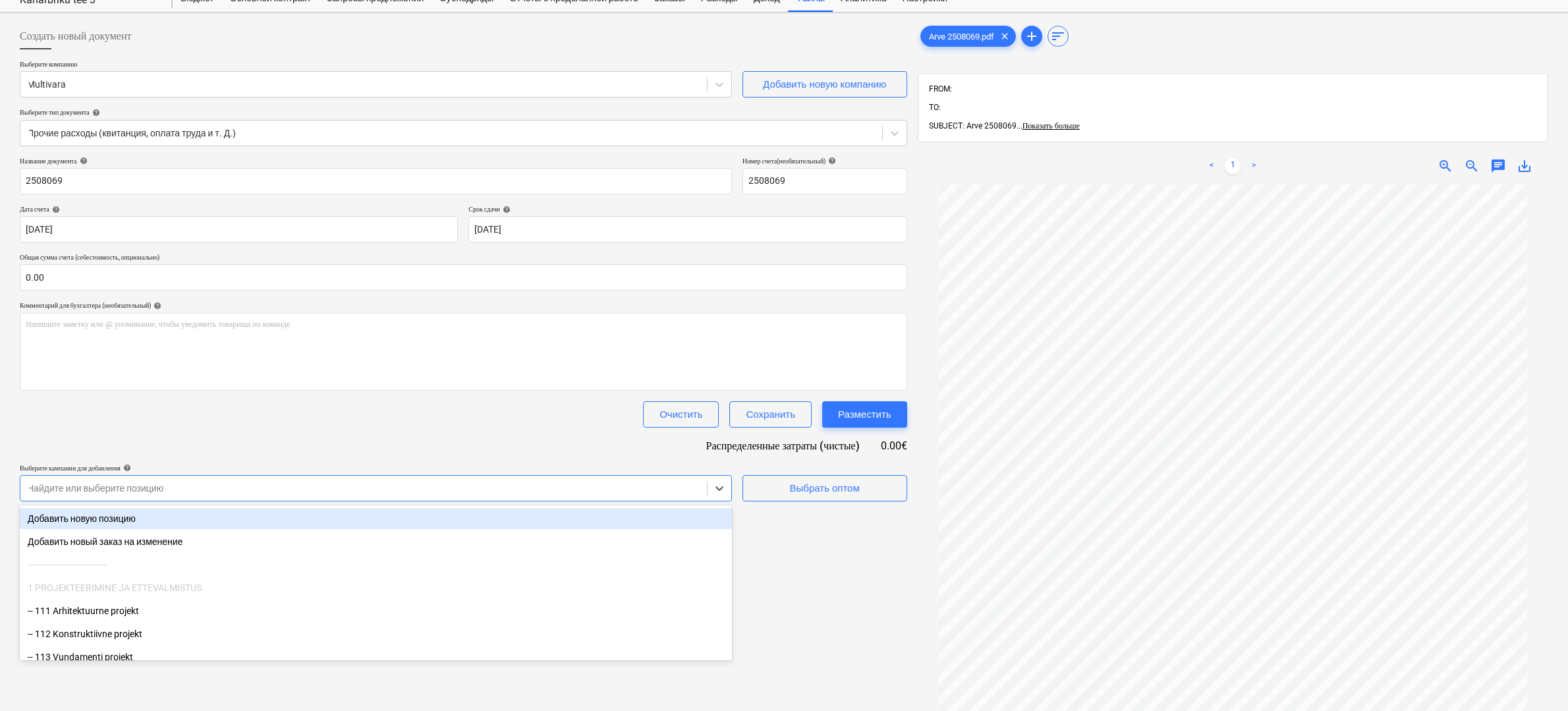
click at [316, 510] on div "Добавить новую позицию" at bounding box center [375, 518] width 712 height 21
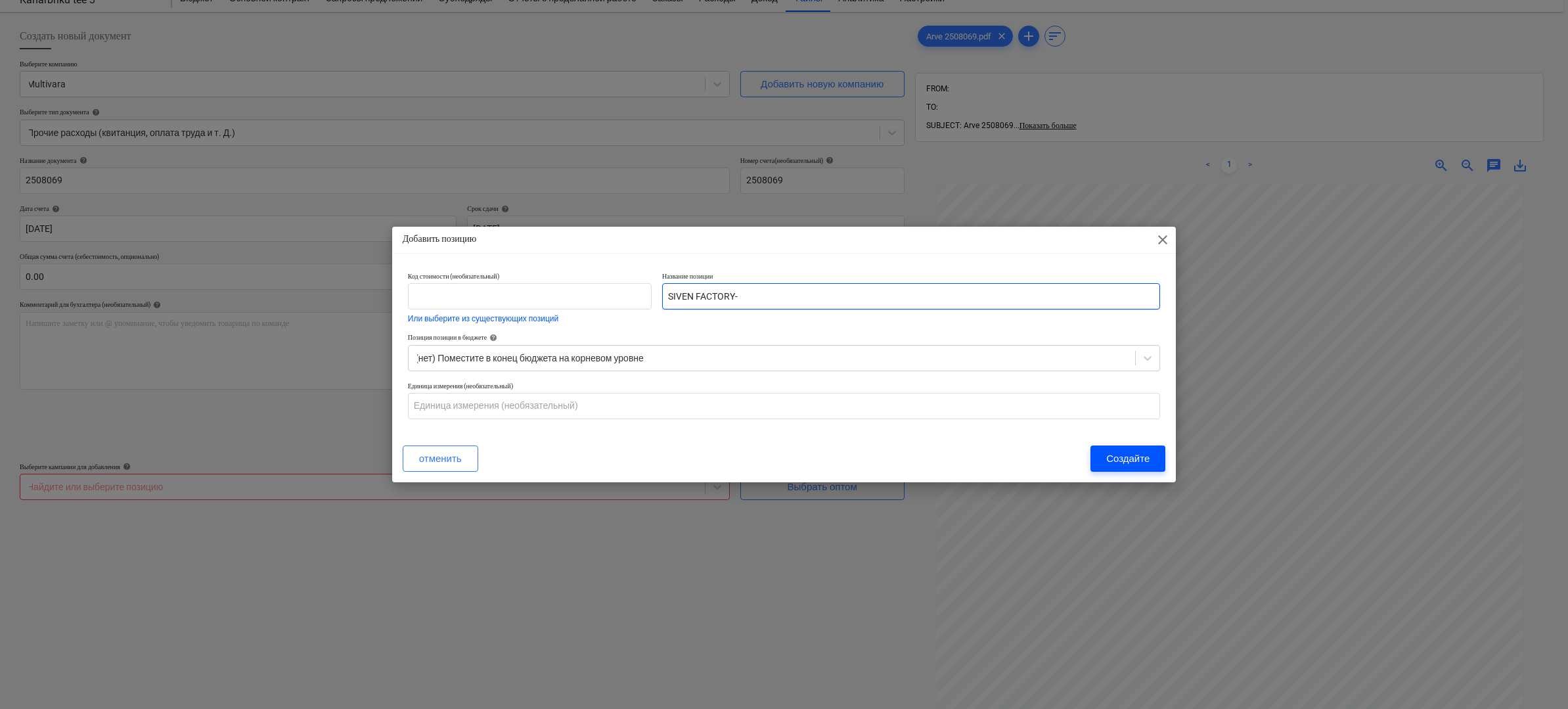
type input "SIVEN FACTORY-"
click at [1139, 452] on div "Создайте" at bounding box center [1127, 458] width 43 height 17
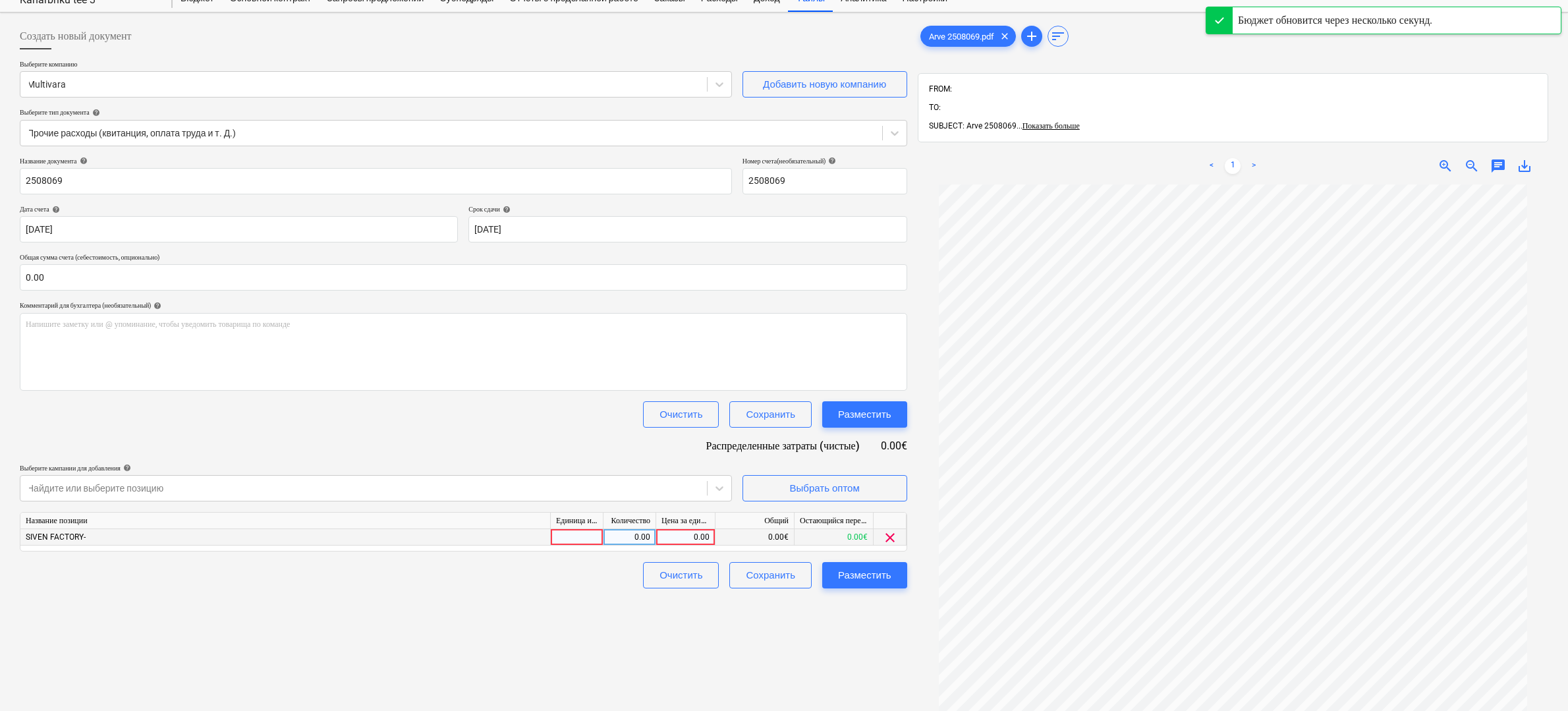
click at [679, 536] on div "0.00" at bounding box center [685, 537] width 48 height 16
type input "1775"
click at [203, 268] on input "0.00" at bounding box center [463, 277] width 887 height 27
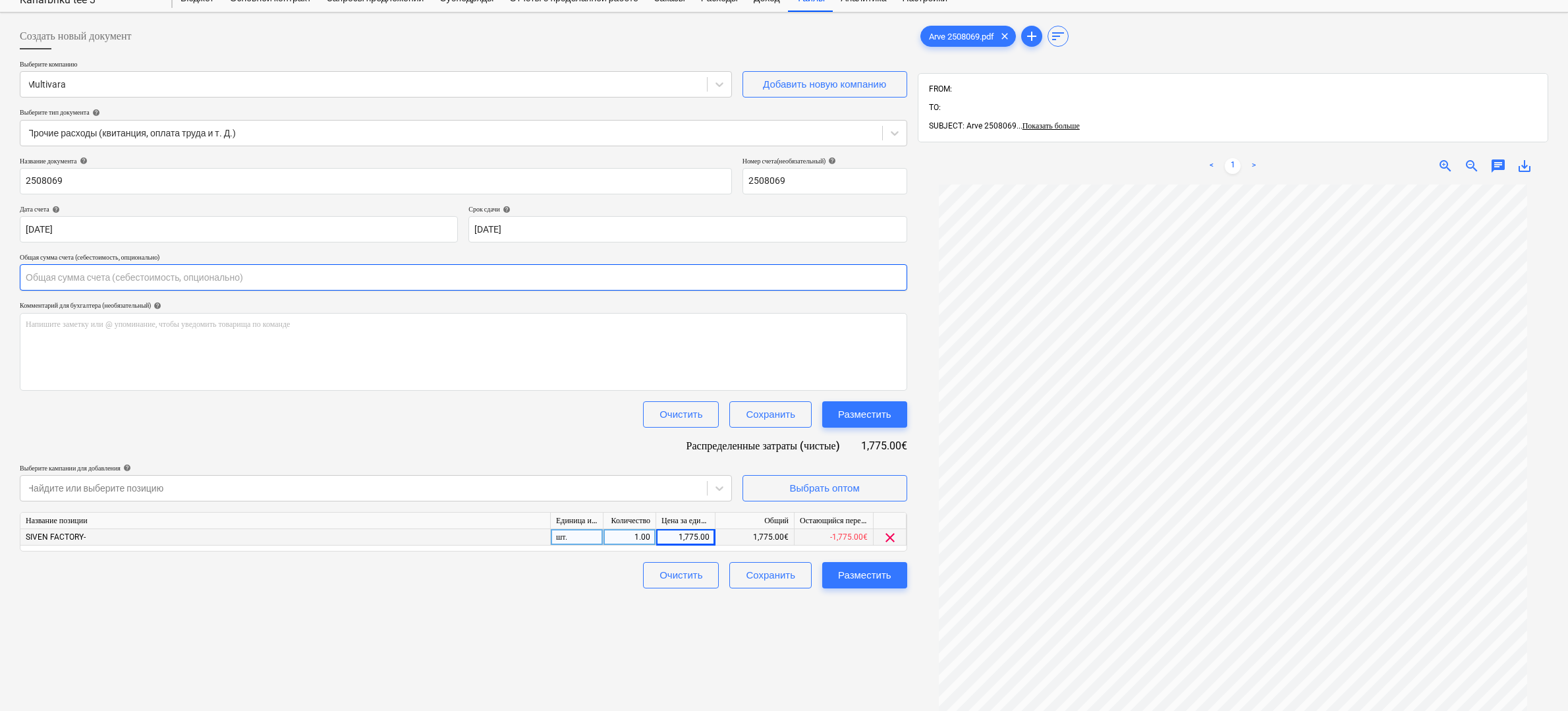
click at [202, 274] on input "text" at bounding box center [463, 277] width 887 height 27
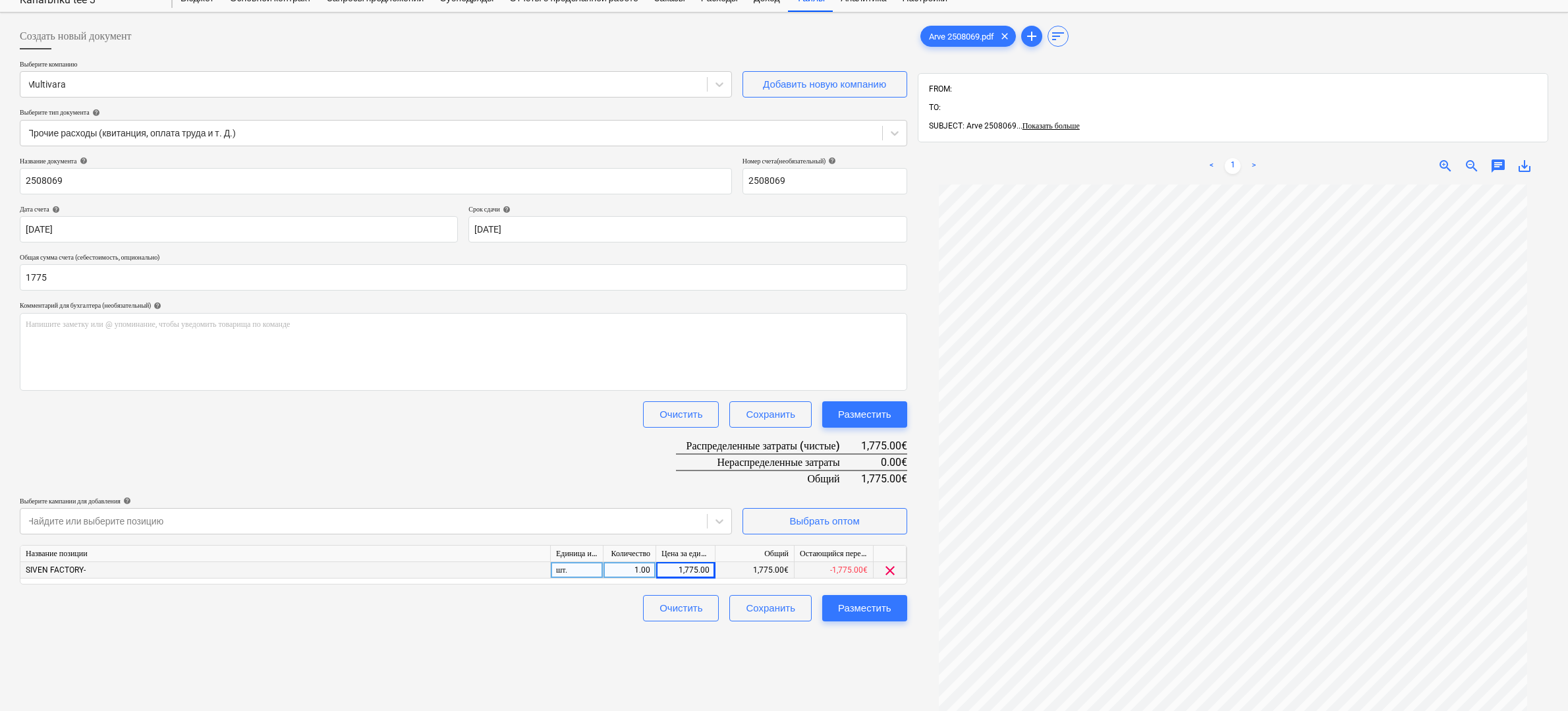
type input "1,775.00"
click at [865, 695] on div "Создать новый документ Выберите компанию Multivara Добавить новую компанию Выбе…" at bounding box center [463, 440] width 898 height 846
click at [875, 610] on div "Разместить" at bounding box center [864, 608] width 53 height 17
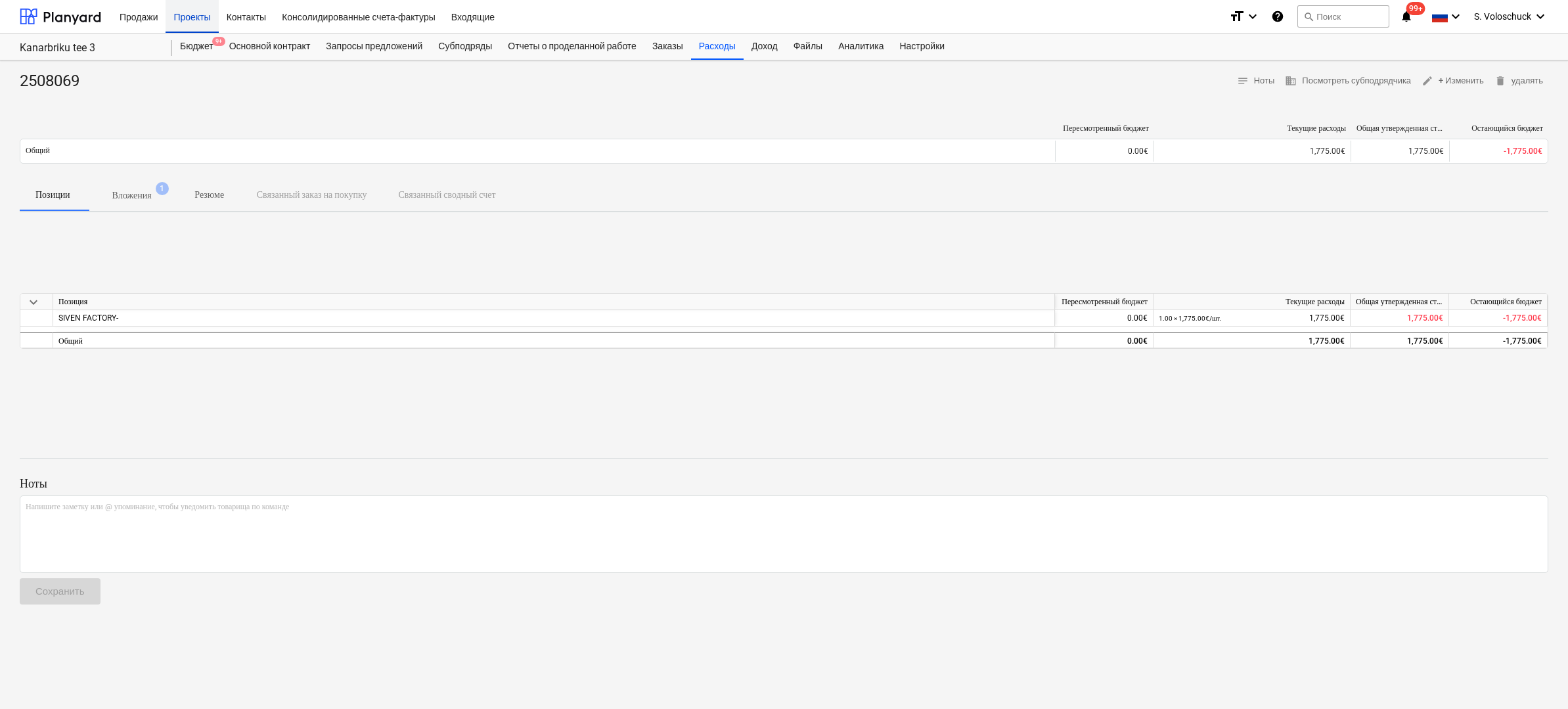
click at [207, 21] on div "Проекты" at bounding box center [191, 16] width 52 height 34
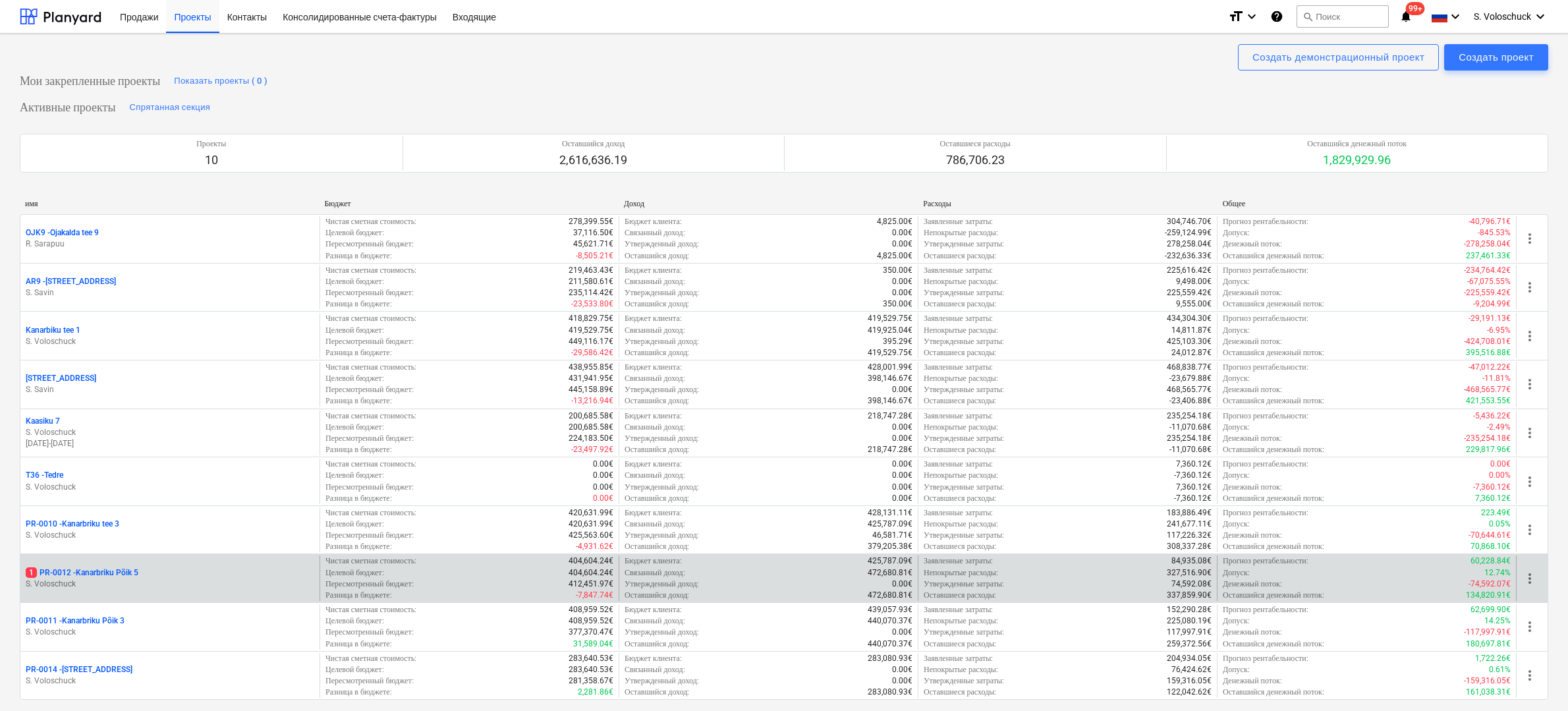
click at [229, 571] on div "1 PR-0012 - Kanarbriku Põik 5" at bounding box center [170, 572] width 288 height 11
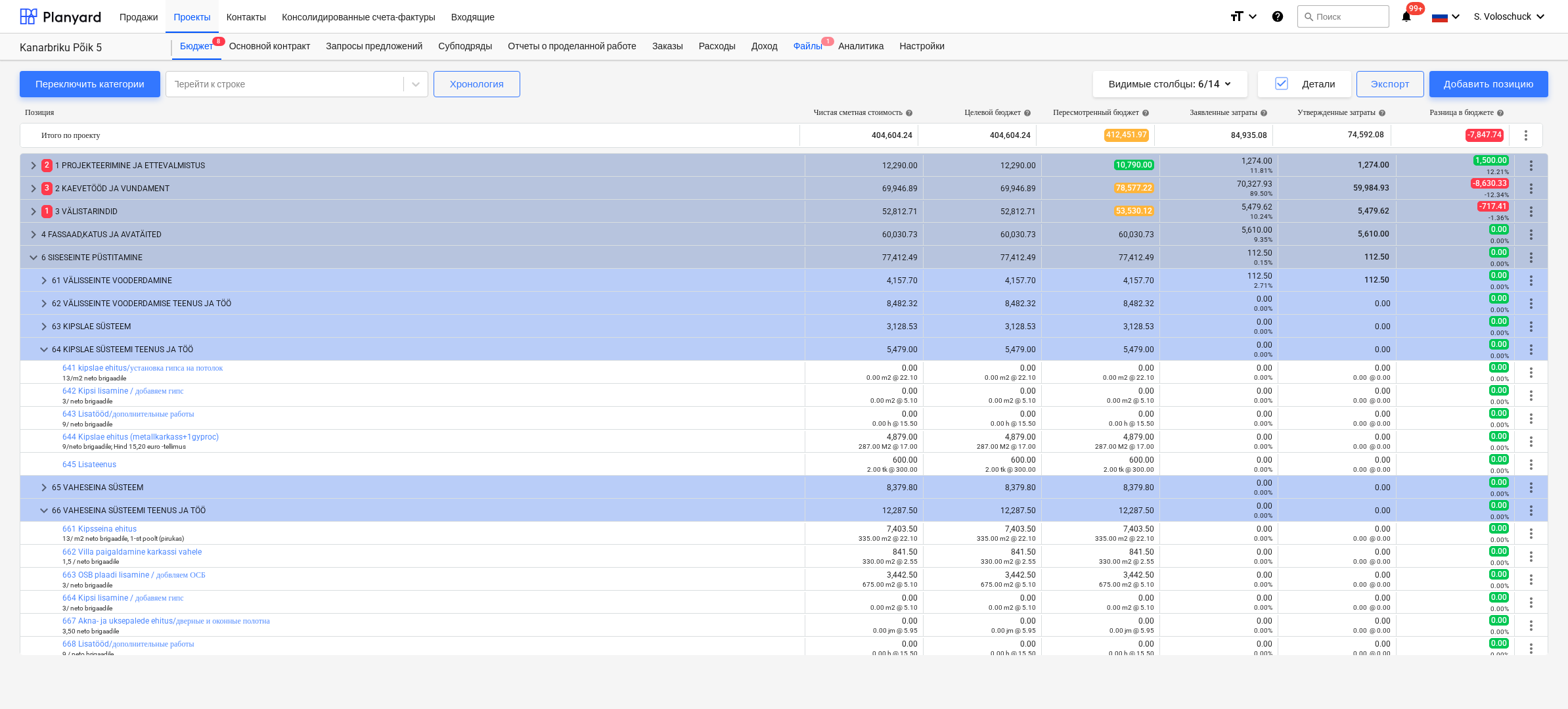
click at [827, 51] on div "Файлы 1" at bounding box center [808, 47] width 45 height 26
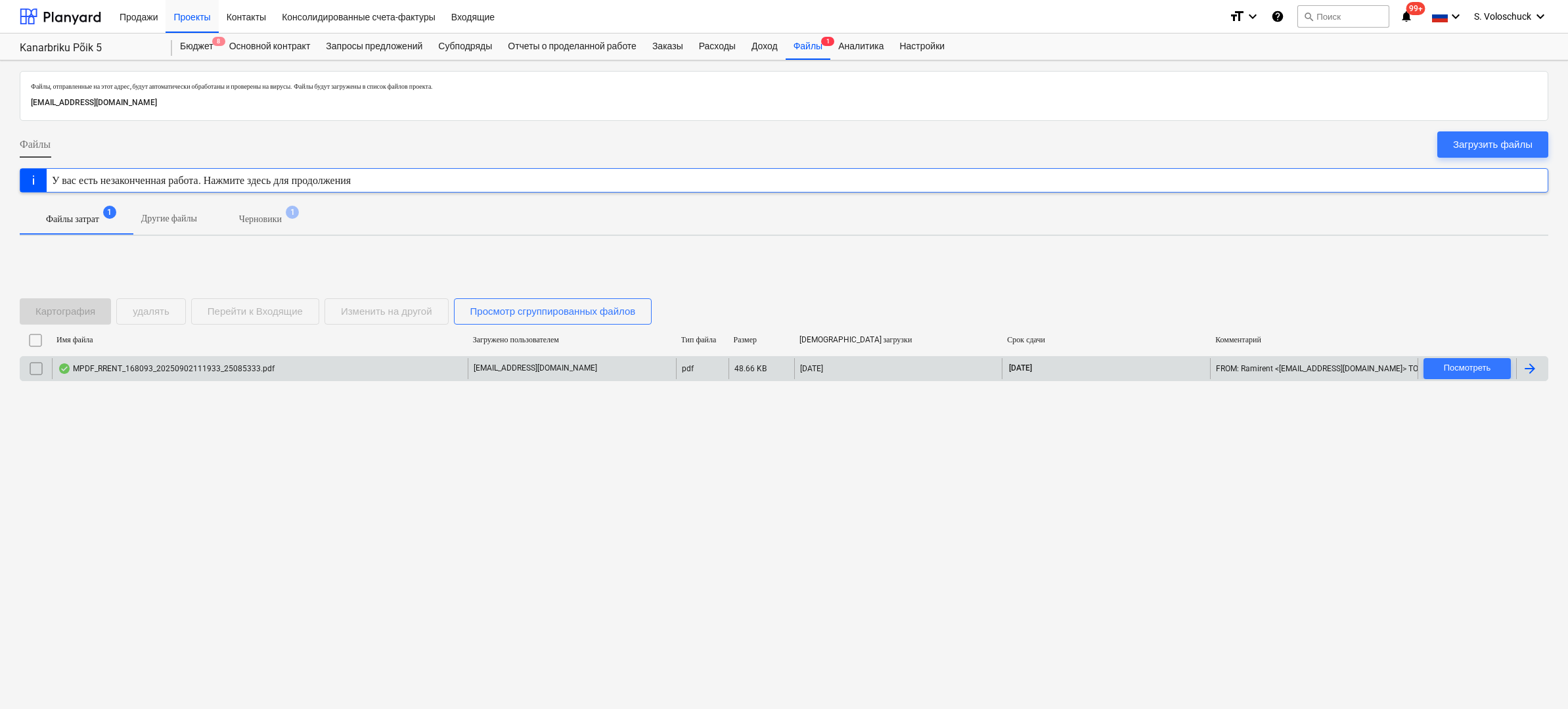
click at [342, 373] on div "MPDF_RRENT_168093_20250902111933_25085333.pdf" at bounding box center [260, 368] width 416 height 21
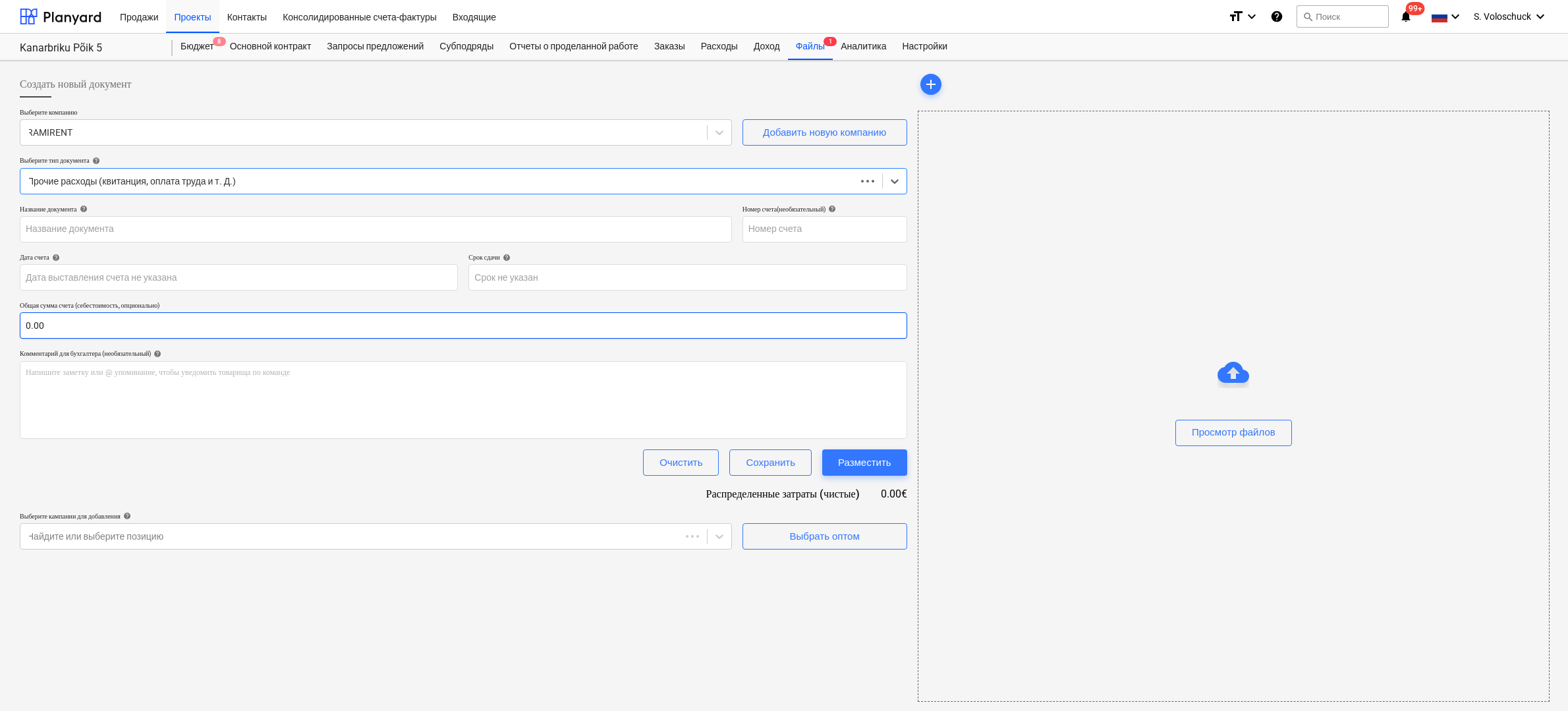
type input "25085333"
type input "[DATE]"
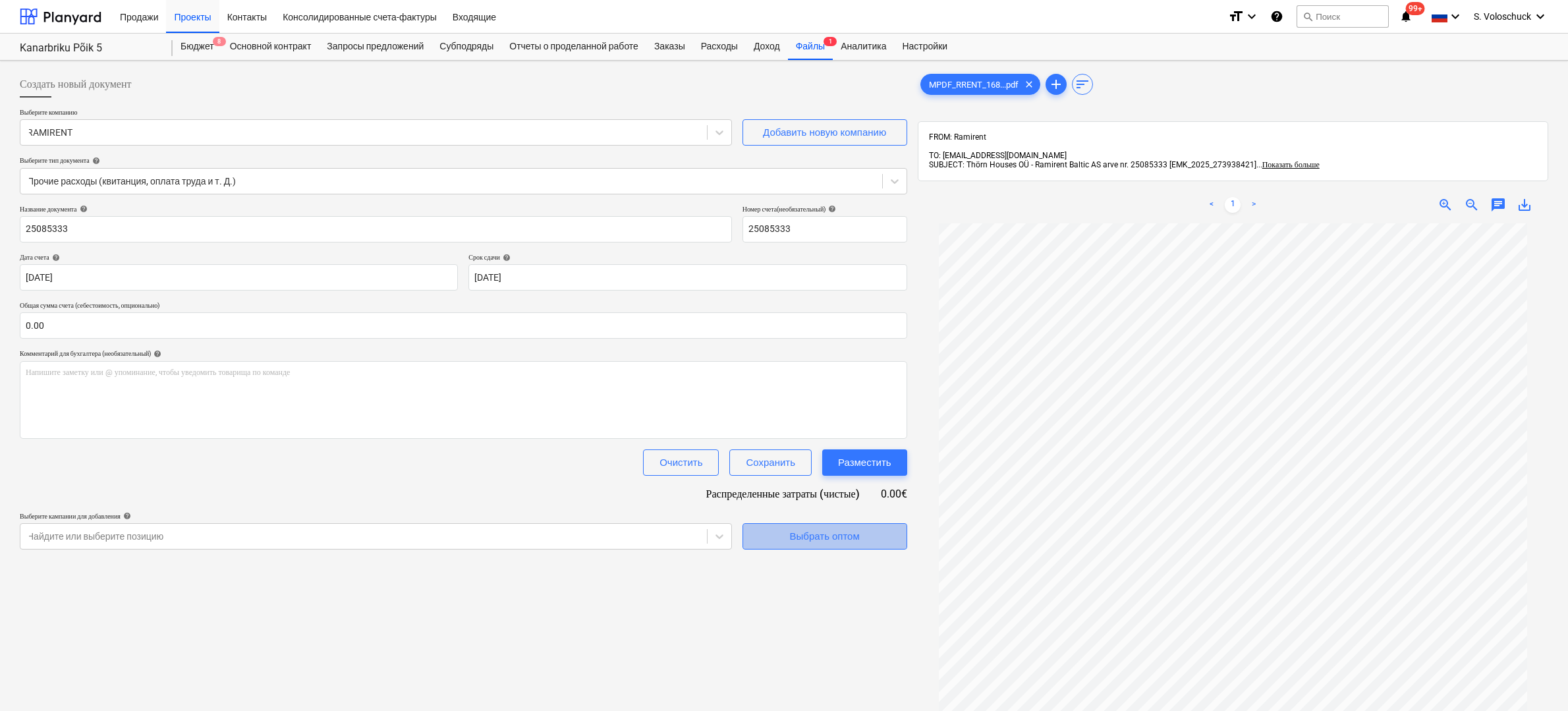
click at [831, 533] on div "Выбрать оптом" at bounding box center [825, 535] width 70 height 17
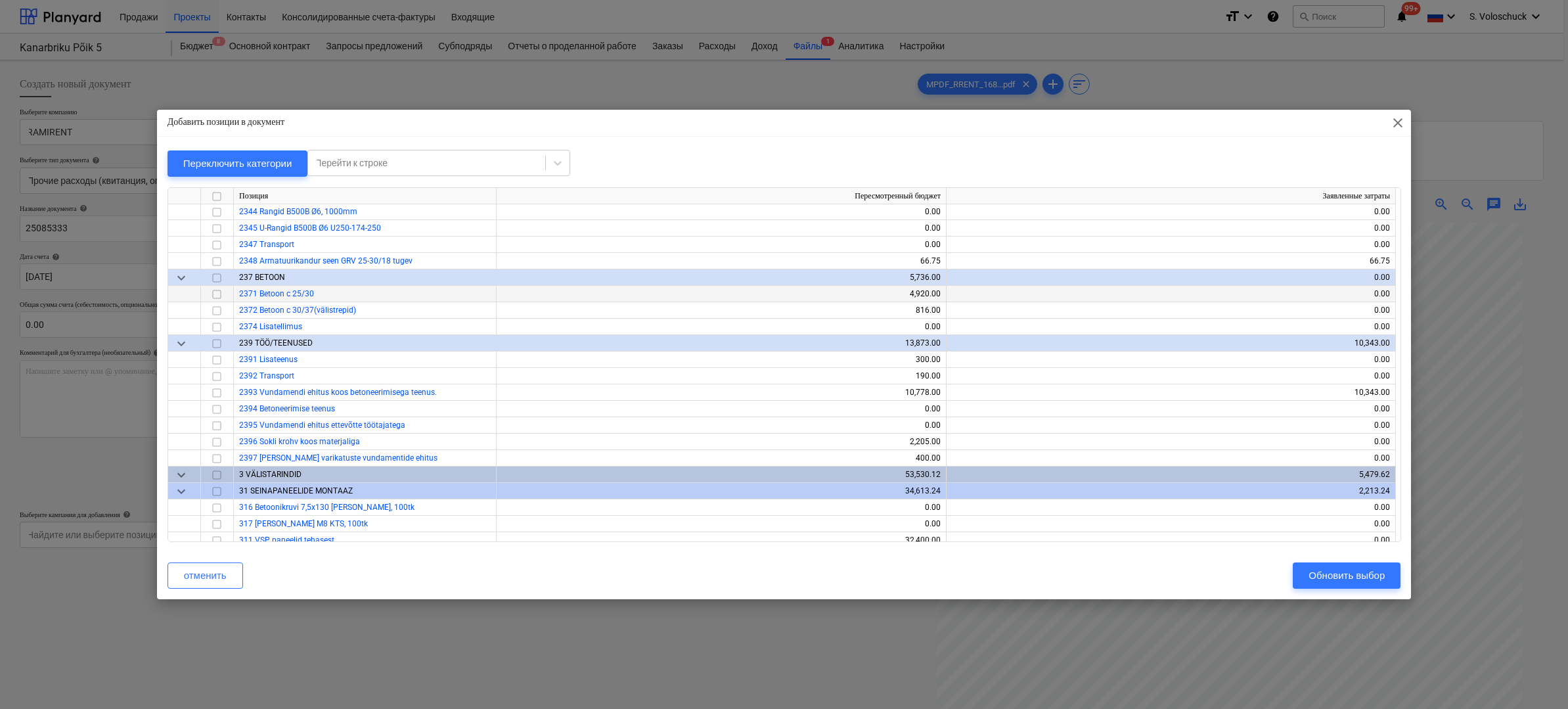
scroll to position [2143, 0]
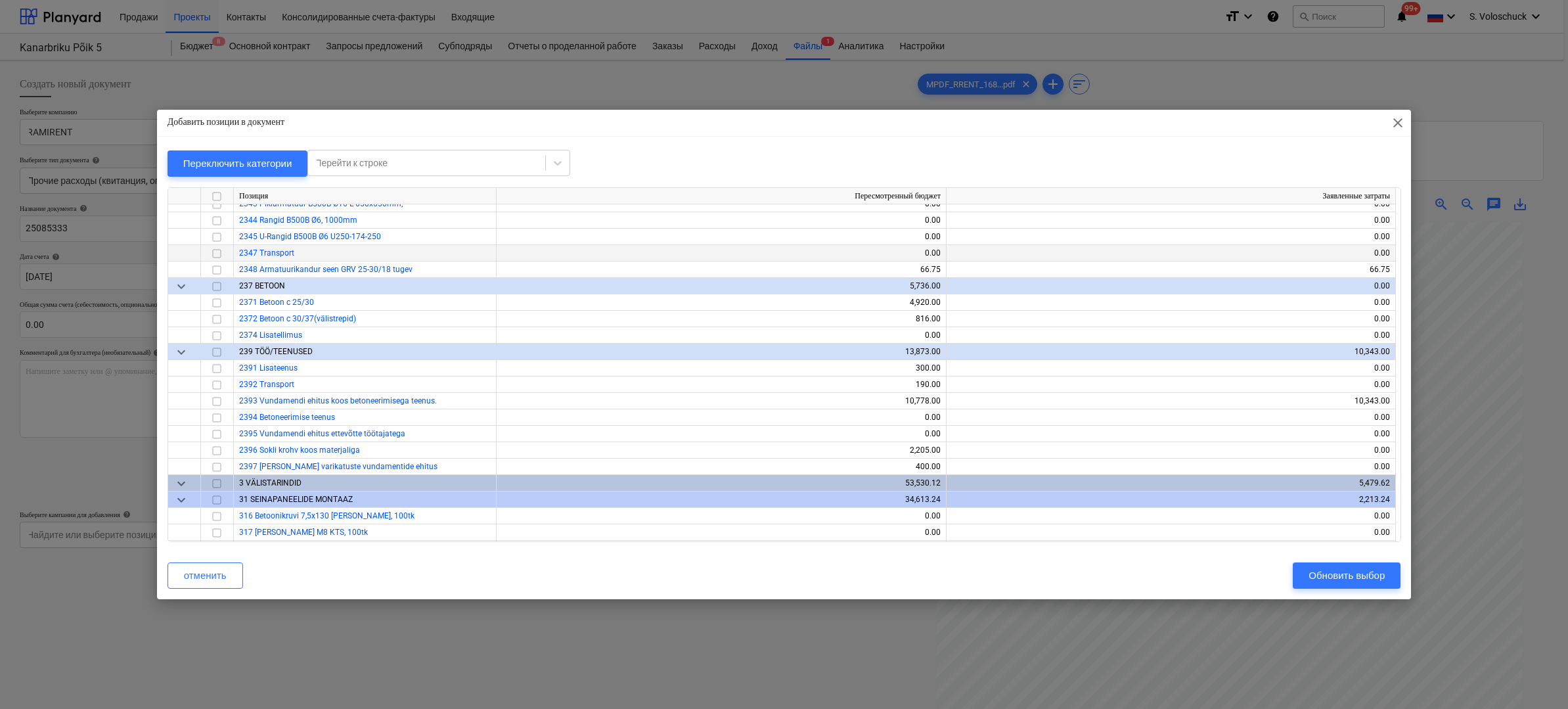
click at [218, 253] on input "checkbox" at bounding box center [216, 252] width 15 height 15
click at [1347, 579] on div "Обновить выбор" at bounding box center [1347, 575] width 76 height 17
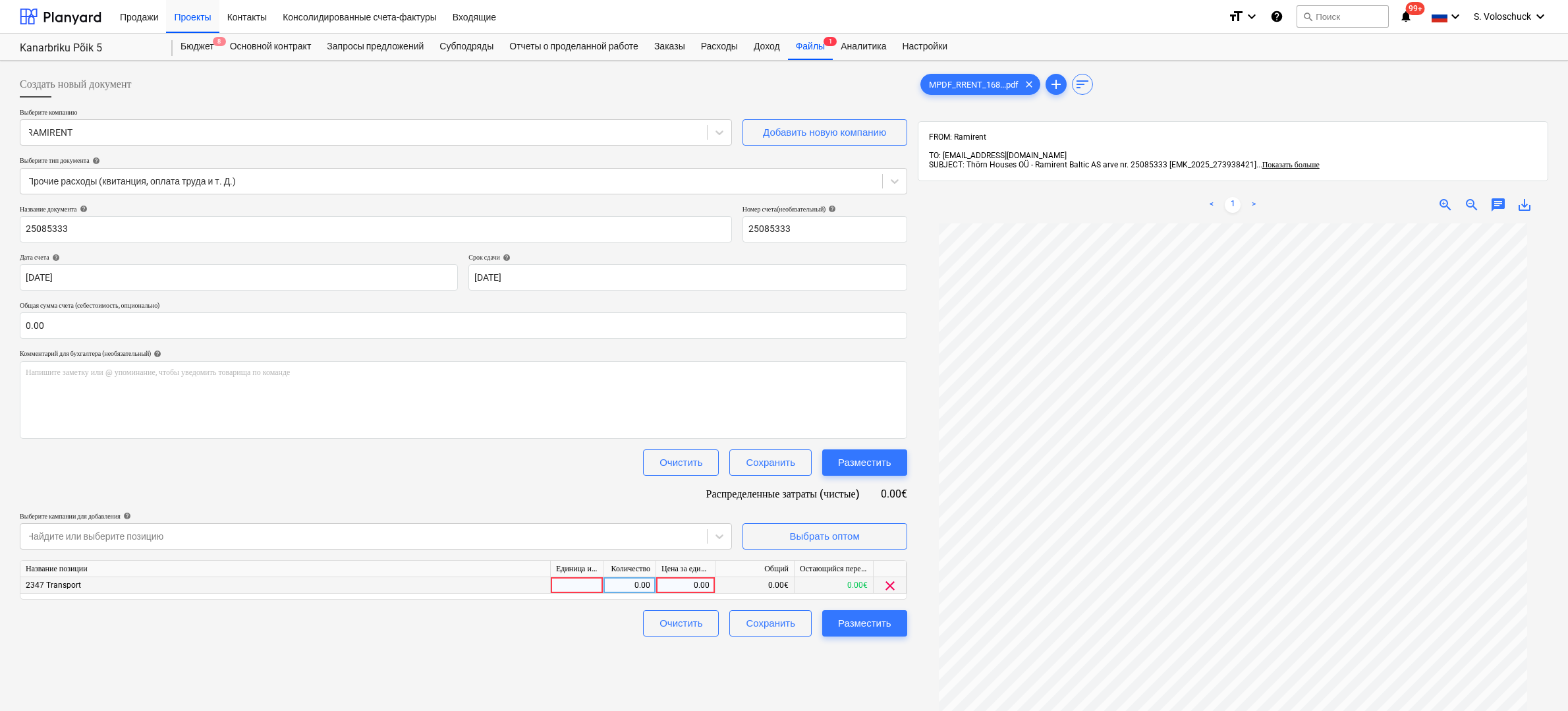
click at [691, 588] on div "0.00" at bounding box center [685, 585] width 48 height 16
type input "486.03"
click at [175, 333] on input "0.00" at bounding box center [463, 325] width 887 height 27
click at [178, 330] on input "text" at bounding box center [463, 325] width 887 height 27
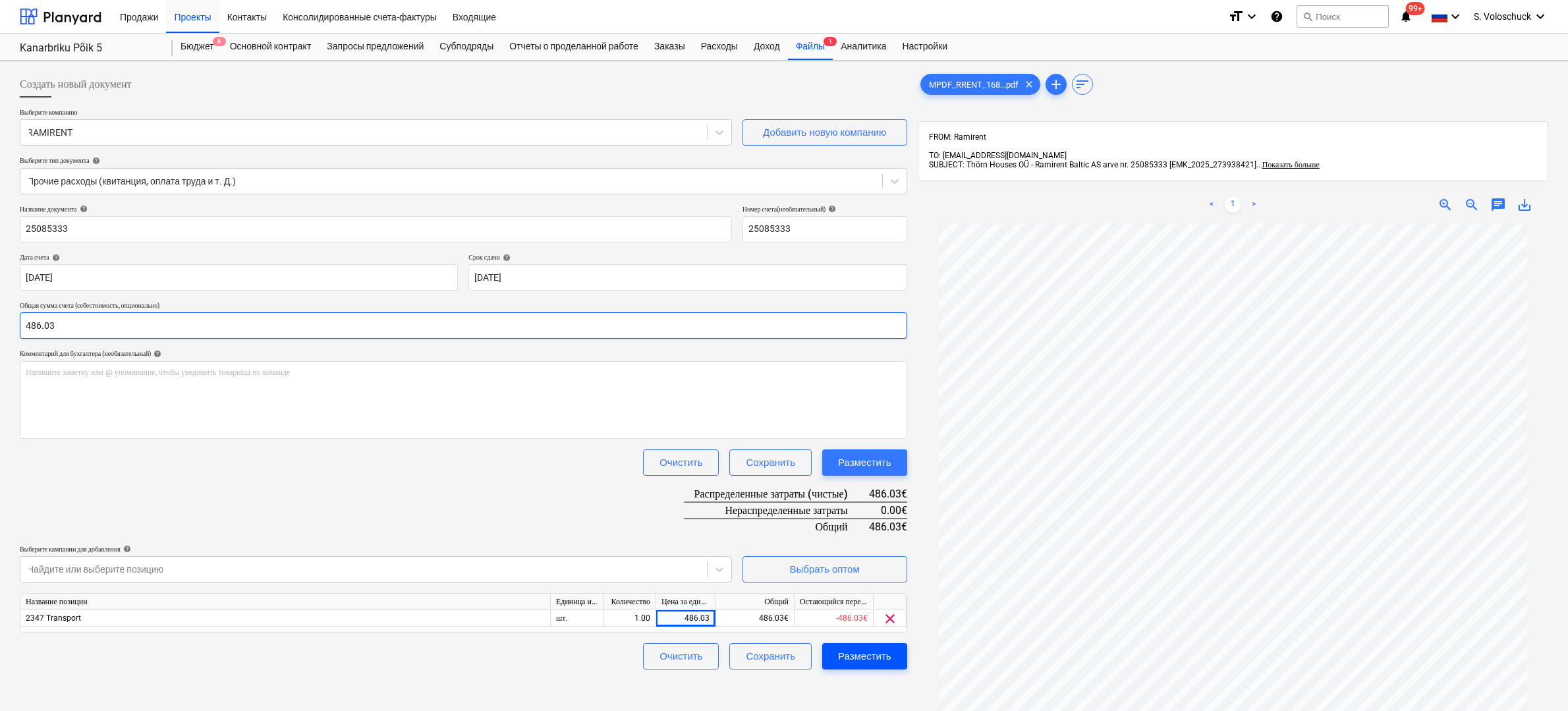
type input "486.03"
click at [878, 656] on div "Разместить" at bounding box center [864, 656] width 53 height 17
